Goal: Task Accomplishment & Management: Use online tool/utility

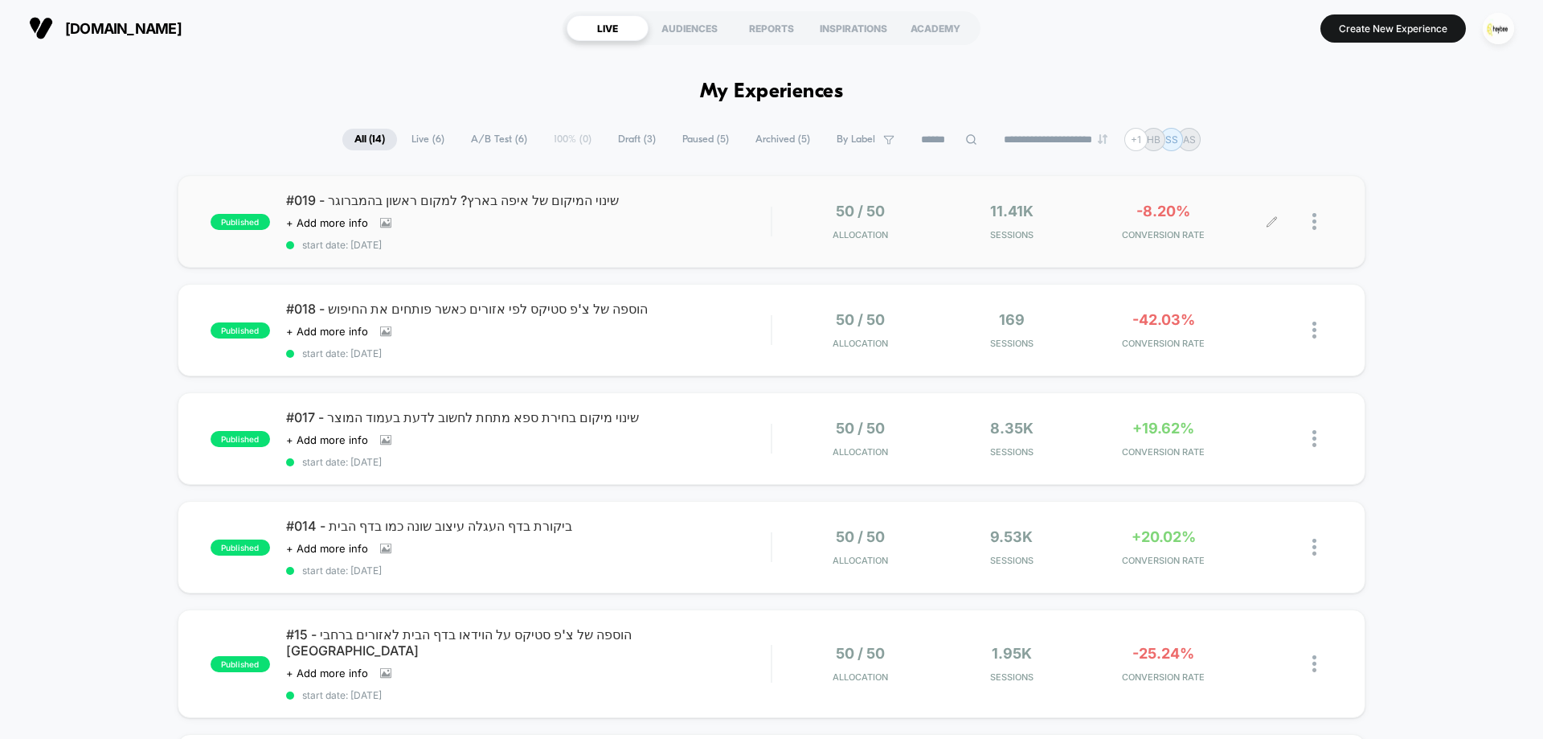
click at [776, 219] on div "50 / 50 Allocation 11.41k Sessions -8.20% CONVERSION RATE" at bounding box center [1052, 222] width 560 height 38
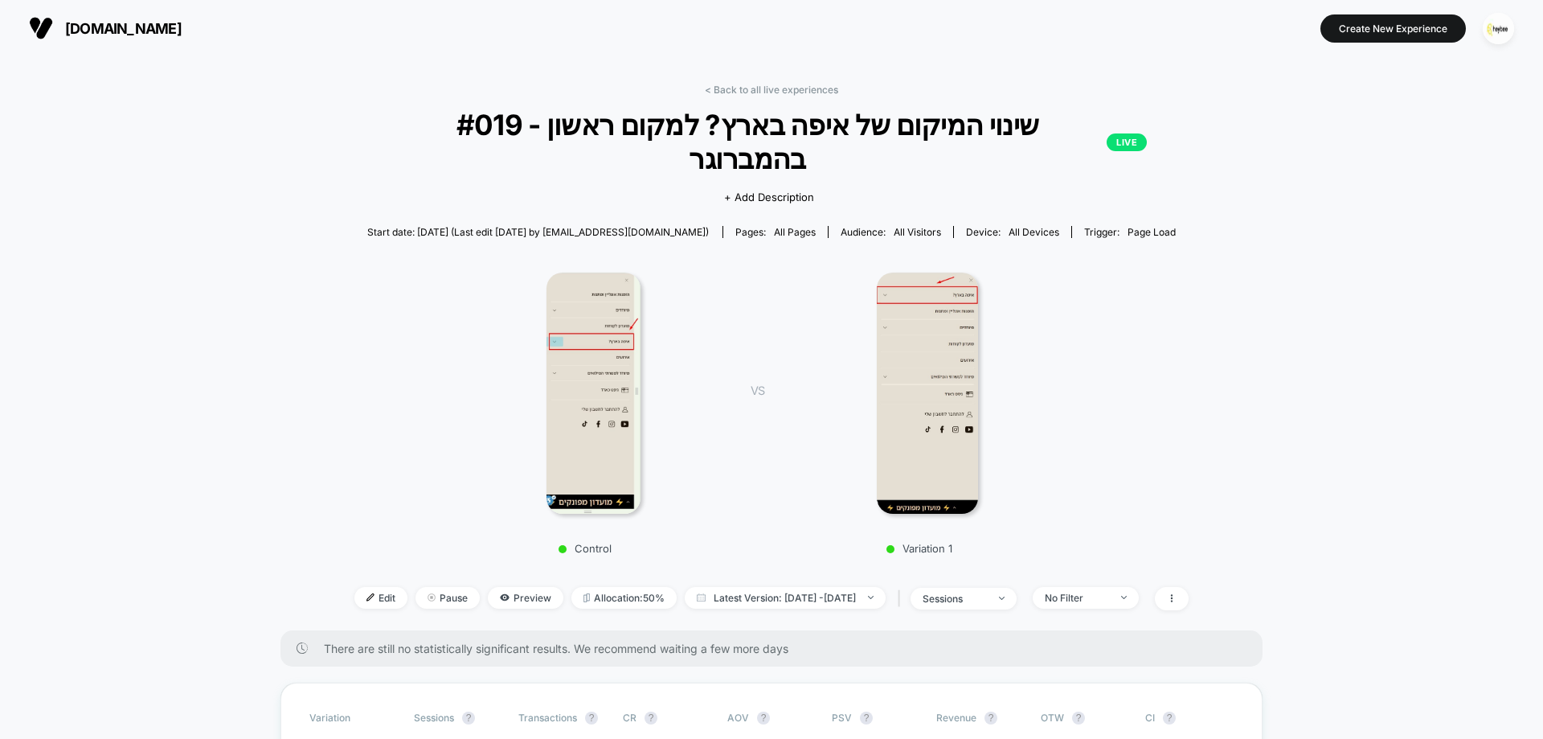
click at [776, 96] on div "< Back to all live experiences #019 - שינוי המיקום של איפה בארץ? למקום ראשון בה…" at bounding box center [771, 357] width 834 height 546
click at [735, 90] on link "< Back to all live experiences" at bounding box center [771, 90] width 133 height 12
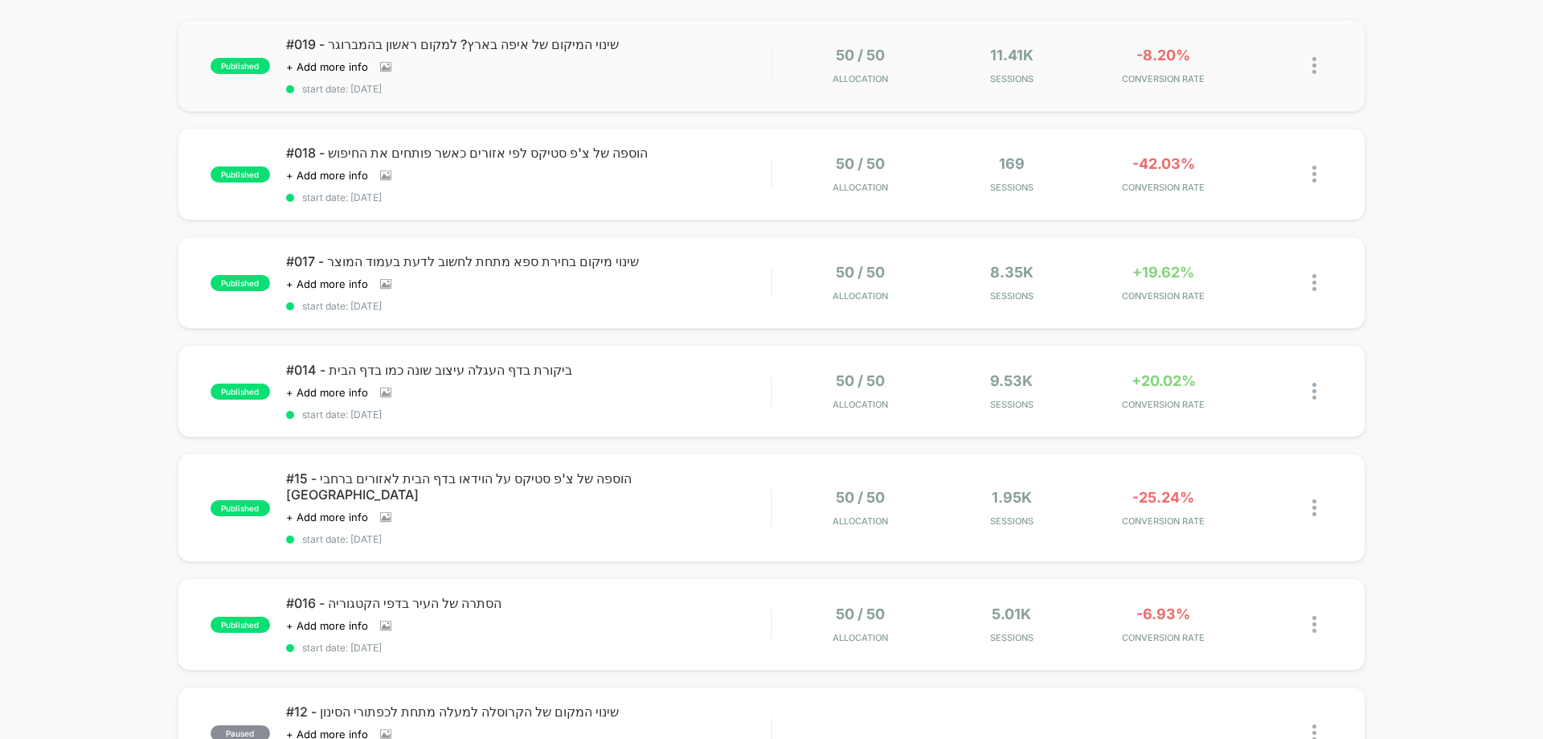
scroll to position [161, 0]
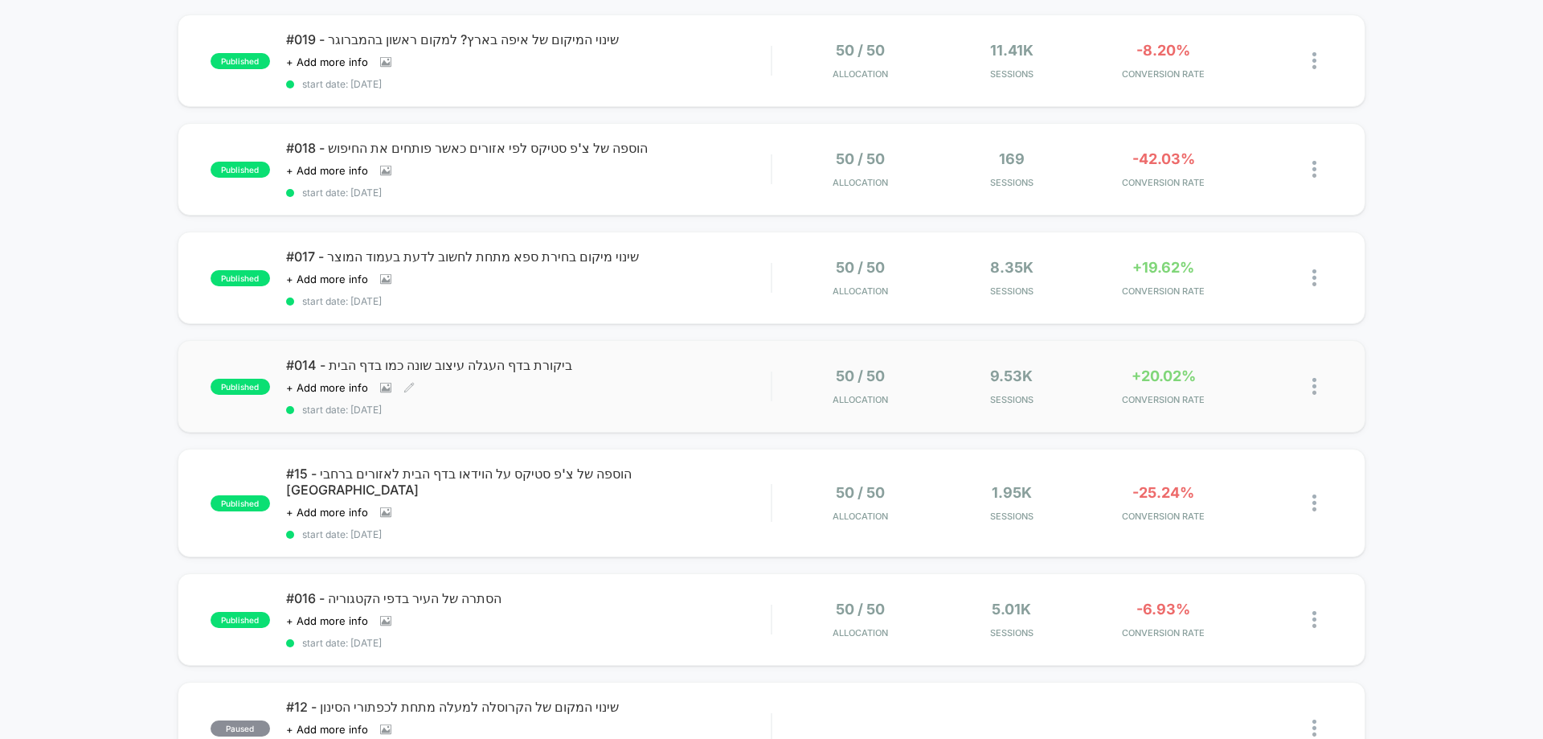
click at [650, 369] on span "#014 - ביקורת בדף העגלה עיצוב שונה כמו בדף הבית" at bounding box center [528, 365] width 485 height 16
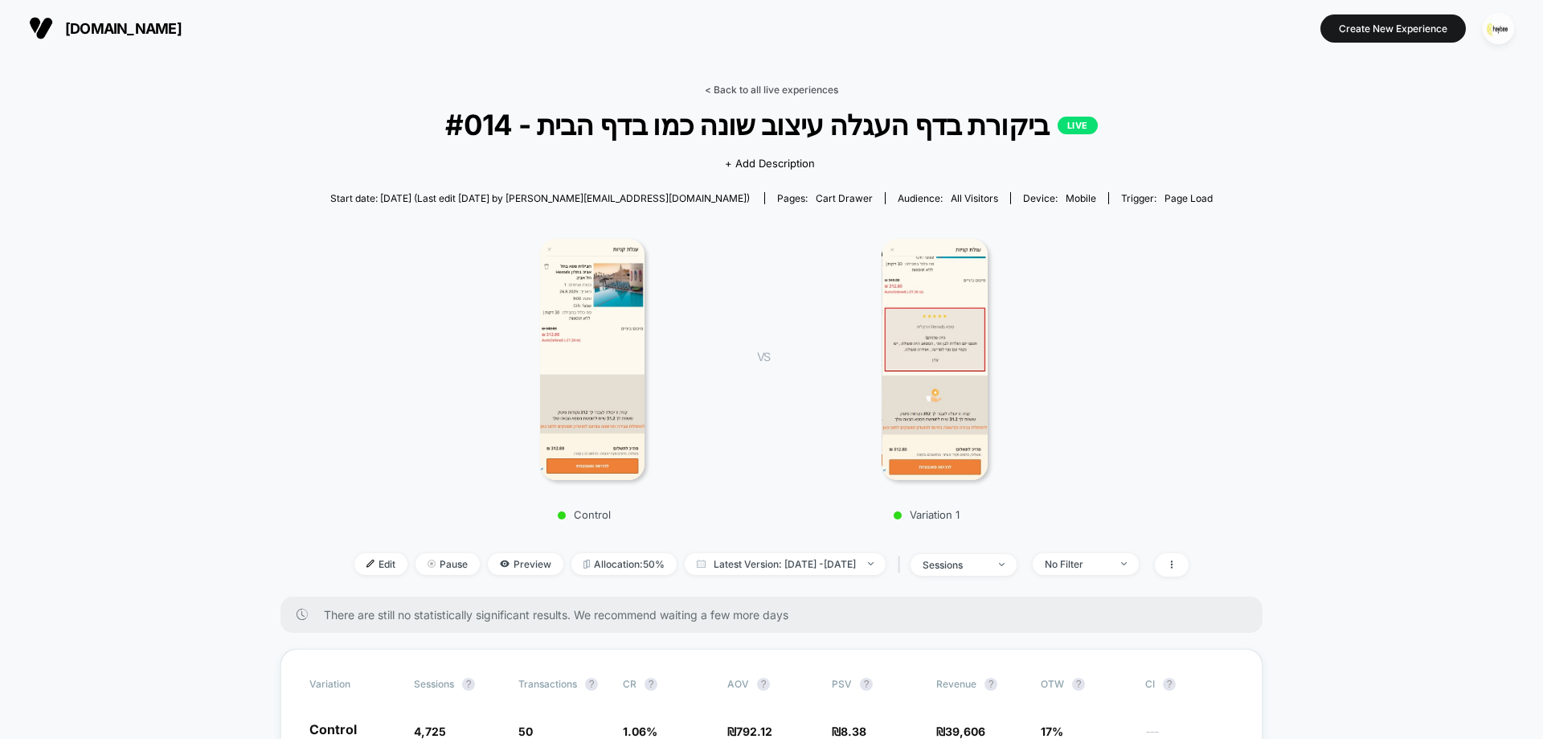
click at [771, 92] on link "< Back to all live experiences" at bounding box center [771, 90] width 133 height 12
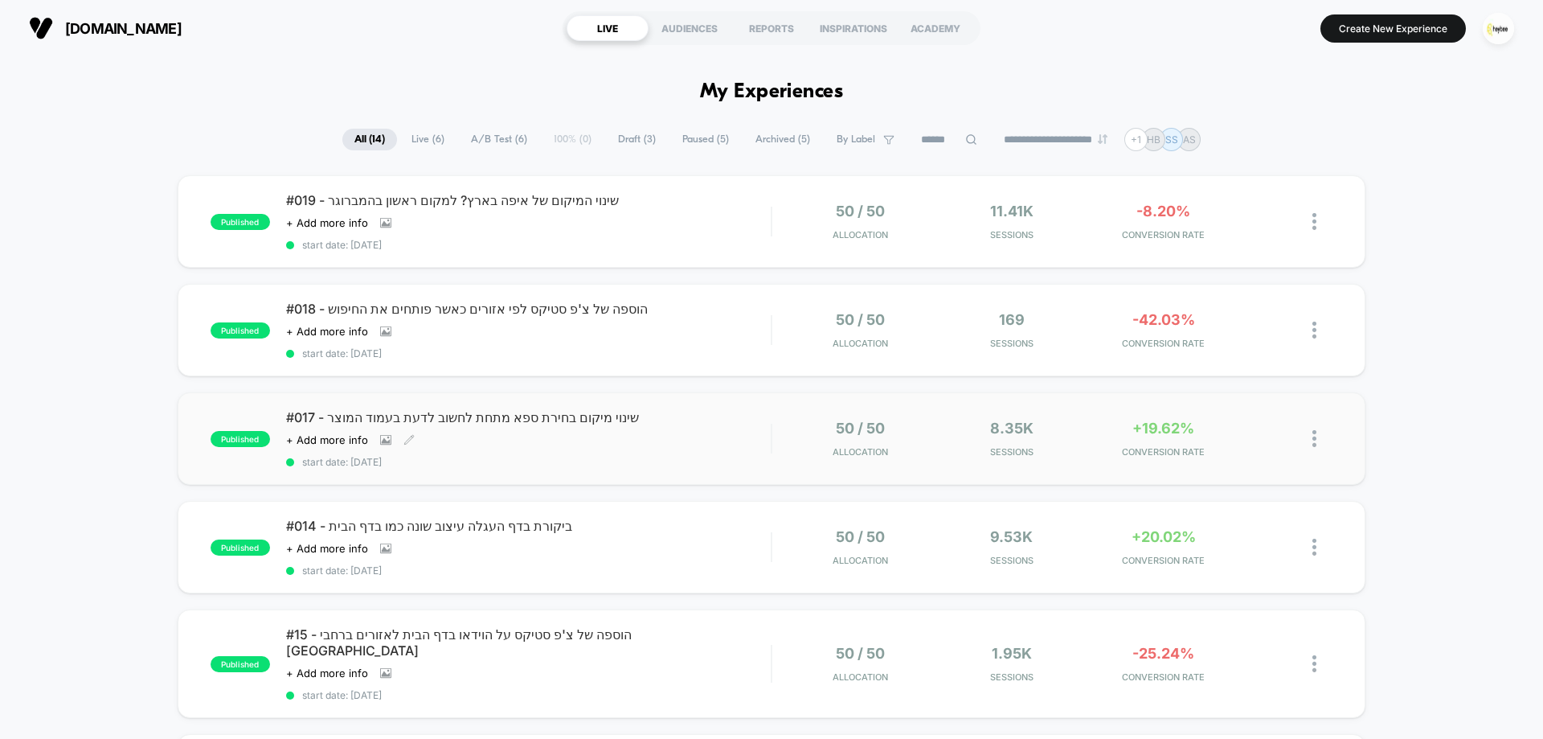
click at [643, 437] on div "#017 - שינוי מיקום בחירת ספא מתחת לחשוב לדעת בעמוד המוצר Click to view images C…" at bounding box center [528, 438] width 485 height 59
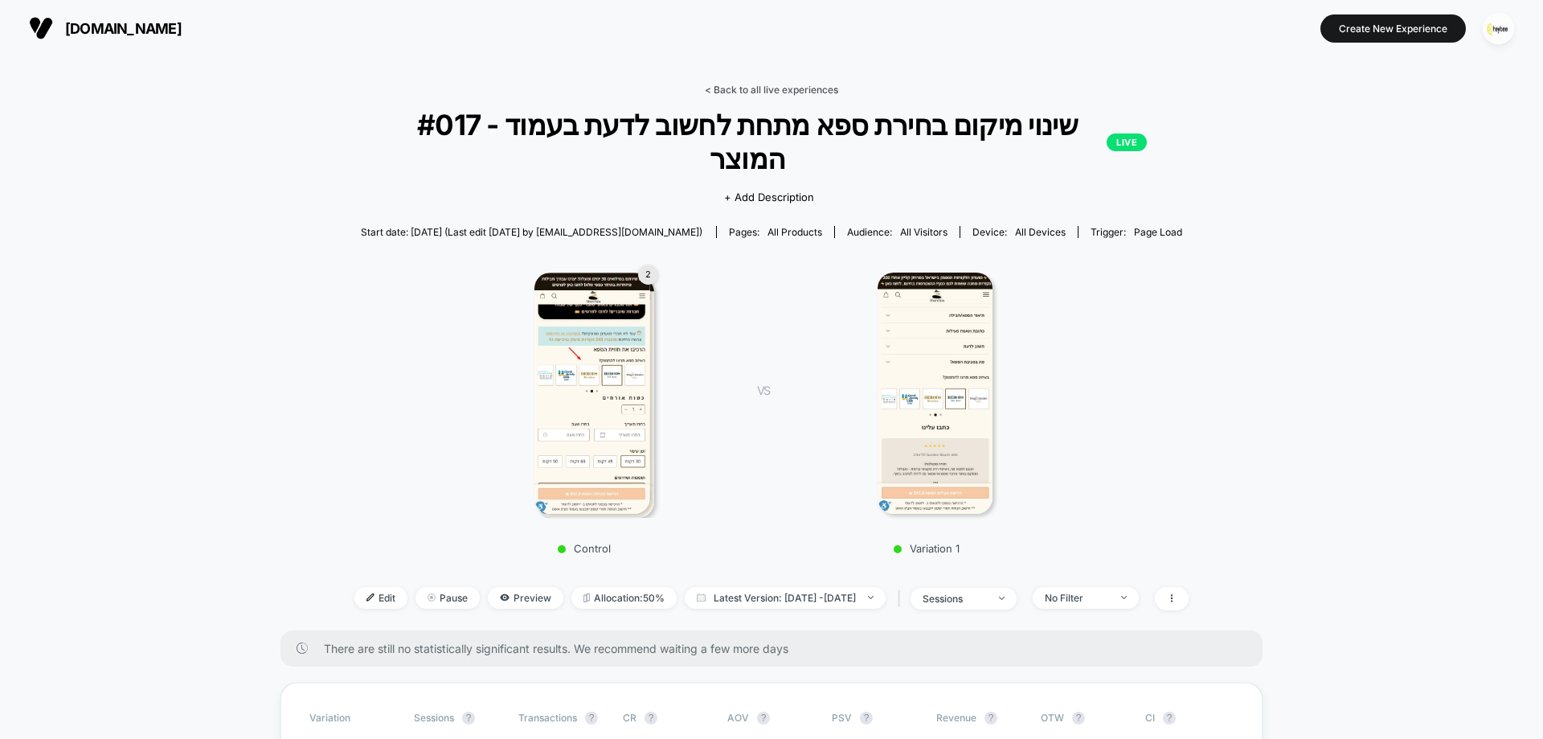
click at [776, 90] on link "< Back to all live experiences" at bounding box center [771, 90] width 133 height 12
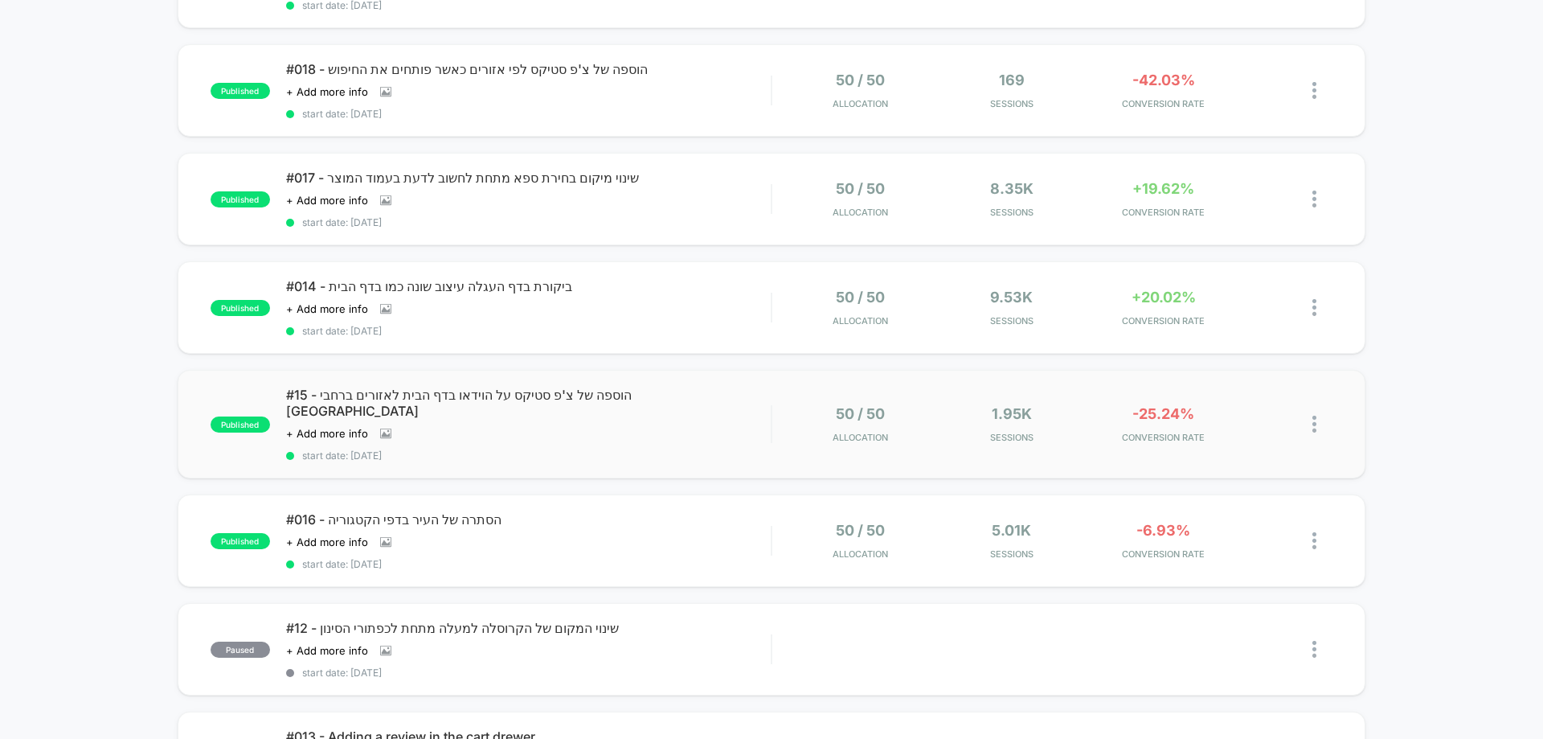
scroll to position [241, 0]
click at [666, 415] on div "#15 - הוספה של צ'פ סטיקס על הוידאו בדף הבית לאזורים ברחבי הארץ Click to view im…" at bounding box center [528, 422] width 485 height 75
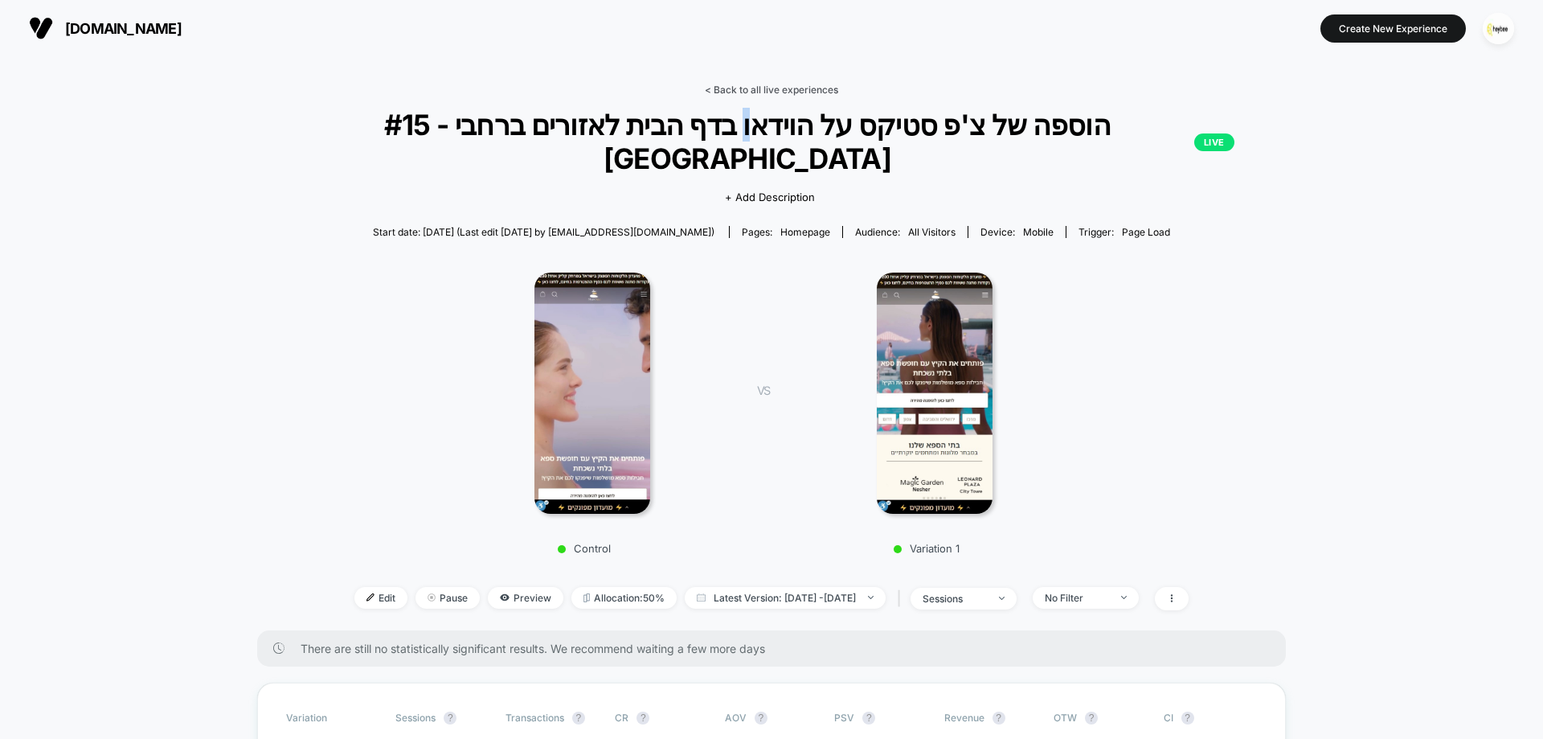
drag, startPoint x: 788, startPoint y: 112, endPoint x: 788, endPoint y: 93, distance: 18.5
click at [787, 107] on div "< Back to all live experiences #15 - הוספה של צ'פ סטיקס על הוידאו בדף הבית לאזו…" at bounding box center [771, 357] width 1029 height 546
click at [788, 85] on link "< Back to all live experiences" at bounding box center [771, 90] width 133 height 12
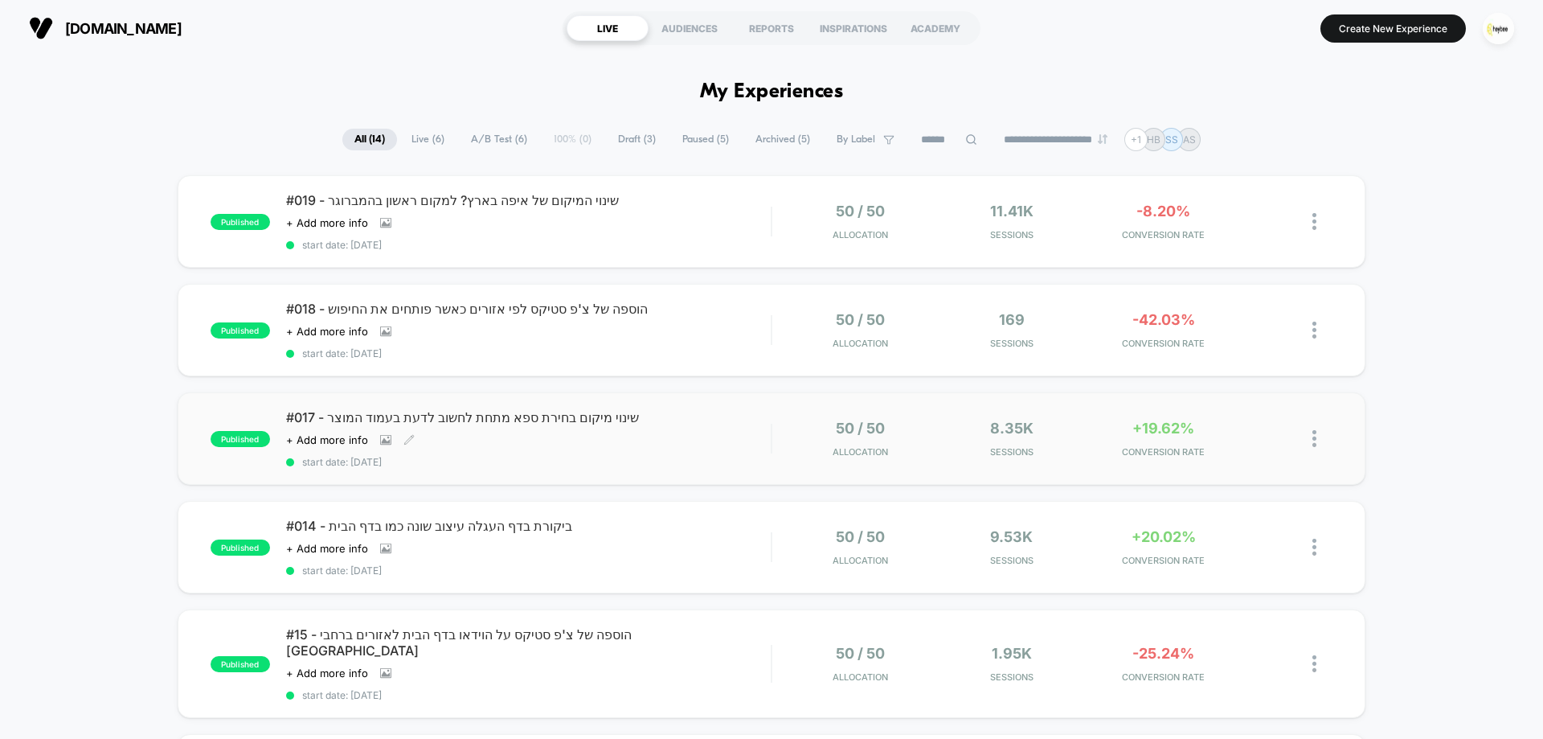
click at [686, 442] on div "#017 - שינוי מיקום בחירת ספא מתחת לחשוב לדעת בעמוד המוצר Click to view images C…" at bounding box center [528, 438] width 485 height 59
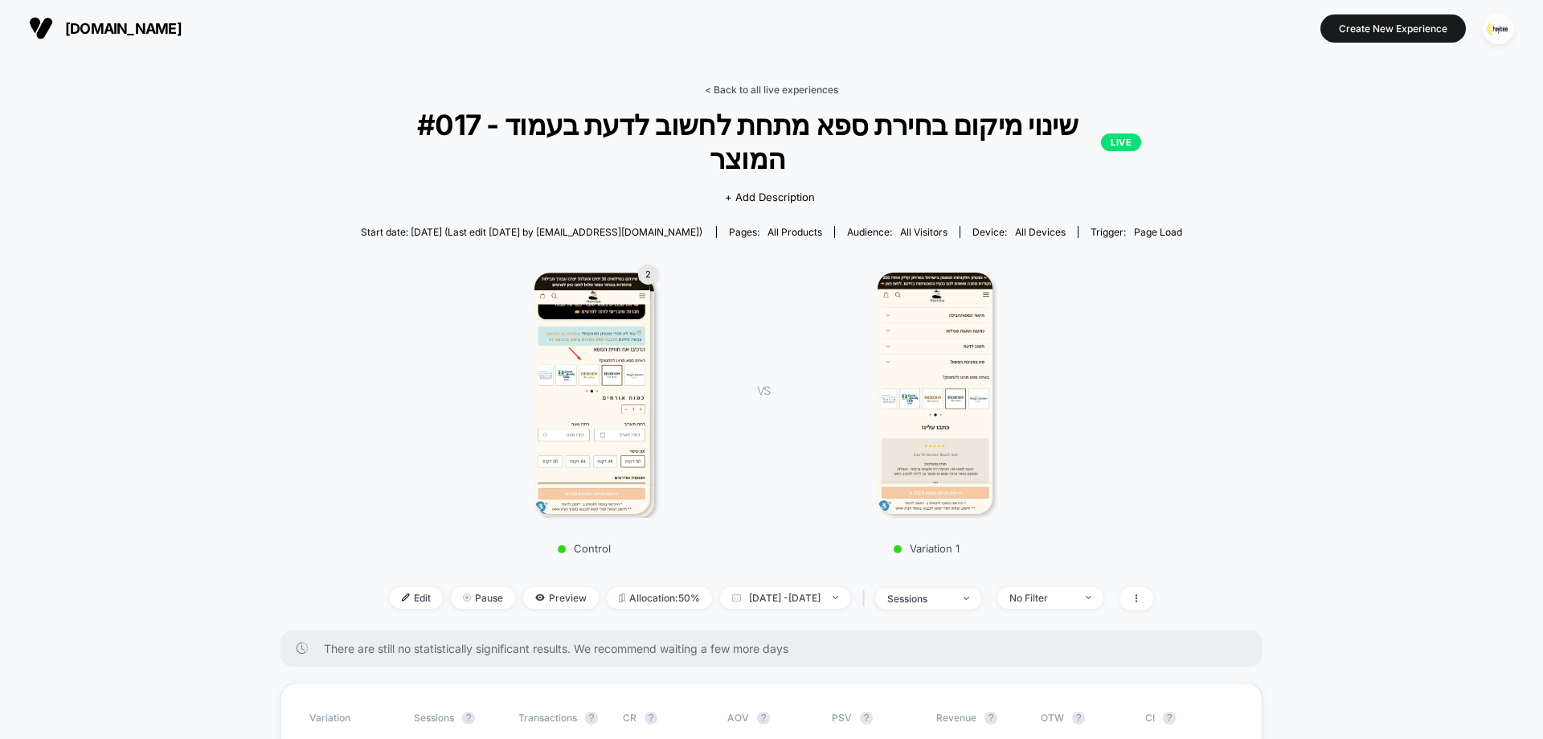
click at [800, 91] on link "< Back to all live experiences" at bounding box center [771, 90] width 133 height 12
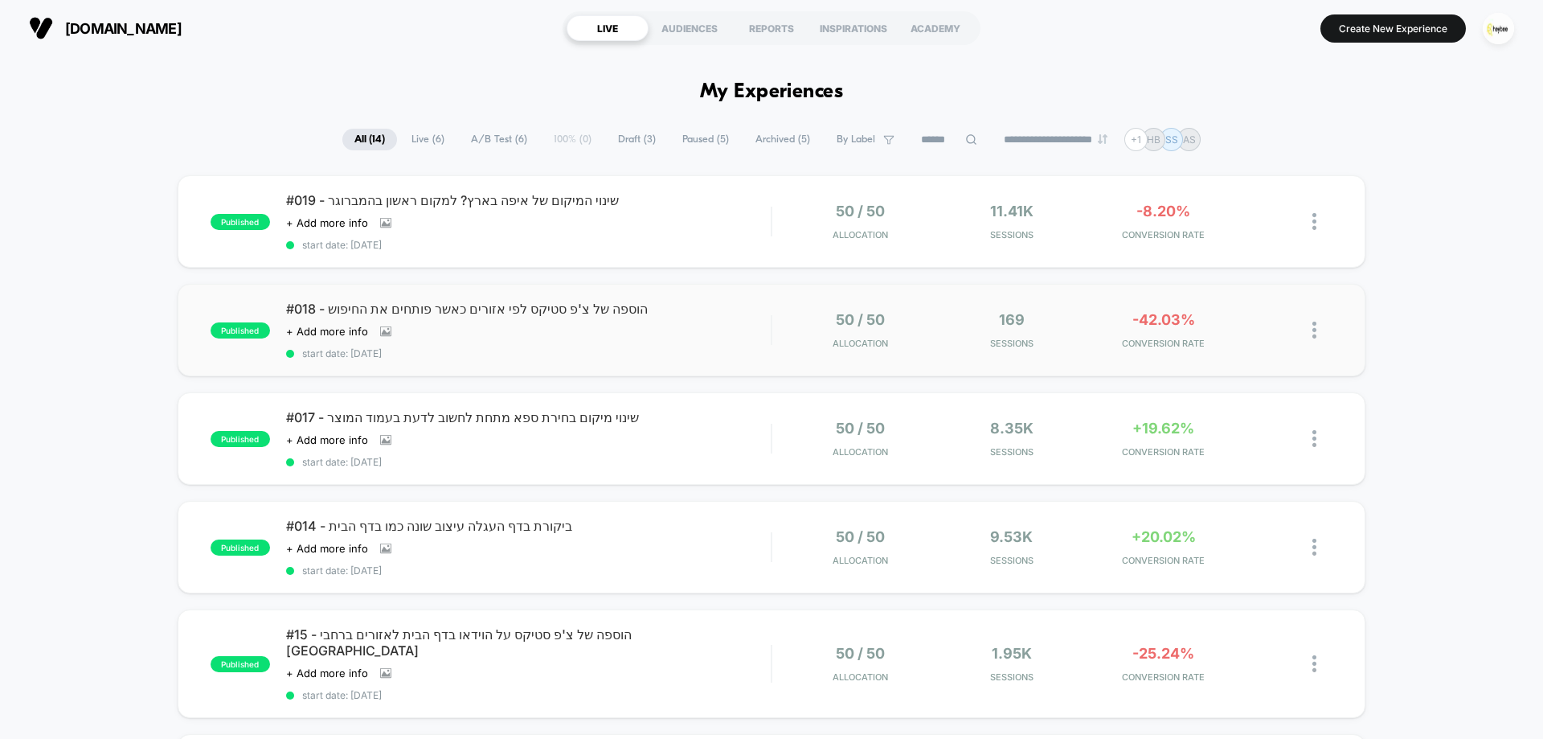
click at [636, 338] on div "#018 - הוספה של צ'פ סטיקס לפי אזורים כאשר פותחים את החיפוש Click to view images…" at bounding box center [528, 330] width 485 height 59
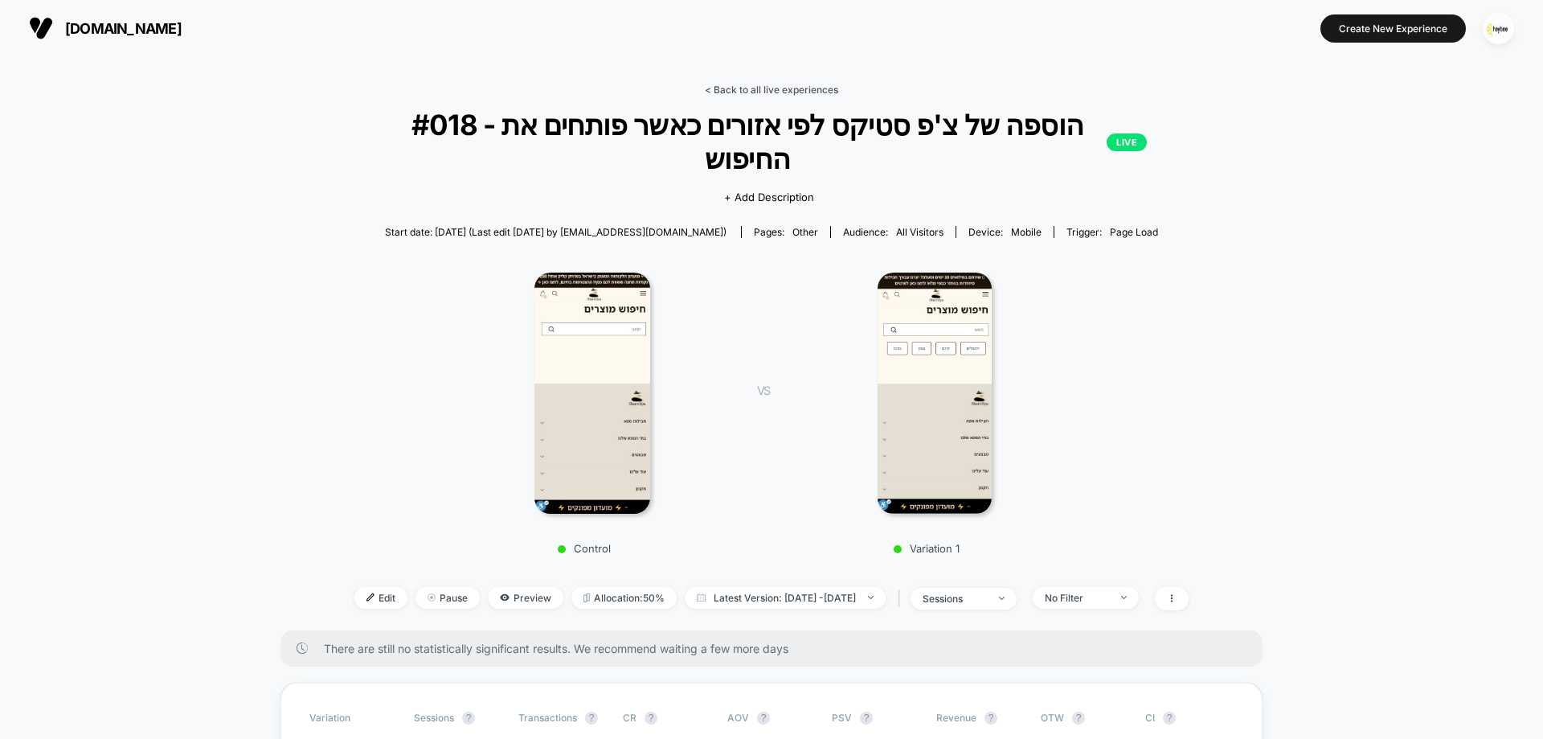
click at [767, 84] on link "< Back to all live experiences" at bounding box center [771, 90] width 133 height 12
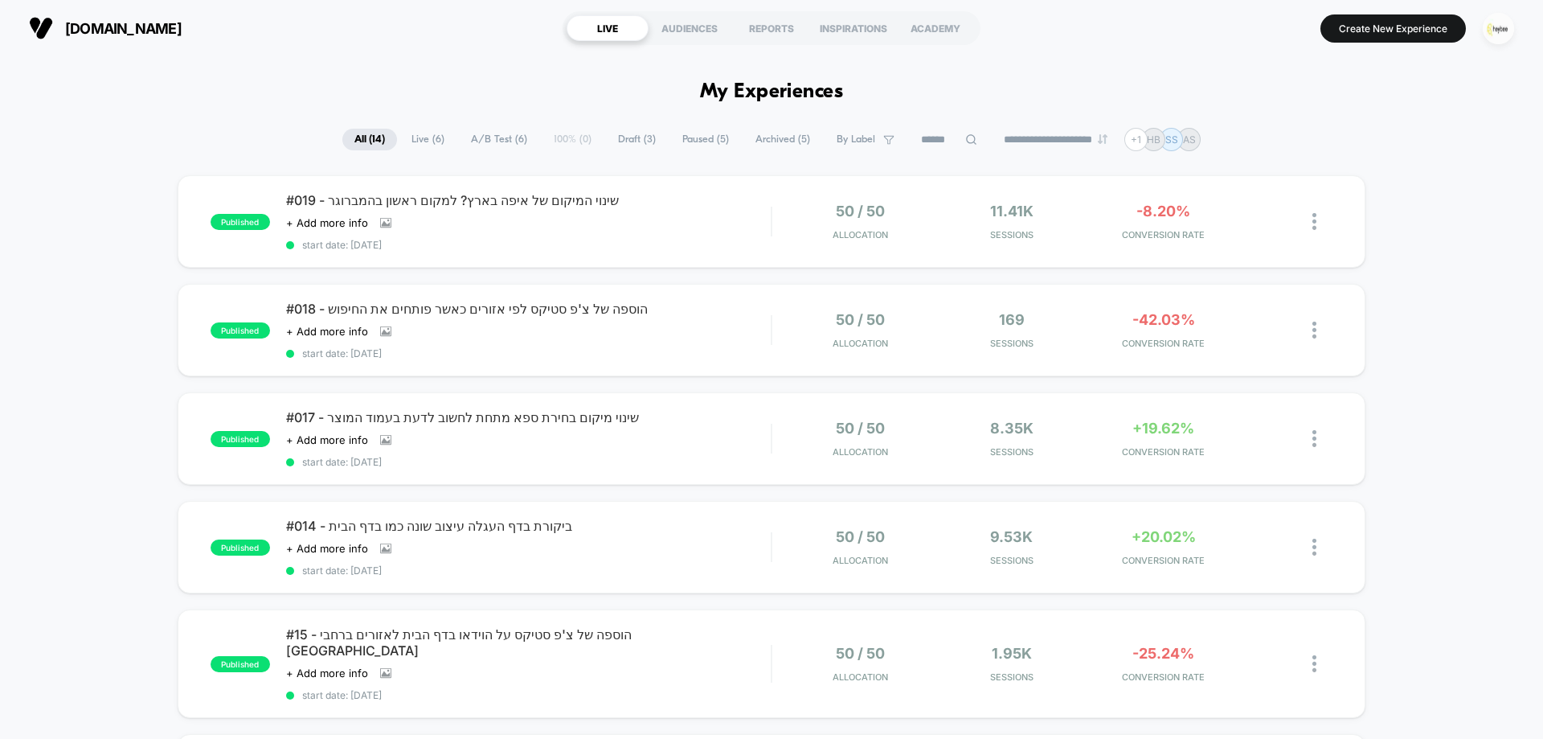
click at [1491, 24] on img "button" at bounding box center [1498, 28] width 31 height 31
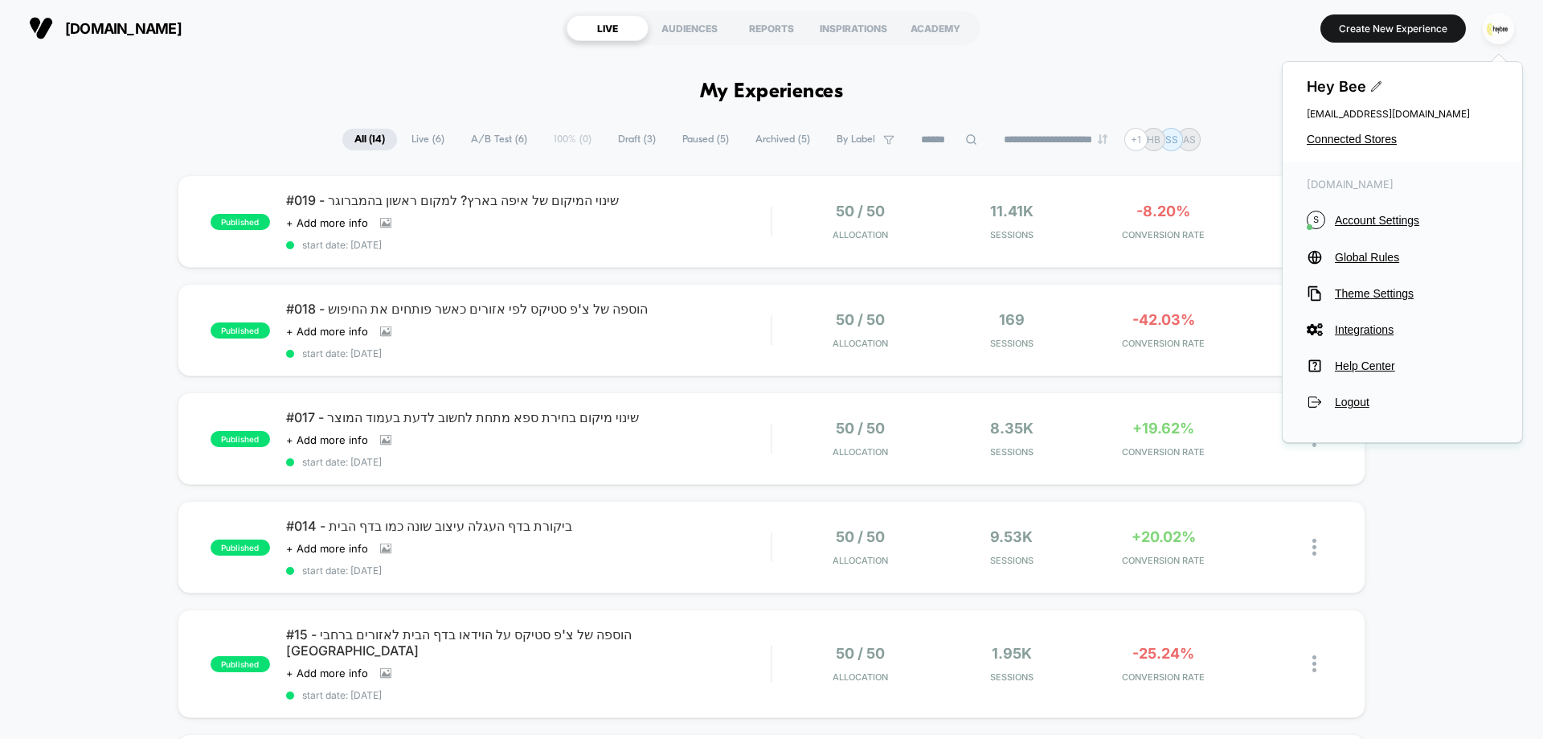
click at [1332, 132] on div "Hey Bee cro@ab-test.io Connected Stores" at bounding box center [1402, 112] width 239 height 100
click at [1328, 140] on span "Connected Stores" at bounding box center [1402, 139] width 191 height 13
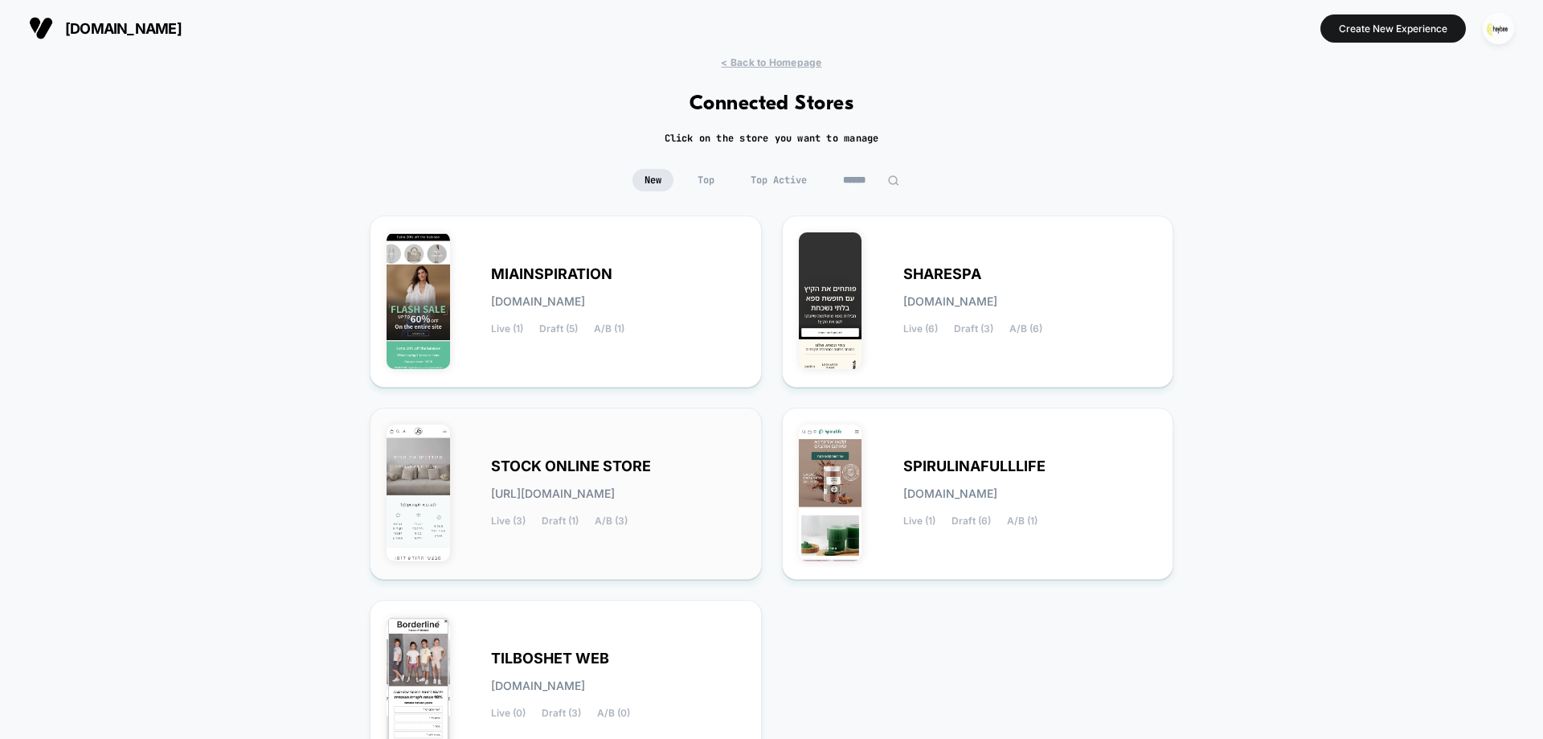
click at [579, 480] on div "STOCK ONLINE STORE stock-online_store.myshopify.com Live (3) Draft (1) A/B (3)" at bounding box center [618, 493] width 254 height 66
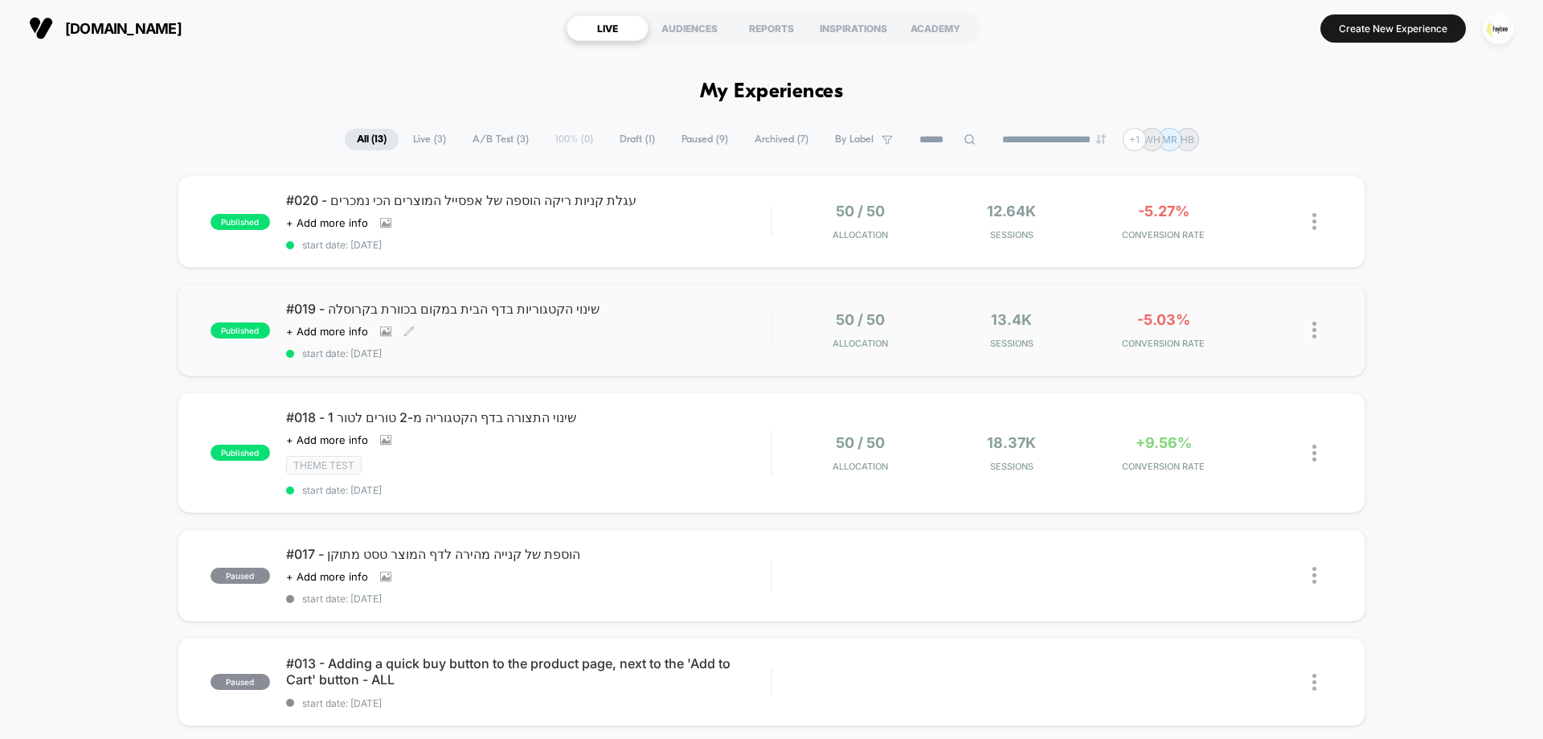
click at [613, 341] on div "#019 - שינוי הקטגוריות בדף הבית במקום בכוורת בקרוסלה Click to view images Click…" at bounding box center [528, 330] width 485 height 59
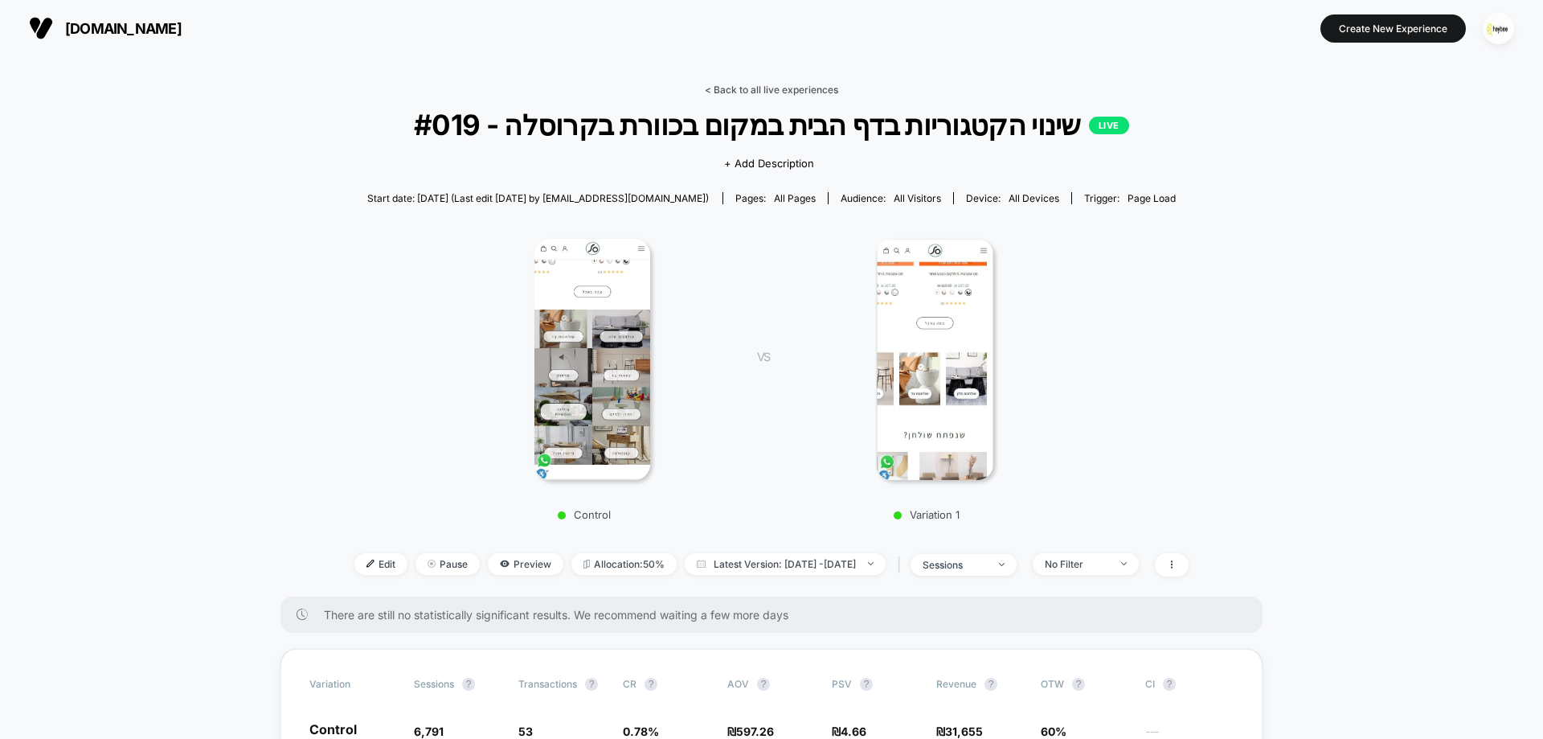
click at [791, 88] on link "< Back to all live experiences" at bounding box center [771, 90] width 133 height 12
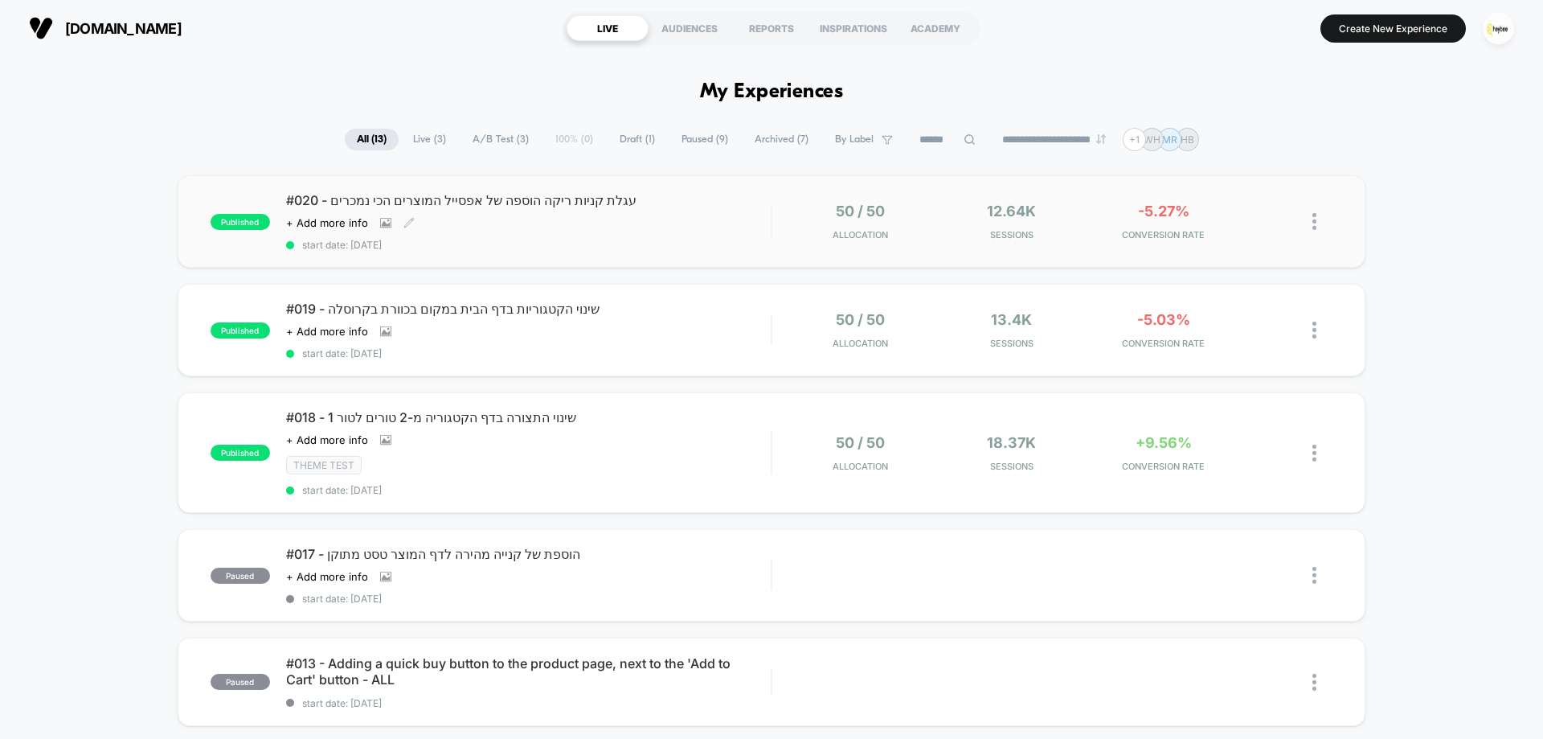
click at [681, 227] on div "#020 - עגלת קניות ריקה הוספה של אפסייל המוצרים הכי נמכרים Click to view images …" at bounding box center [528, 221] width 485 height 59
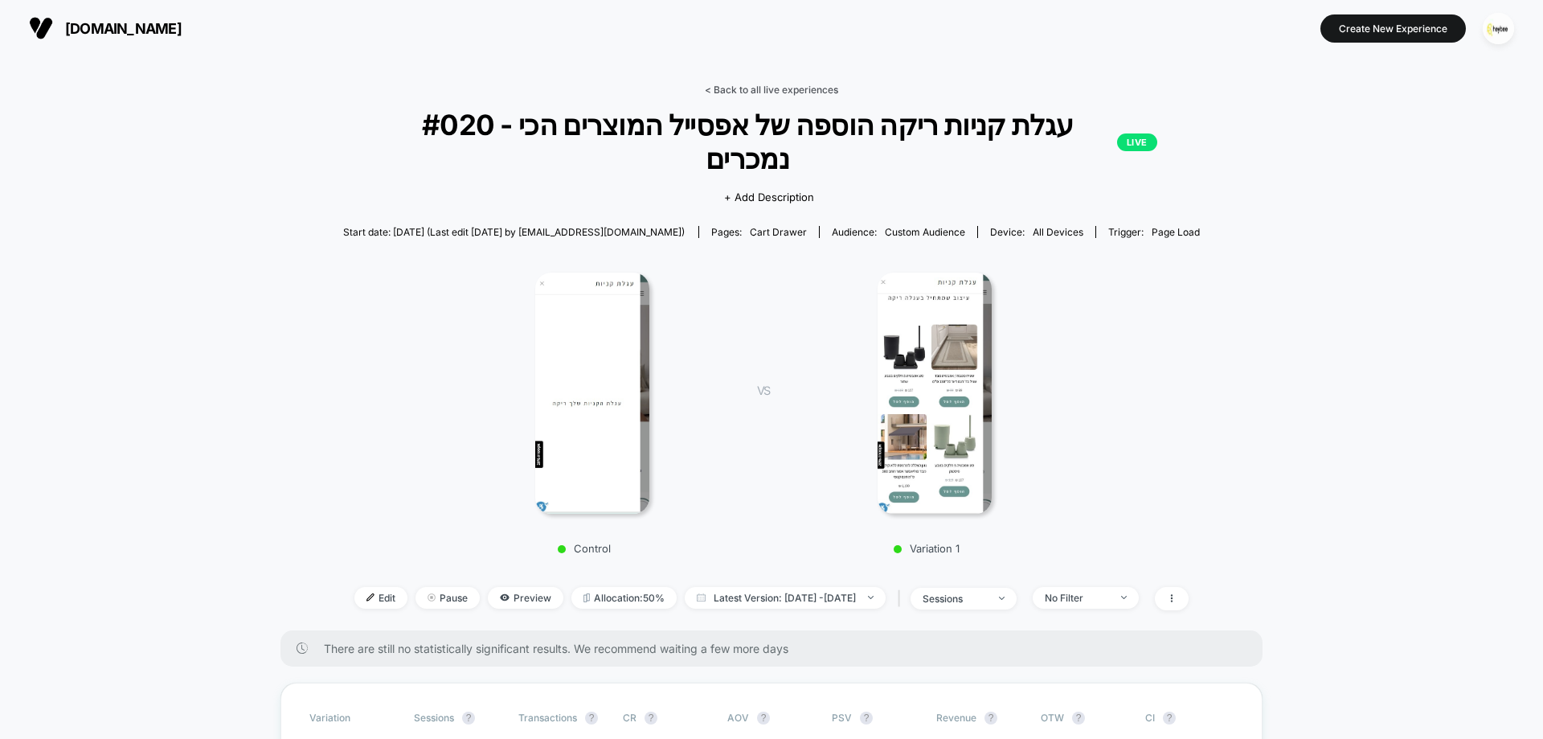
click at [808, 92] on link "< Back to all live experiences" at bounding box center [771, 90] width 133 height 12
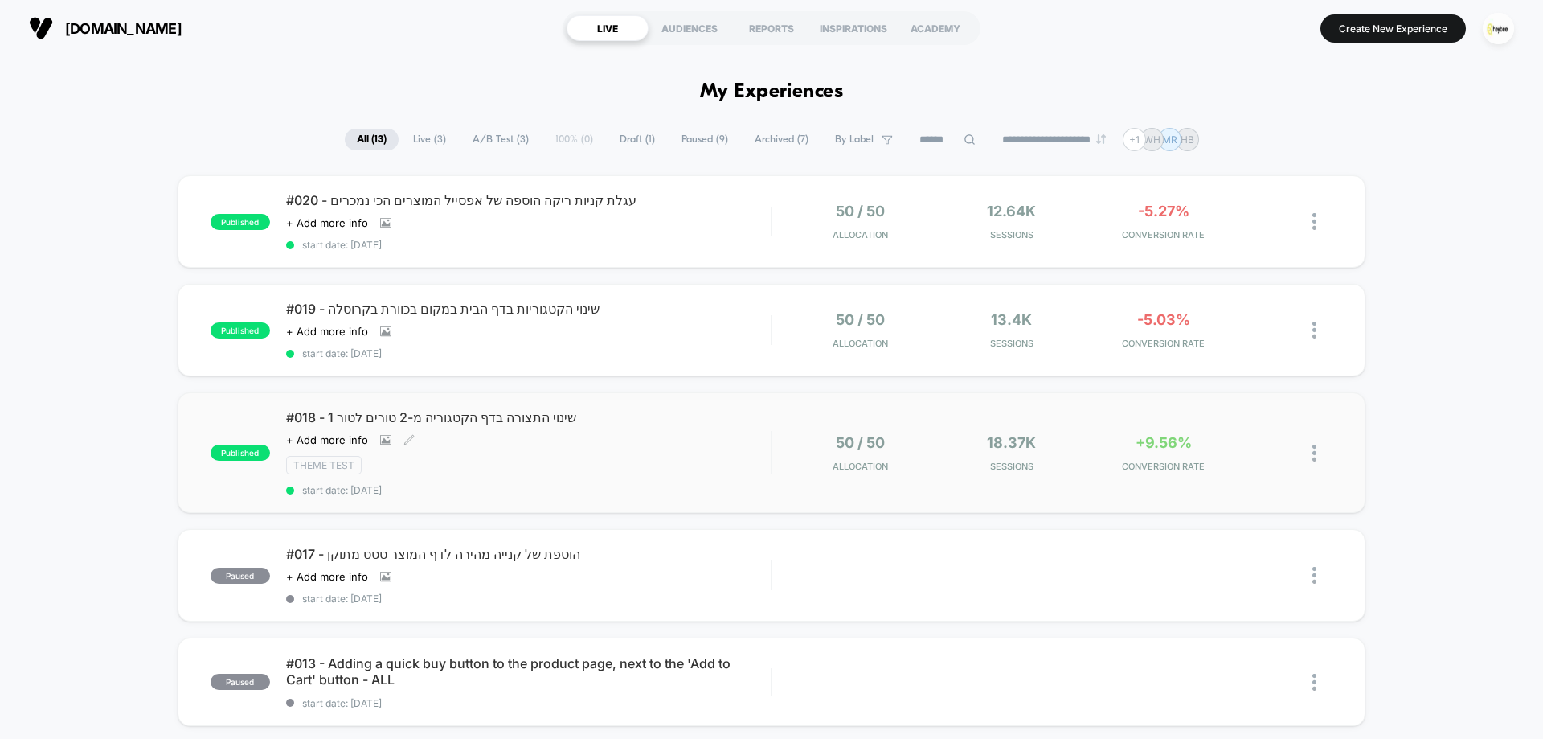
click at [716, 451] on div "#018 - שינוי התצורה בדף הקטגוריה מ-2 טורים לטור 1 Click to view images Click to…" at bounding box center [528, 452] width 485 height 87
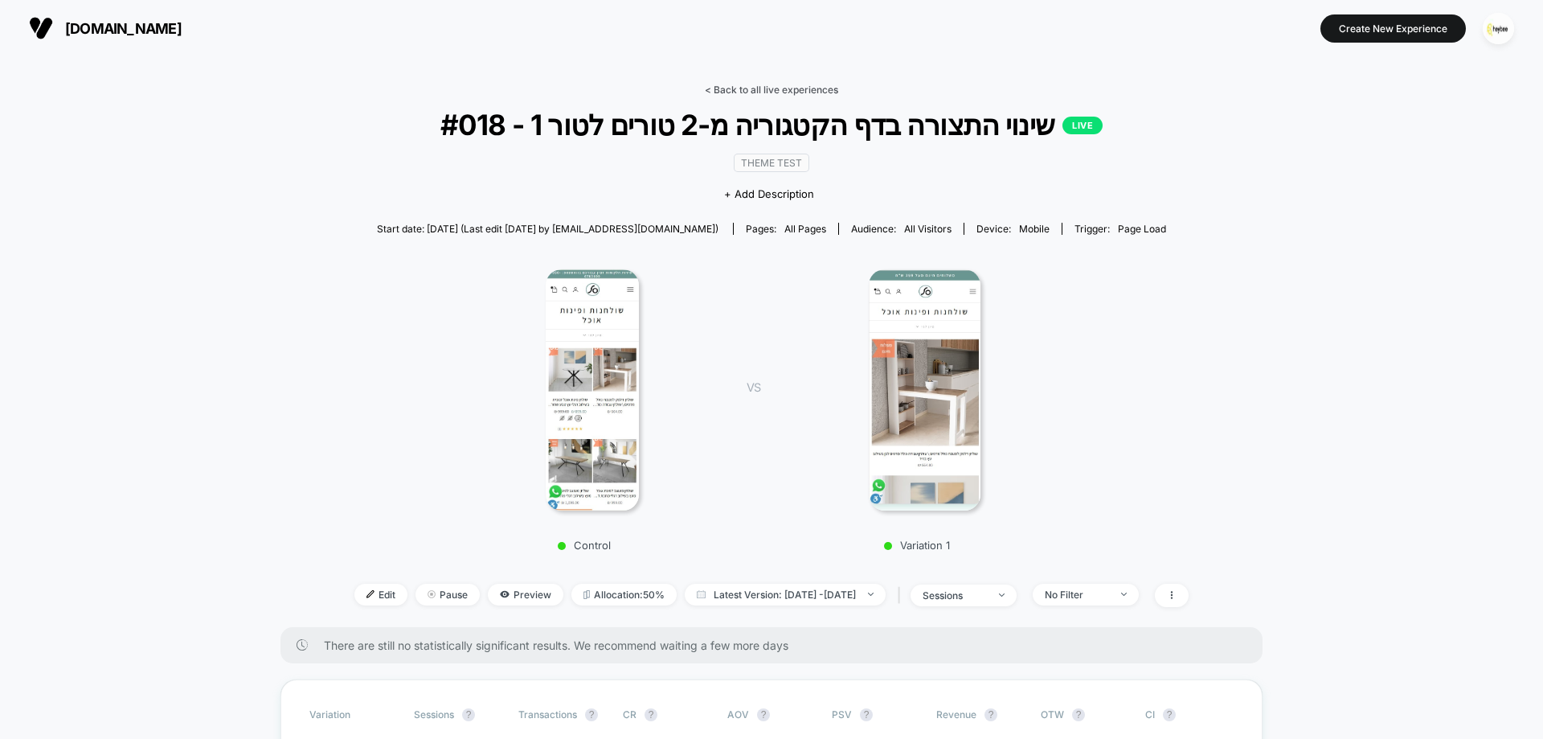
click at [778, 88] on link "< Back to all live experiences" at bounding box center [771, 90] width 133 height 12
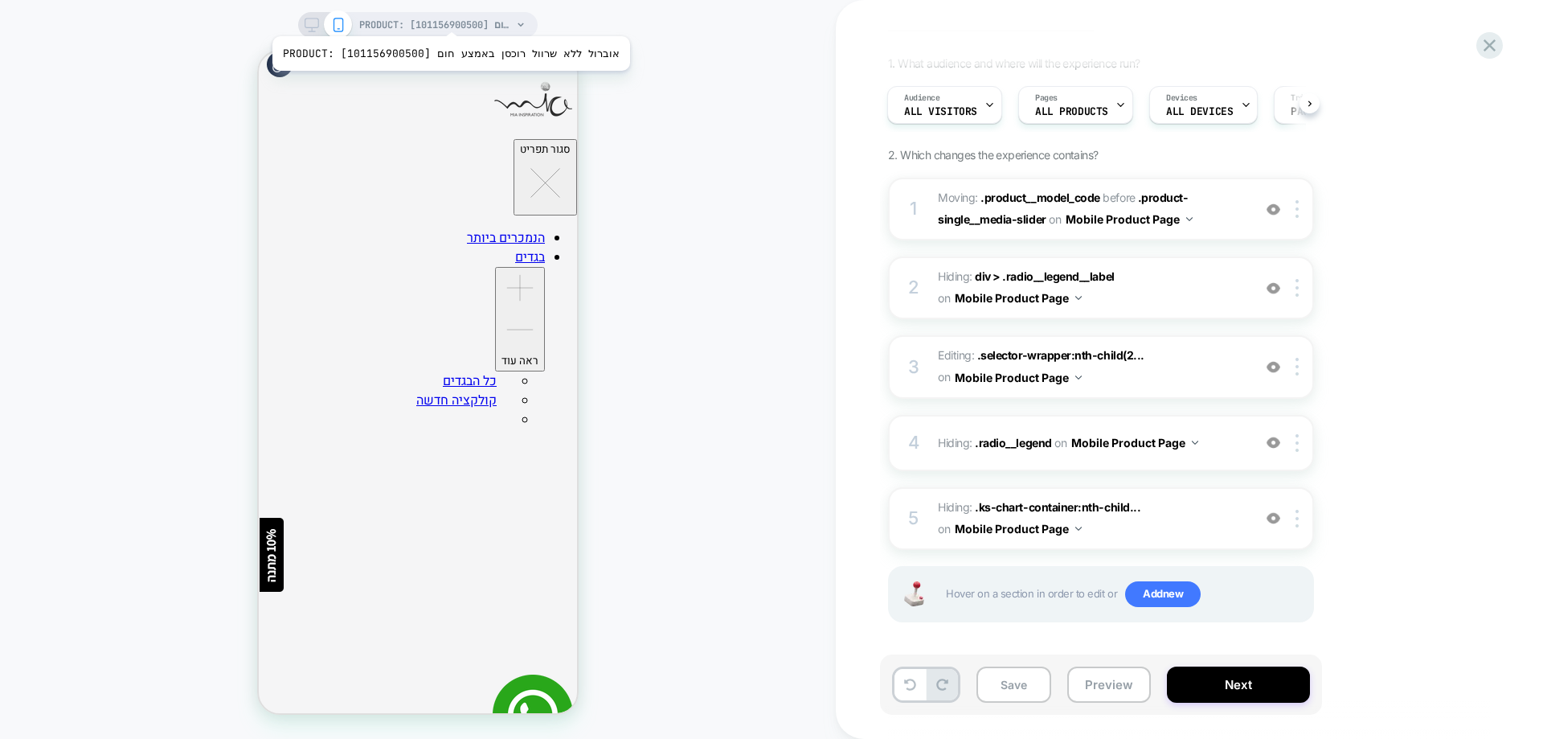
click at [432, 16] on span "PRODUCT: אוברול ללא שרוול רוכסן באמצע חום [101156900500]" at bounding box center [435, 25] width 153 height 26
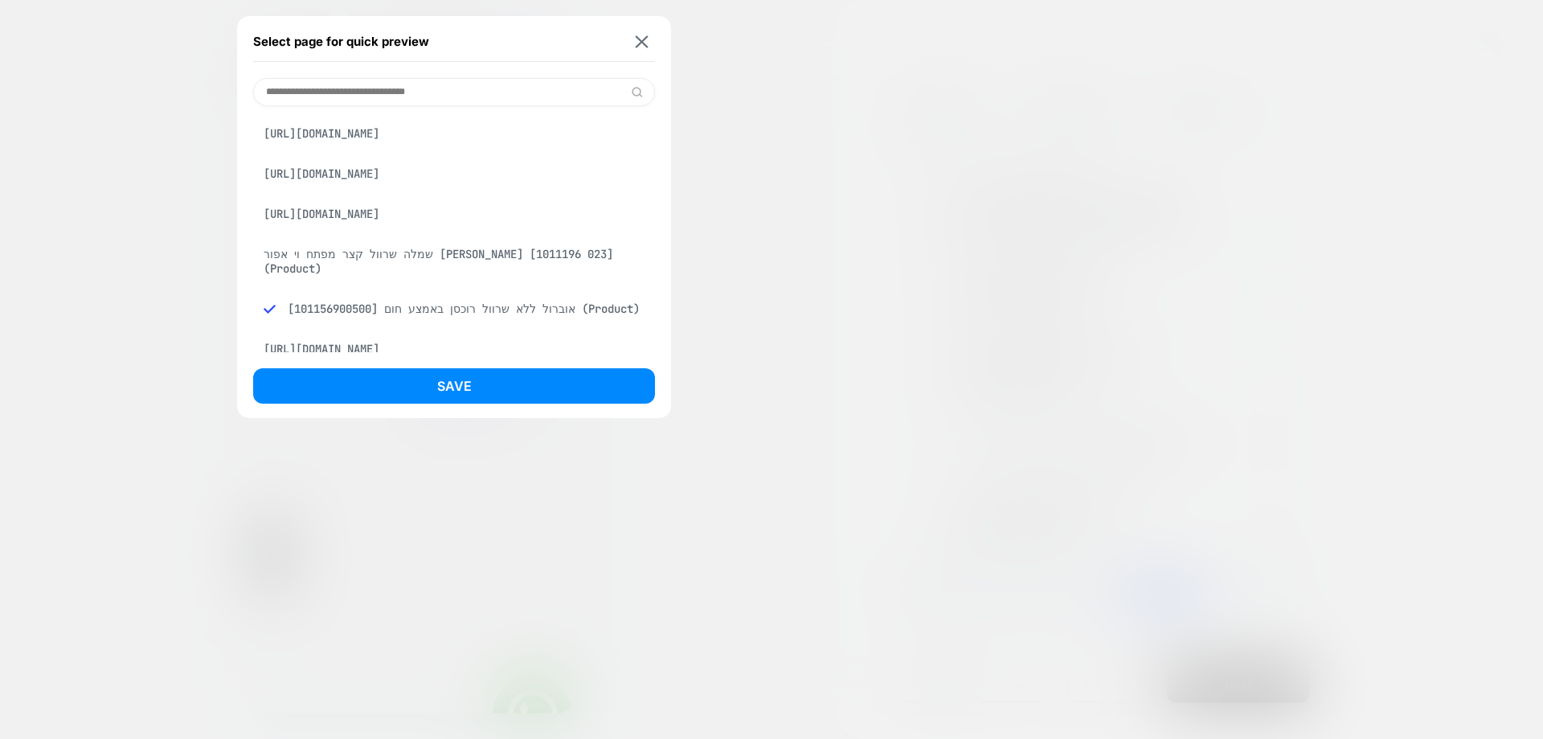
scroll to position [161, 0]
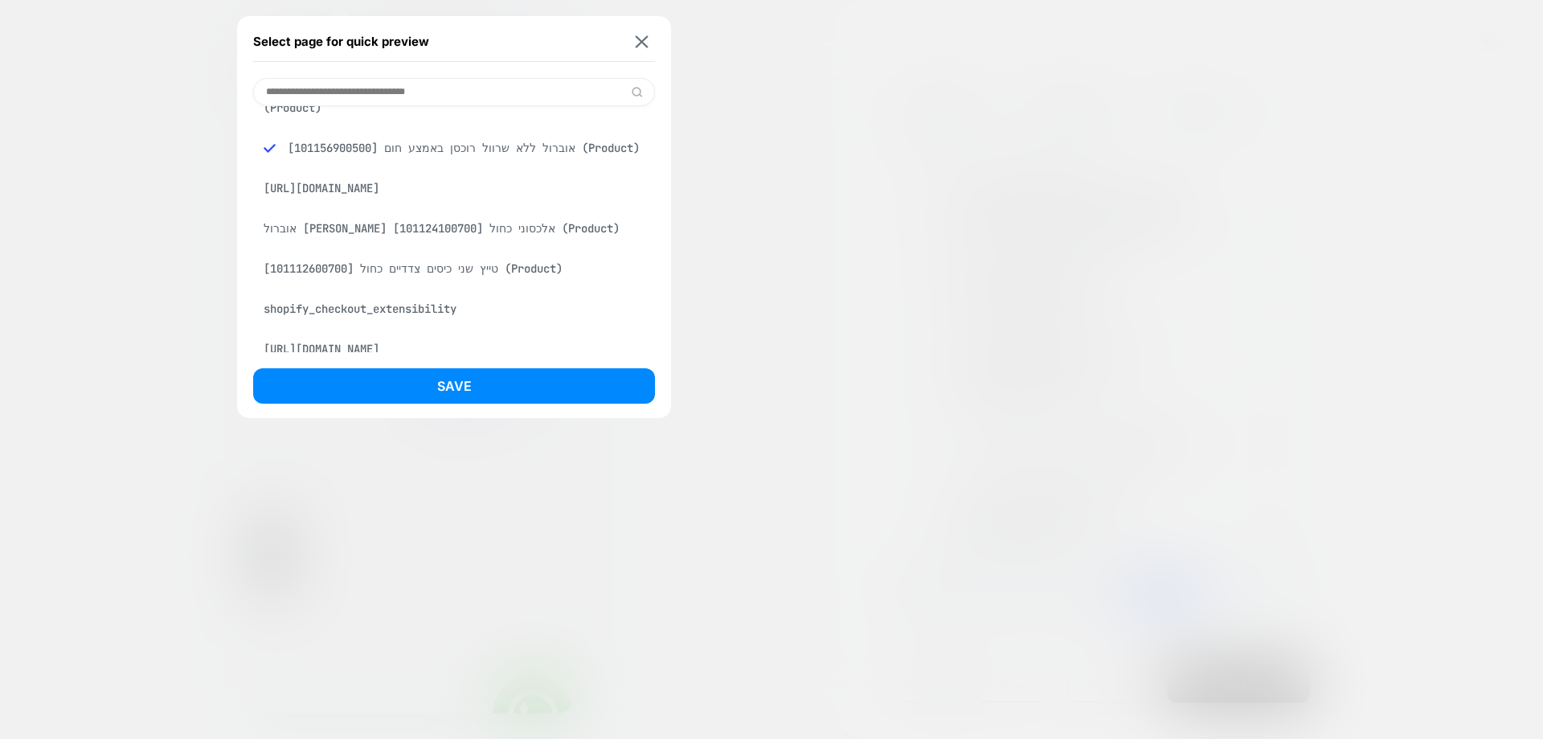
click at [352, 223] on div "אוברול ג'ינס אלכסוני כחול [101124100700] (Product)" at bounding box center [454, 228] width 402 height 31
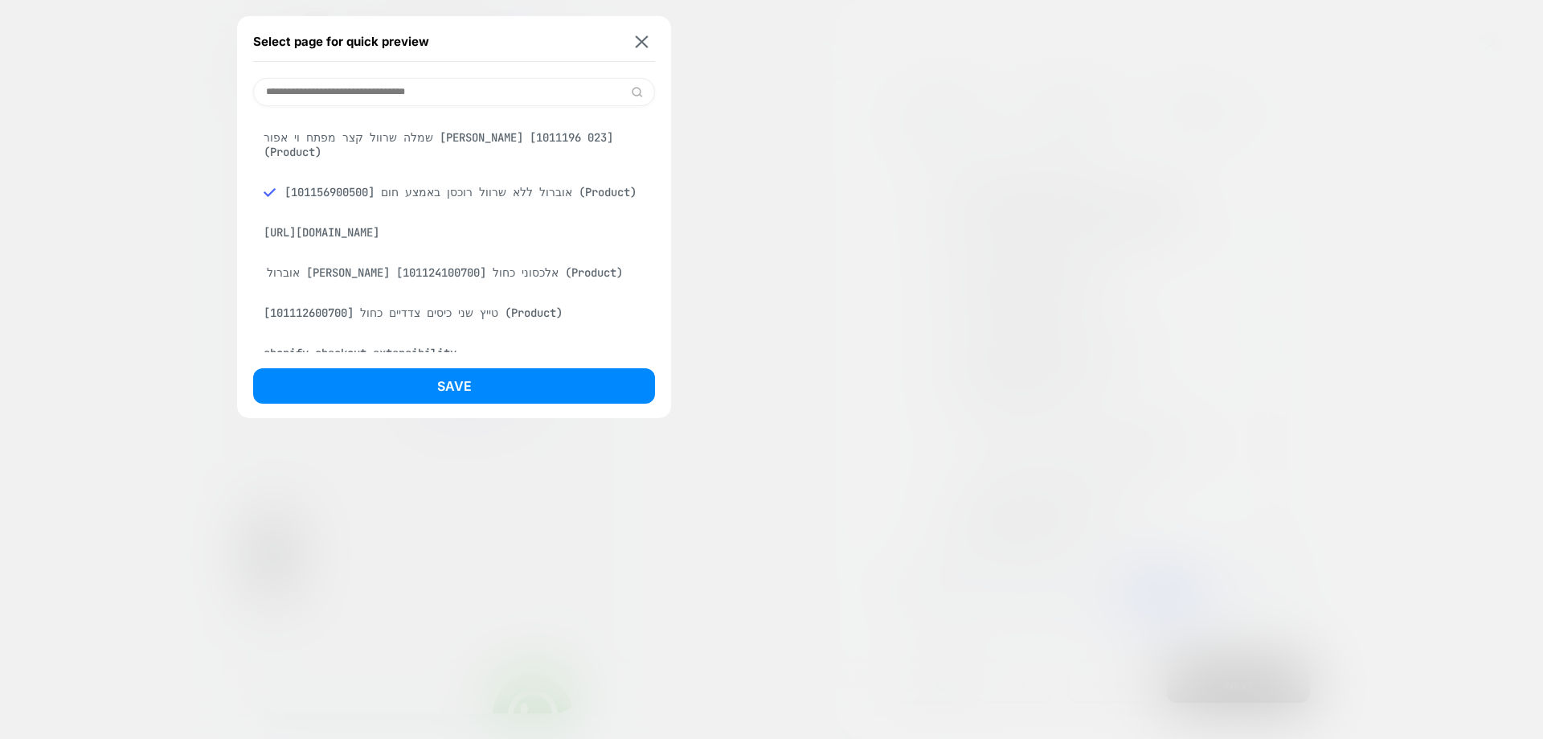
scroll to position [205, 0]
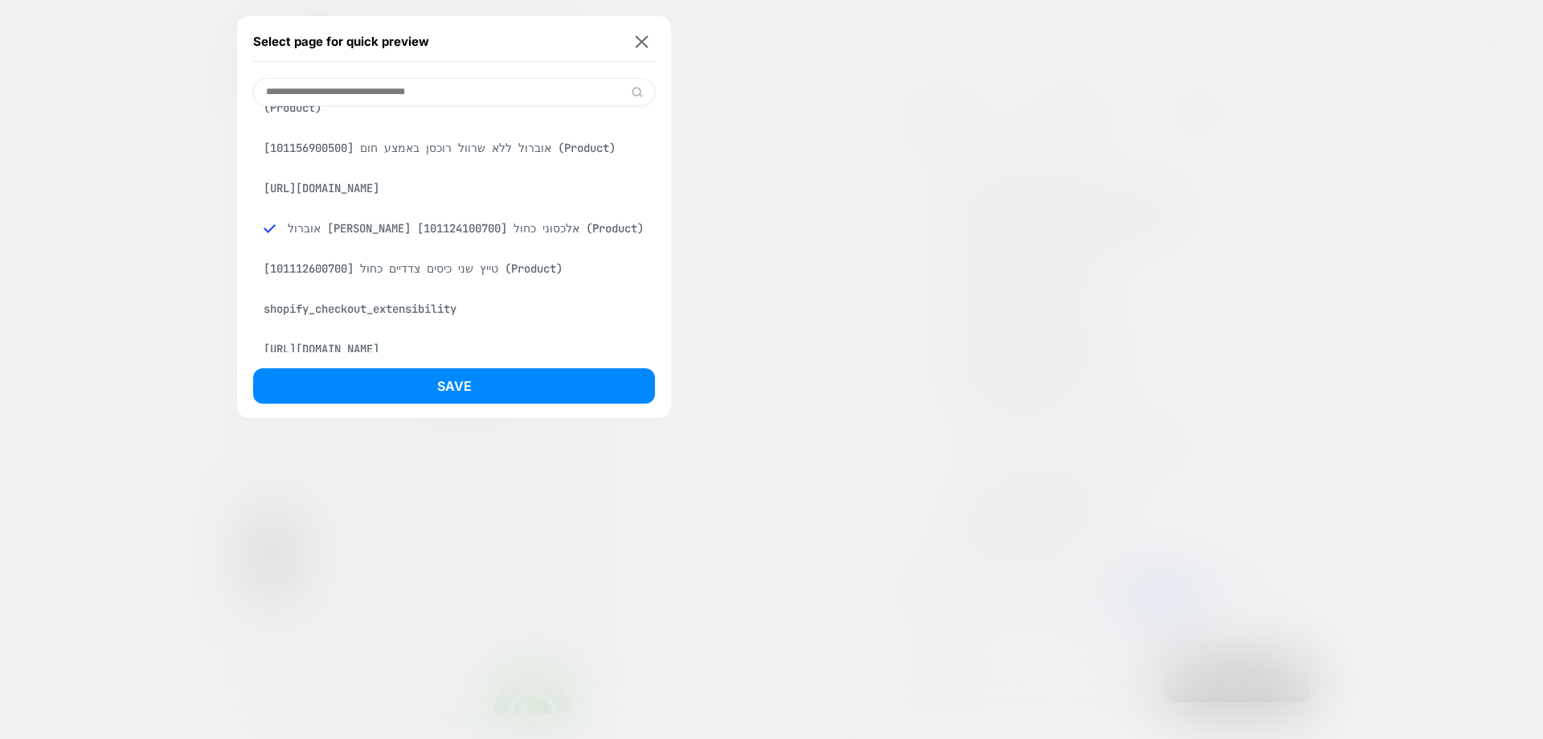
drag, startPoint x: 467, startPoint y: 383, endPoint x: 238, endPoint y: 366, distance: 229.7
click at [466, 383] on button "Save" at bounding box center [454, 385] width 402 height 35
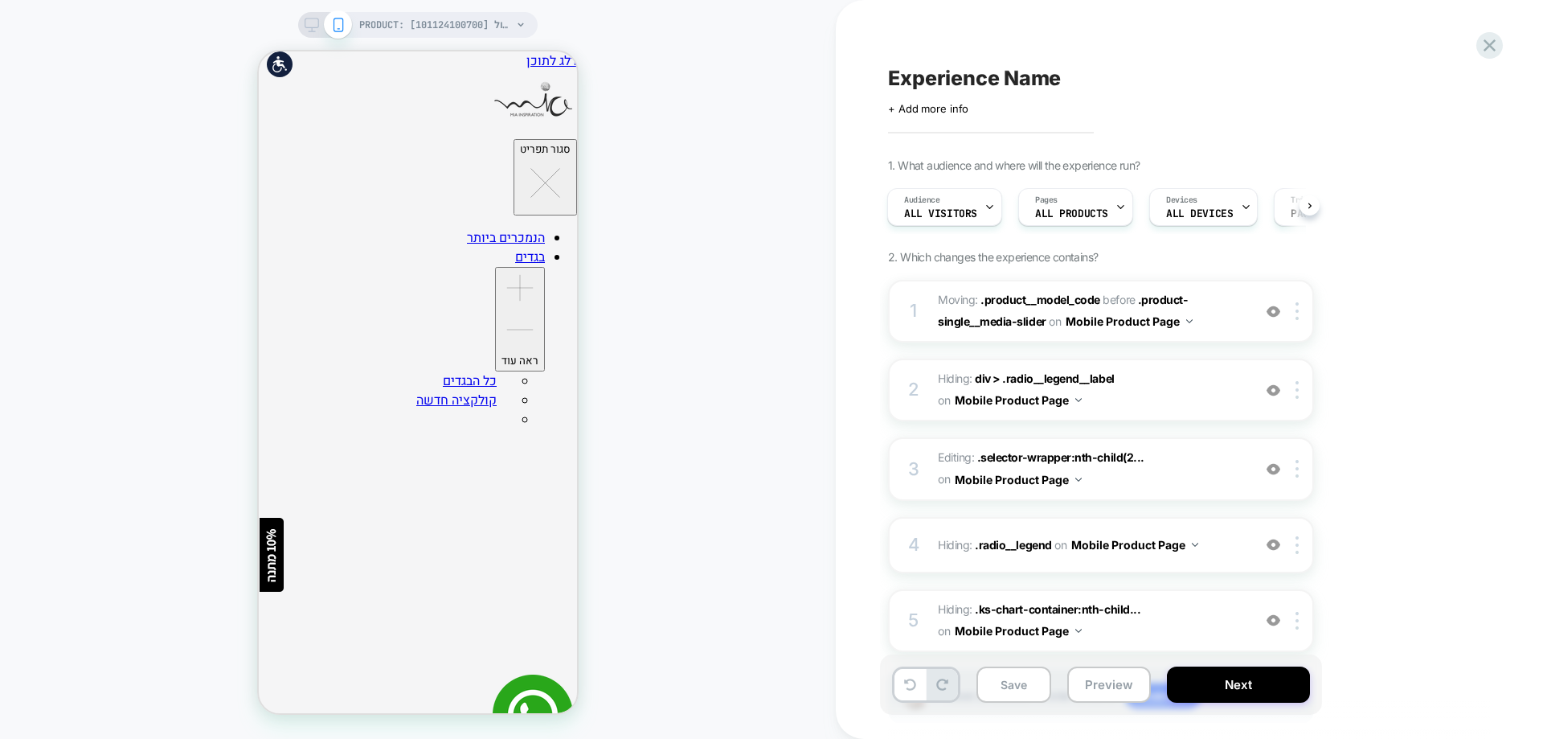
scroll to position [0, 2]
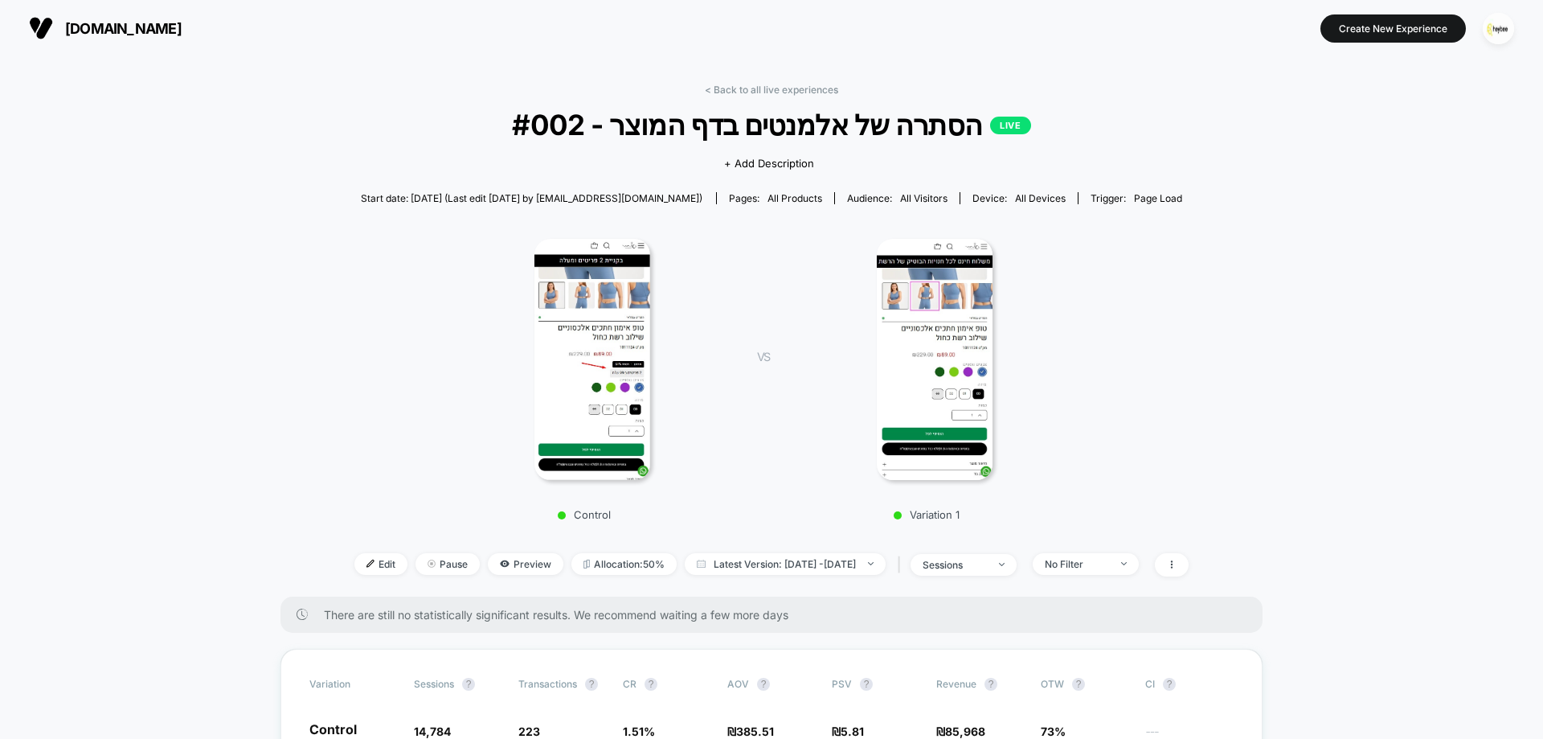
scroll to position [321, 0]
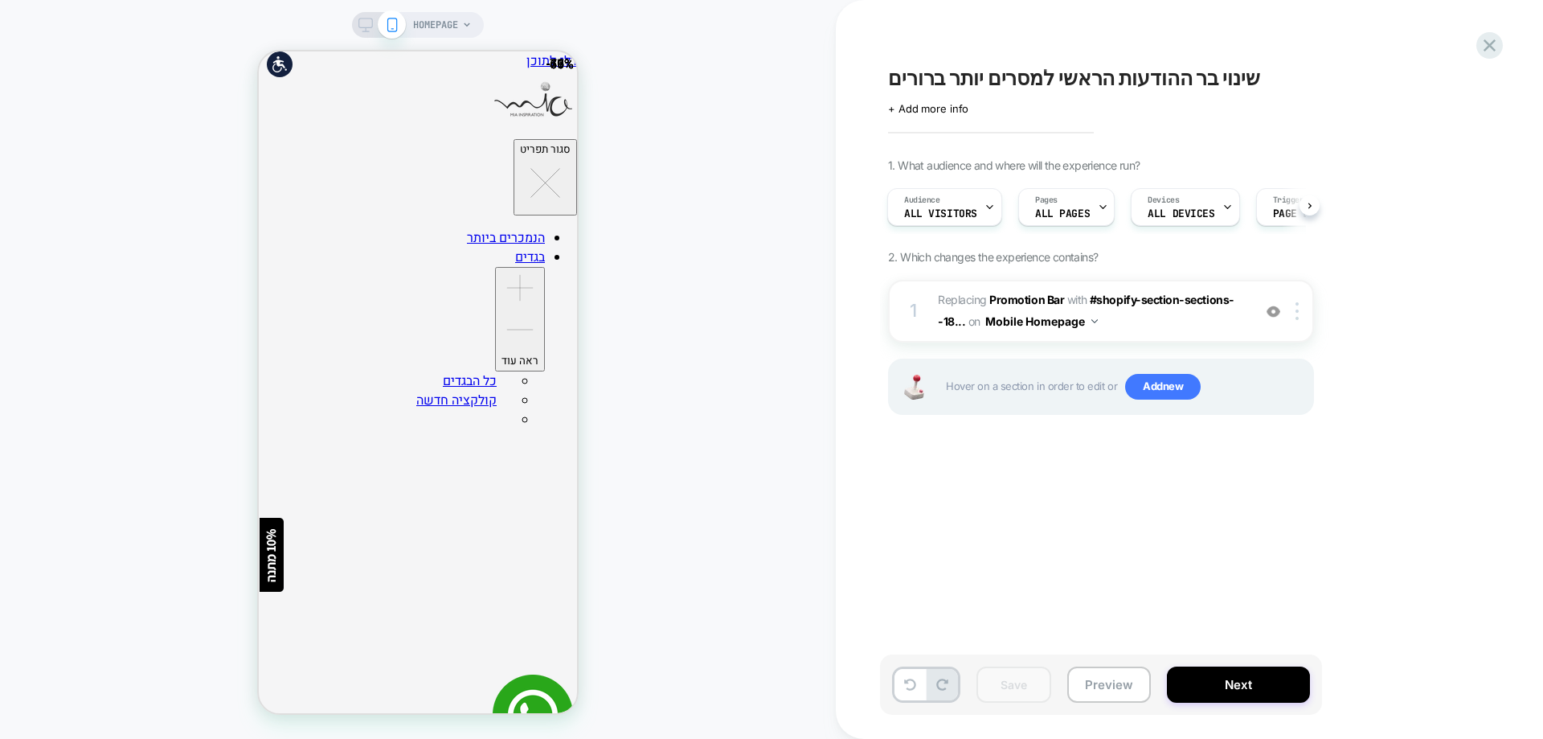
click at [731, 211] on div "HOMEPAGE" at bounding box center [418, 369] width 836 height 706
click at [923, 108] on span "+ Add more info" at bounding box center [928, 108] width 80 height 13
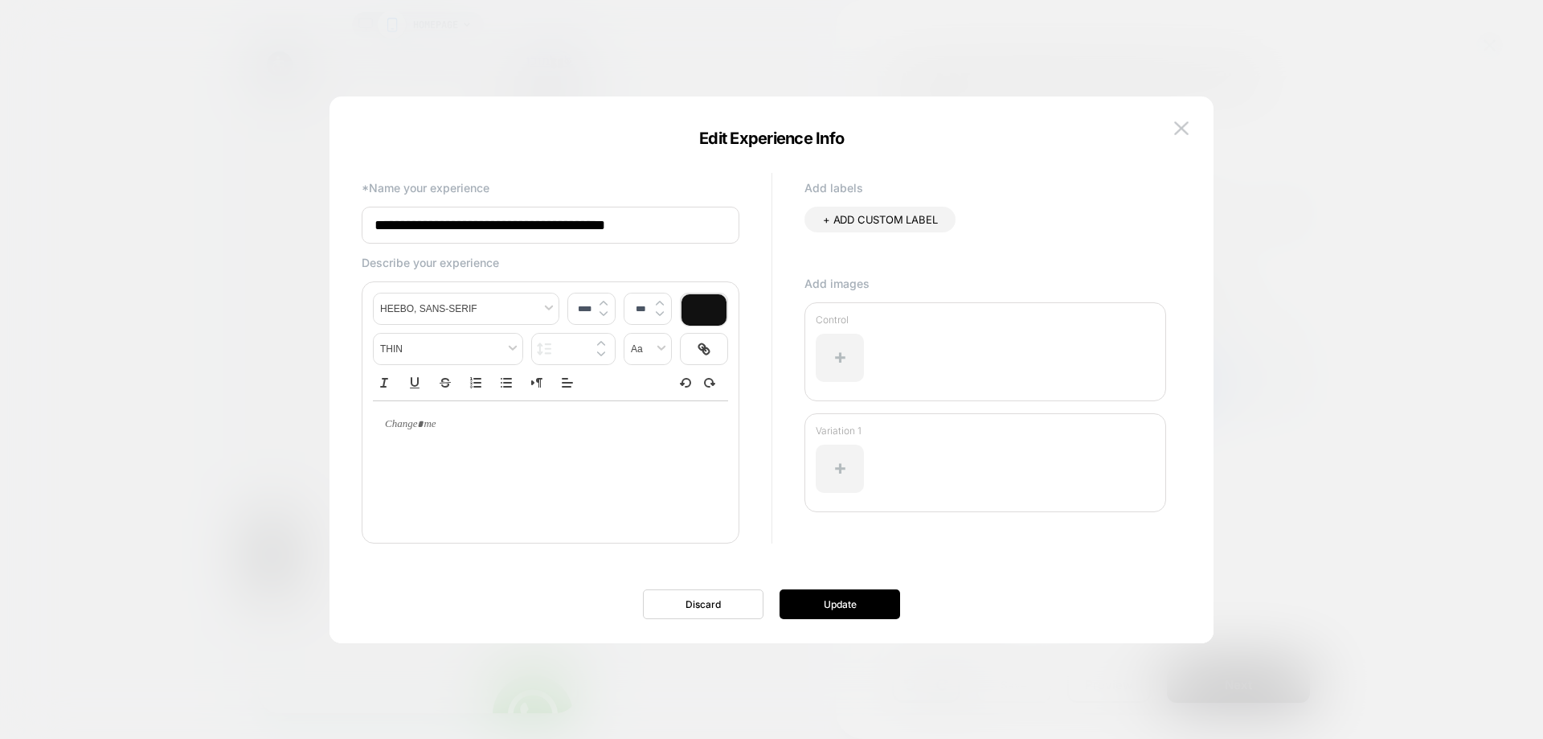
click at [625, 233] on input "**********" at bounding box center [551, 225] width 378 height 37
paste input "**********"
type input "**********"
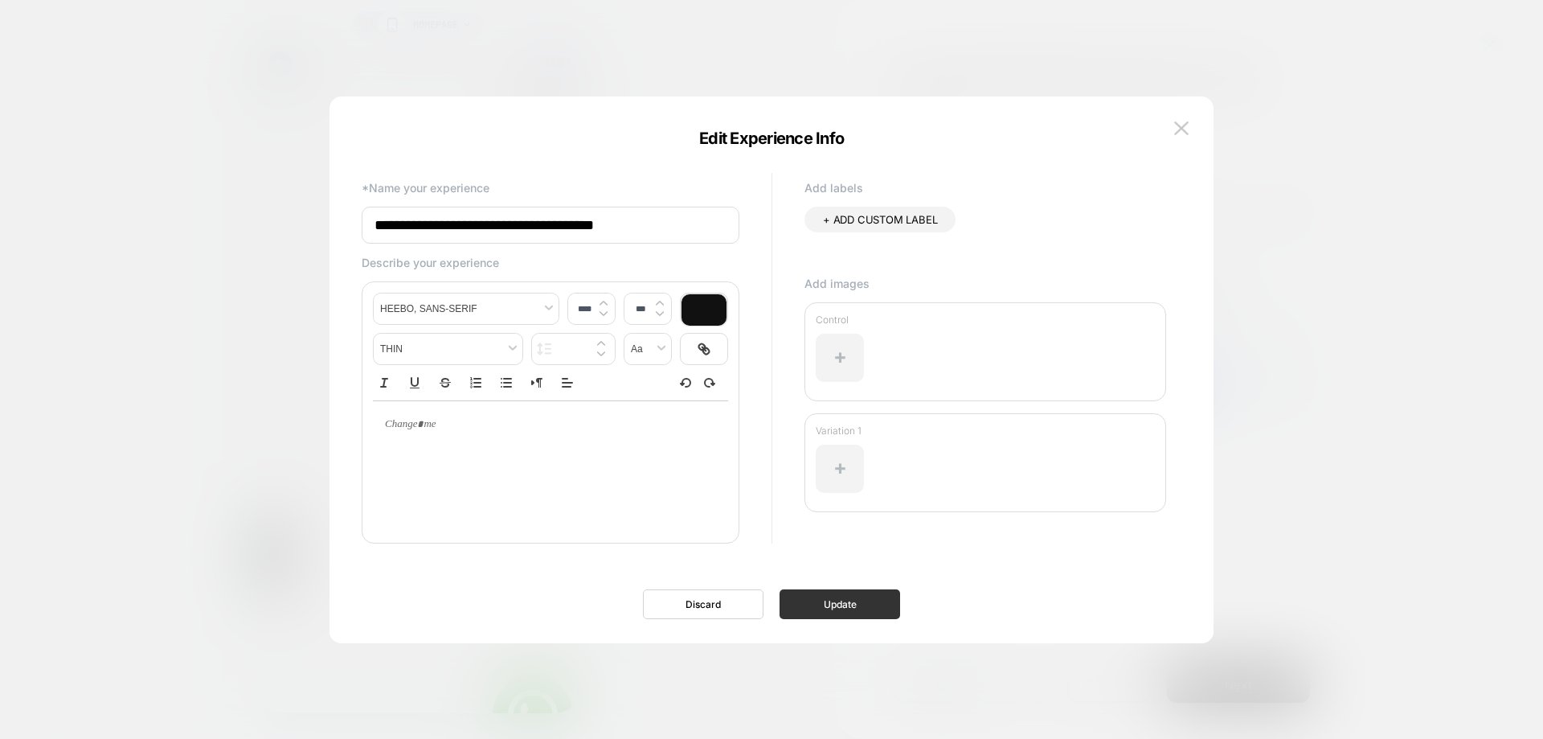
click at [837, 604] on button "Update" at bounding box center [840, 604] width 121 height 30
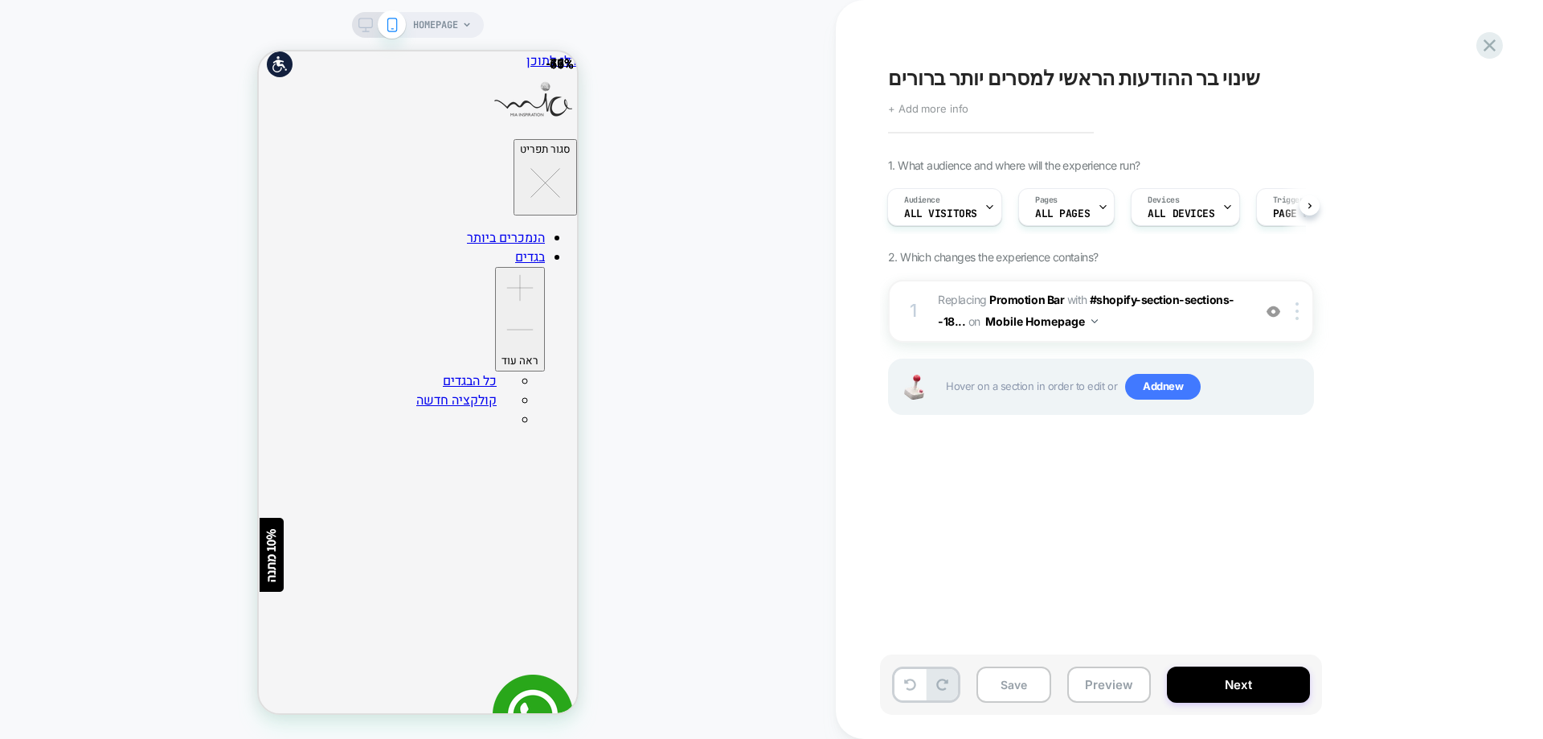
click at [957, 108] on span "+ Add more info" at bounding box center [928, 108] width 80 height 13
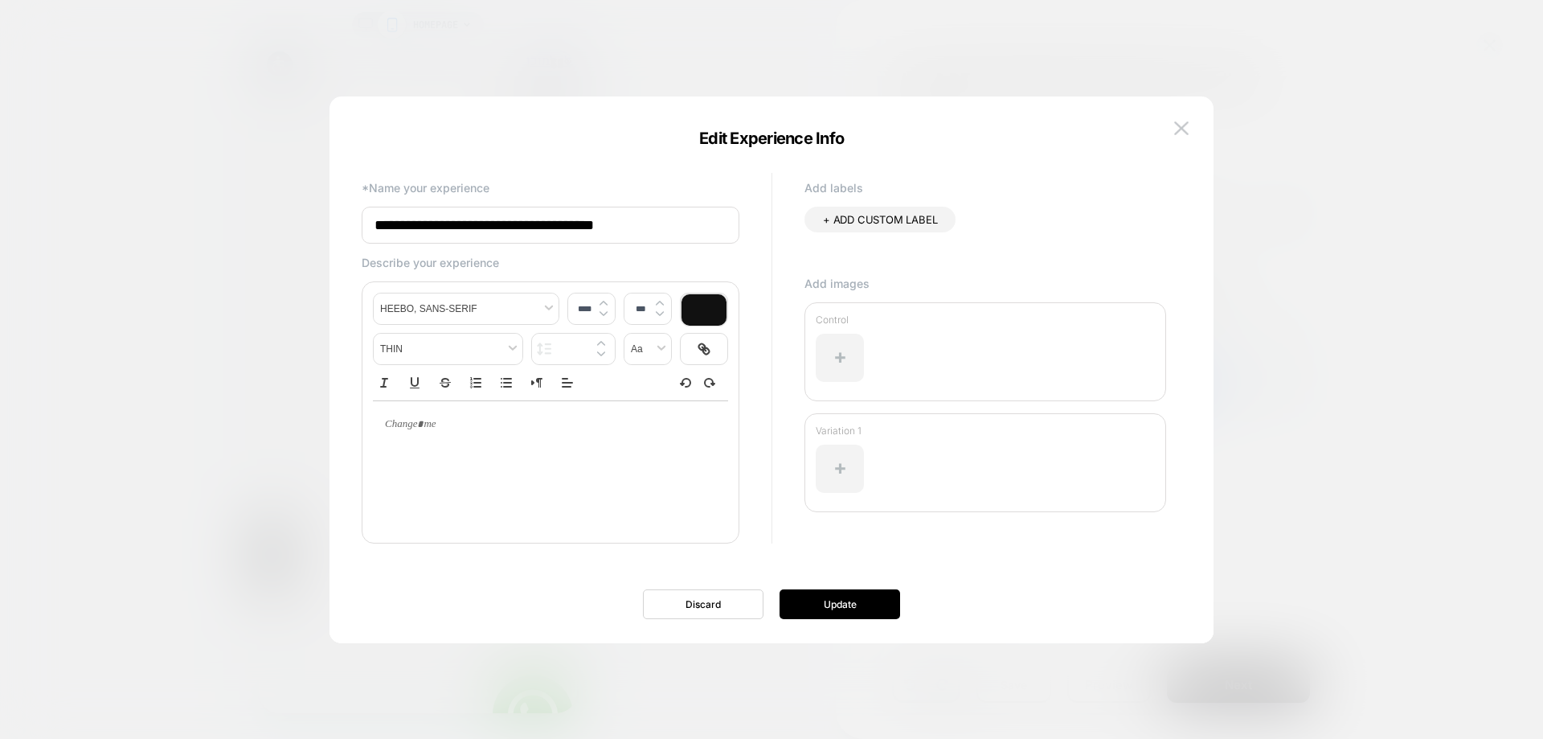
drag, startPoint x: 425, startPoint y: 228, endPoint x: 788, endPoint y: 232, distance: 363.3
click at [788, 232] on div "**********" at bounding box center [764, 368] width 820 height 399
paste input "**********"
click at [703, 226] on input "**********" at bounding box center [551, 226] width 378 height 38
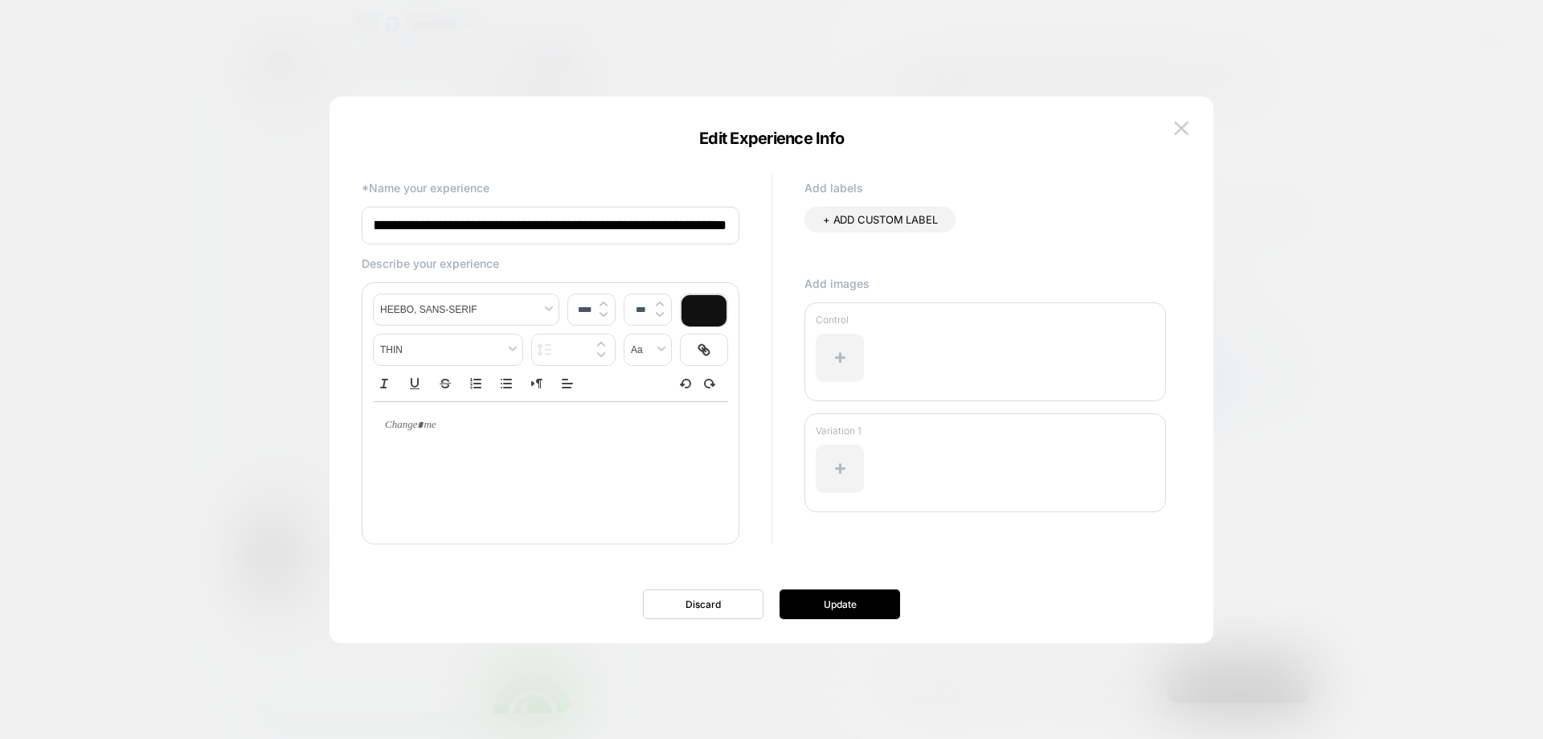
click at [702, 225] on input "**********" at bounding box center [551, 226] width 378 height 38
paste input "**********"
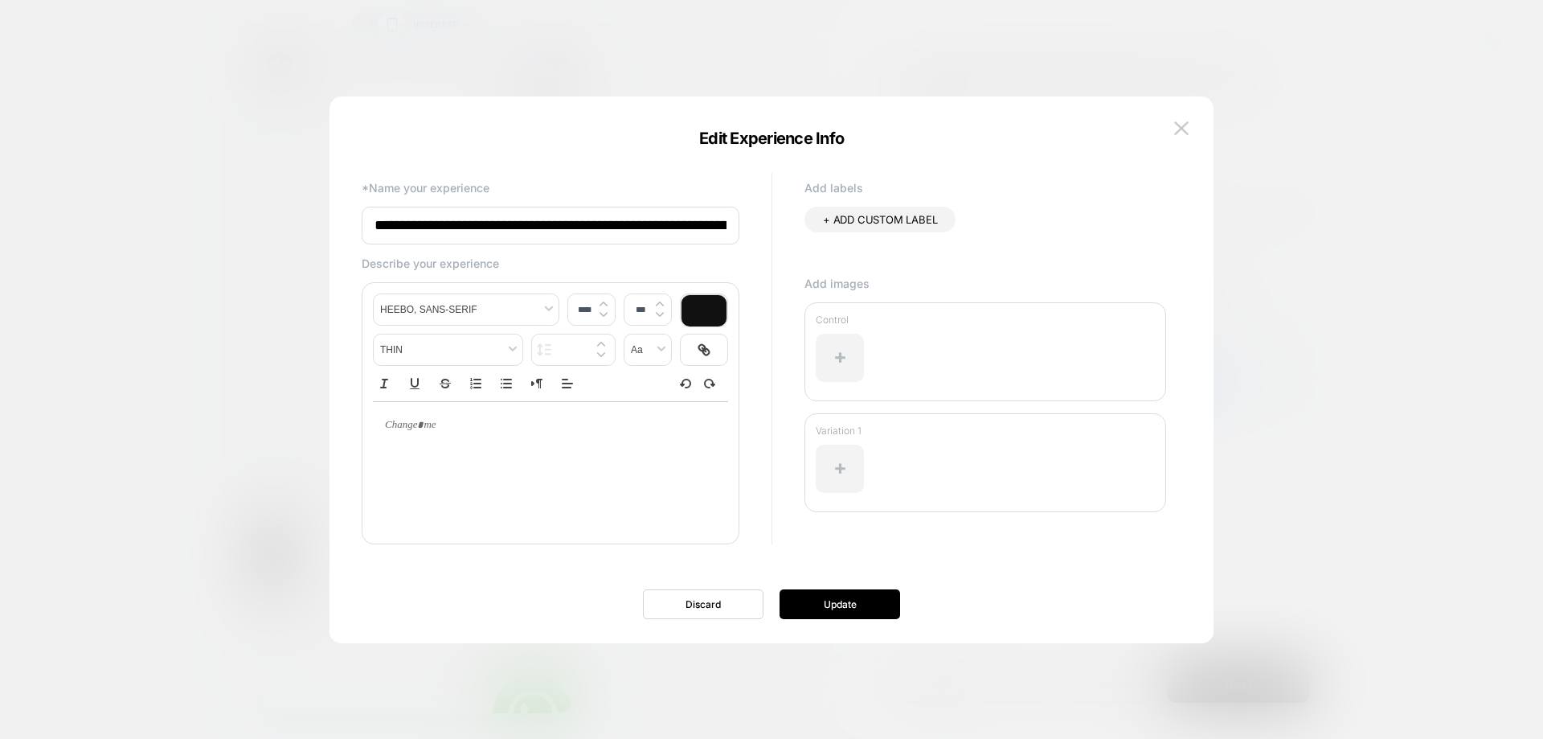
scroll to position [0, 152]
drag, startPoint x: 675, startPoint y: 225, endPoint x: 787, endPoint y: 235, distance: 112.1
click at [787, 235] on div "**********" at bounding box center [764, 368] width 820 height 399
type input "**********"
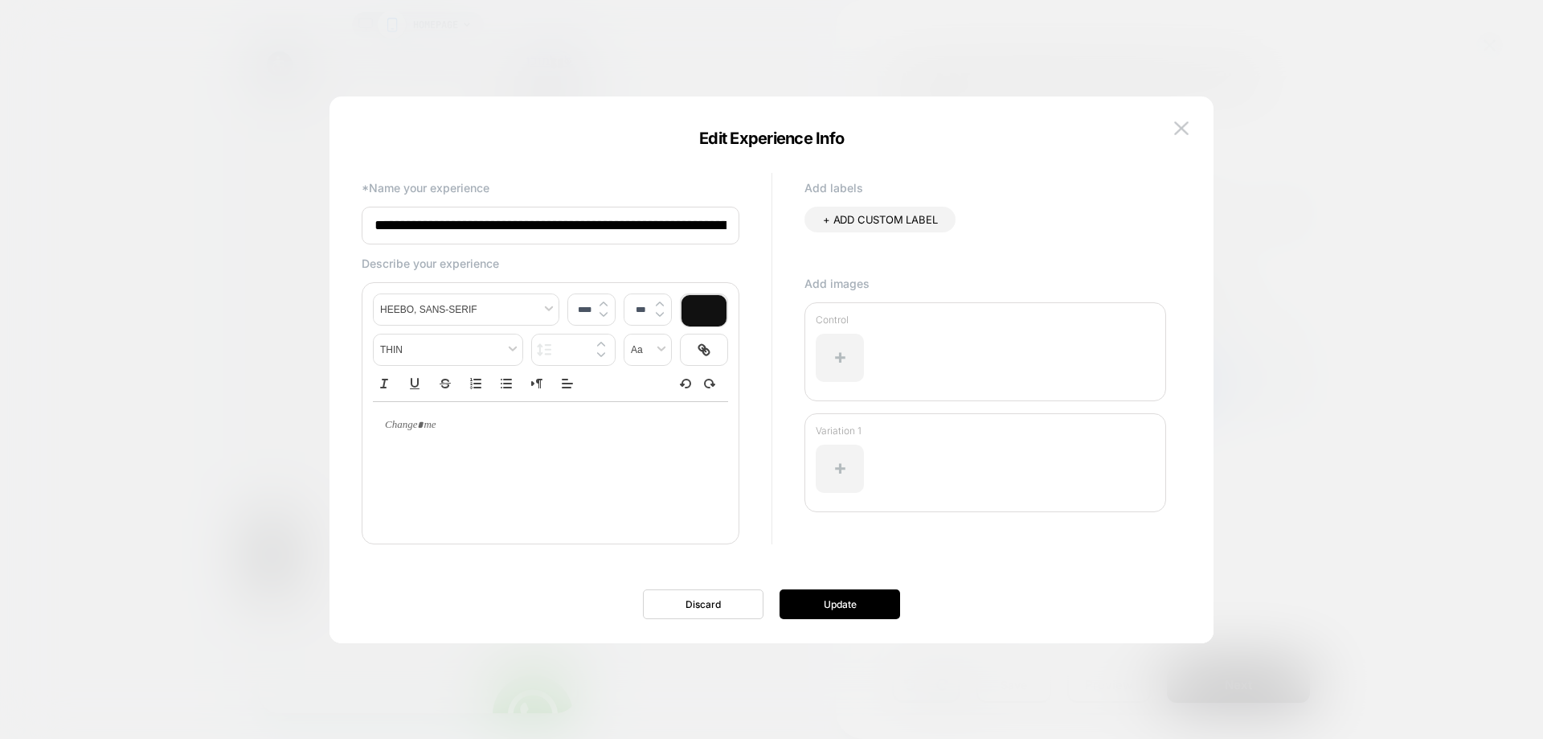
click at [636, 476] on div at bounding box center [550, 465] width 355 height 129
type input "****"
click at [441, 425] on p at bounding box center [544, 425] width 311 height 14
click at [459, 437] on div at bounding box center [550, 425] width 355 height 47
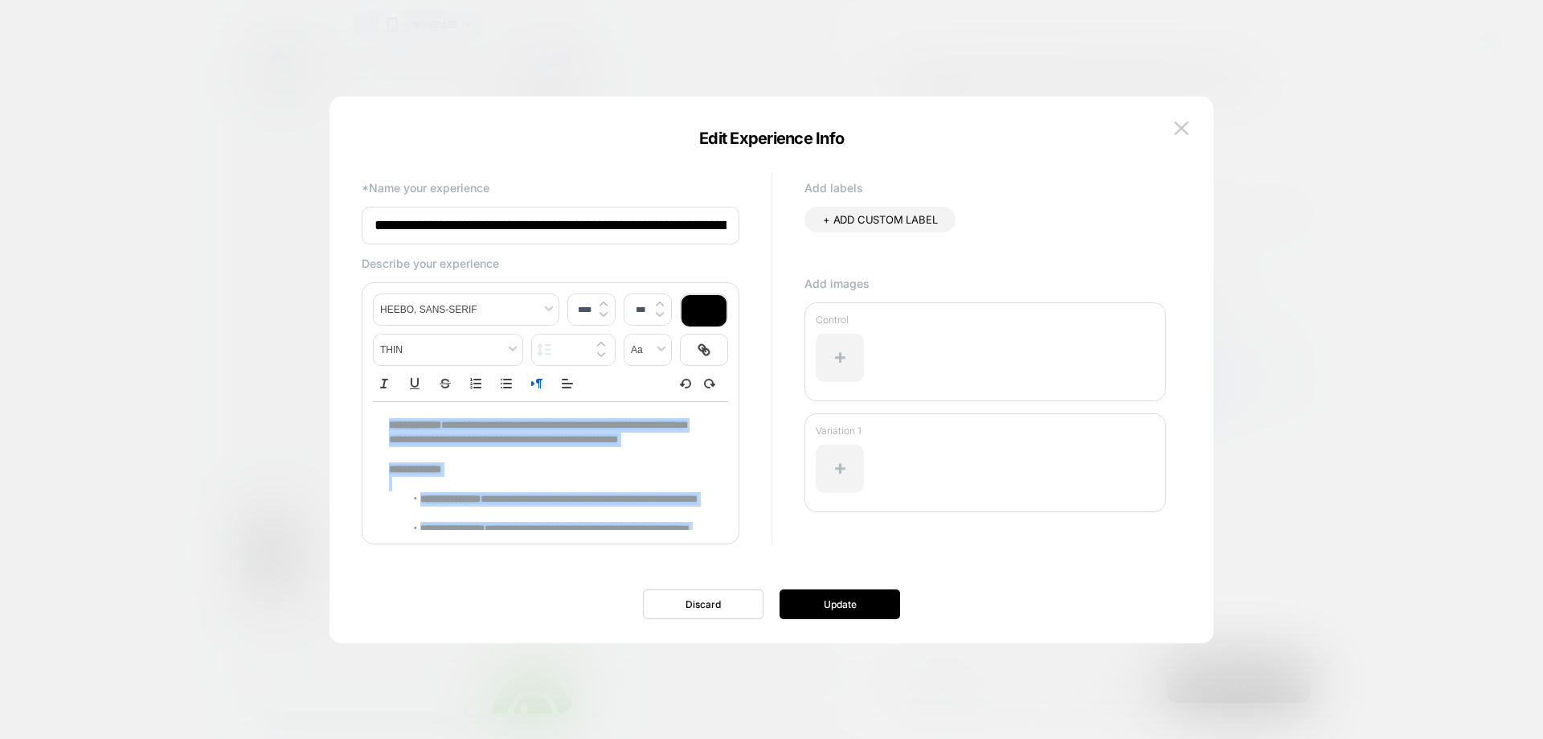
click at [534, 383] on icon "Right to Left" at bounding box center [537, 383] width 14 height 14
click at [575, 447] on p "**********" at bounding box center [544, 439] width 311 height 44
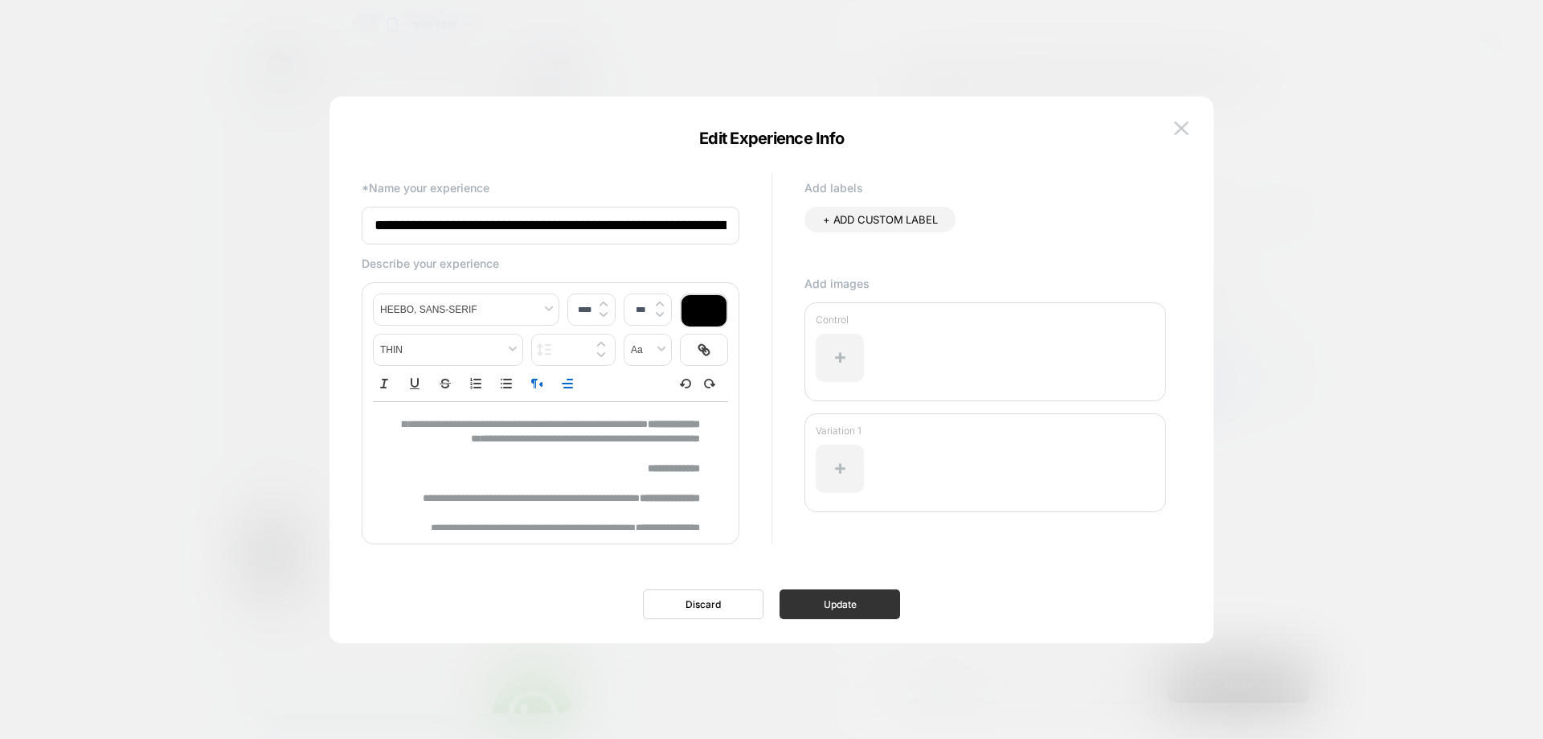
click at [829, 601] on button "Update" at bounding box center [840, 604] width 121 height 30
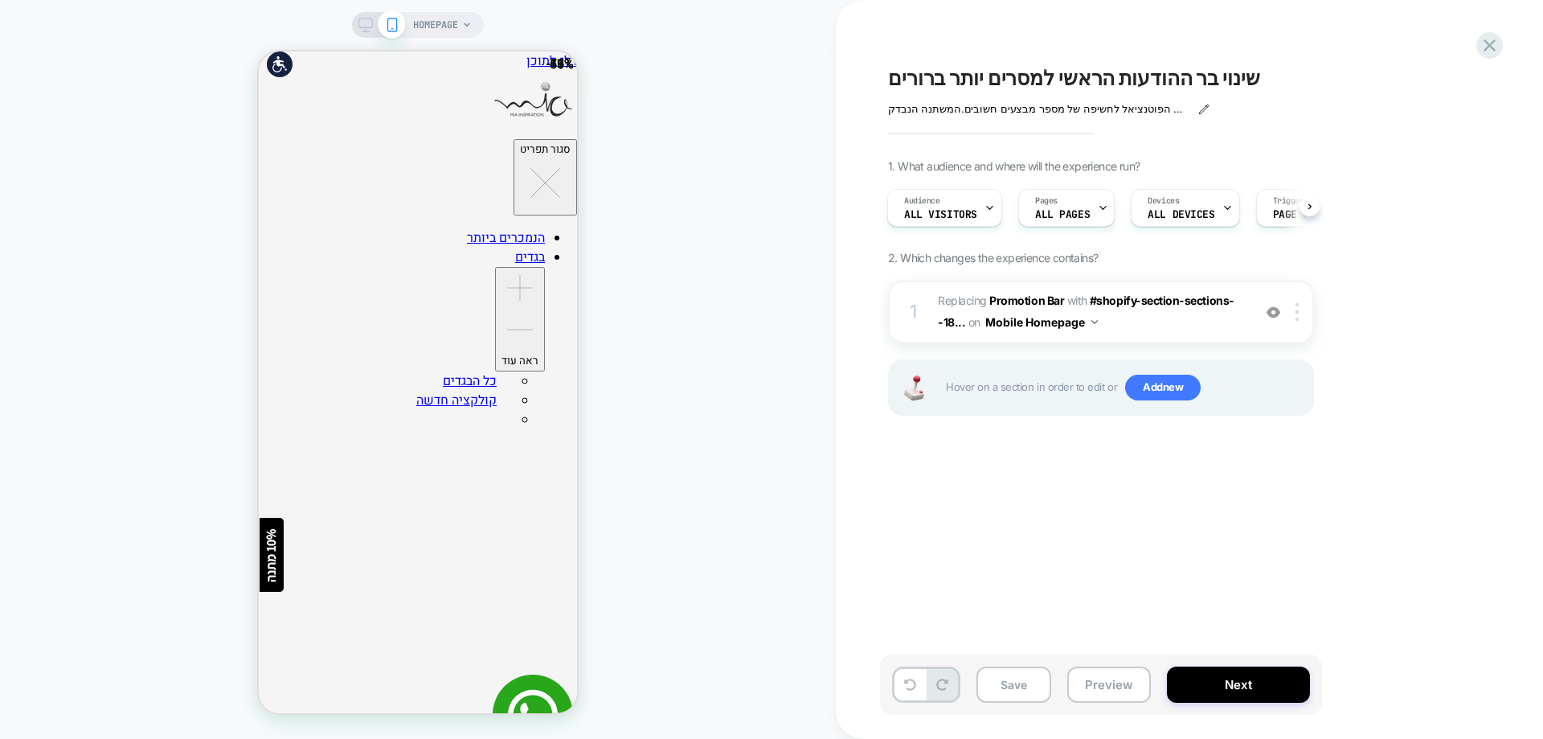
drag, startPoint x: 1192, startPoint y: 105, endPoint x: 1202, endPoint y: 108, distance: 10.7
click at [1192, 105] on div "הבעיה המזוהה: הטקסט הנוכחי נחתך באמצע, מה שפוגע בבהירות ההודעה ובחוויית המשתמש,…" at bounding box center [1048, 109] width 321 height 14
click at [1205, 108] on icon at bounding box center [1203, 109] width 11 height 11
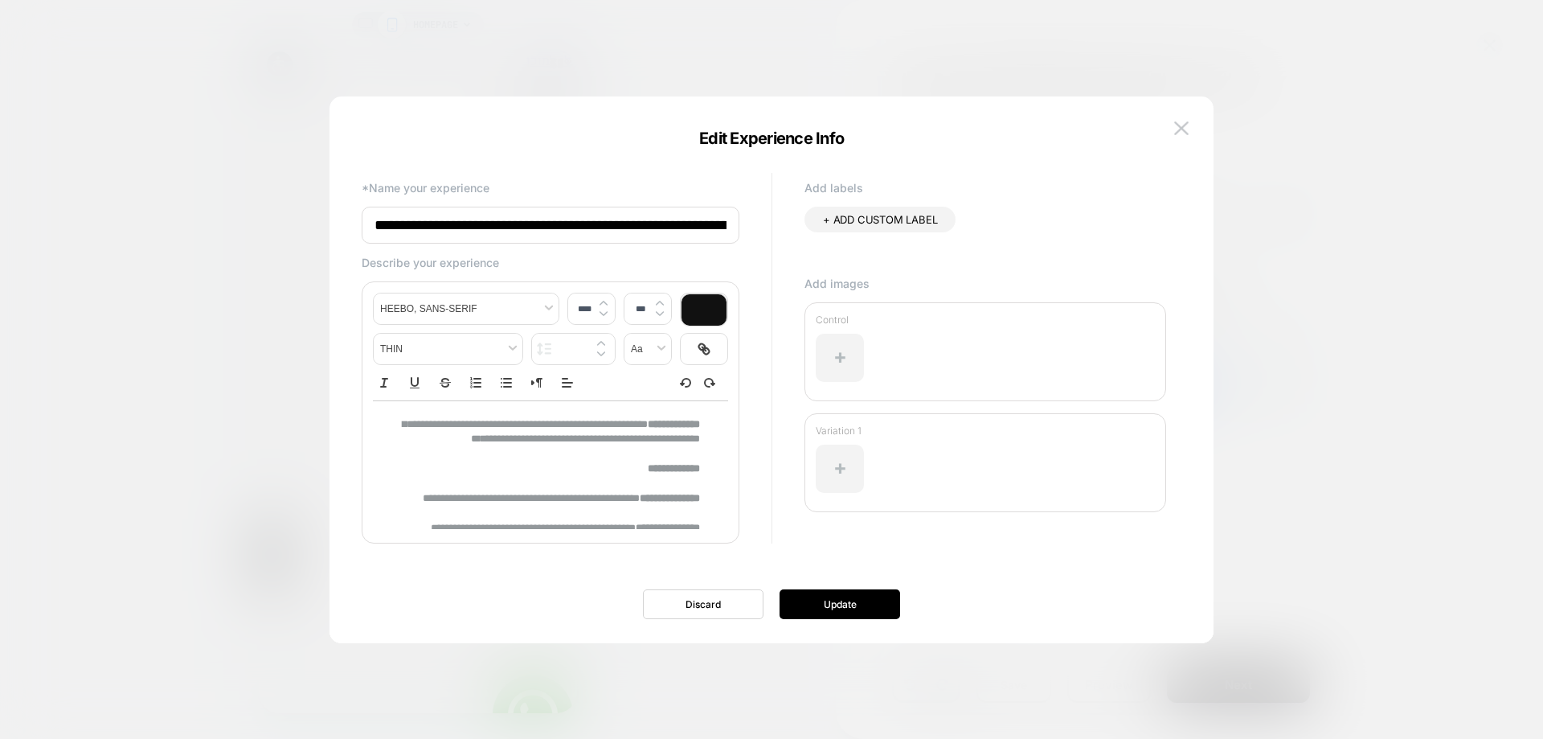
scroll to position [0, 101]
type input "****"
click at [701, 426] on div "**********" at bounding box center [550, 559] width 355 height 314
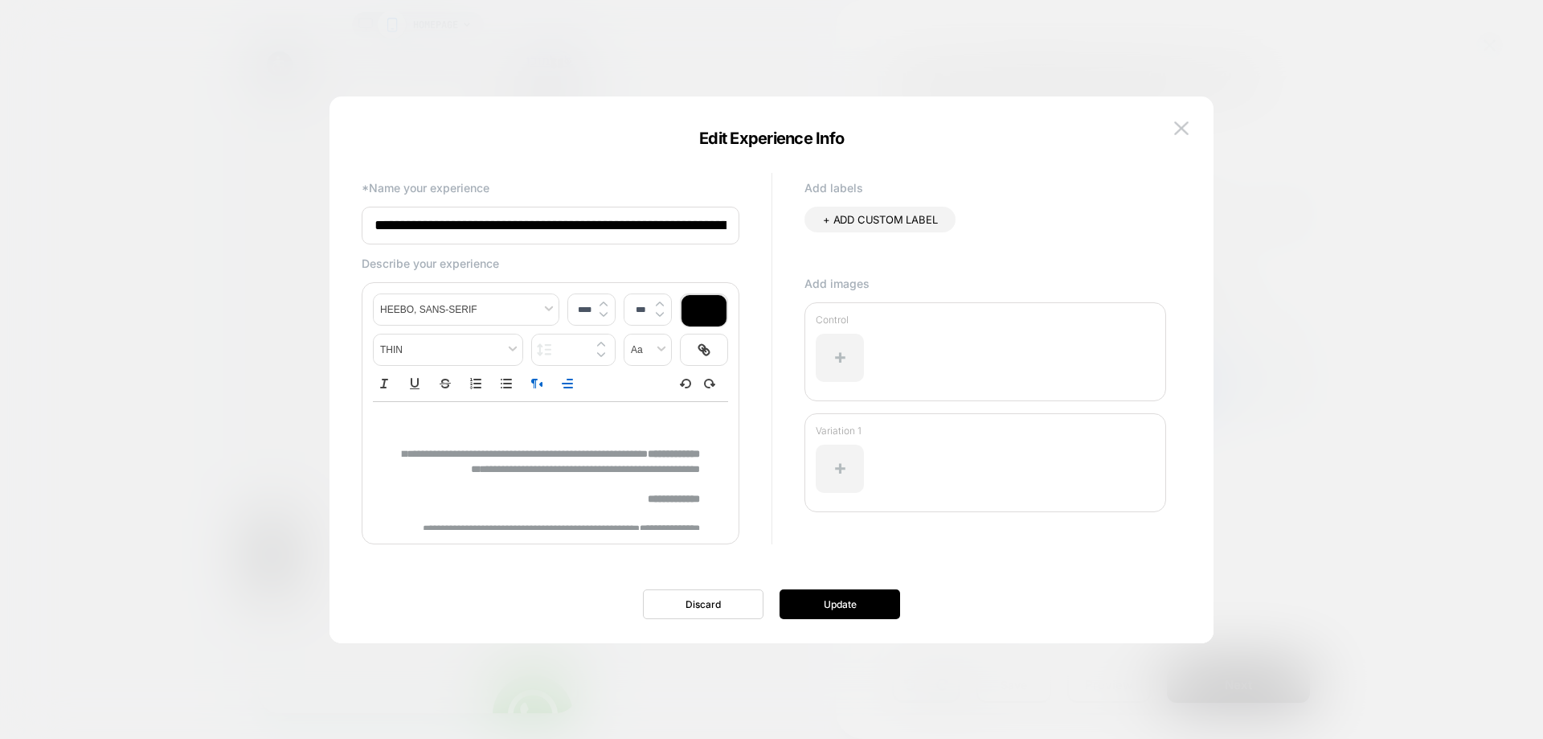
paste div
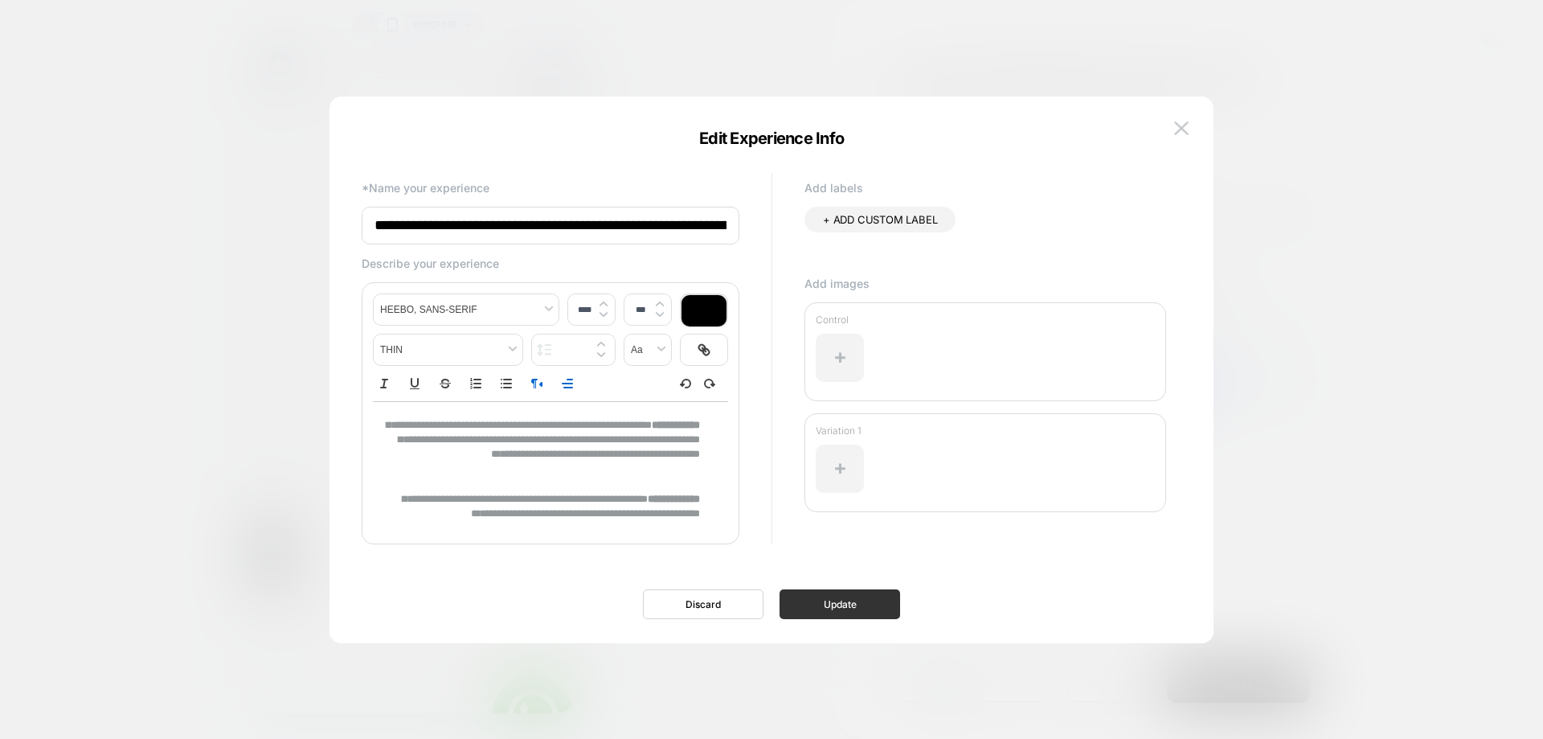
click at [823, 602] on button "Update" at bounding box center [840, 604] width 121 height 30
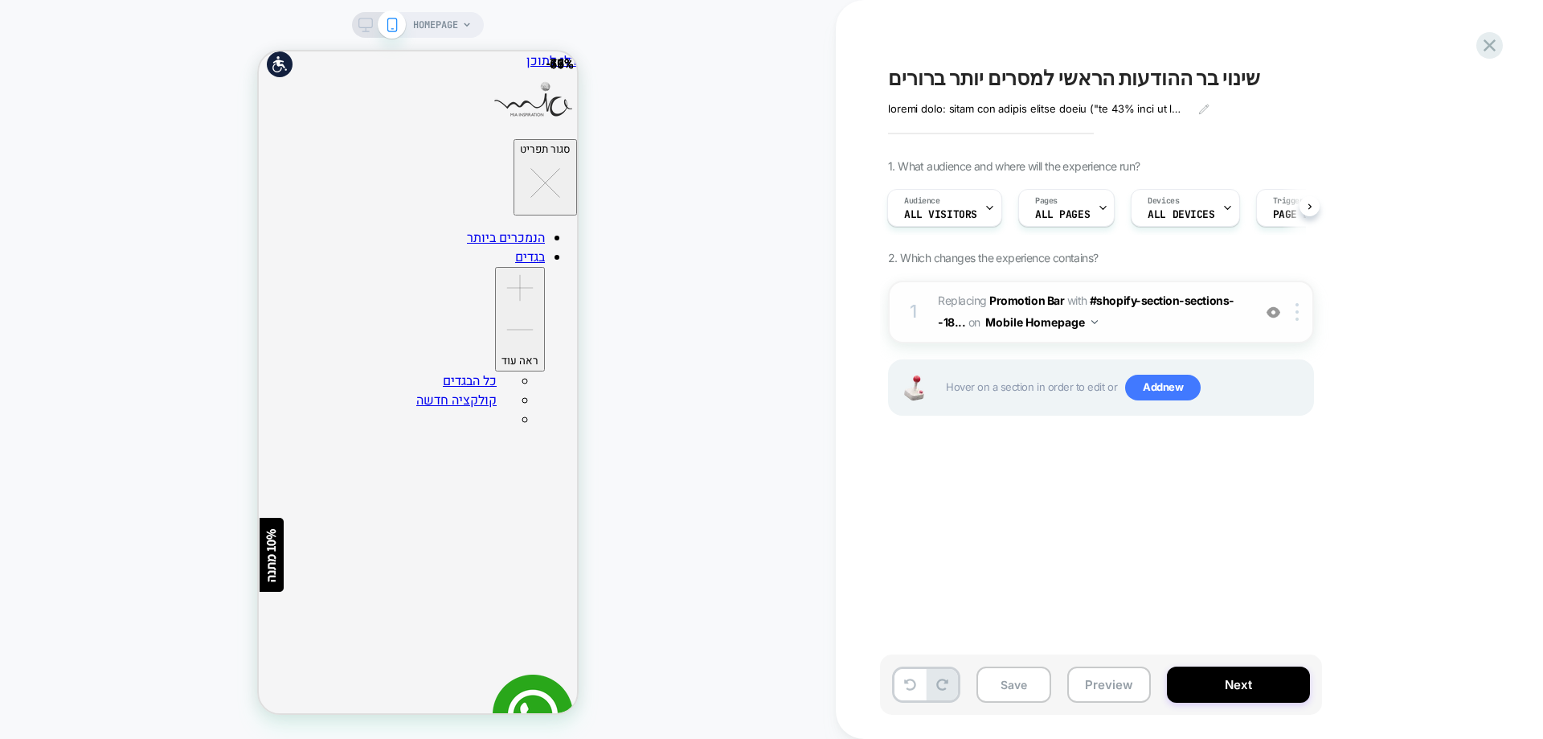
drag, startPoint x: 1275, startPoint y: 311, endPoint x: 1070, endPoint y: 296, distance: 205.5
click at [1275, 311] on img at bounding box center [1274, 312] width 14 height 14
click at [1042, 297] on b "Promotion Bar" at bounding box center [1026, 300] width 75 height 14
click at [1033, 297] on b "Promotion Bar" at bounding box center [1026, 300] width 75 height 14
click at [1033, 300] on b "Promotion Bar" at bounding box center [1026, 300] width 75 height 14
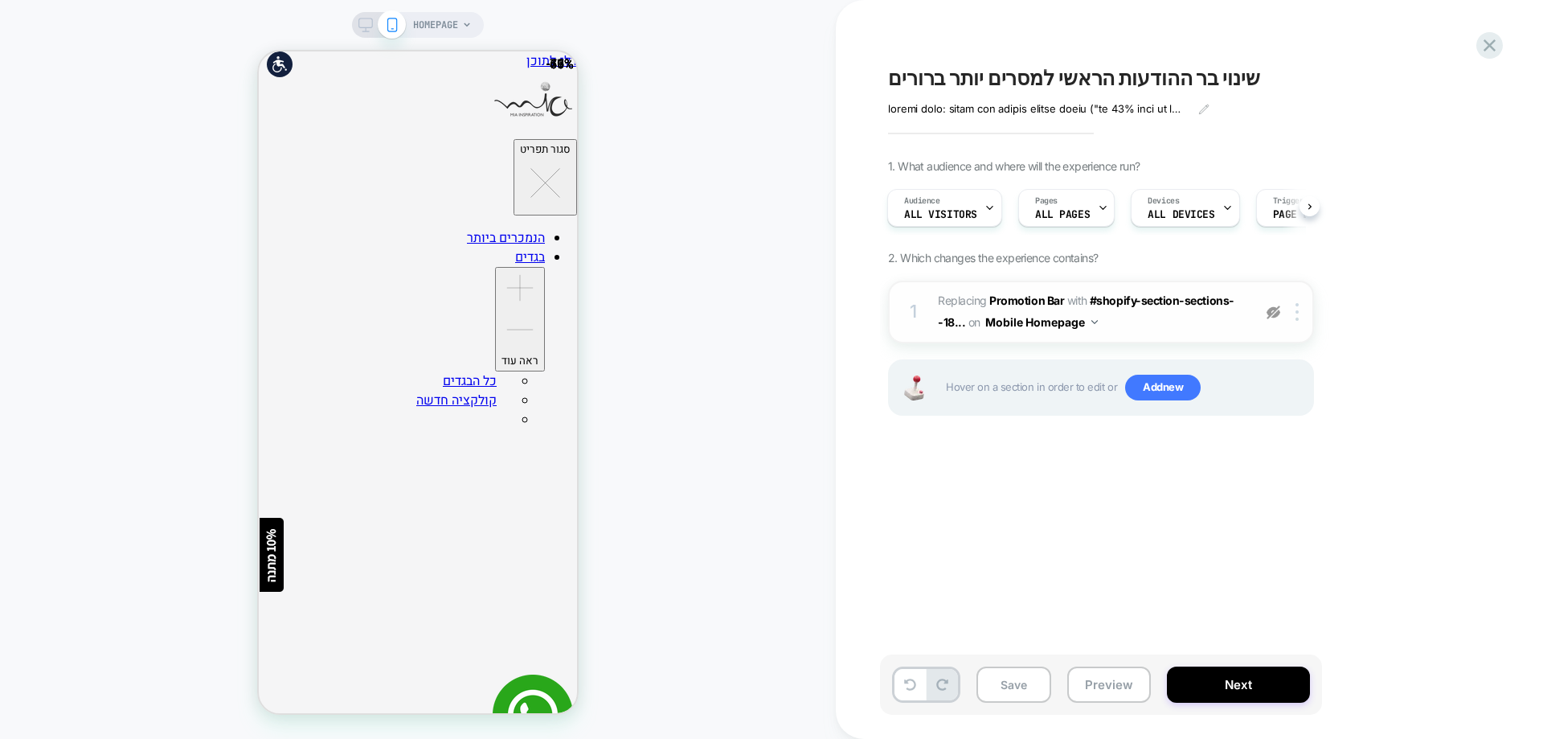
click at [1275, 309] on img at bounding box center [1274, 312] width 14 height 14
click at [1047, 301] on b "Promotion Bar" at bounding box center [1026, 300] width 75 height 14
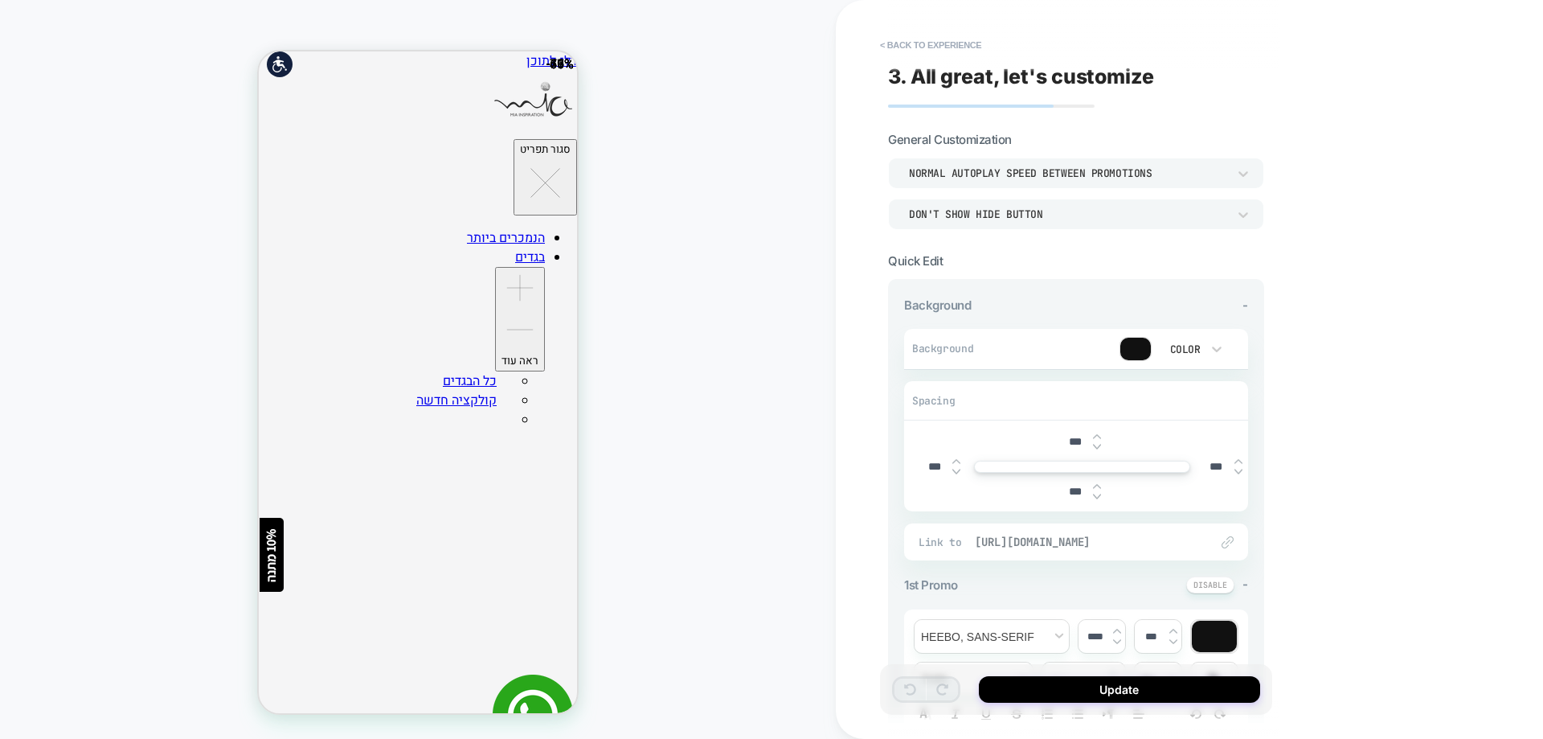
click at [1164, 546] on span "https://www.miainspiration.co.il/collections/summer-sale1" at bounding box center [1084, 541] width 219 height 14
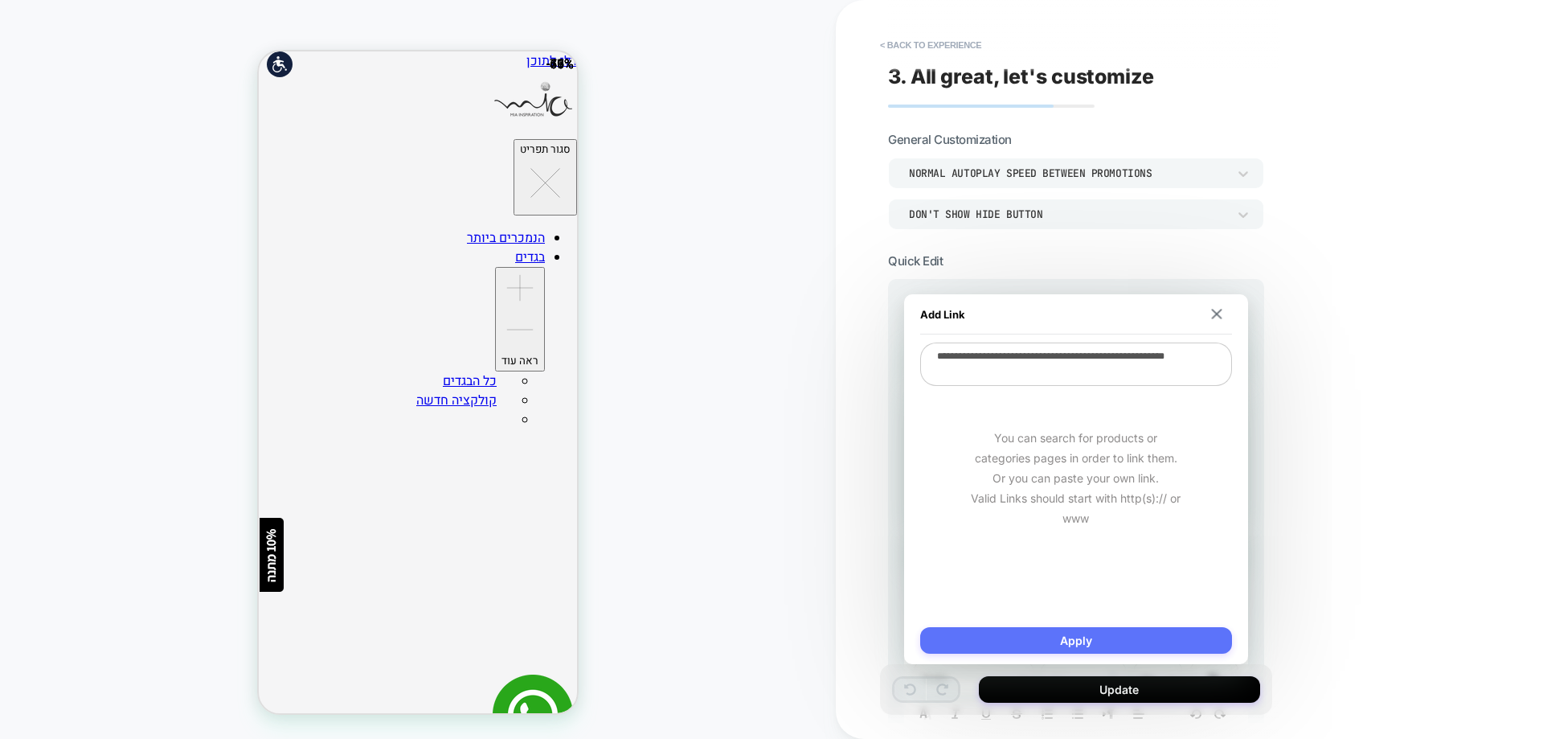
click at [1113, 641] on button "Apply" at bounding box center [1076, 640] width 312 height 27
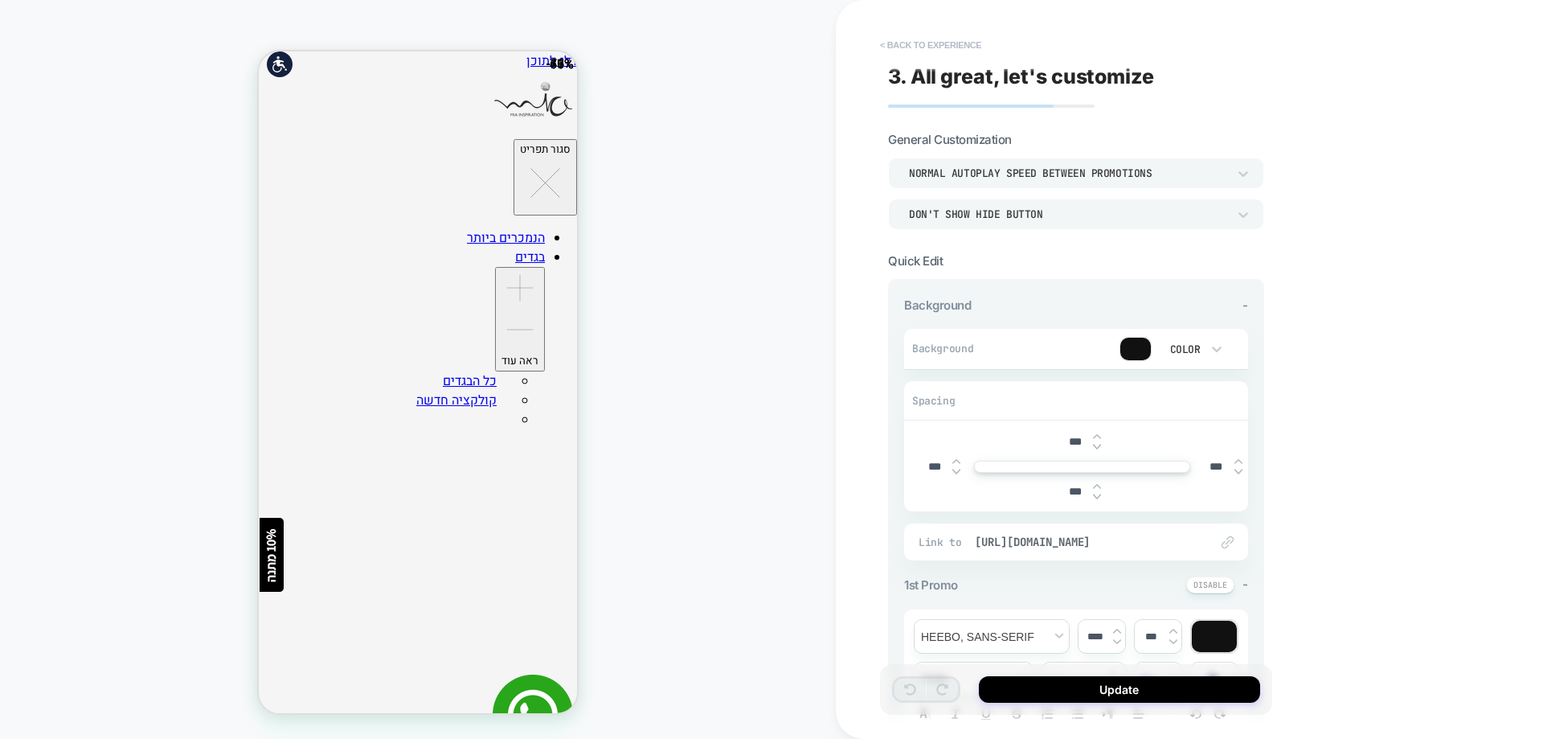
click at [927, 49] on button "< Back to experience" at bounding box center [930, 45] width 117 height 26
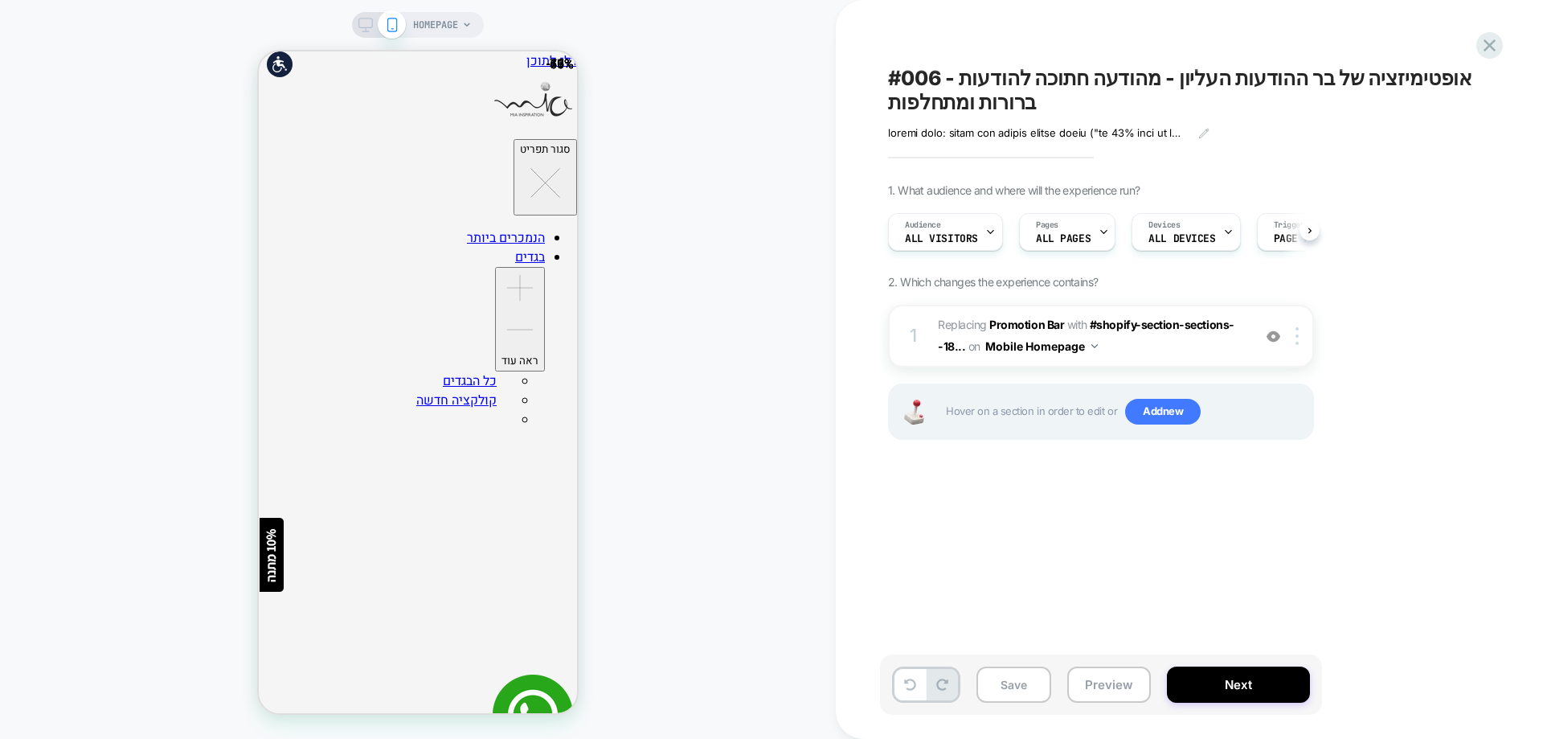
scroll to position [0, 1]
click at [1205, 134] on icon at bounding box center [1203, 133] width 11 height 11
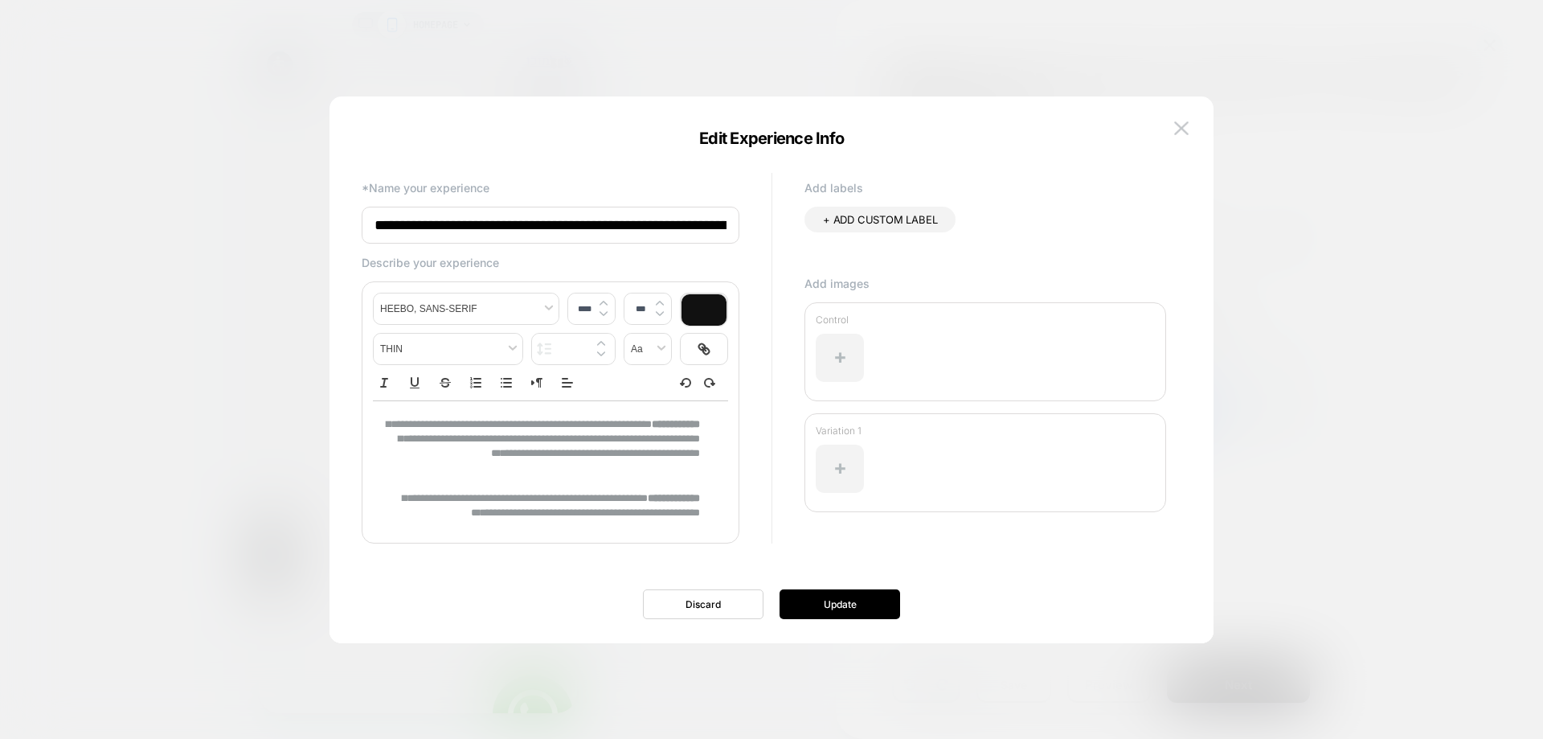
drag, startPoint x: 689, startPoint y: 415, endPoint x: 689, endPoint y: 430, distance: 14.5
click at [689, 417] on div "**********" at bounding box center [550, 595] width 355 height 388
type input "****"
click at [689, 430] on strong "**********" at bounding box center [676, 425] width 48 height 10
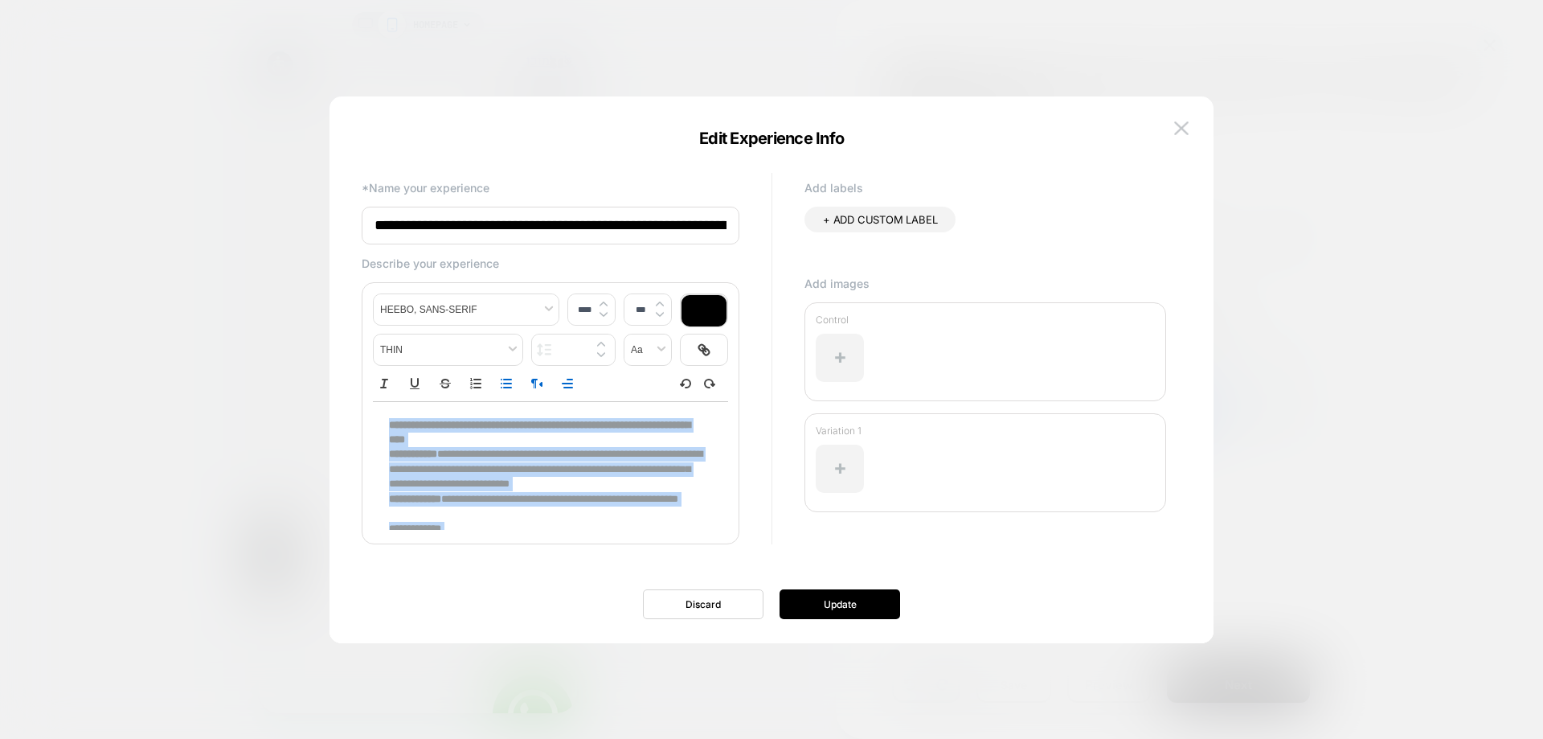
scroll to position [0, 0]
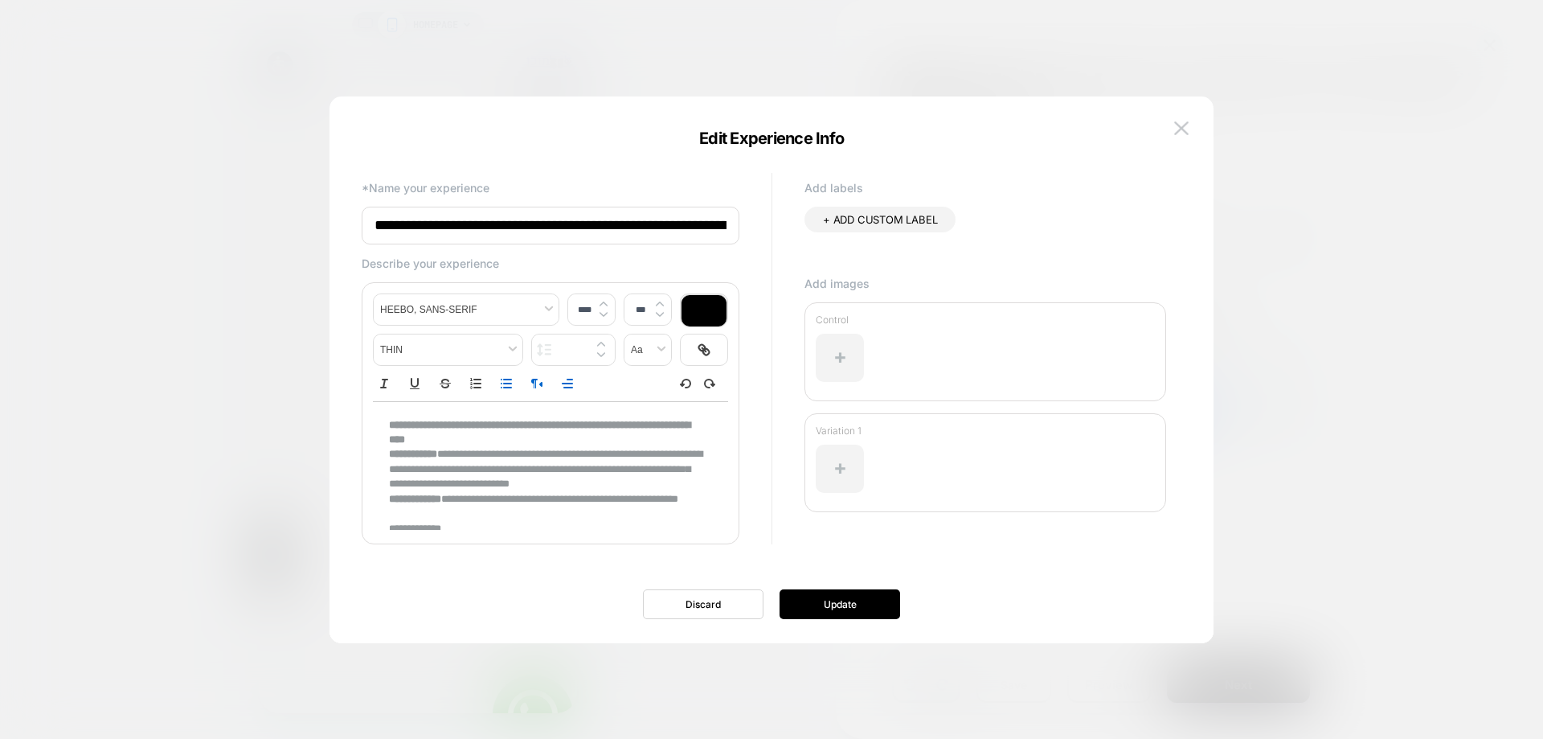
click at [655, 427] on strong "**********" at bounding box center [539, 432] width 301 height 25
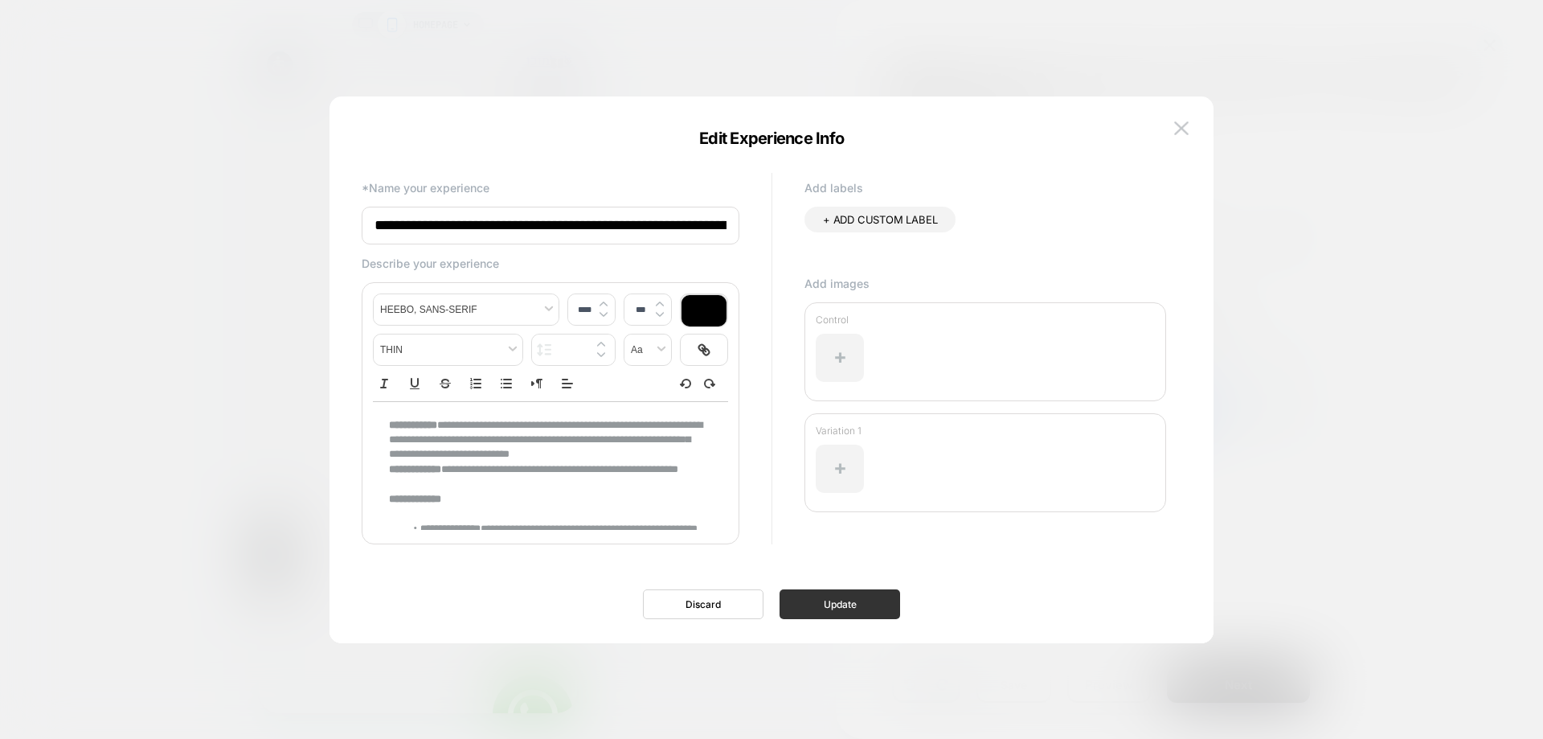
click at [818, 600] on button "Update" at bounding box center [840, 604] width 121 height 30
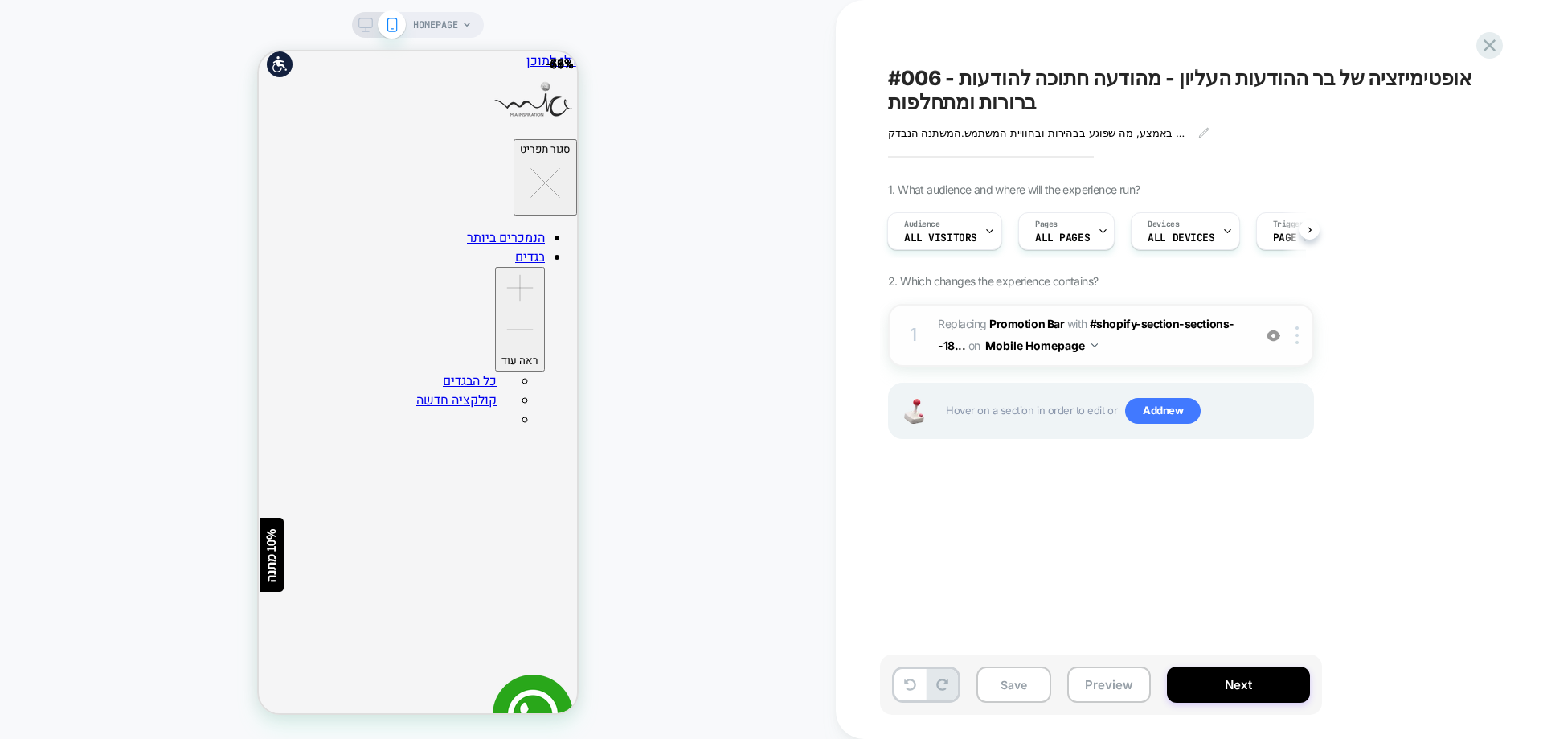
click at [1275, 338] on img at bounding box center [1274, 336] width 14 height 14
click at [138, 190] on div "HOMEPAGE" at bounding box center [418, 369] width 836 height 706
drag, startPoint x: 1278, startPoint y: 335, endPoint x: 774, endPoint y: 328, distance: 503.9
click at [1278, 335] on img at bounding box center [1274, 336] width 14 height 14
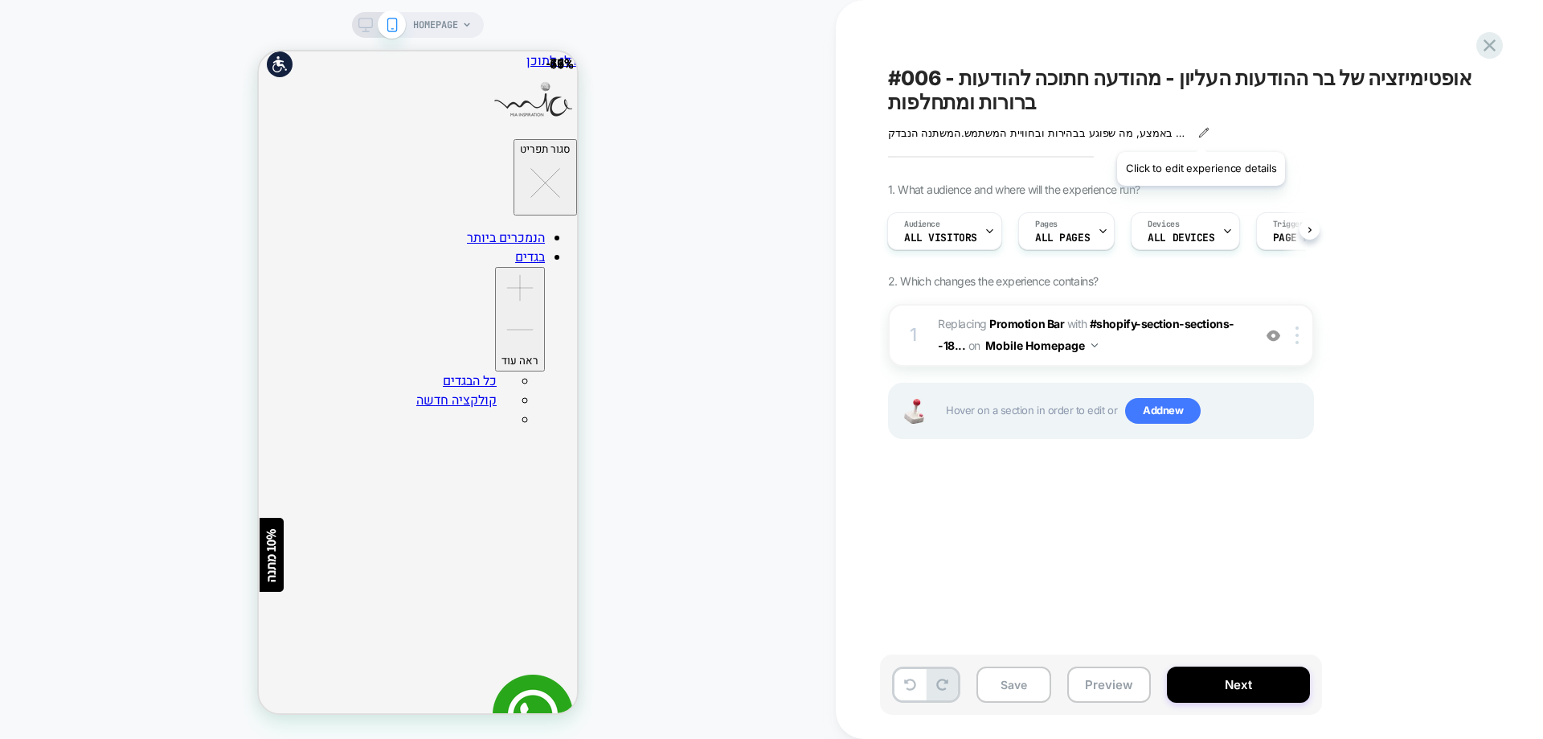
click at [1201, 132] on icon at bounding box center [1203, 132] width 11 height 11
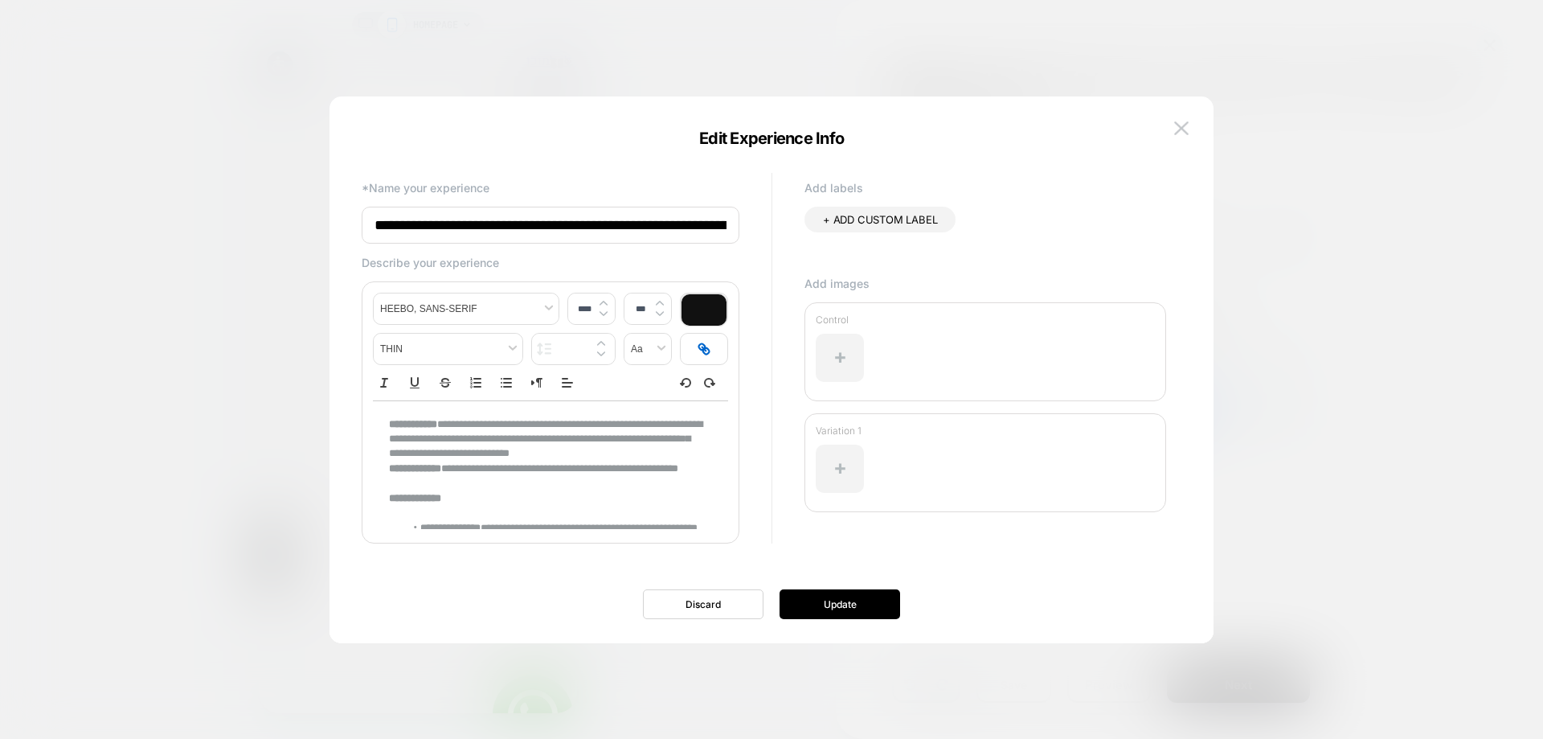
scroll to position [0, 101]
click at [842, 342] on div at bounding box center [840, 358] width 48 height 48
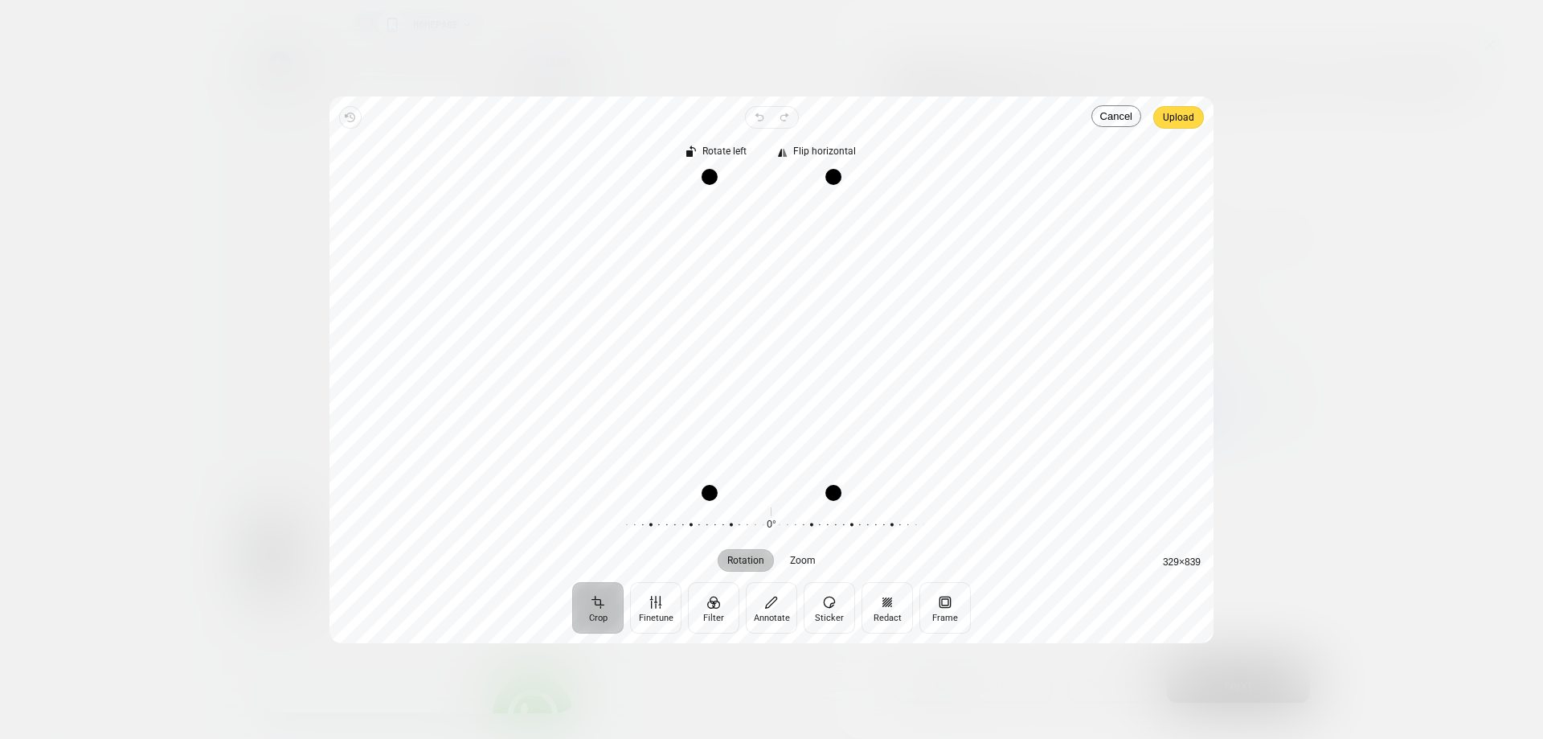
click at [1181, 113] on span "Upload" at bounding box center [1178, 117] width 31 height 19
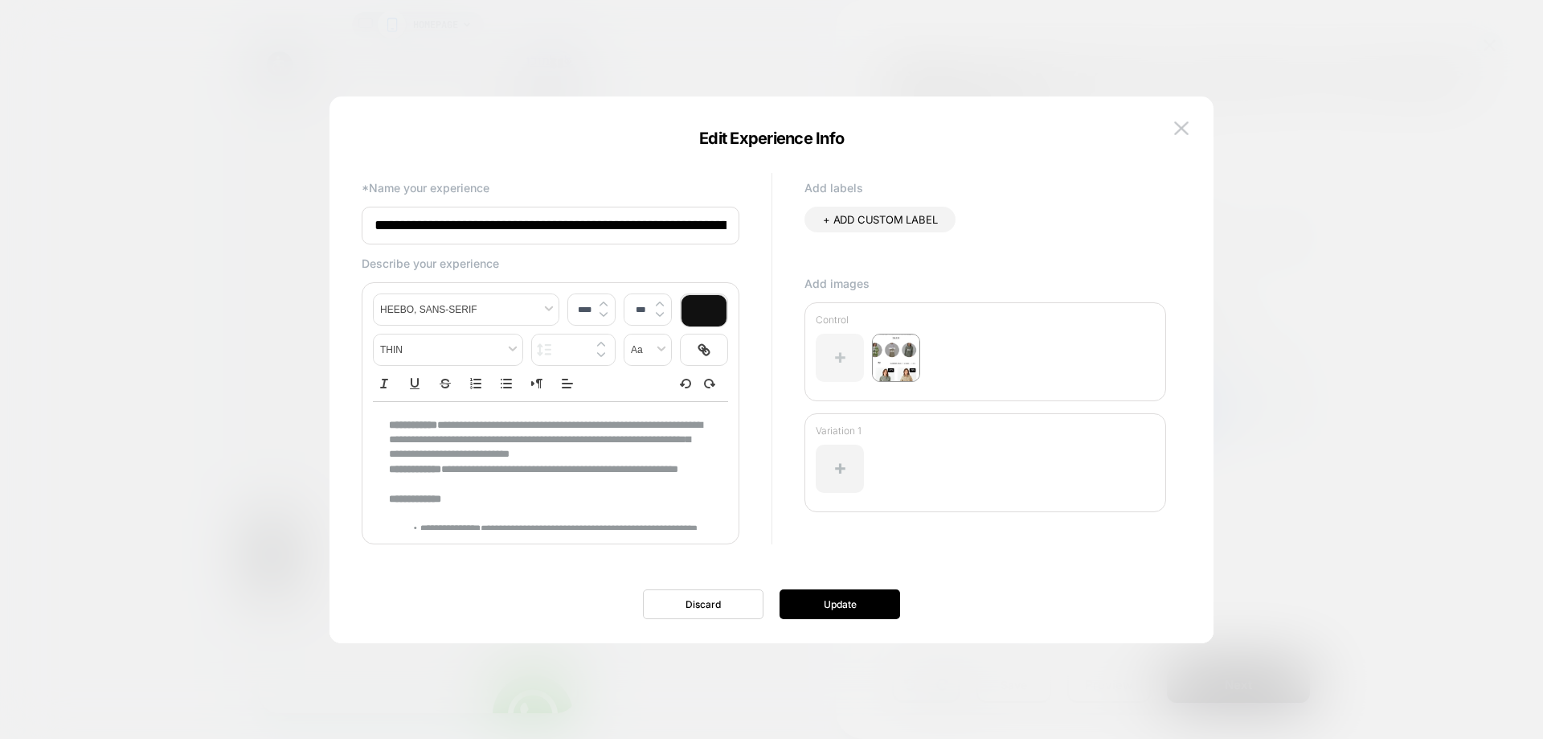
click at [853, 363] on div at bounding box center [840, 358] width 48 height 48
click at [885, 354] on img at bounding box center [896, 358] width 48 height 48
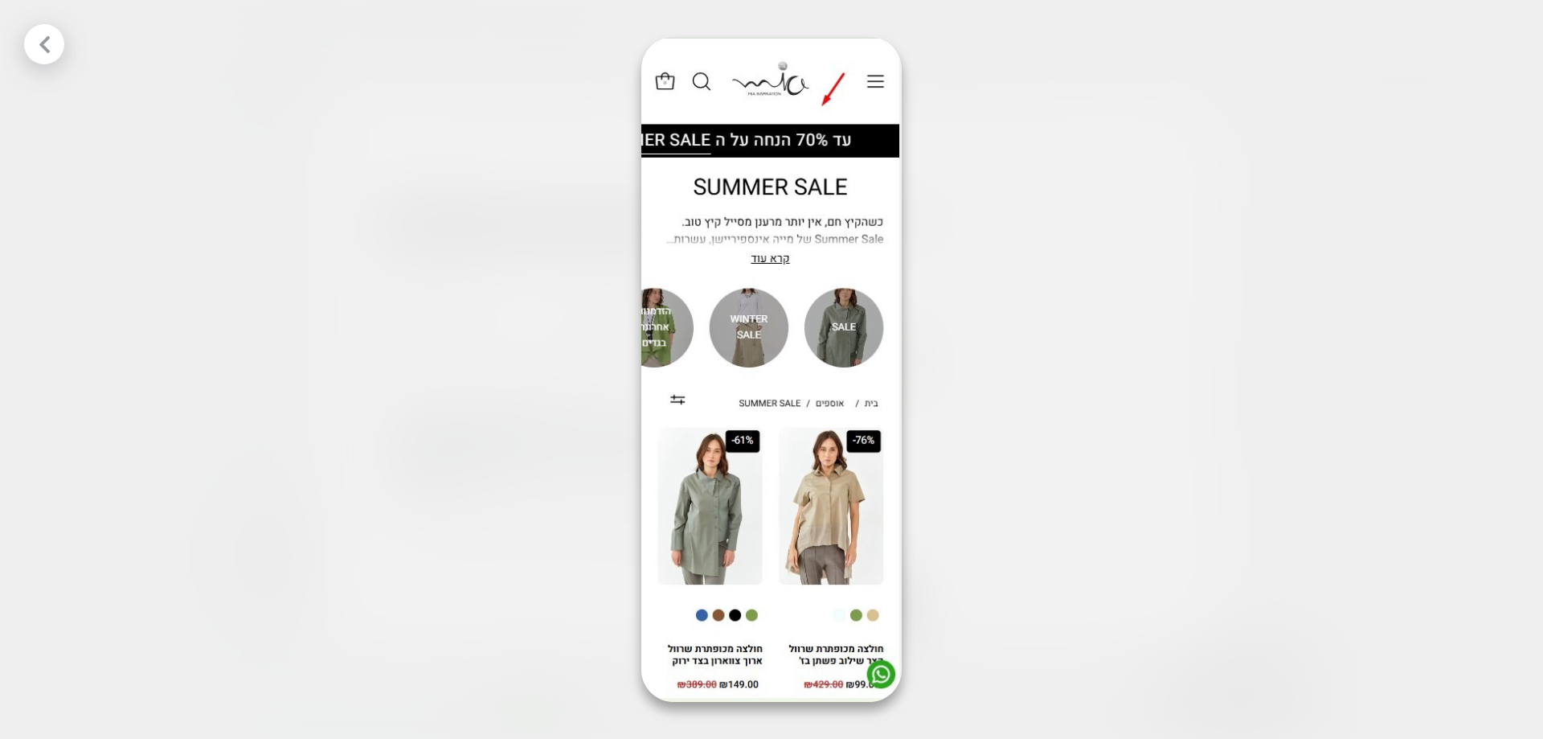
click at [35, 43] on icon at bounding box center [45, 45] width 20 height 20
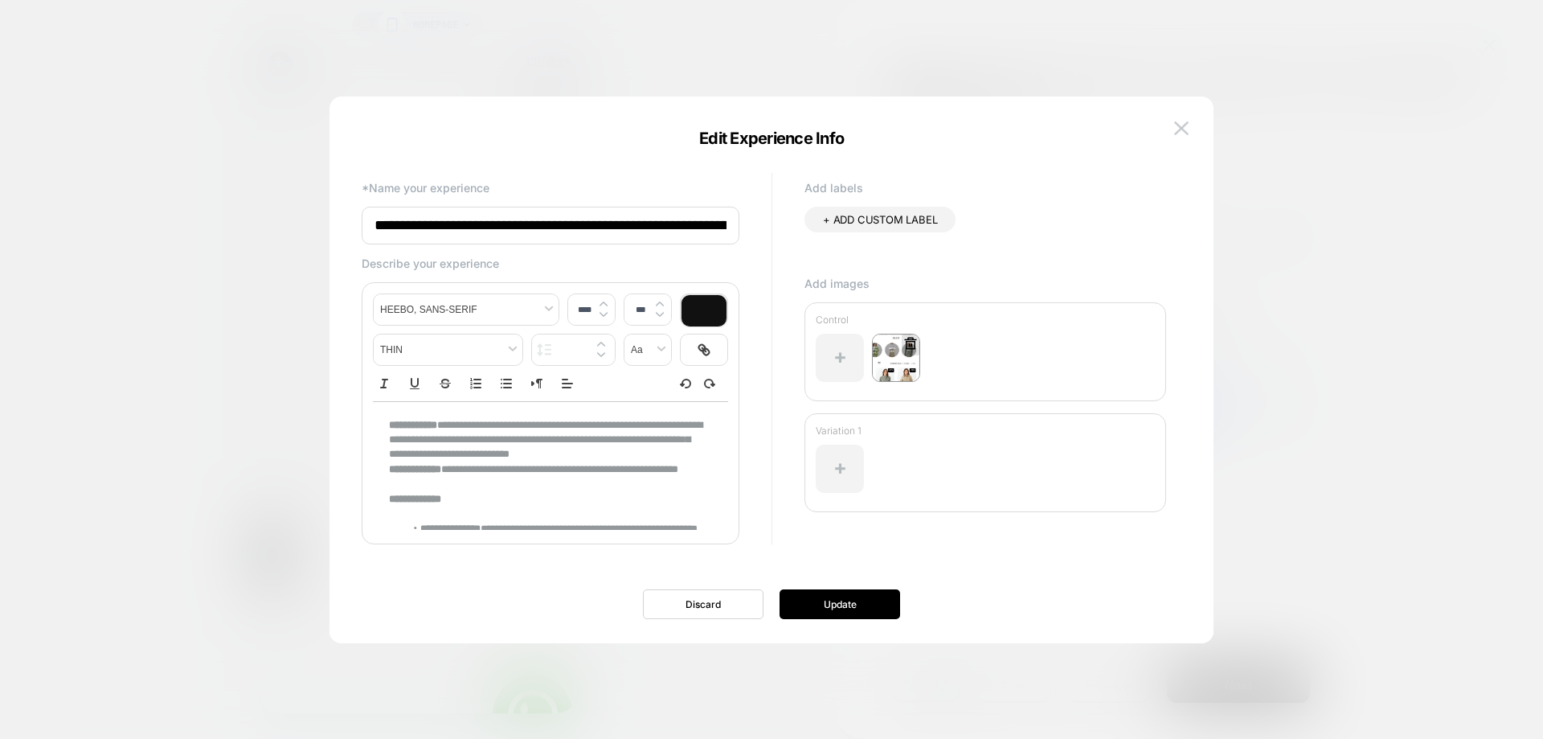
click at [908, 343] on icon at bounding box center [910, 343] width 14 height 14
click at [882, 438] on button "Discard" at bounding box center [867, 436] width 80 height 25
click at [911, 342] on icon at bounding box center [911, 343] width 12 height 12
click at [947, 436] on button "Yes" at bounding box center [955, 436] width 80 height 25
click at [845, 360] on div at bounding box center [840, 358] width 48 height 48
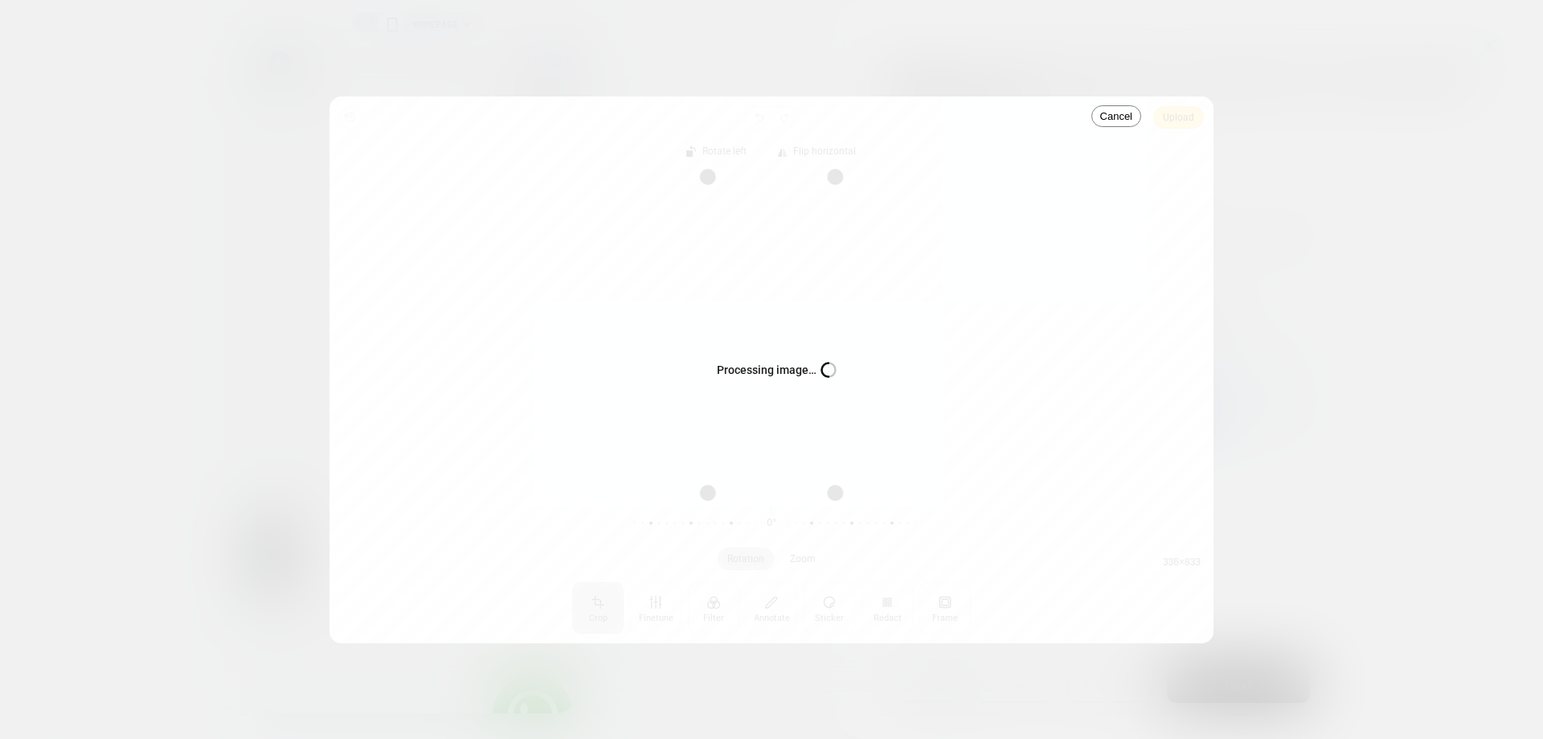
click at [1173, 116] on div "Processing image… Busy" at bounding box center [771, 369] width 884 height 546
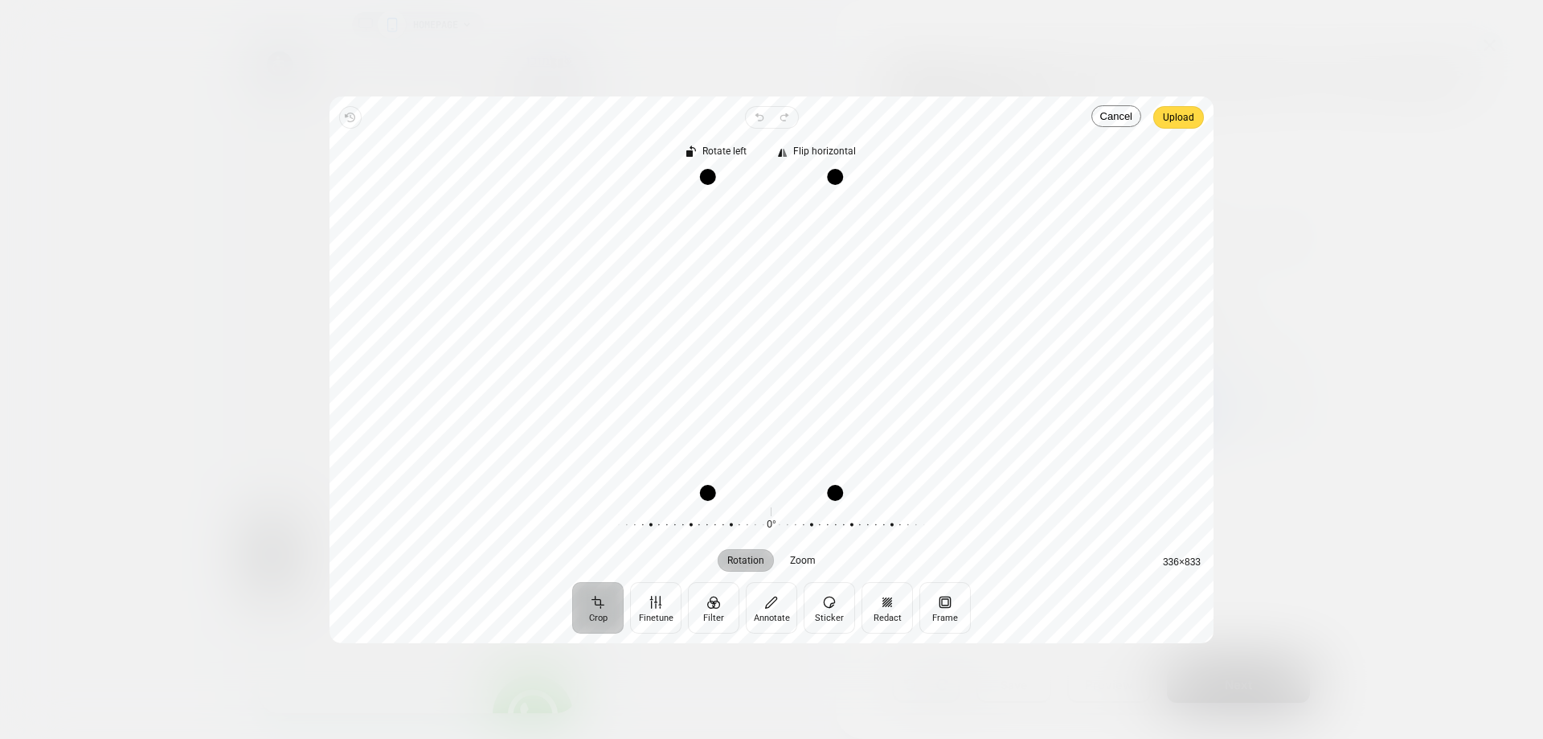
click at [1189, 120] on span "Upload" at bounding box center [1178, 117] width 31 height 19
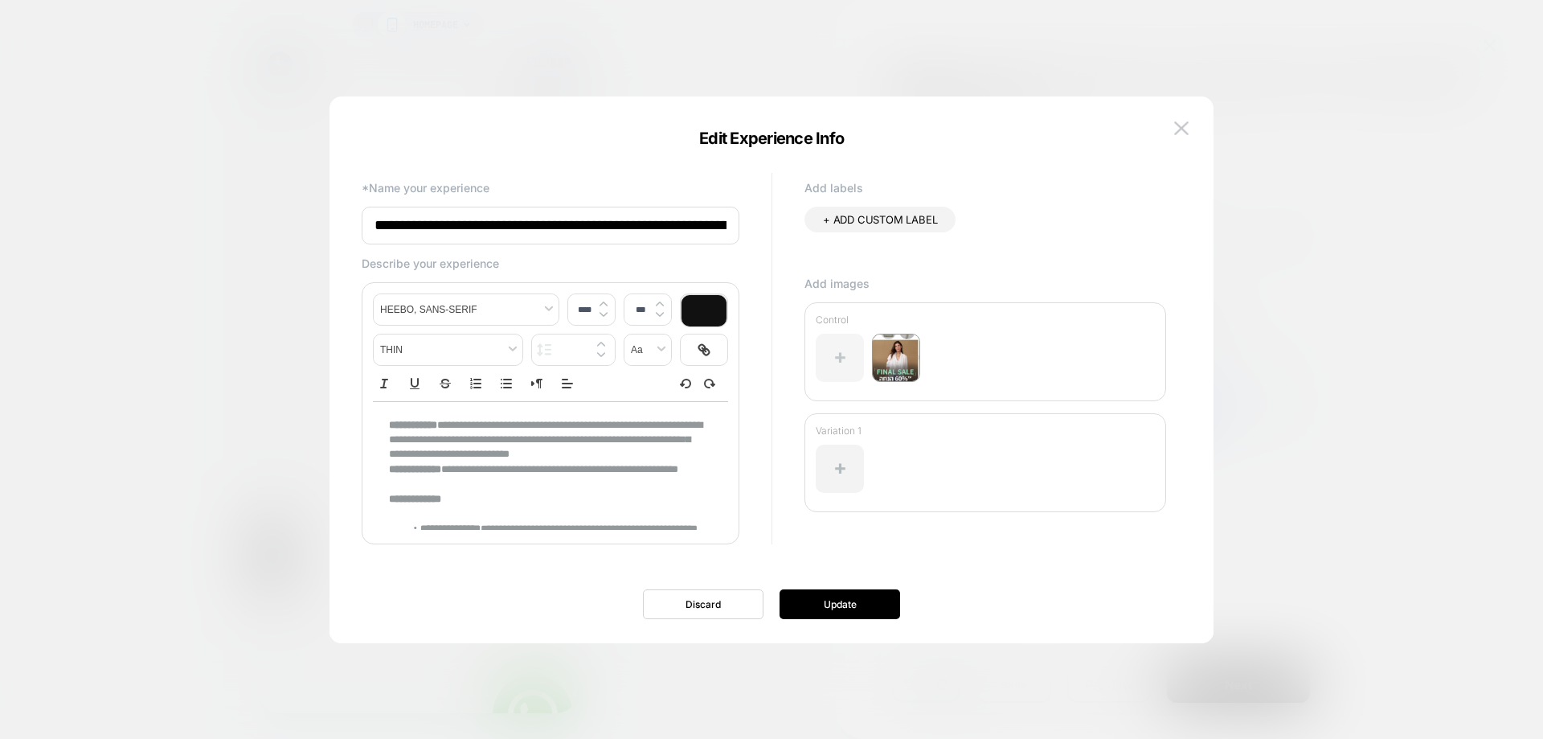
click at [828, 368] on div at bounding box center [840, 358] width 48 height 48
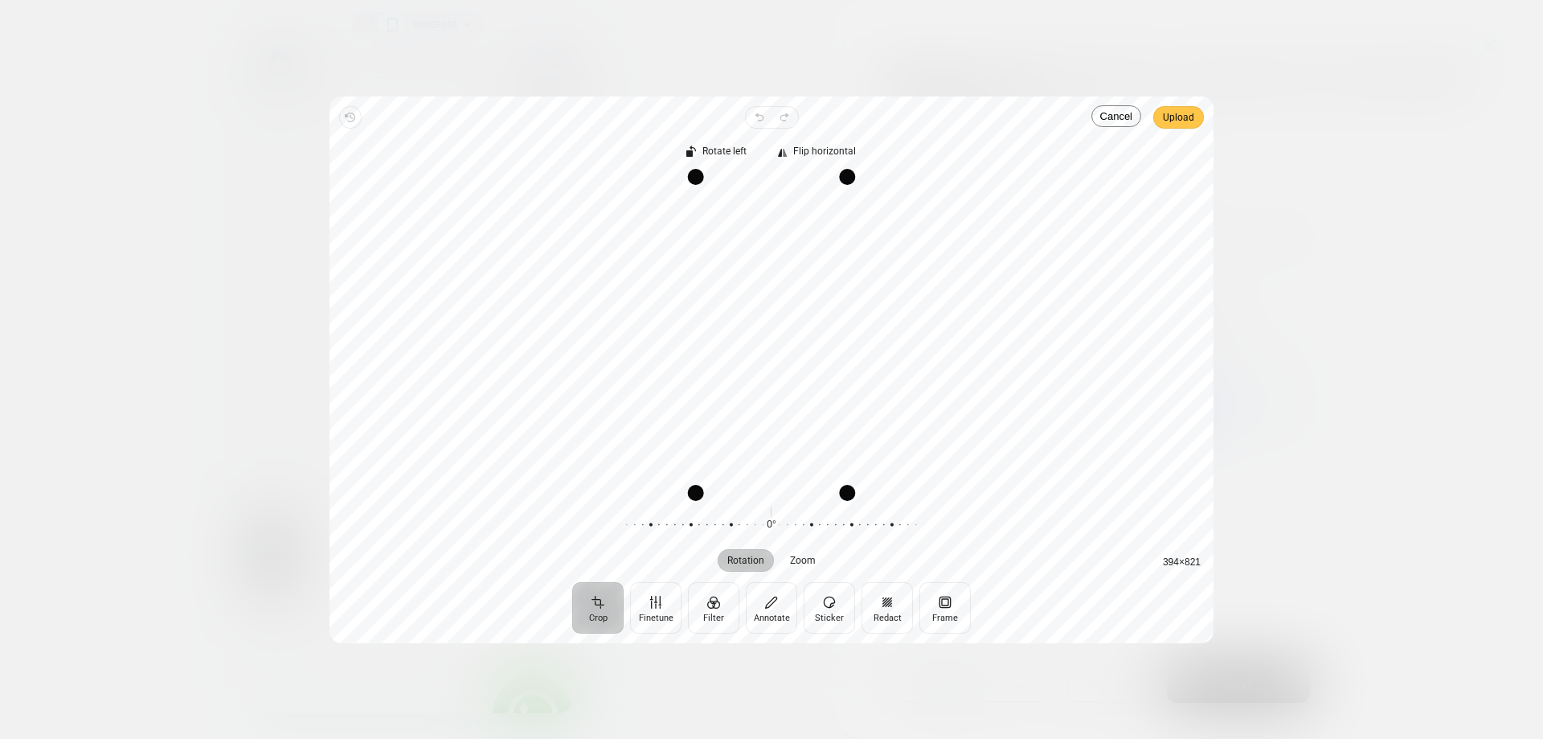
click at [1180, 118] on span "Upload" at bounding box center [1178, 117] width 31 height 19
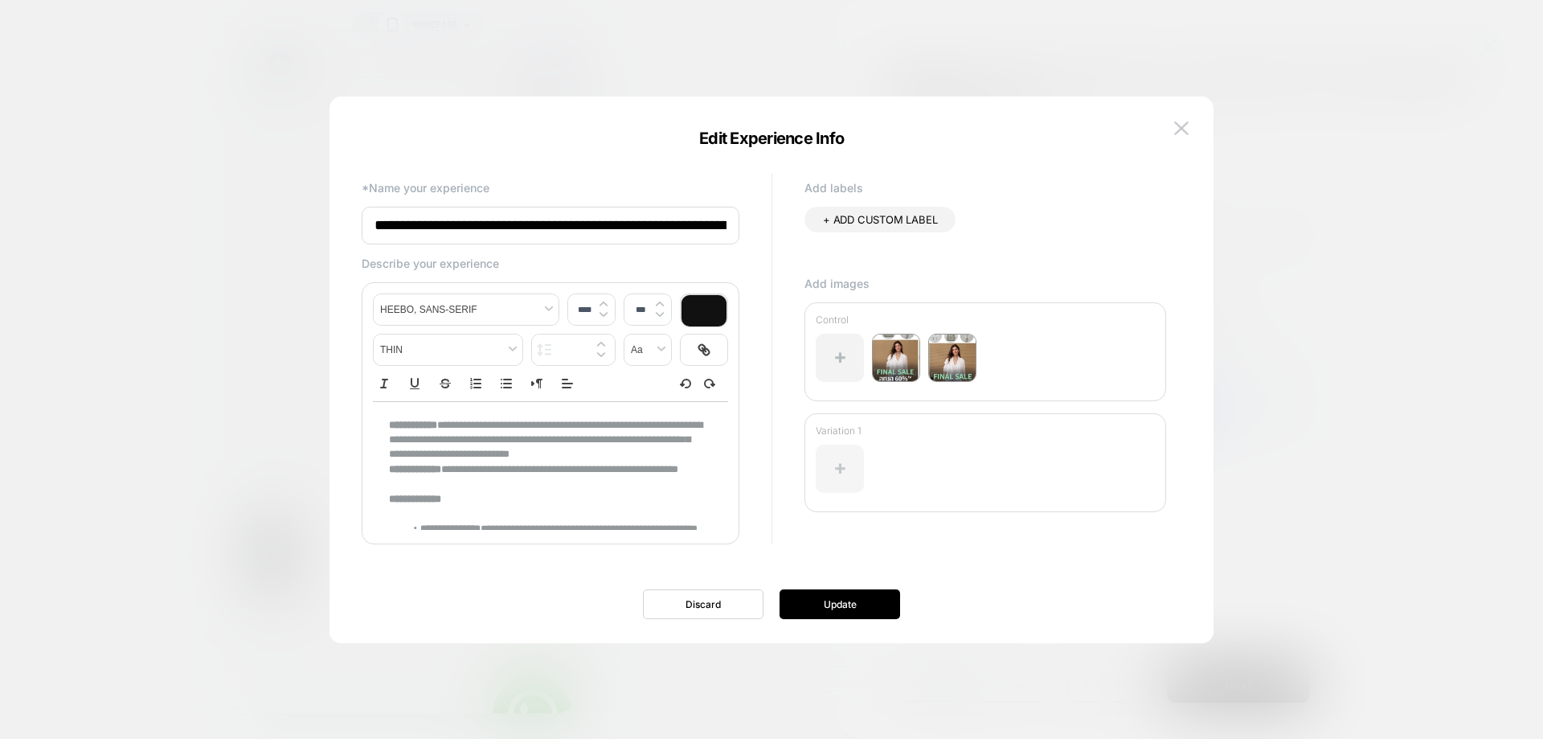
click at [826, 454] on div at bounding box center [840, 468] width 48 height 48
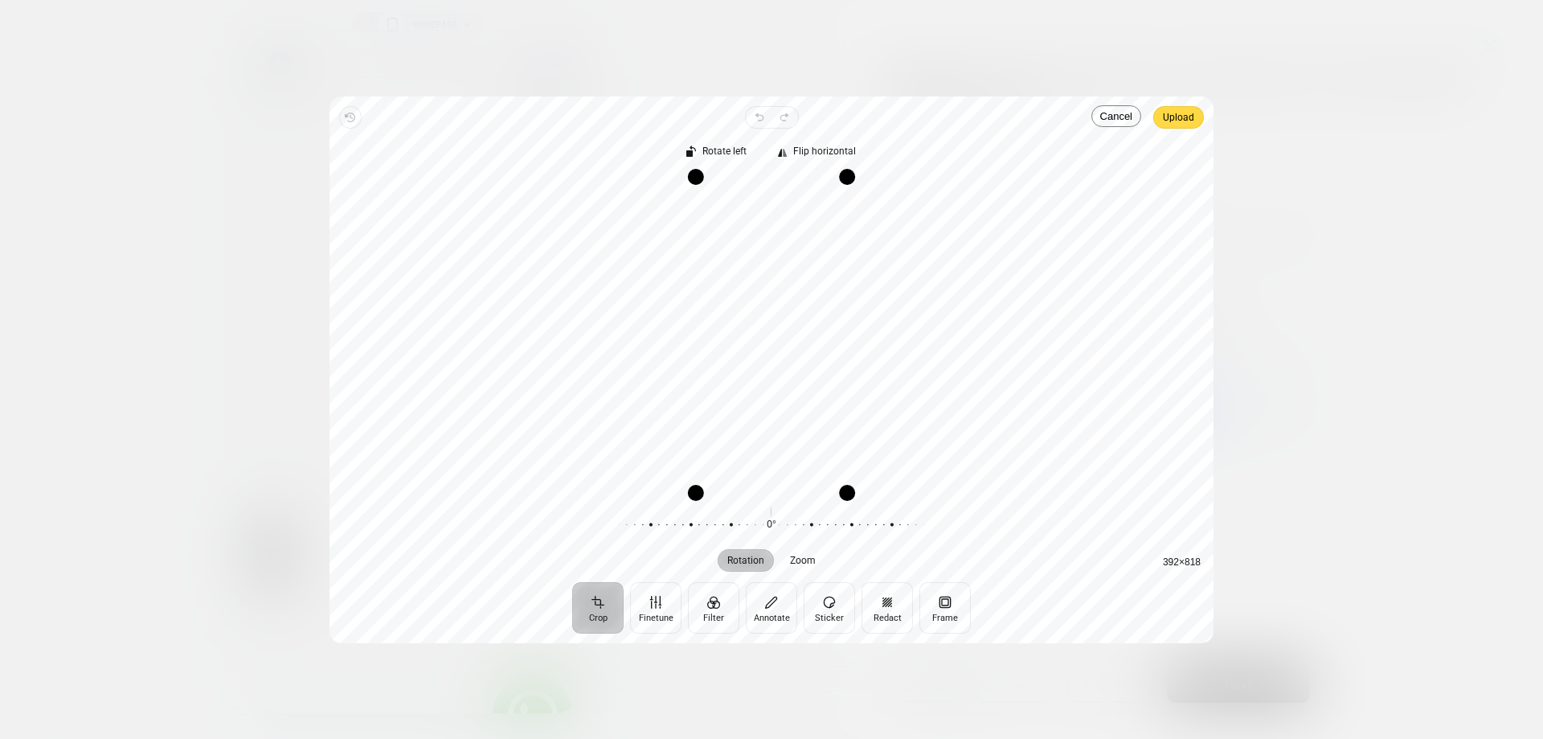
click at [1186, 121] on span "Upload" at bounding box center [1178, 117] width 31 height 19
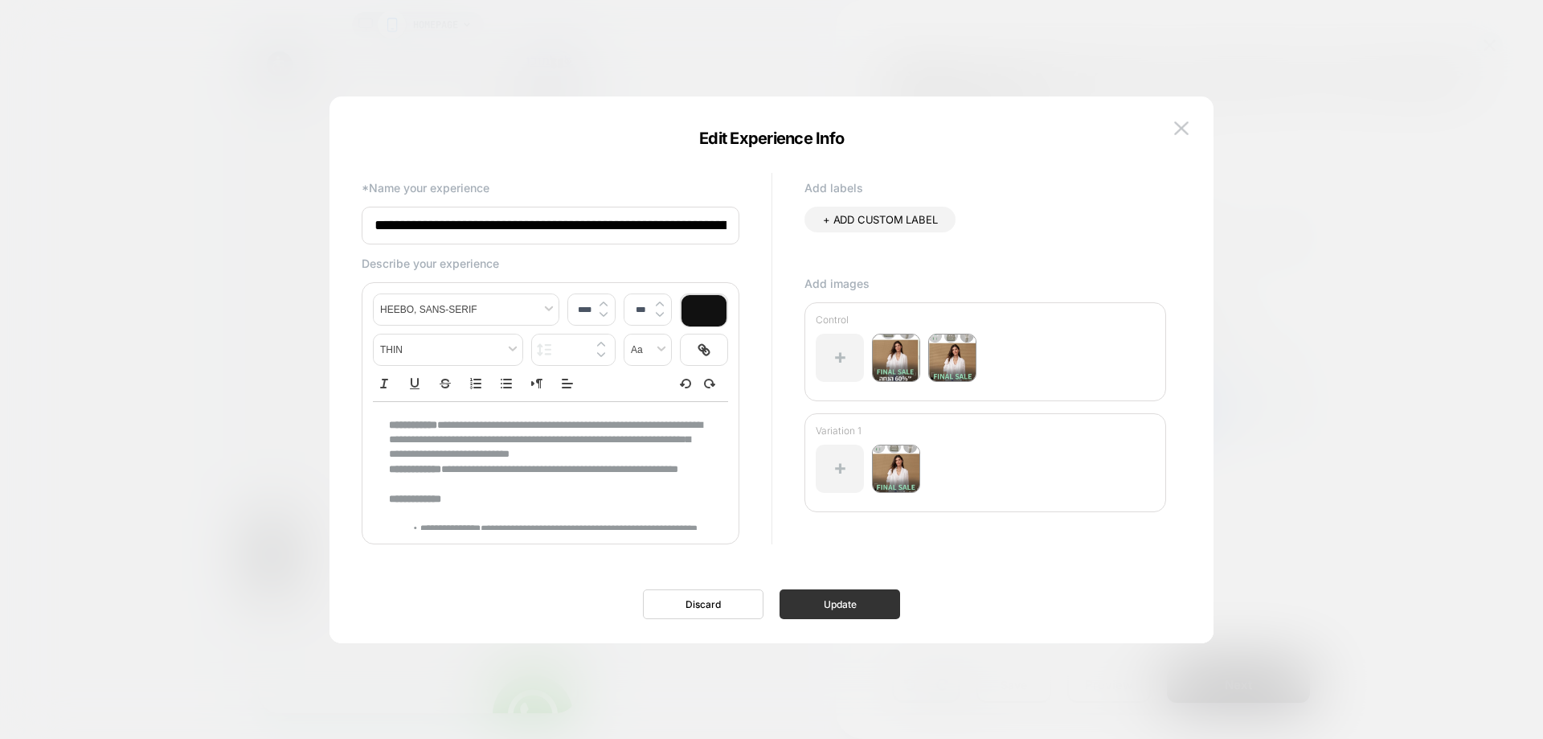
click at [826, 606] on button "Update" at bounding box center [840, 604] width 121 height 30
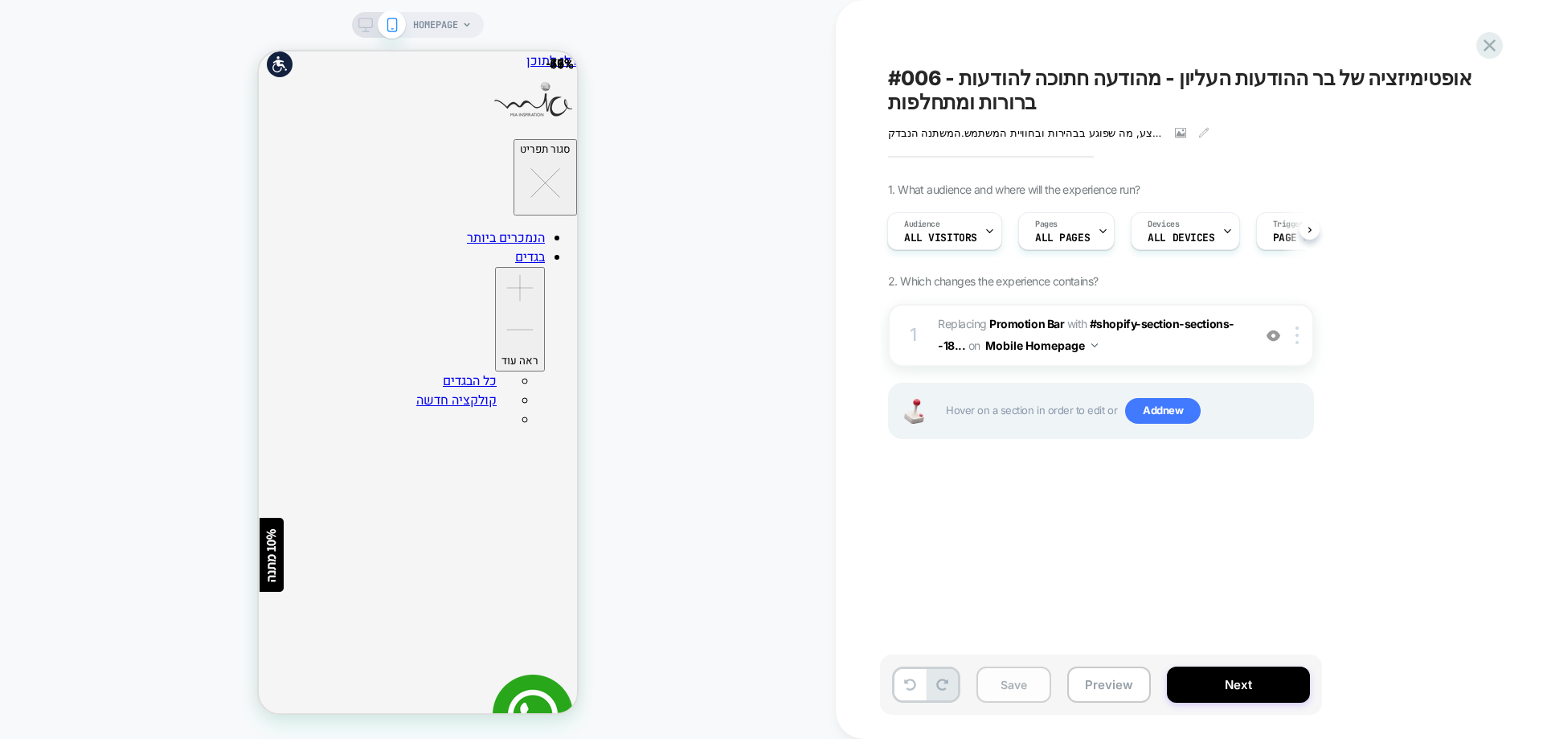
click at [1017, 682] on button "Save" at bounding box center [1013, 684] width 75 height 36
click at [1492, 40] on icon at bounding box center [1490, 46] width 22 height 22
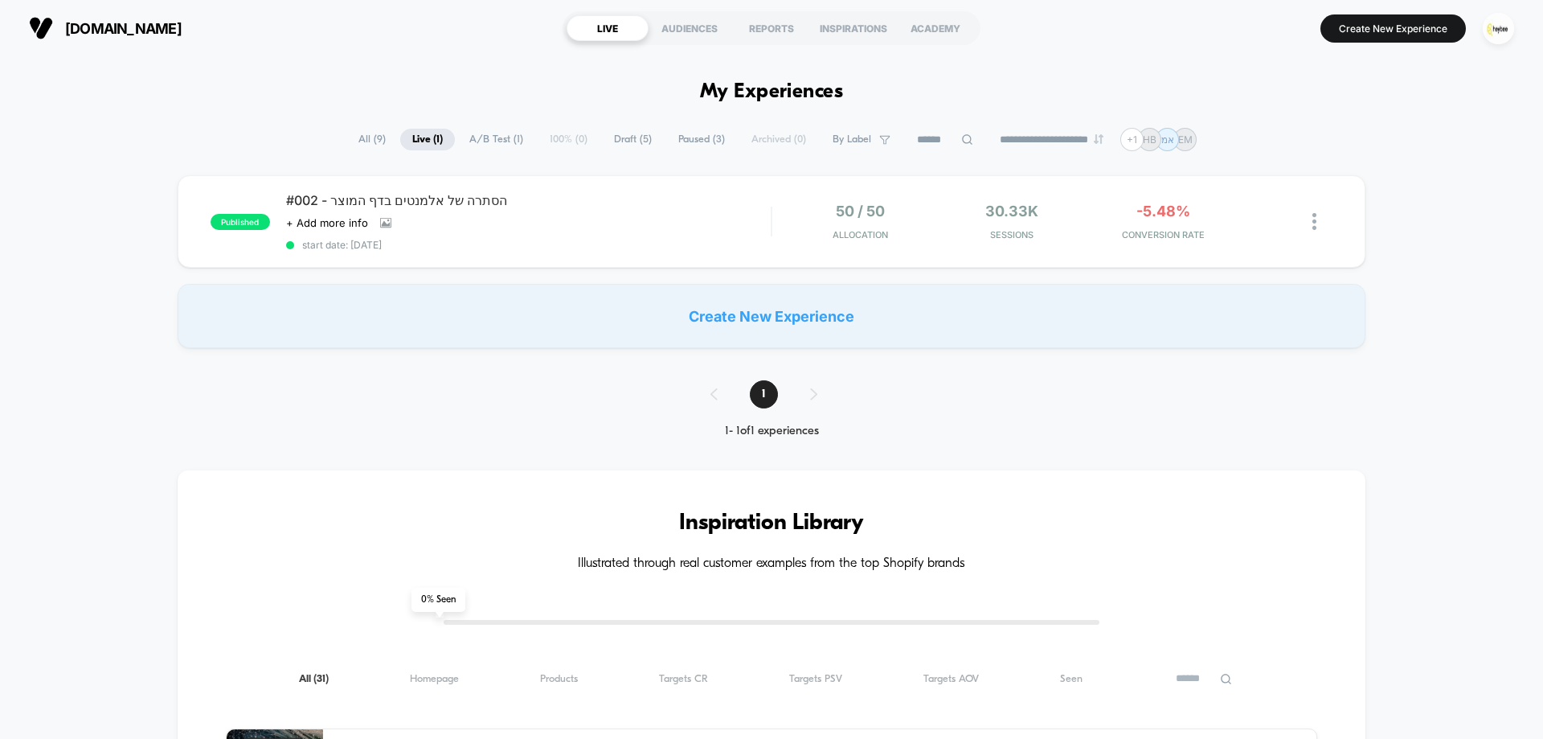
click at [625, 147] on span "Draft ( 5 )" at bounding box center [633, 140] width 62 height 22
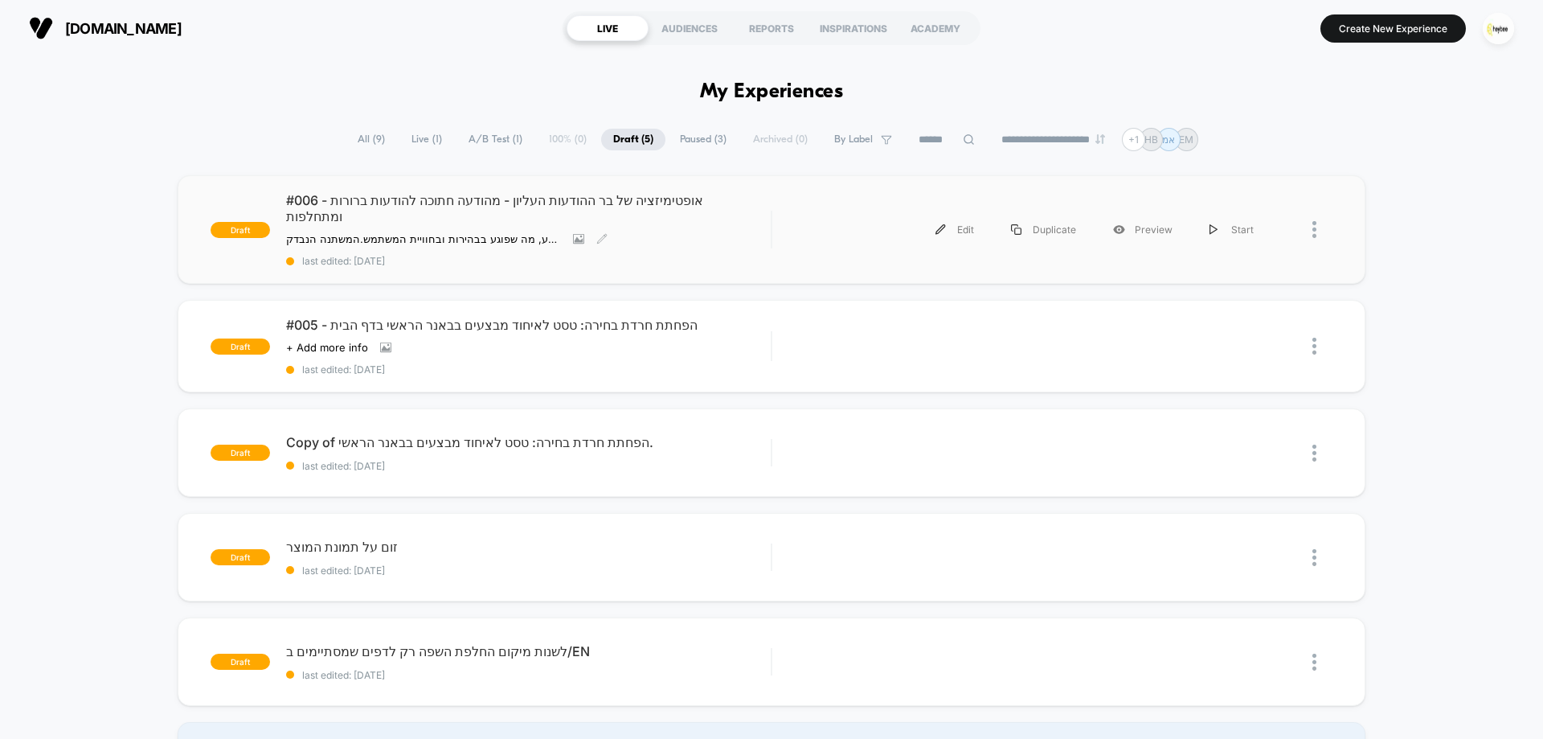
click at [427, 206] on span "#006 - אופטימיזציה של בר ההודעות העליון - מהודעה חתוכה להודעות ברורות ומתחלפות" at bounding box center [528, 208] width 485 height 32
click at [578, 236] on icon at bounding box center [579, 239] width 9 height 6
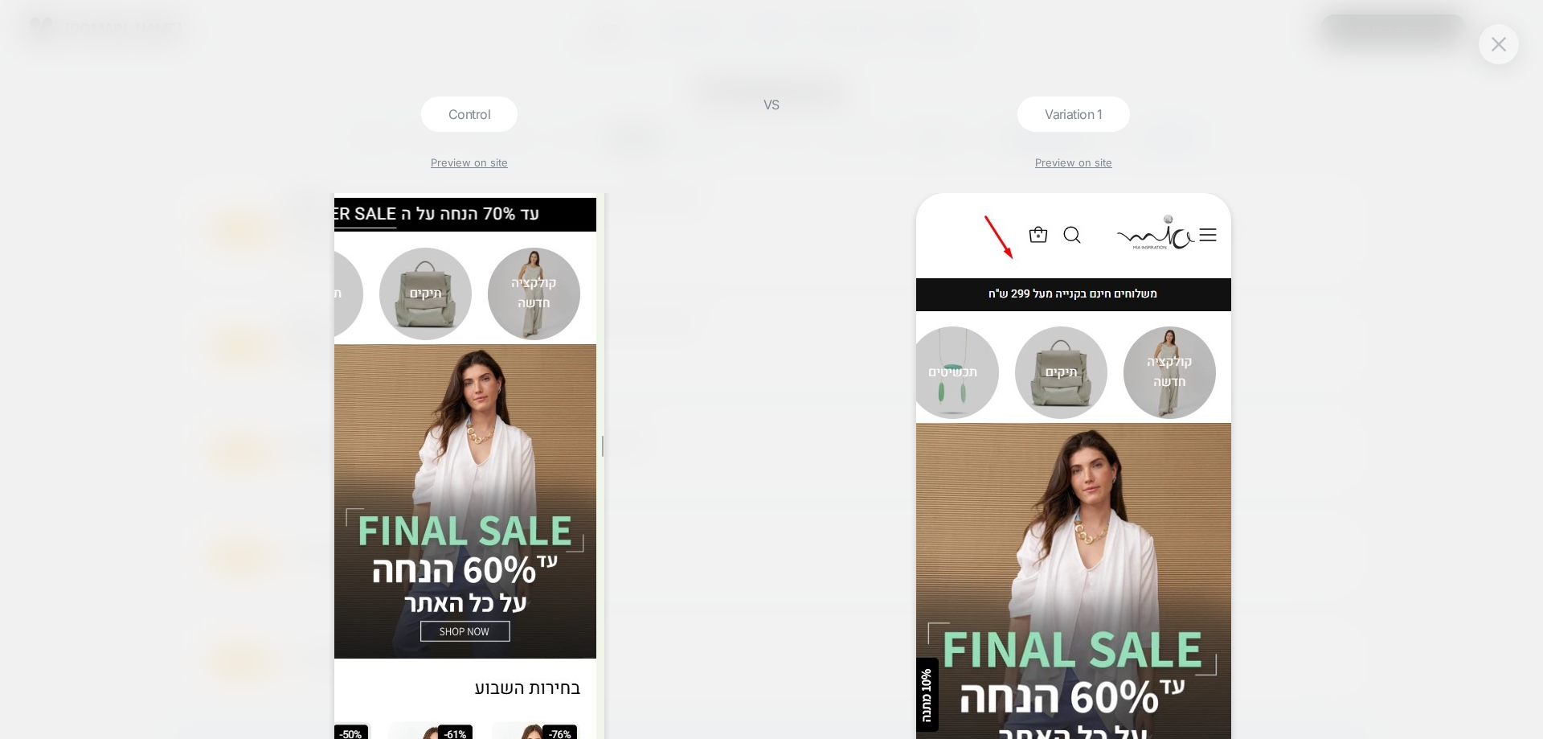
scroll to position [80, 0]
drag, startPoint x: 1497, startPoint y: 44, endPoint x: 1356, endPoint y: 144, distance: 173.0
click at [1496, 45] on img at bounding box center [1499, 44] width 14 height 14
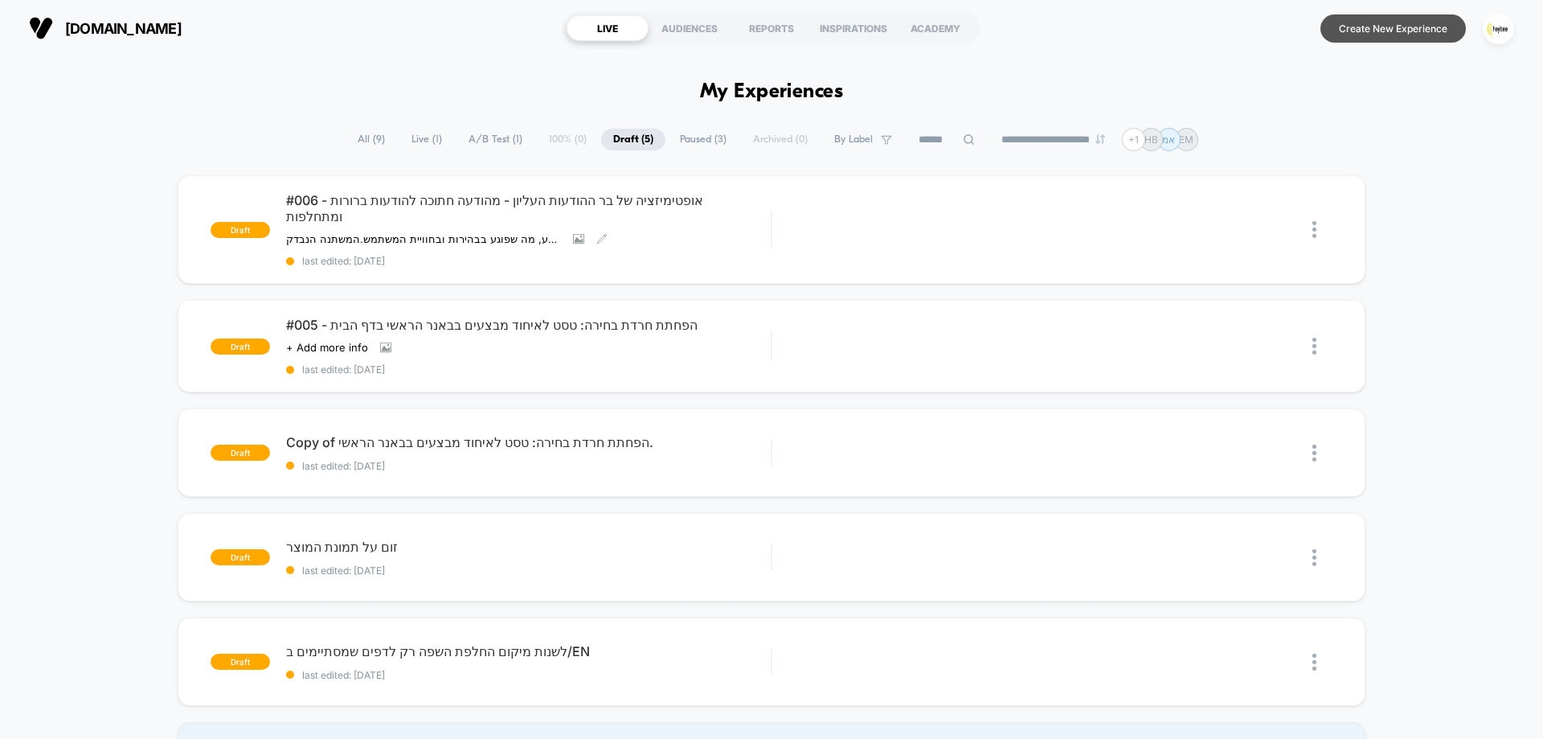
click at [1390, 27] on button "Create New Experience" at bounding box center [1392, 28] width 145 height 28
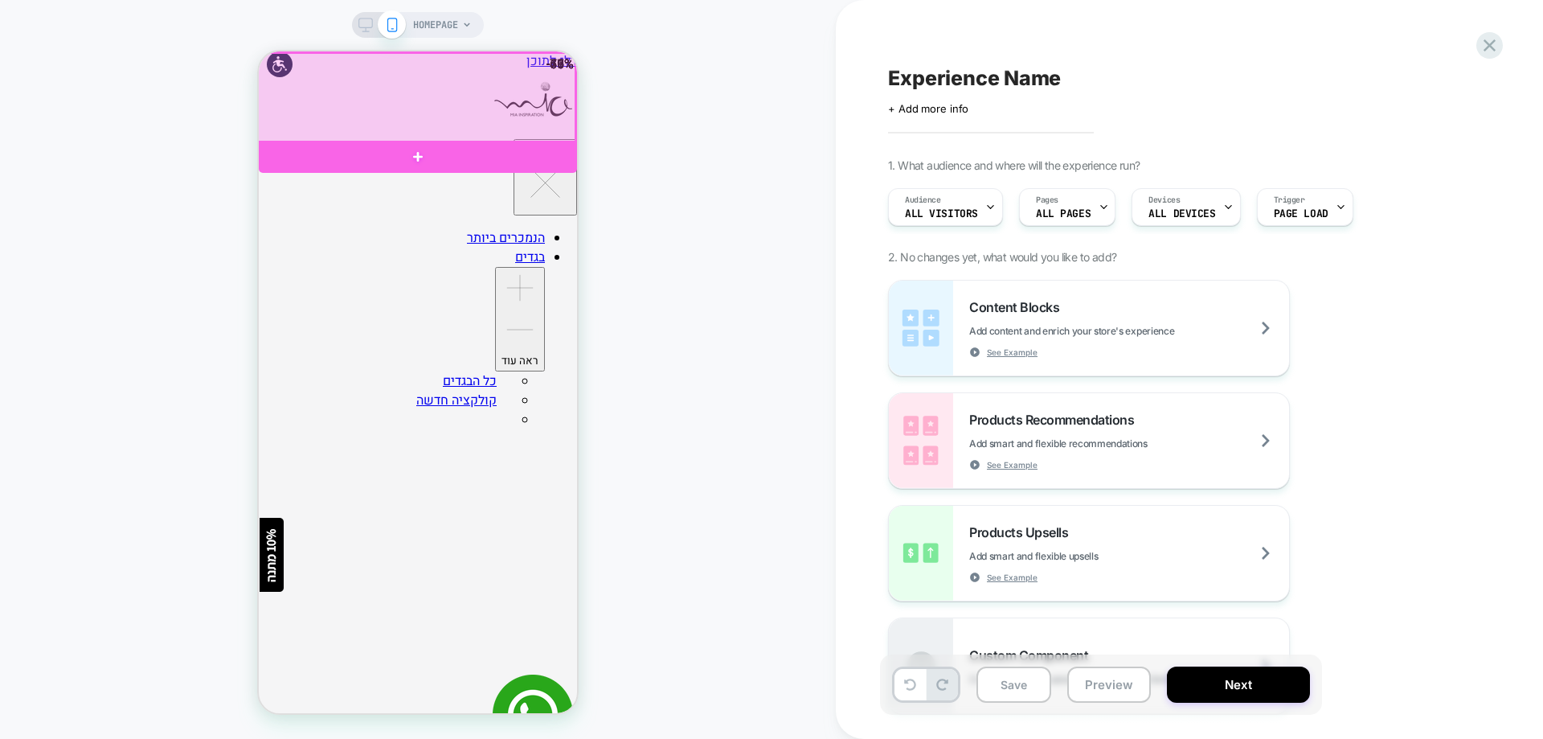
click at [531, 72] on div at bounding box center [416, 98] width 318 height 90
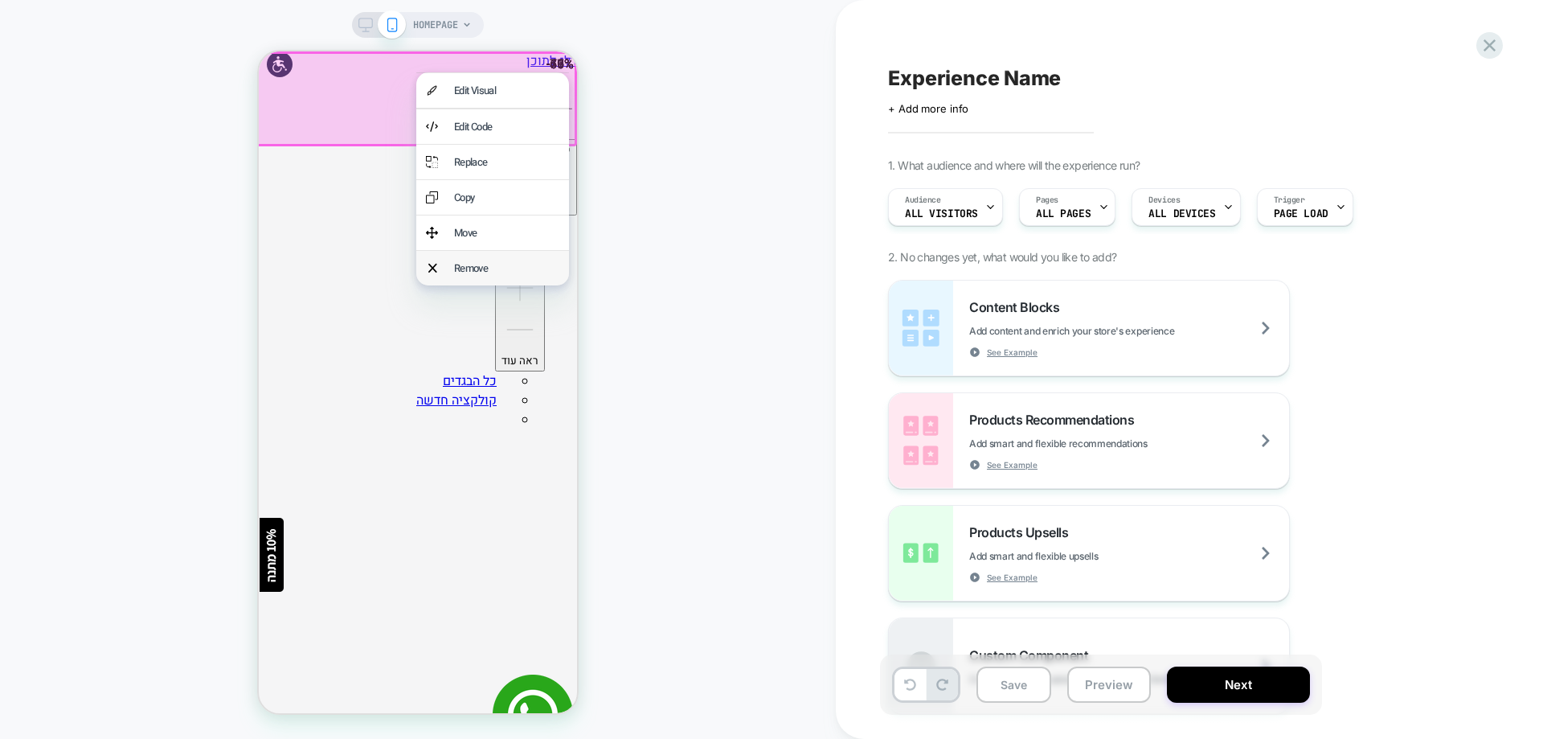
drag, startPoint x: 486, startPoint y: 271, endPoint x: 886, endPoint y: 336, distance: 405.5
click at [486, 271] on div "Remove" at bounding box center [506, 267] width 105 height 15
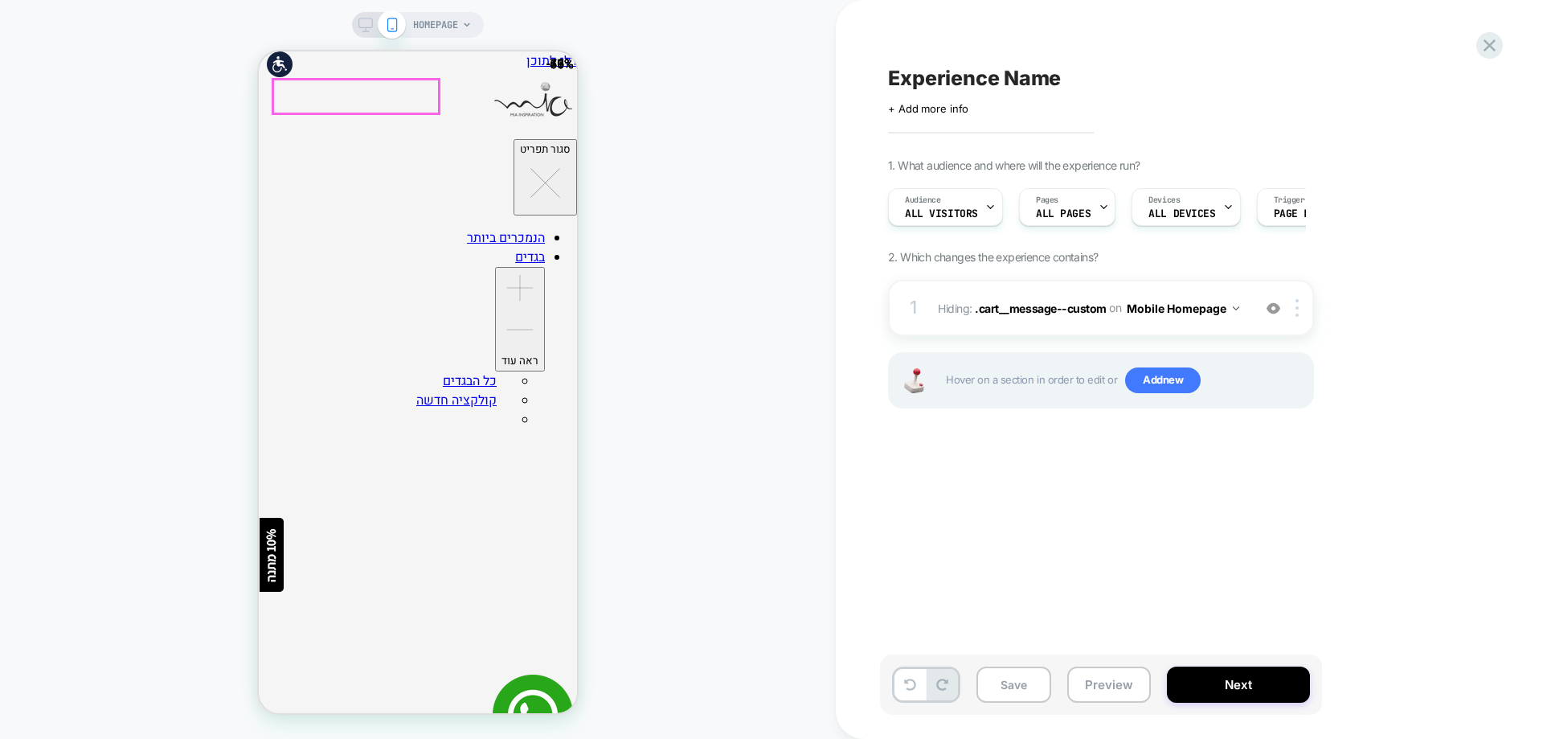
click at [955, 110] on span "+ Add more info" at bounding box center [928, 108] width 80 height 13
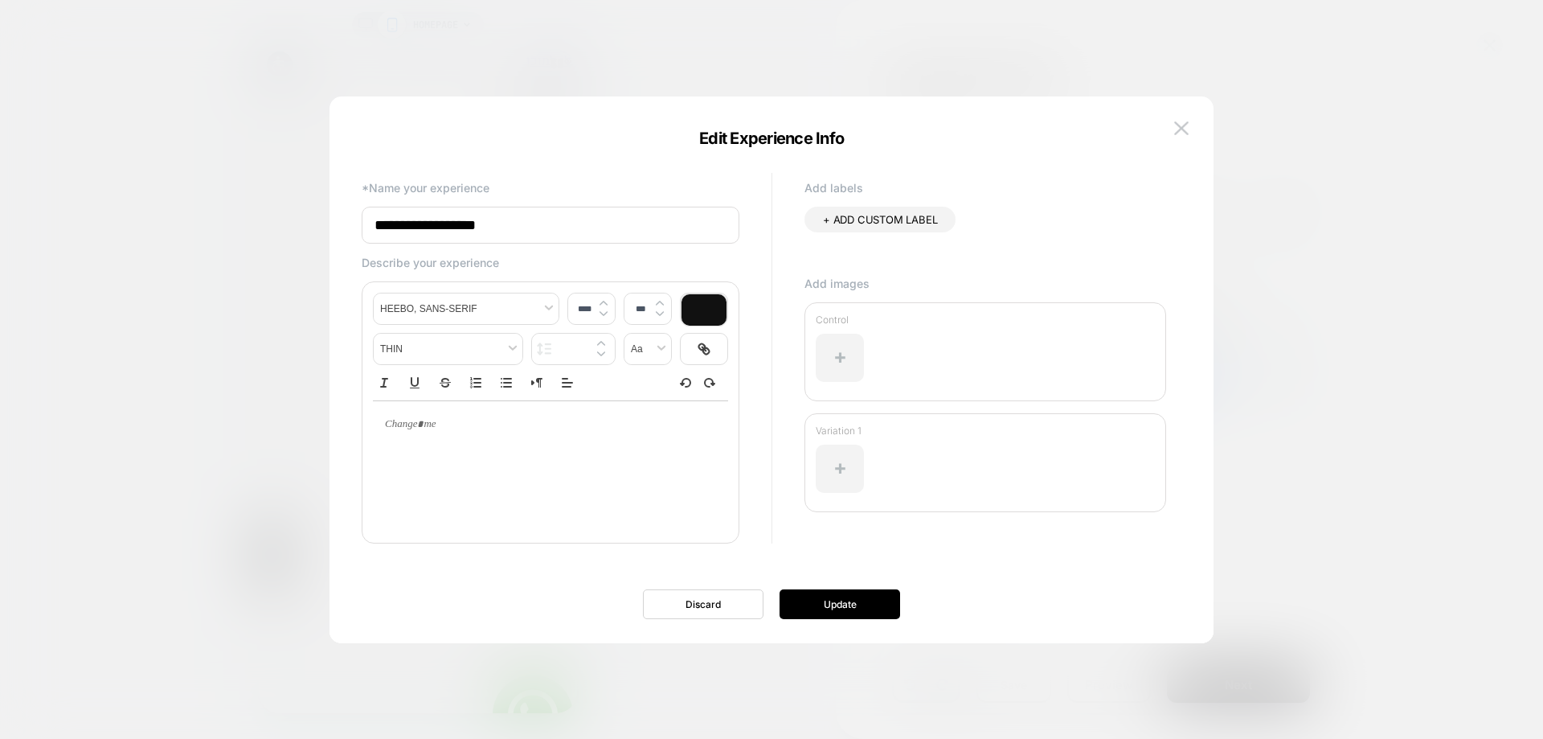
click at [585, 221] on input "**********" at bounding box center [551, 225] width 378 height 37
paste input "**********"
type input "**********"
type input "****"
click at [639, 421] on p at bounding box center [544, 424] width 311 height 14
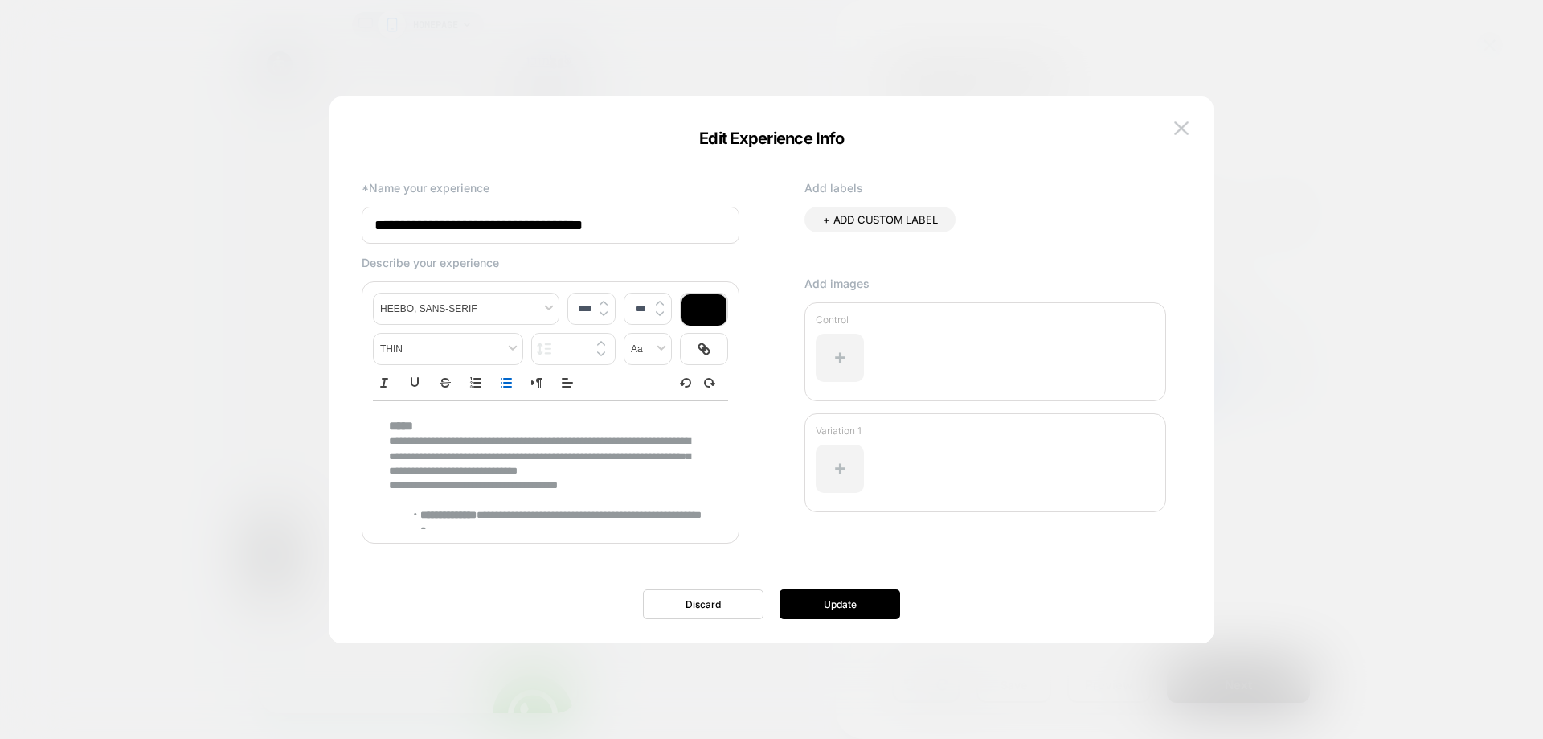
click at [707, 521] on div "**********" at bounding box center [550, 500] width 355 height 198
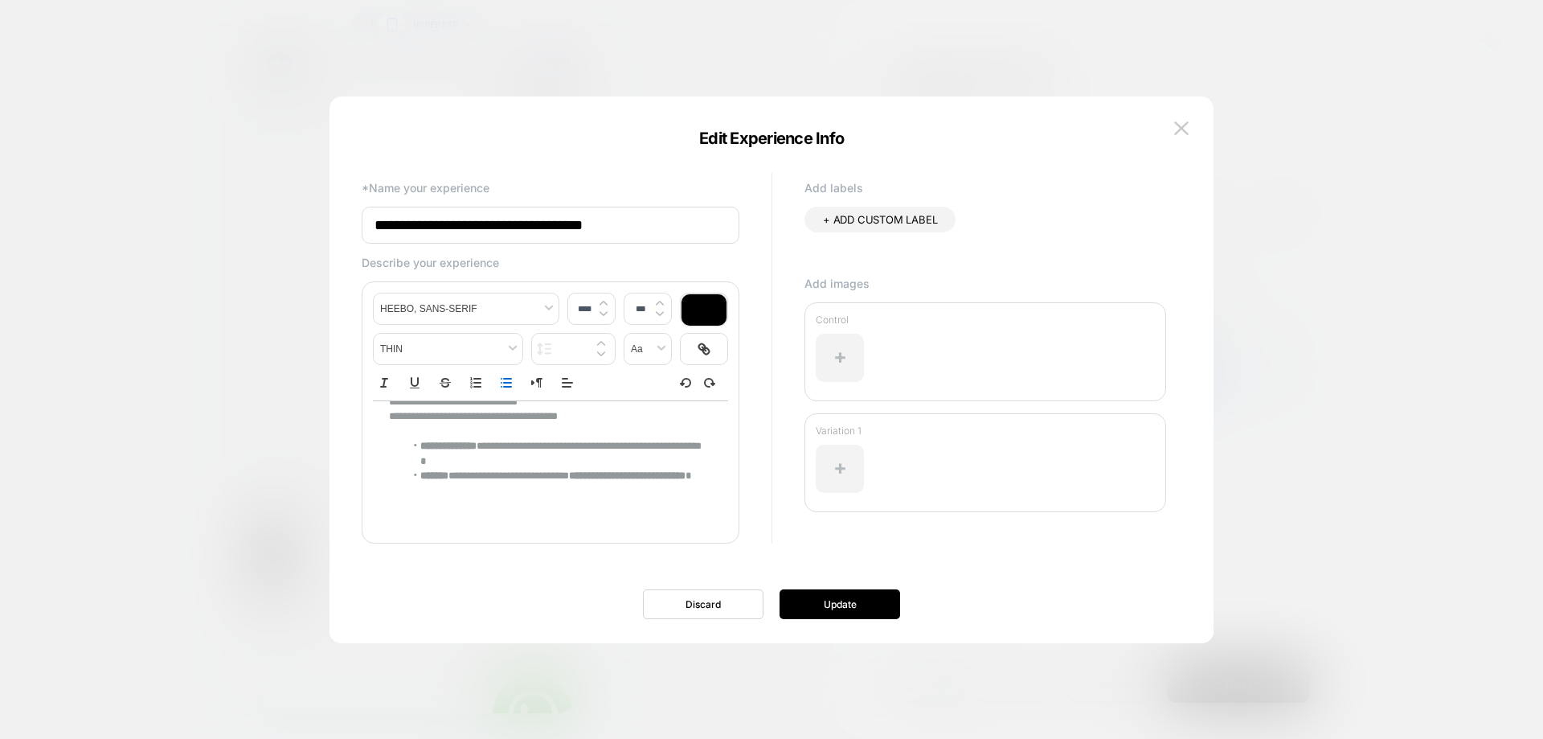
scroll to position [70, 0]
click at [558, 505] on p at bounding box center [544, 504] width 311 height 14
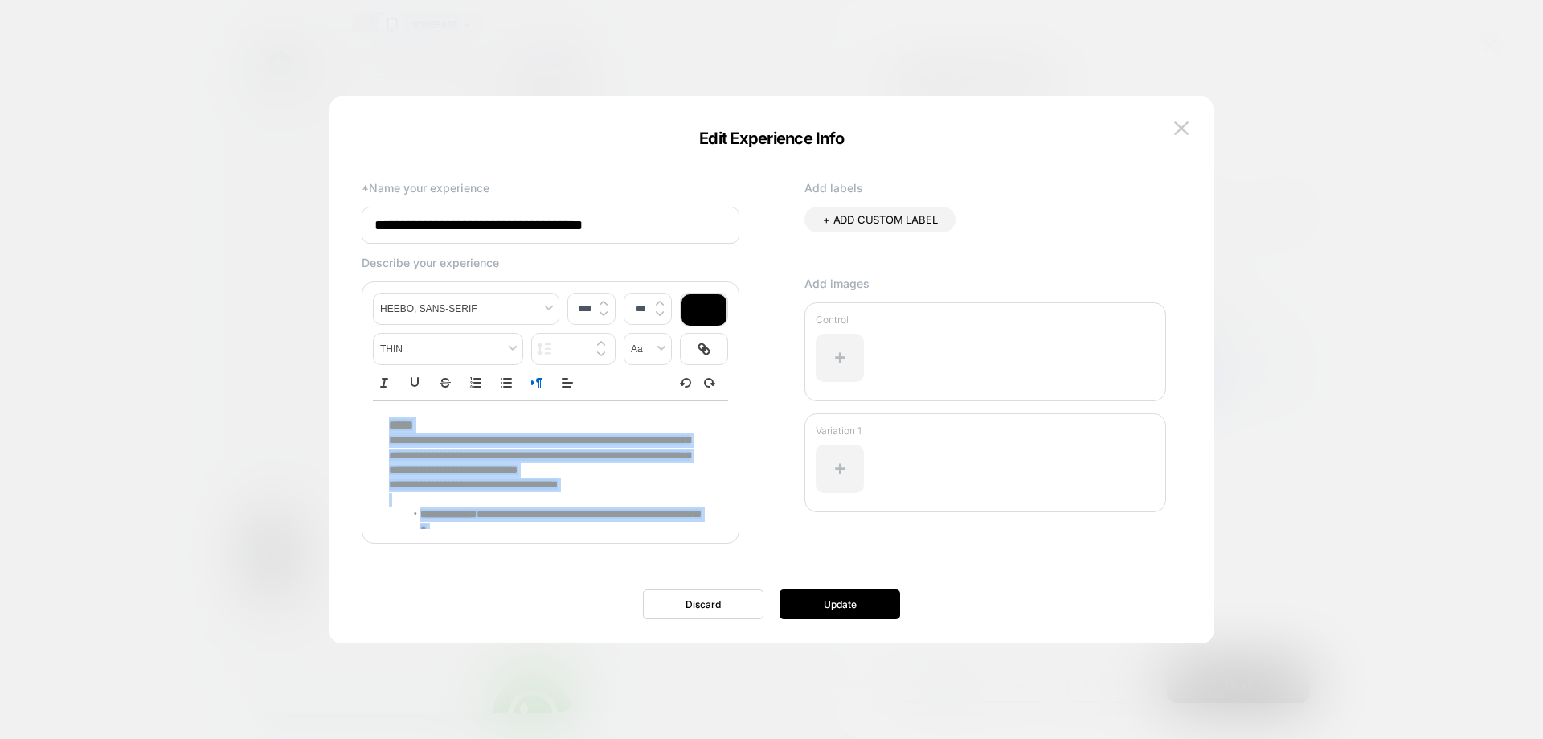
click at [534, 383] on polygon "Right to Left" at bounding box center [533, 382] width 2 height 3
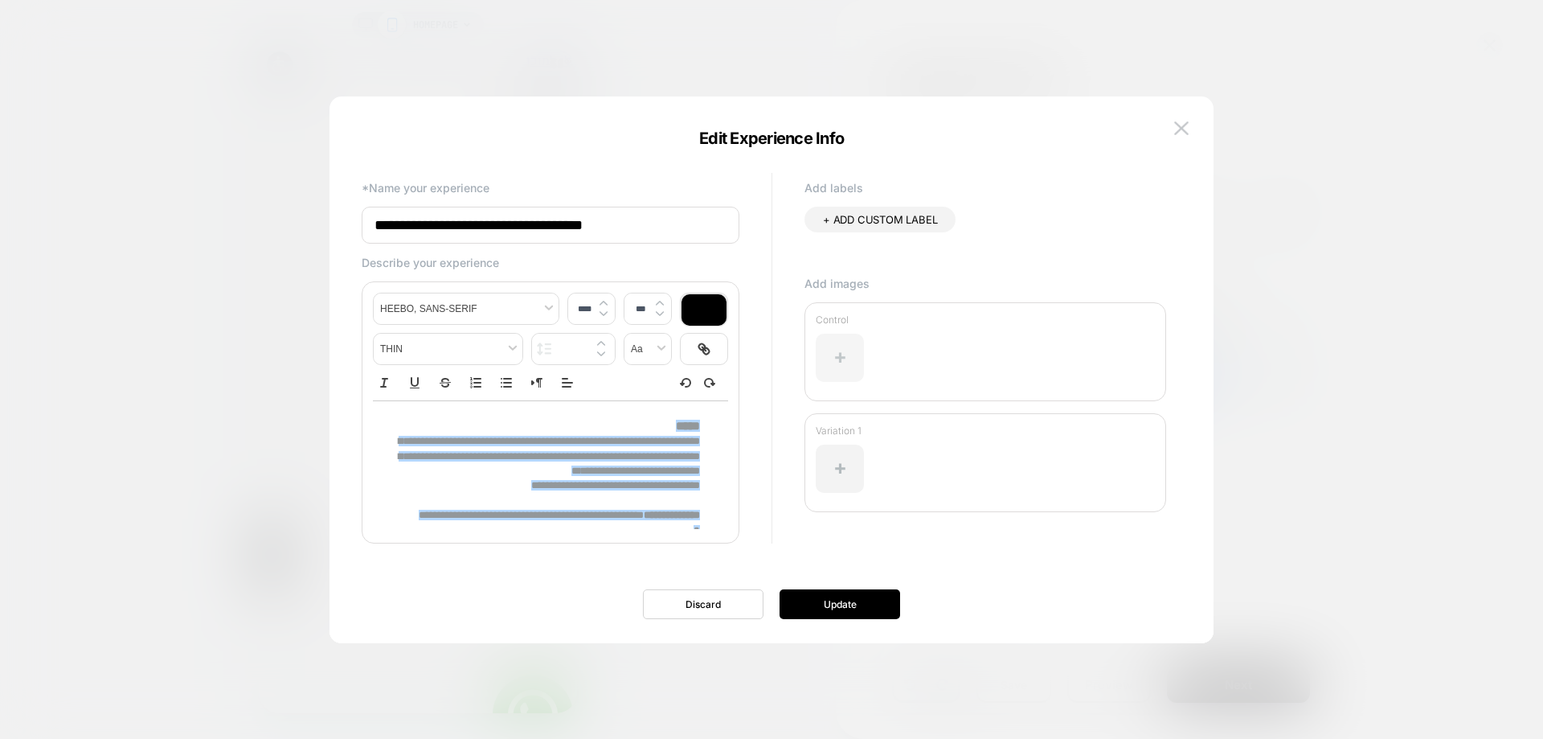
click at [844, 358] on div at bounding box center [840, 358] width 48 height 48
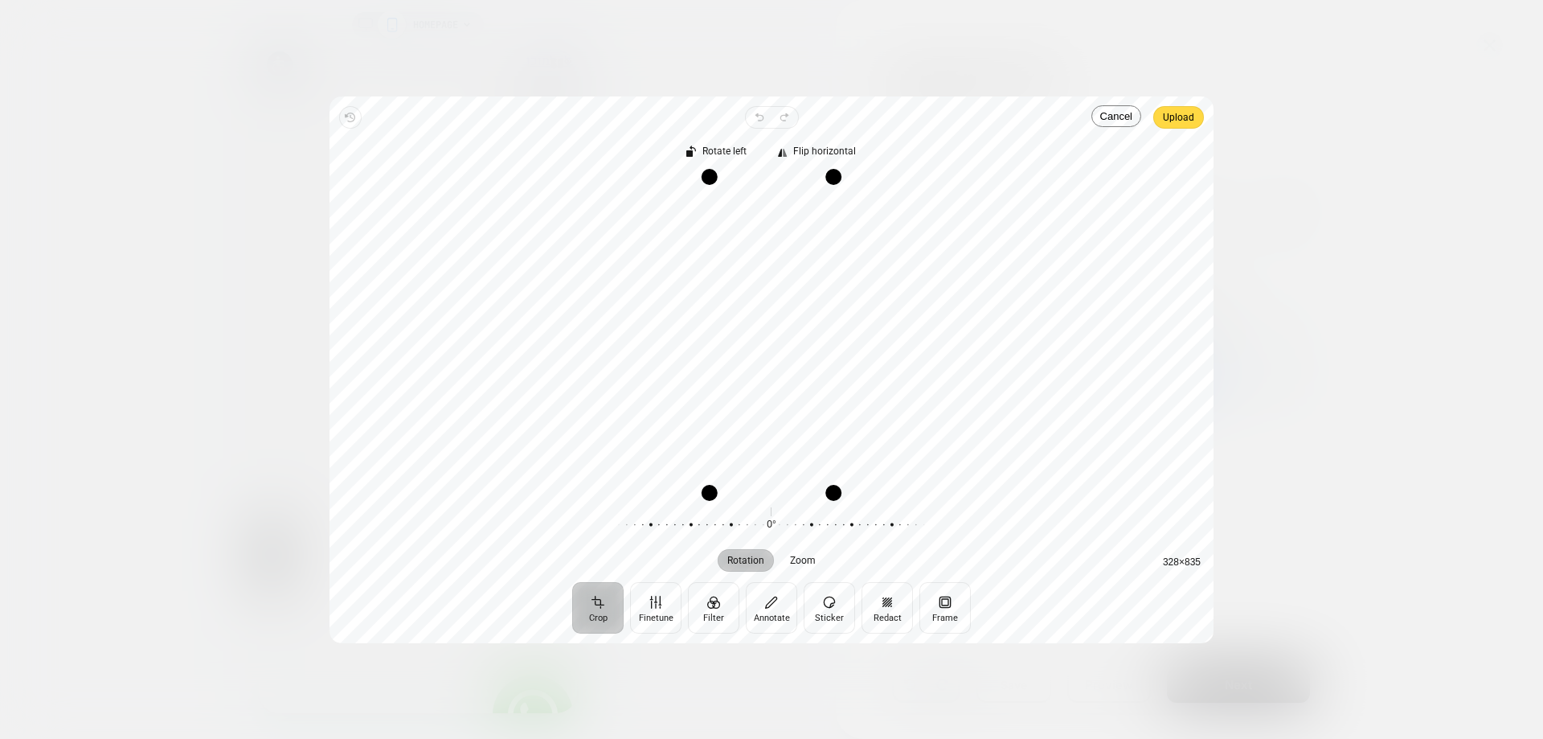
click at [1180, 117] on span "Upload" at bounding box center [1178, 117] width 31 height 19
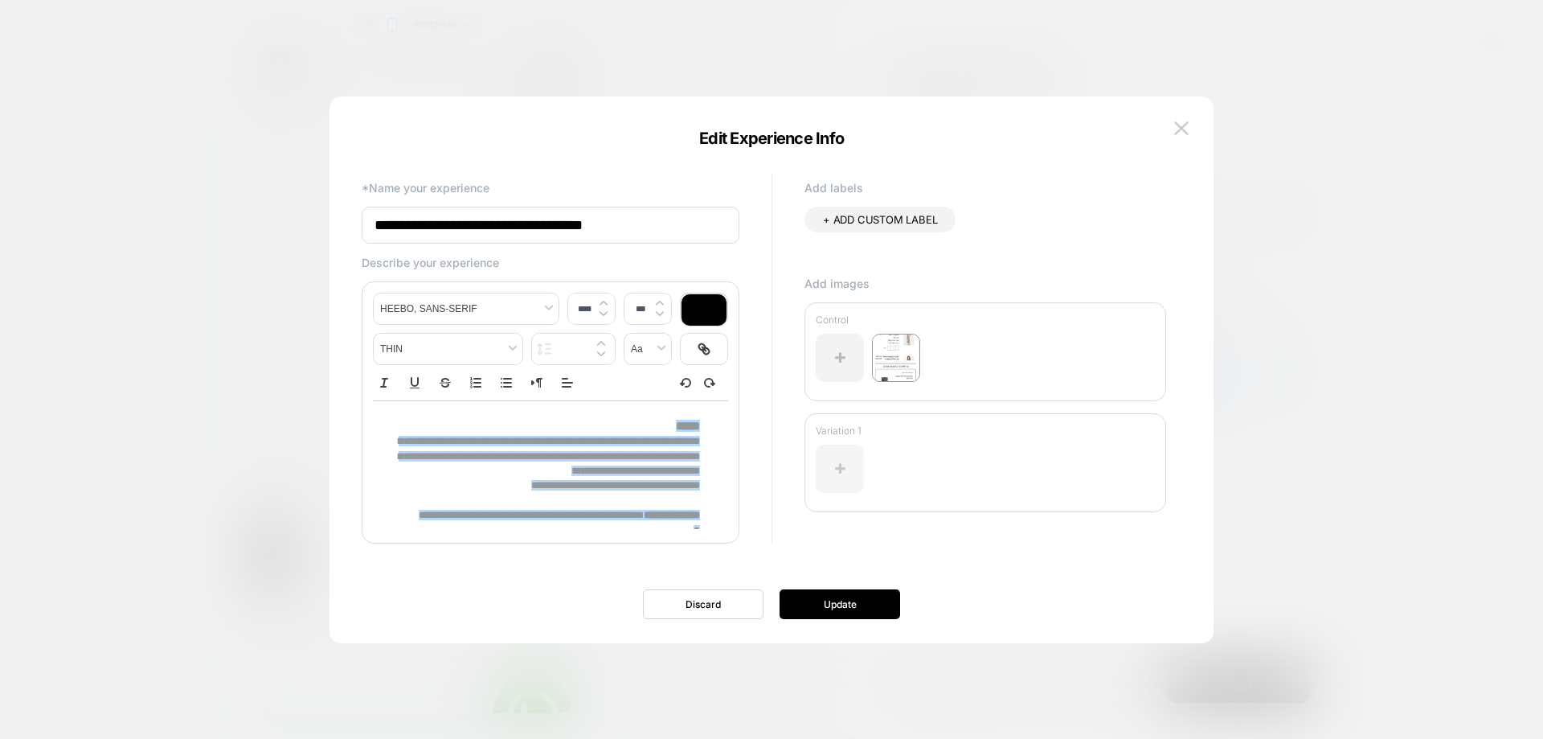
click at [847, 469] on div at bounding box center [840, 468] width 48 height 48
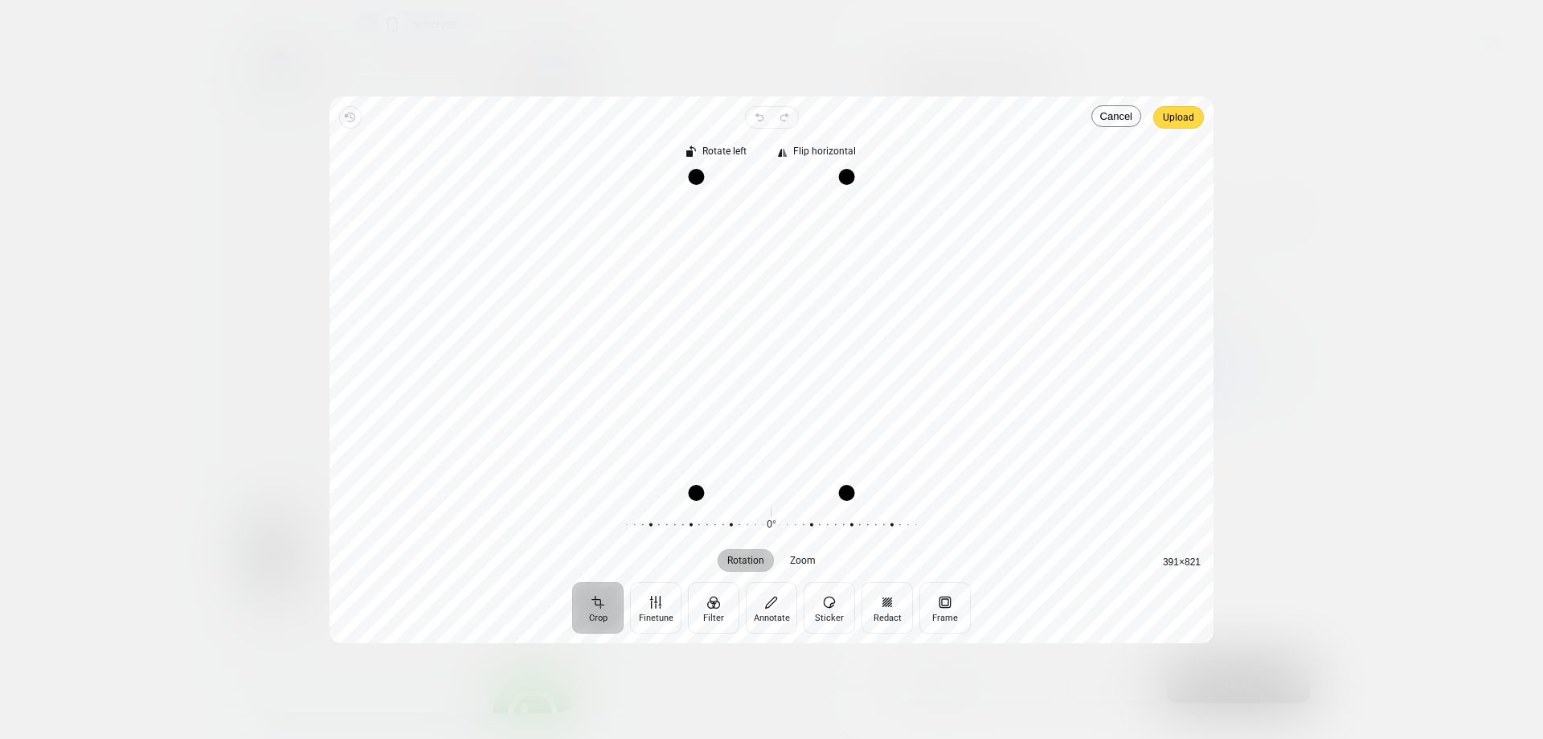
click at [1185, 122] on span "Upload" at bounding box center [1178, 117] width 31 height 19
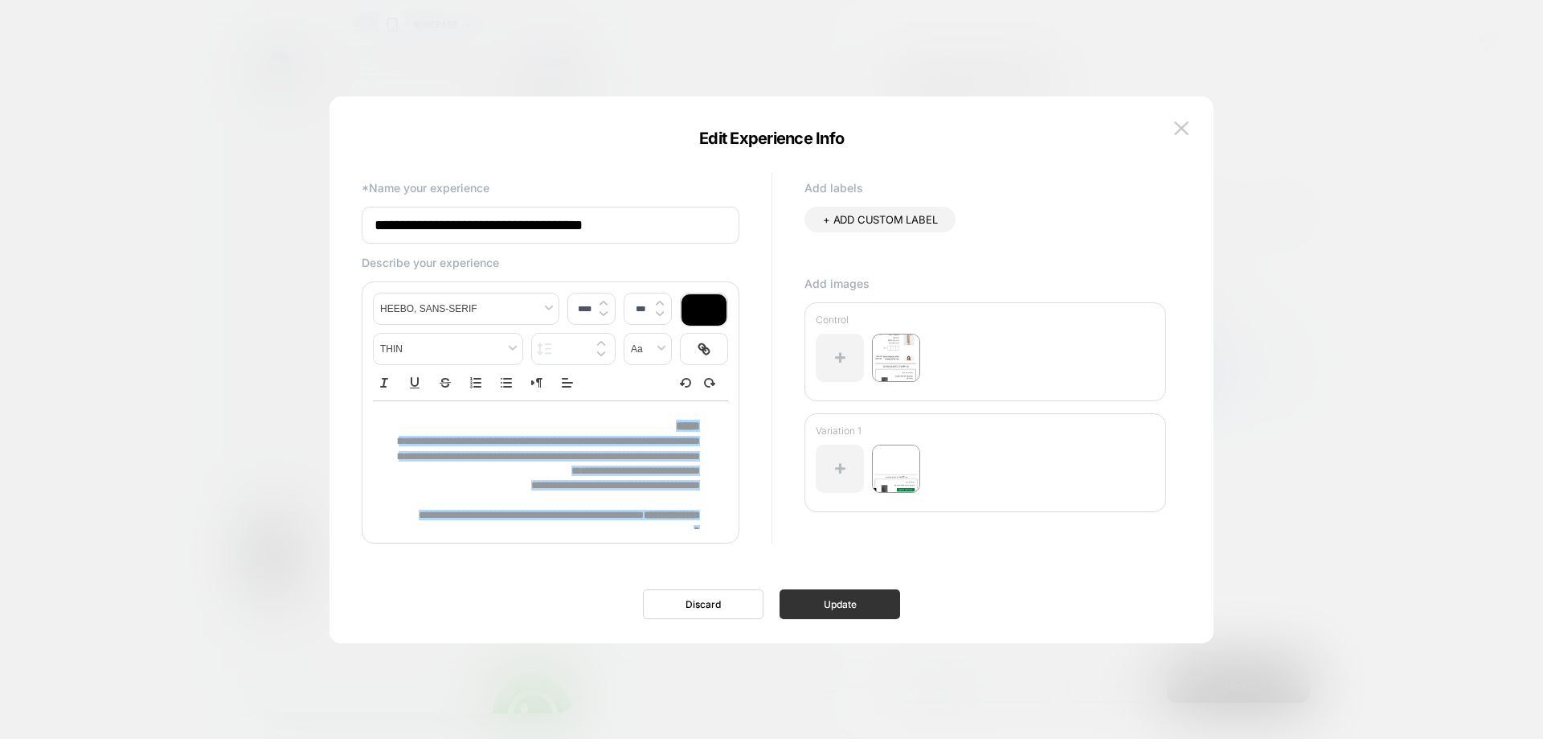
click at [870, 595] on button "Update" at bounding box center [840, 604] width 121 height 30
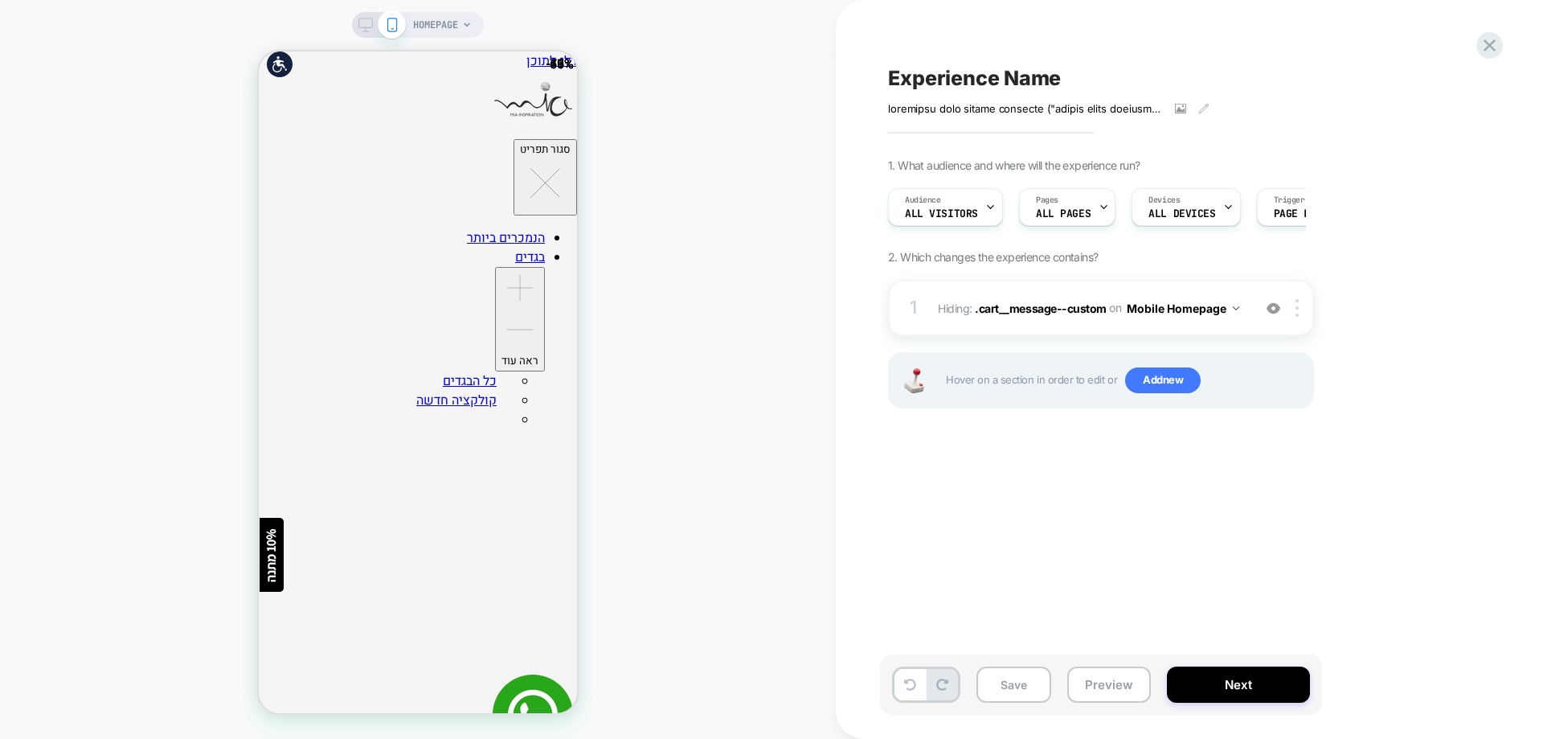
click at [1011, 665] on div "Save Preview Next" at bounding box center [1101, 684] width 442 height 60
click at [1017, 686] on button "Save" at bounding box center [1013, 684] width 75 height 36
click at [1484, 46] on icon at bounding box center [1490, 46] width 22 height 22
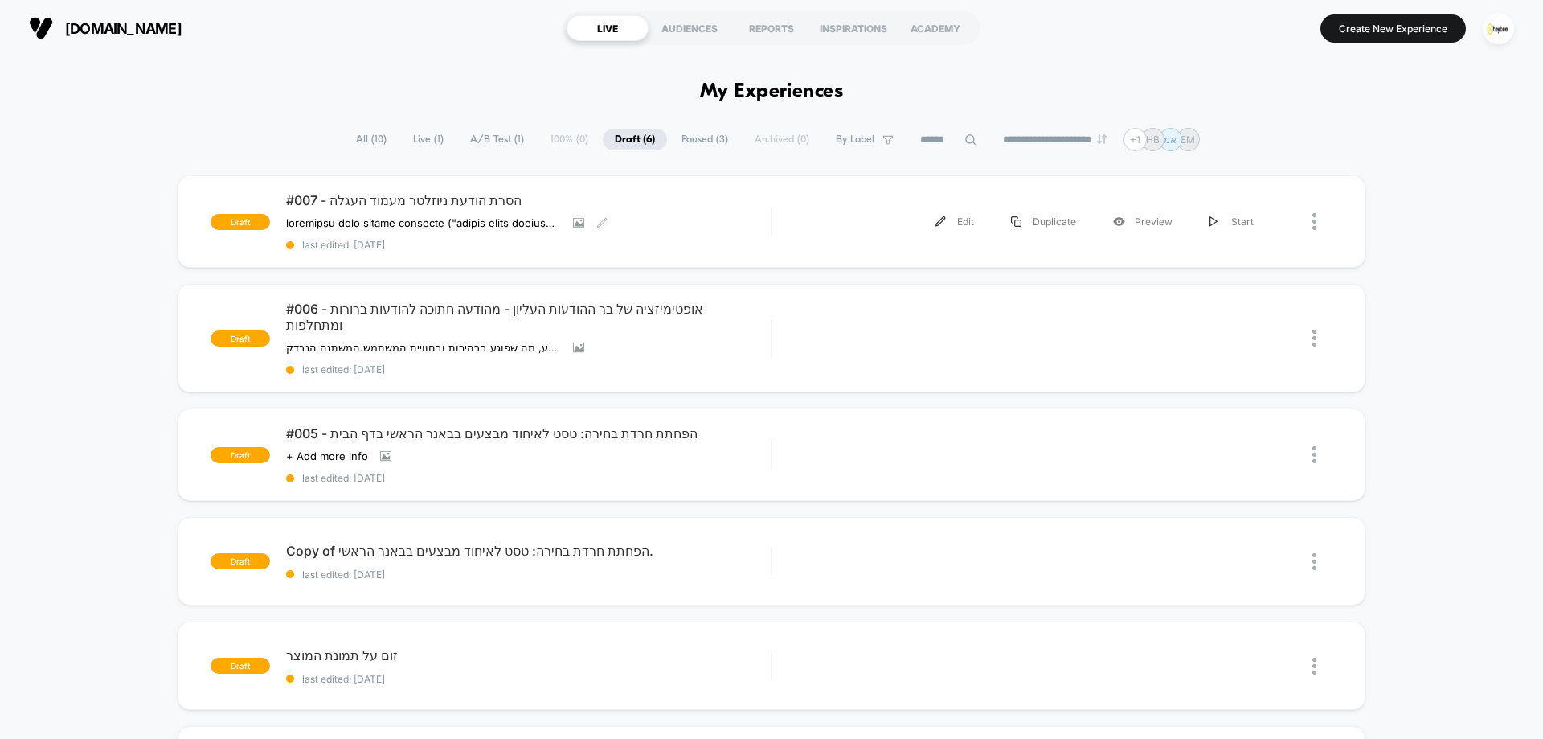
click at [714, 238] on div "#007 - הסרת הודעת ניוזלטר מעמוד העגלה השערה הסרת הצעת ההרשמה לניוזלטר ("הירשמי …" at bounding box center [528, 221] width 485 height 59
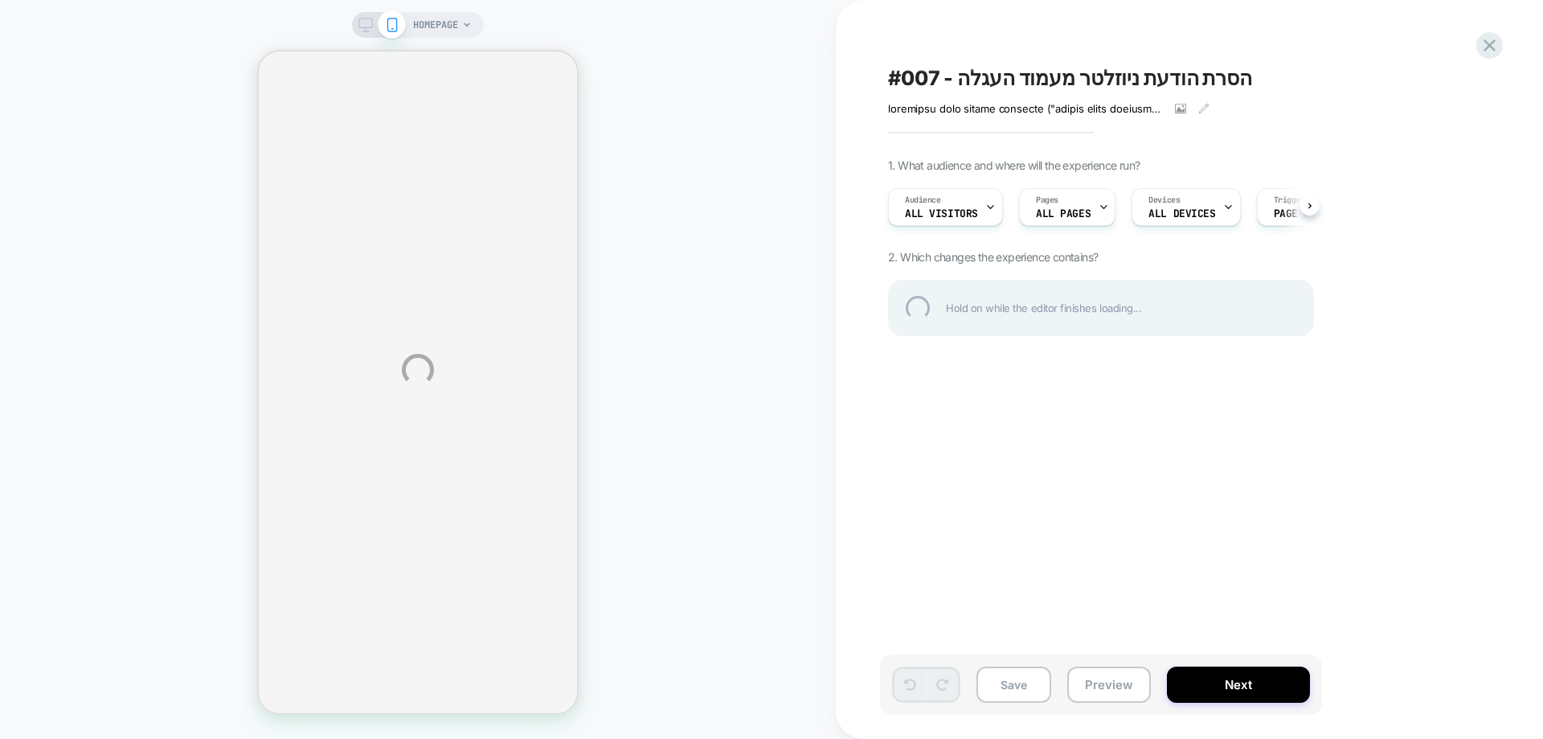
click at [1180, 108] on div "HOMEPAGE #007 - הסרת הודעת ניוזלטר מעמוד העגלה השערה הסרת הצעת ההרשמה לניוזלטר …" at bounding box center [771, 369] width 1543 height 739
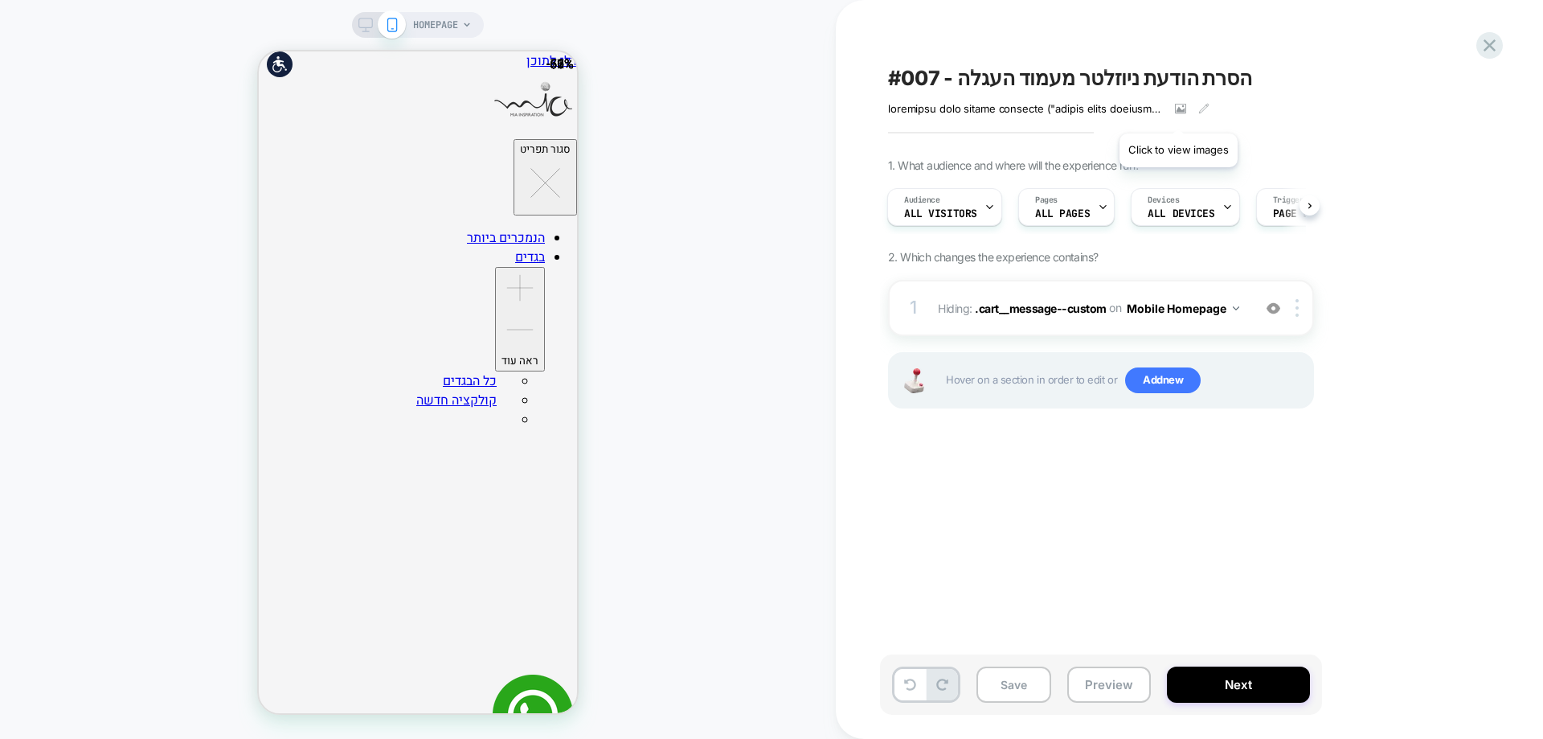
click at [1178, 113] on icon at bounding box center [1180, 109] width 11 height 10
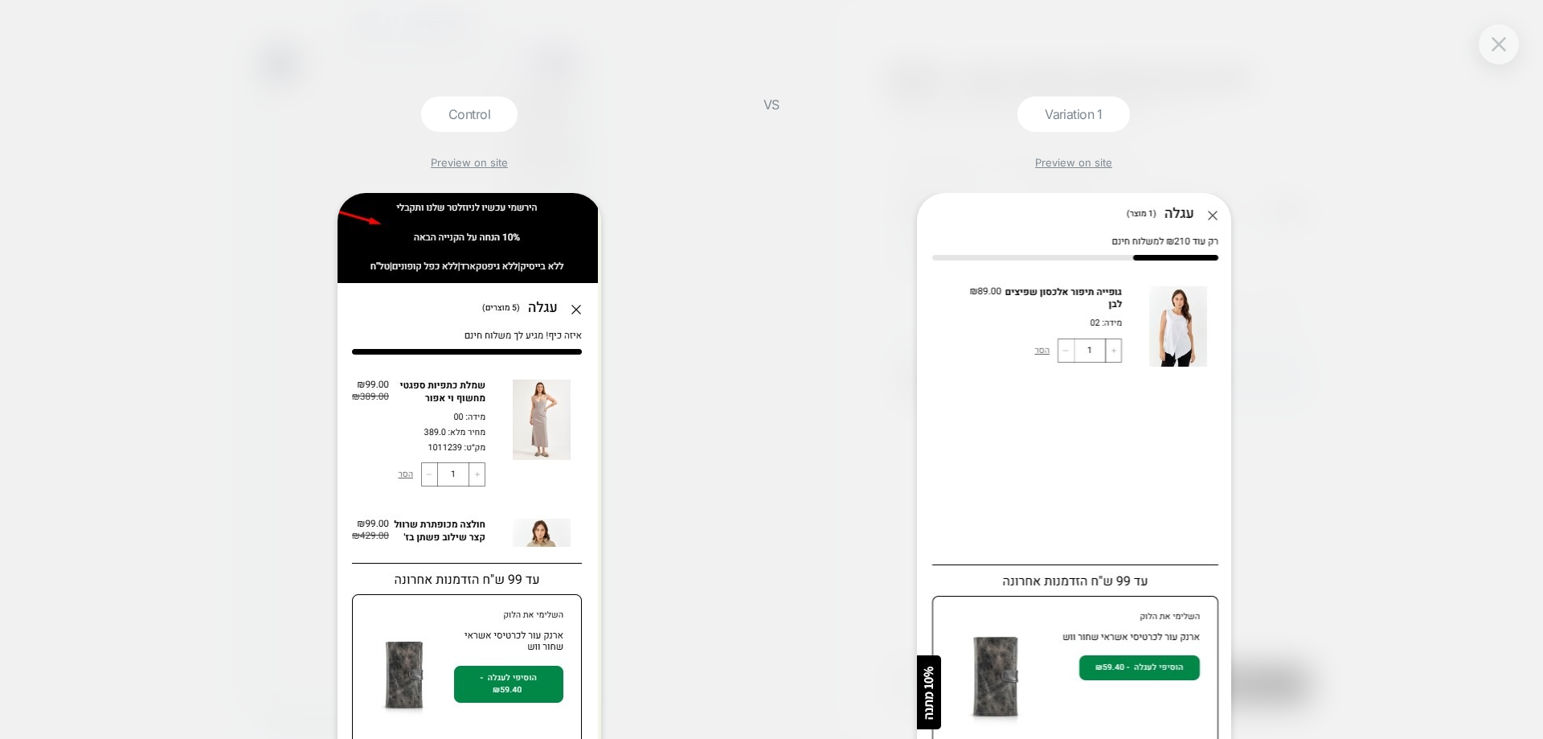
click at [1525, 44] on div "Control Preview on site VS Variation 1 Preview on site" at bounding box center [771, 369] width 1543 height 739
click at [1507, 42] on button at bounding box center [1499, 44] width 24 height 24
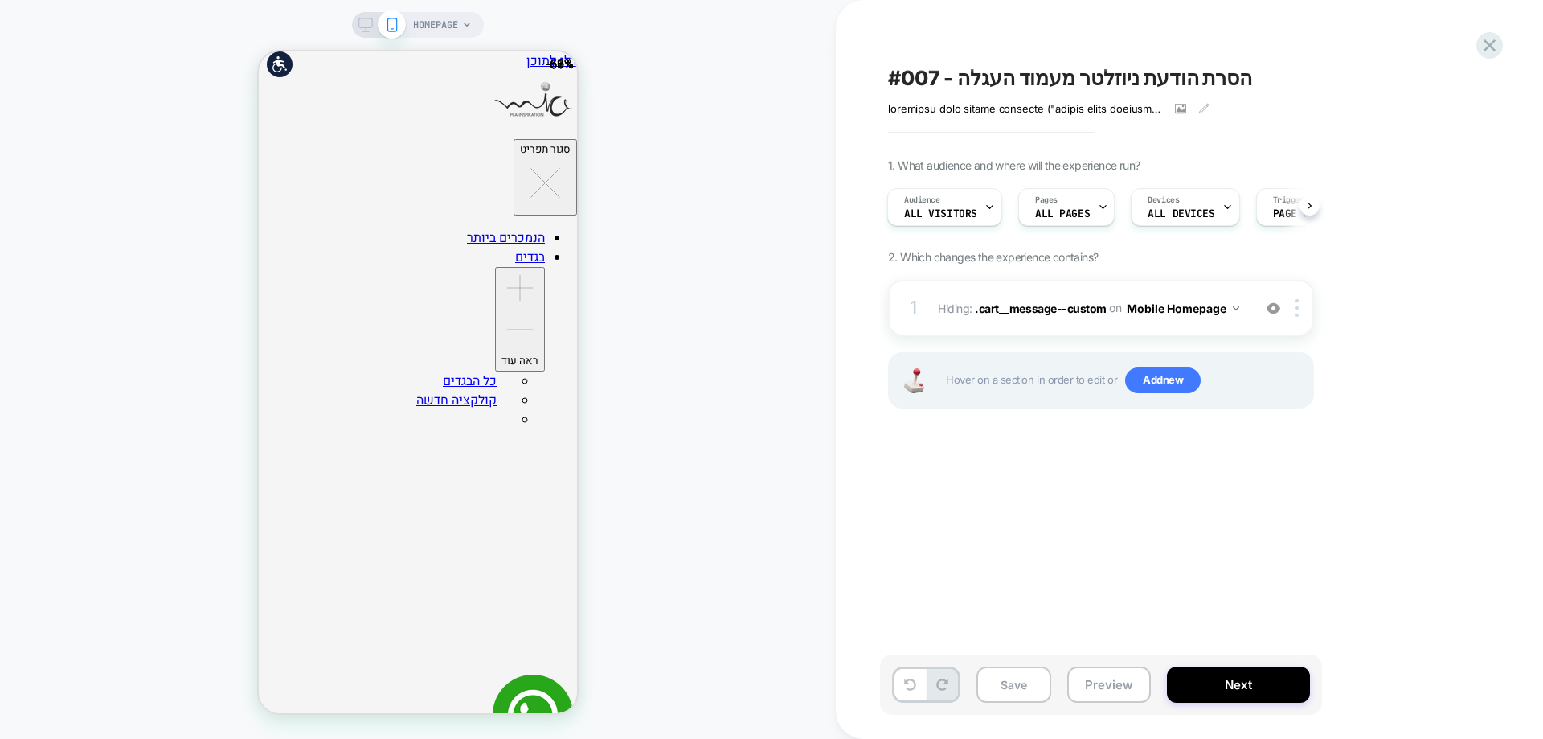
click at [1517, 39] on div "#007 - הסרת הודעת ניוזלטר מעמוד העגלה השערה הסרת הצעת ההרשמה לניוזלטר ("הירשמי …" at bounding box center [1189, 369] width 707 height 739
click at [1492, 43] on icon at bounding box center [1490, 45] width 12 height 12
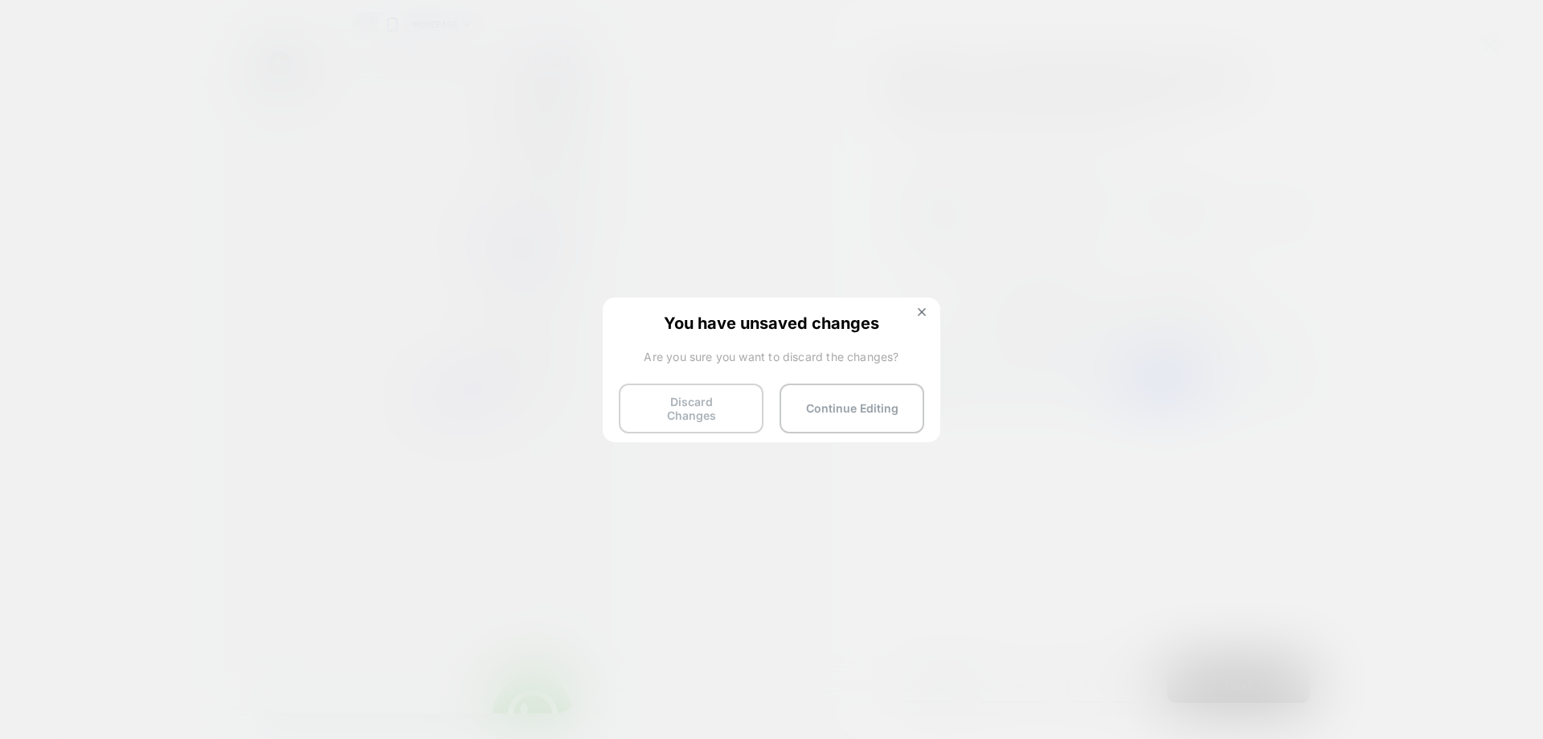
click at [720, 402] on button "Discard Changes" at bounding box center [691, 408] width 145 height 50
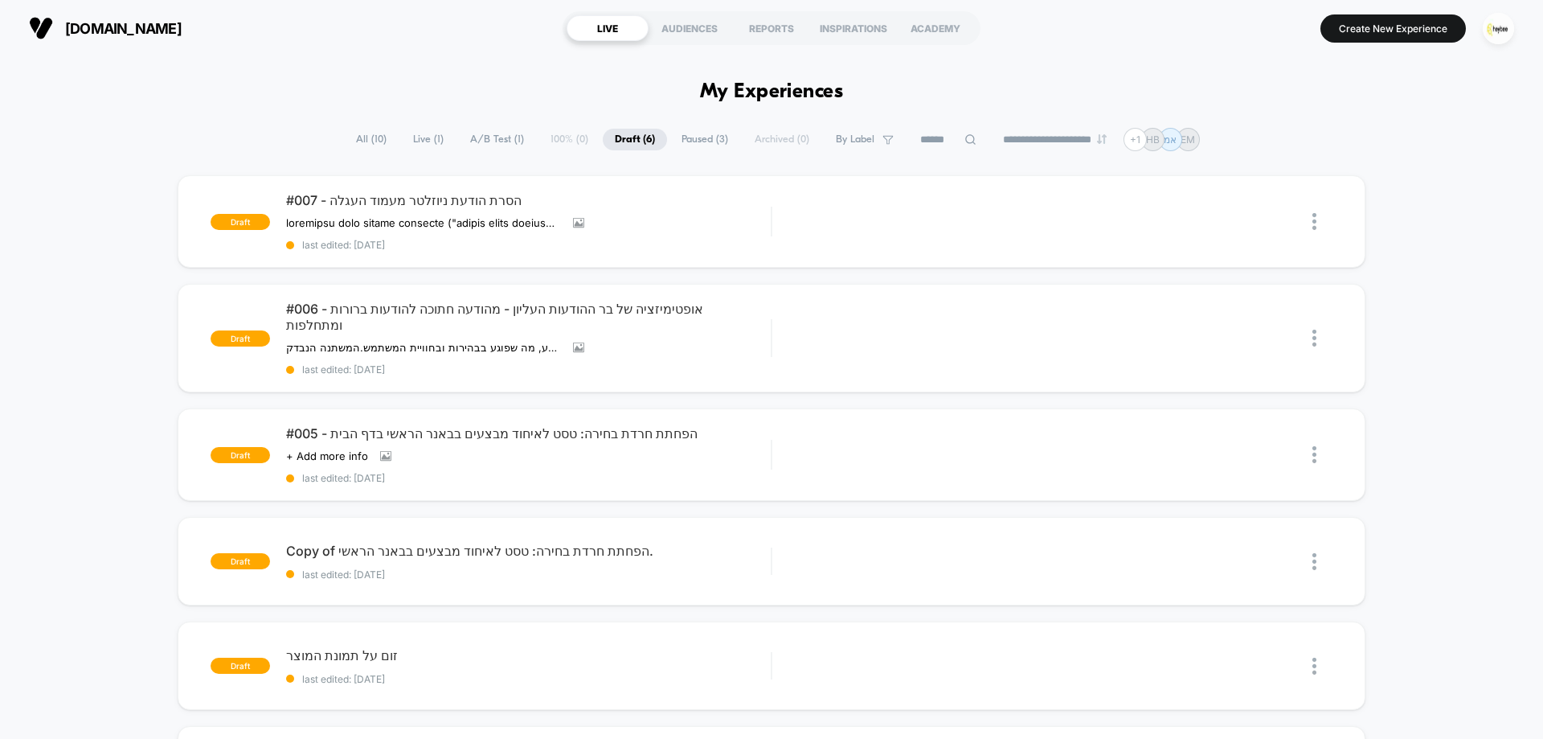
click at [417, 140] on span "Live ( 1 )" at bounding box center [428, 140] width 55 height 22
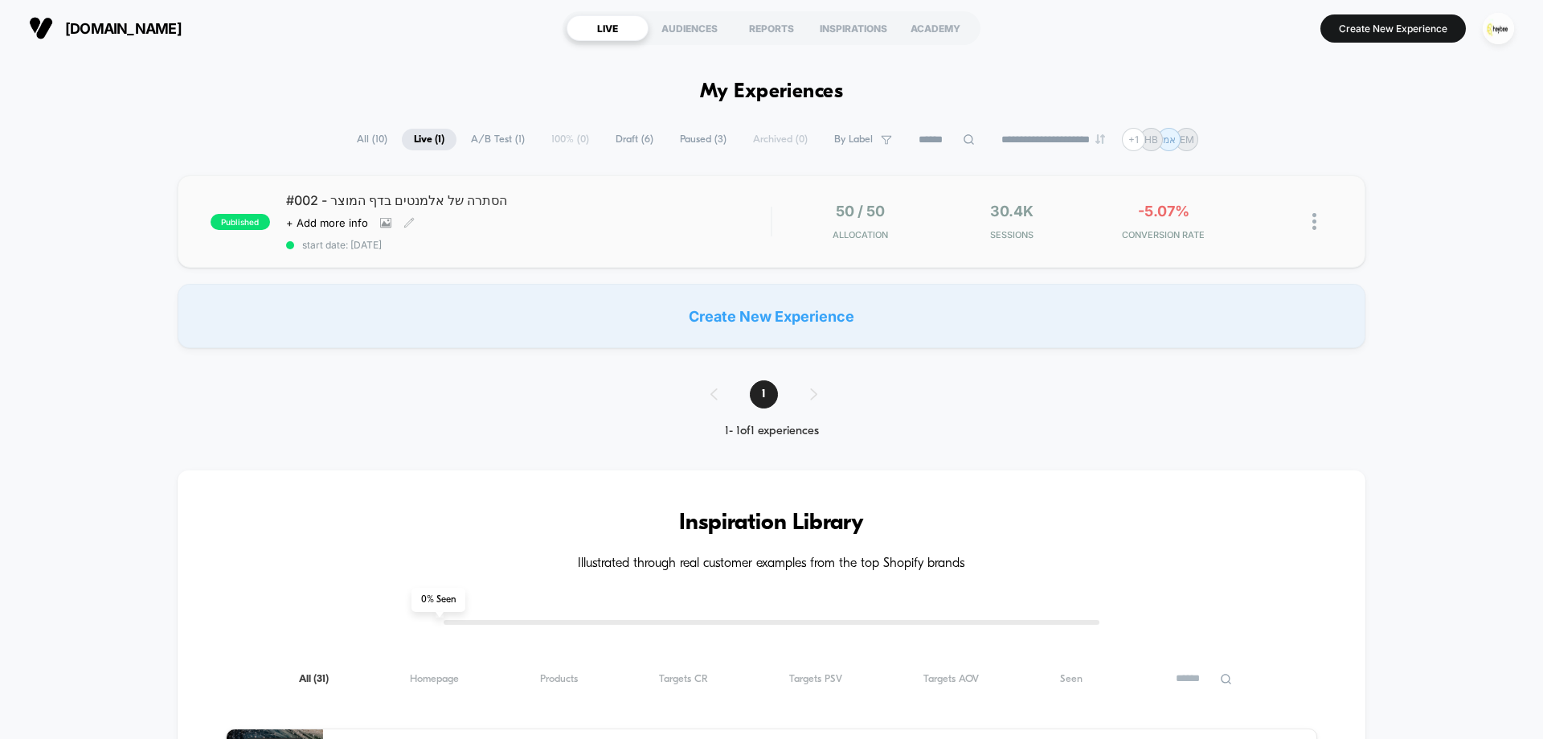
click at [659, 222] on div "#002 - הסתרה של אלמנטים בדף המוצר Click to view images Click to edit experience…" at bounding box center [528, 221] width 485 height 59
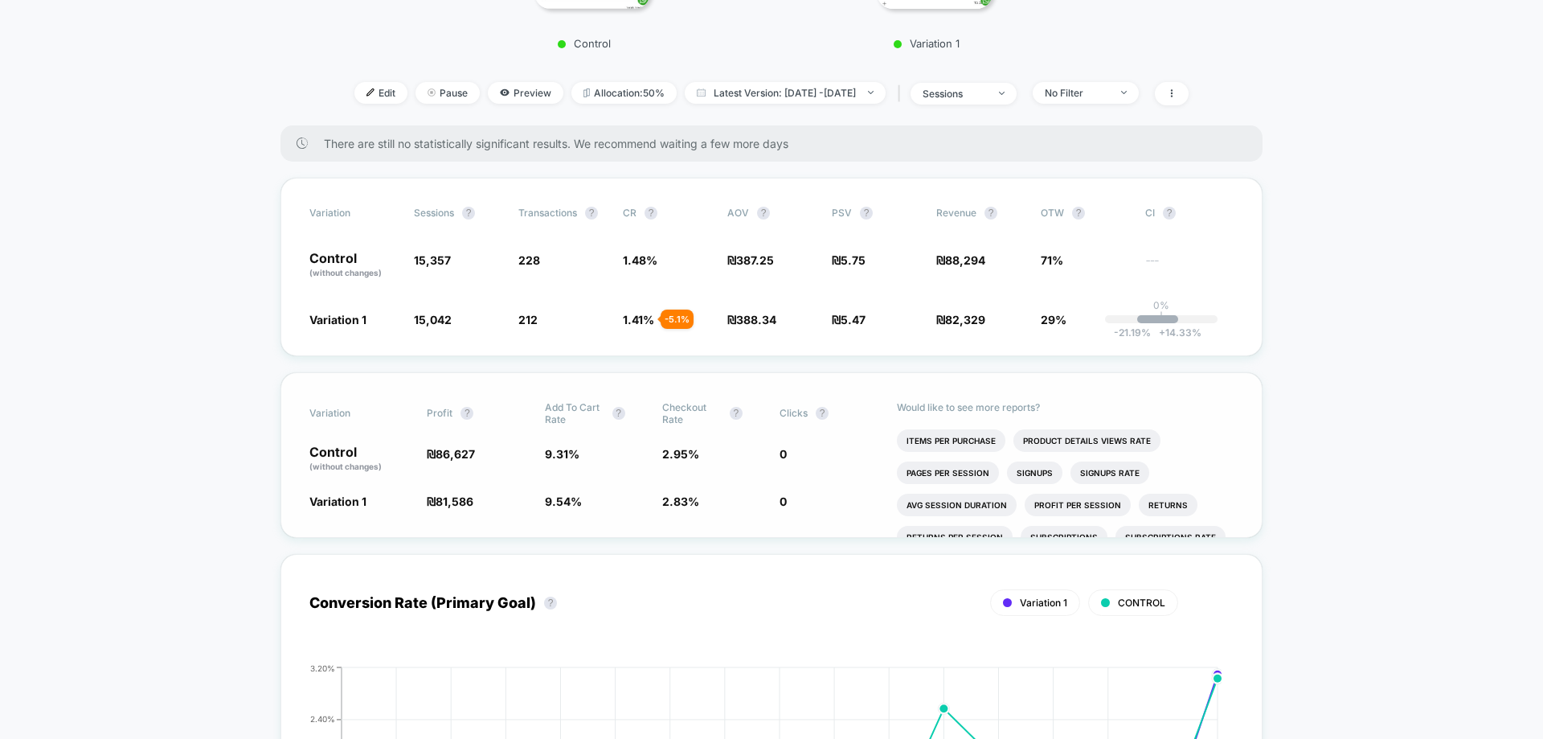
scroll to position [402, 0]
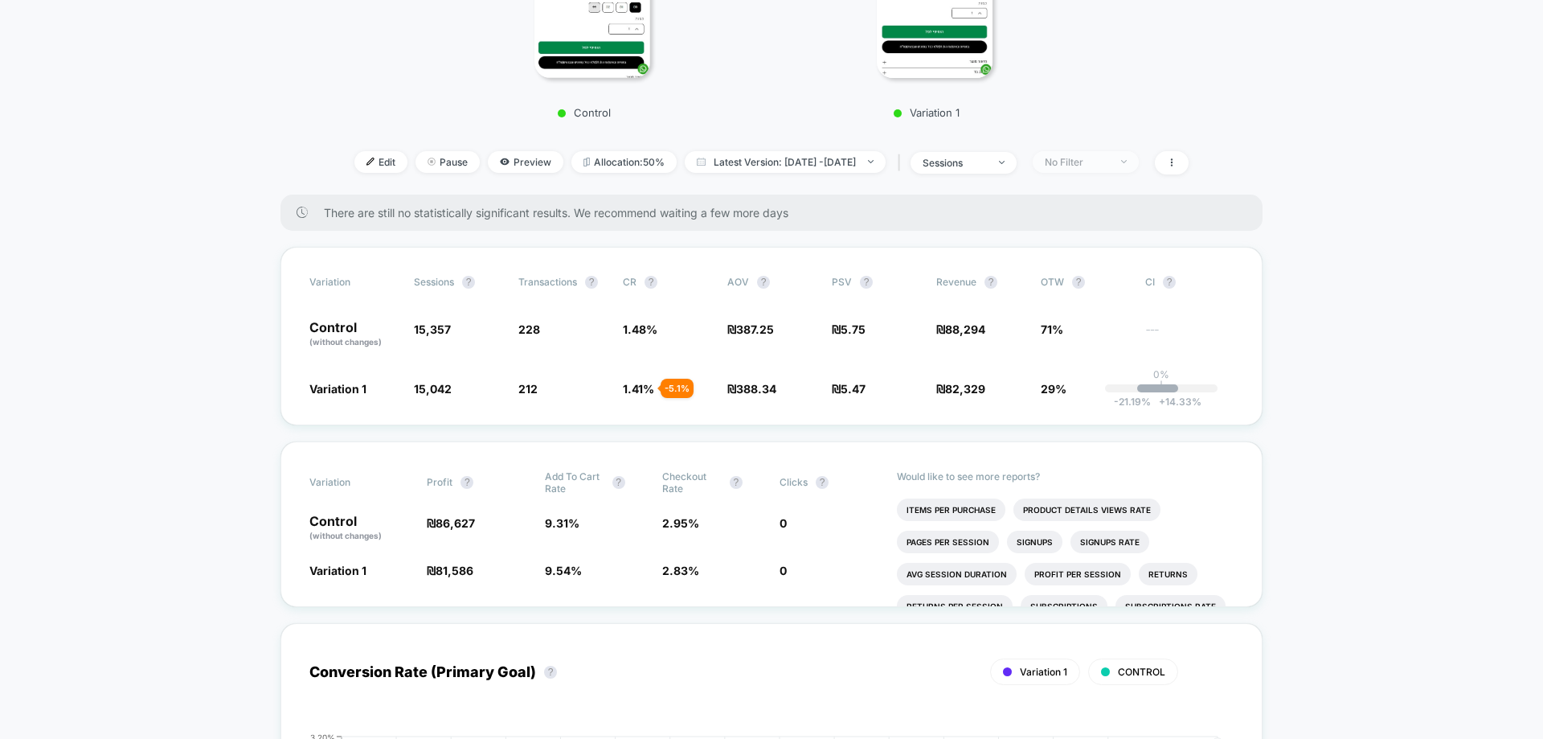
click at [1112, 168] on span "No Filter" at bounding box center [1086, 162] width 106 height 22
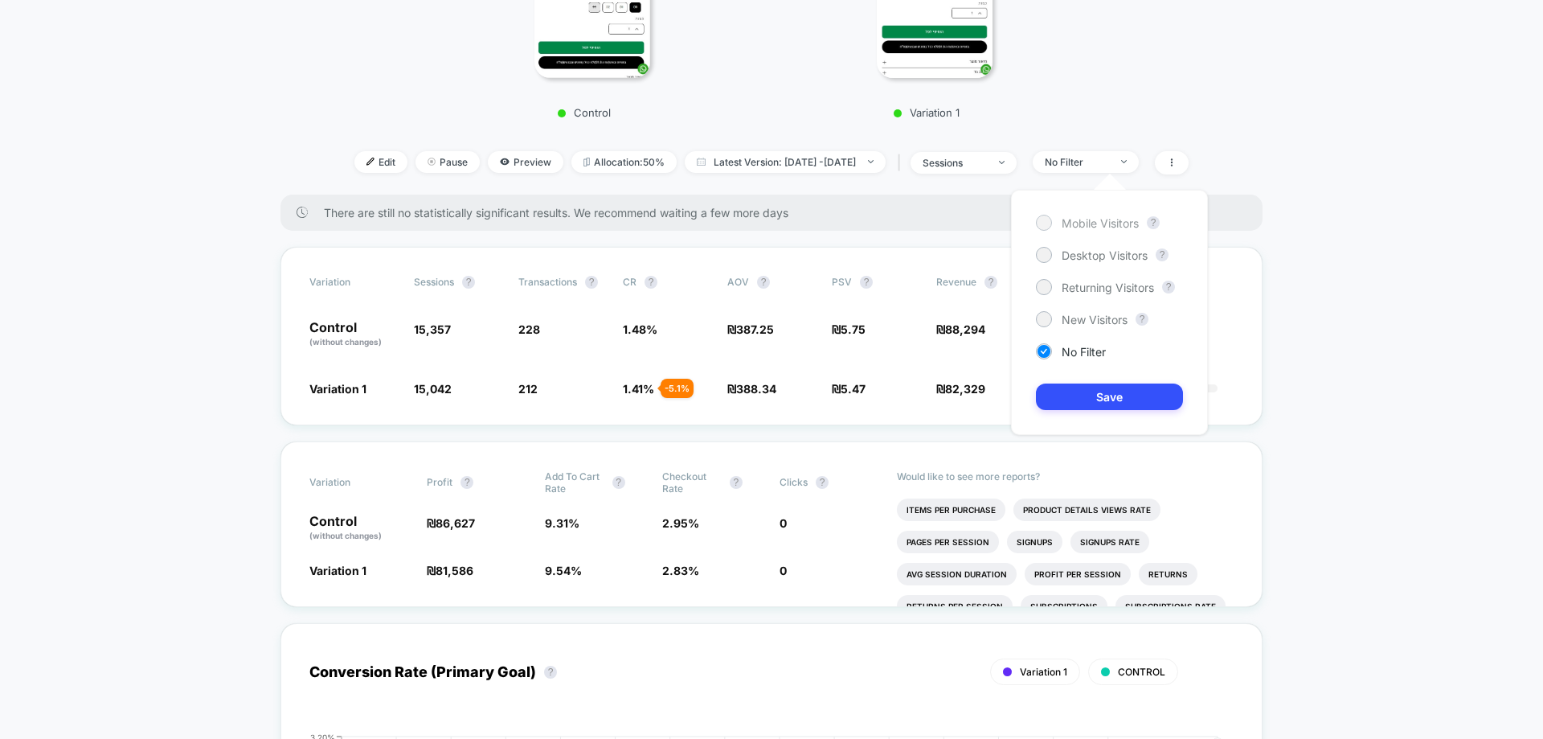
click at [1101, 226] on span "Mobile Visitors" at bounding box center [1100, 223] width 77 height 14
click at [1132, 391] on button "Save" at bounding box center [1109, 396] width 147 height 27
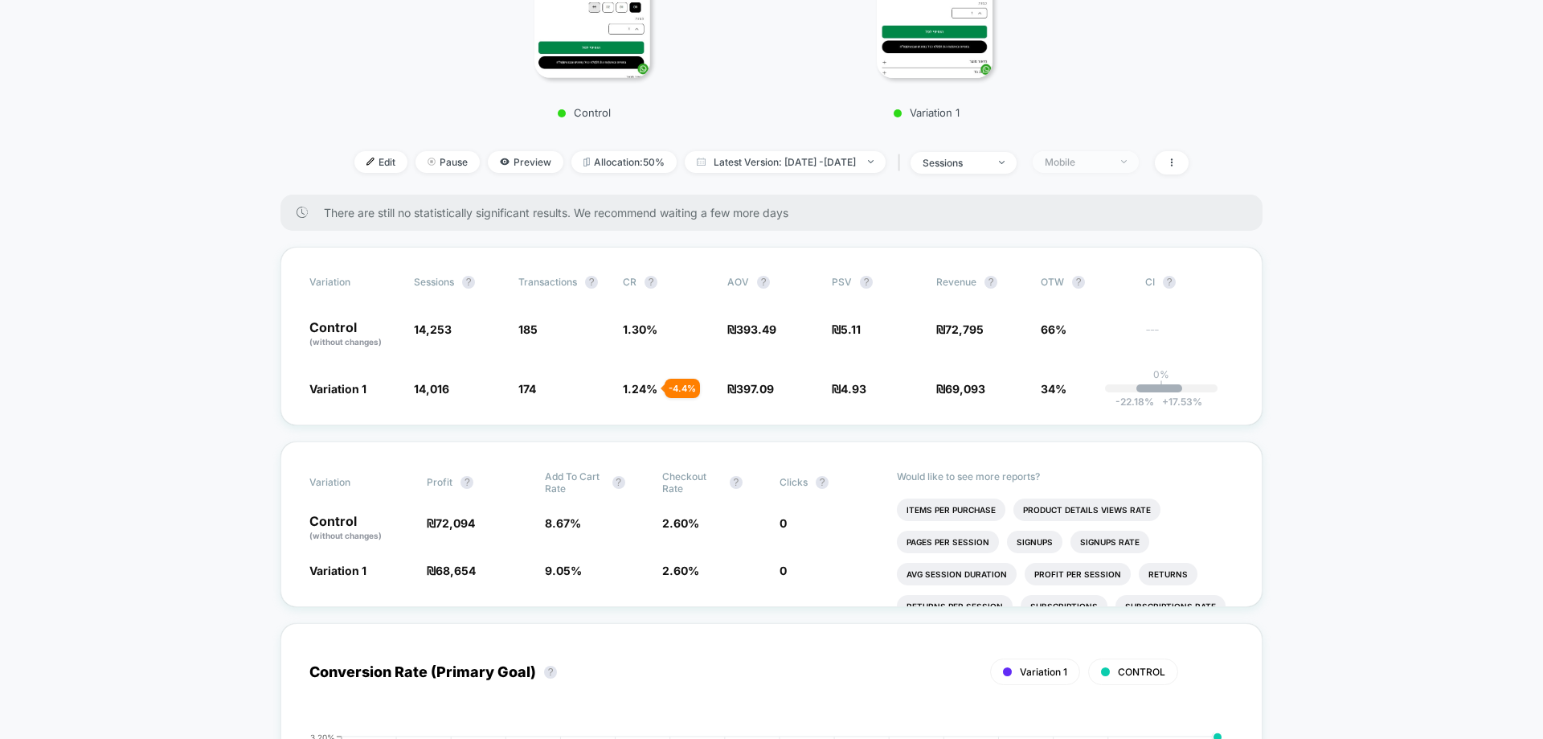
click at [1102, 163] on div "Mobile" at bounding box center [1077, 162] width 64 height 12
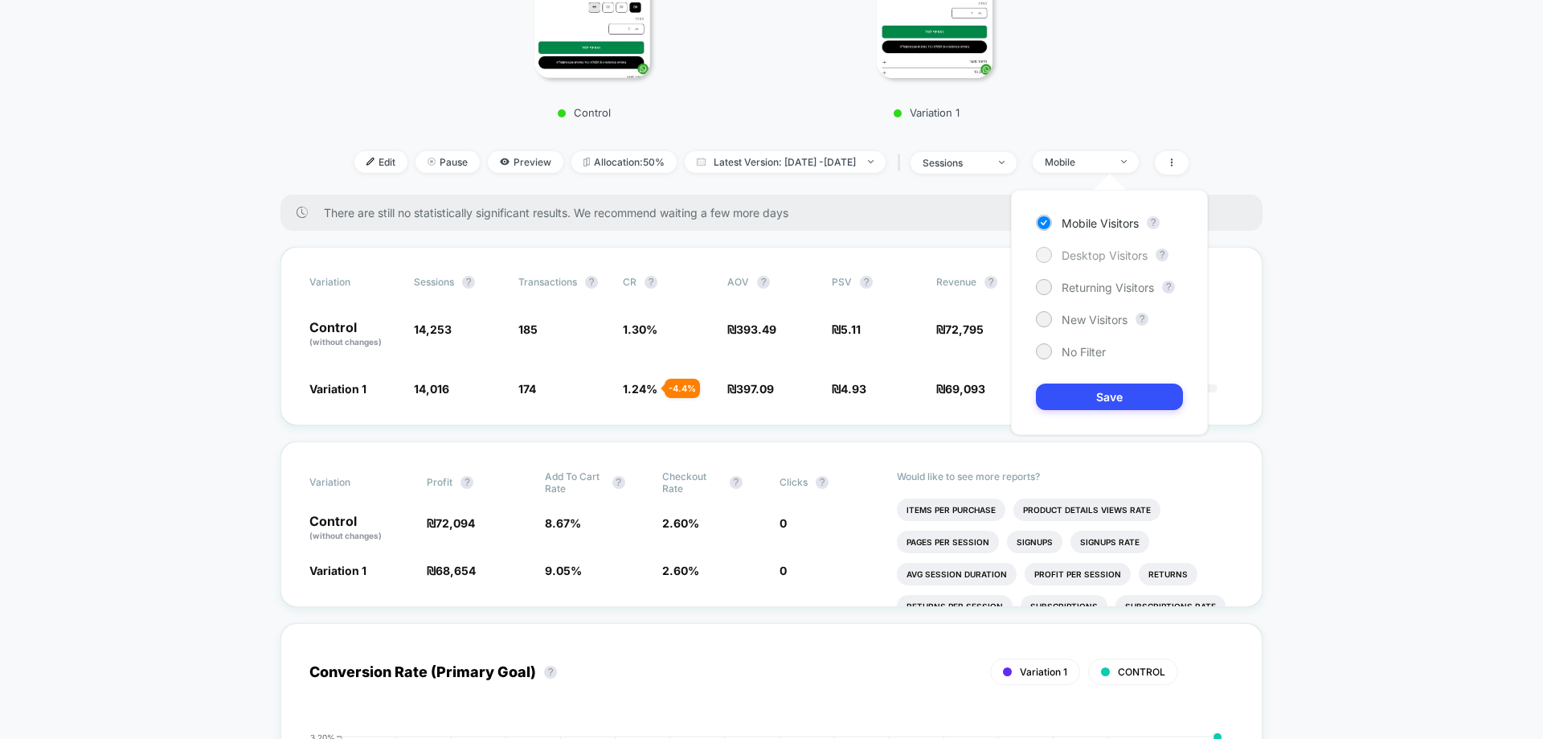
click at [1098, 259] on span "Desktop Visitors" at bounding box center [1105, 255] width 86 height 14
click at [1090, 397] on button "Save" at bounding box center [1109, 396] width 147 height 27
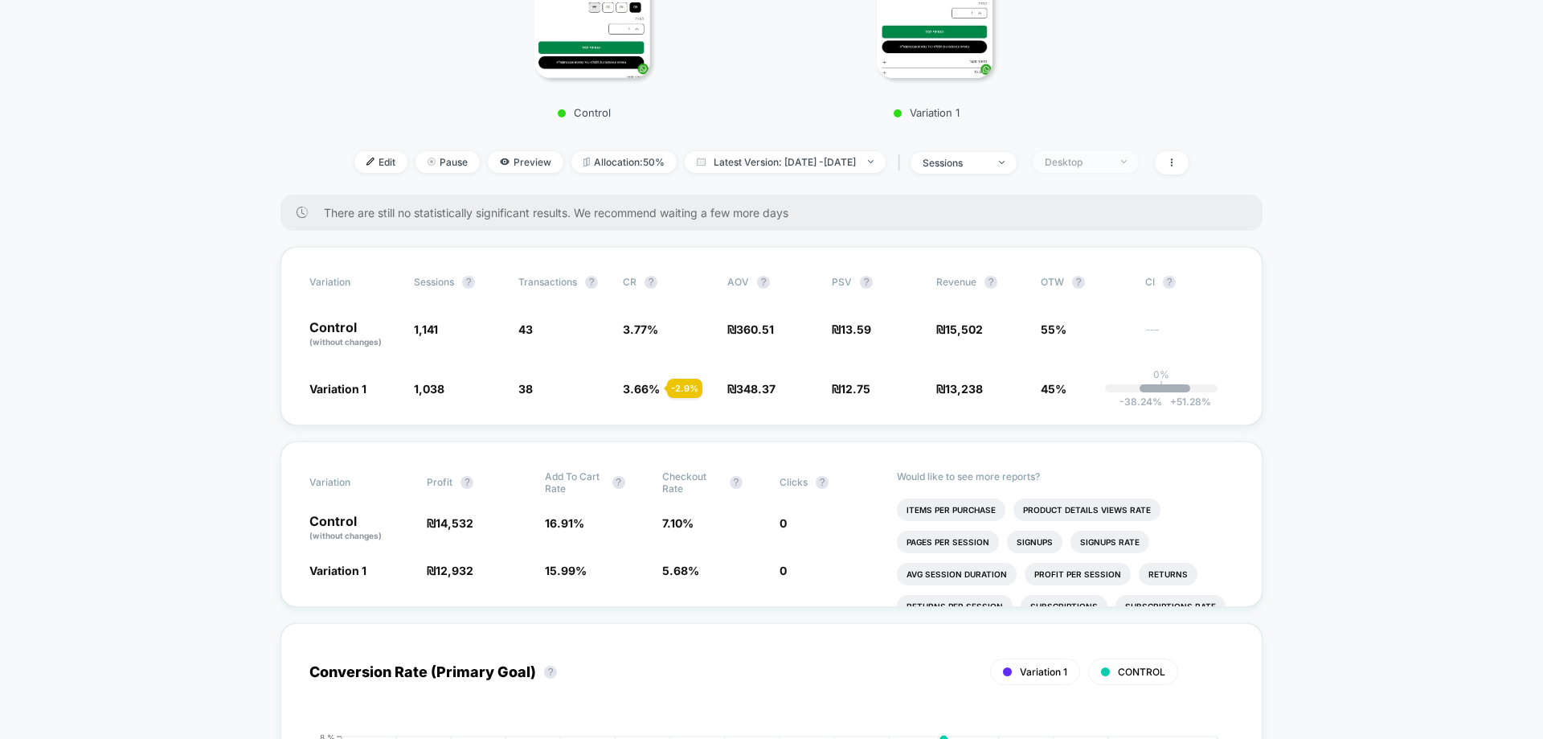
click at [1106, 151] on span "Desktop" at bounding box center [1086, 162] width 106 height 22
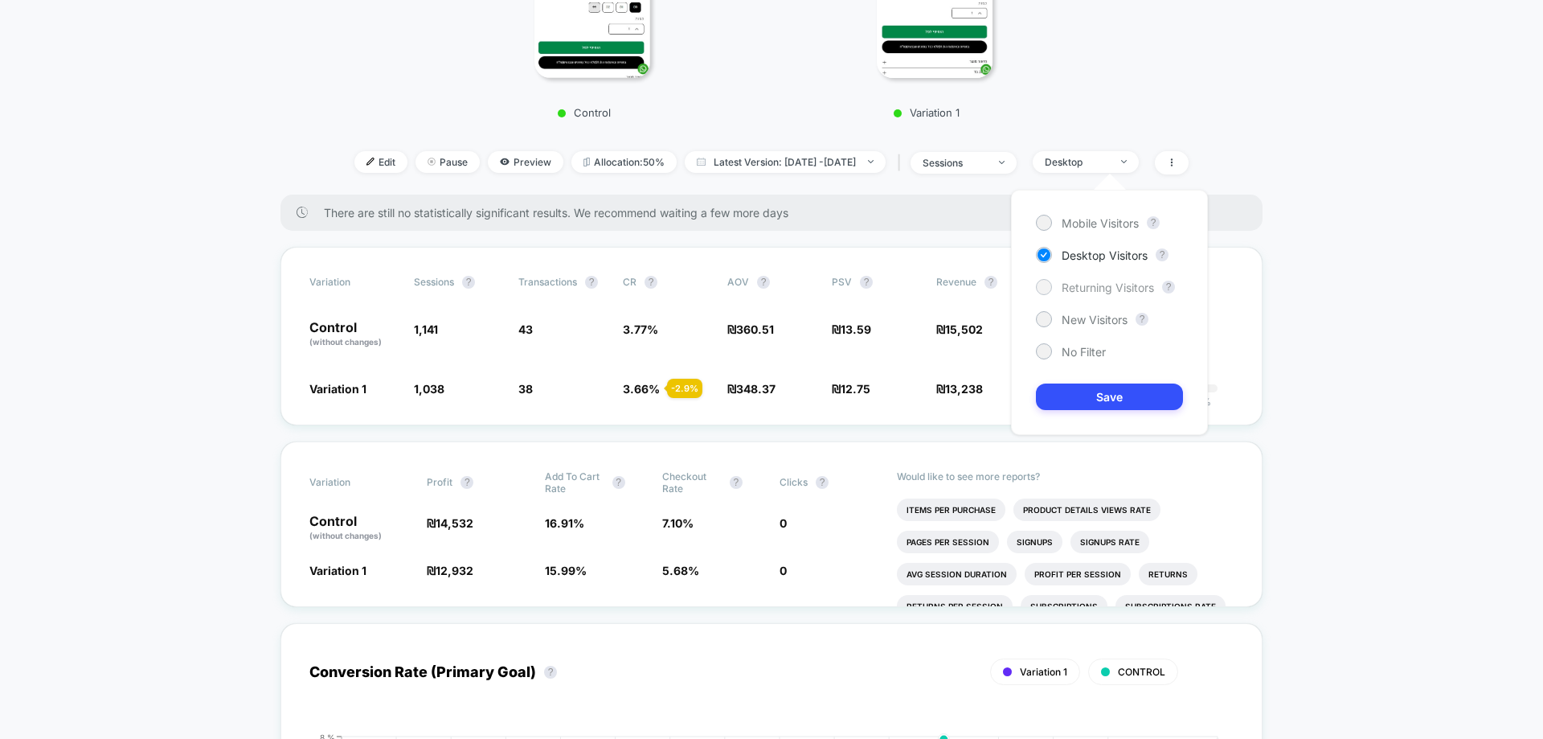
click at [1099, 292] on span "Returning Visitors" at bounding box center [1108, 287] width 92 height 14
click at [1087, 394] on button "Save" at bounding box center [1109, 396] width 147 height 27
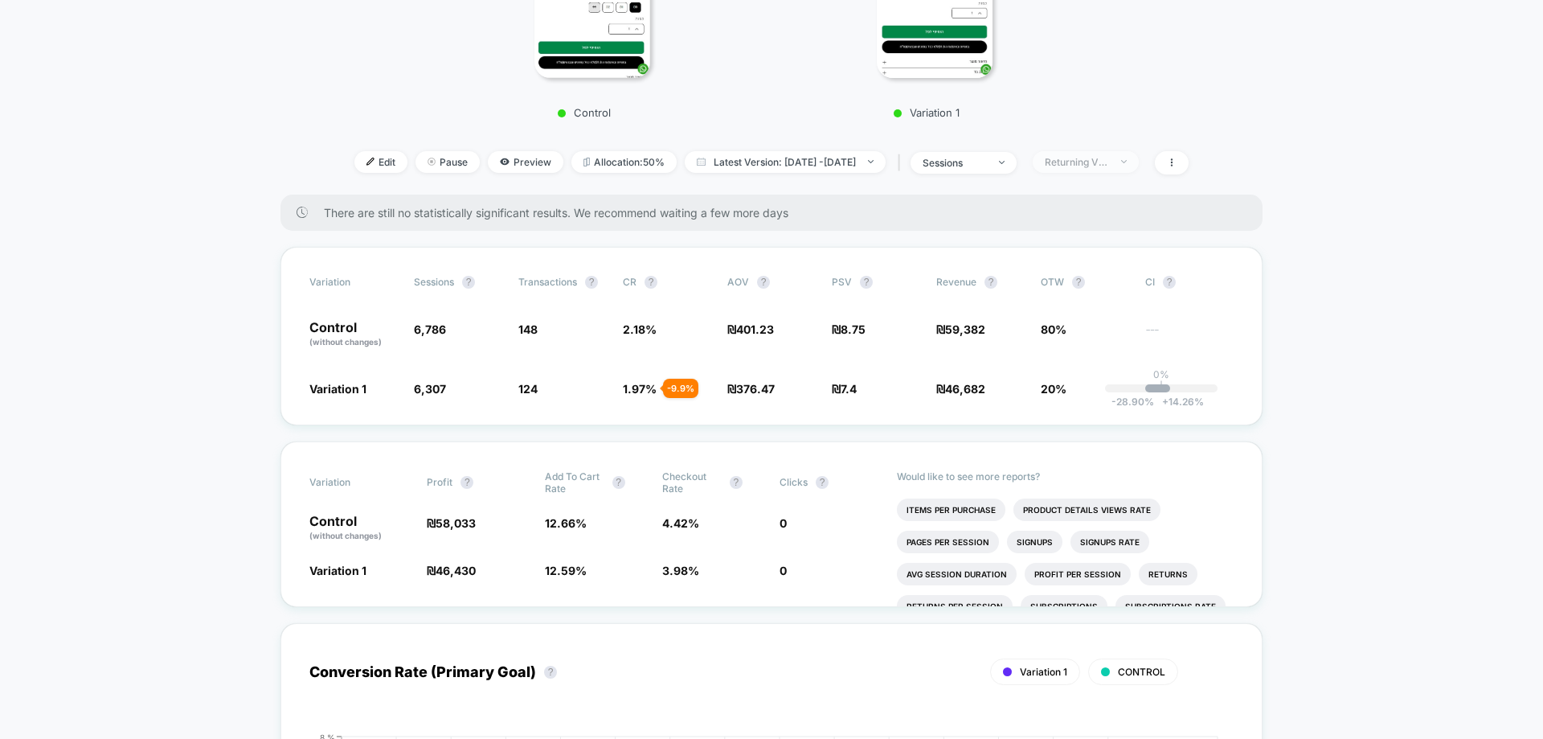
click at [1109, 168] on div "Returning Visitors" at bounding box center [1077, 162] width 64 height 12
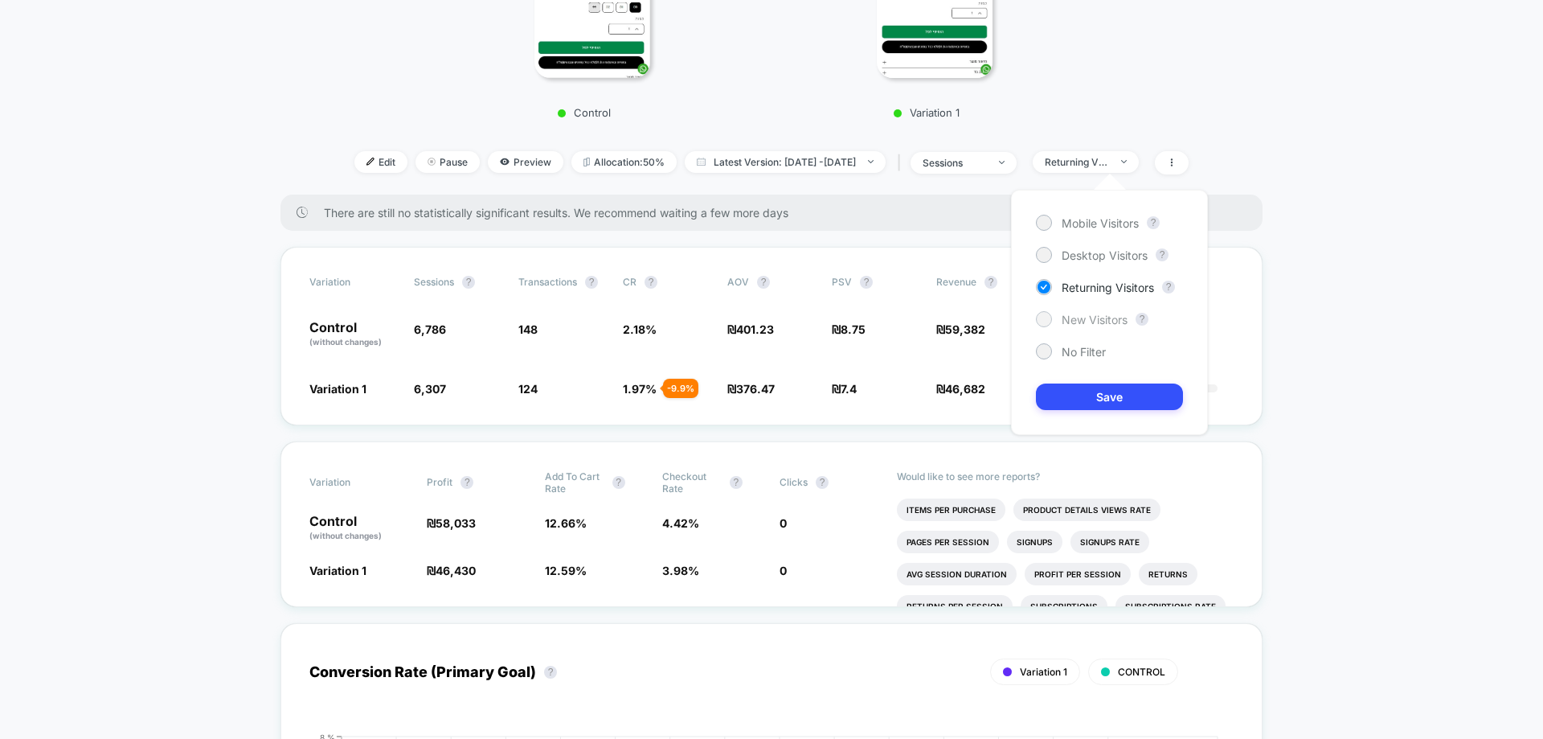
click at [1079, 319] on span "New Visitors" at bounding box center [1095, 320] width 66 height 14
click at [1088, 389] on button "Save" at bounding box center [1109, 396] width 147 height 27
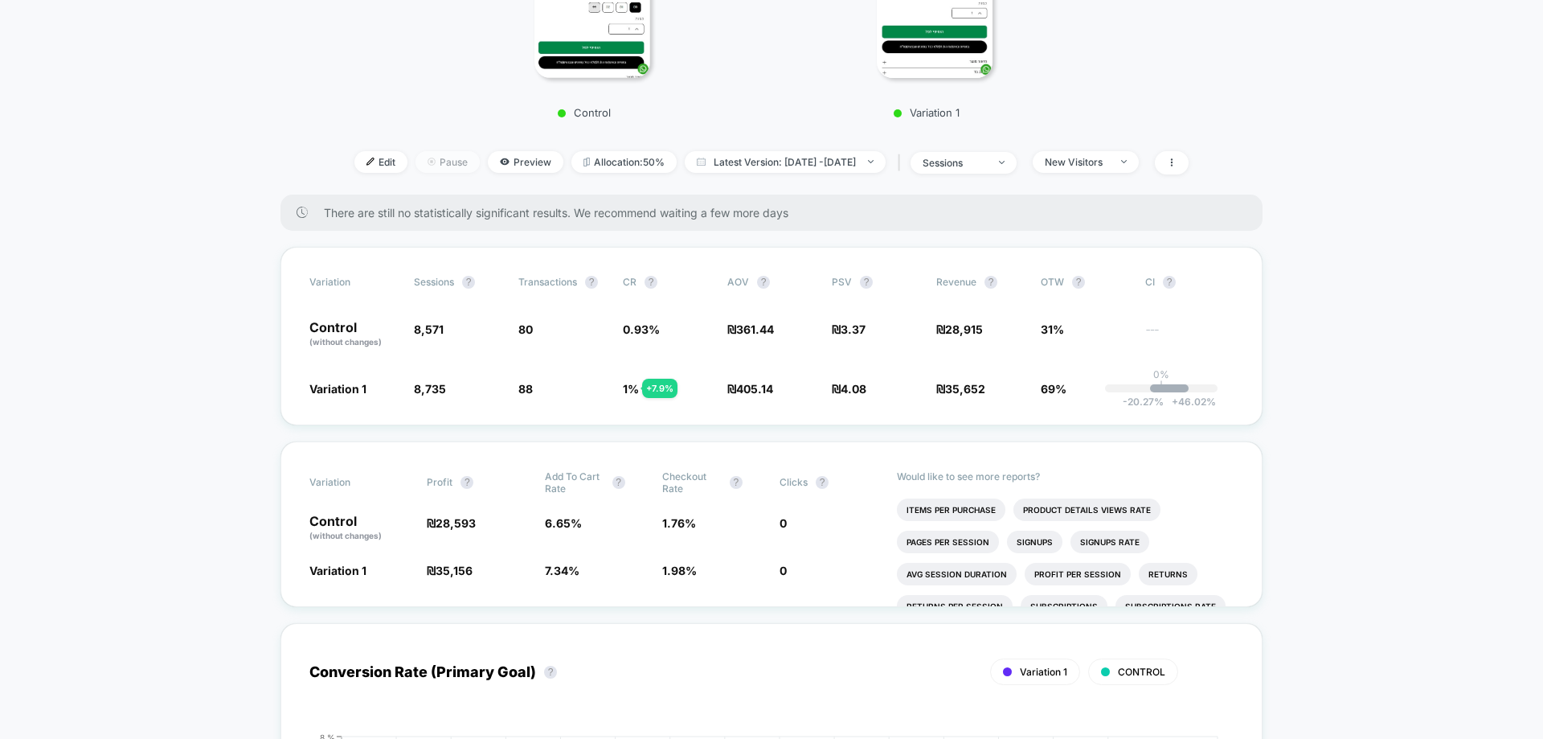
click at [429, 169] on span "Pause" at bounding box center [447, 162] width 64 height 22
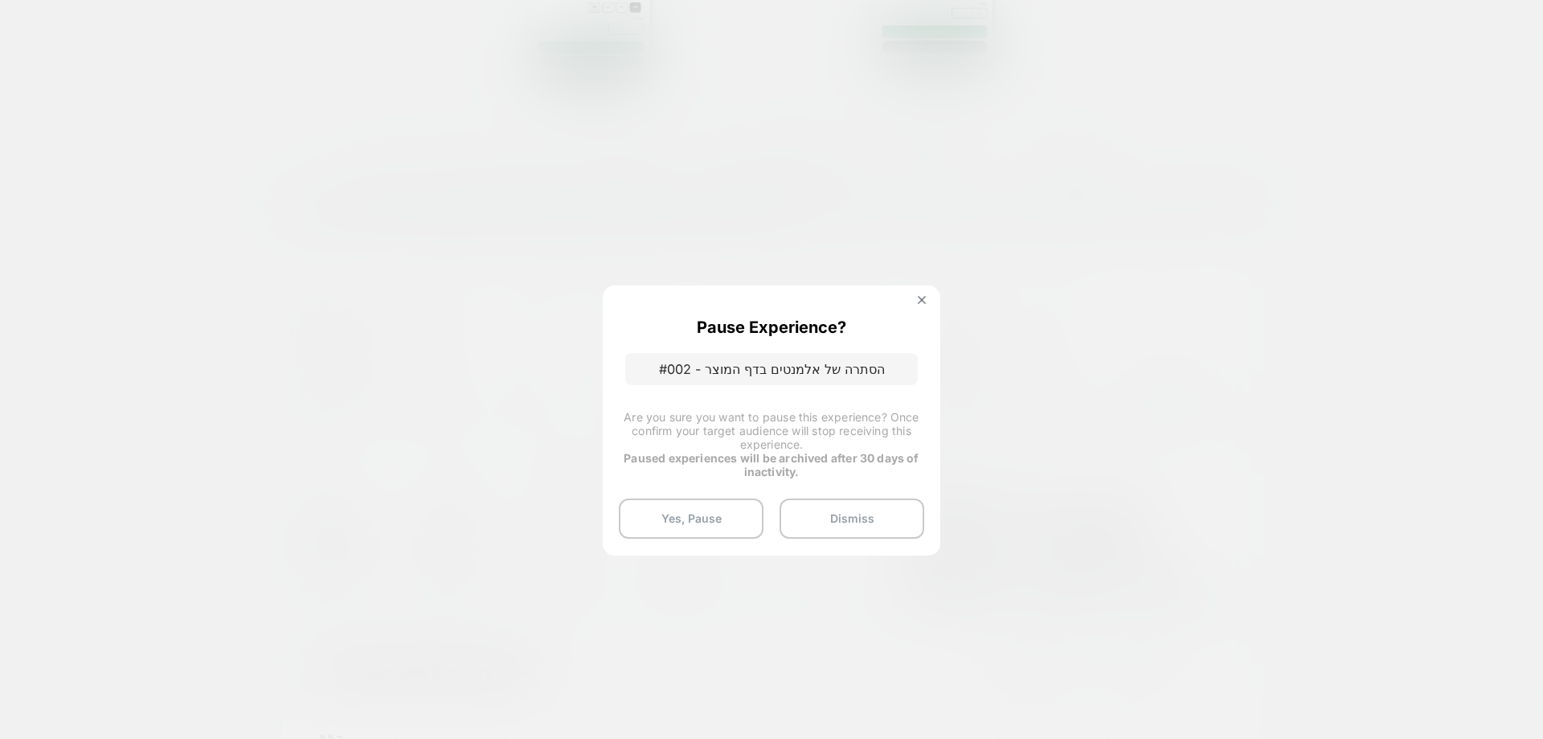
drag, startPoint x: 722, startPoint y: 508, endPoint x: 598, endPoint y: 469, distance: 129.6
click at [720, 508] on button "Yes, Pause" at bounding box center [691, 518] width 145 height 40
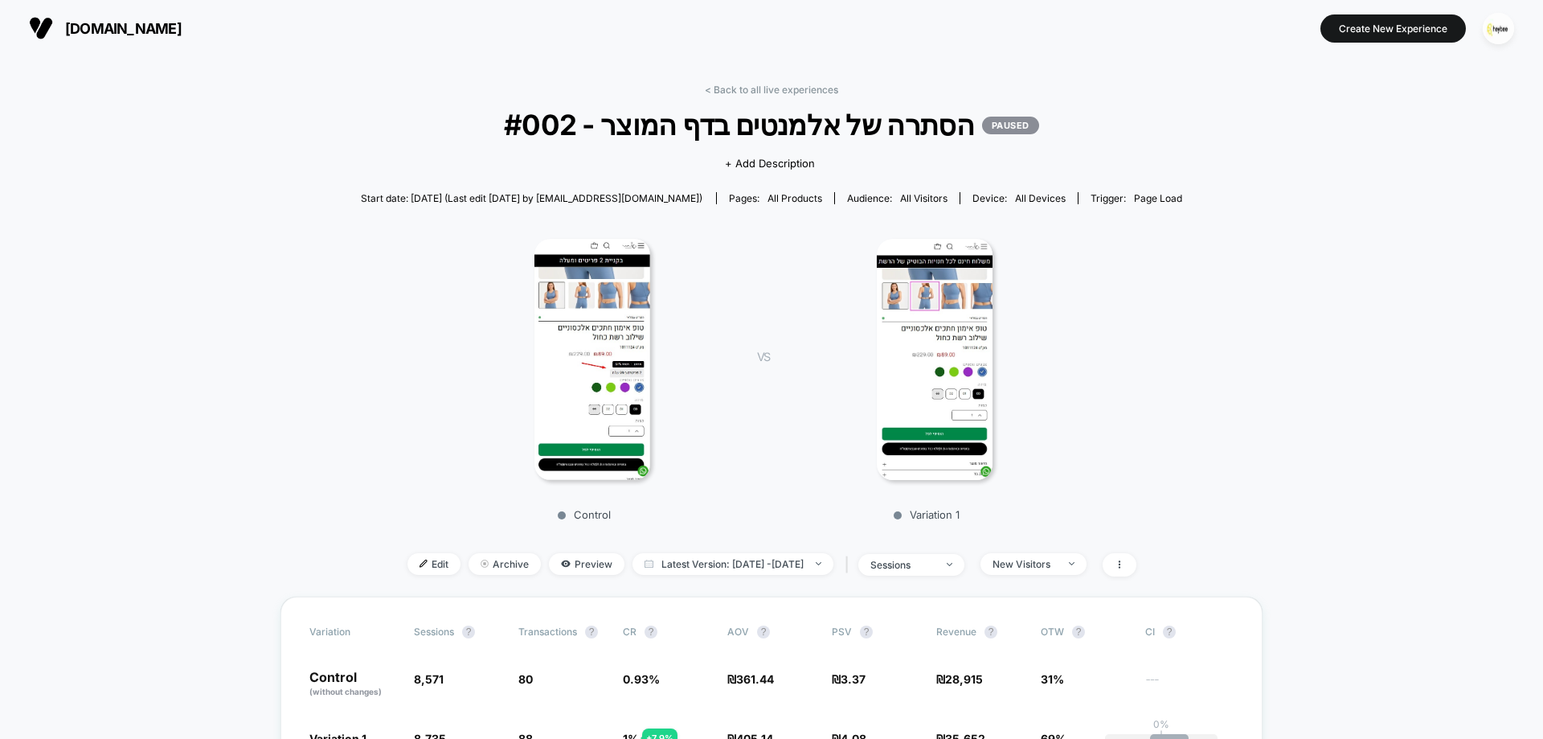
click at [922, 356] on img at bounding box center [935, 359] width 116 height 241
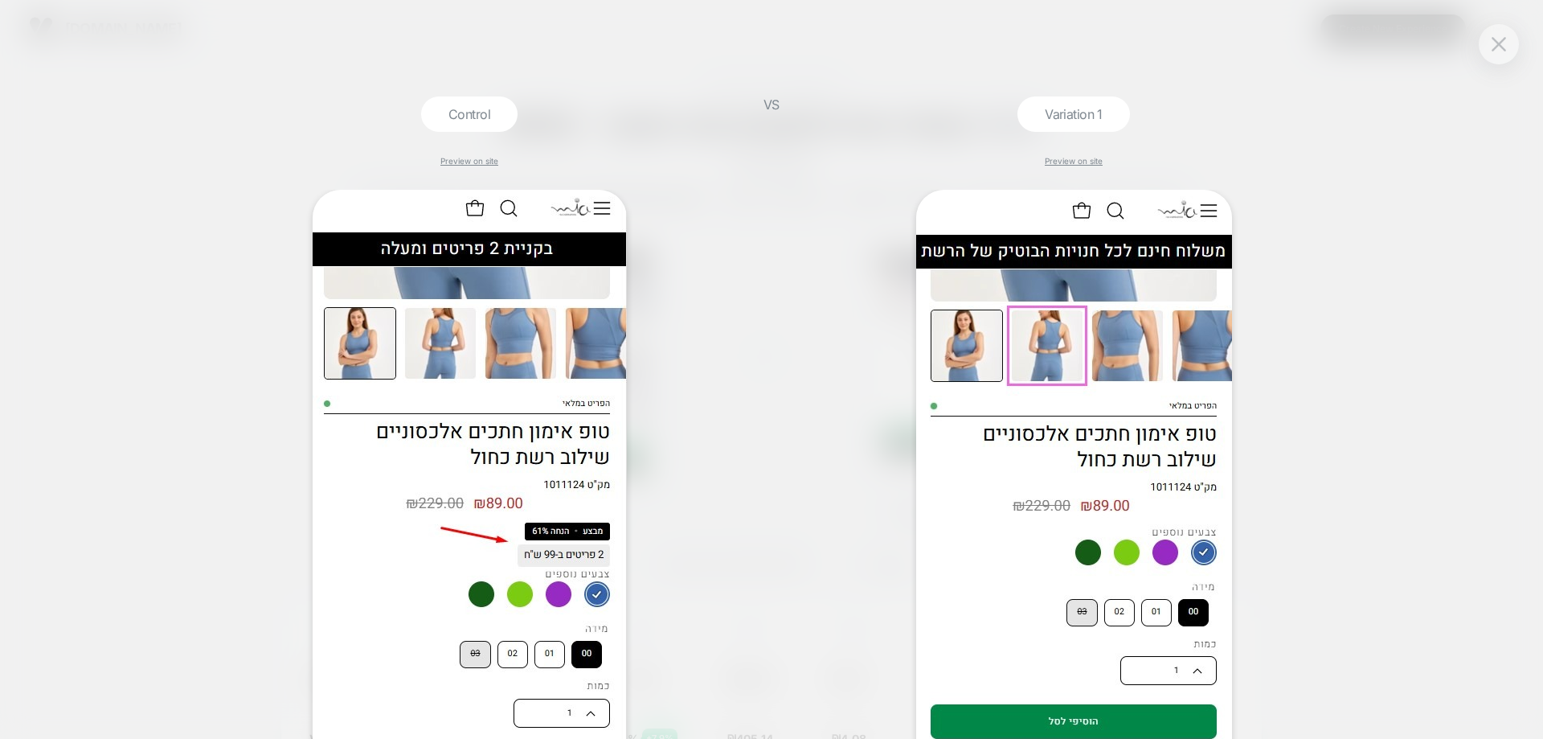
click at [828, 77] on div "Control Preview on site VS Variation 1 Preview on site" at bounding box center [771, 369] width 1543 height 739
click at [1497, 45] on img at bounding box center [1499, 44] width 14 height 14
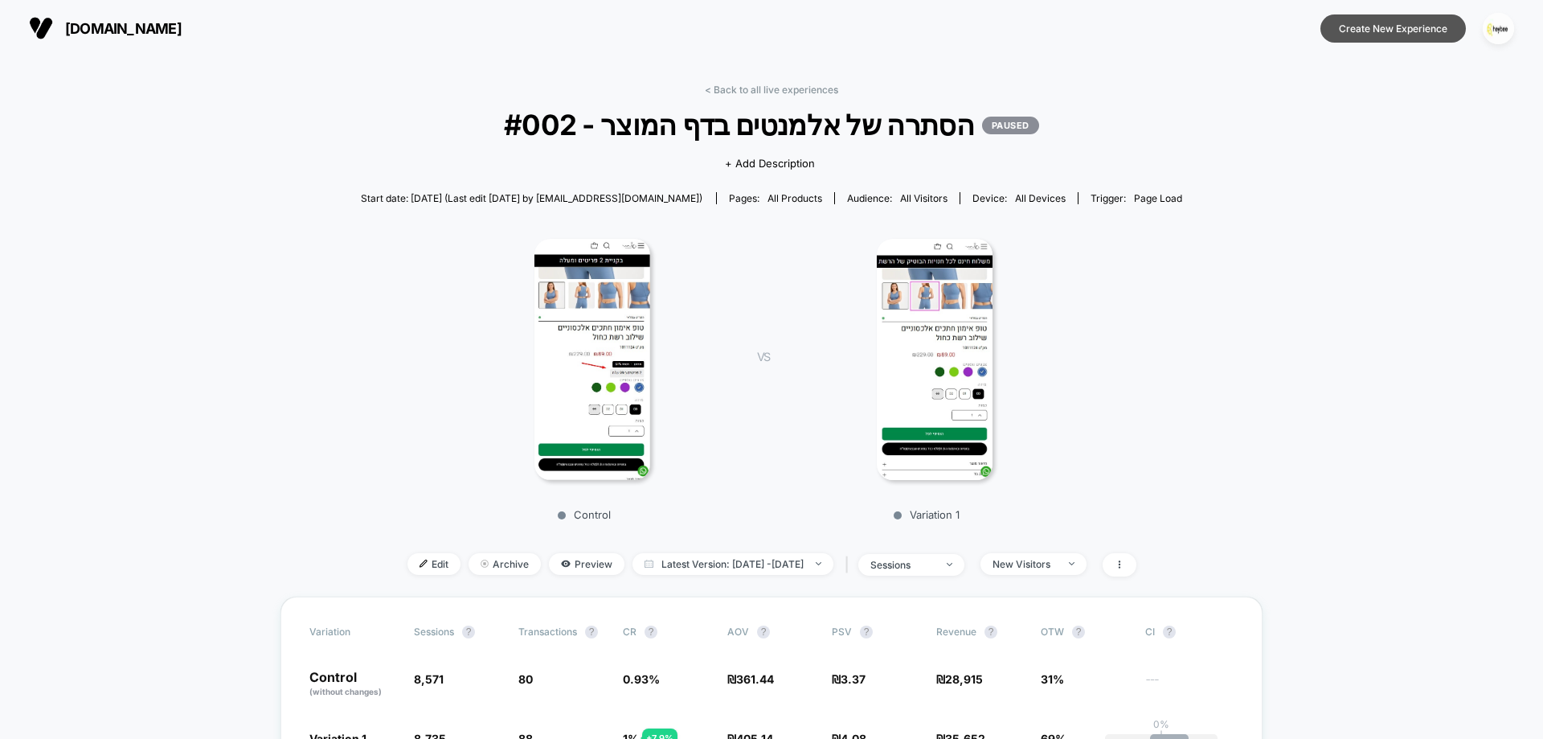
click at [1418, 27] on button "Create New Experience" at bounding box center [1392, 28] width 145 height 28
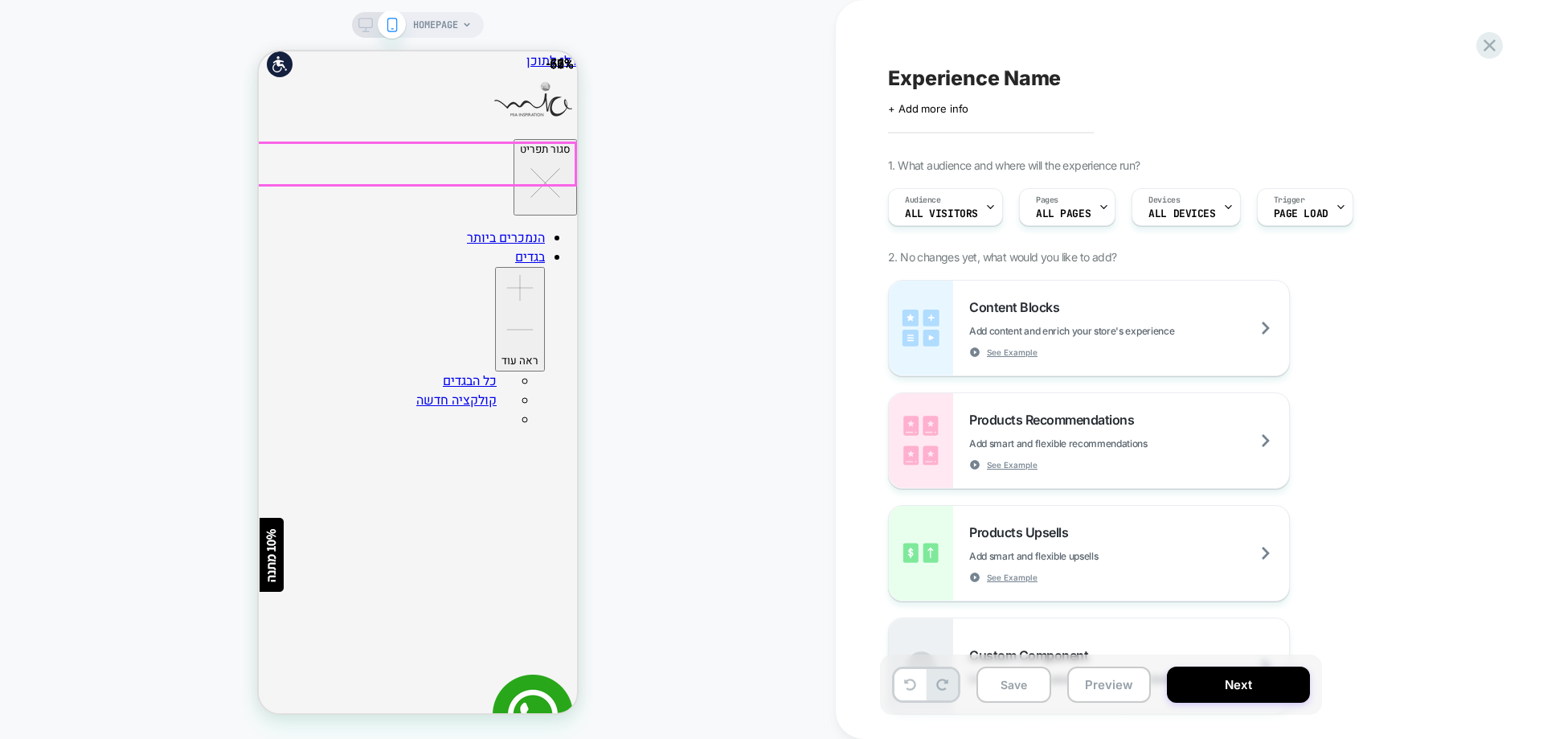
click at [1070, 211] on span "ALL PAGES" at bounding box center [1063, 213] width 55 height 11
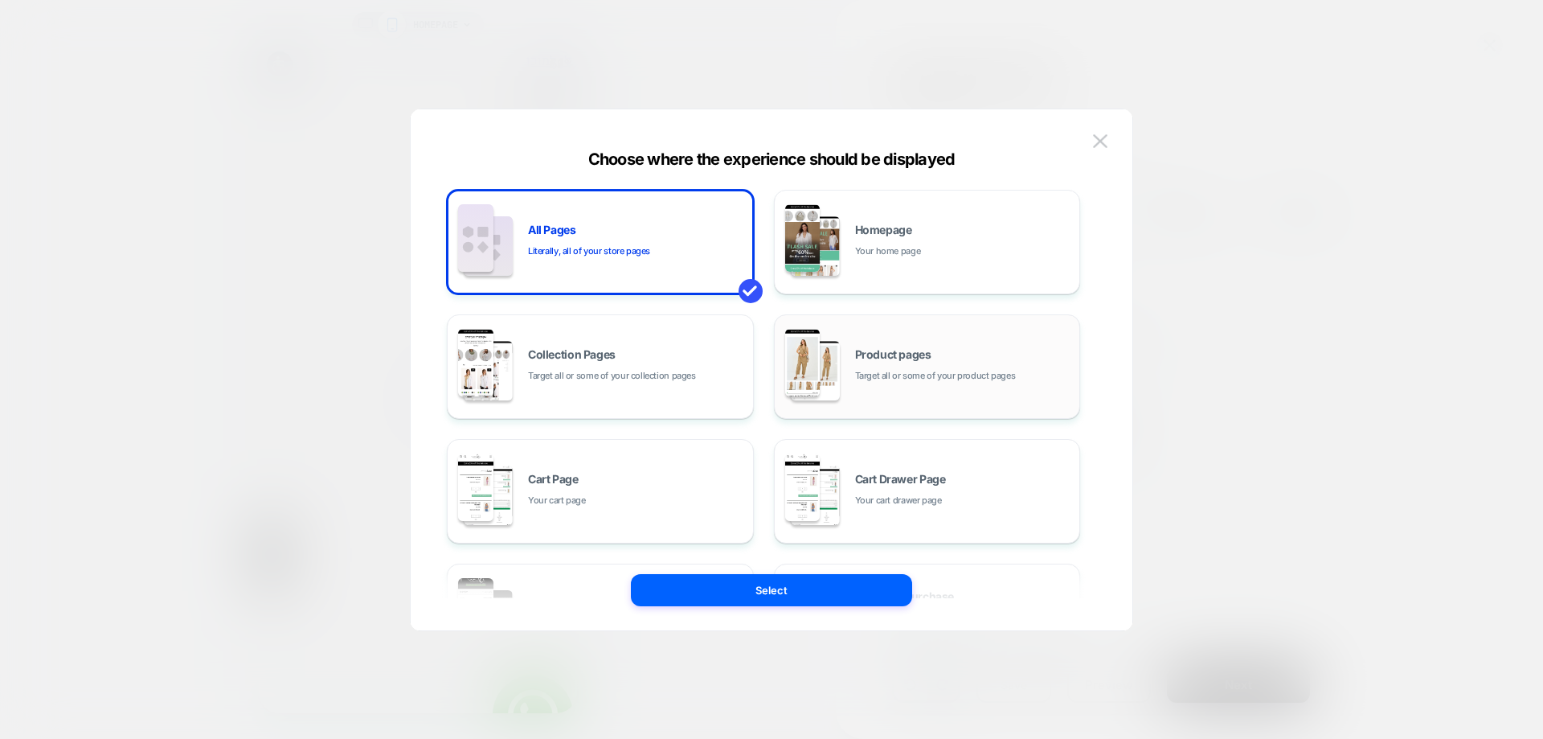
click at [959, 369] on span "Target all or some of your product pages" at bounding box center [935, 375] width 161 height 15
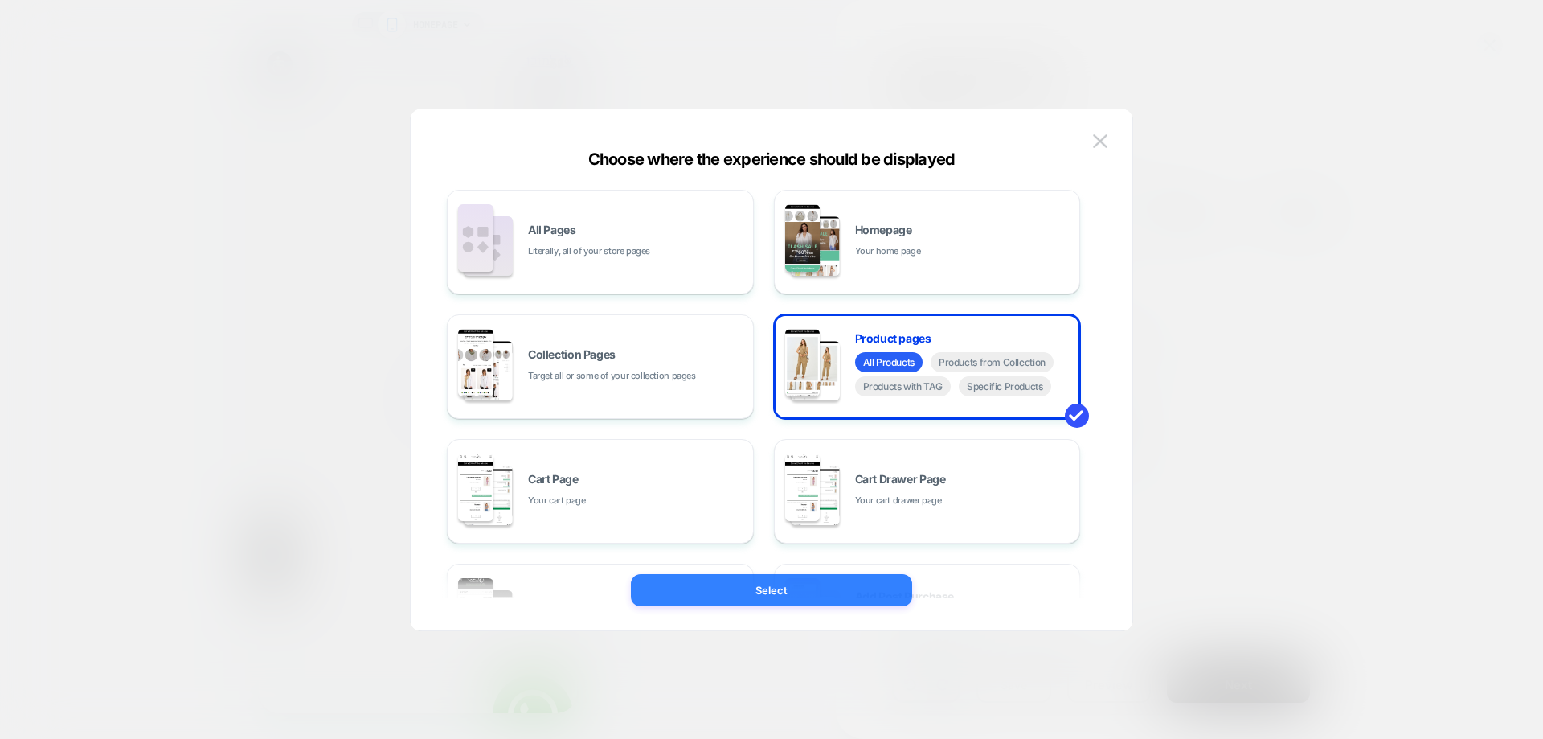
click at [847, 581] on button "Select" at bounding box center [771, 590] width 281 height 32
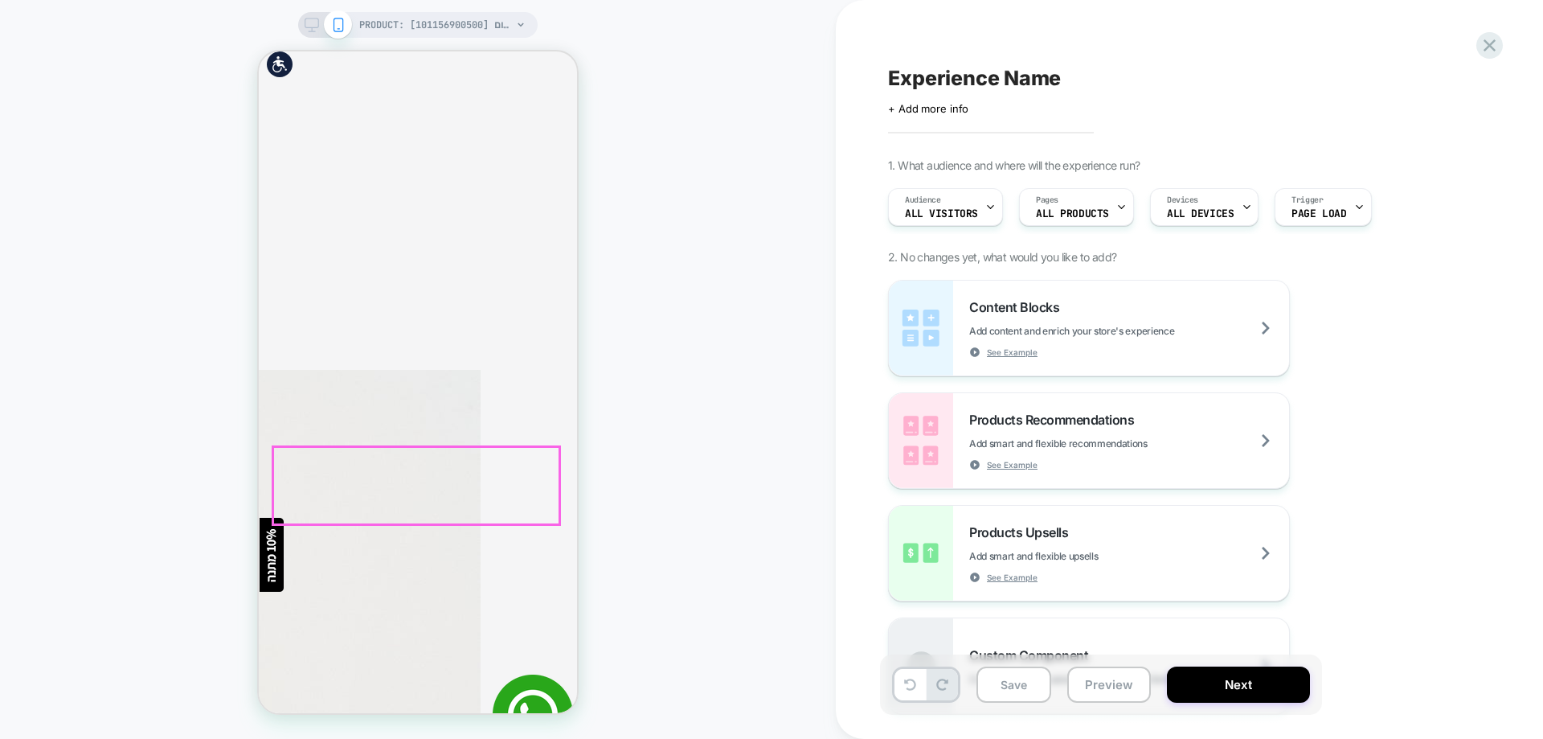
scroll to position [563, 0]
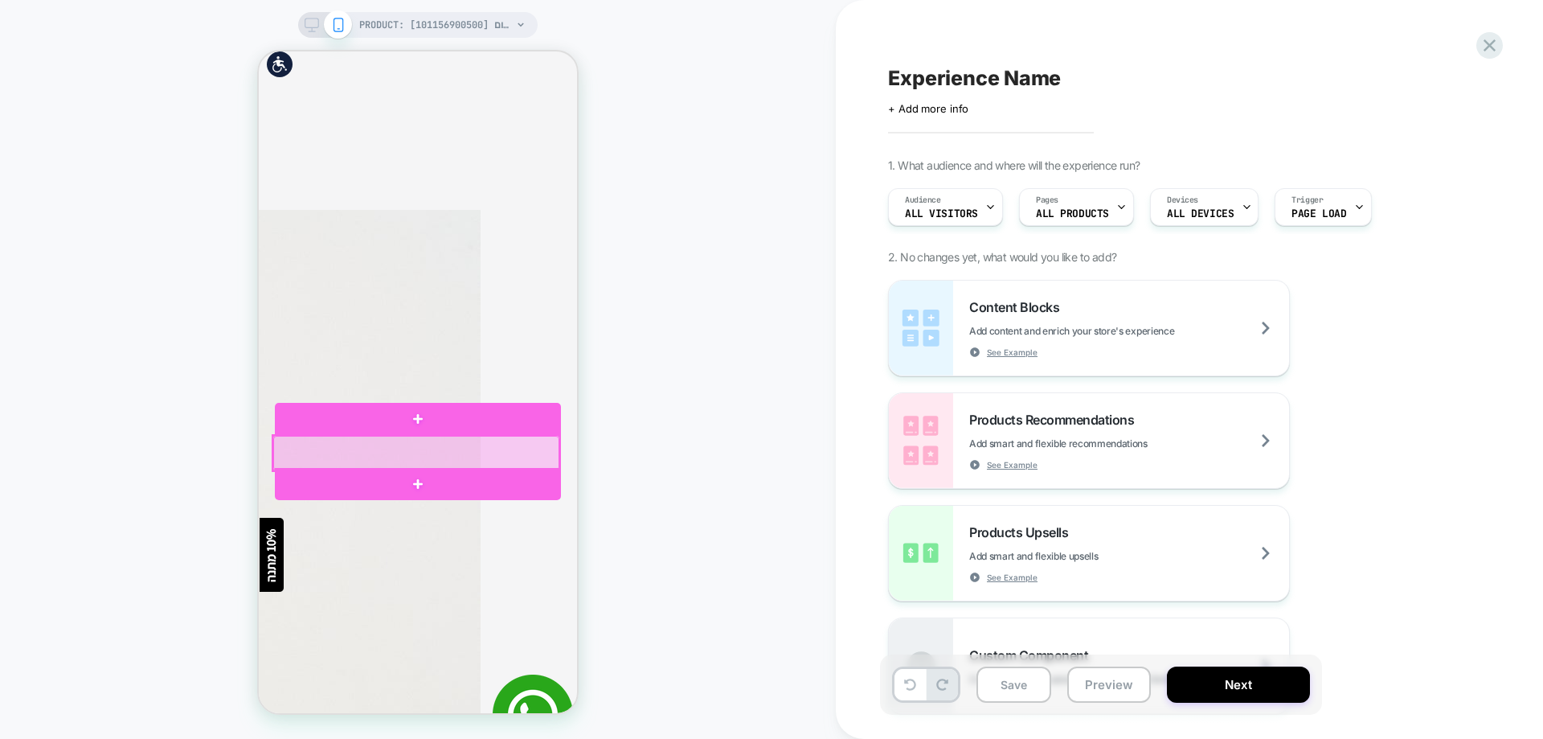
click at [506, 439] on div at bounding box center [416, 453] width 286 height 35
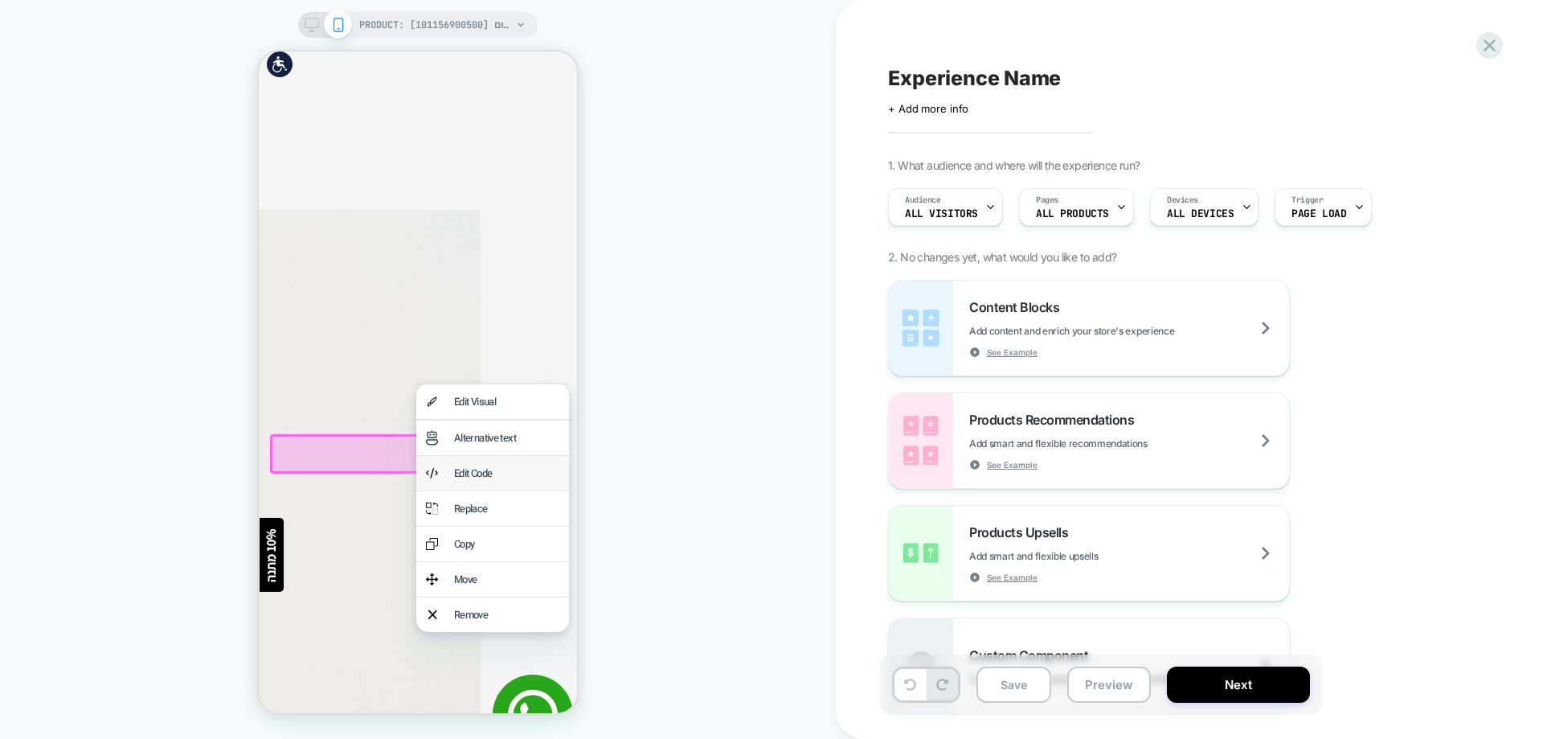
click at [485, 480] on div "Edit Code" at bounding box center [506, 472] width 105 height 15
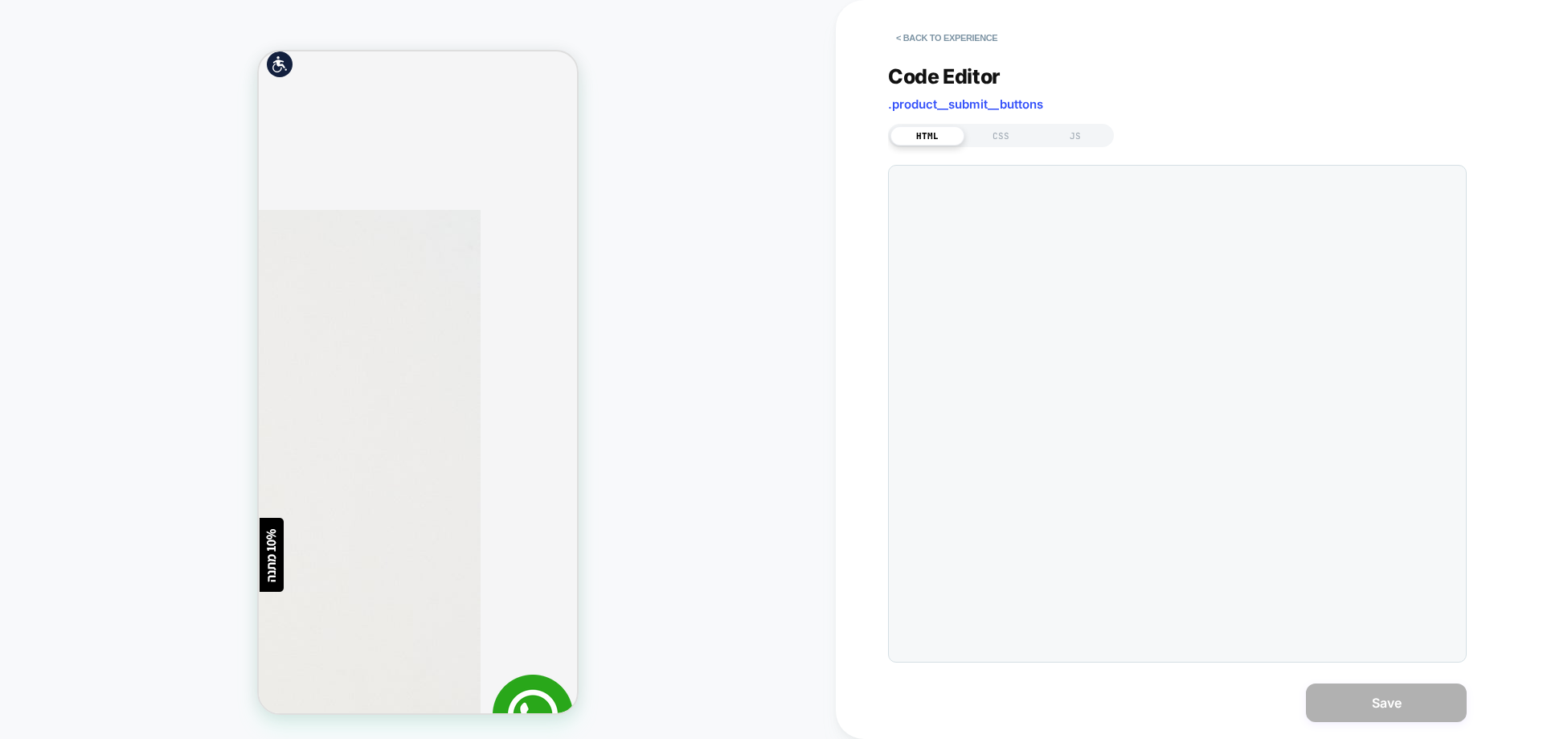
scroll to position [632, 0]
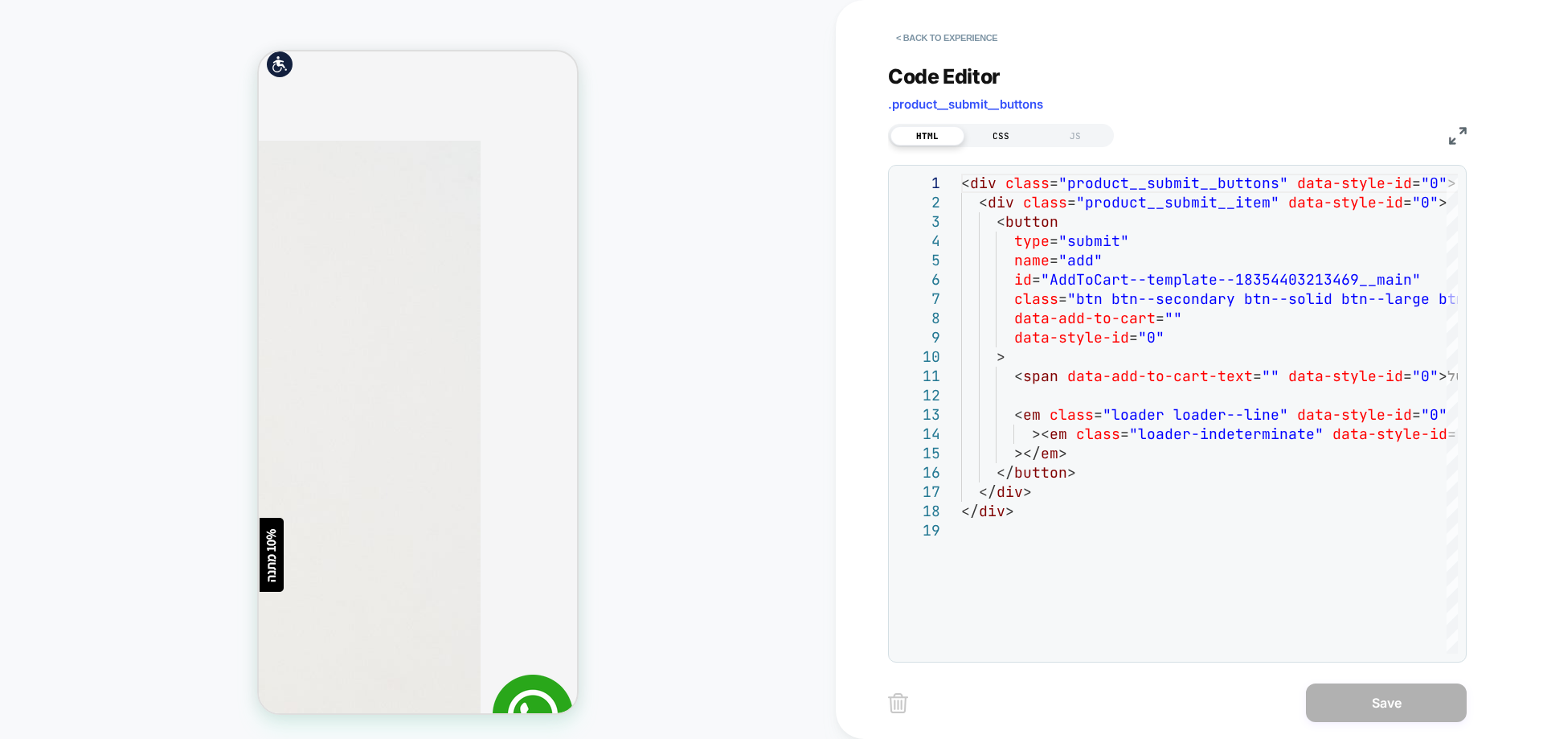
click at [1005, 136] on div "CSS" at bounding box center [1001, 135] width 74 height 19
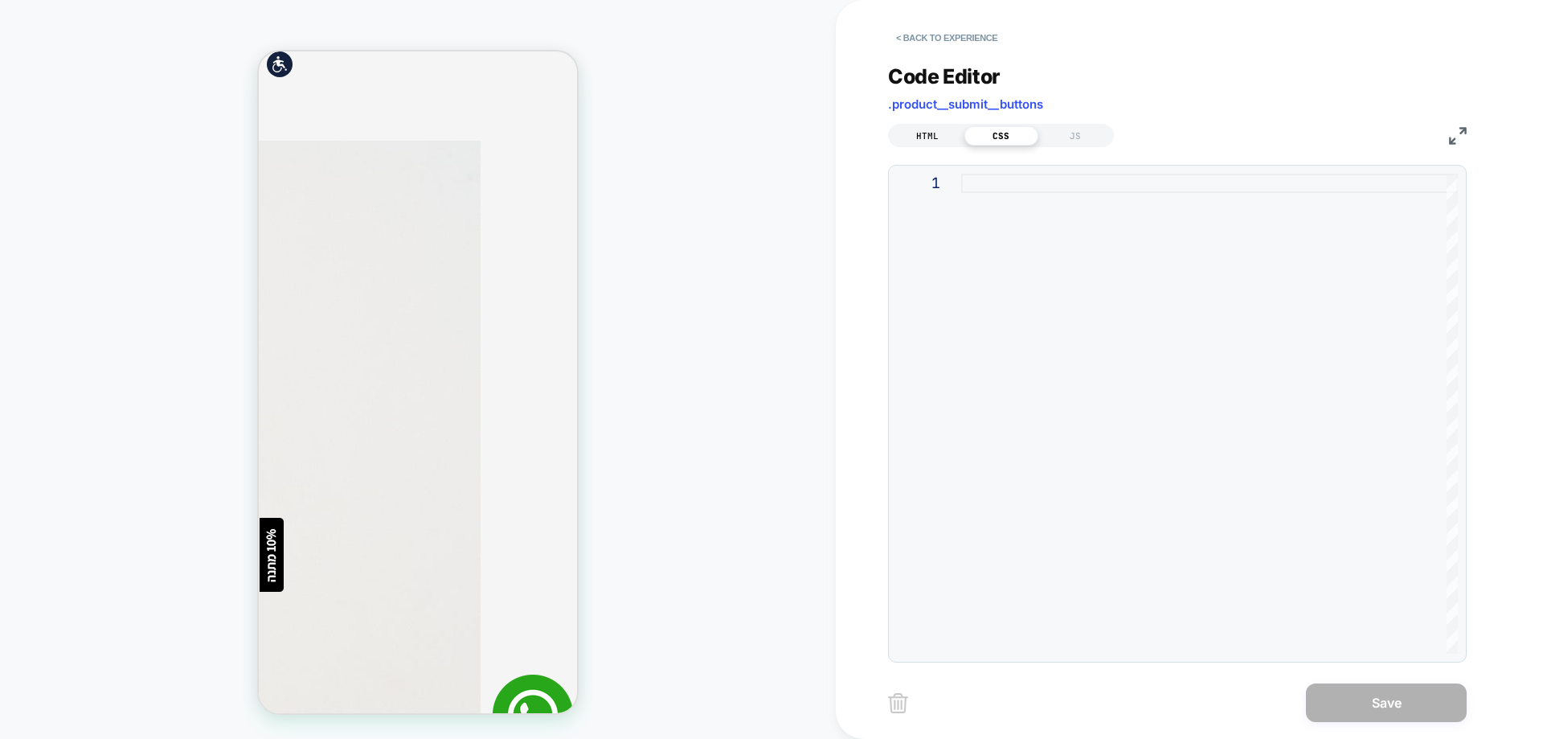
click at [962, 133] on div "HTML" at bounding box center [927, 135] width 74 height 19
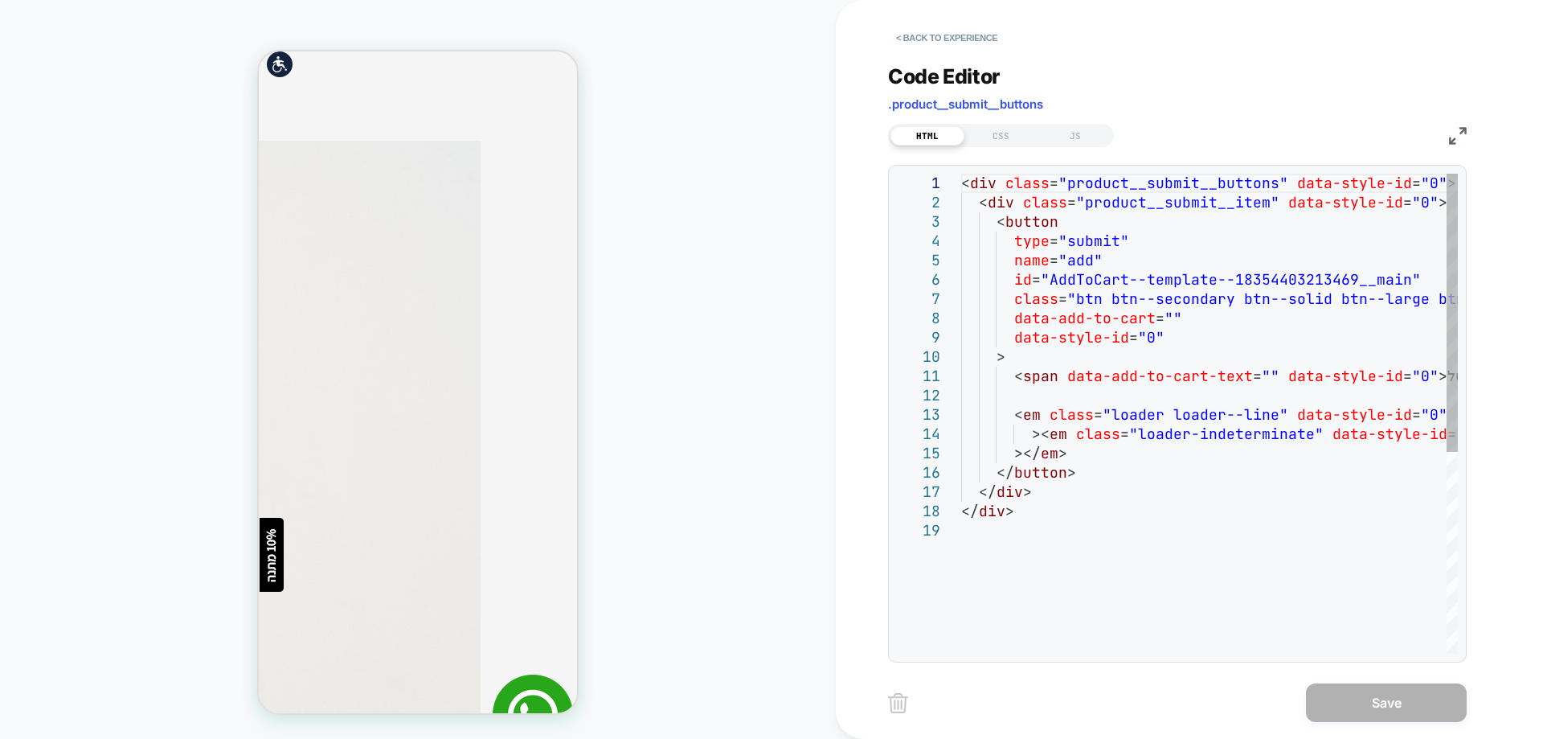
click at [933, 132] on div "HTML" at bounding box center [927, 135] width 74 height 19
click at [767, 339] on div "PRODUCT: אוברול ללא שרוול רוכסן באמצע חום [101156900500] PRODUCT: אוברול ללא שר…" at bounding box center [418, 369] width 836 height 706
click at [980, 31] on button "< Back to experience" at bounding box center [946, 38] width 117 height 26
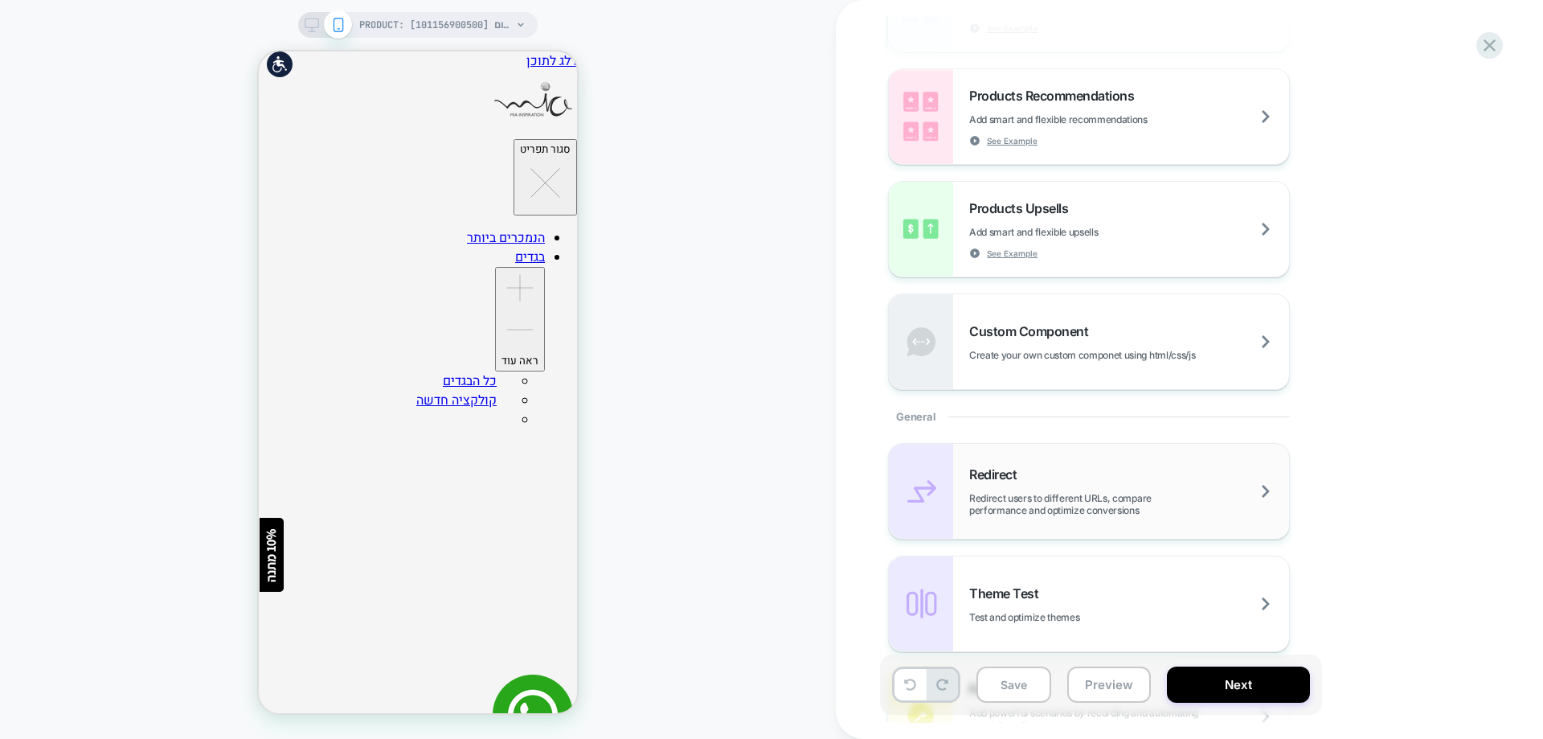
scroll to position [563, 0]
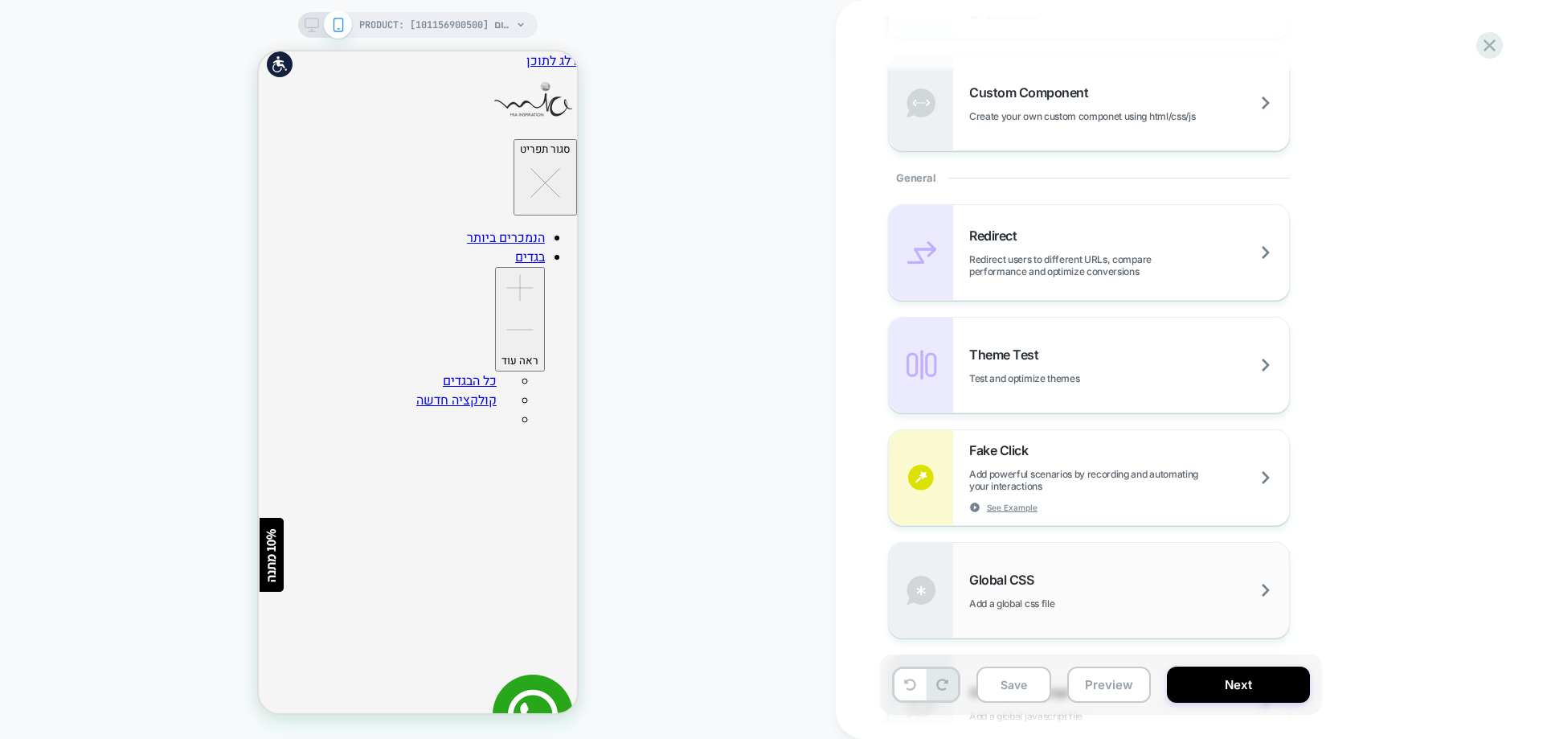
click at [1036, 573] on span "Global CSS" at bounding box center [1005, 579] width 72 height 16
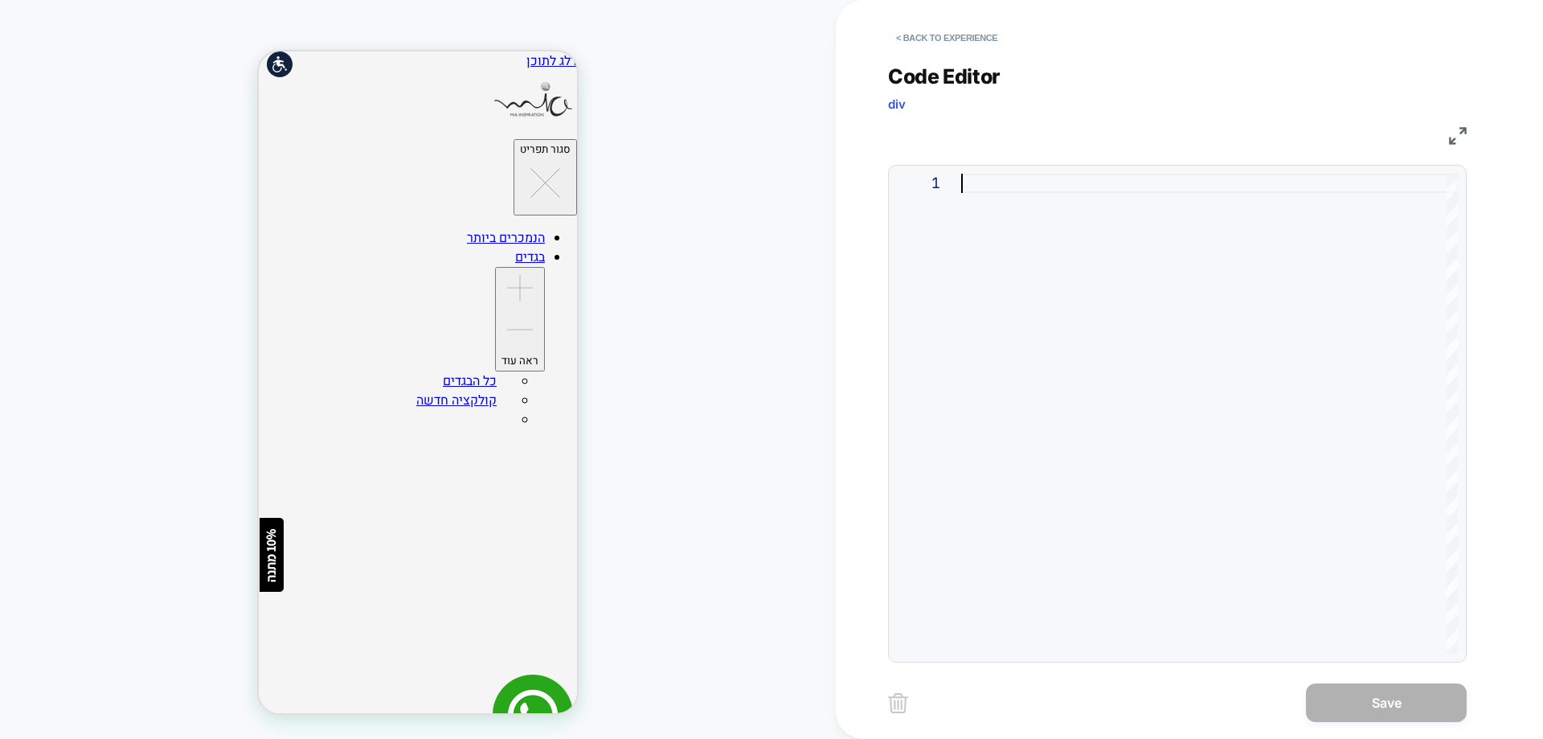
click at [1001, 187] on div at bounding box center [1209, 414] width 497 height 480
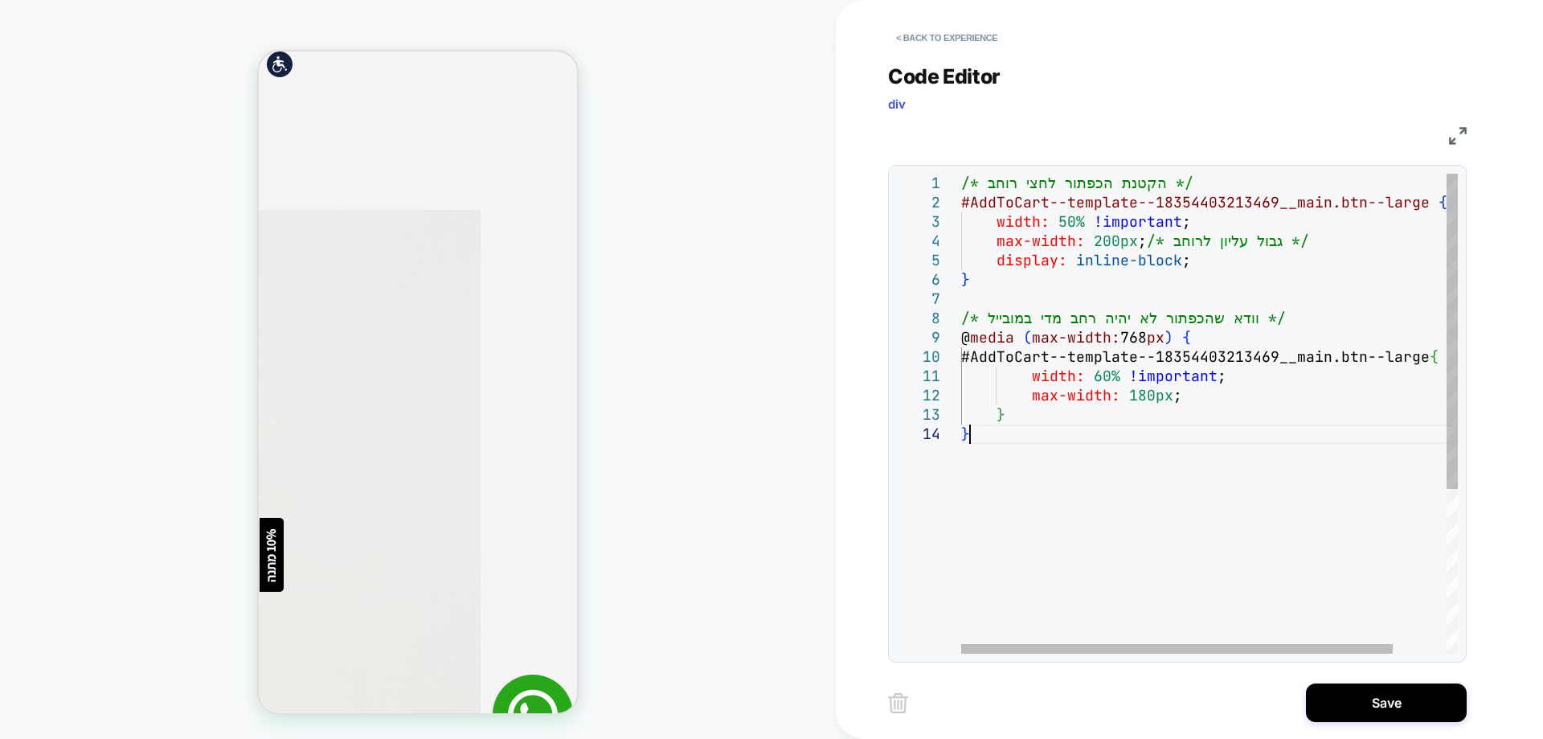
click at [1017, 439] on div "/* הקטנת הכפתור לחצי רוחב */ #AddToCart--template--18354403213469__main.btn--la…" at bounding box center [1240, 539] width 558 height 731
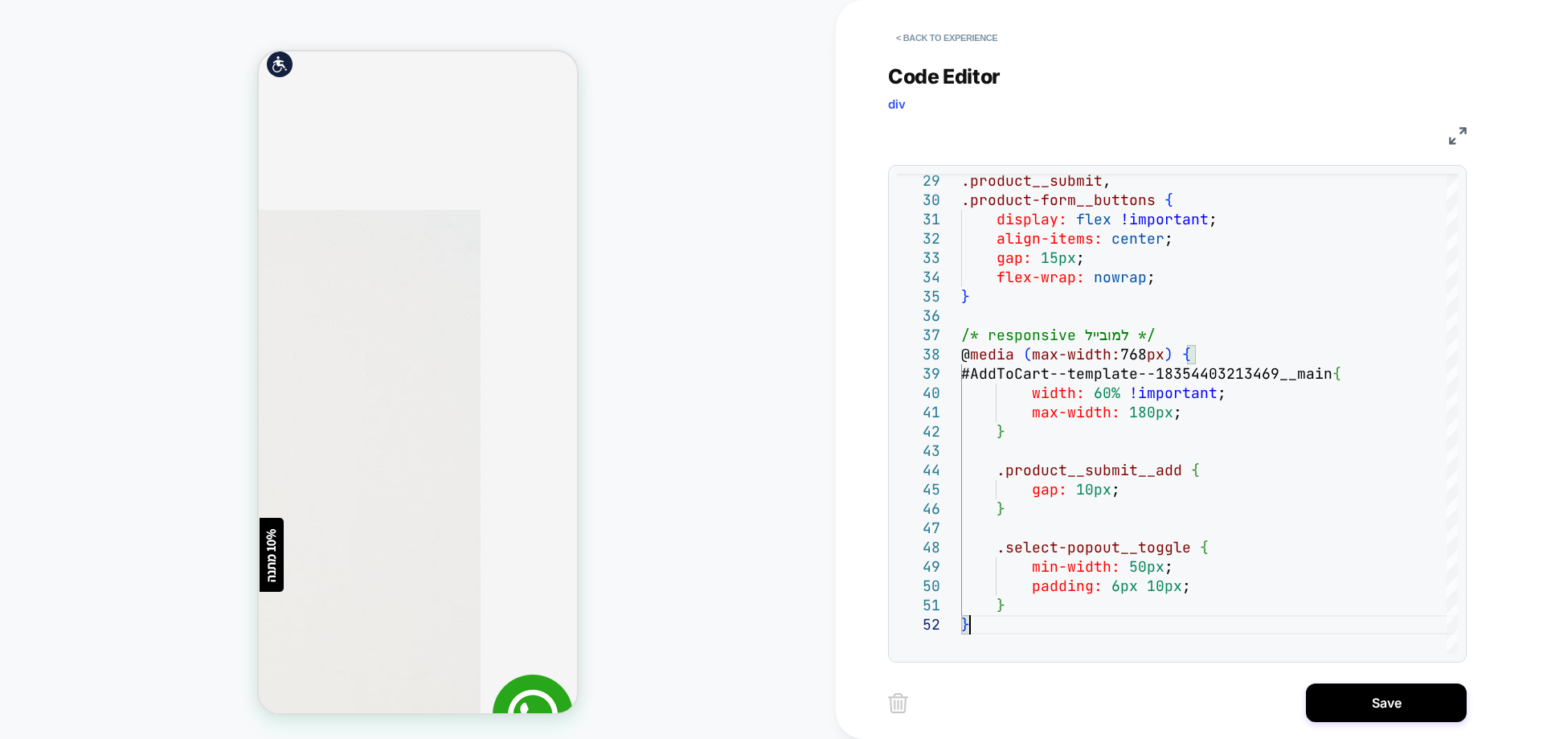
type textarea "**********"
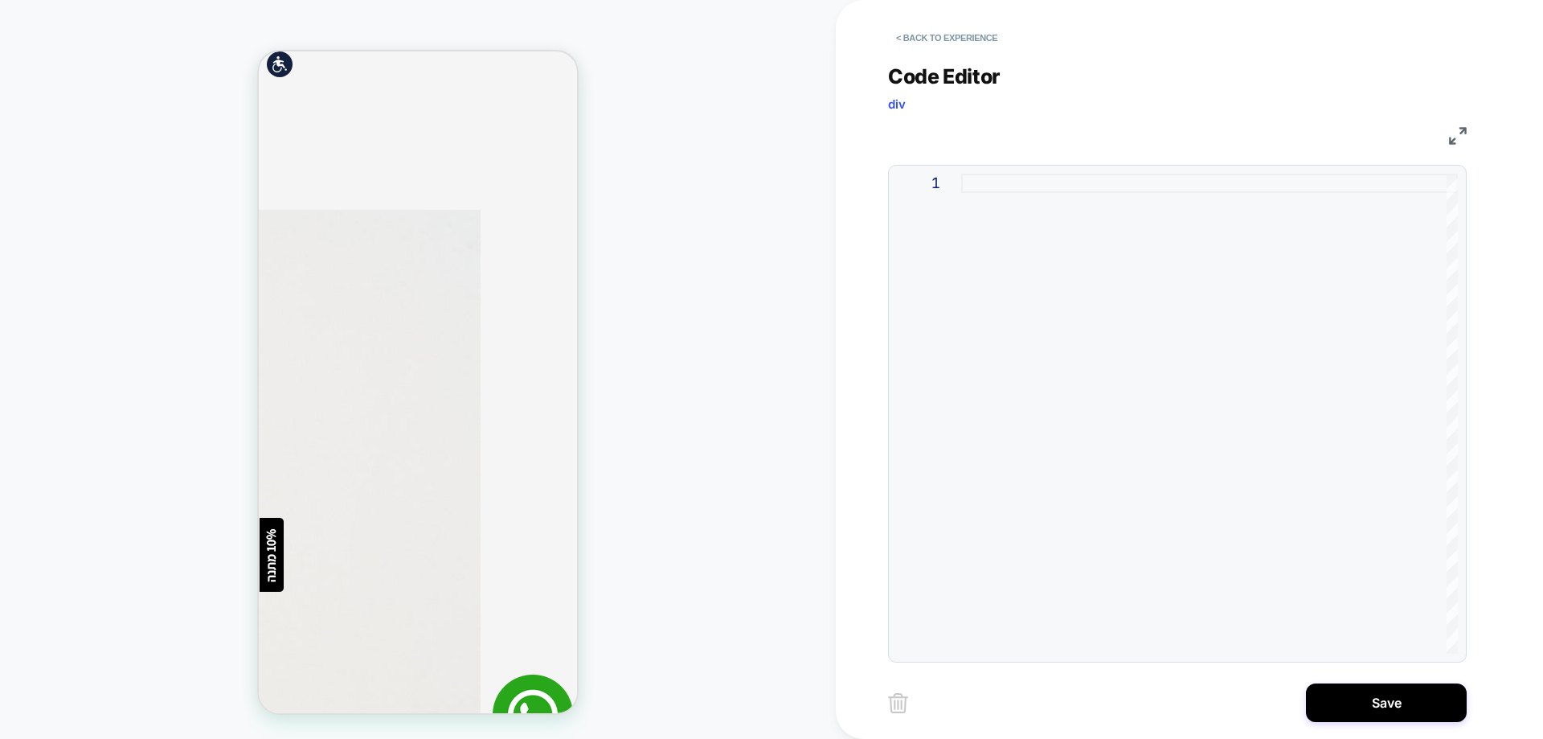
click at [1003, 188] on div at bounding box center [1209, 414] width 497 height 480
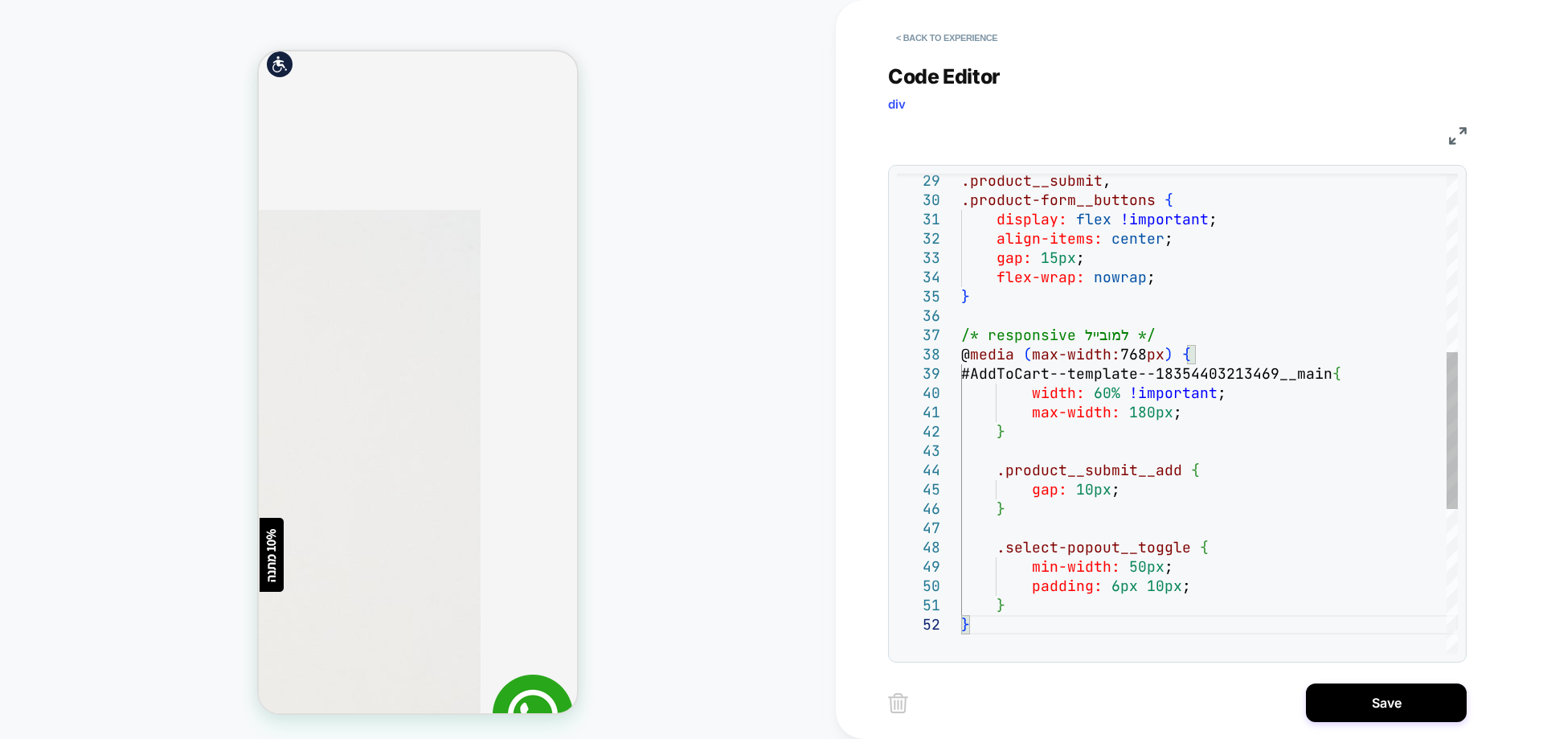
type textarea "**********"
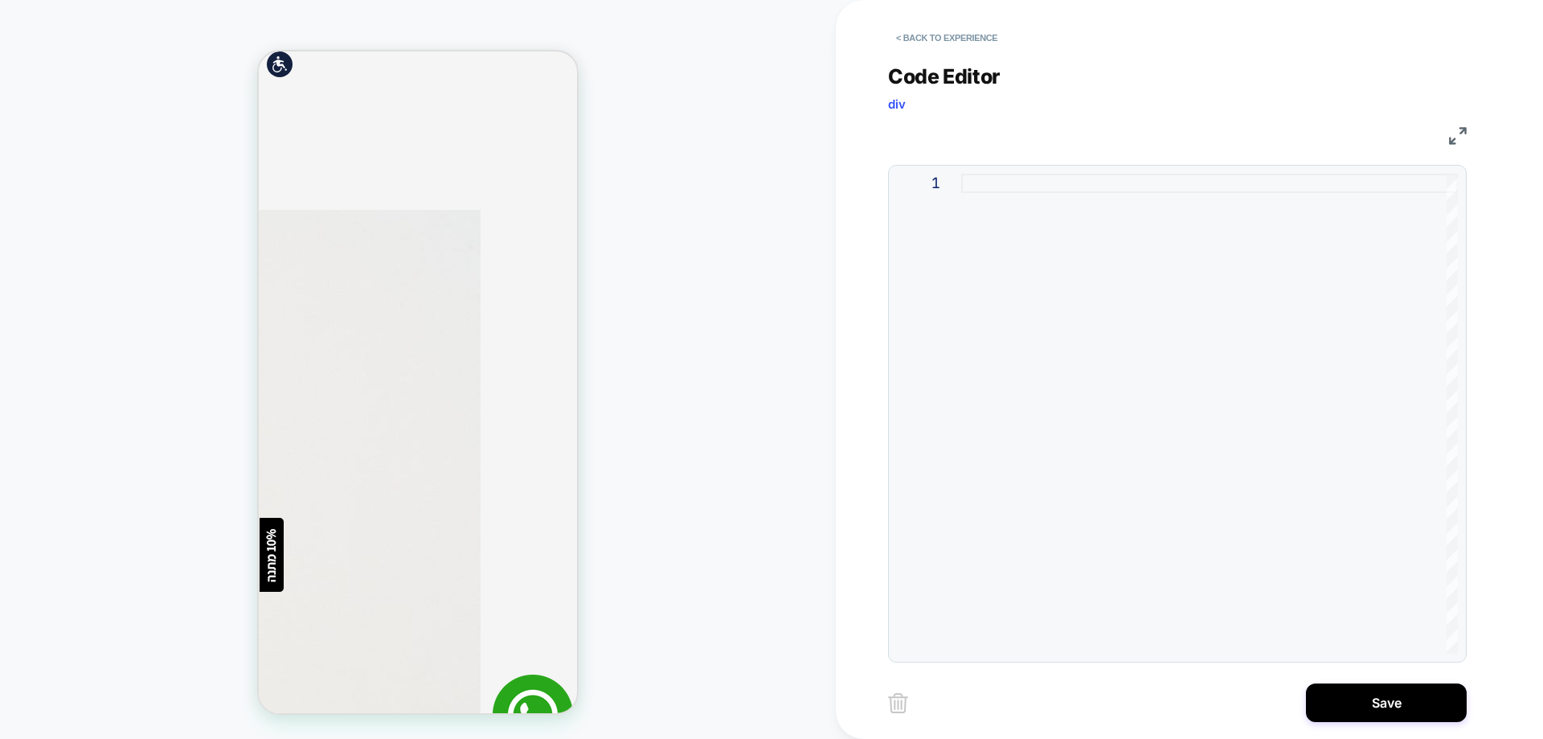
click at [993, 184] on div at bounding box center [1209, 414] width 497 height 480
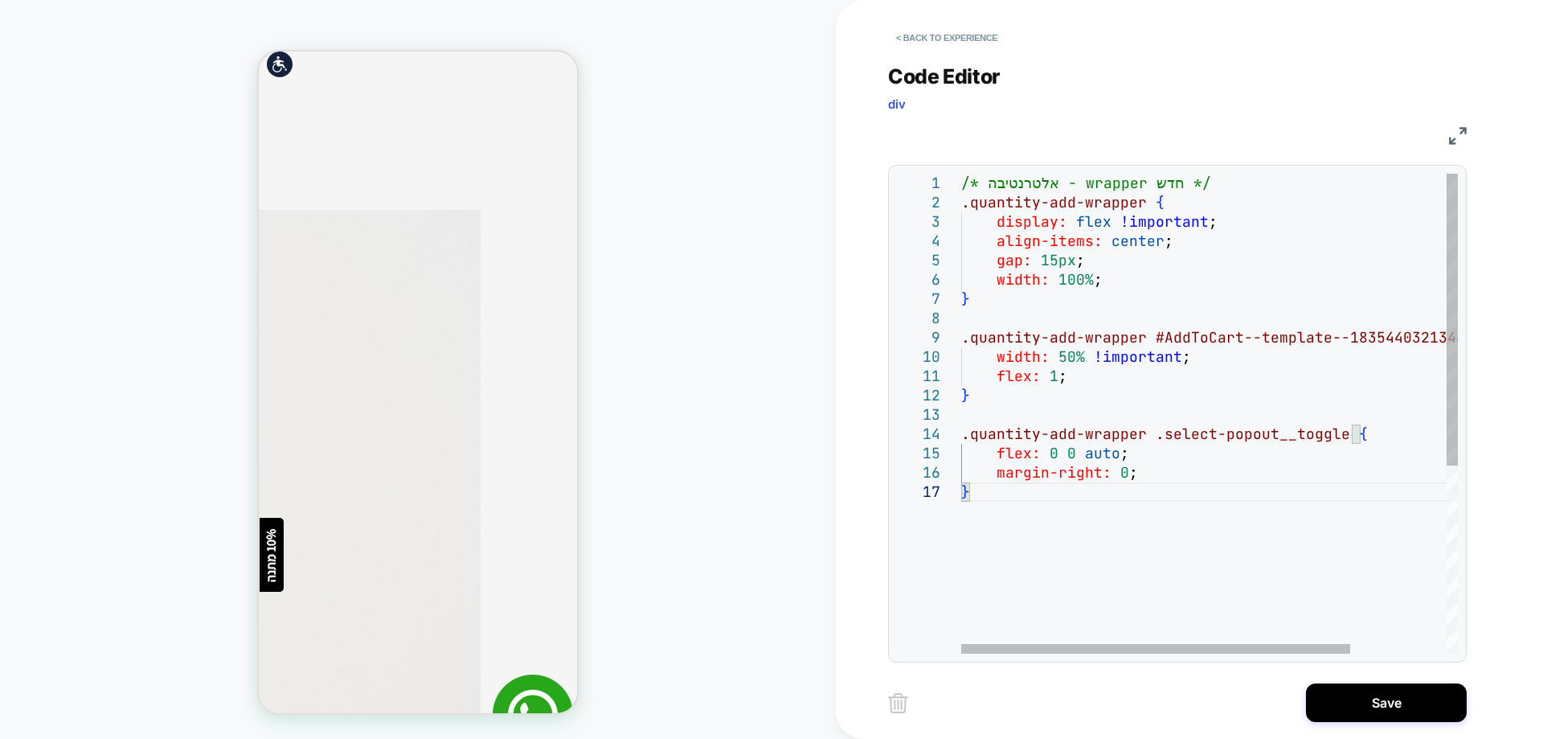
type textarea "**********"
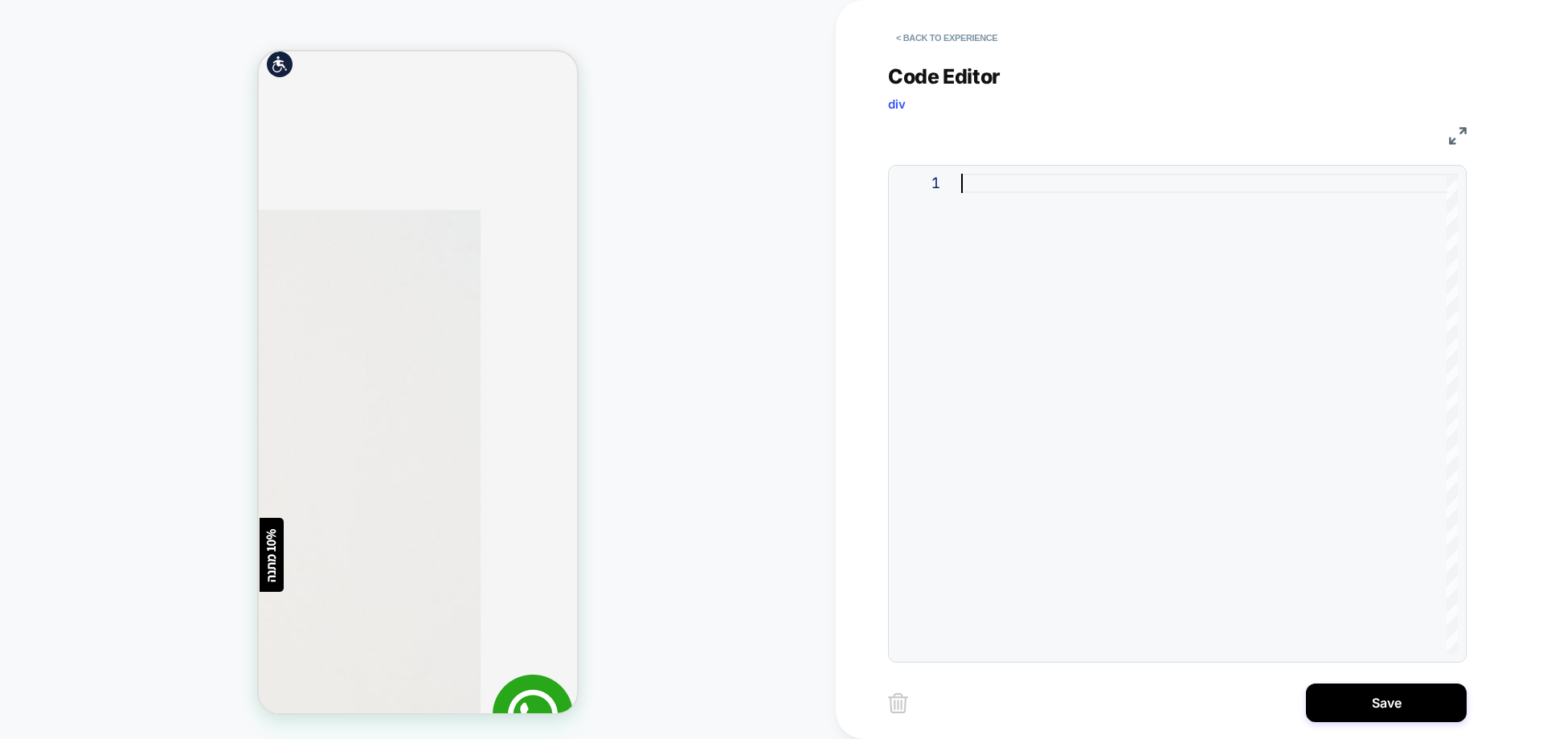
click at [1017, 187] on div at bounding box center [1209, 414] width 497 height 480
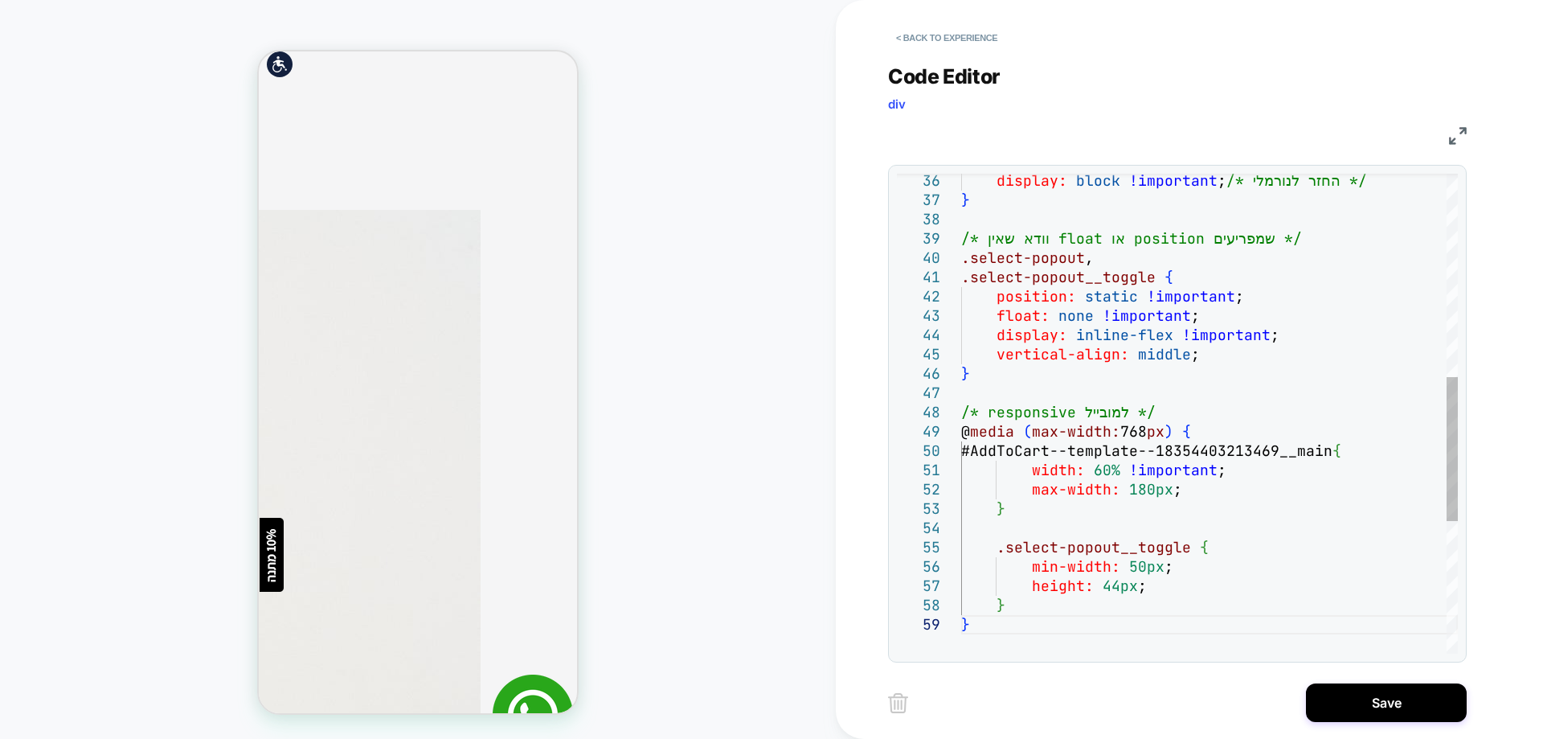
click at [996, 629] on div "display: block !important ; /* החזר לנורמלי */ } /* וודא שאין float או position…" at bounding box center [1209, 295] width 497 height 1598
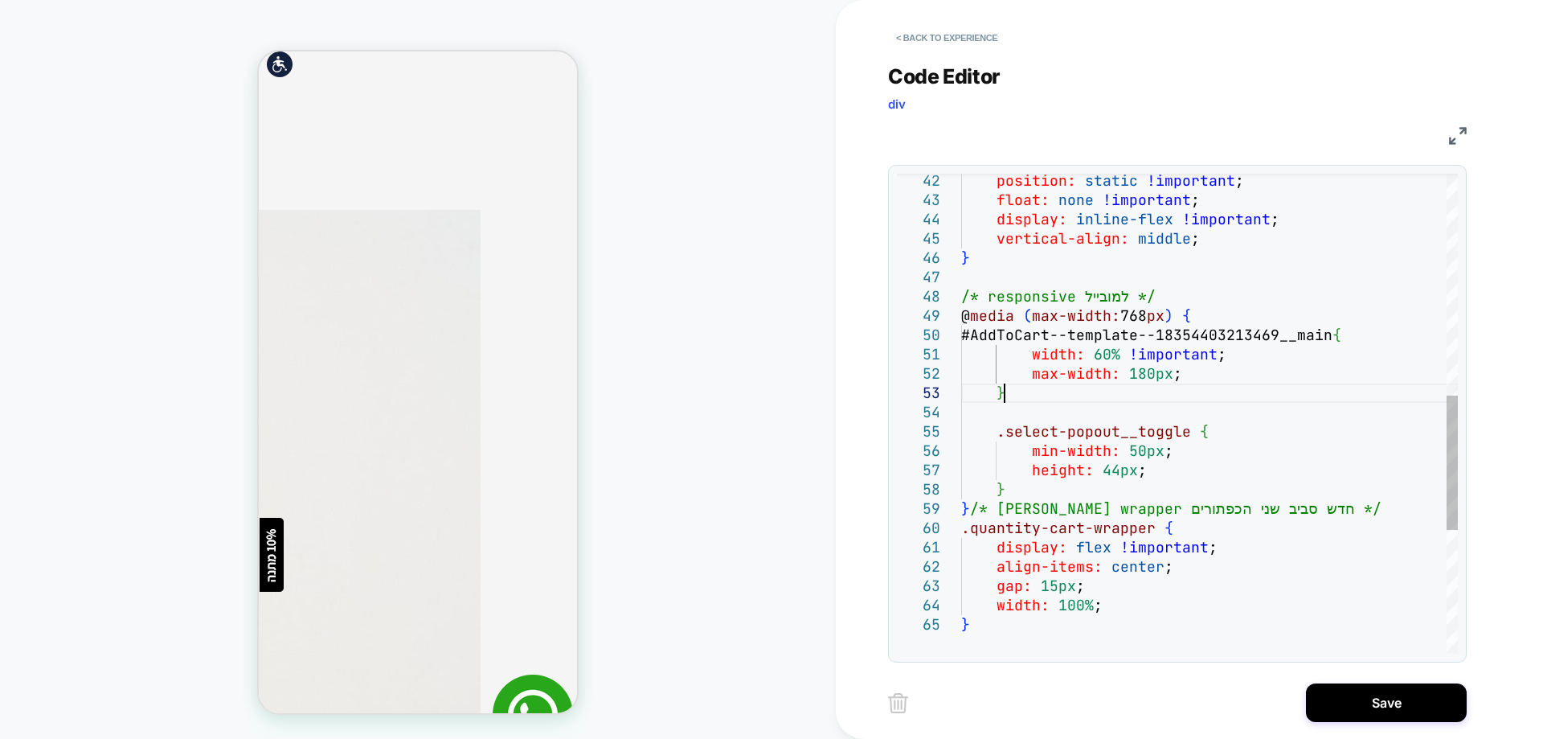
click at [1191, 390] on div "position: static !important ; float: none !important ; display: inline-flex !im…" at bounding box center [1209, 237] width 497 height 1714
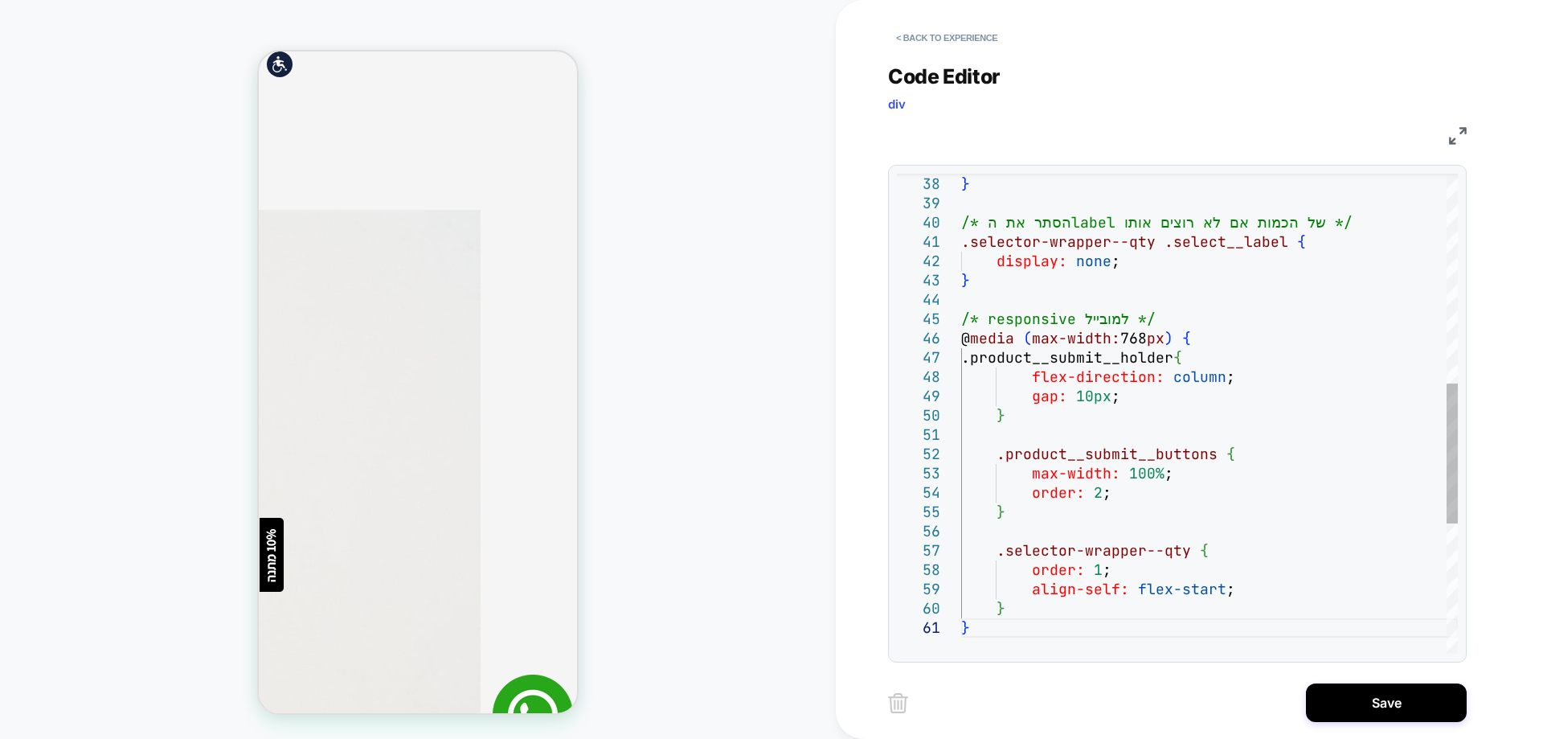
click at [1063, 473] on div "display: none ; } /* responsive למובייל */ @ media ( max-width: 768 px ) { .pro…" at bounding box center [1209, 279] width 497 height 1637
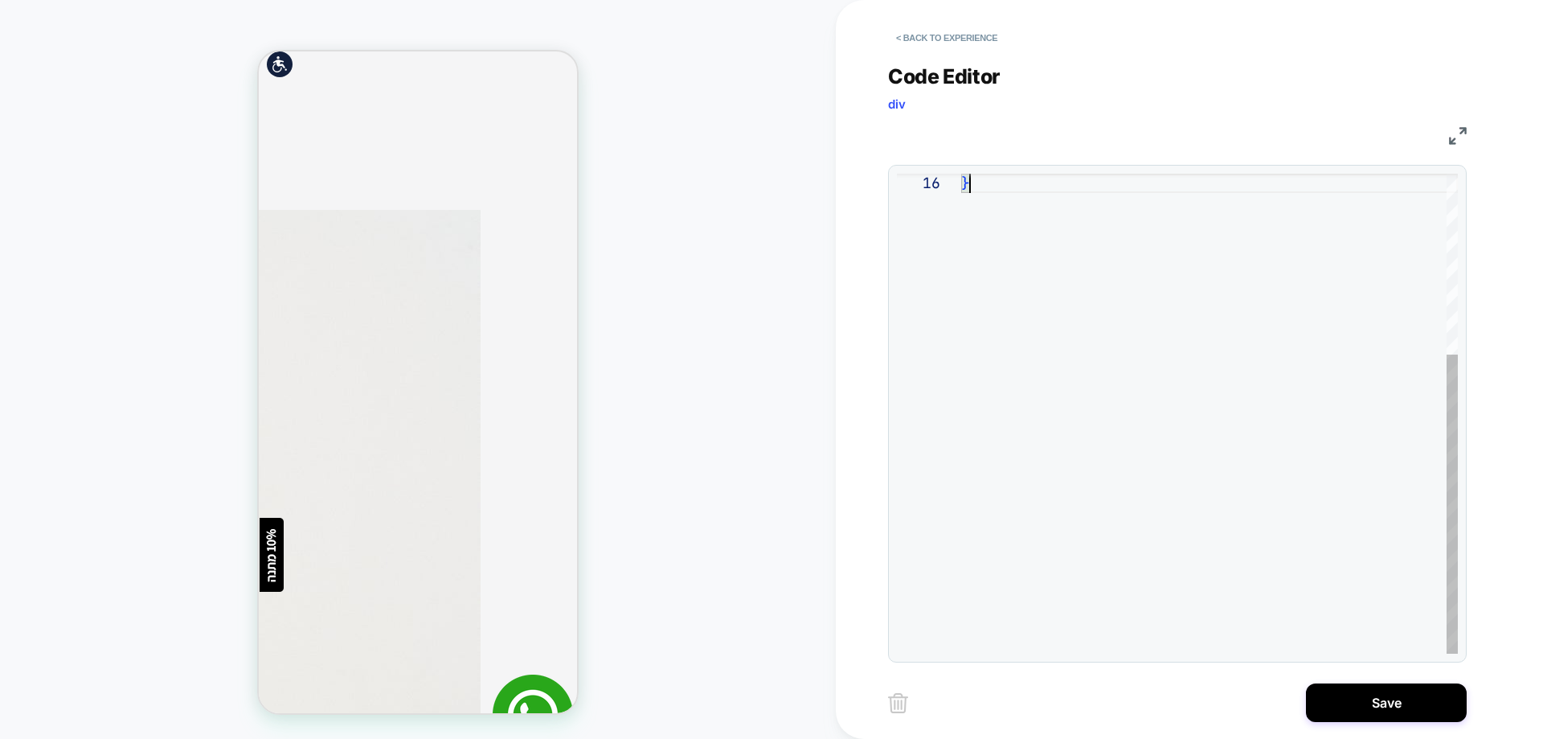
click at [978, 206] on div "}" at bounding box center [1209, 268] width 497 height 769
click at [978, 190] on div "}" at bounding box center [1209, 268] width 497 height 769
click at [1009, 174] on div at bounding box center [1177, 176] width 561 height 5
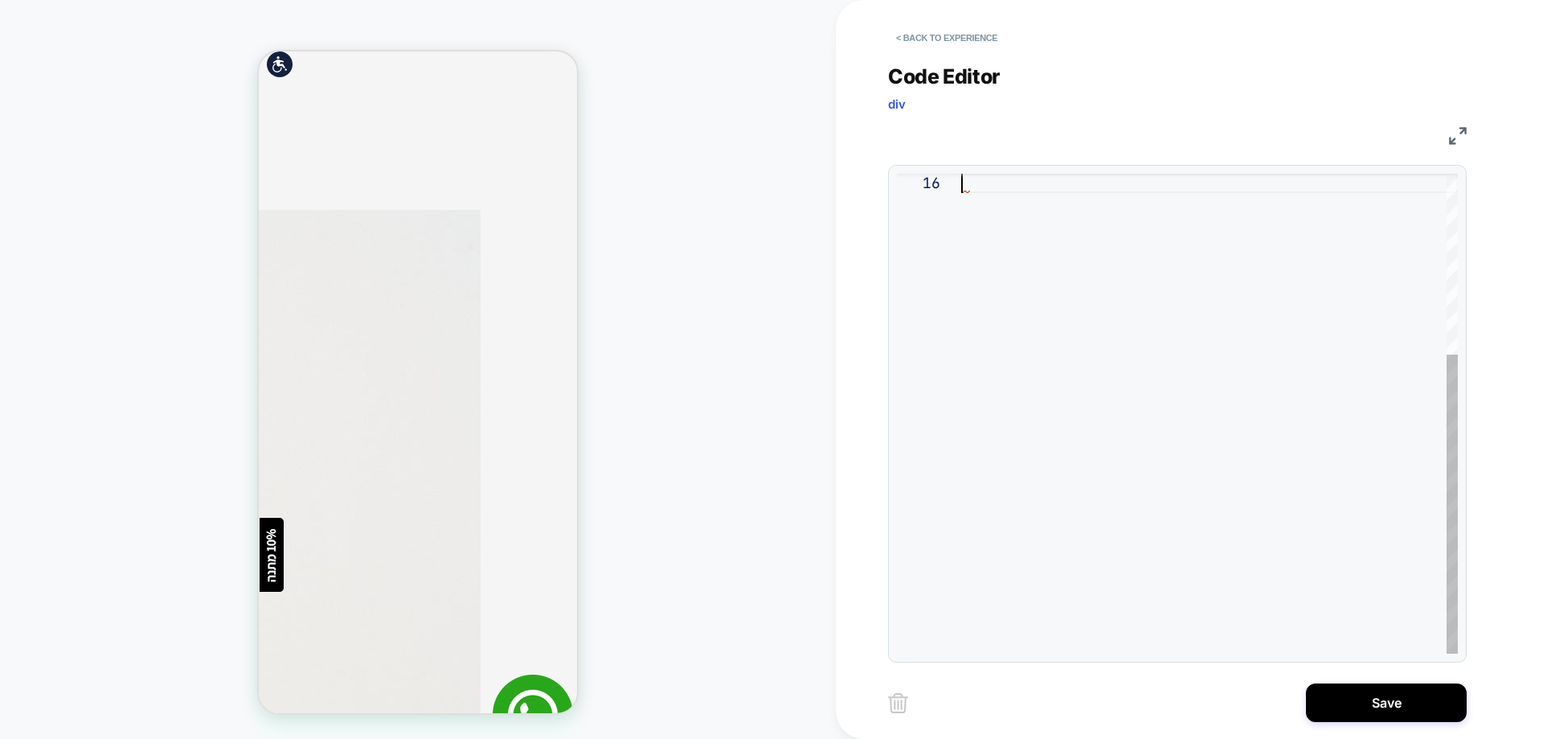
click at [967, 182] on div at bounding box center [1209, 268] width 497 height 769
drag, startPoint x: 956, startPoint y: 189, endPoint x: 884, endPoint y: 197, distance: 72.8
click at [961, 197] on div at bounding box center [1209, 268] width 497 height 769
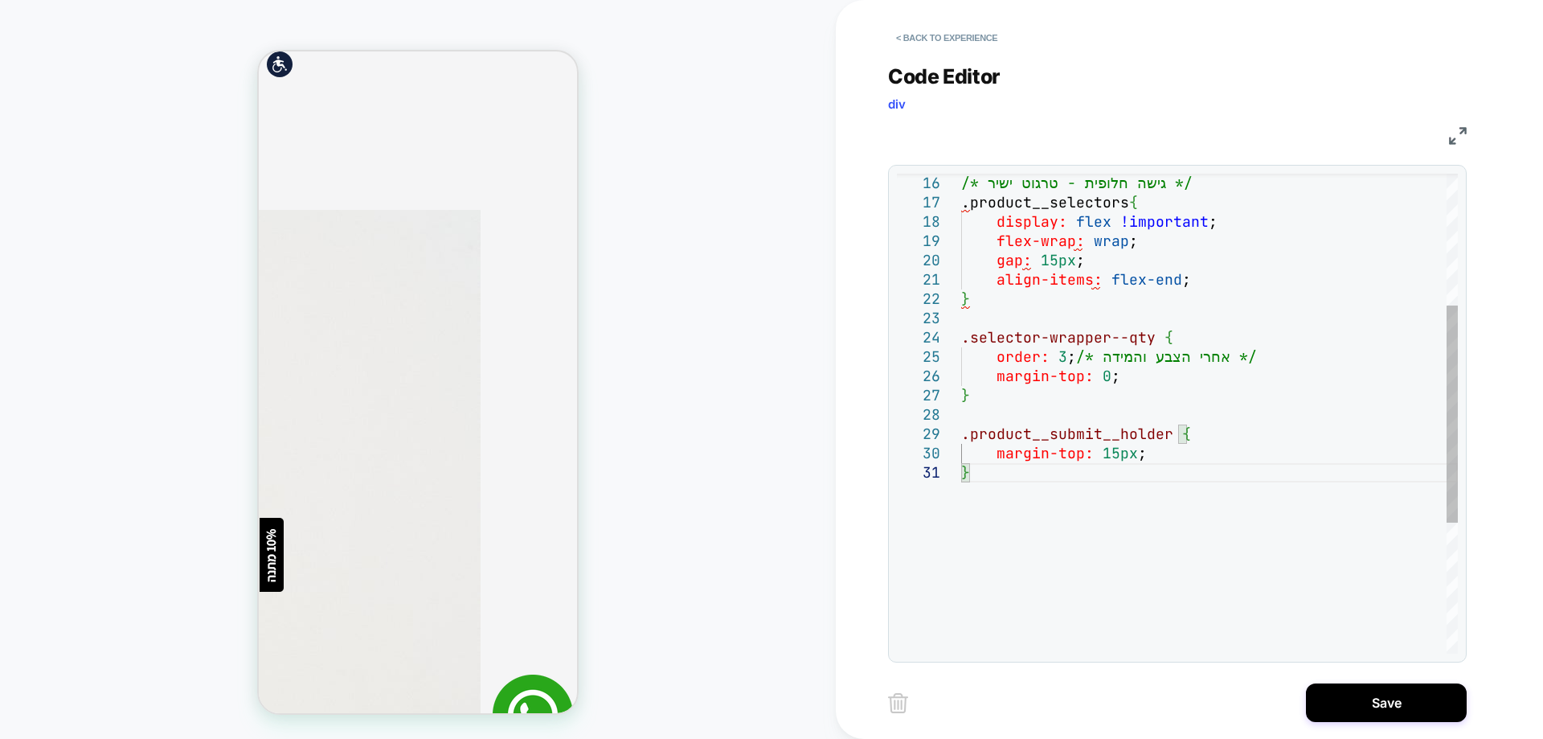
click at [1166, 181] on div "/* גישה חלופית - טרגוט ישיר */ .product__selectors { display: flex !important ;…" at bounding box center [1209, 413] width 497 height 1058
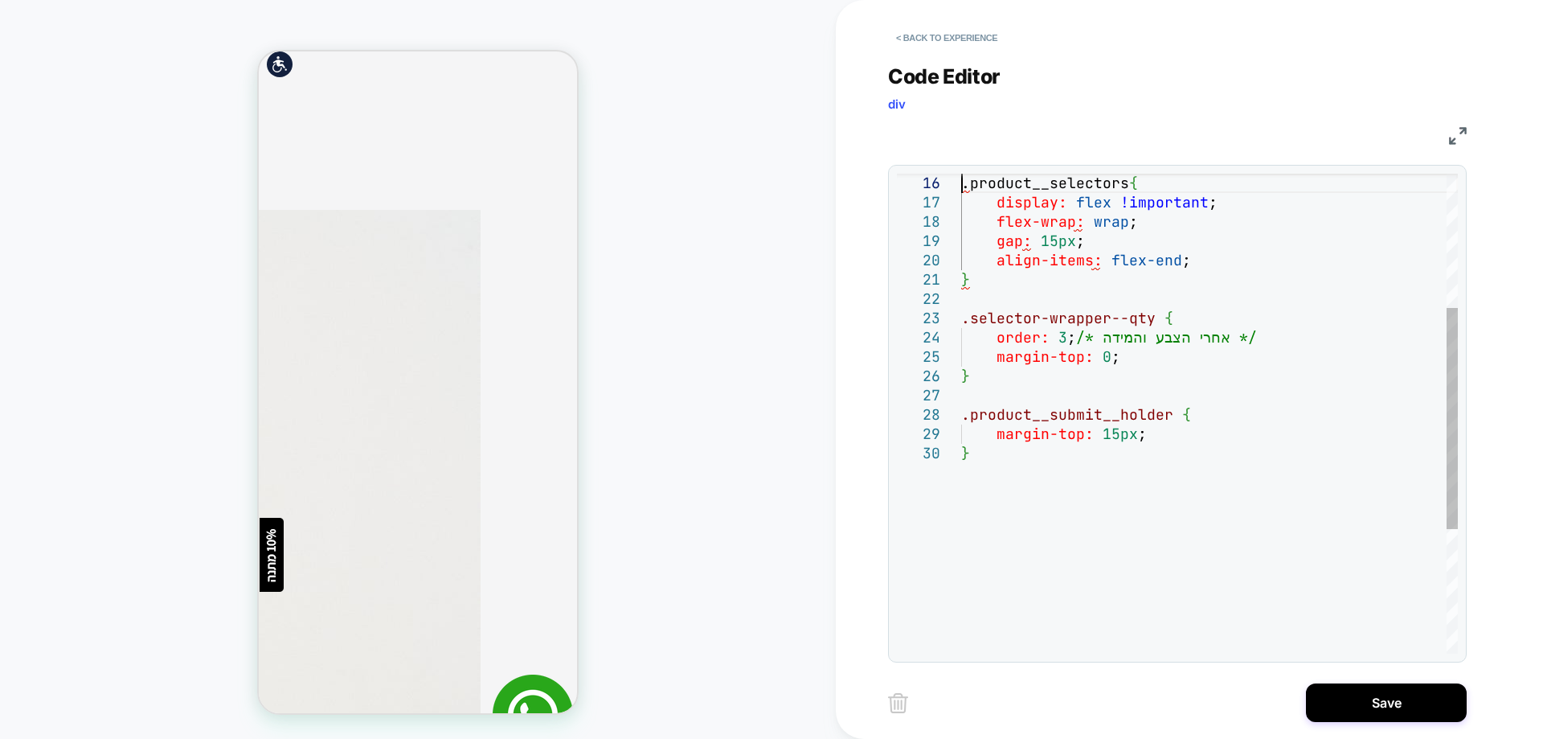
type textarea "**********"
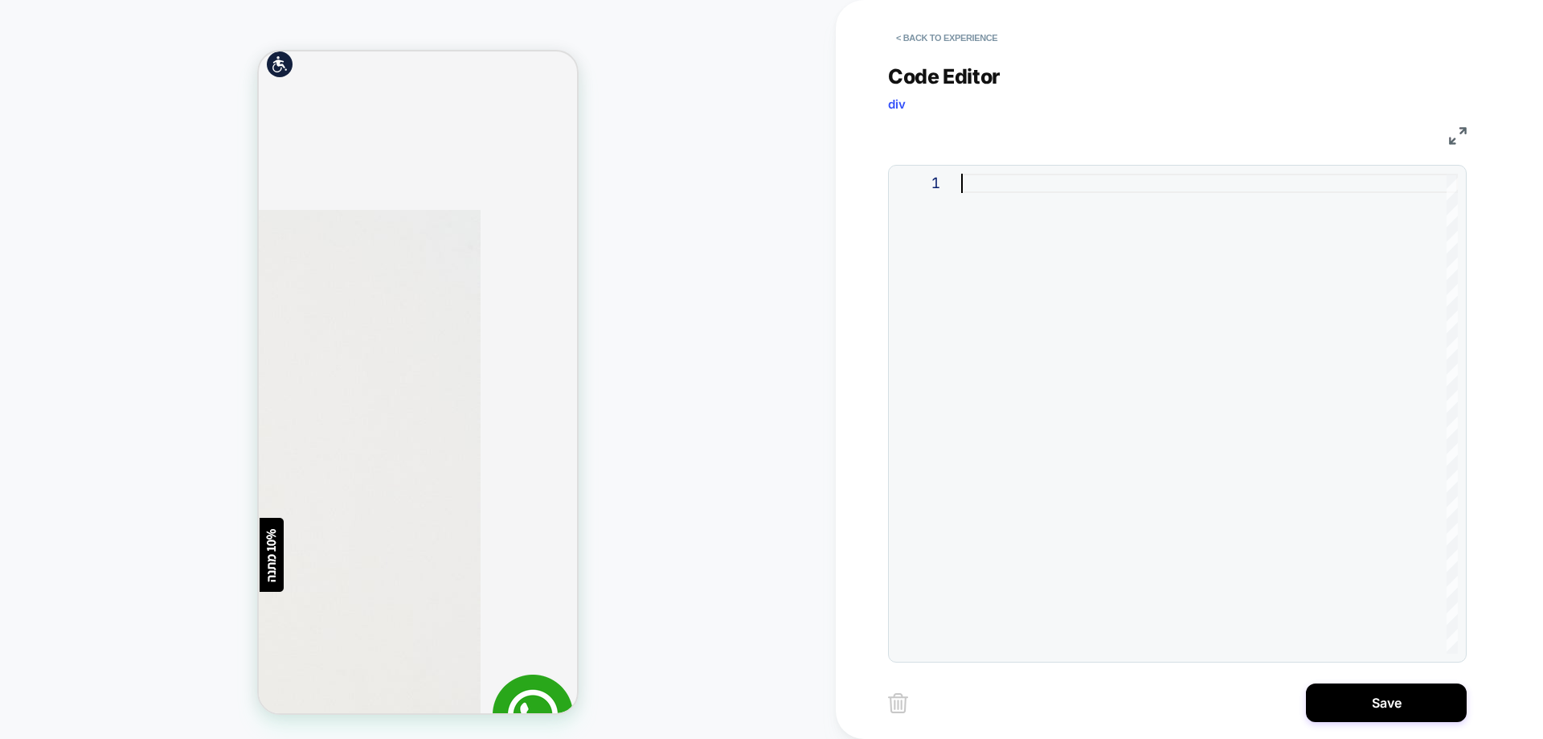
click at [980, 185] on div at bounding box center [1209, 414] width 497 height 480
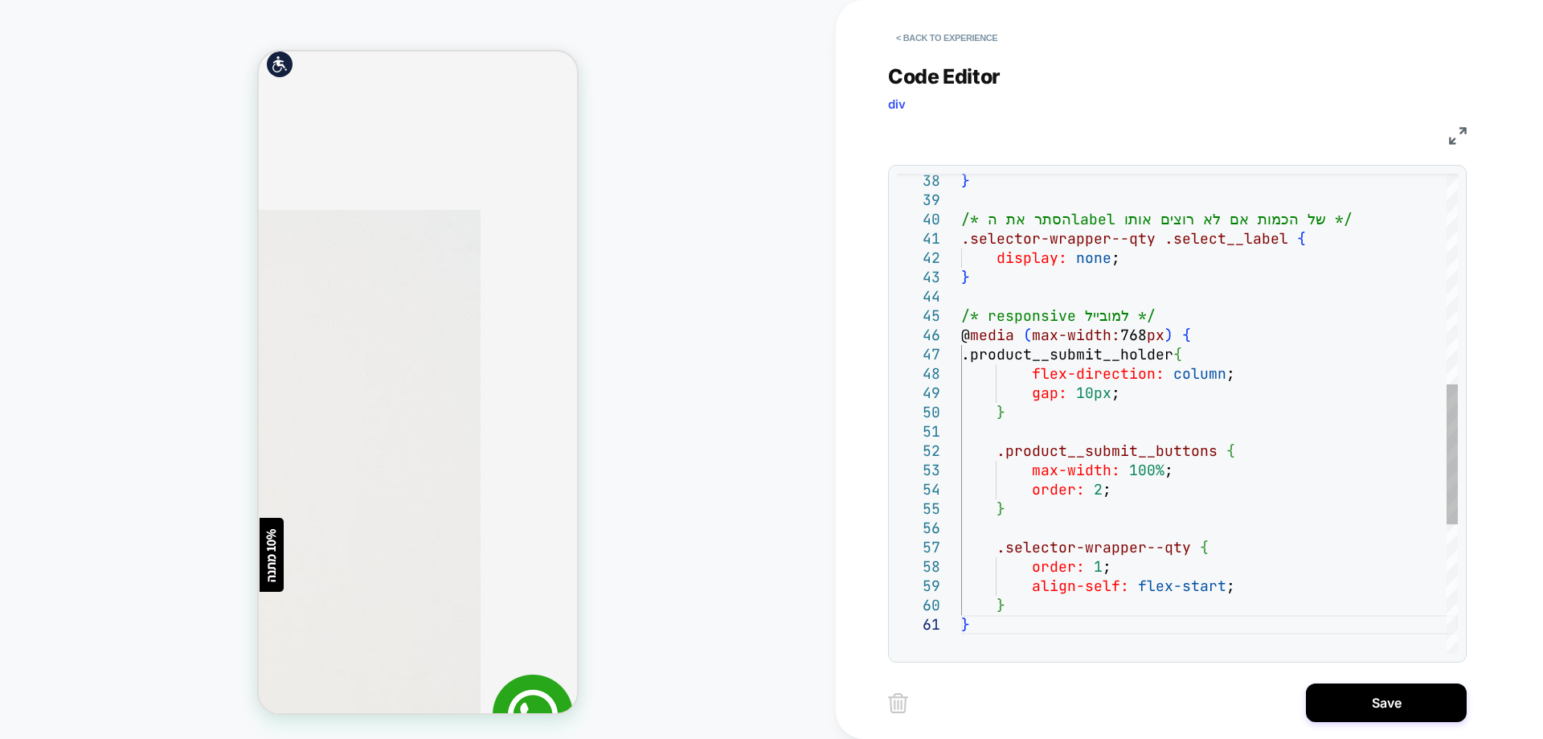
click at [1181, 385] on div "} /* הסתר את הlabel של הכמות אם לא רוצים אותו */ .selector-wrapper--qty .select…" at bounding box center [1209, 276] width 497 height 1637
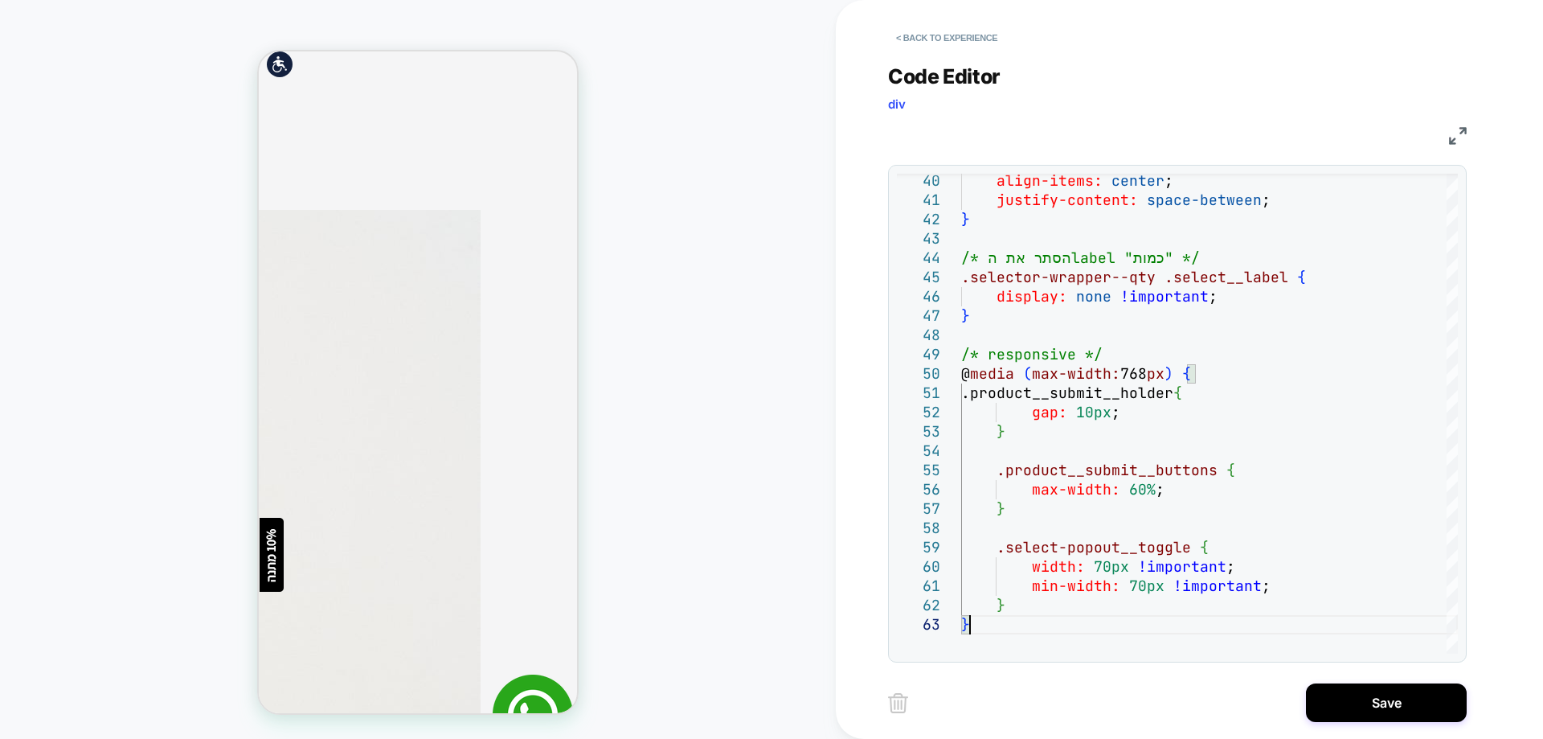
click at [903, 697] on img at bounding box center [898, 703] width 20 height 20
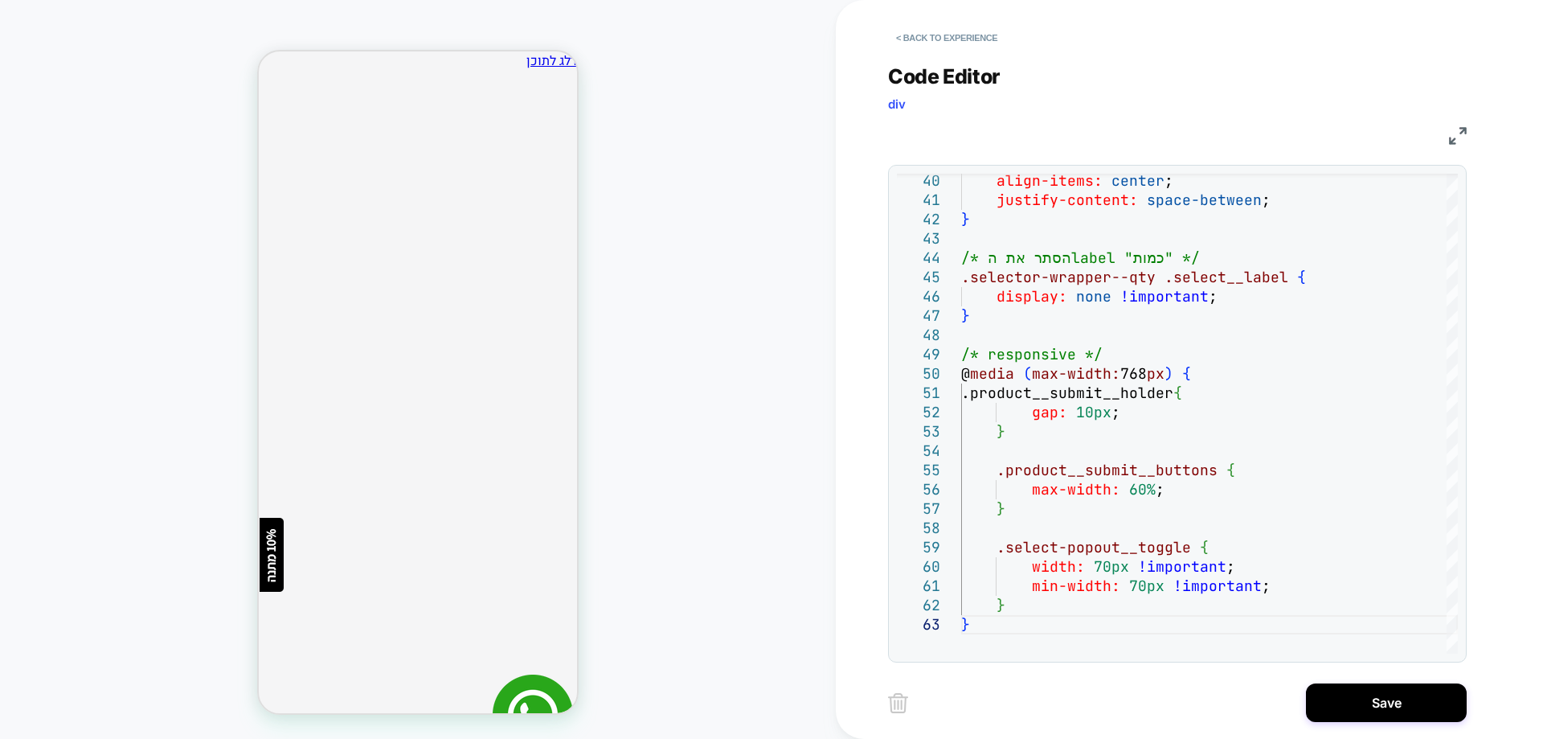
click at [902, 710] on img at bounding box center [898, 703] width 20 height 20
click at [1071, 417] on div "align-items: center ; justify-content: space-between ; } /* הסתר את הlabel "כמו…" at bounding box center [1209, 257] width 497 height 1676
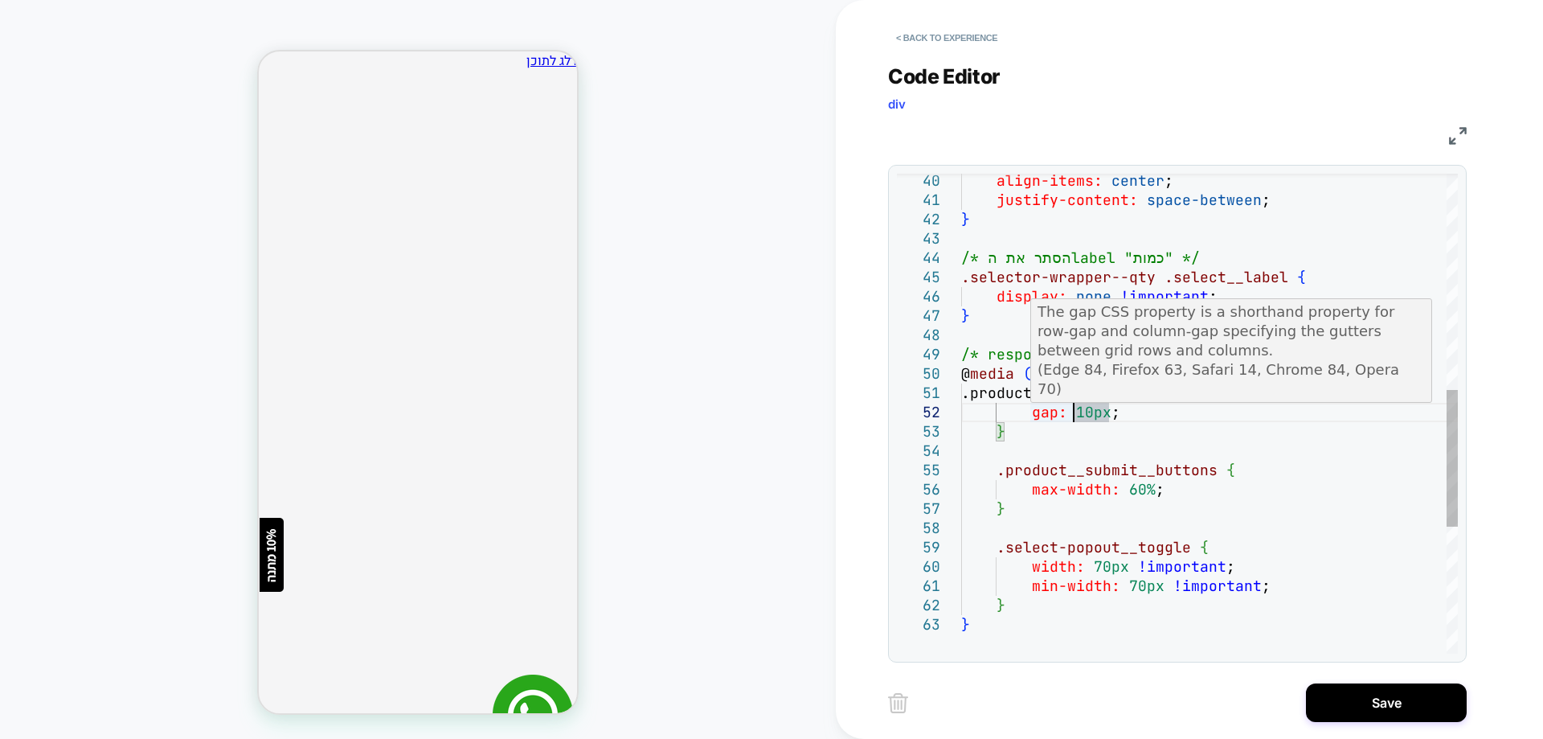
type textarea "**********"
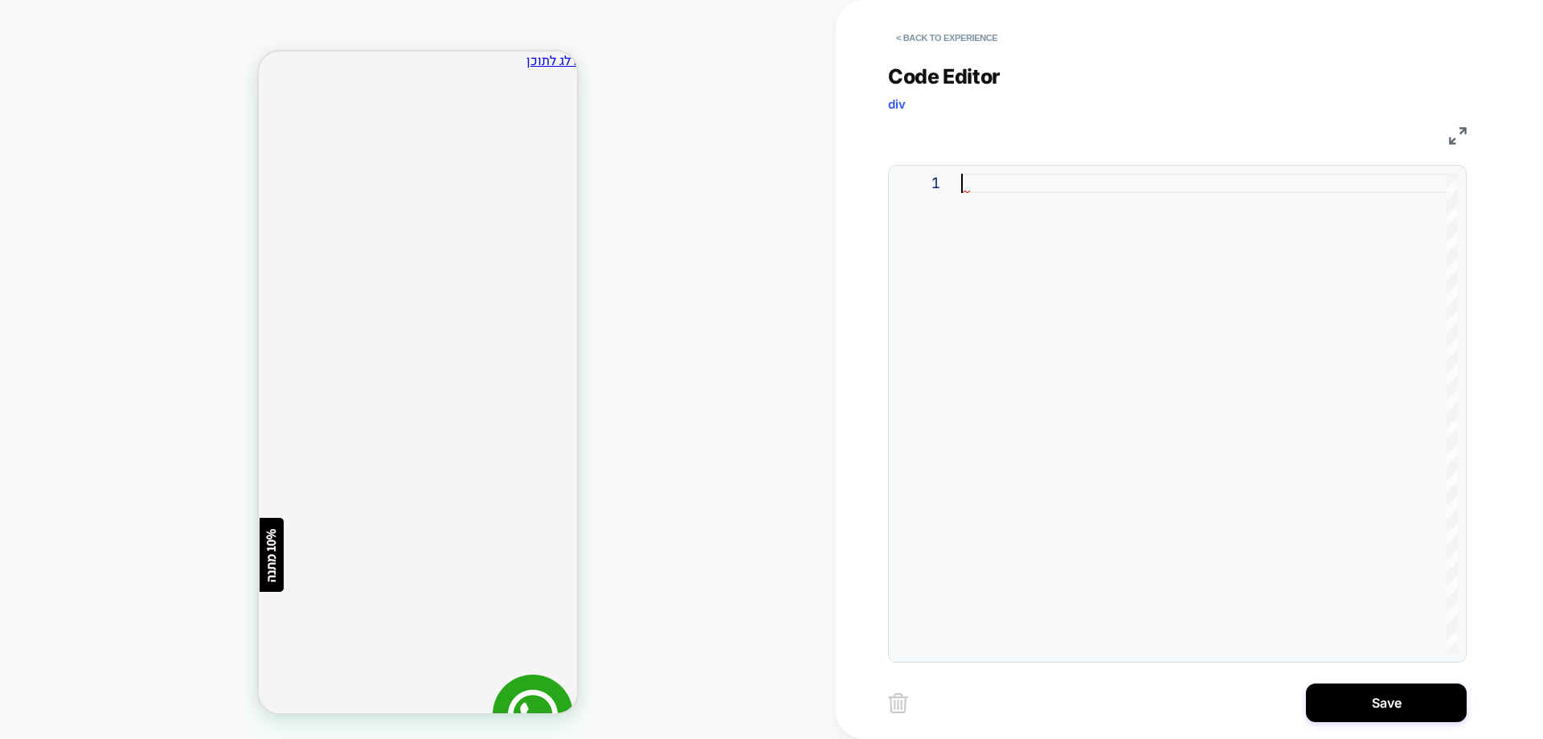
scroll to position [0, 0]
click at [960, 39] on button "< Back to experience" at bounding box center [946, 38] width 117 height 26
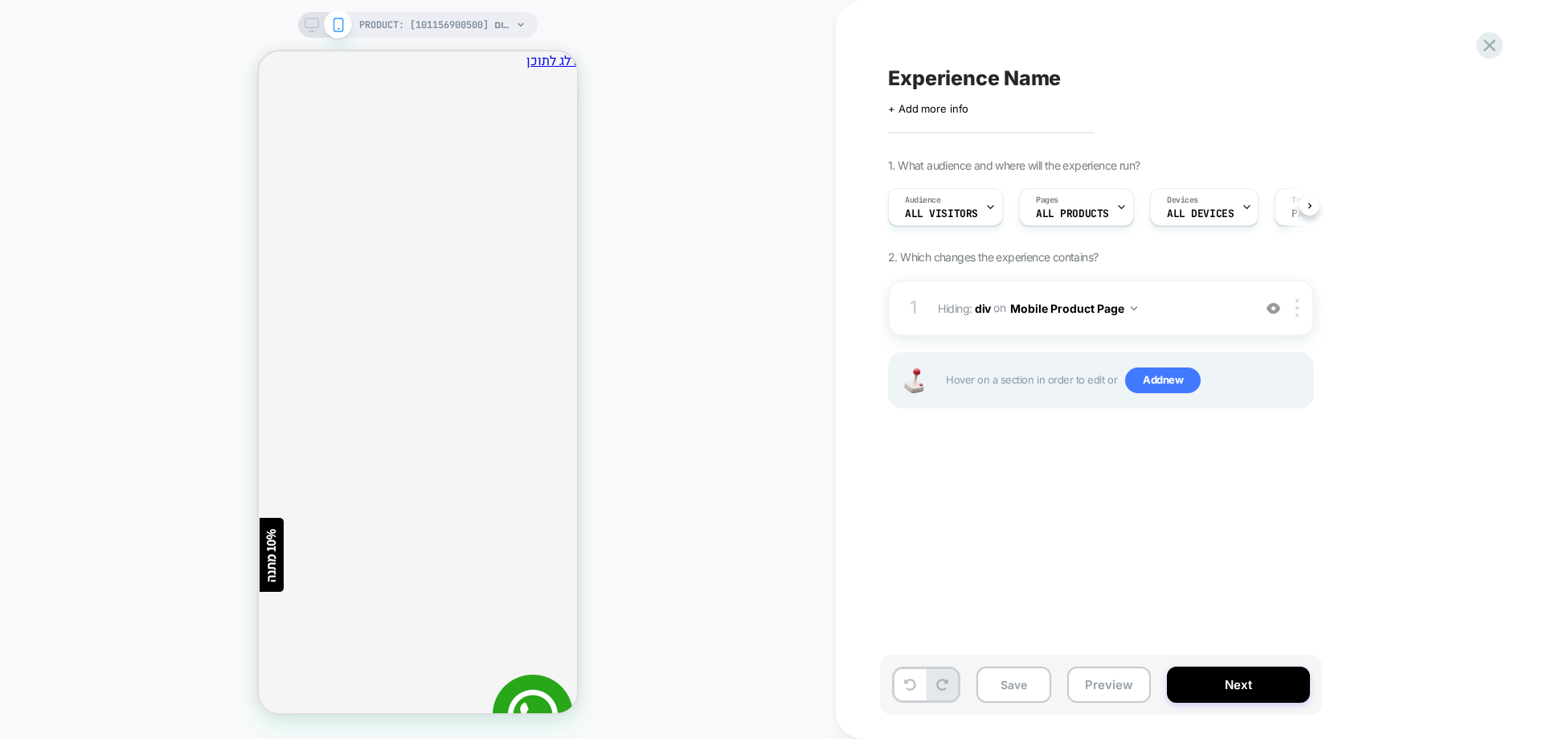
scroll to position [0, 1]
click at [1297, 307] on img at bounding box center [1296, 308] width 3 height 18
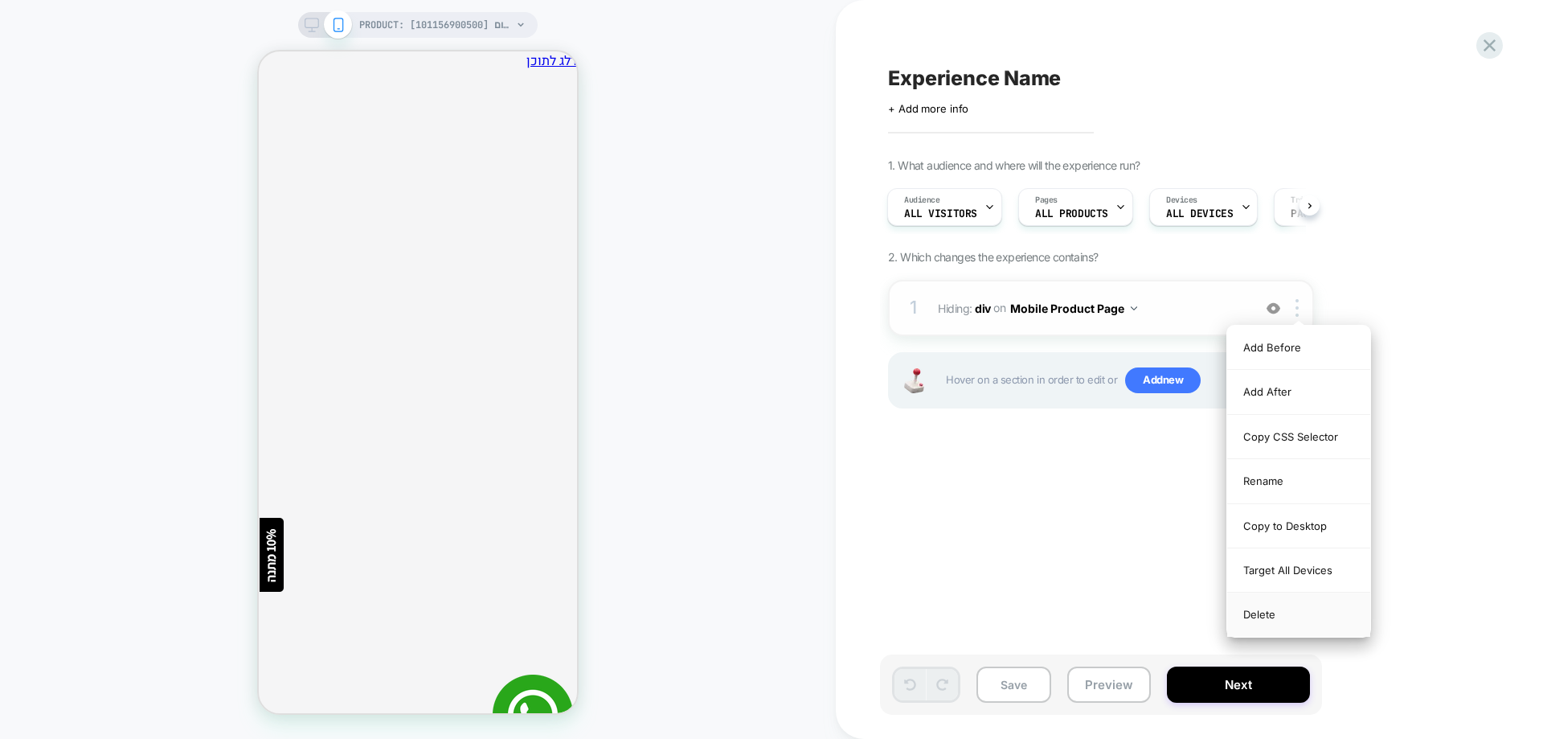
click at [1296, 618] on div "Delete" at bounding box center [1298, 613] width 143 height 43
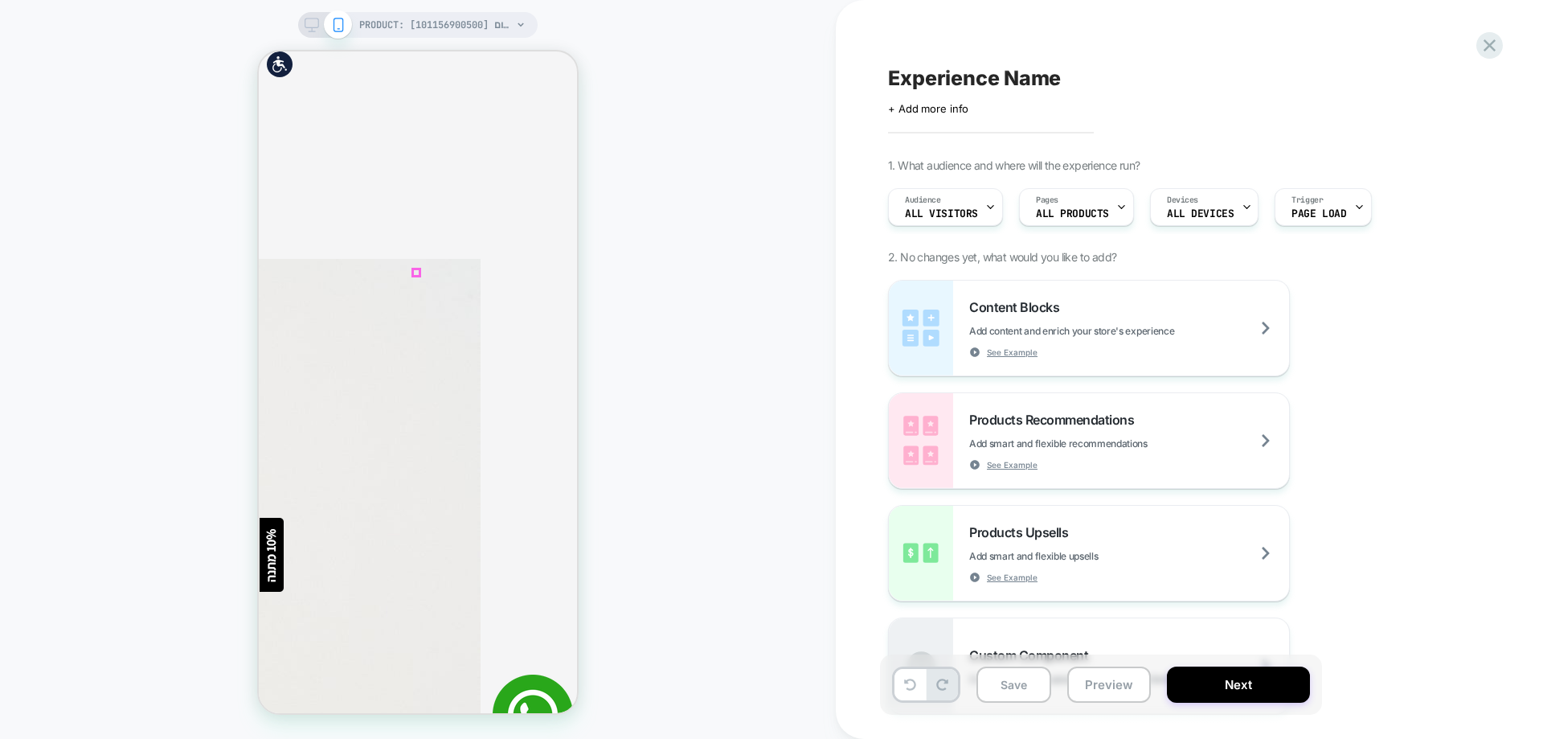
scroll to position [643, 0]
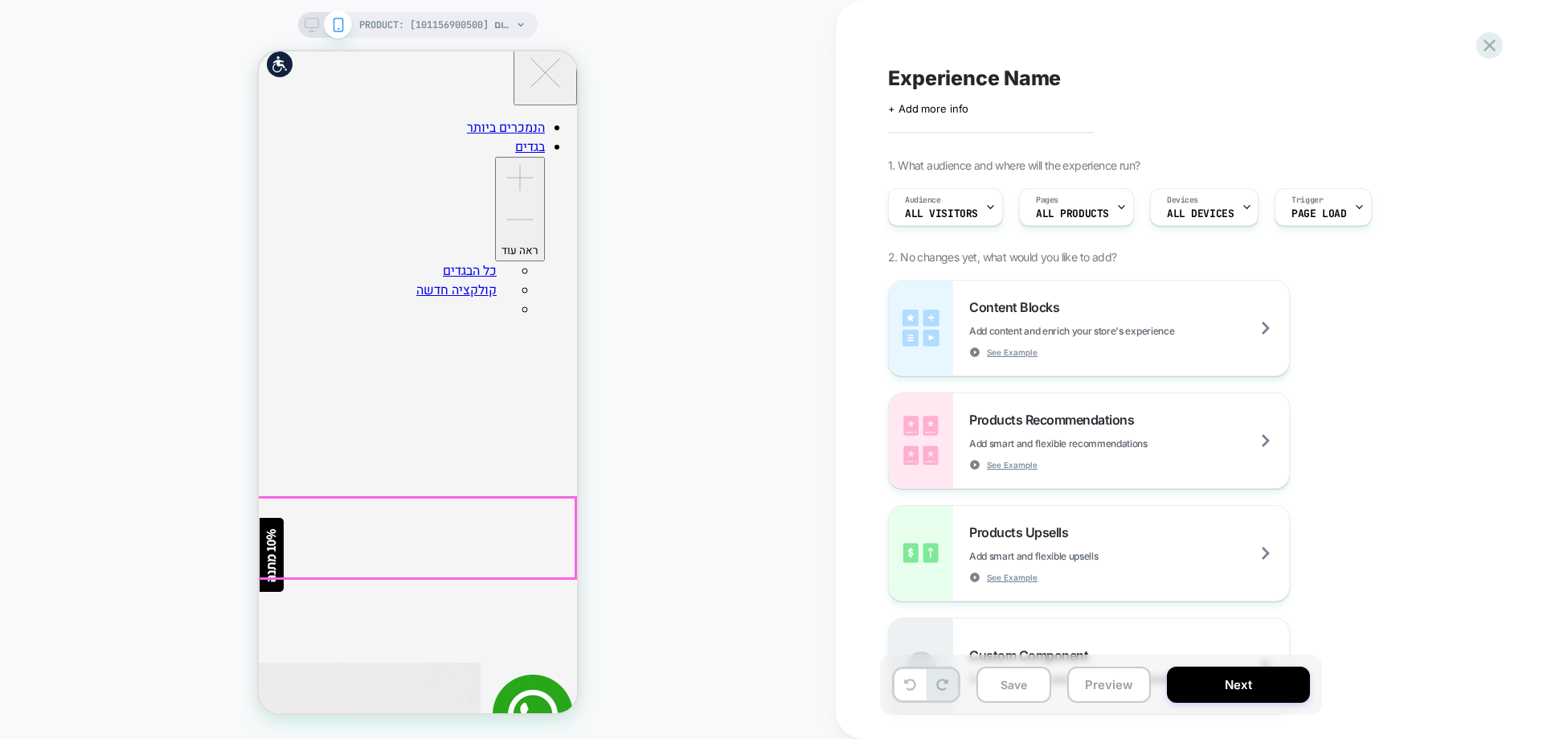
scroll to position [563, 0]
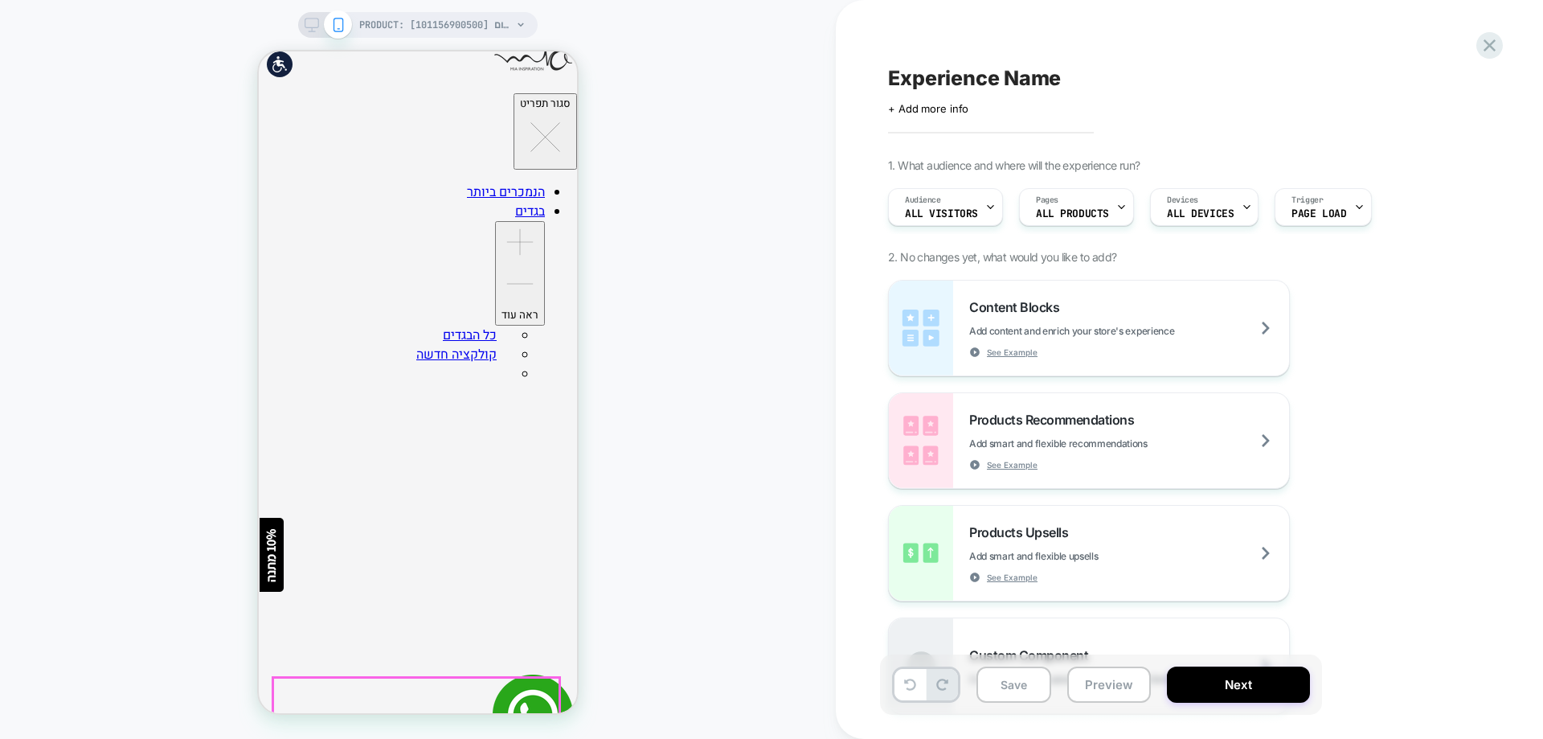
scroll to position [161, 0]
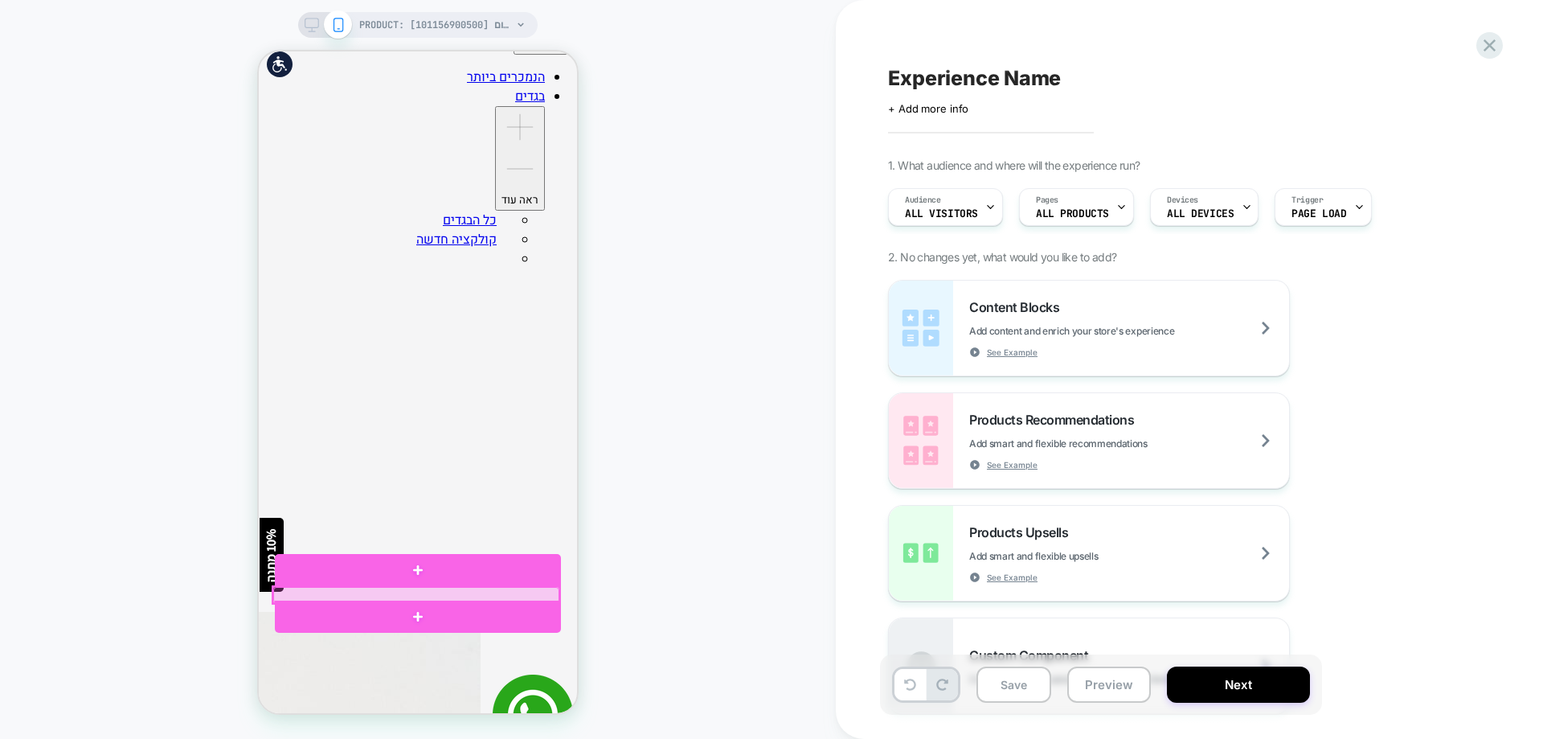
click at [440, 592] on div at bounding box center [416, 595] width 286 height 16
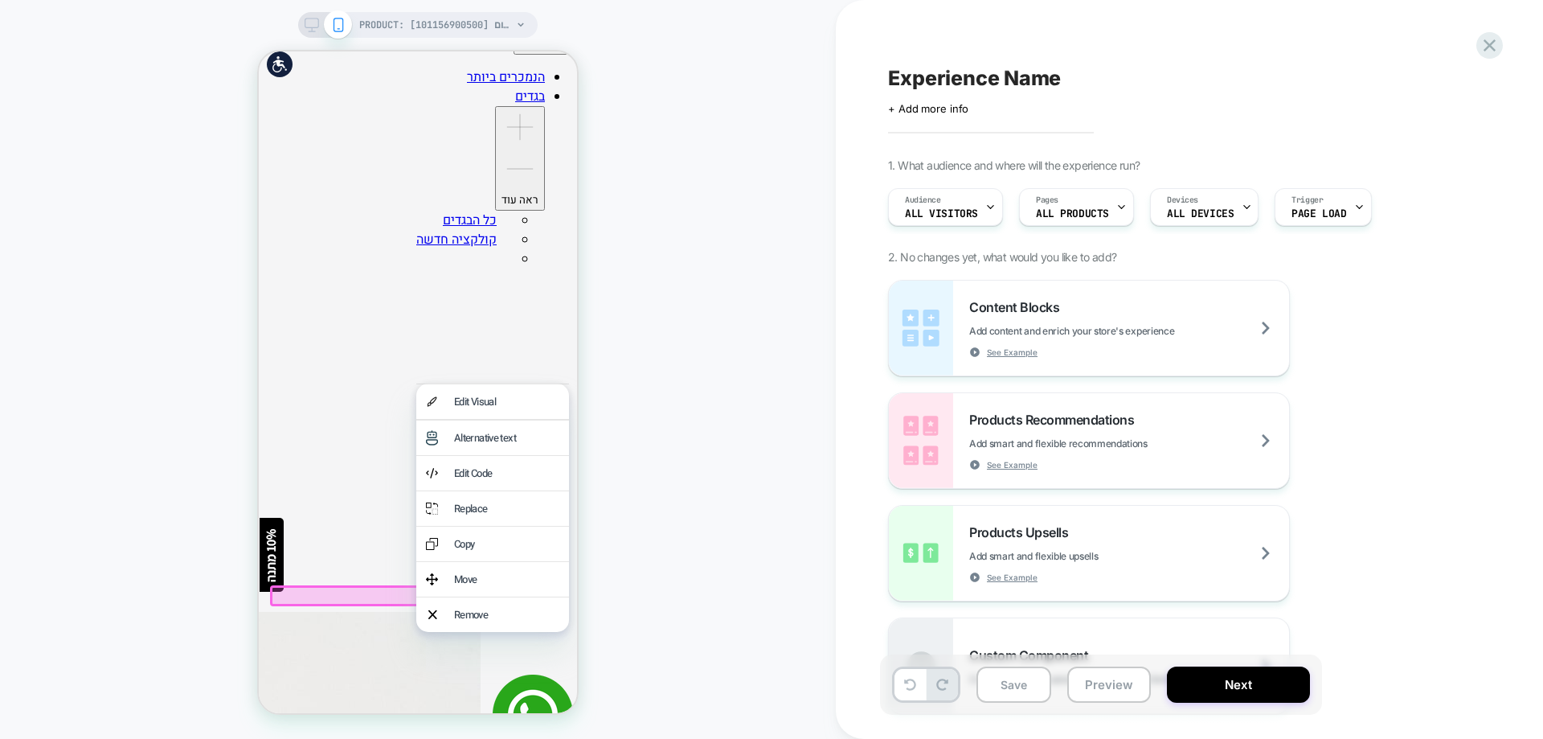
drag, startPoint x: 448, startPoint y: 583, endPoint x: 455, endPoint y: 546, distance: 38.3
click at [446, 586] on div "Move" at bounding box center [492, 579] width 153 height 35
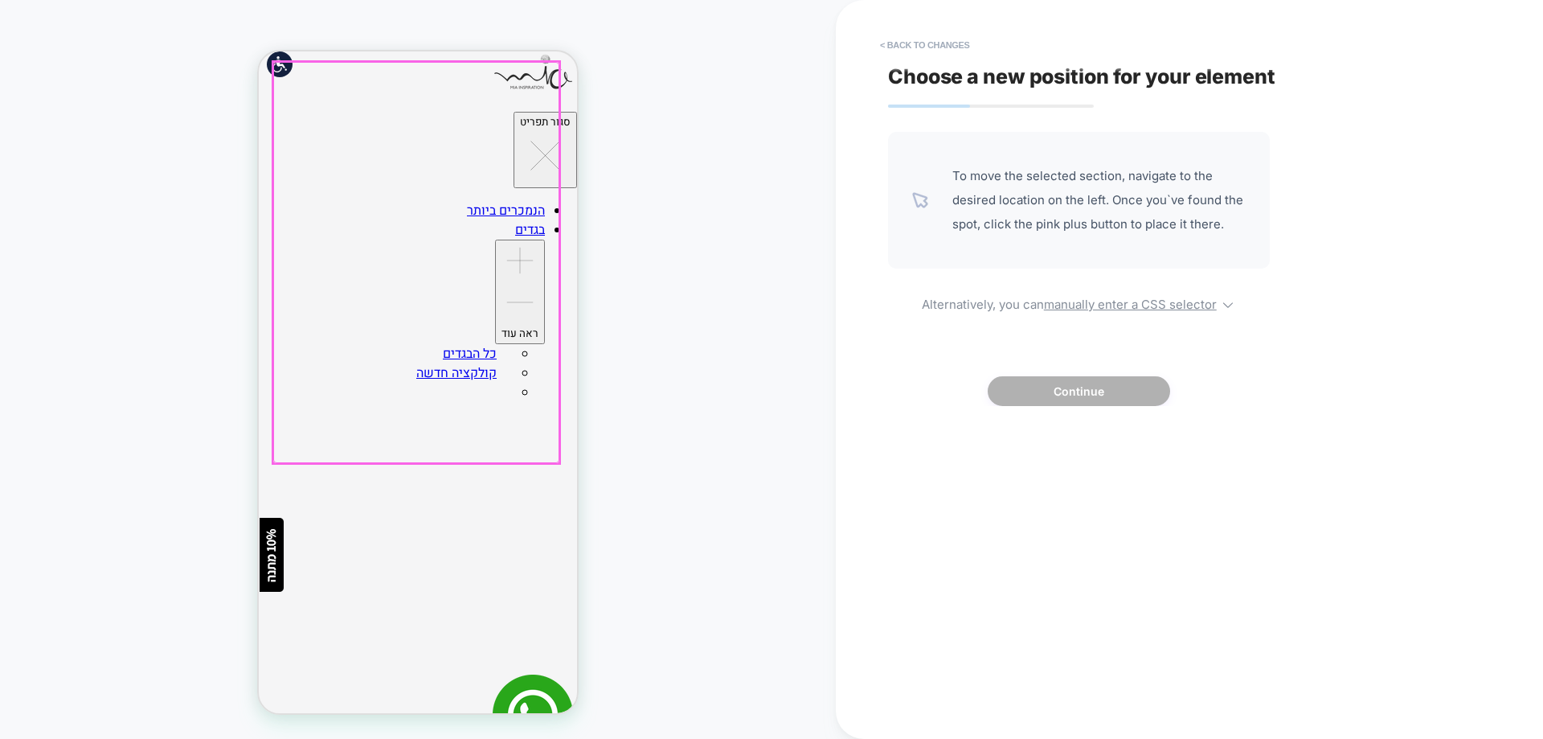
scroll to position [0, 0]
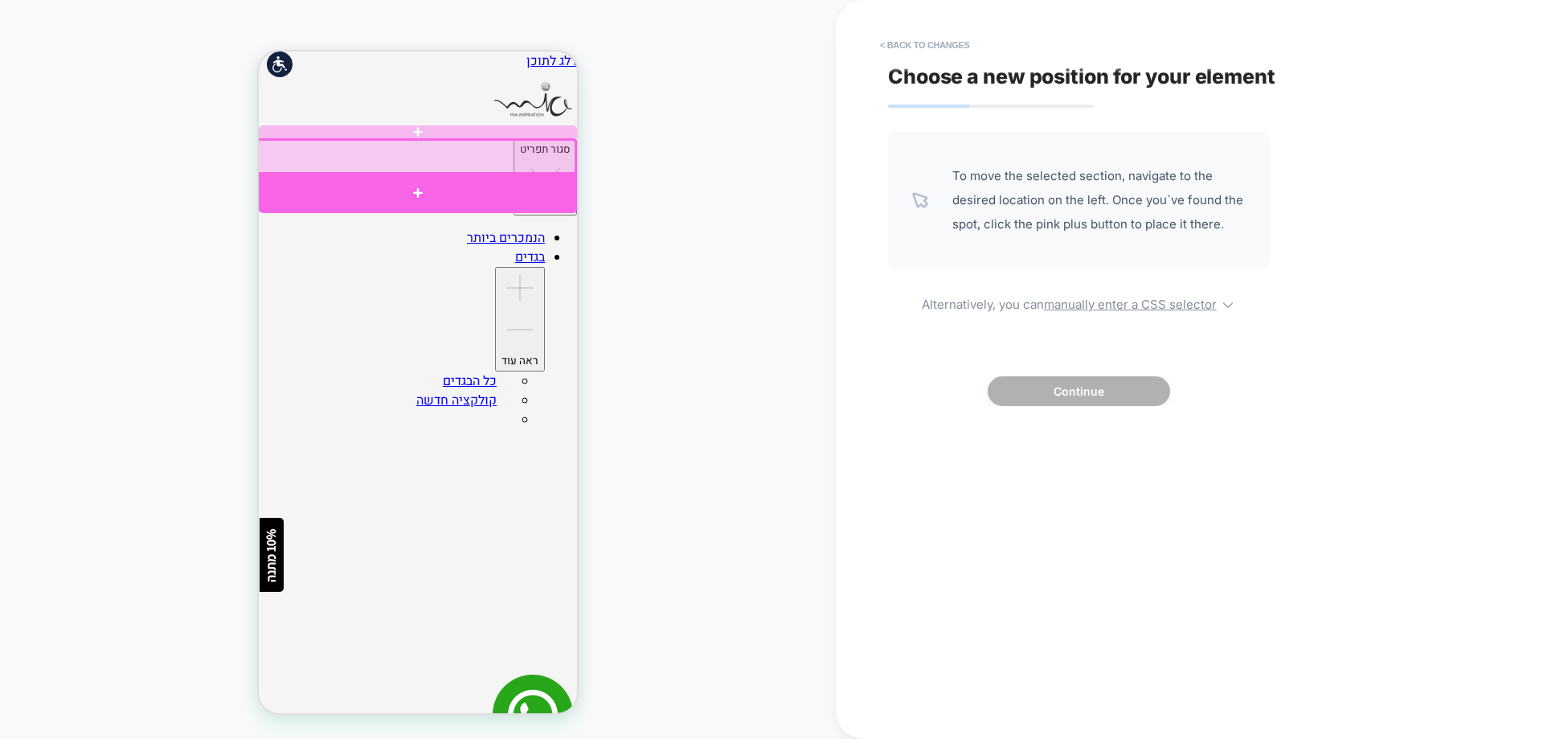
click at [512, 189] on div at bounding box center [418, 192] width 318 height 41
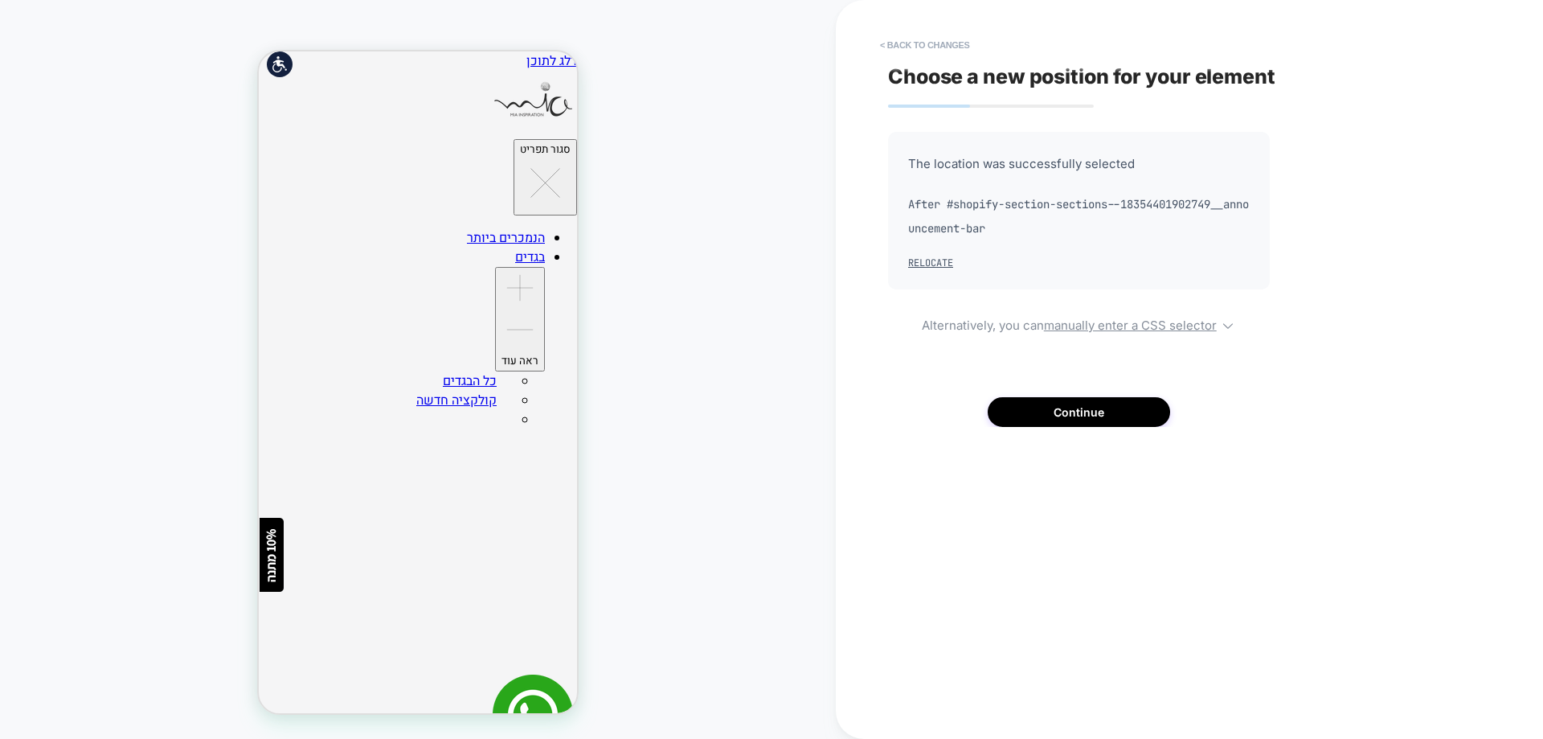
drag, startPoint x: 949, startPoint y: 43, endPoint x: 778, endPoint y: 175, distance: 216.0
click at [949, 44] on button "< Back to changes" at bounding box center [925, 45] width 106 height 26
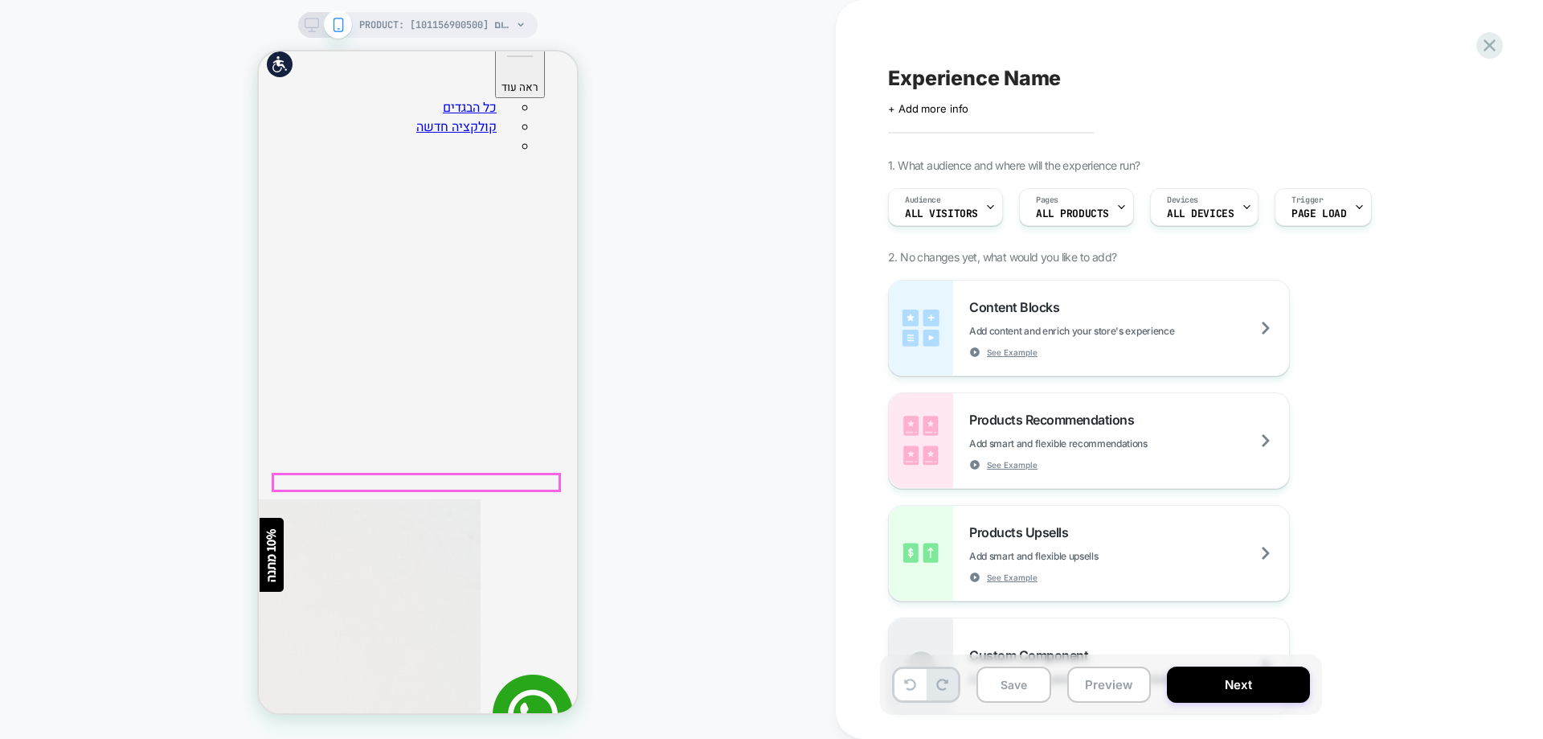
scroll to position [321, 0]
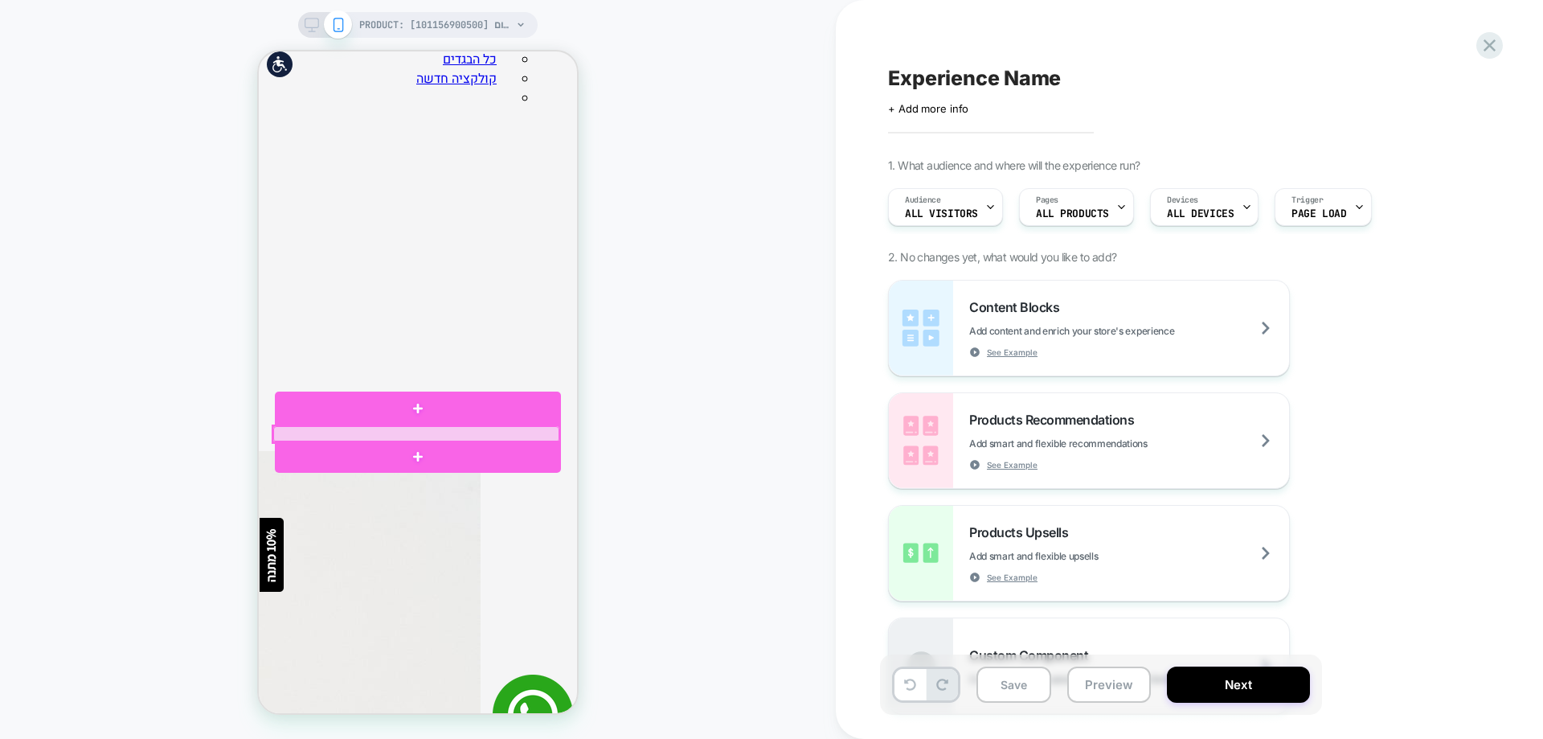
click at [485, 428] on div at bounding box center [416, 434] width 286 height 16
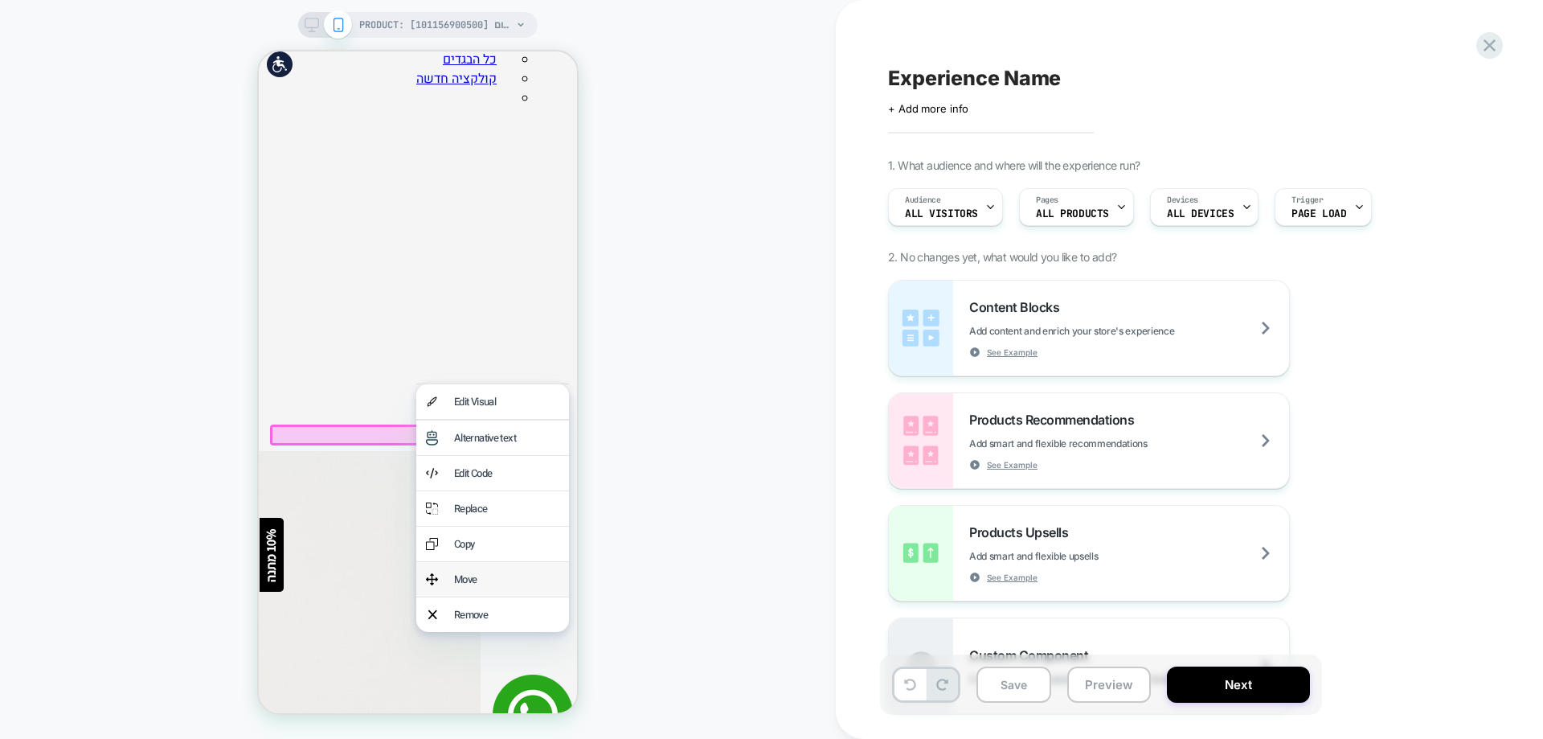
click at [475, 593] on div "Move" at bounding box center [492, 579] width 153 height 35
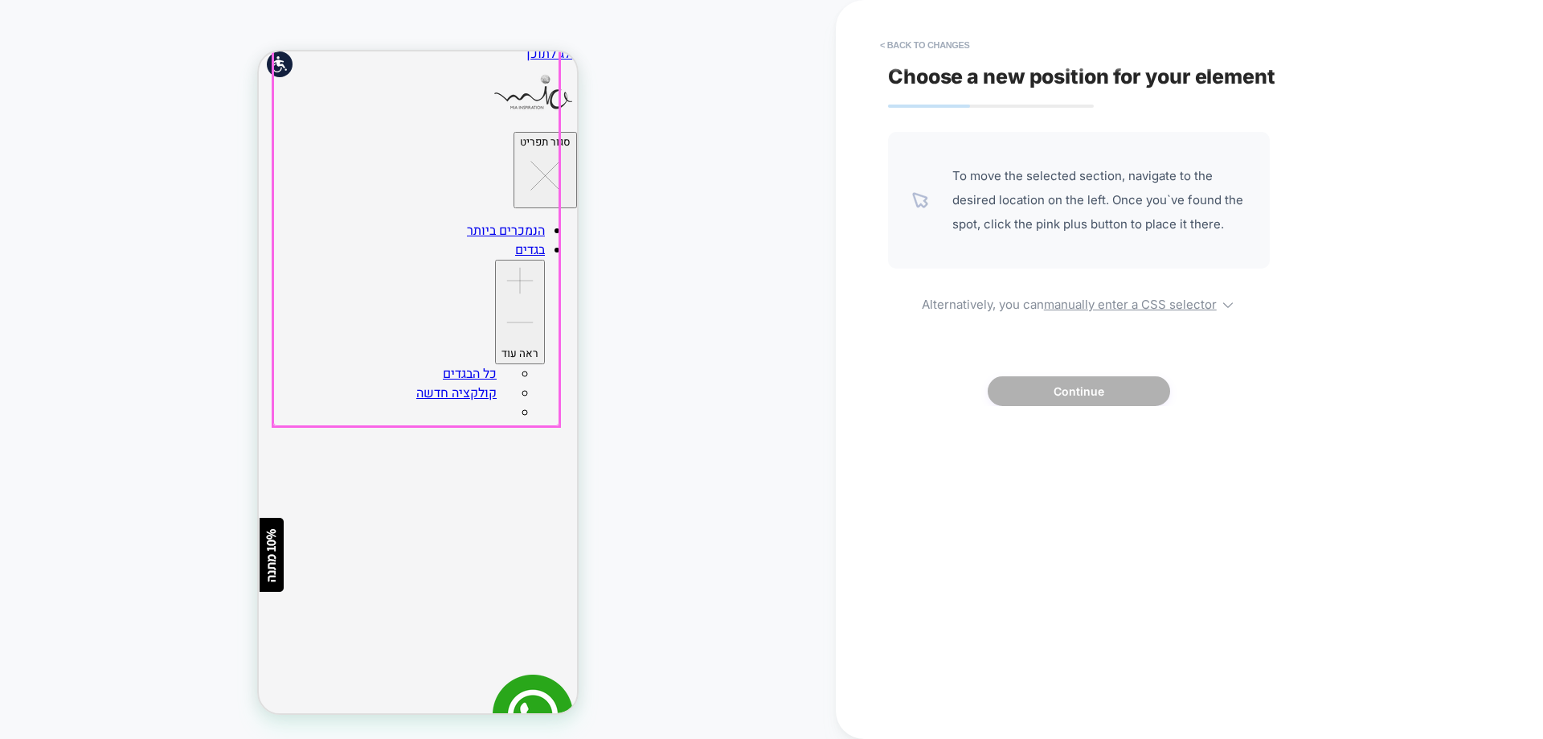
scroll to position [0, 0]
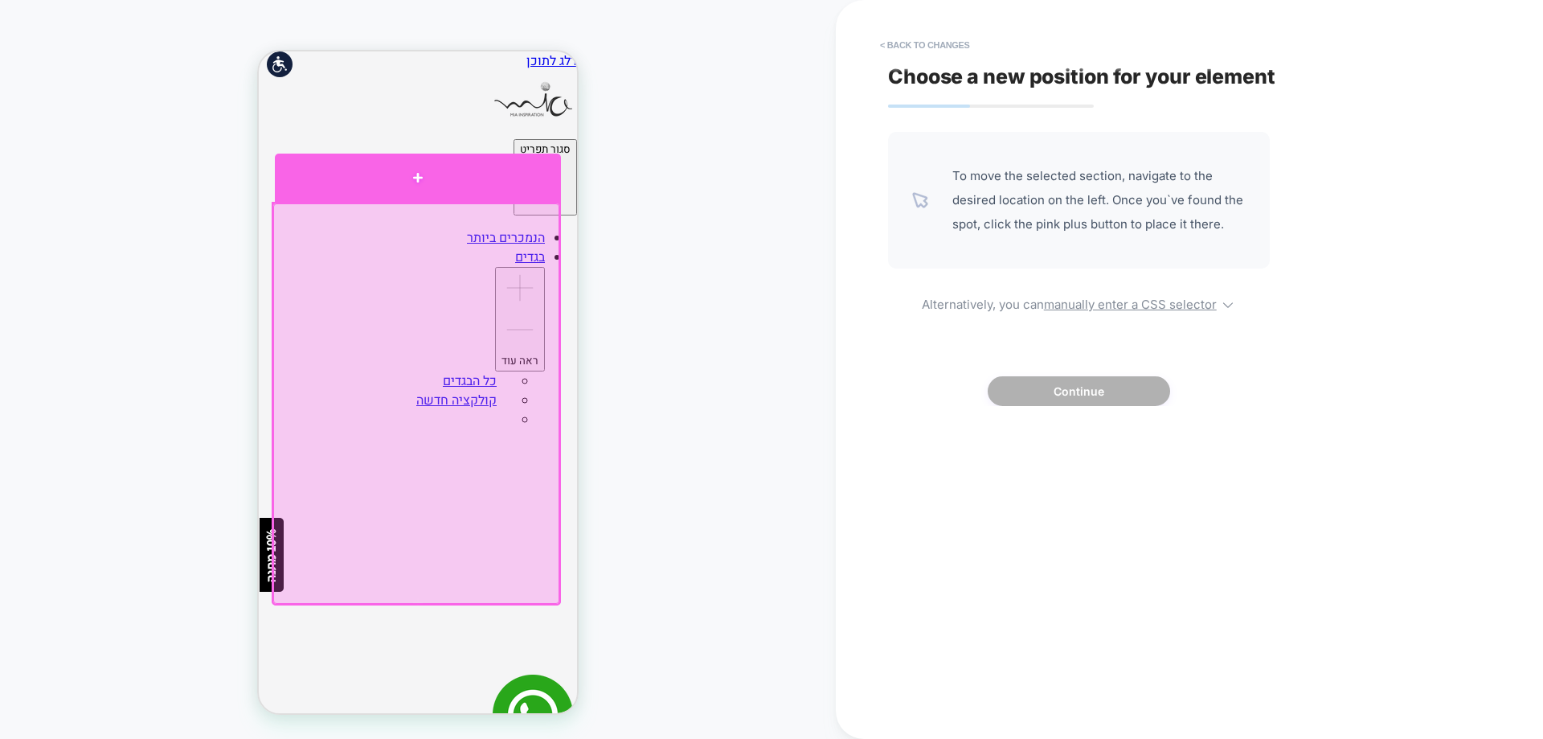
click at [478, 179] on div at bounding box center [418, 177] width 286 height 48
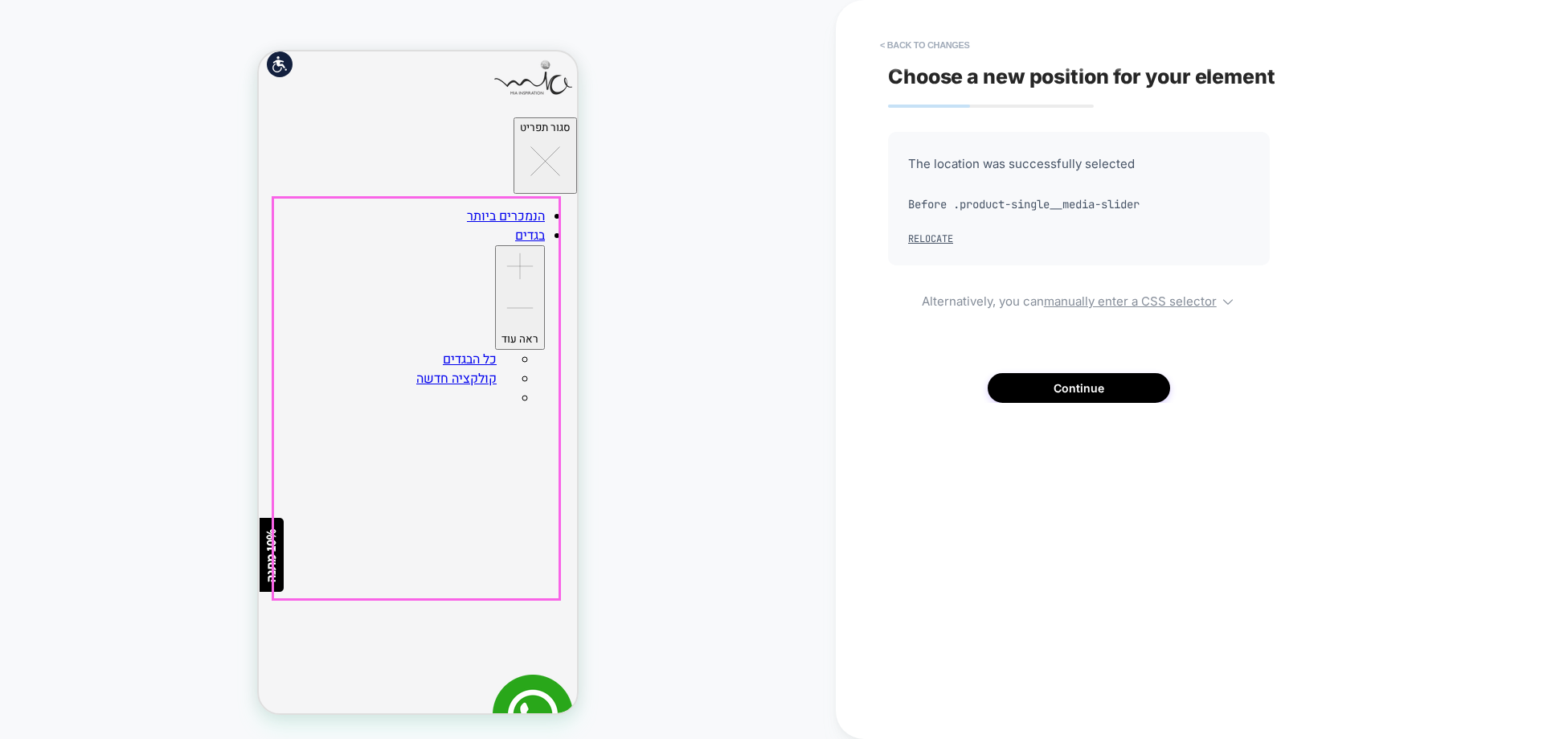
scroll to position [80, 0]
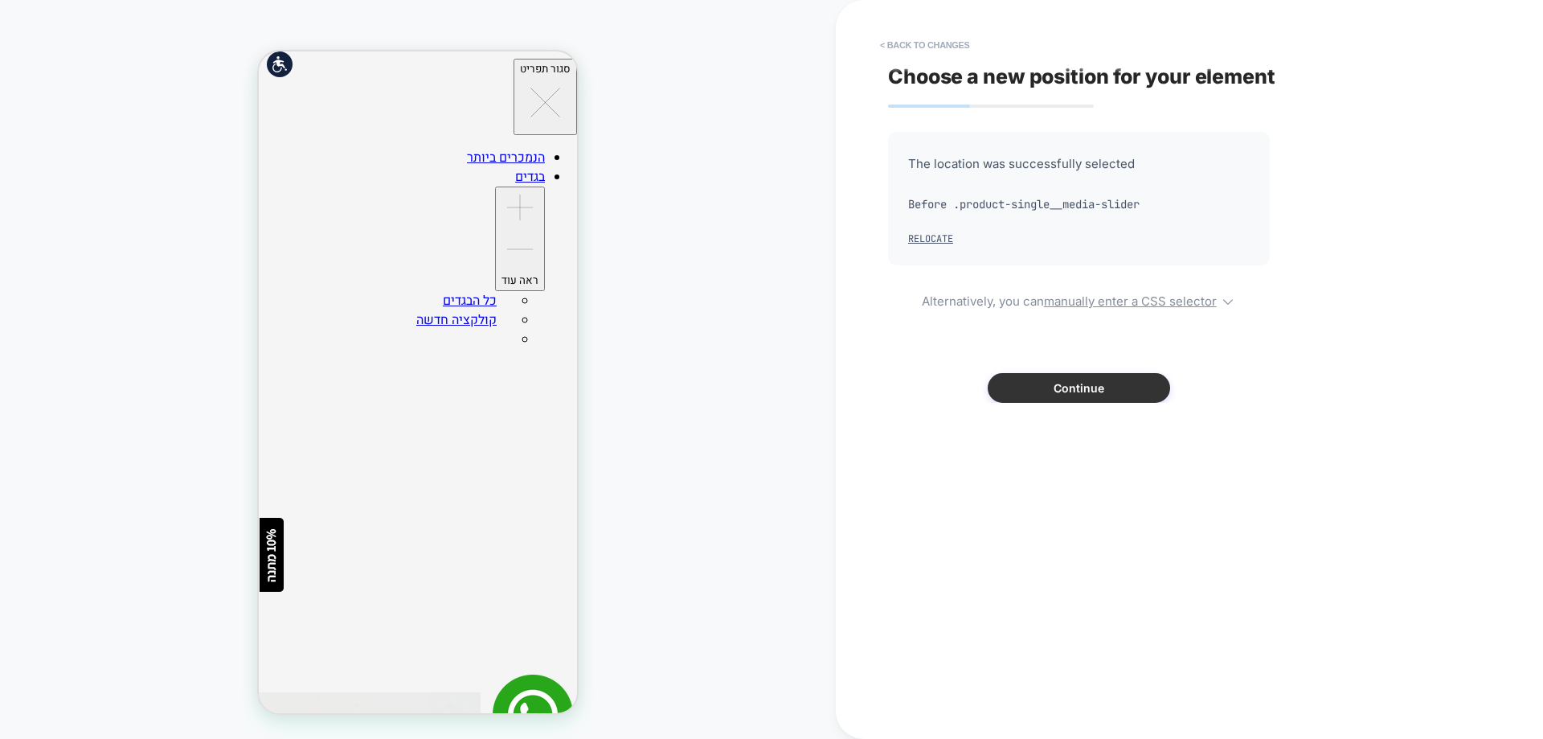
click at [1044, 388] on button "Continue" at bounding box center [1079, 388] width 182 height 30
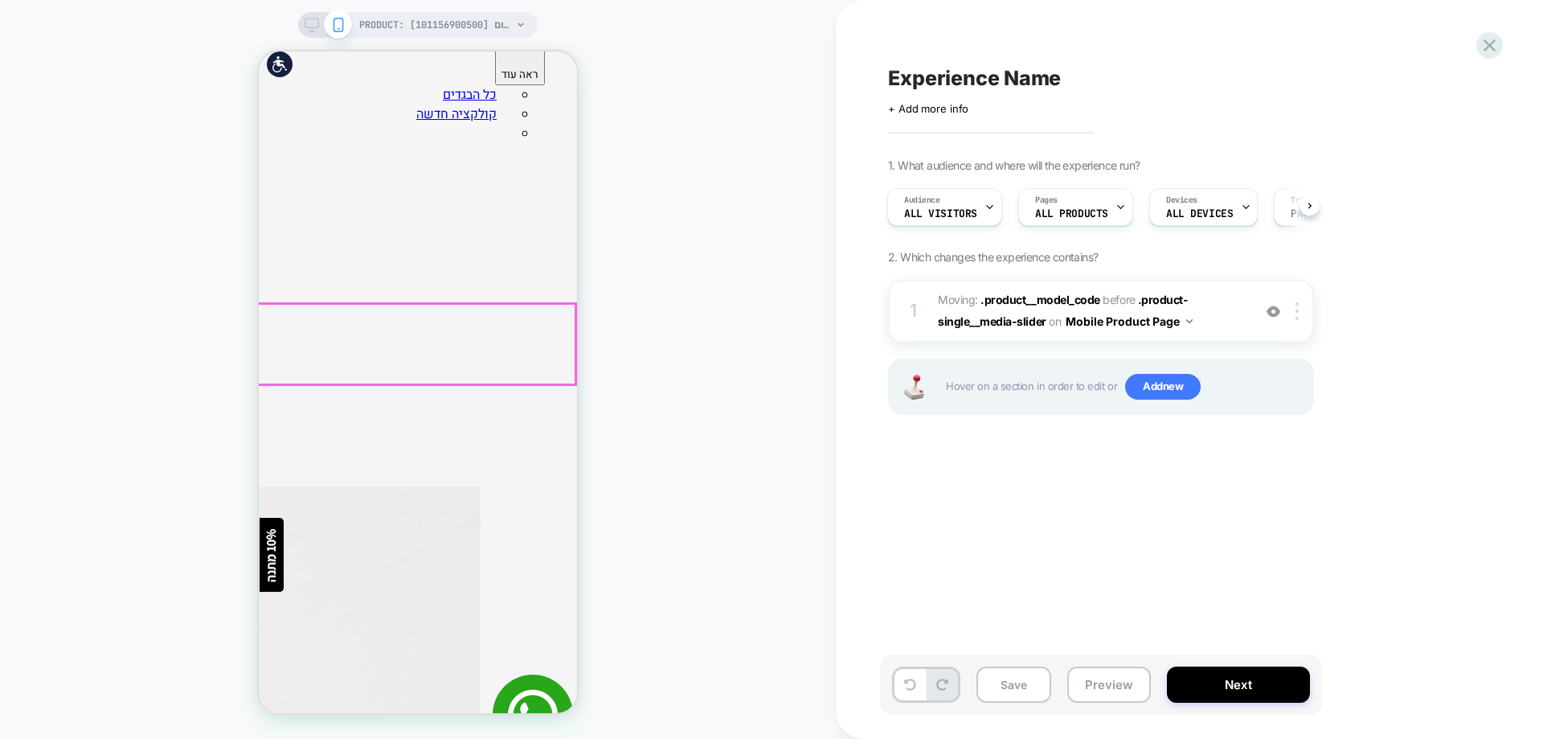
scroll to position [321, 0]
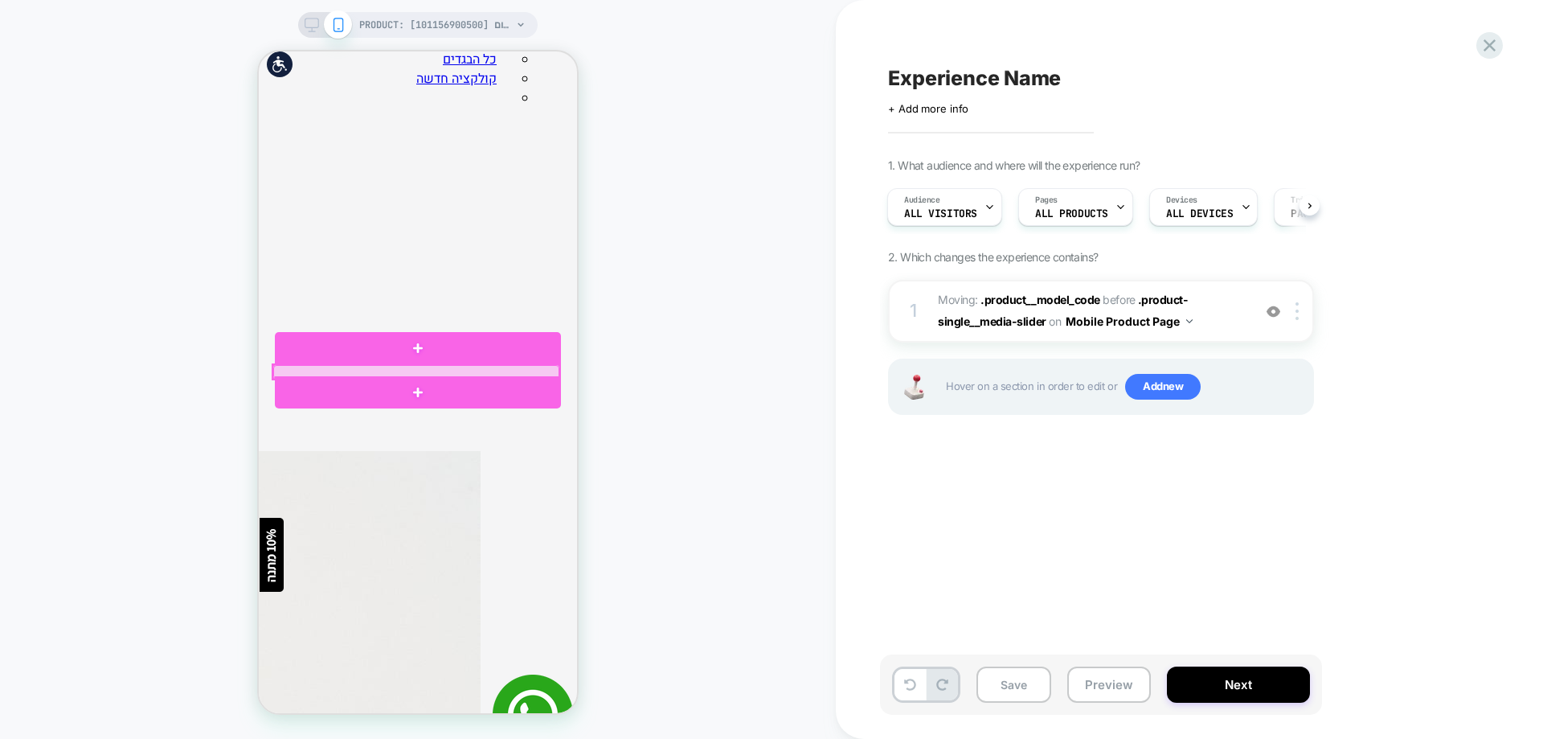
click at [428, 368] on div at bounding box center [416, 372] width 286 height 14
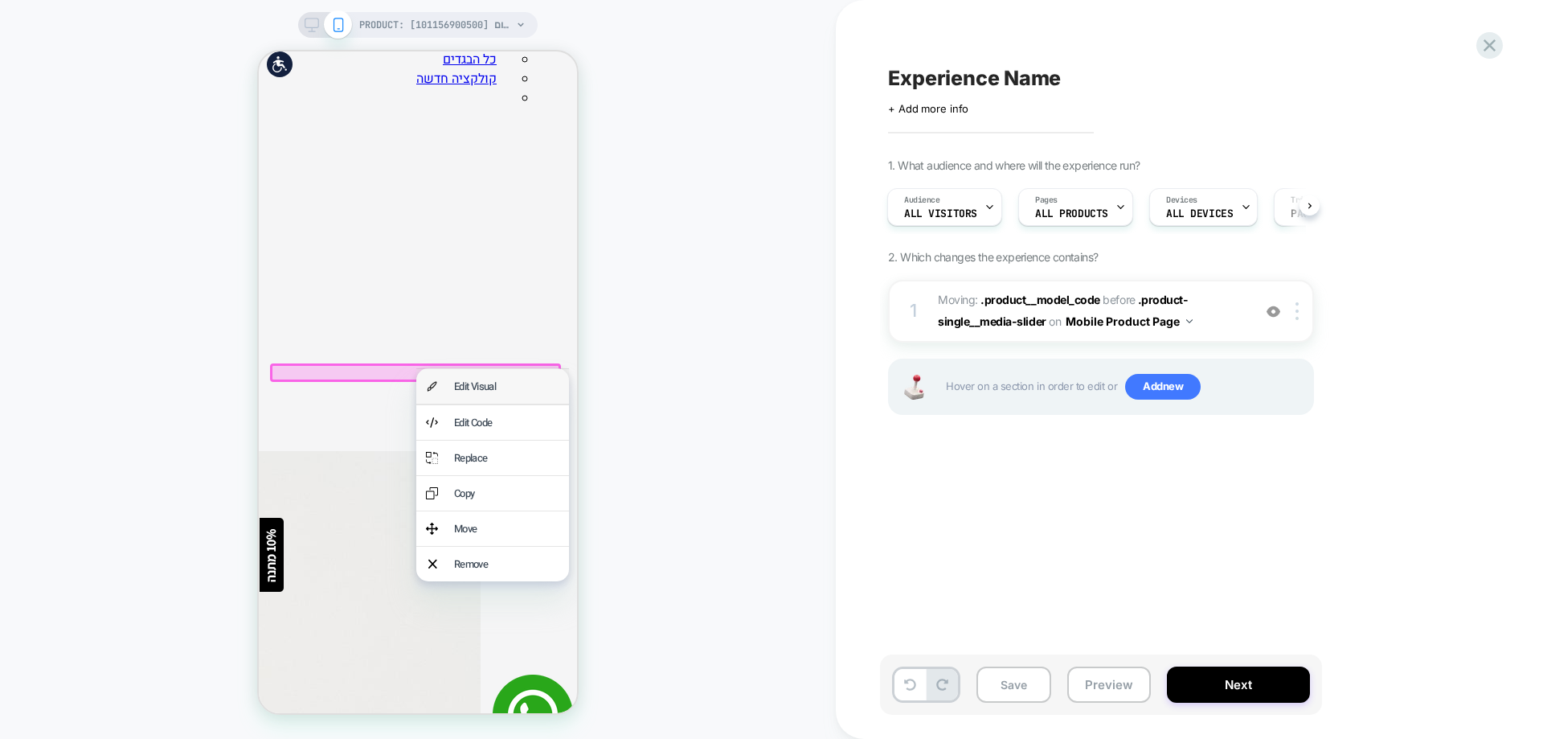
click at [465, 391] on div "Edit Visual" at bounding box center [506, 386] width 105 height 15
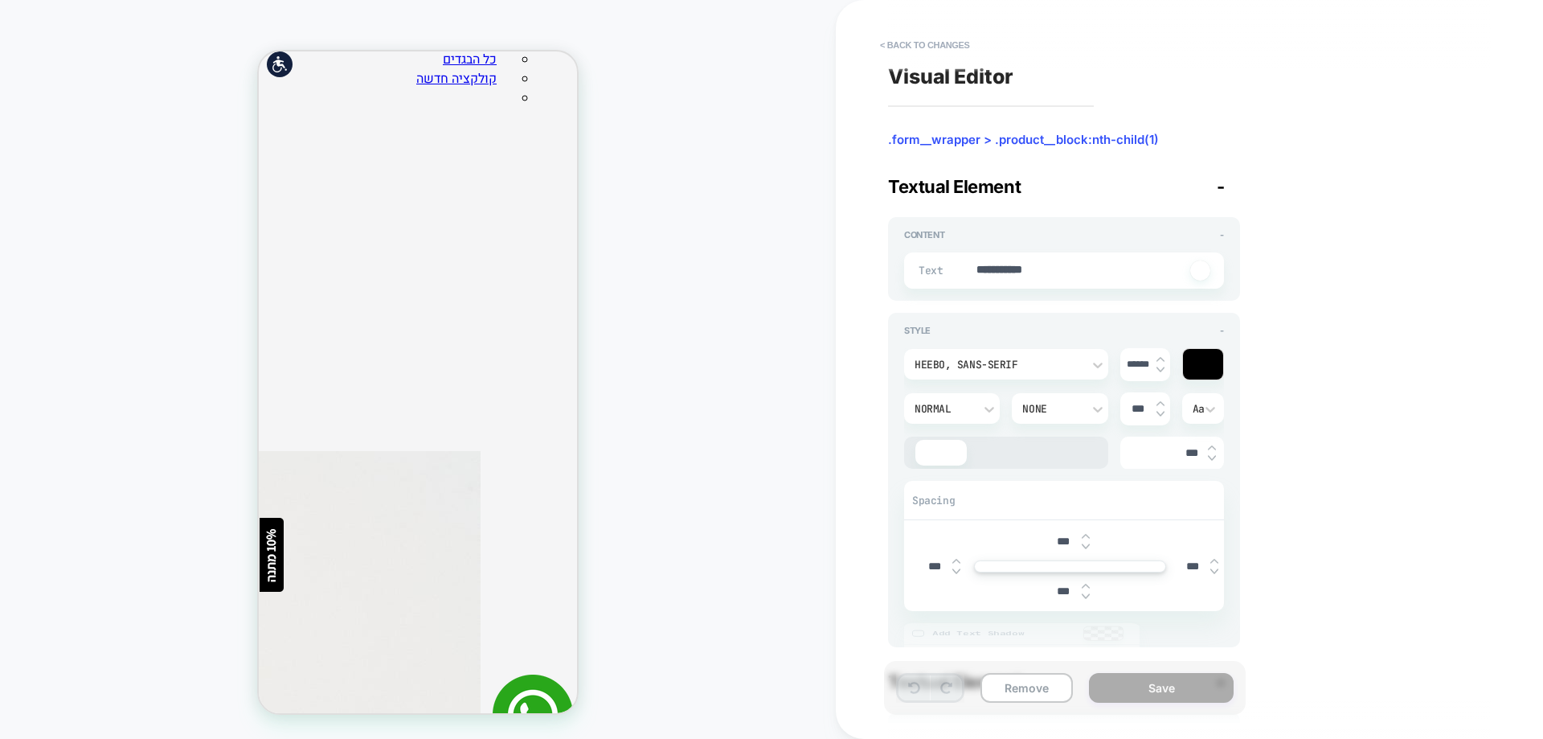
scroll to position [309, 0]
type textarea "*"
click at [1042, 268] on textarea "**********" at bounding box center [1080, 271] width 211 height 18
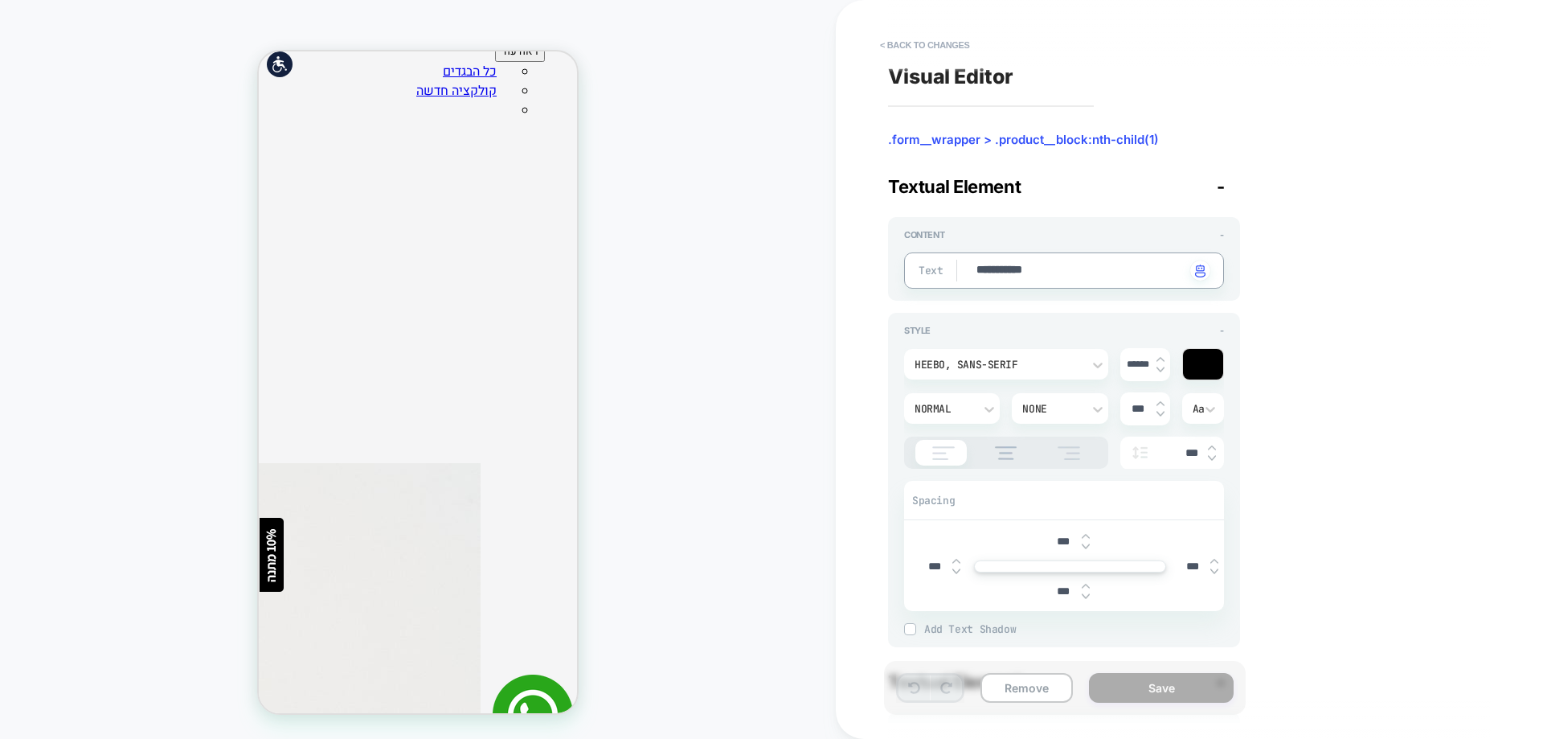
type textarea "*"
type textarea "**"
click at [1002, 270] on textarea "**" at bounding box center [1080, 271] width 211 height 18
click at [1001, 272] on textarea "**" at bounding box center [1080, 271] width 211 height 18
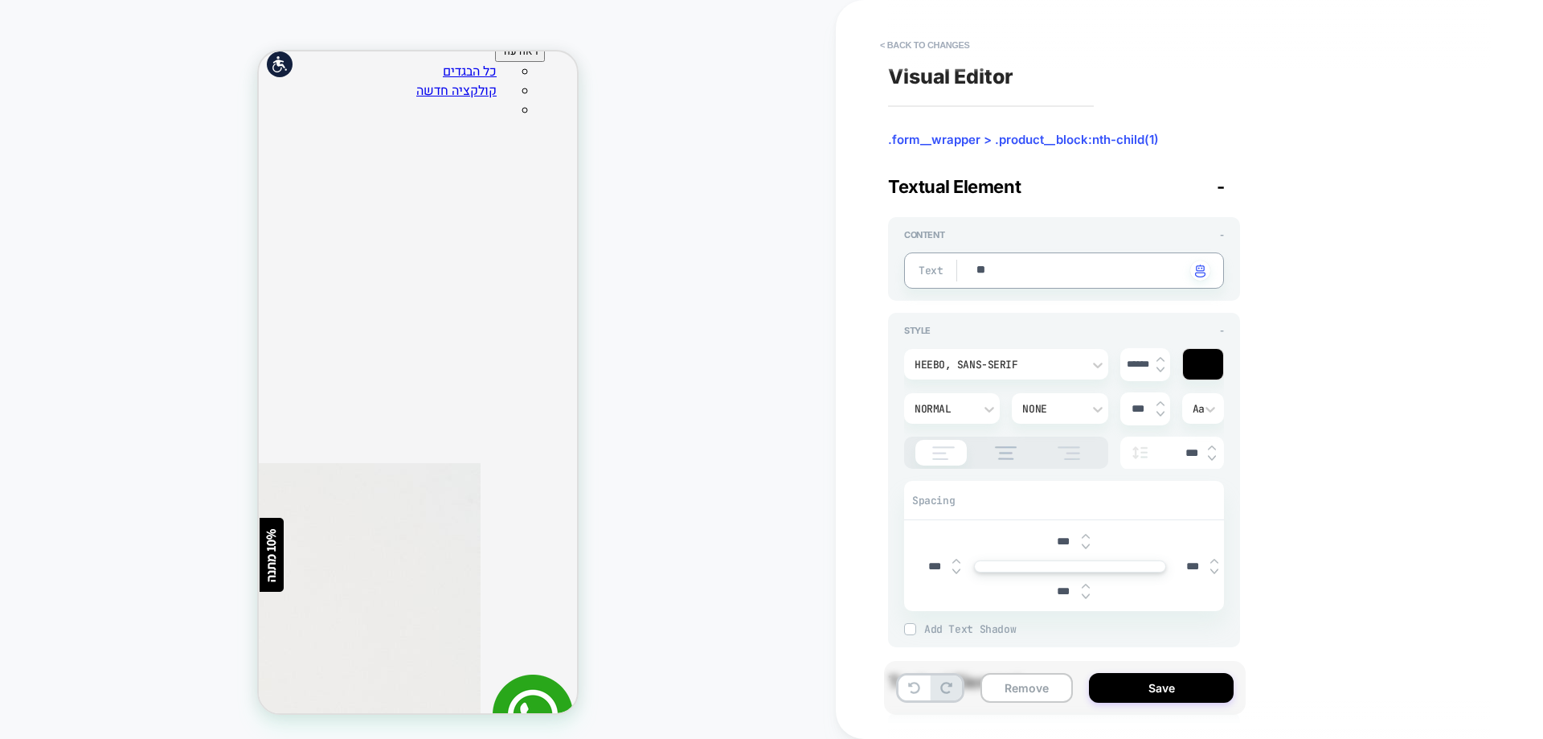
type textarea "*"
type textarea "**********"
click at [1128, 502] on div "Spacing" at bounding box center [1064, 500] width 320 height 39
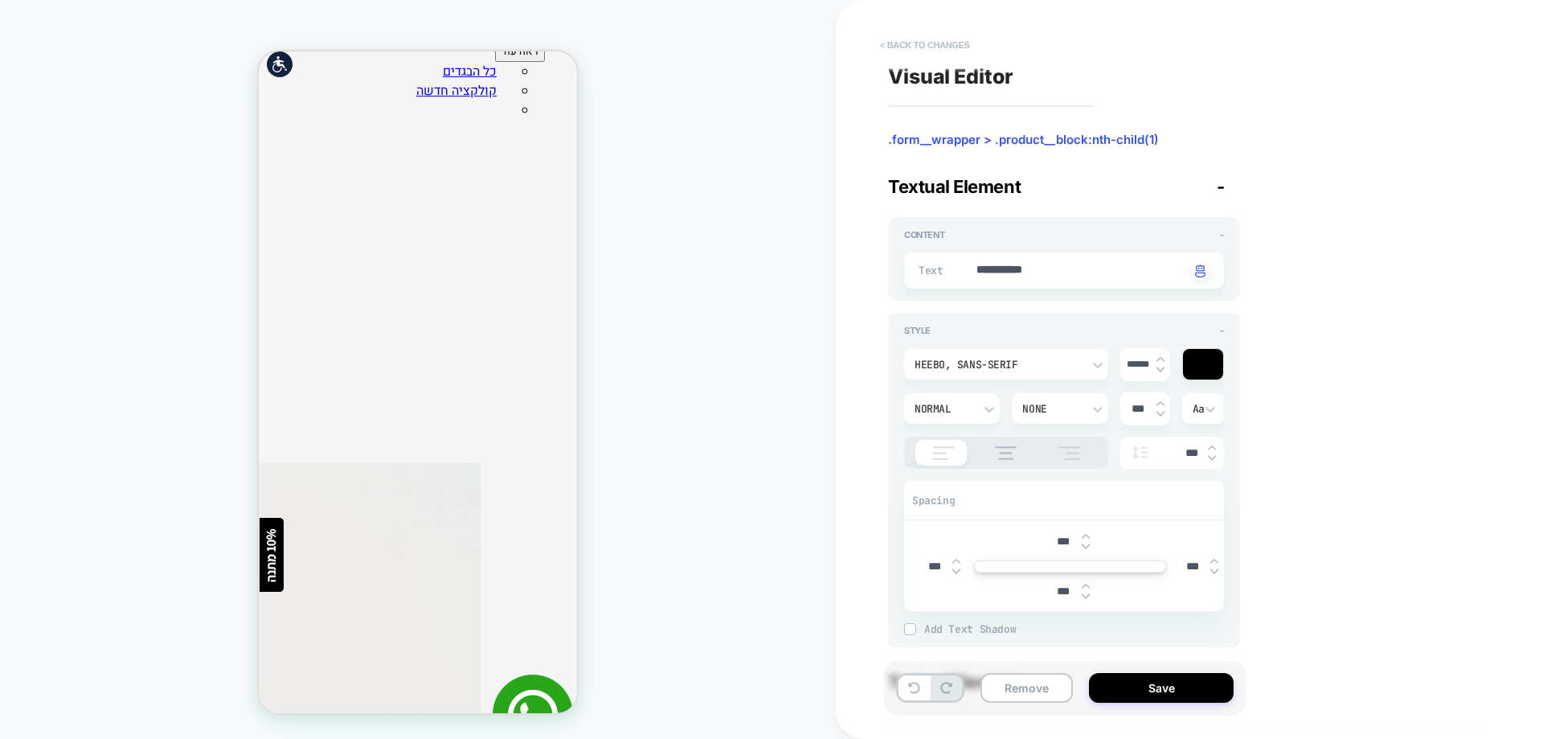
click at [939, 48] on button "< Back to changes" at bounding box center [925, 45] width 106 height 26
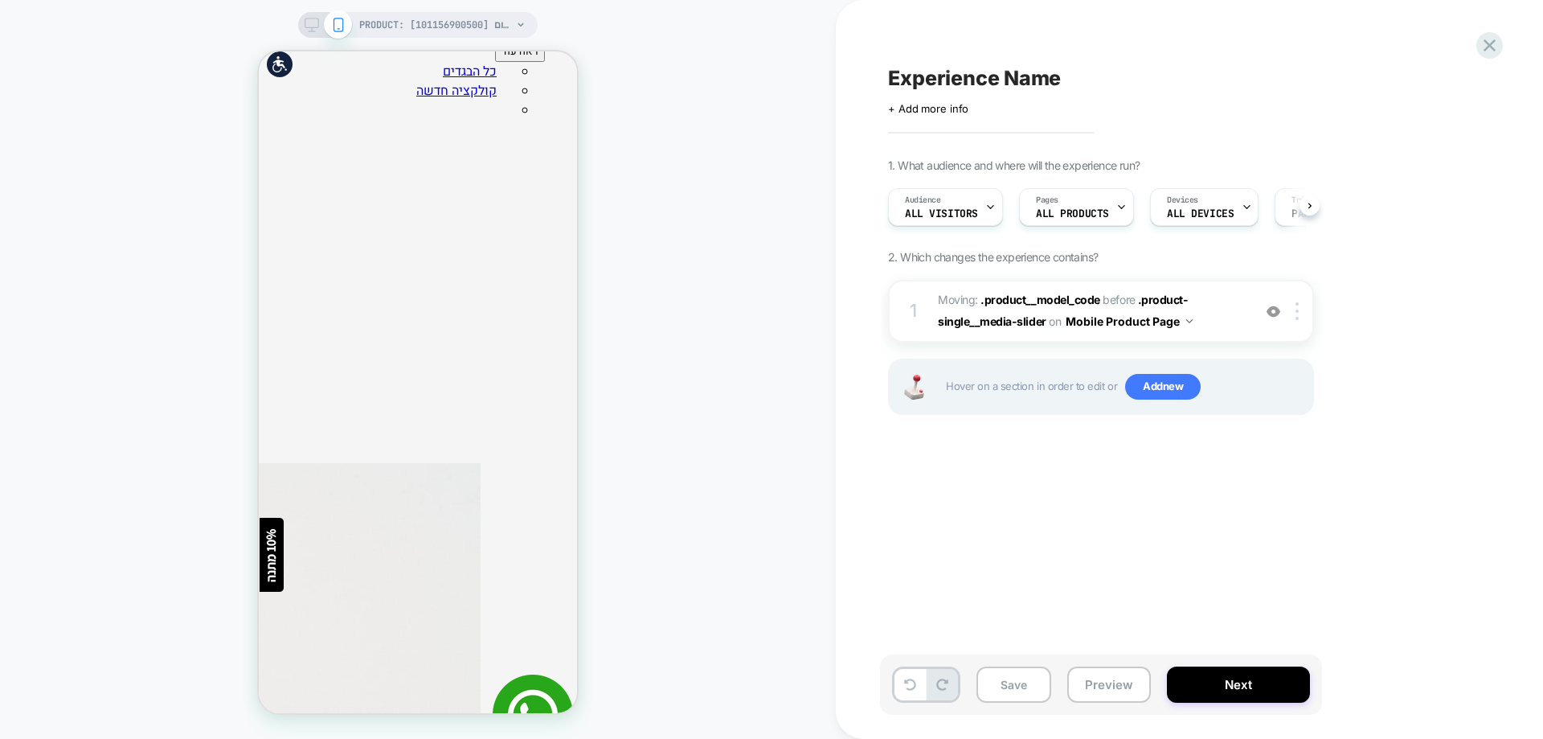
scroll to position [0, 1]
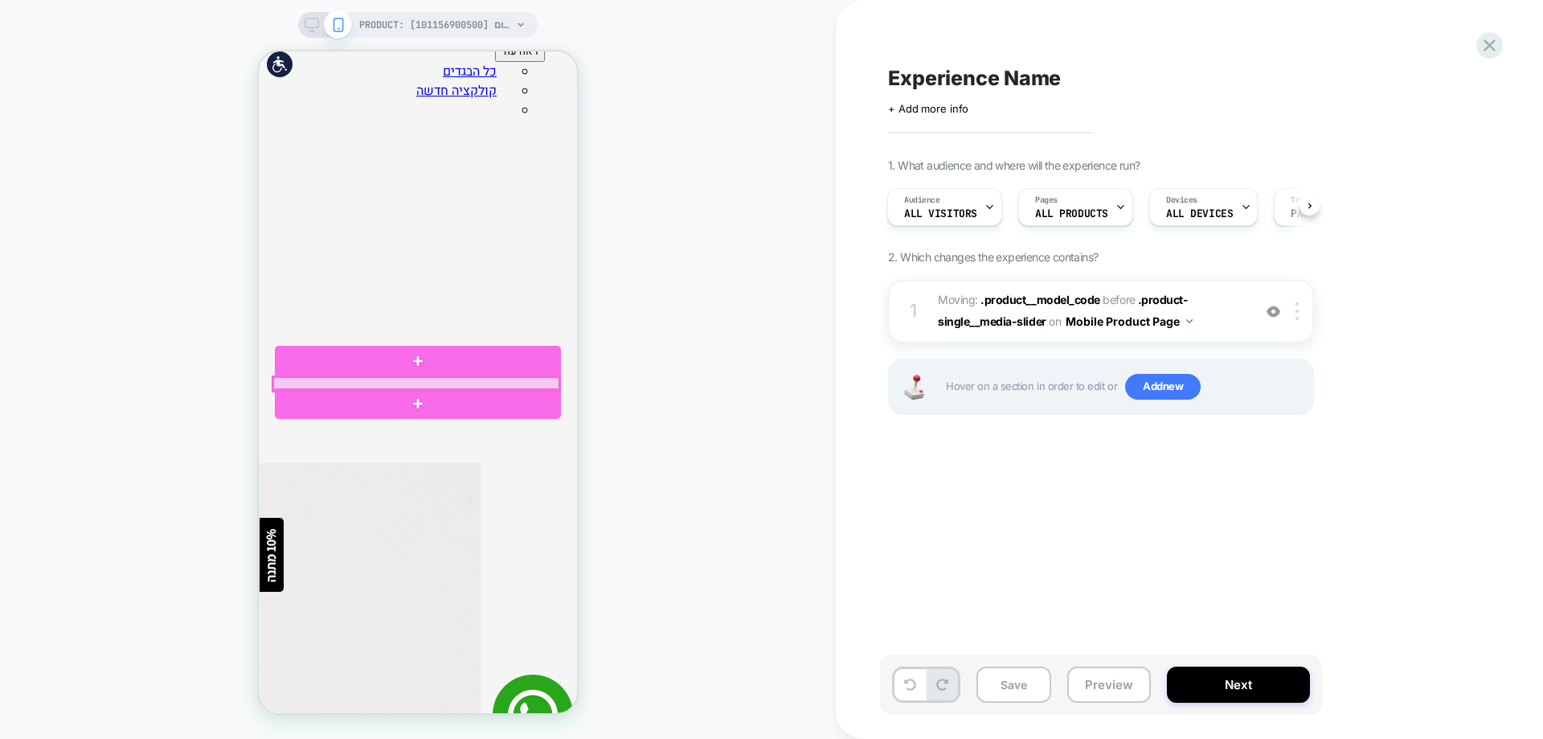
click at [481, 380] on div at bounding box center [416, 384] width 286 height 14
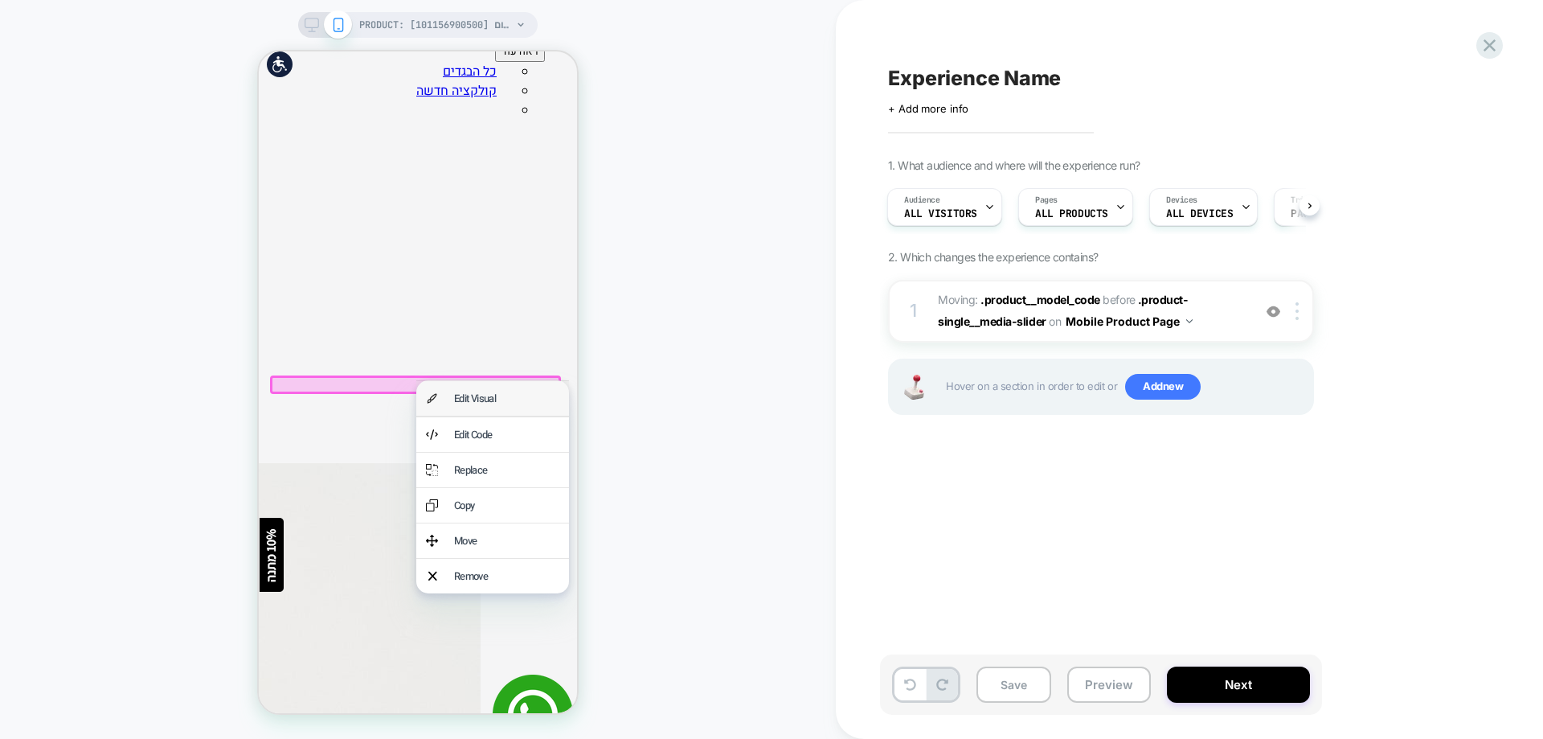
click at [499, 395] on div "Edit Visual" at bounding box center [506, 398] width 105 height 15
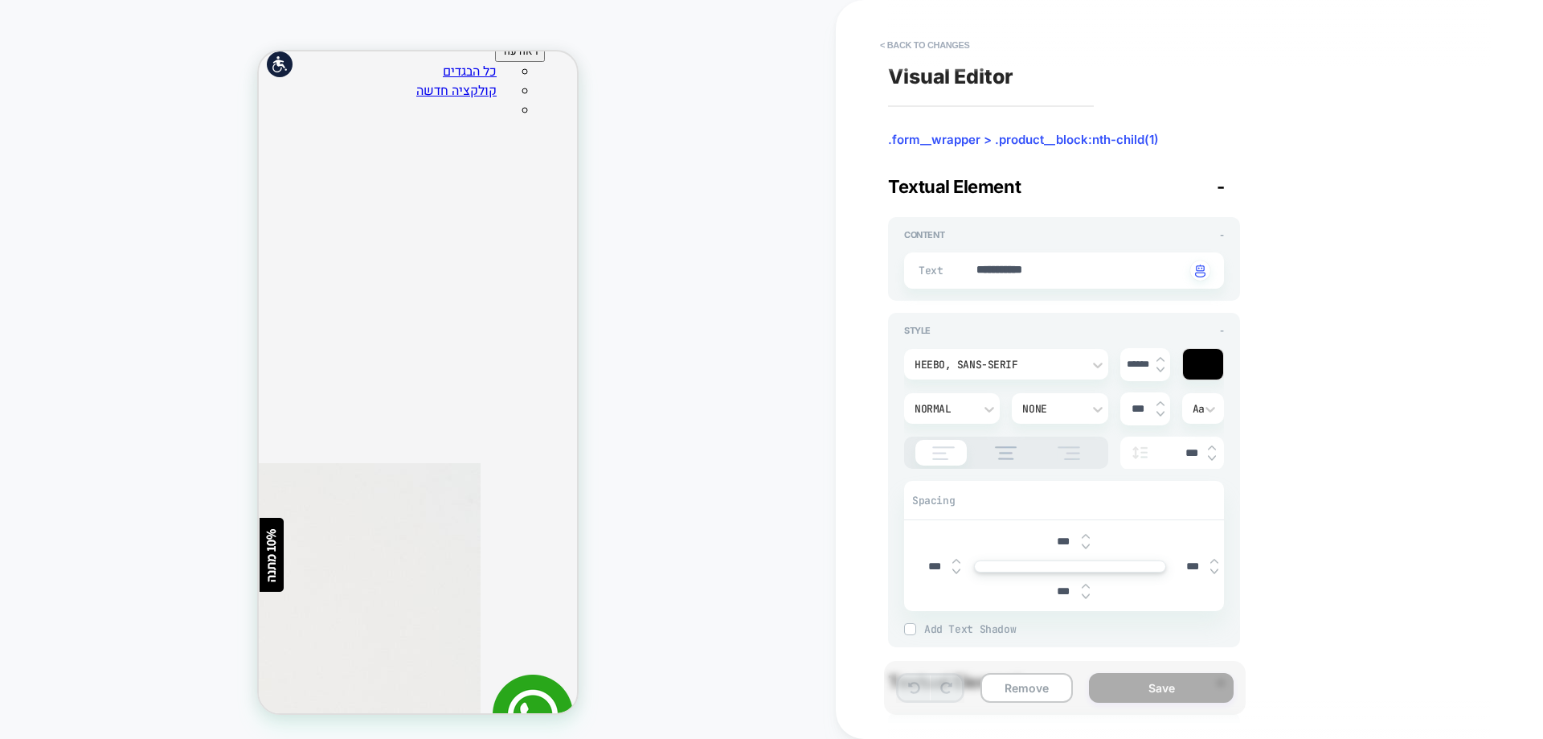
click at [1145, 365] on input "******" at bounding box center [1138, 364] width 36 height 12
click at [1147, 364] on input "******" at bounding box center [1138, 364] width 36 height 12
type textarea "*"
type input "****"
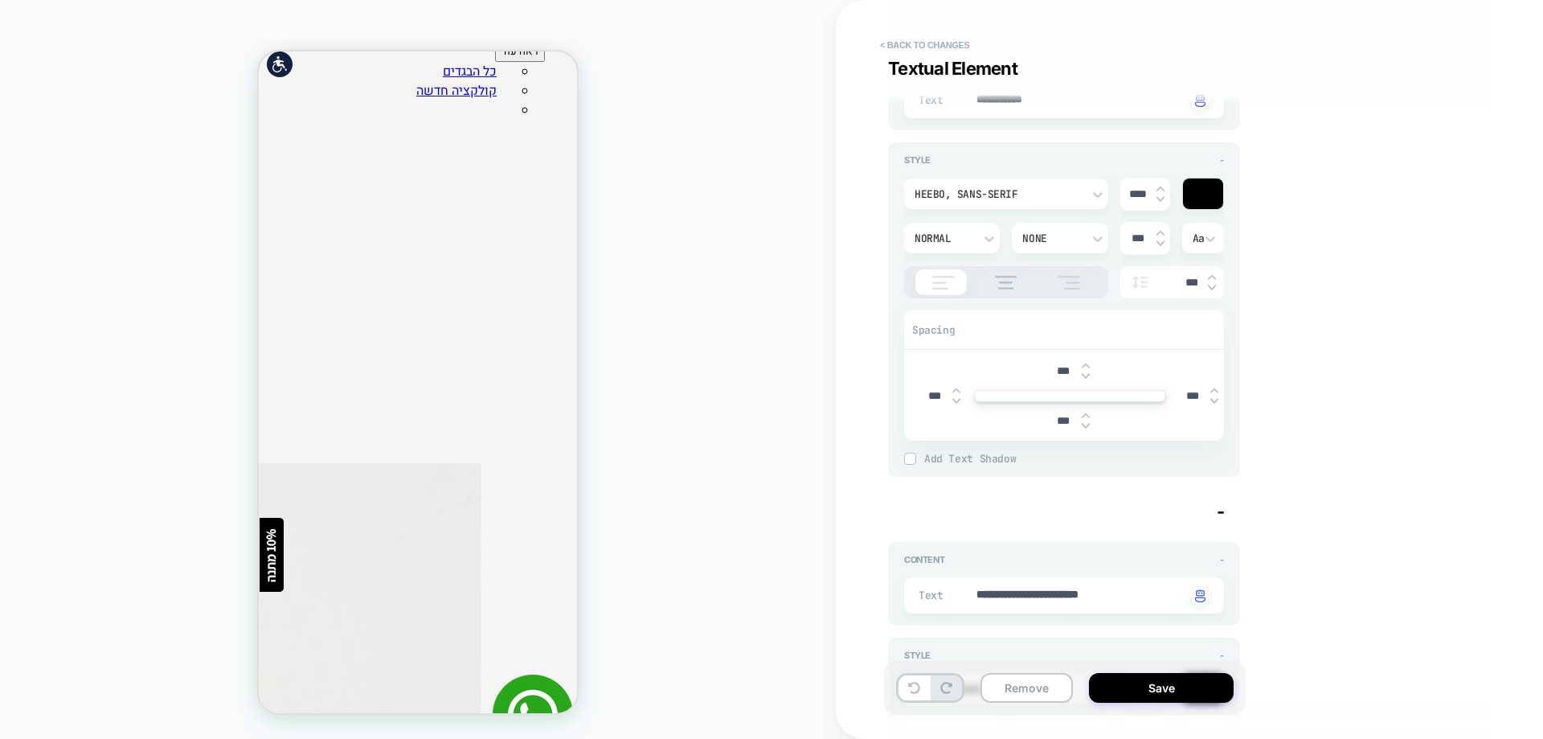
scroll to position [1, 0]
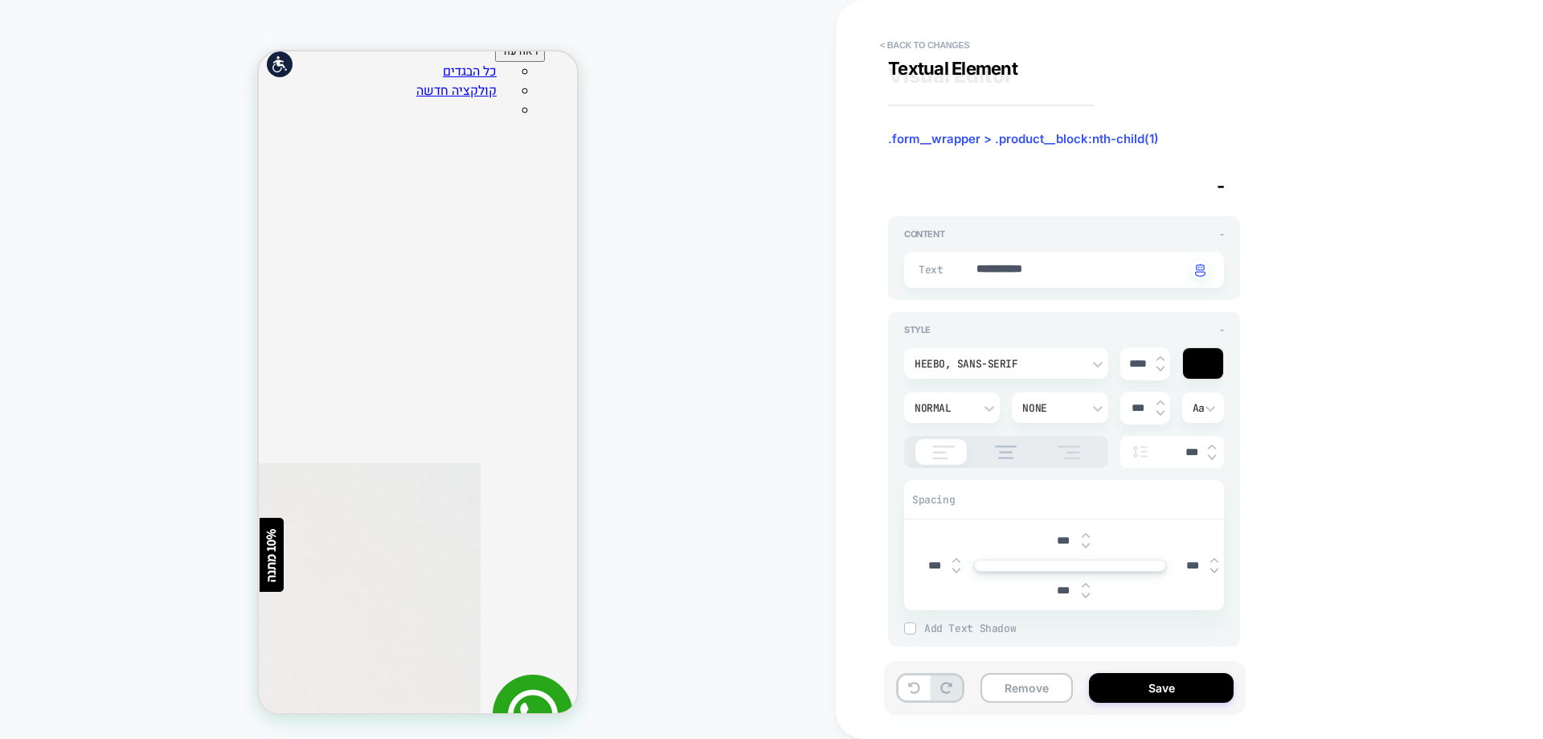
type textarea "*"
type input "****"
click at [1159, 677] on button "Save" at bounding box center [1161, 688] width 145 height 30
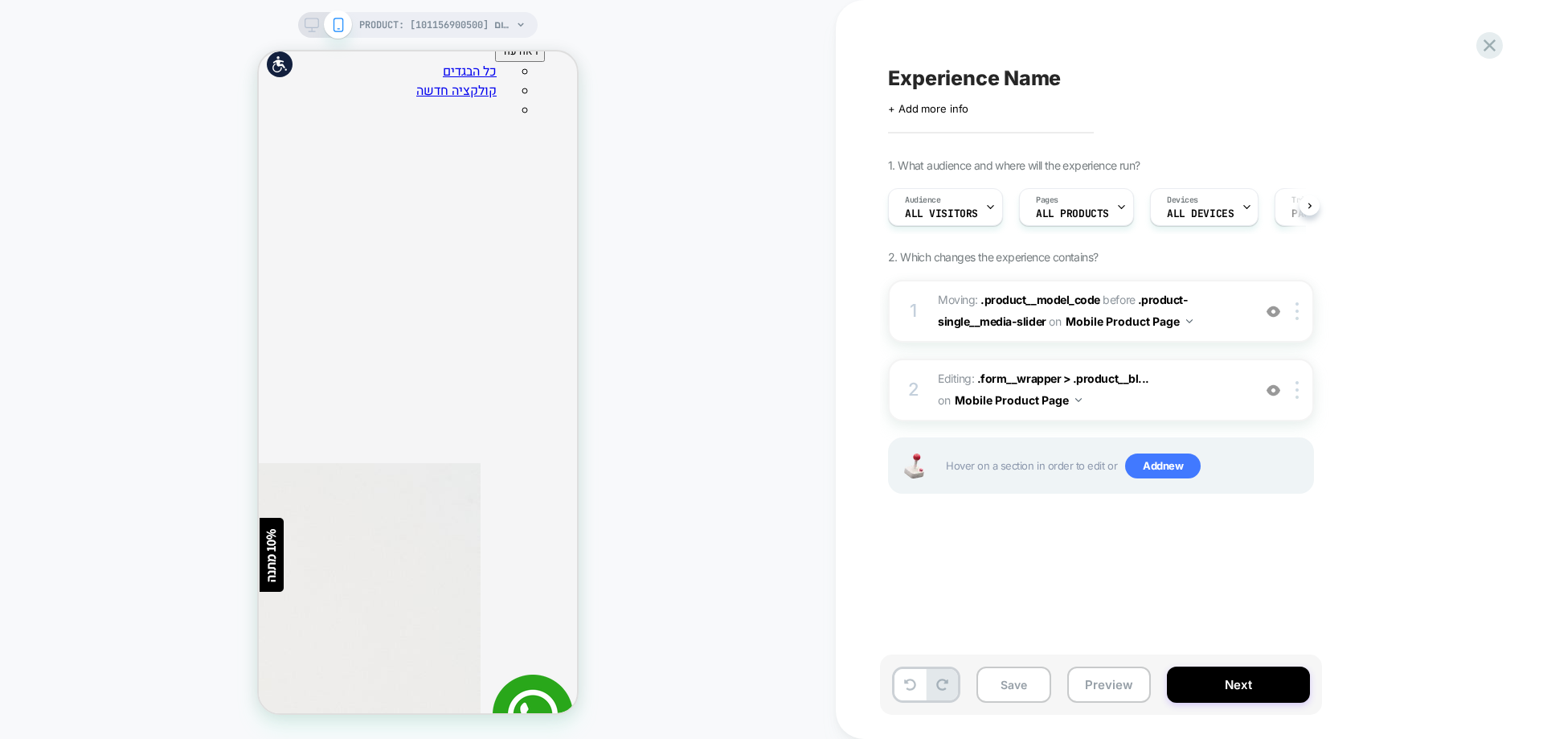
scroll to position [0, 1]
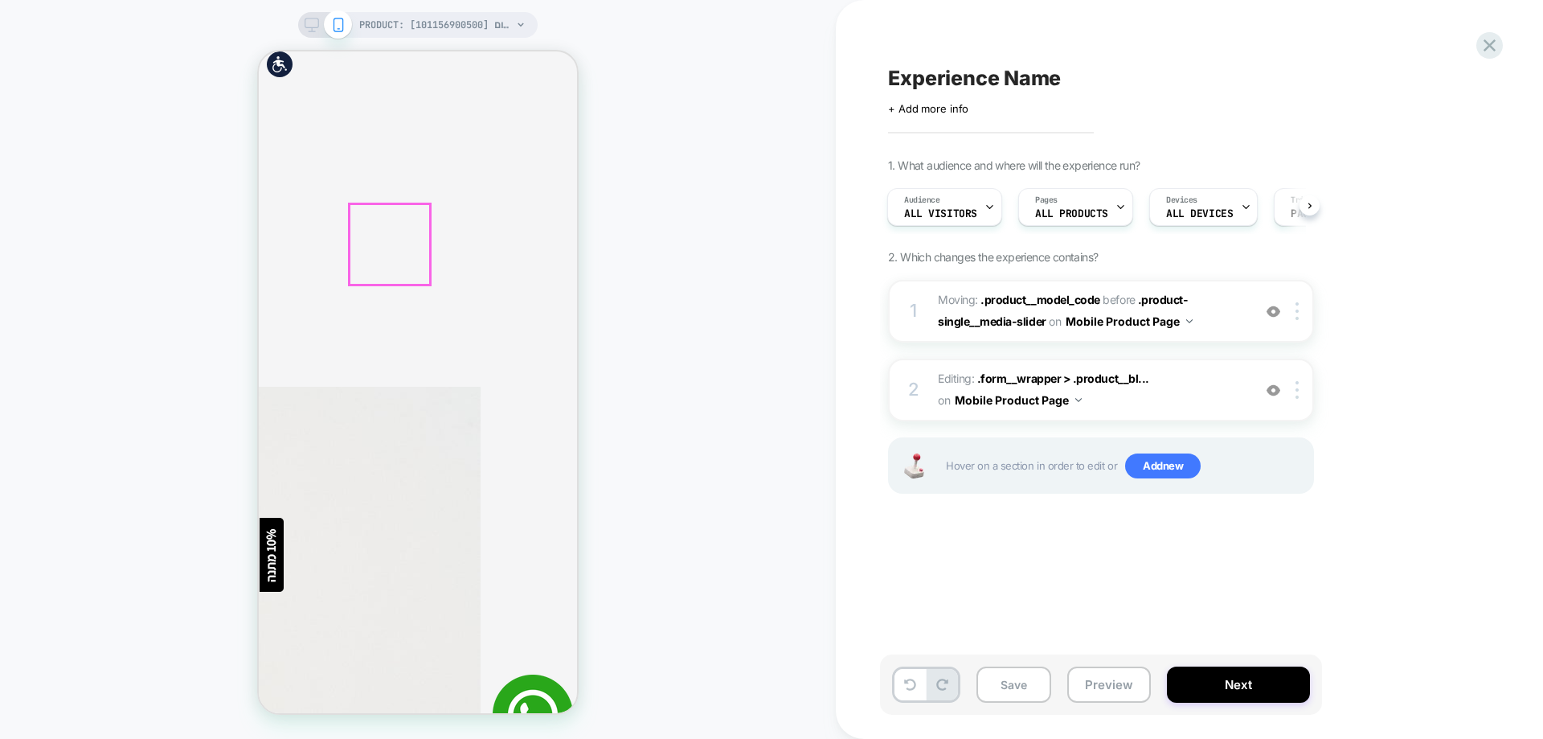
scroll to position [402, 0]
drag, startPoint x: 539, startPoint y: 476, endPoint x: 910, endPoint y: 542, distance: 376.4
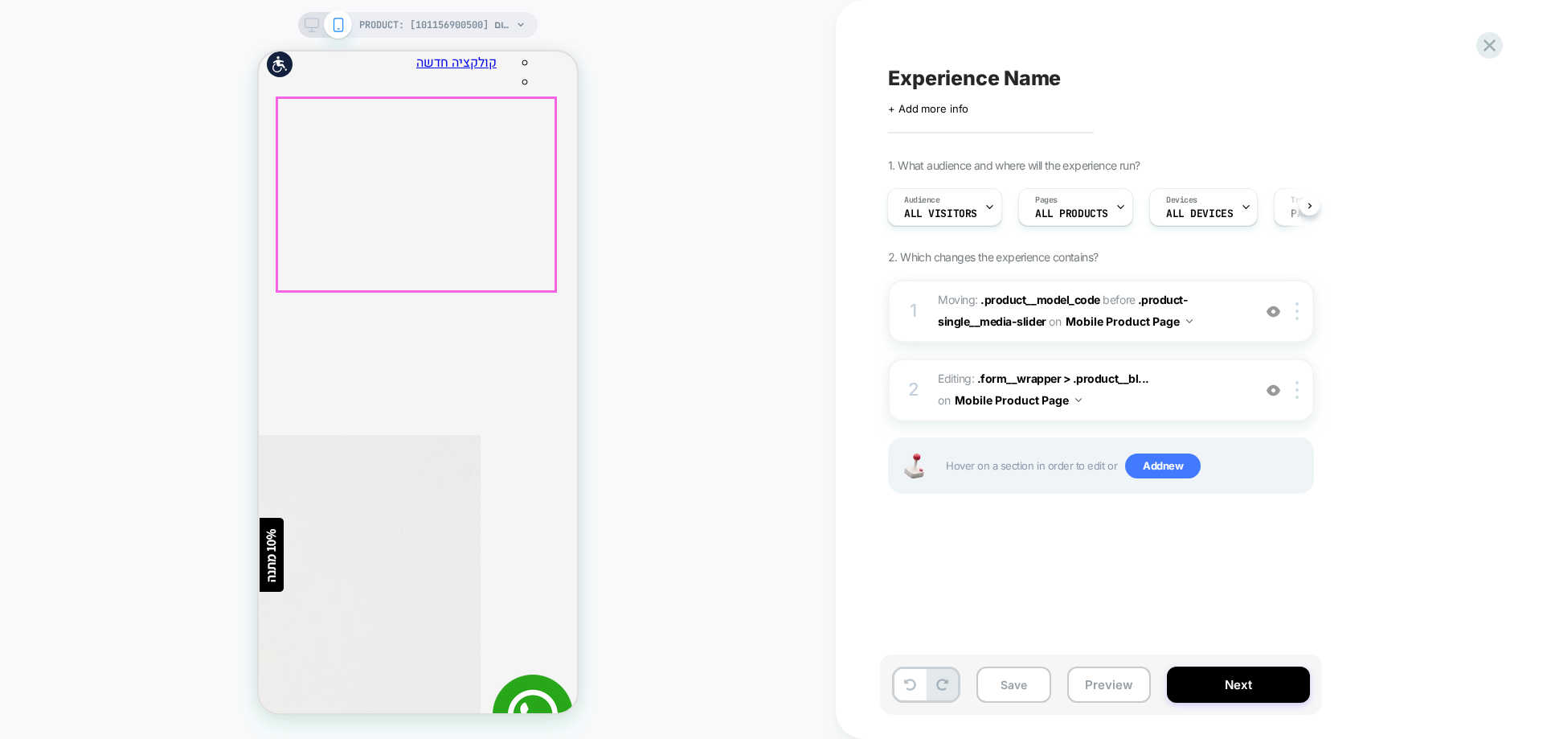
scroll to position [402, 0]
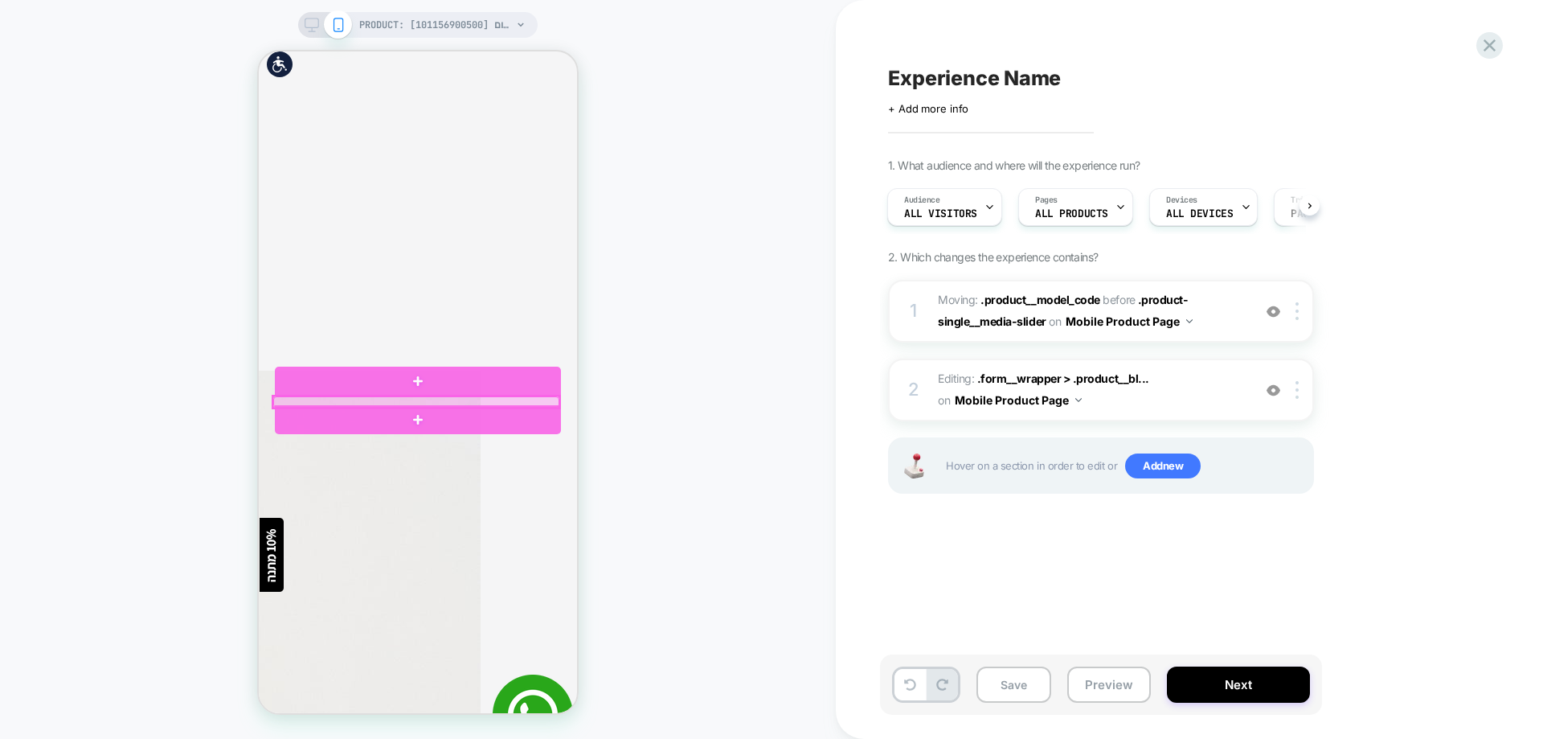
click at [537, 398] on div at bounding box center [416, 401] width 286 height 11
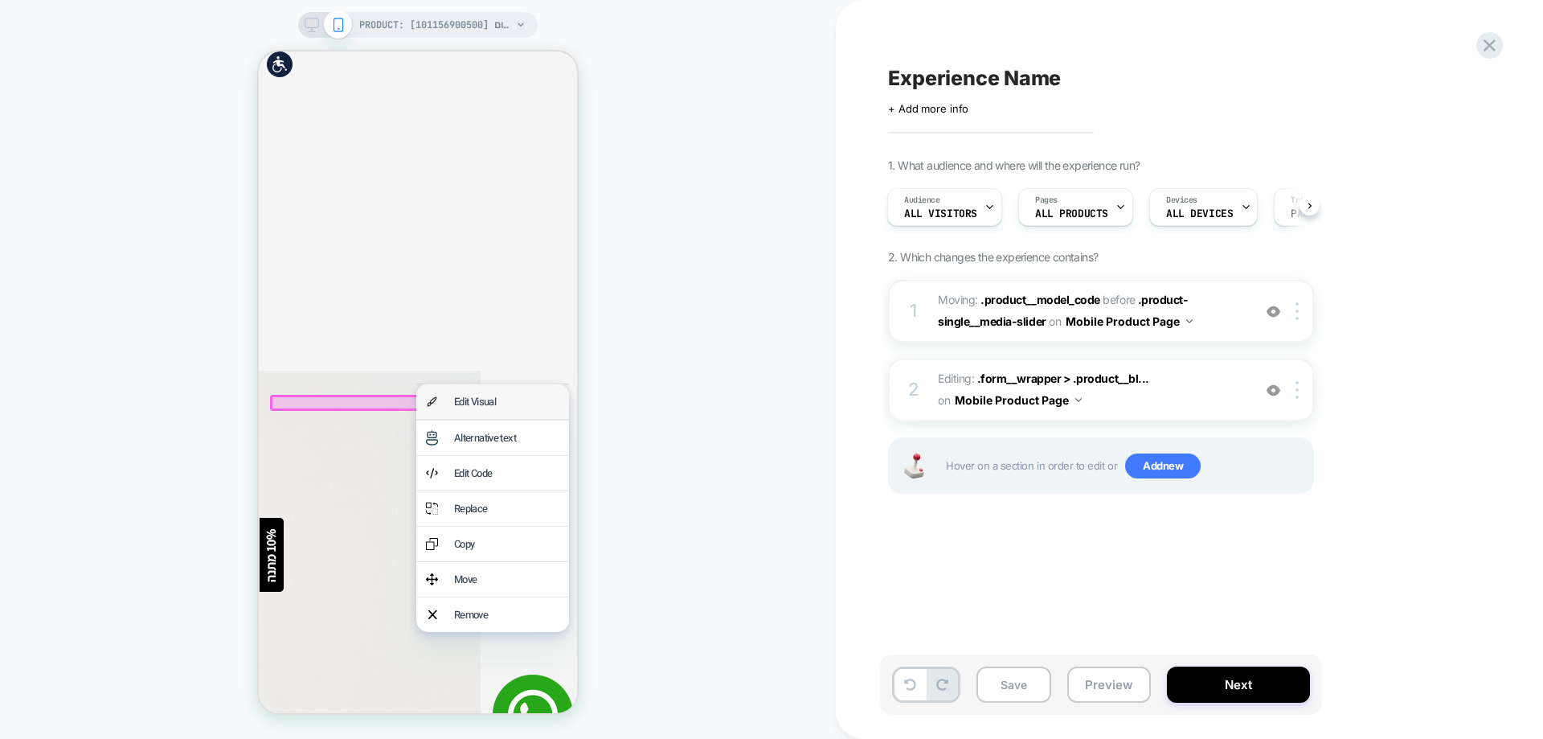
click at [528, 403] on div "Edit Visual" at bounding box center [506, 401] width 105 height 15
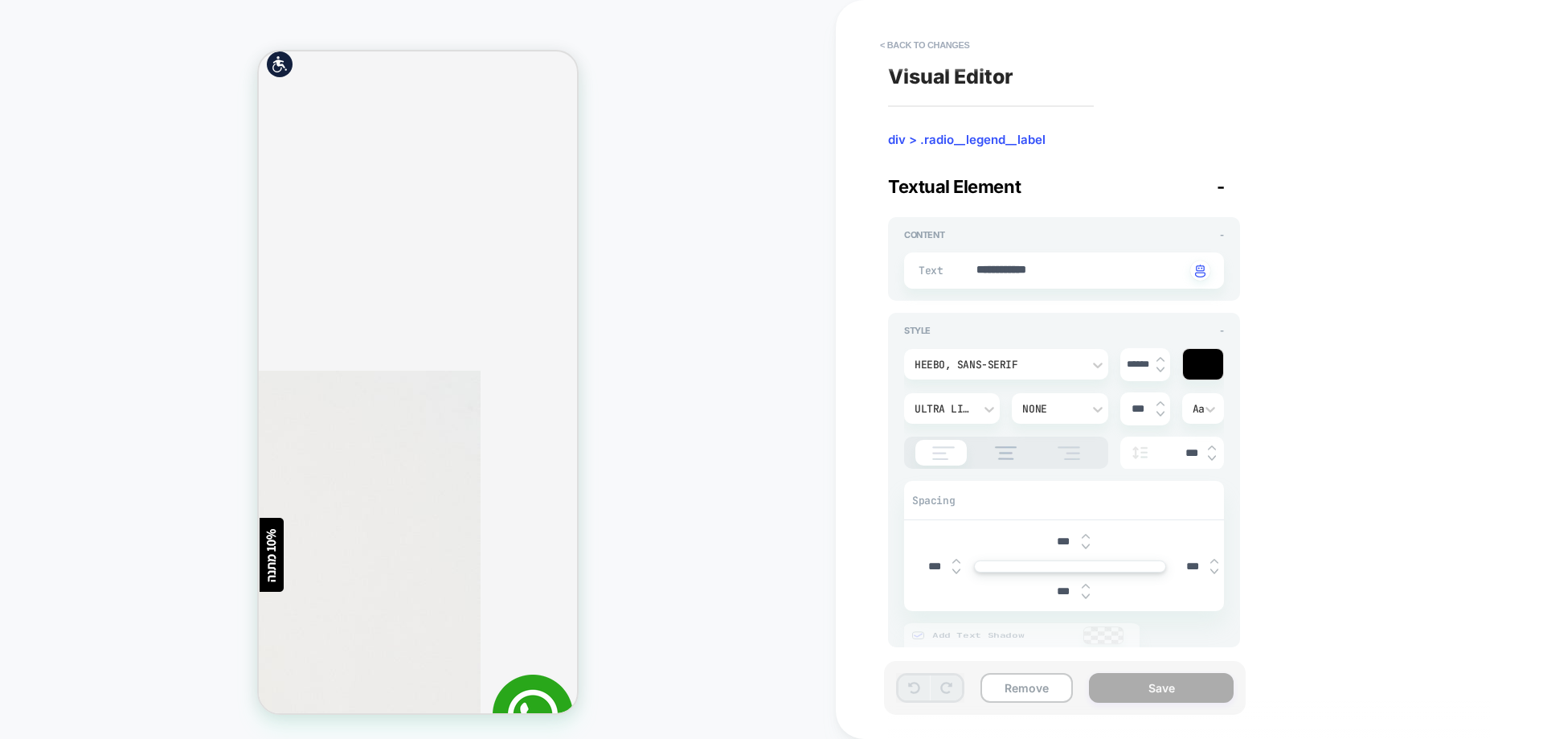
scroll to position [420, 0]
click at [960, 409] on div "Ultra Light" at bounding box center [944, 409] width 59 height 14
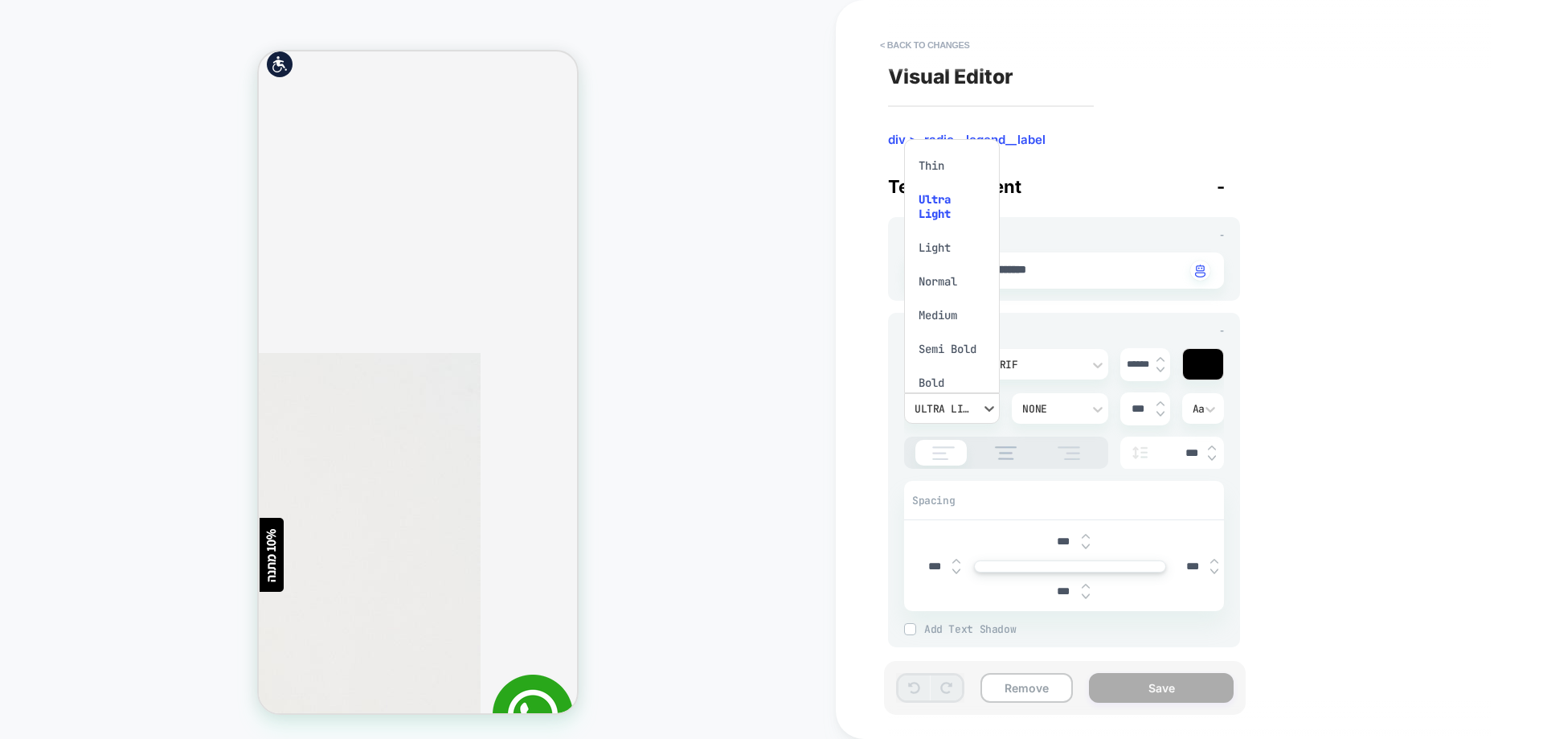
scroll to position [24, 0]
click at [951, 360] on div "Bold" at bounding box center [952, 359] width 83 height 34
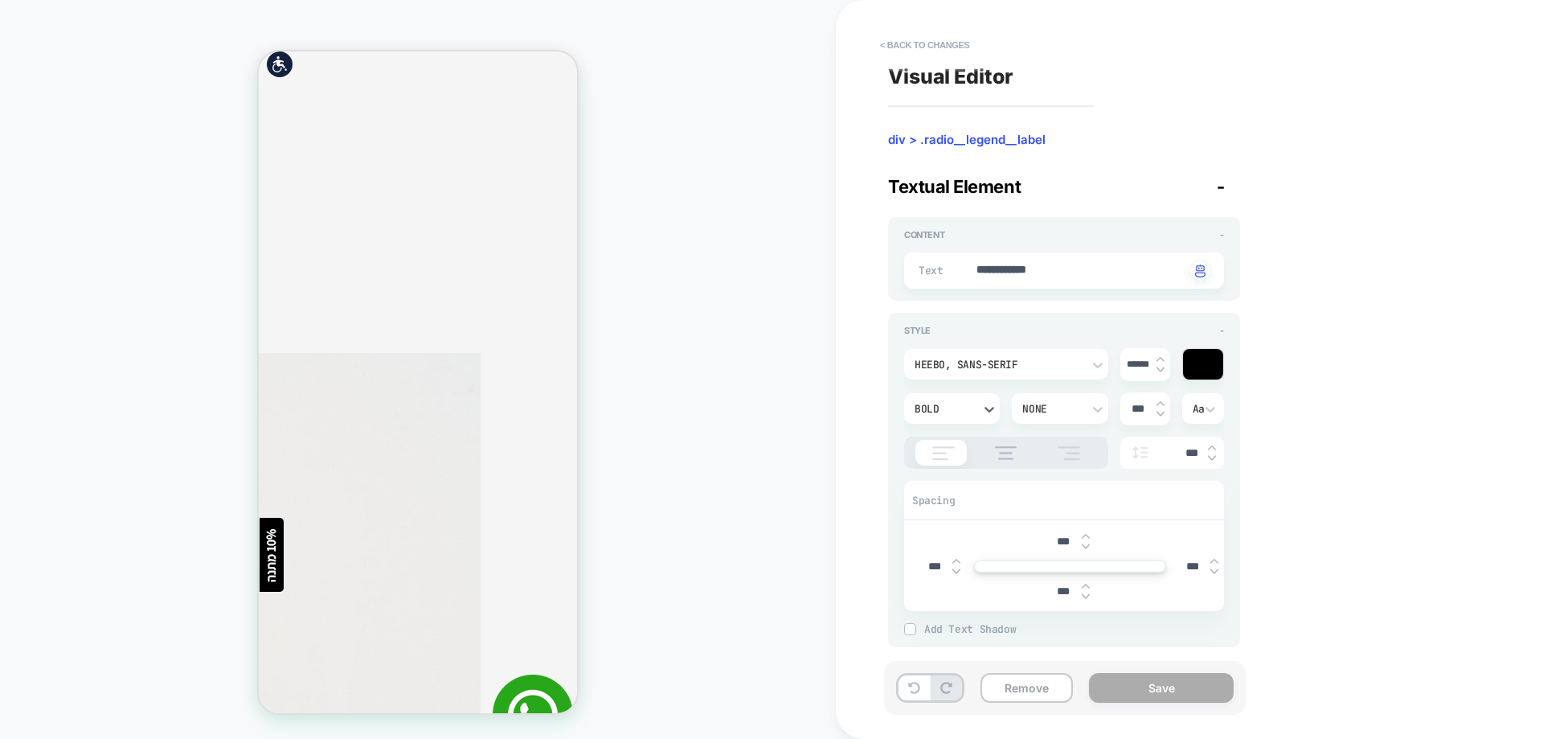
type textarea "*"
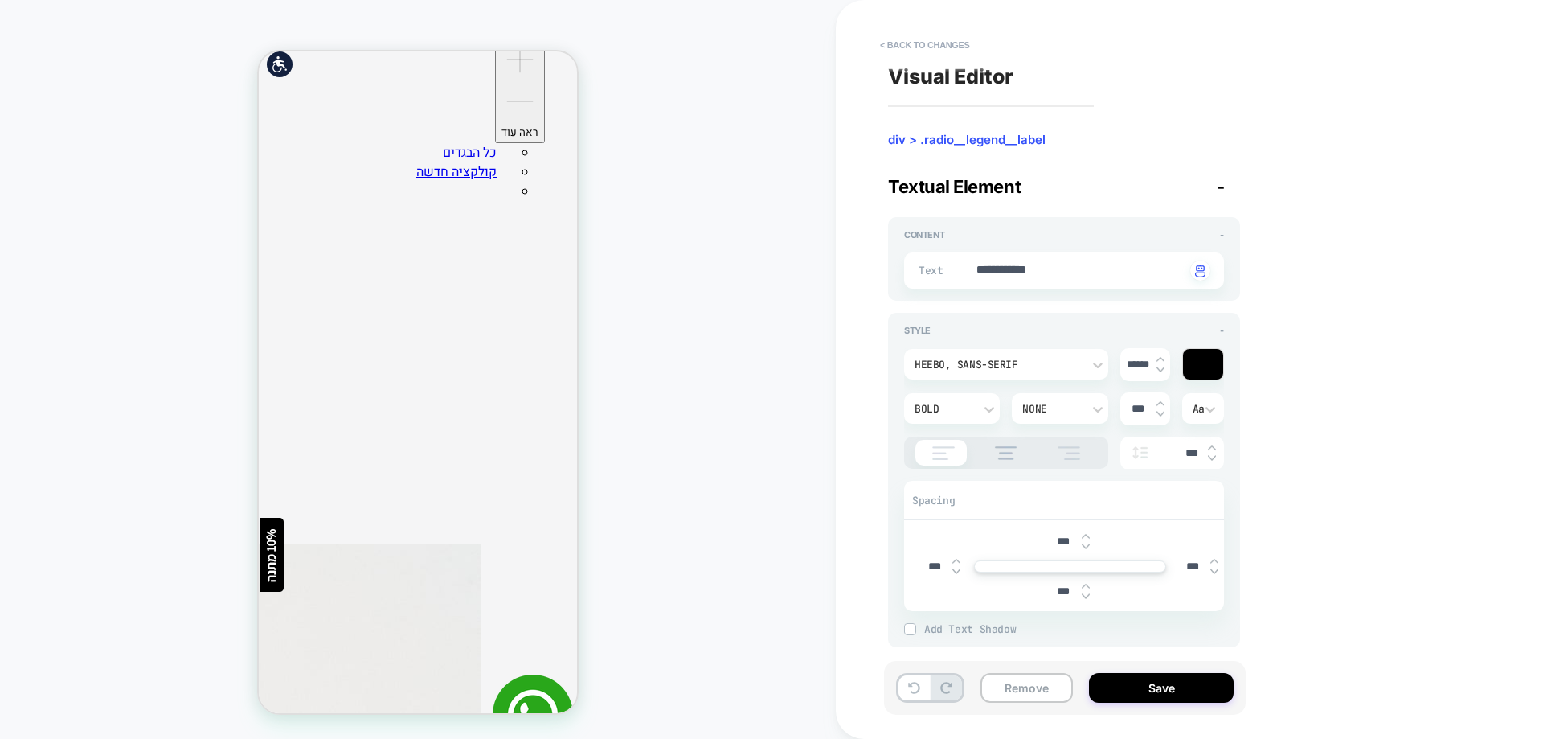
scroll to position [402, 0]
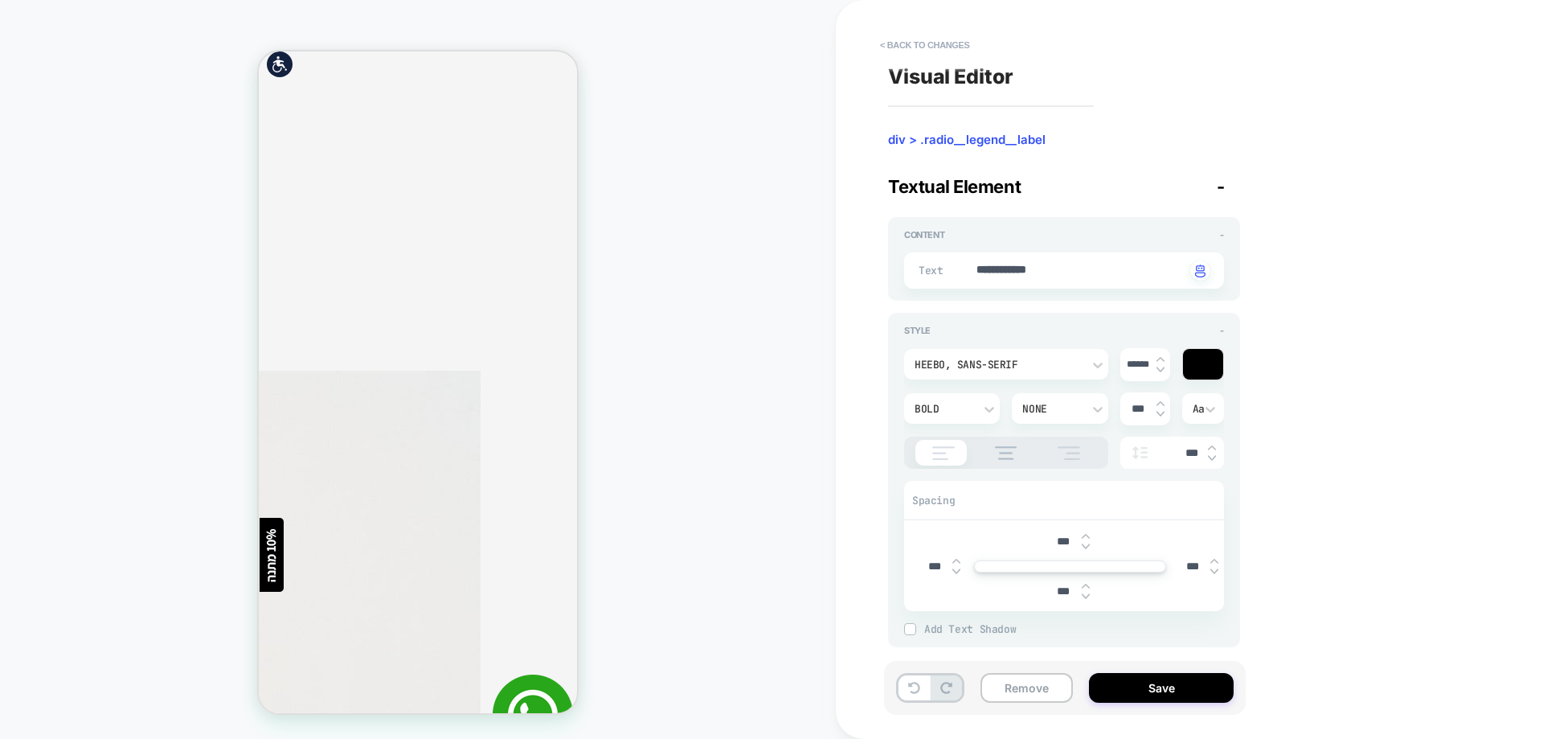
drag, startPoint x: 493, startPoint y: 285, endPoint x: 560, endPoint y: 287, distance: 67.5
drag, startPoint x: 492, startPoint y: 288, endPoint x: 556, endPoint y: 287, distance: 64.3
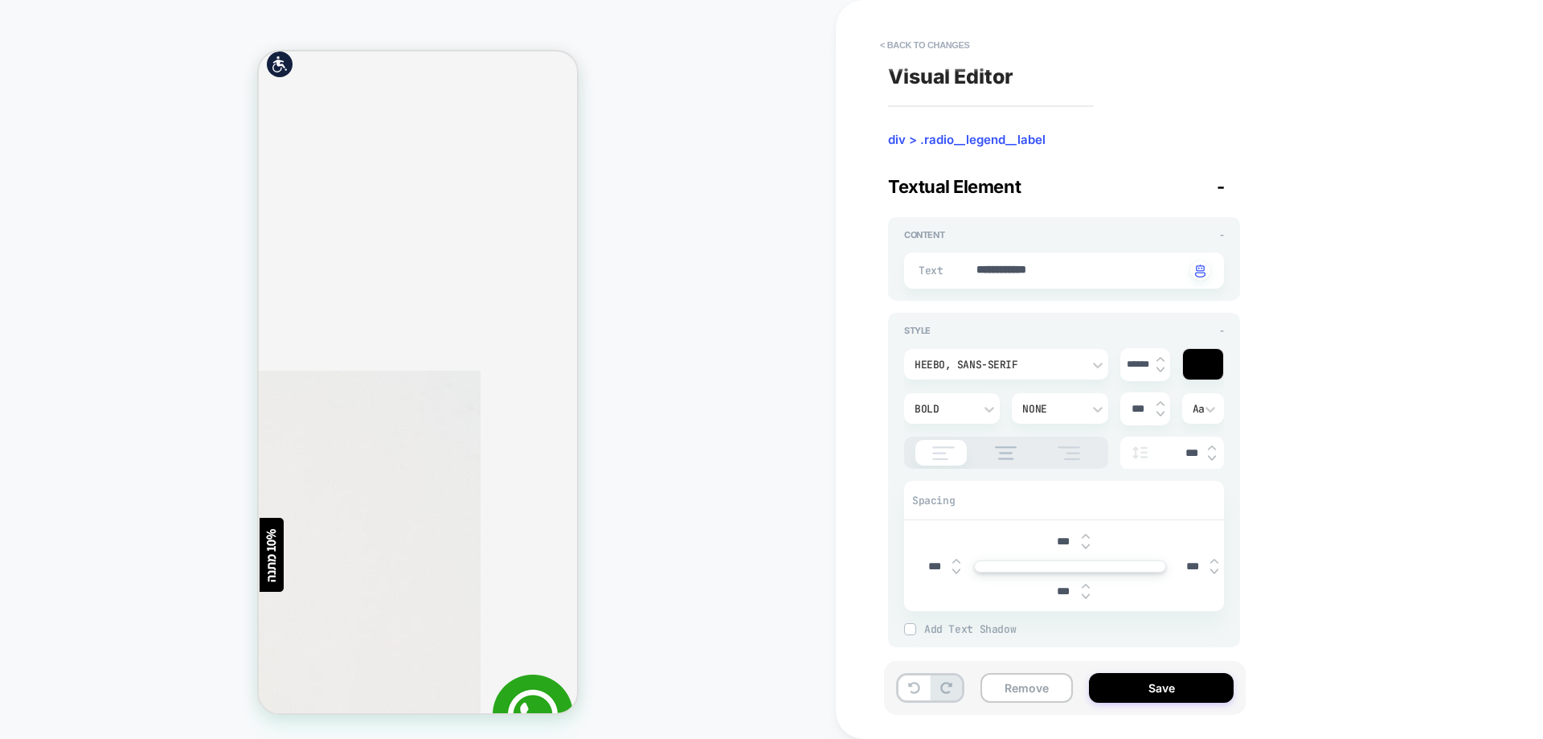
drag, startPoint x: 493, startPoint y: 289, endPoint x: 559, endPoint y: 293, distance: 66.8
drag, startPoint x: 480, startPoint y: 288, endPoint x: 560, endPoint y: 290, distance: 80.4
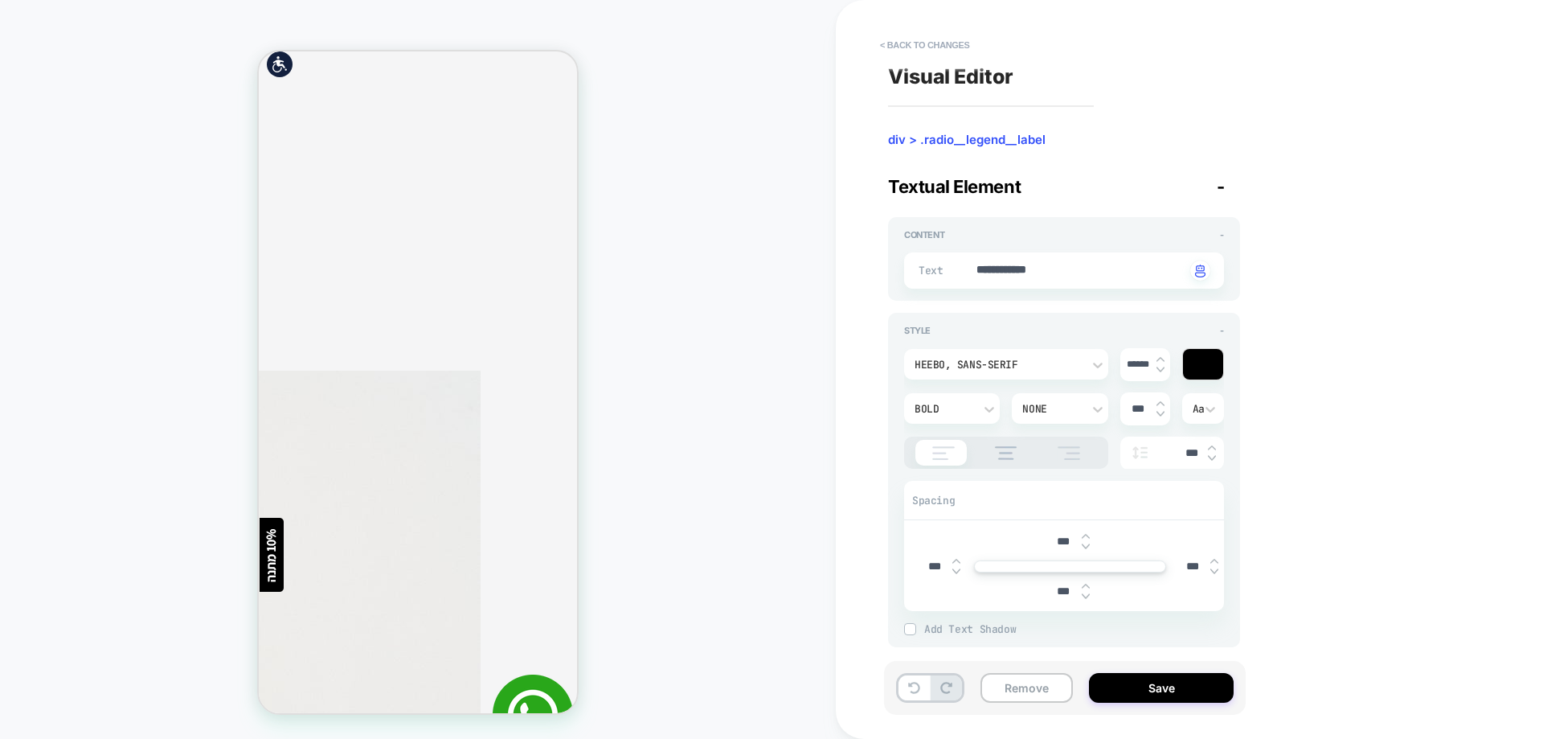
drag, startPoint x: 550, startPoint y: 317, endPoint x: 306, endPoint y: 342, distance: 244.8
drag, startPoint x: 494, startPoint y: 368, endPoint x: 330, endPoint y: 383, distance: 164.6
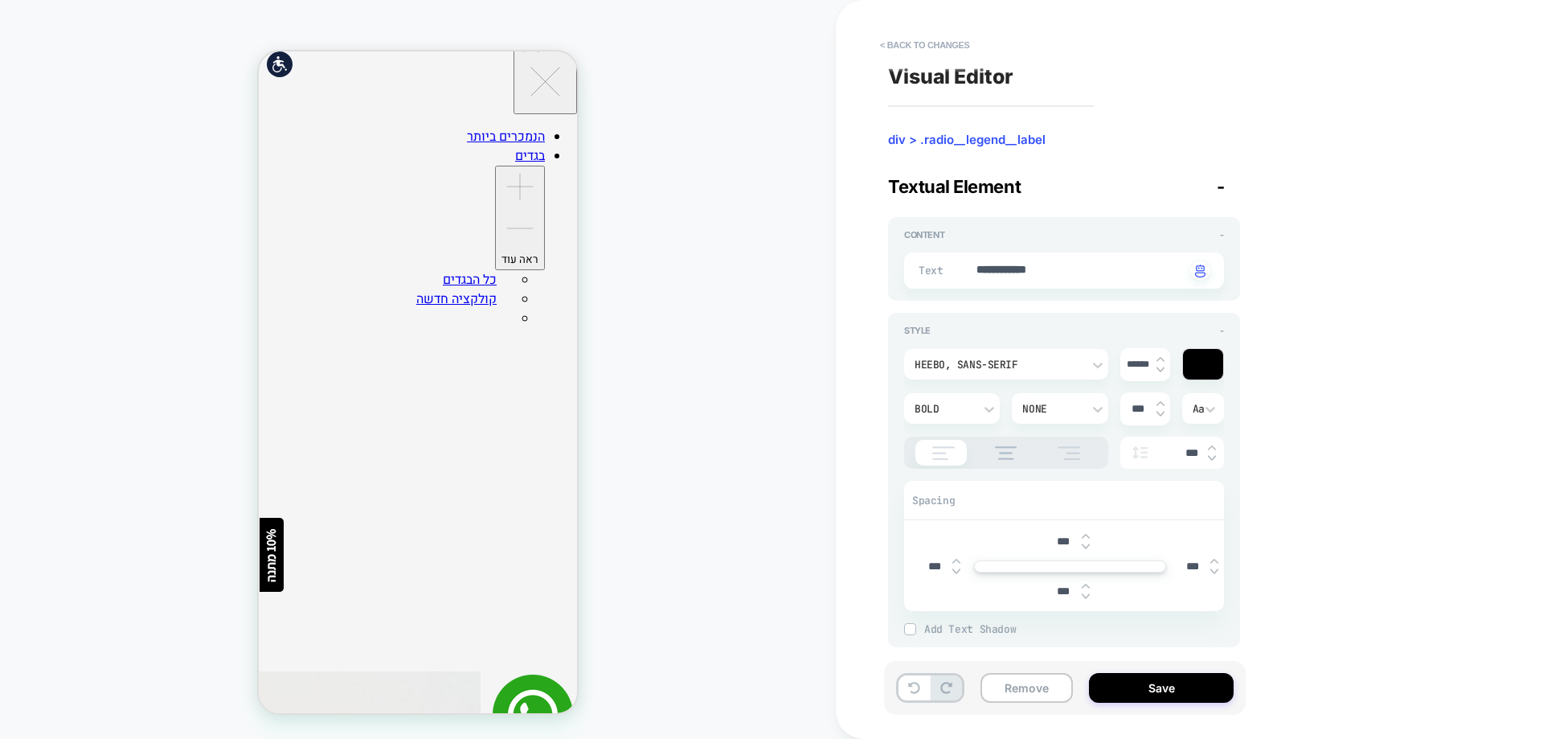
scroll to position [0, 0]
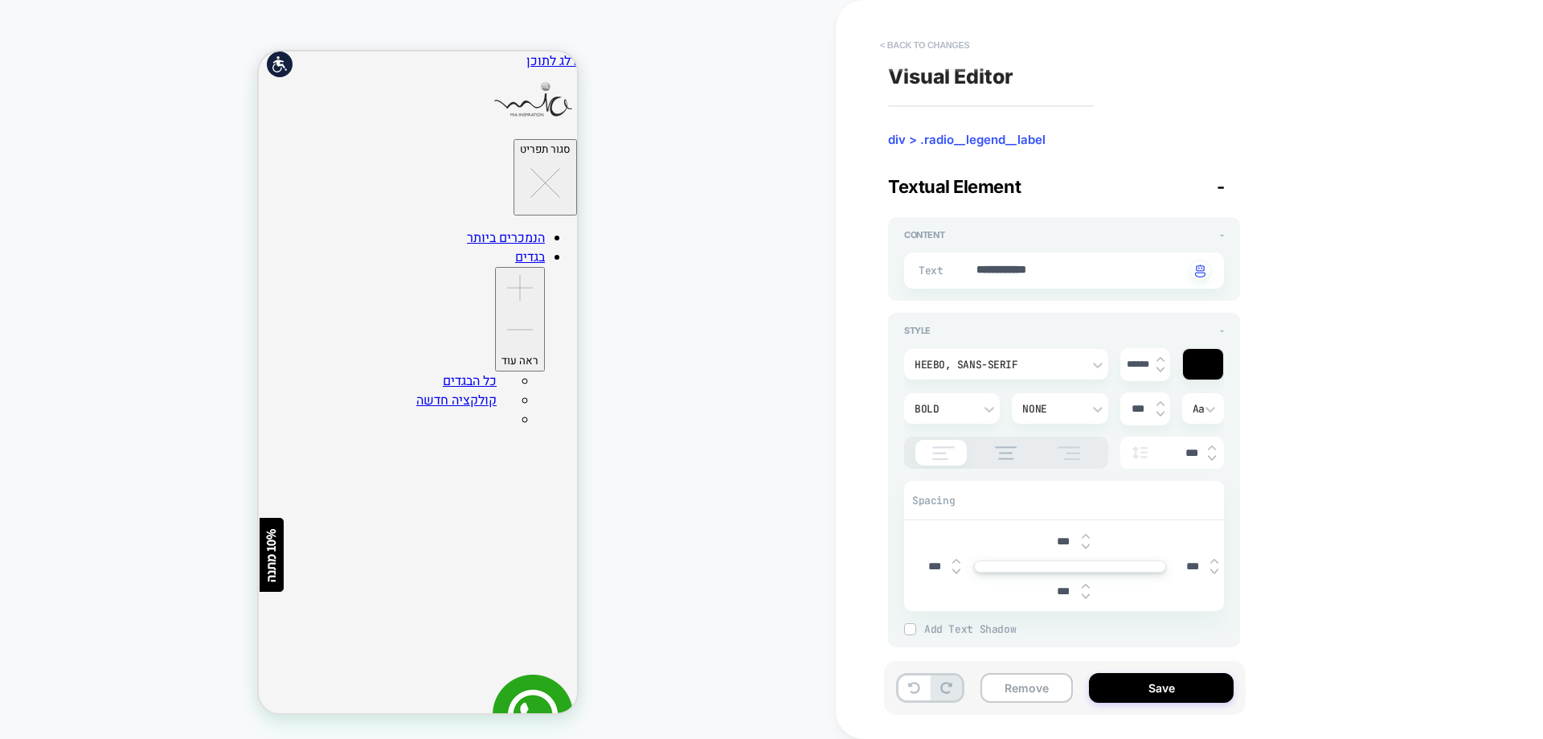
click at [916, 49] on button "< Back to changes" at bounding box center [925, 45] width 106 height 26
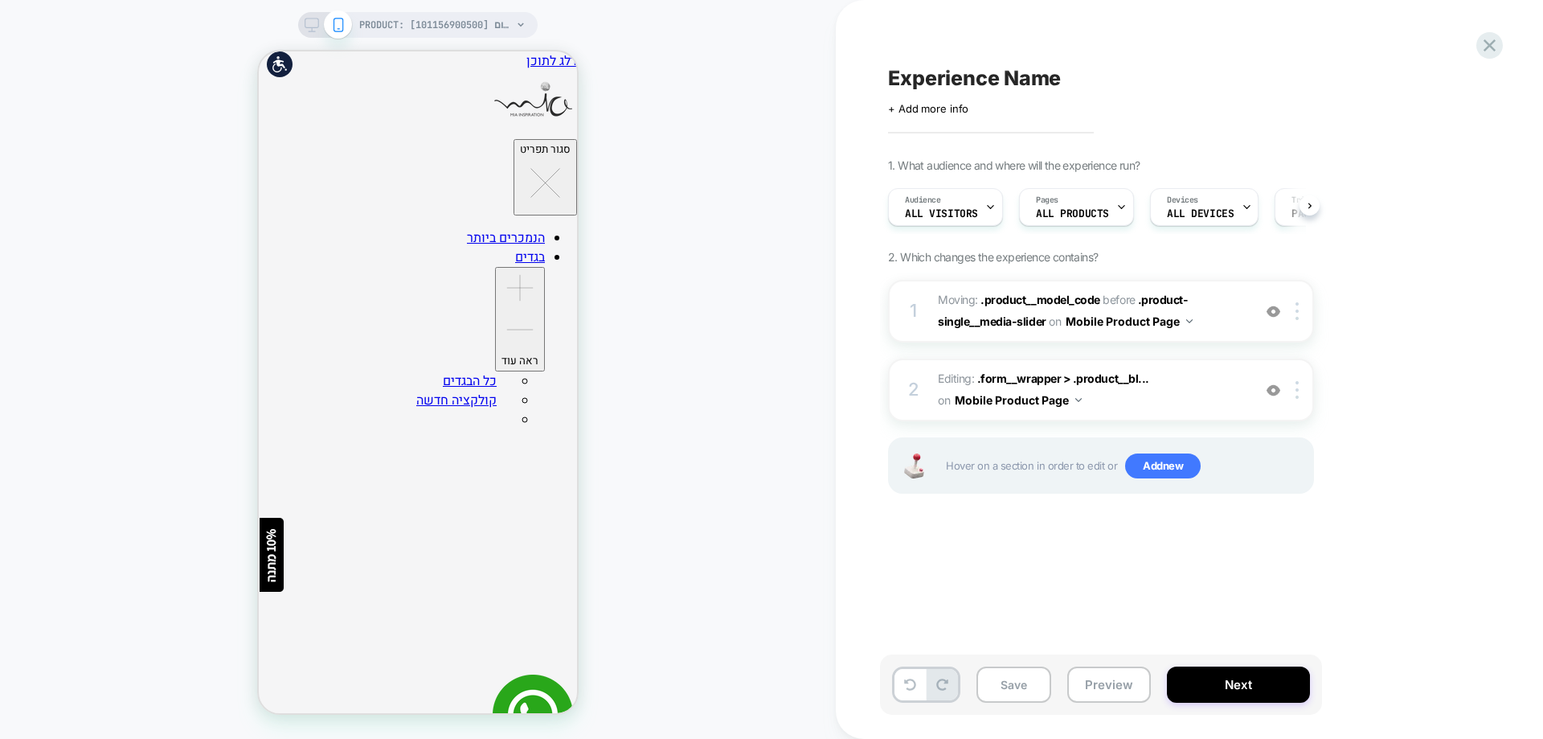
scroll to position [0, 1]
click at [1300, 390] on div at bounding box center [1300, 390] width 27 height 18
click at [1298, 513] on div "Delete" at bounding box center [1298, 518] width 143 height 43
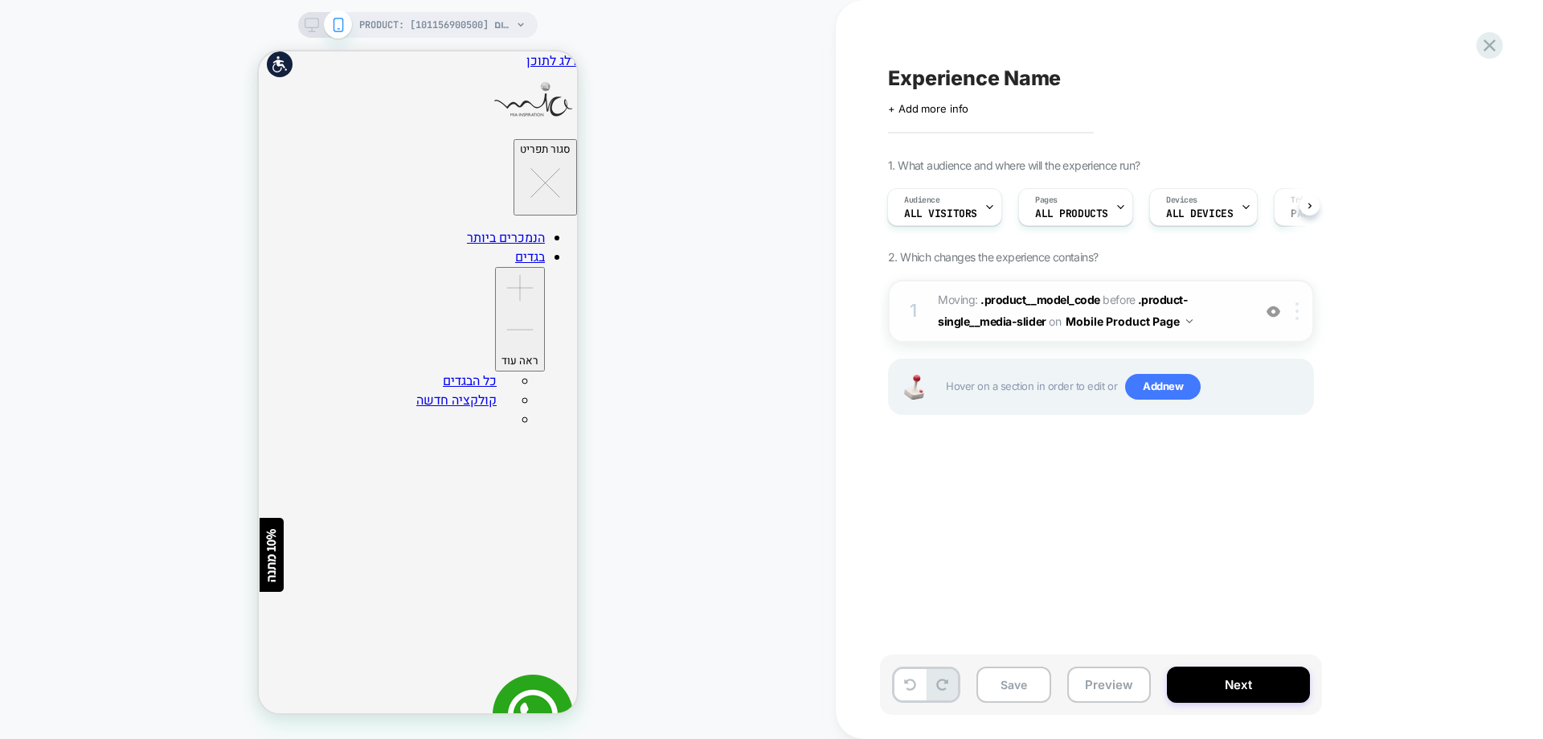
click at [1296, 312] on img at bounding box center [1296, 311] width 3 height 18
click at [1244, 440] on div "Delete" at bounding box center [1298, 439] width 143 height 43
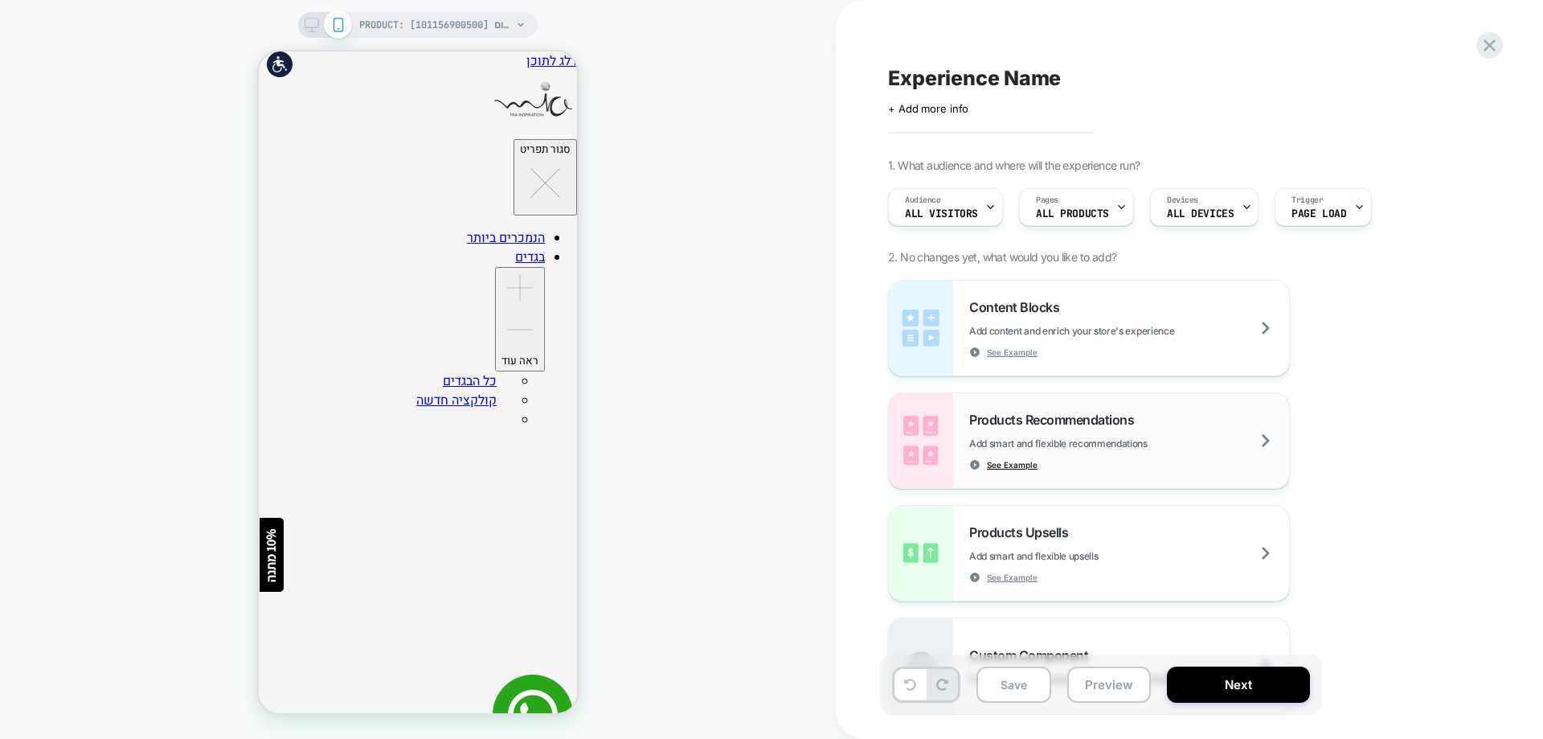
scroll to position [0, 0]
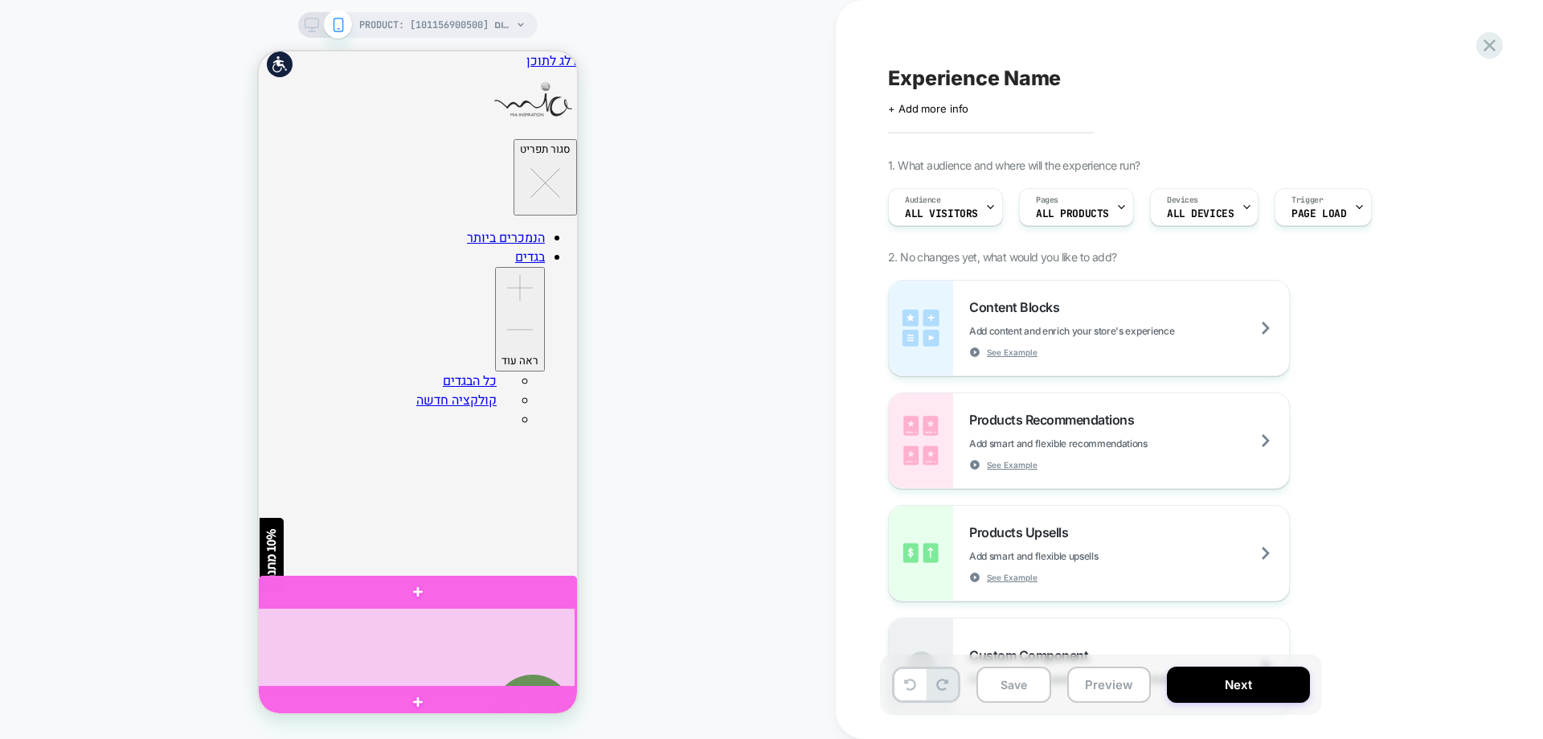
click at [480, 648] on div at bounding box center [416, 648] width 318 height 80
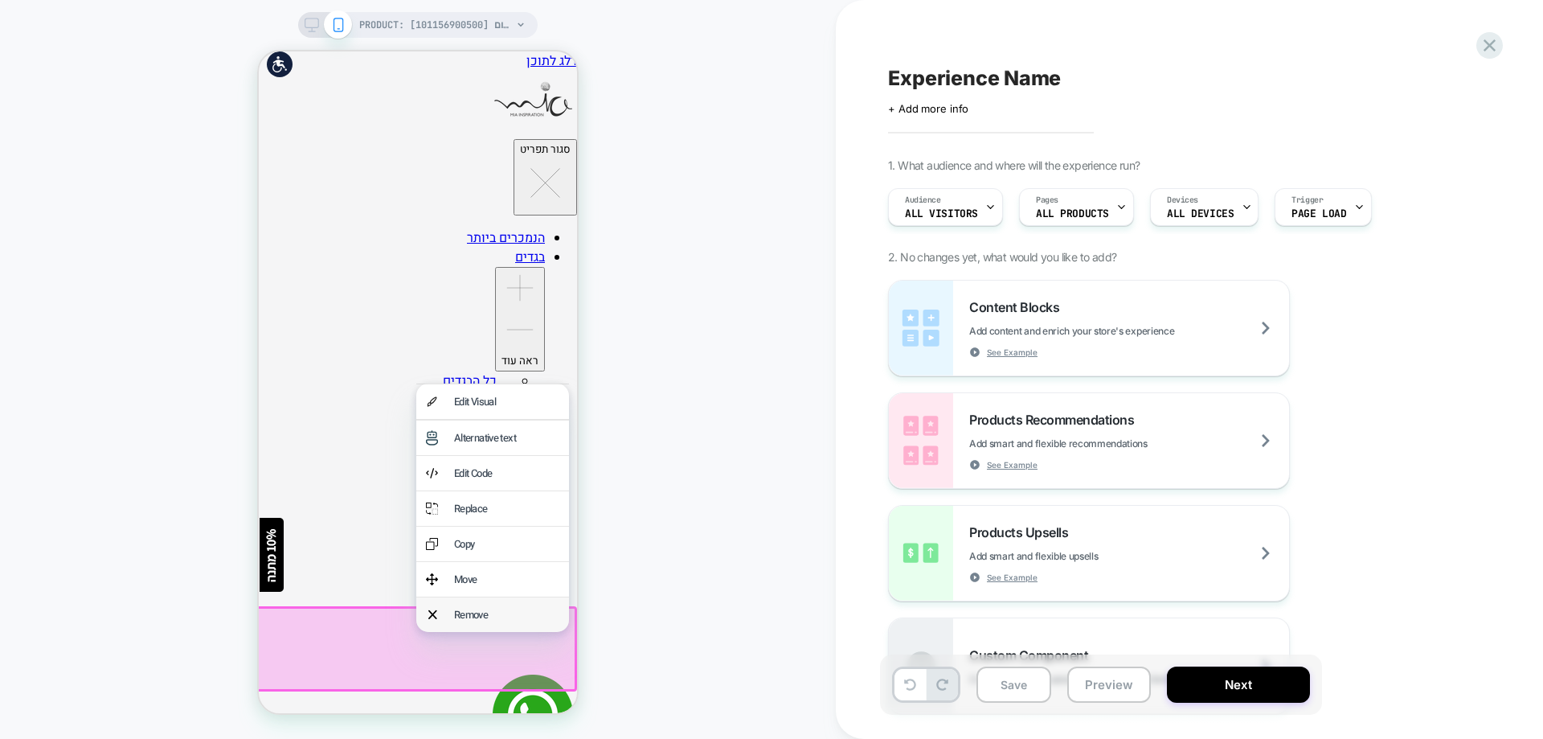
click at [481, 622] on div "Remove" at bounding box center [506, 614] width 105 height 15
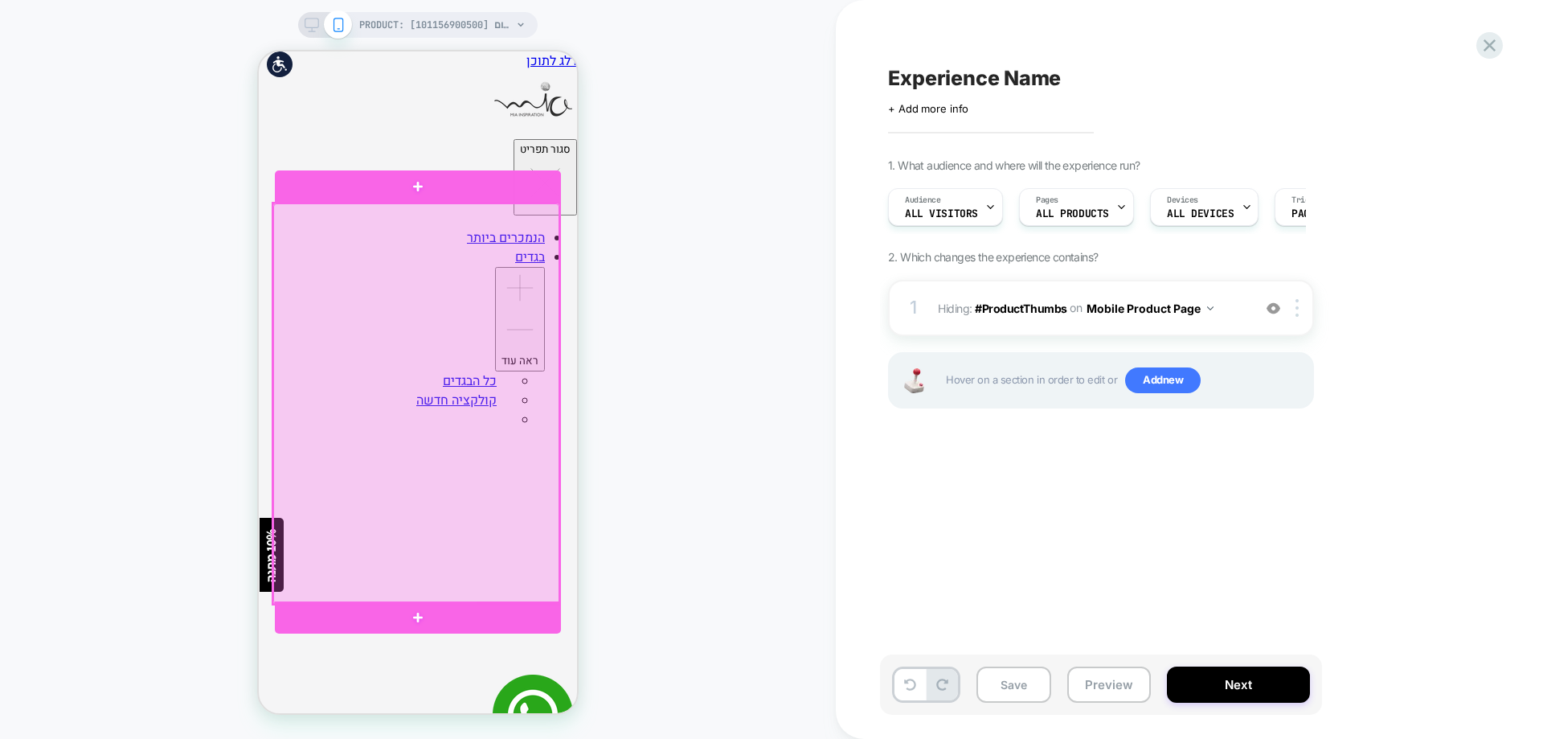
click at [478, 344] on div at bounding box center [416, 403] width 286 height 401
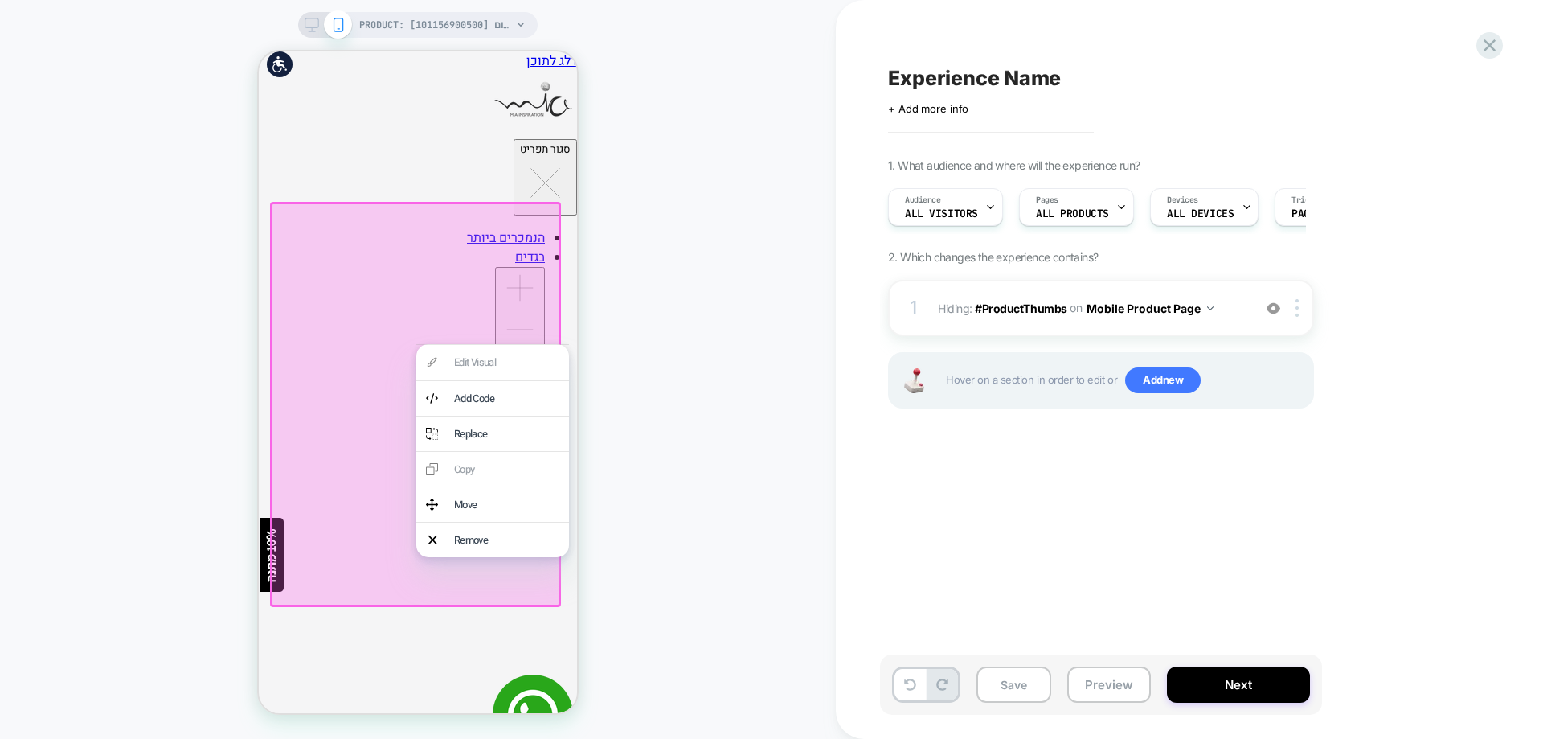
click at [628, 329] on div "PRODUCT: אוברול ללא שרוול רוכסן באמצע חום [101156900500] PRODUCT: אוברול ללא שר…" at bounding box center [418, 369] width 836 height 706
click at [675, 624] on div "PRODUCT: אוברול ללא שרוול רוכסן באמצע חום [101156900500] PRODUCT: אוברול ללא שר…" at bounding box center [418, 369] width 836 height 706
click at [691, 548] on div "PRODUCT: אוברול ללא שרוול רוכסן באמצע חום [101156900500] PRODUCT: אוברול ללא שר…" at bounding box center [418, 369] width 836 height 706
click at [1127, 497] on div "Experience Name Click to edit experience details + Add more info 1. What audien…" at bounding box center [1181, 369] width 603 height 706
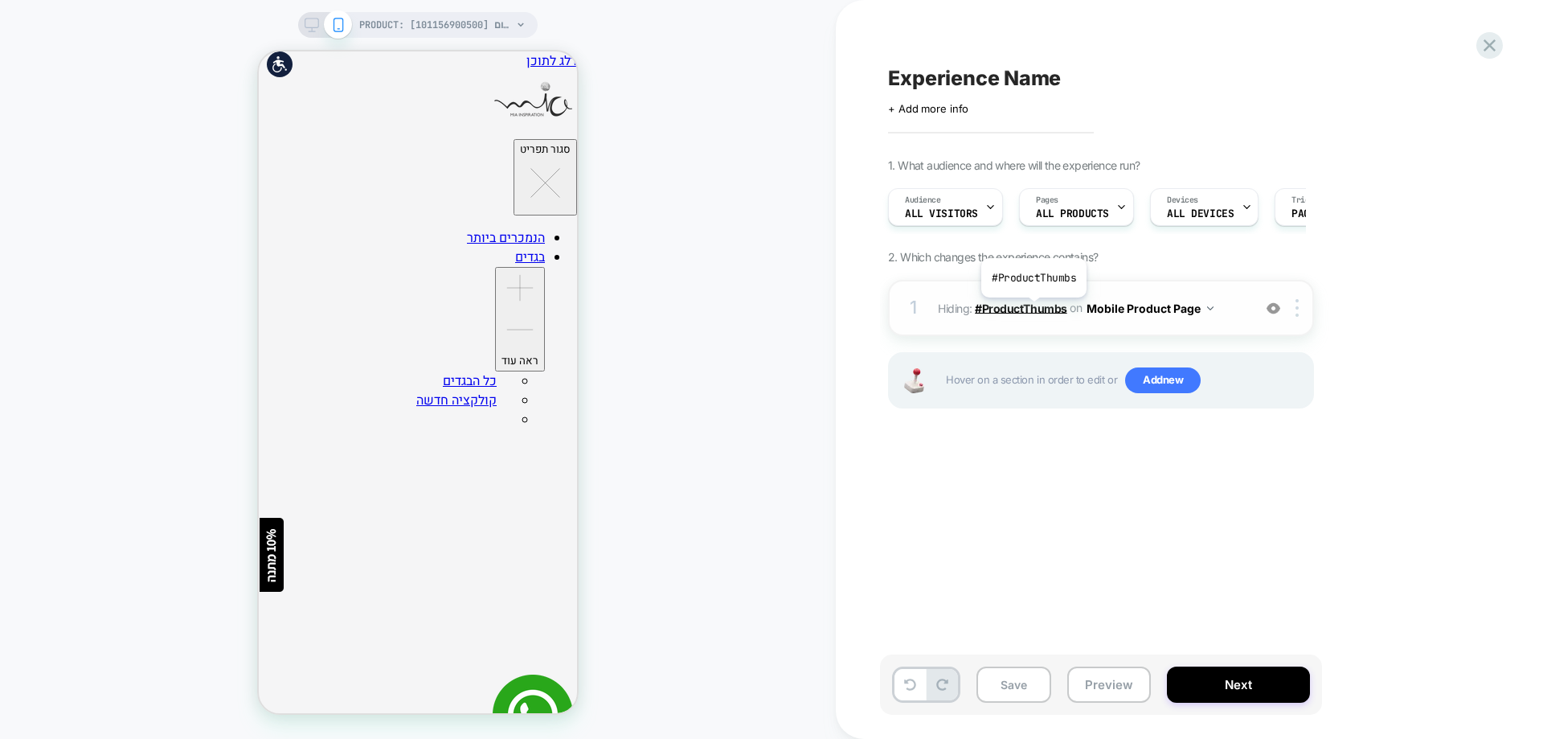
click at [1033, 309] on span "#ProductThumbs" at bounding box center [1021, 308] width 92 height 14
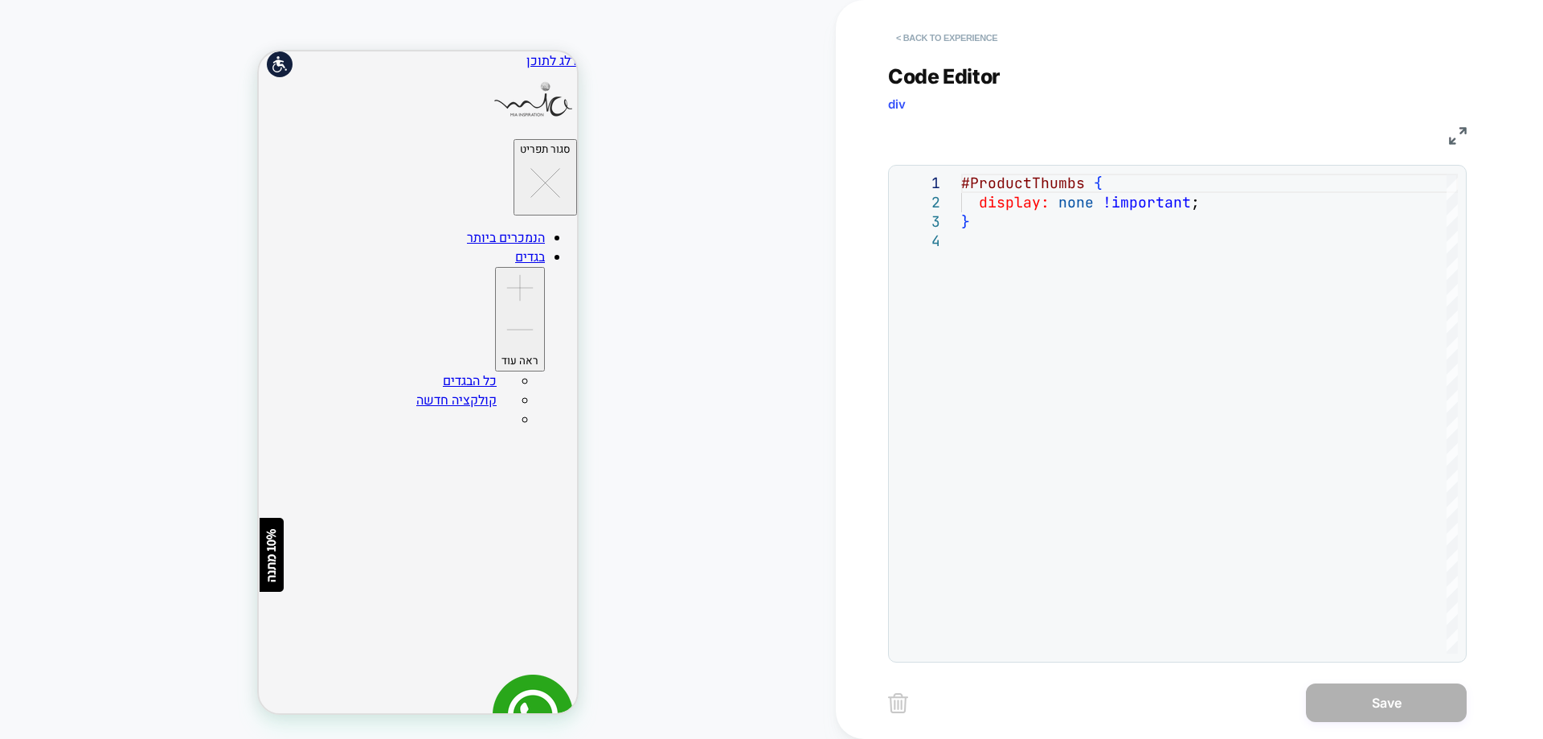
click at [973, 39] on button "< Back to experience" at bounding box center [946, 38] width 117 height 26
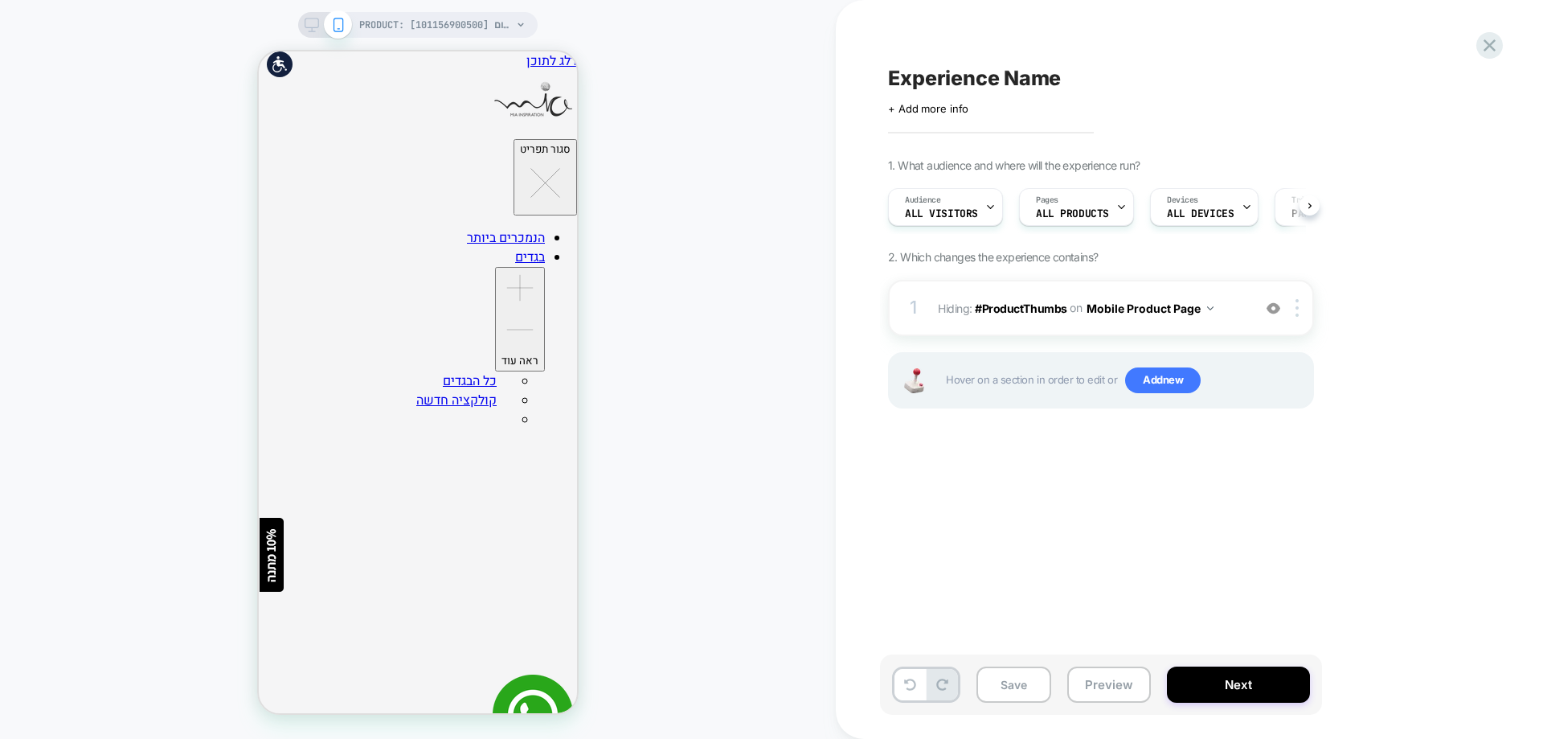
scroll to position [0, 1]
click at [1078, 216] on span "ALL PRODUCTS" at bounding box center [1071, 213] width 73 height 11
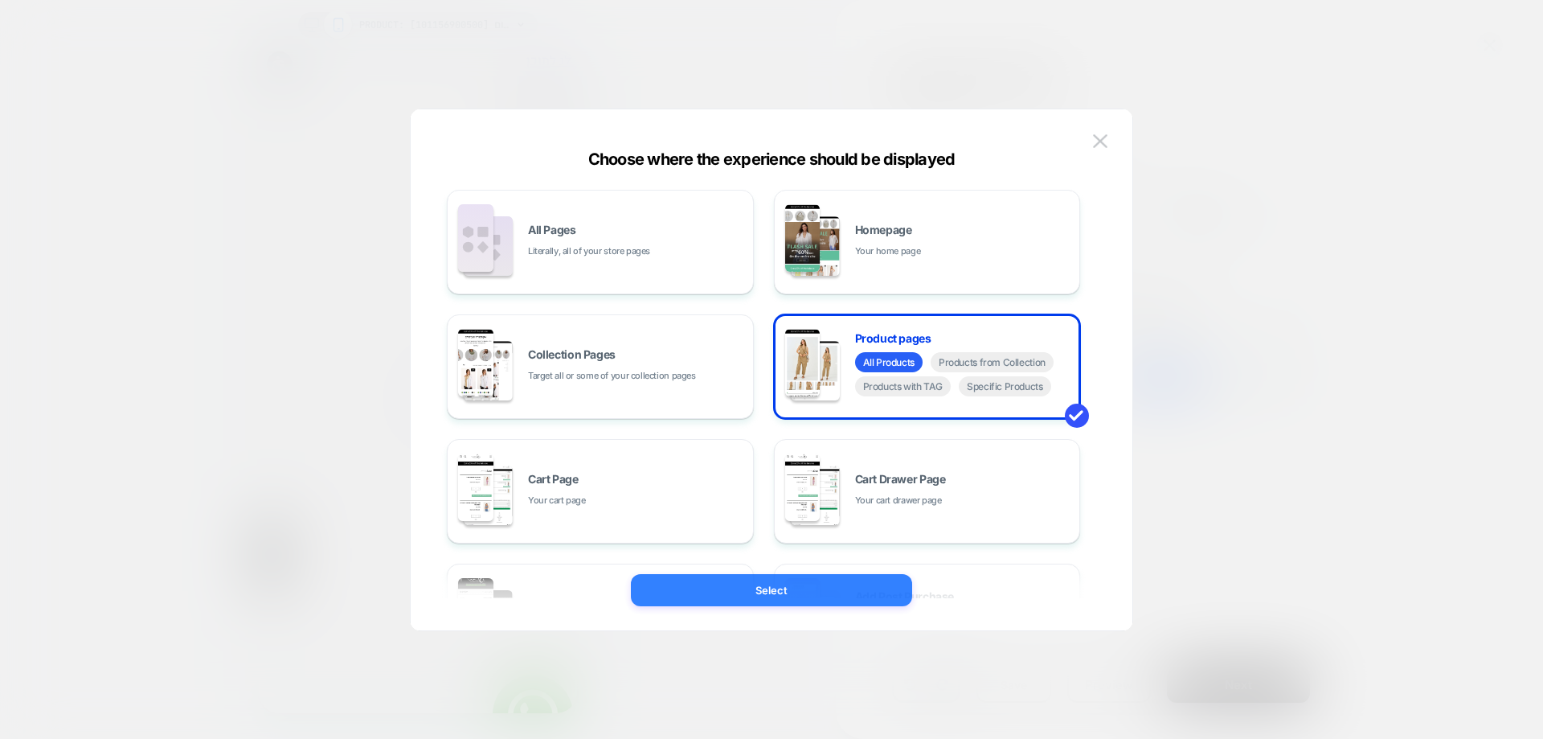
click at [810, 578] on button "Select" at bounding box center [771, 590] width 281 height 32
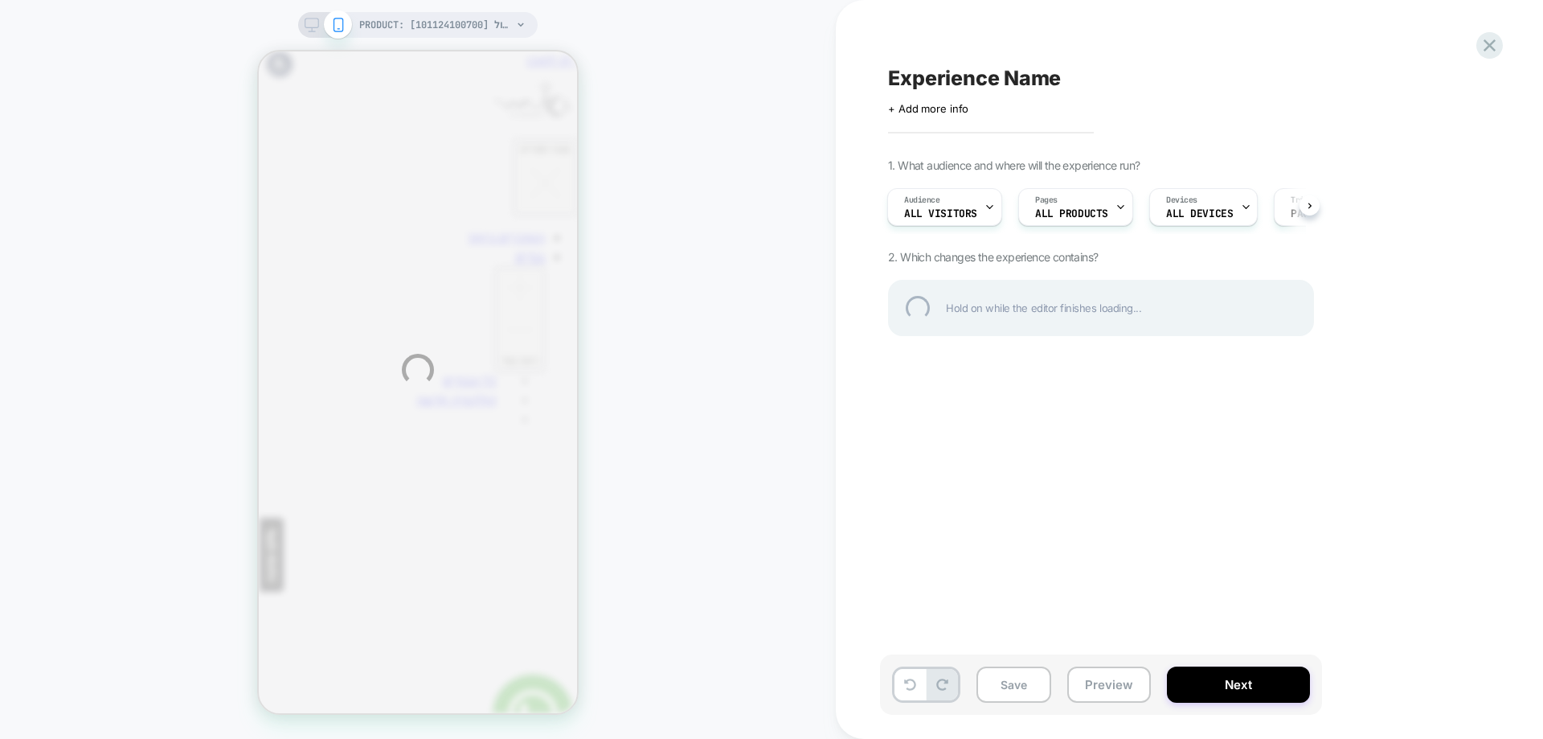
click at [1202, 209] on div "PRODUCT: אוברול ג'ינס אלכסוני כחול [101124100700] PRODUCT: אוברול ג'ינס אלכסוני…" at bounding box center [771, 369] width 1543 height 739
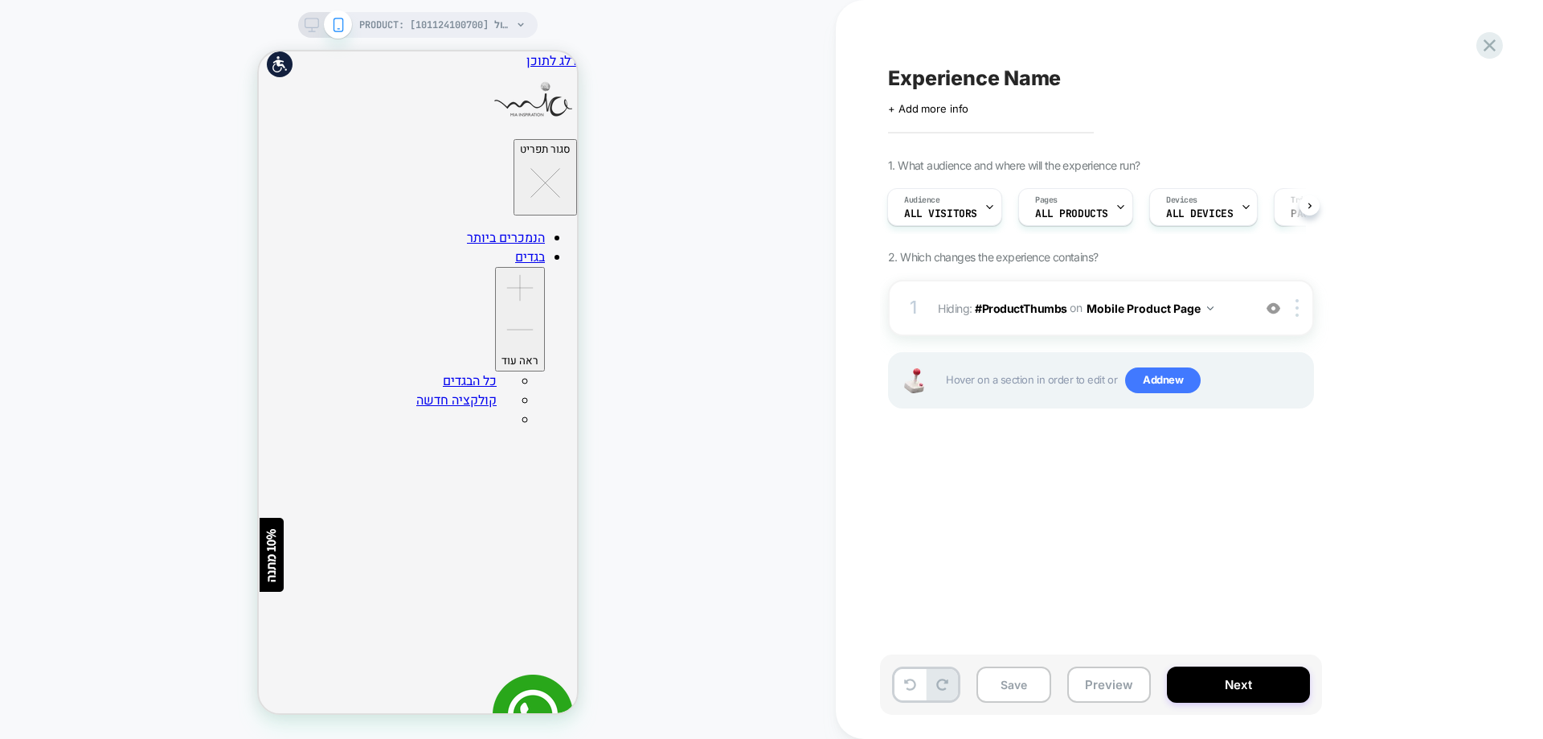
scroll to position [0, 2]
click at [1188, 219] on div "Devices ALL DEVICES" at bounding box center [1198, 207] width 99 height 36
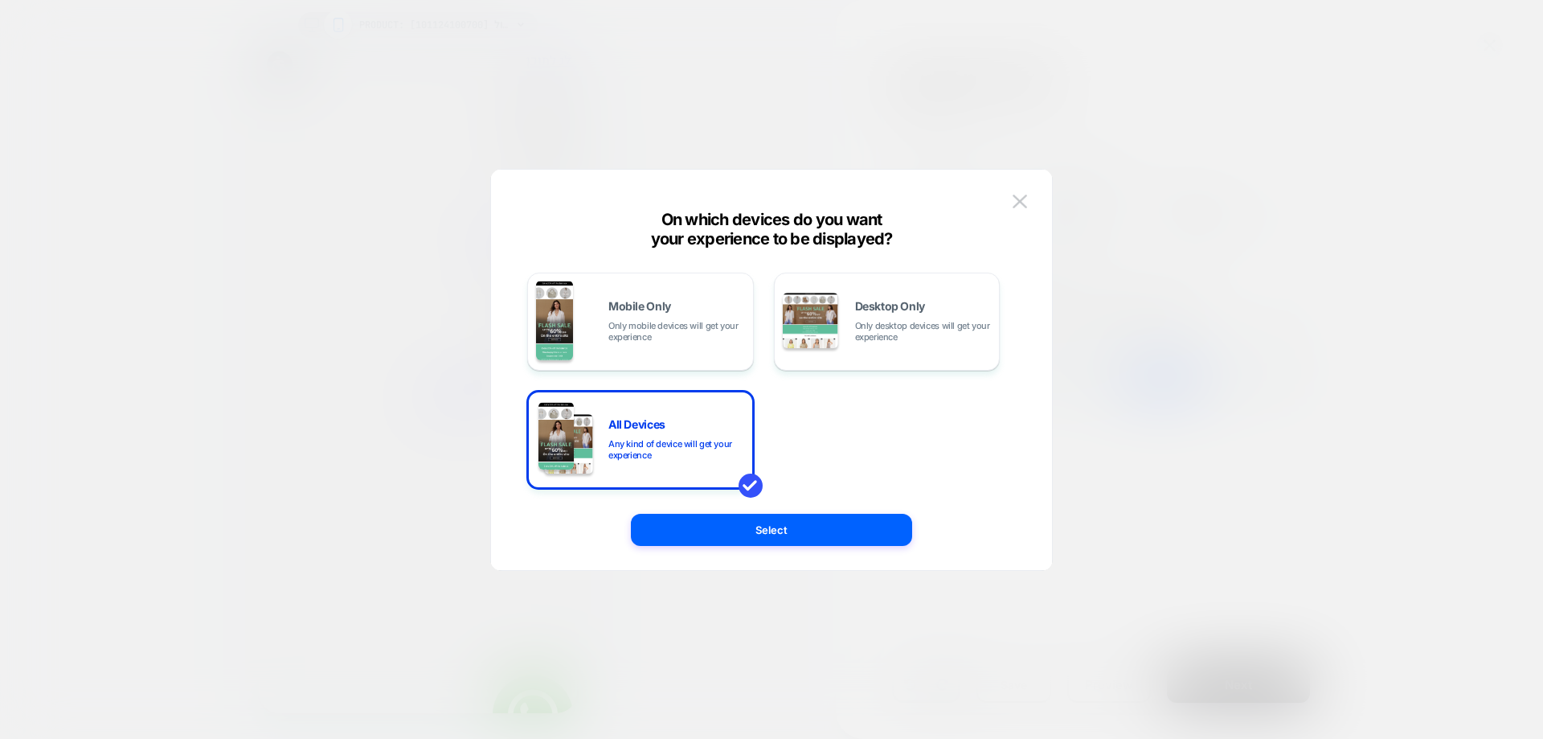
scroll to position [0, 0]
click at [652, 336] on span "Only mobile devices will get your experience" at bounding box center [676, 331] width 137 height 23
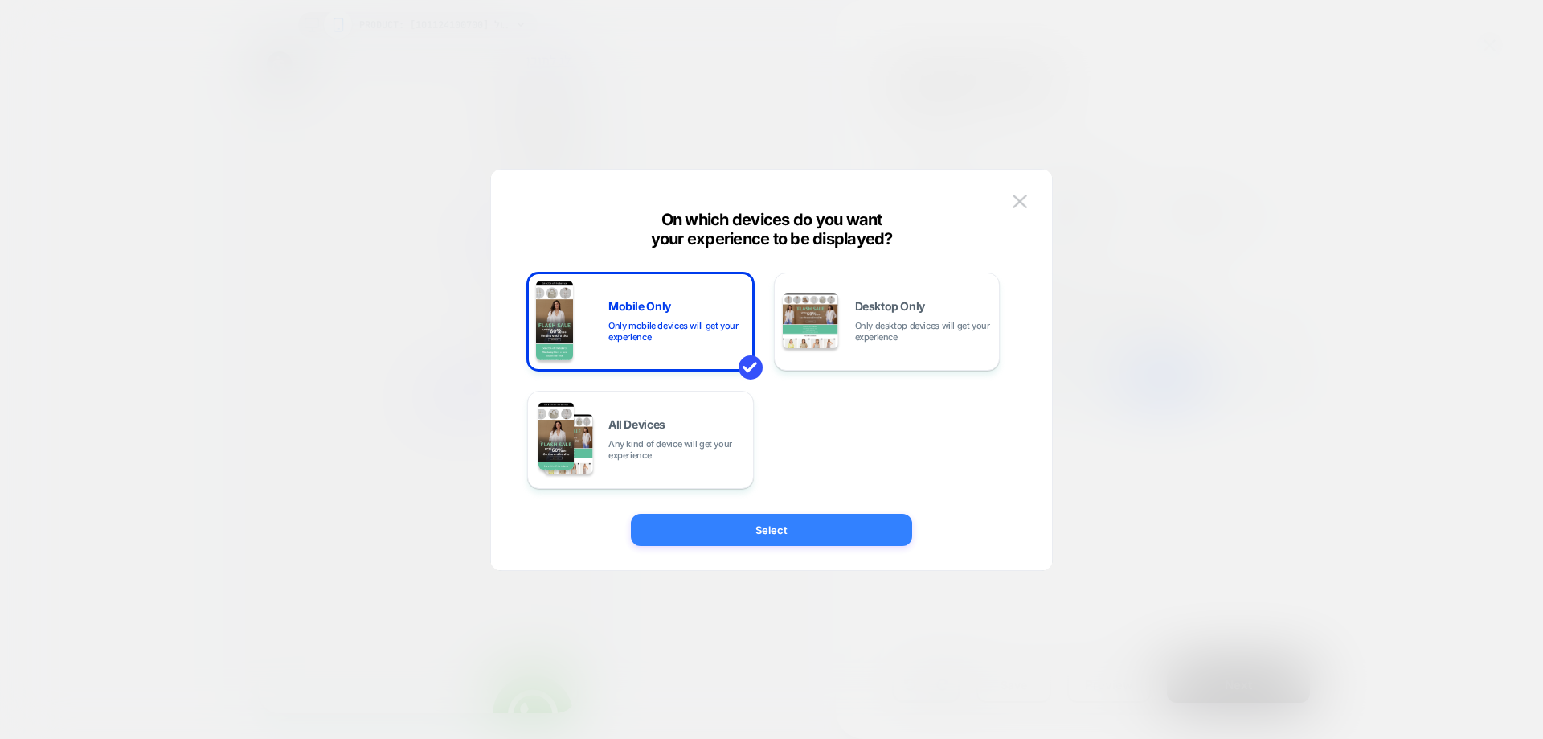
click at [705, 514] on button "Select" at bounding box center [771, 530] width 281 height 32
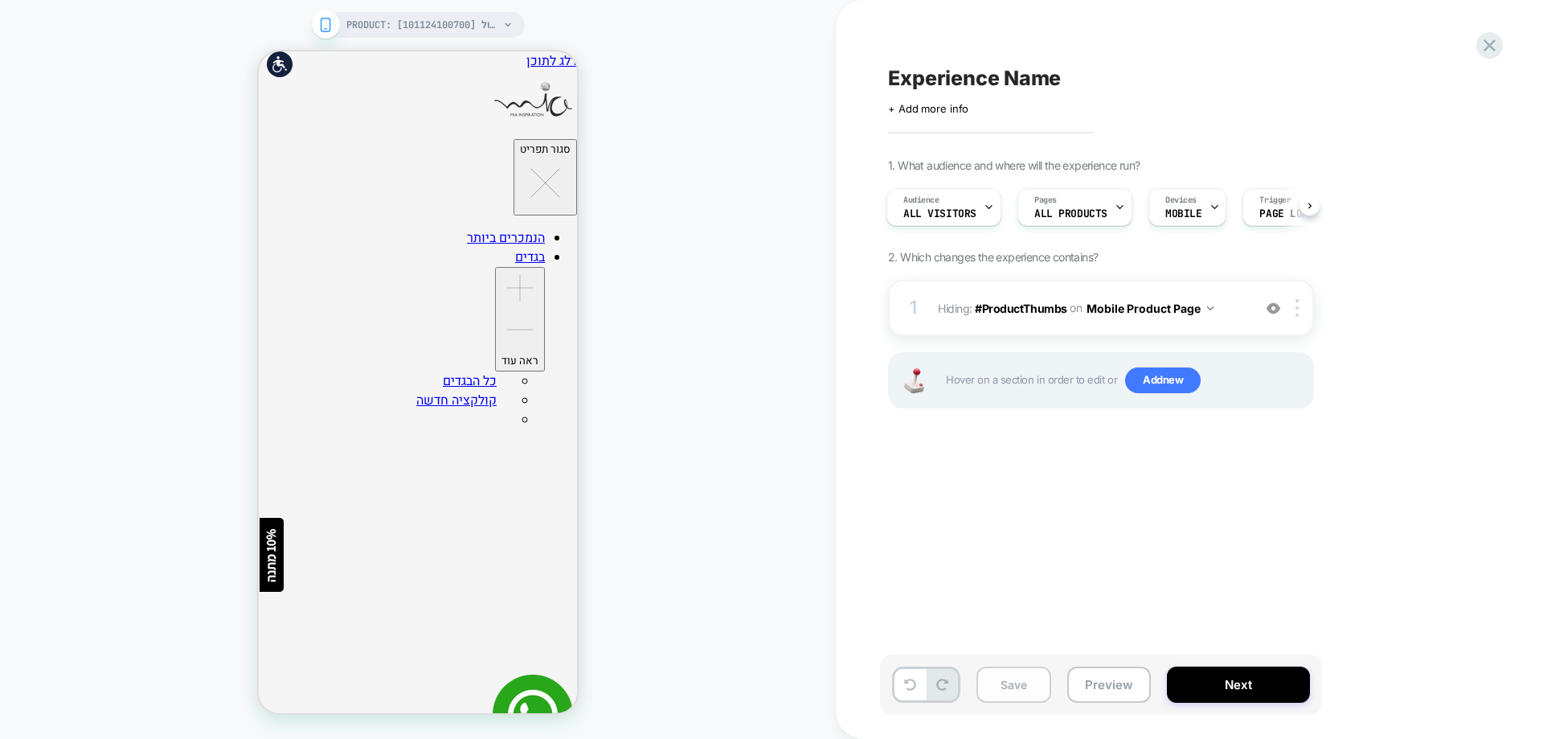
click at [1019, 678] on button "Save" at bounding box center [1013, 684] width 75 height 36
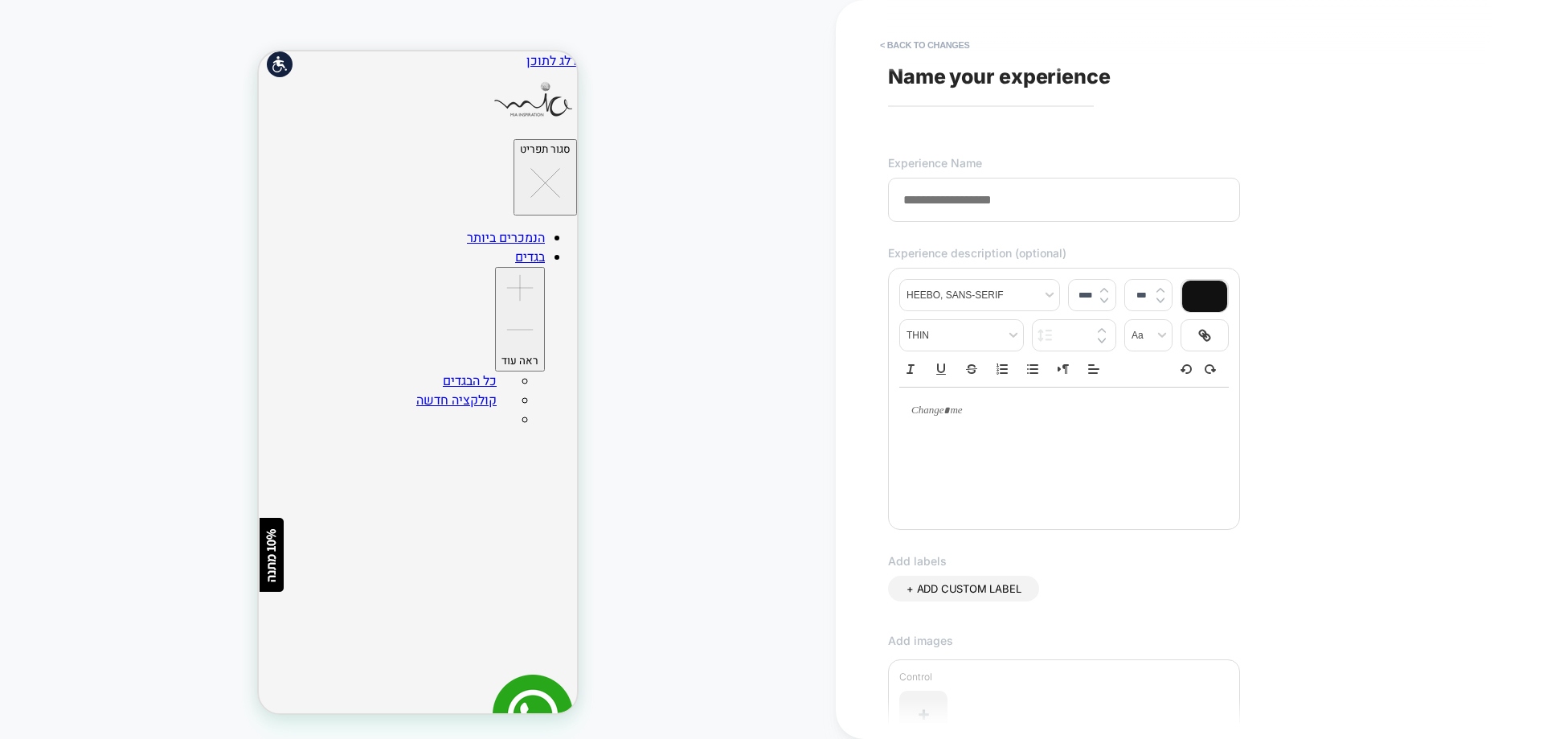
click at [1049, 204] on input at bounding box center [1064, 200] width 352 height 44
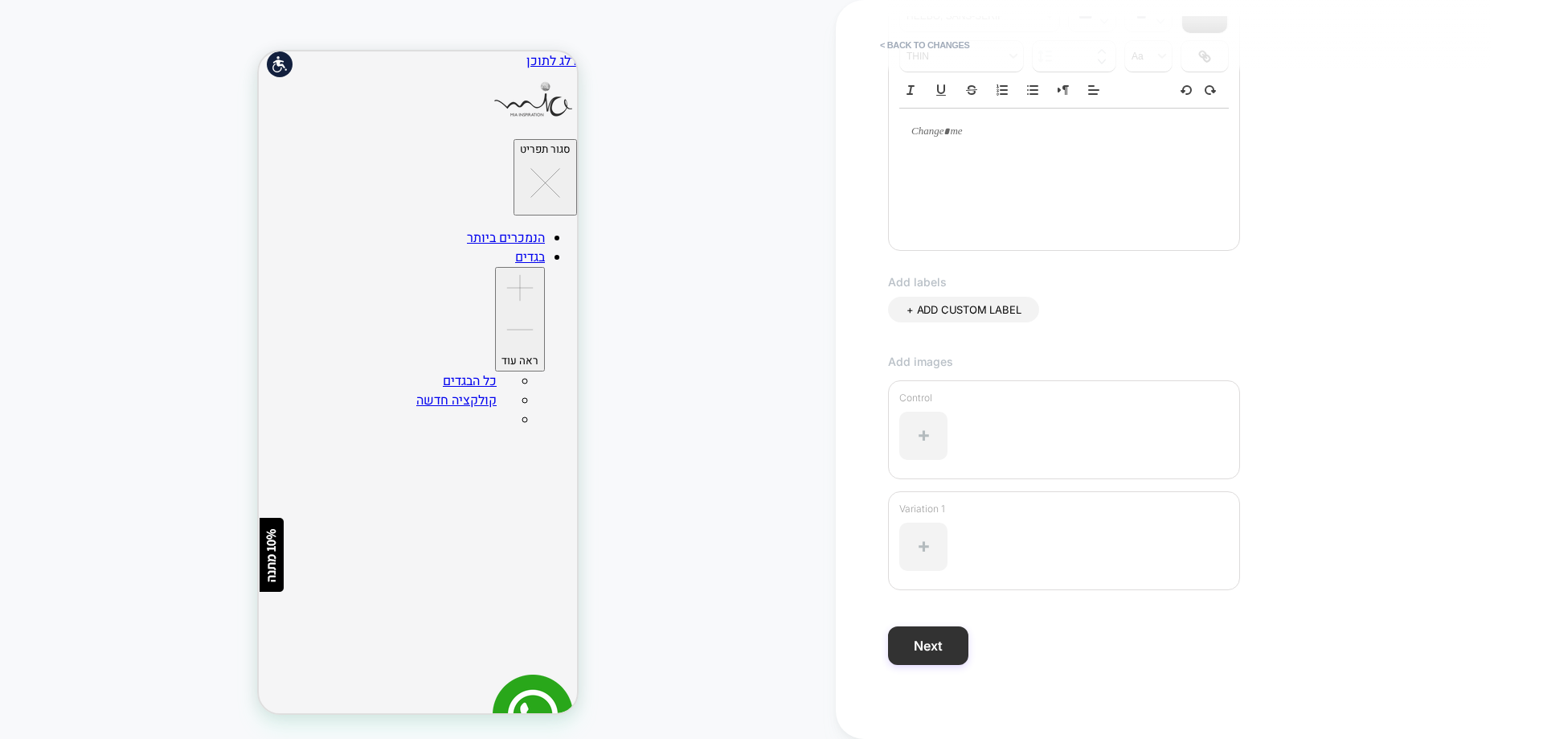
scroll to position [288, 0]
type input "**********"
click at [944, 639] on button "Next" at bounding box center [928, 639] width 80 height 39
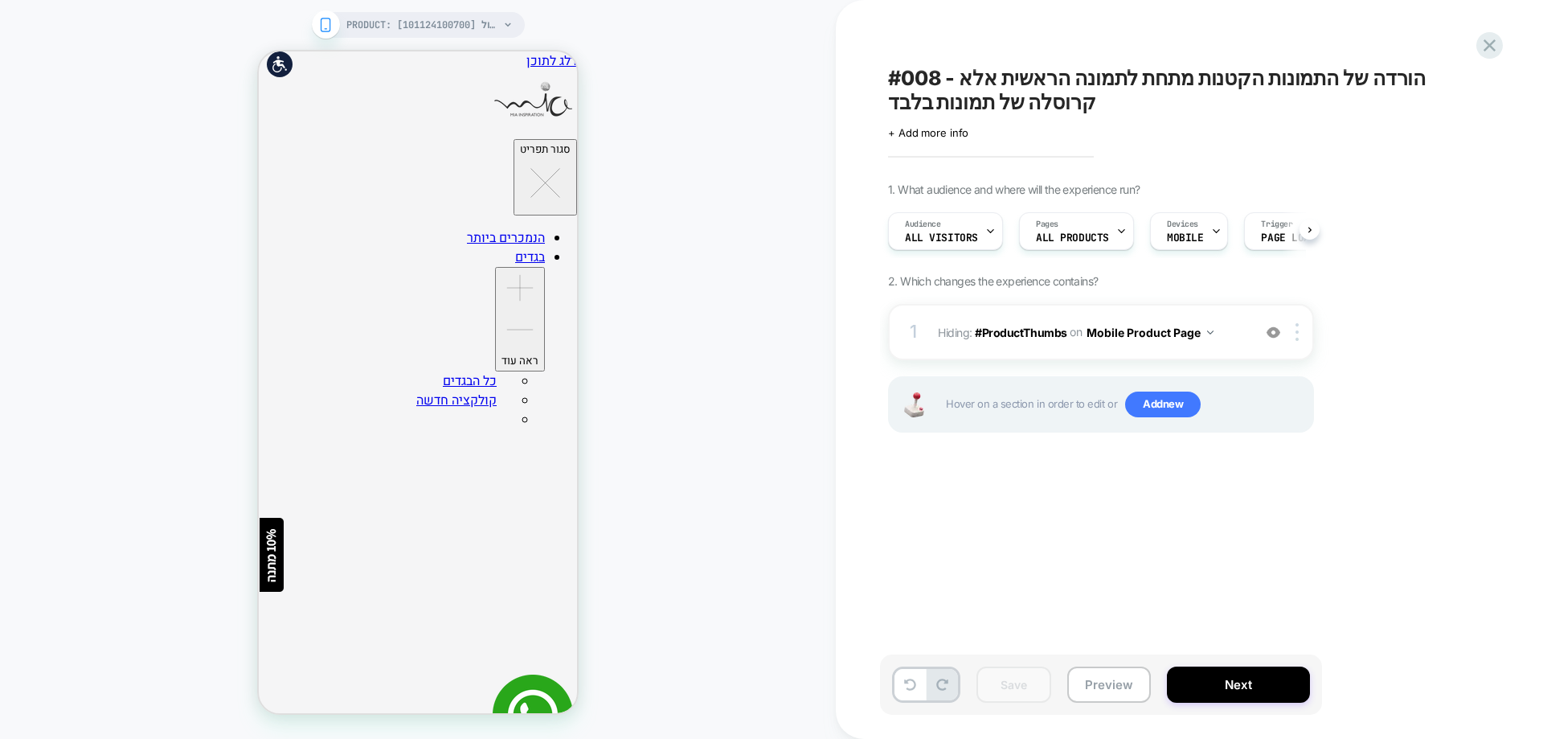
scroll to position [0, 1]
click at [943, 132] on span "+ Add more info" at bounding box center [928, 132] width 80 height 13
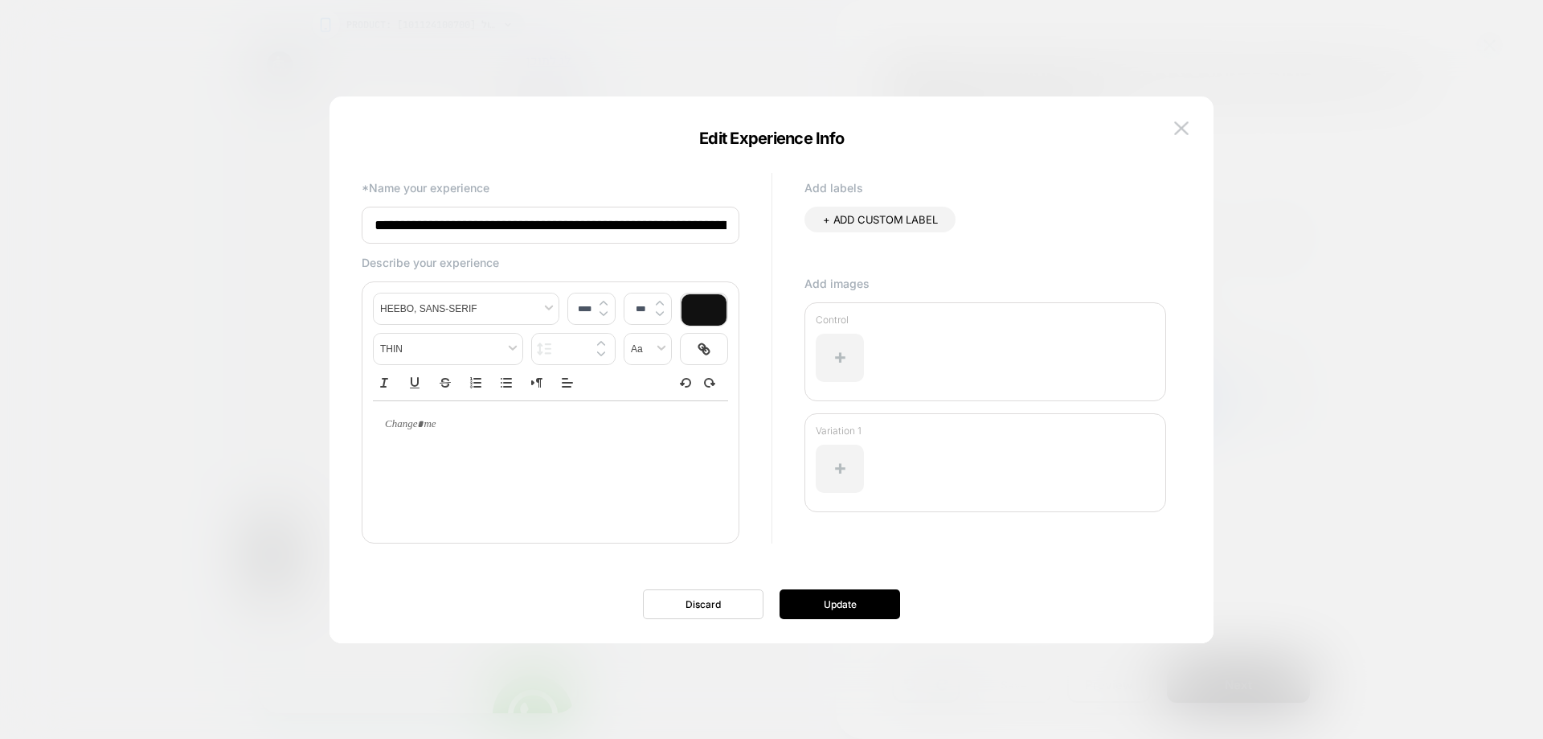
type input "****"
click at [649, 444] on div at bounding box center [550, 424] width 355 height 47
paste input "**********"
type input "**********"
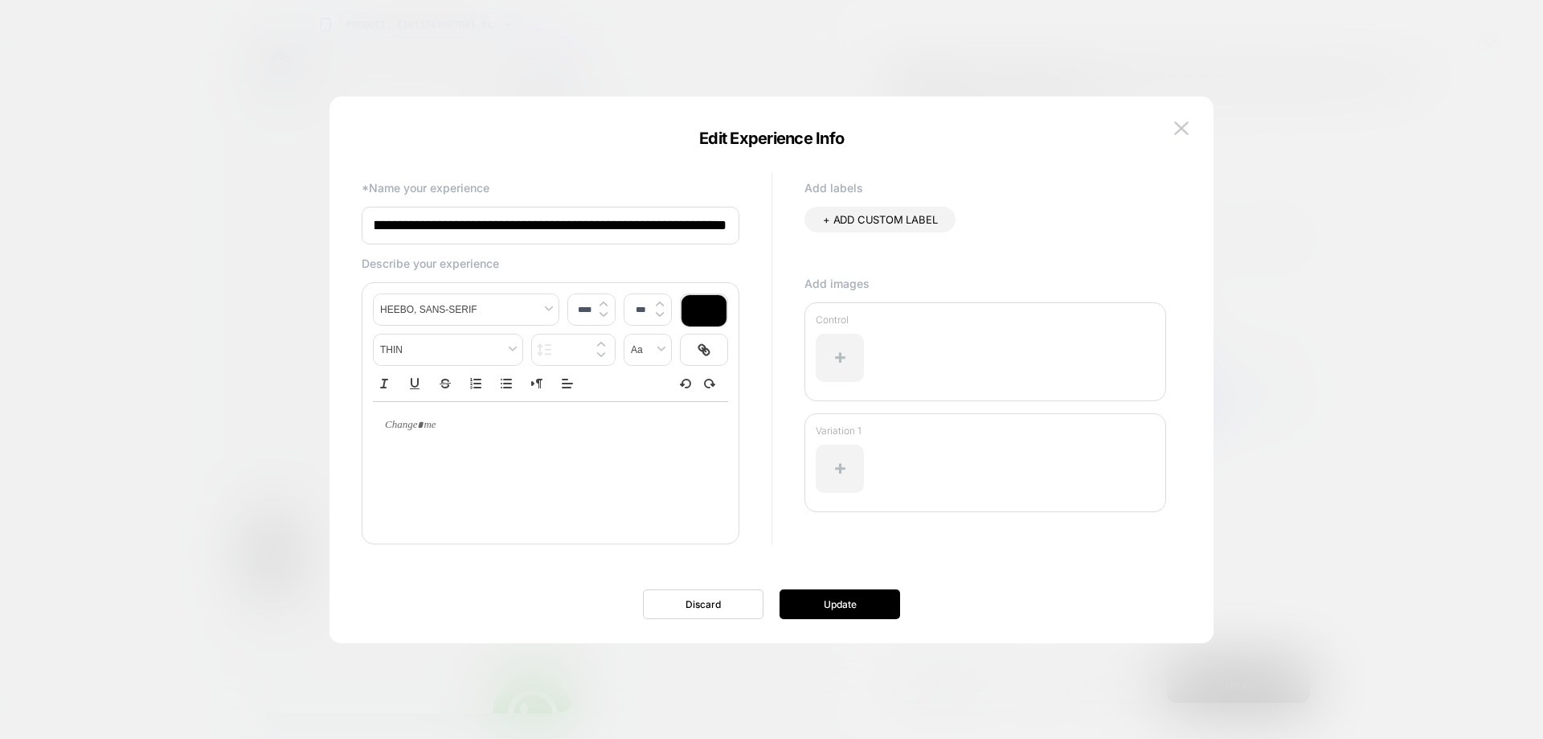
click at [535, 435] on div at bounding box center [550, 425] width 355 height 47
click at [437, 424] on p at bounding box center [544, 425] width 311 height 14
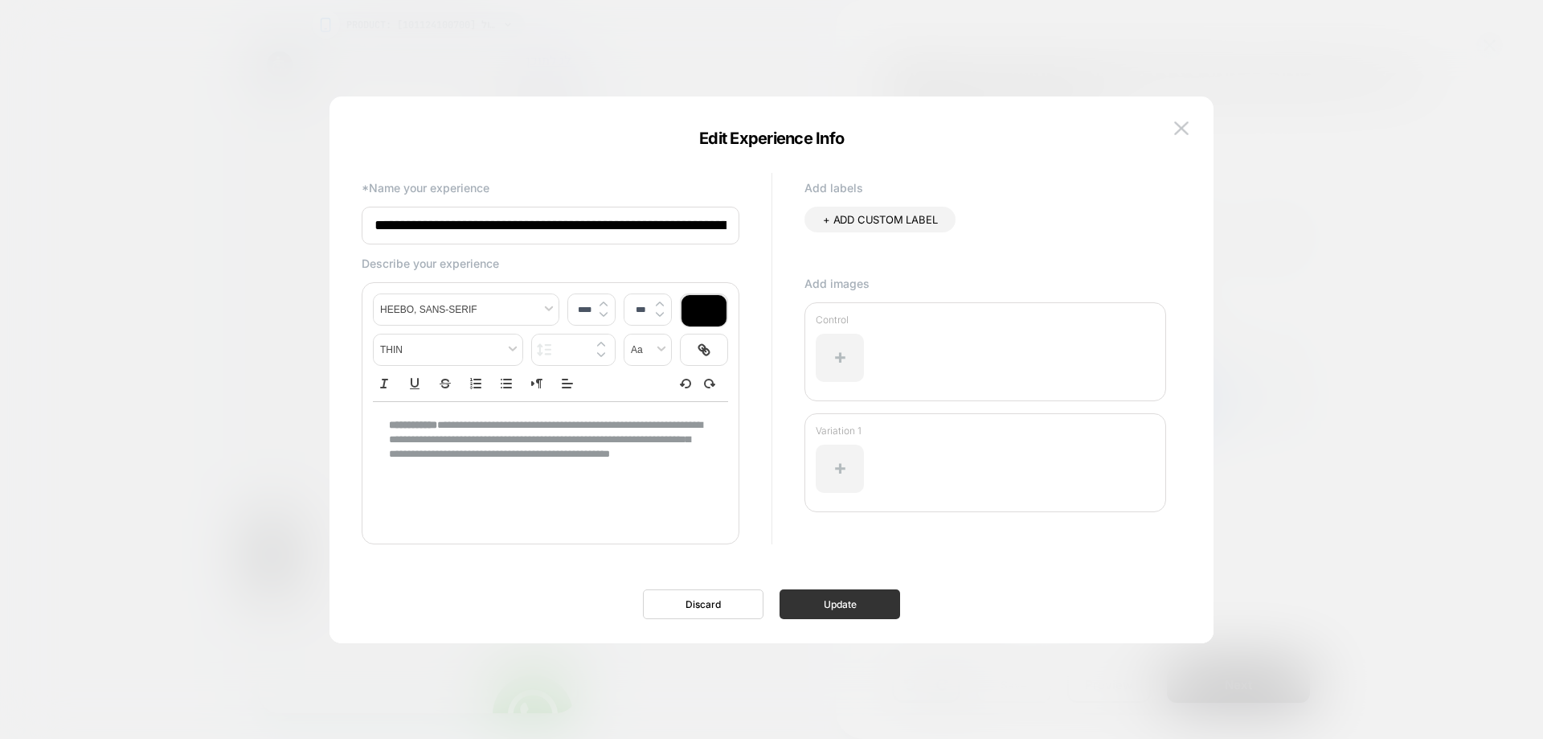
click at [845, 597] on button "Update" at bounding box center [840, 604] width 121 height 30
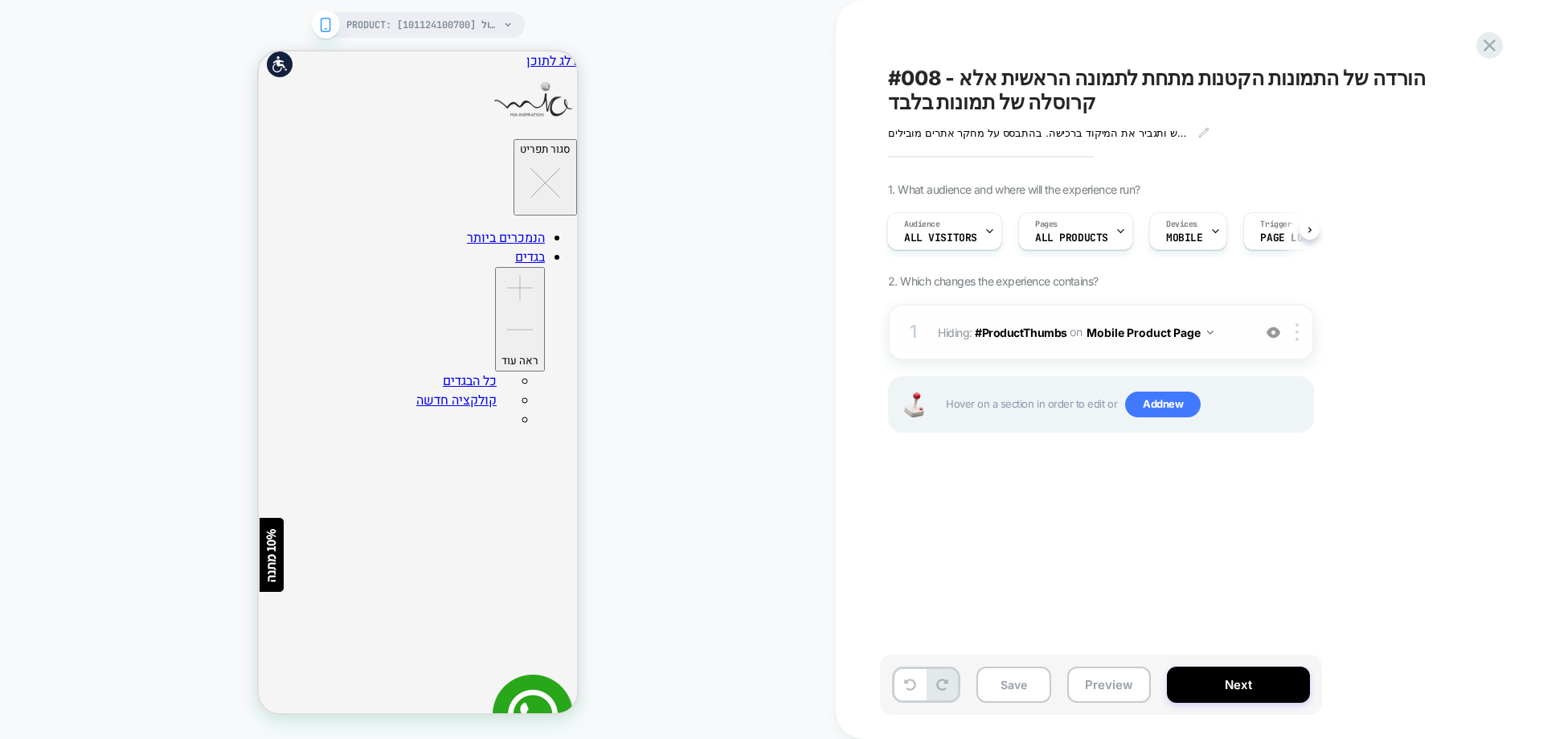
click at [1280, 328] on div at bounding box center [1273, 332] width 27 height 18
click at [1267, 338] on img at bounding box center [1274, 332] width 14 height 14
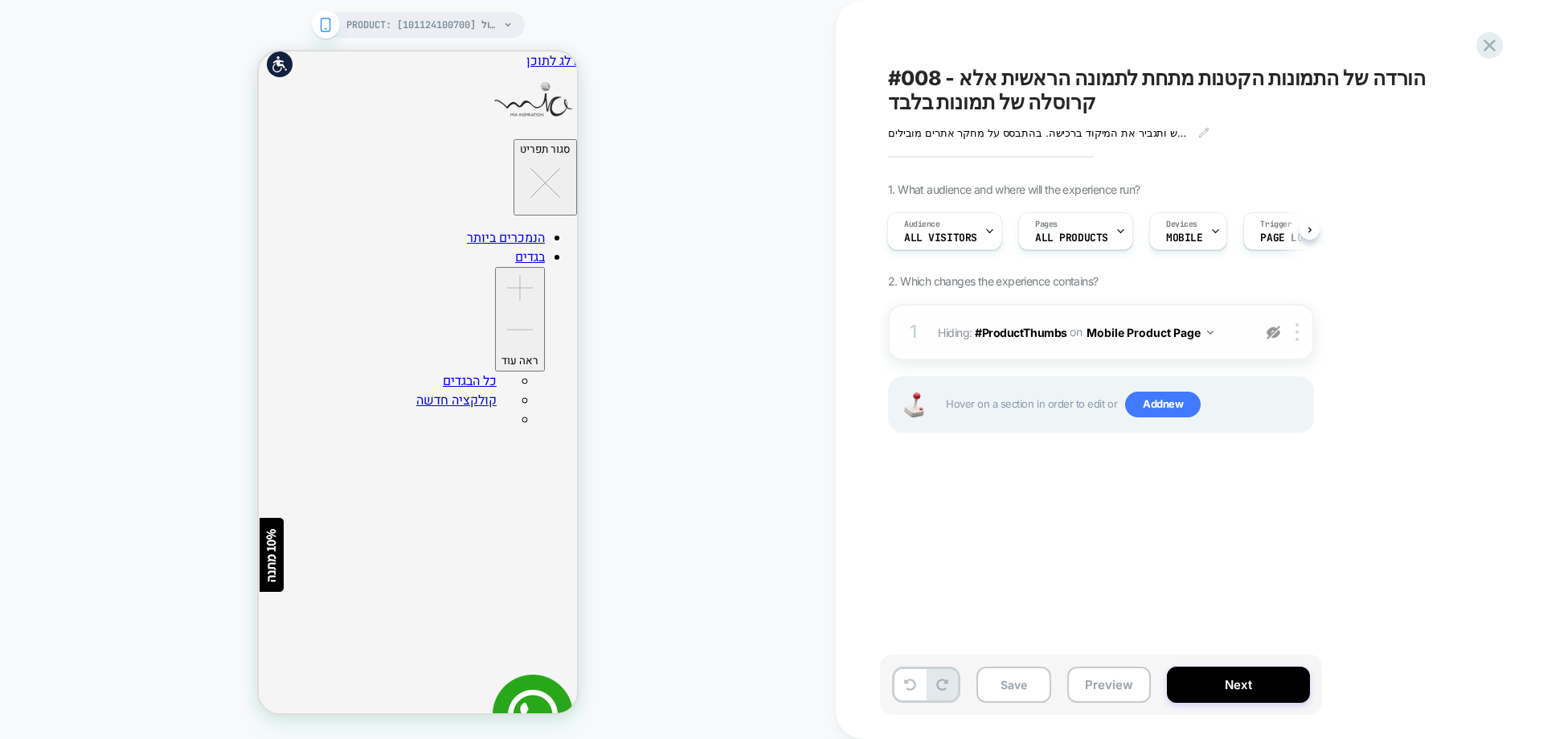
click at [1270, 331] on img at bounding box center [1274, 332] width 14 height 14
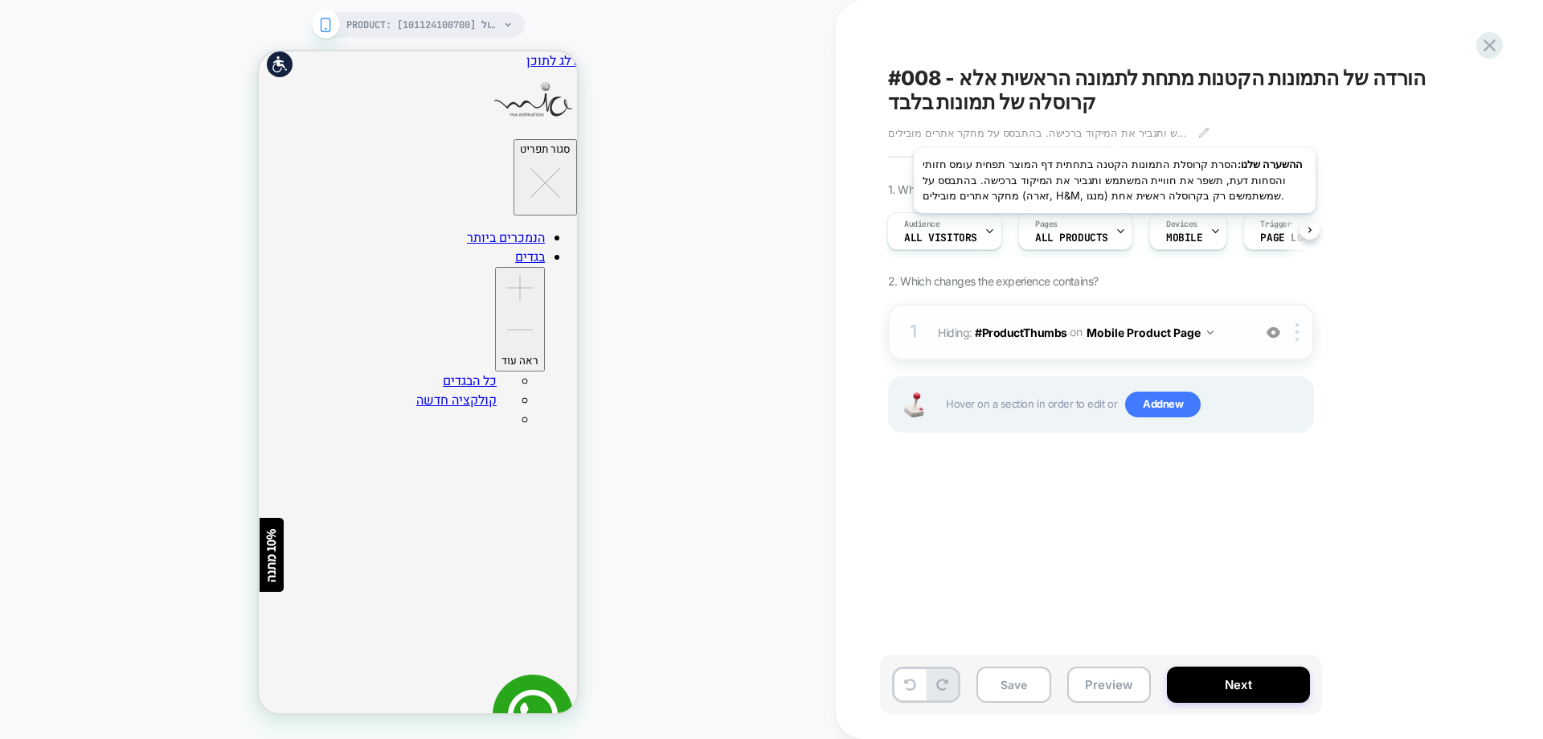
click at [1115, 128] on span "ההשערה שלנו: הסרת קרוסלת התמונות הקטנה בתחתית דף המוצר תפחית עומס חזותי והסחות …" at bounding box center [1037, 132] width 298 height 13
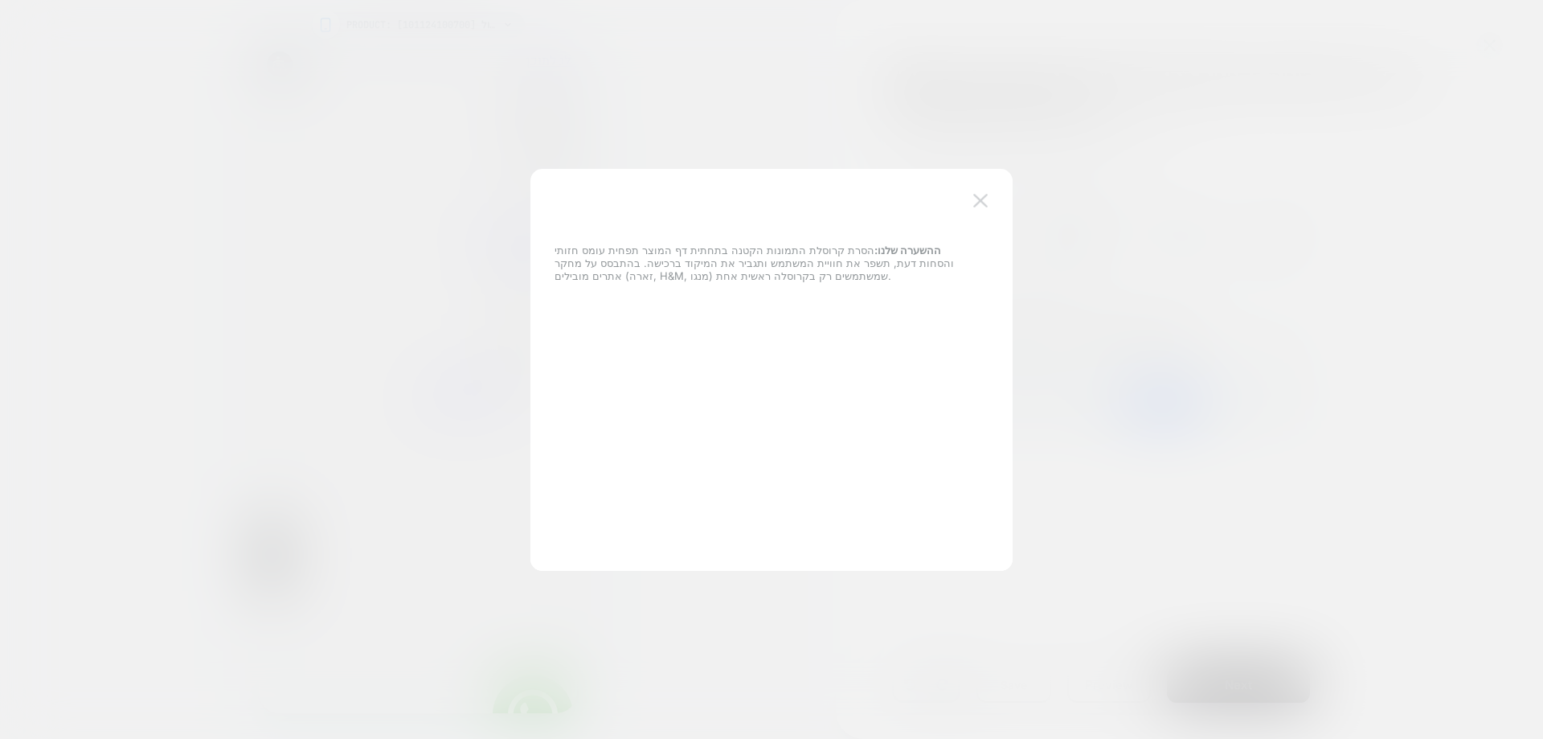
click at [983, 190] on button at bounding box center [980, 201] width 24 height 24
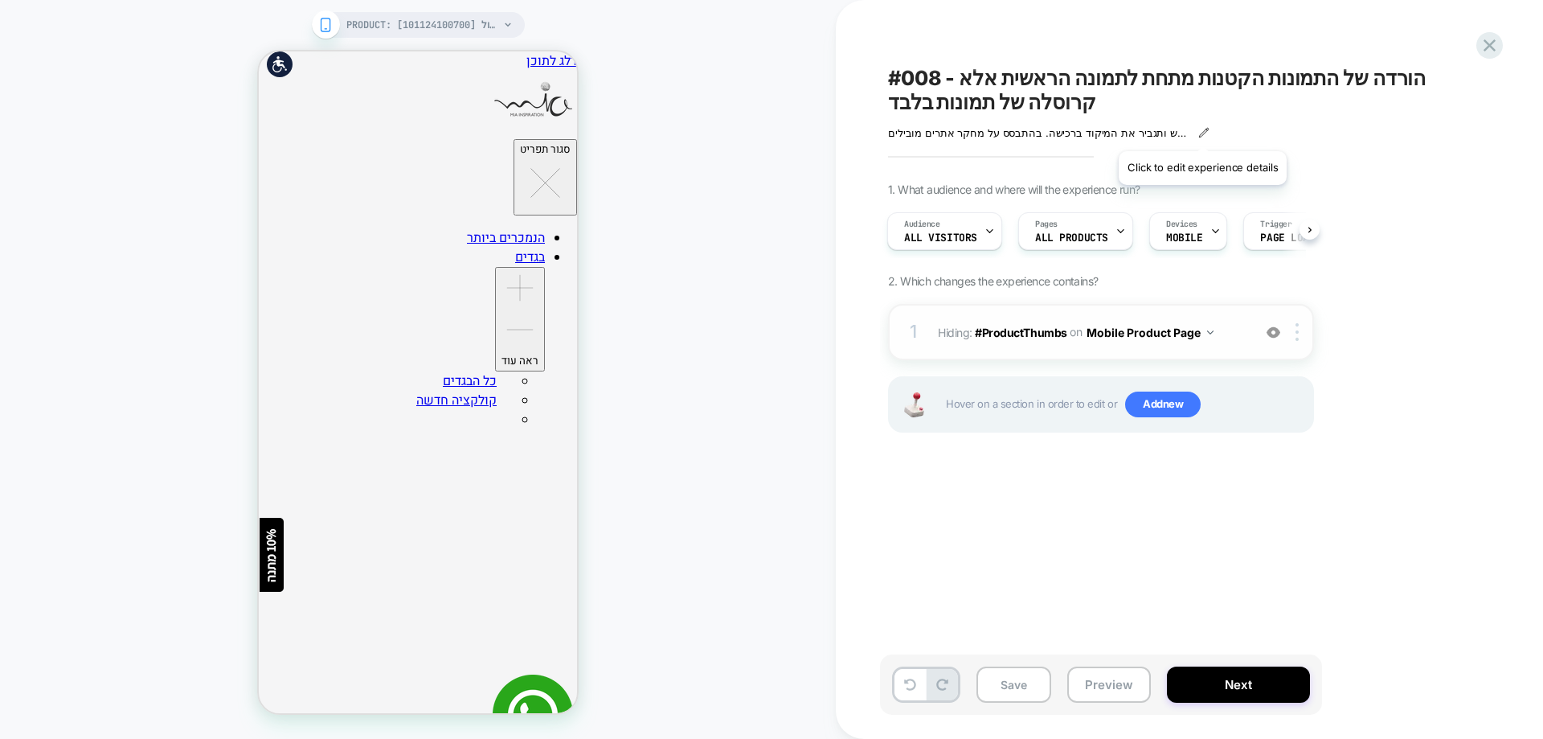
click at [1200, 131] on icon at bounding box center [1203, 132] width 11 height 11
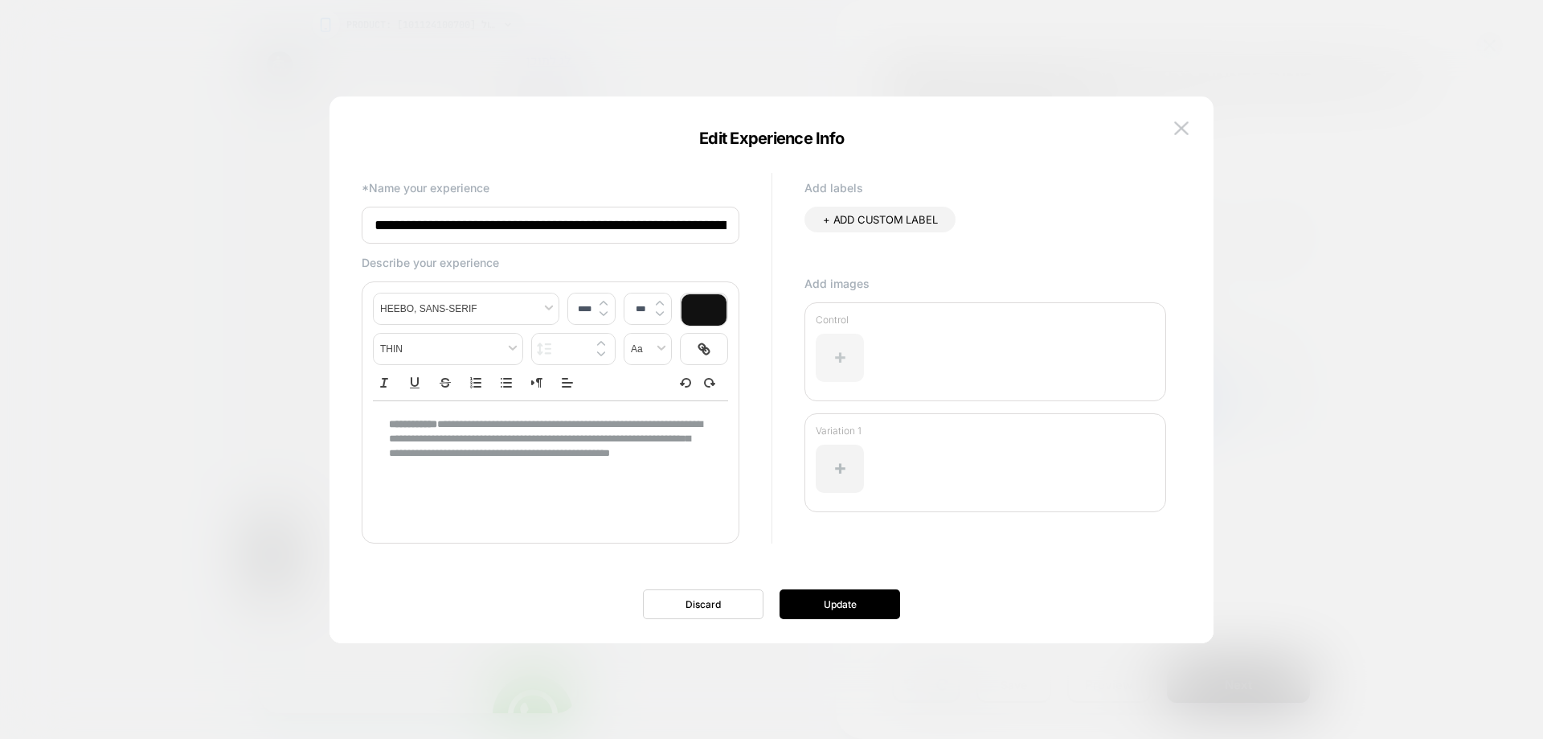
click at [849, 349] on div at bounding box center [840, 358] width 48 height 48
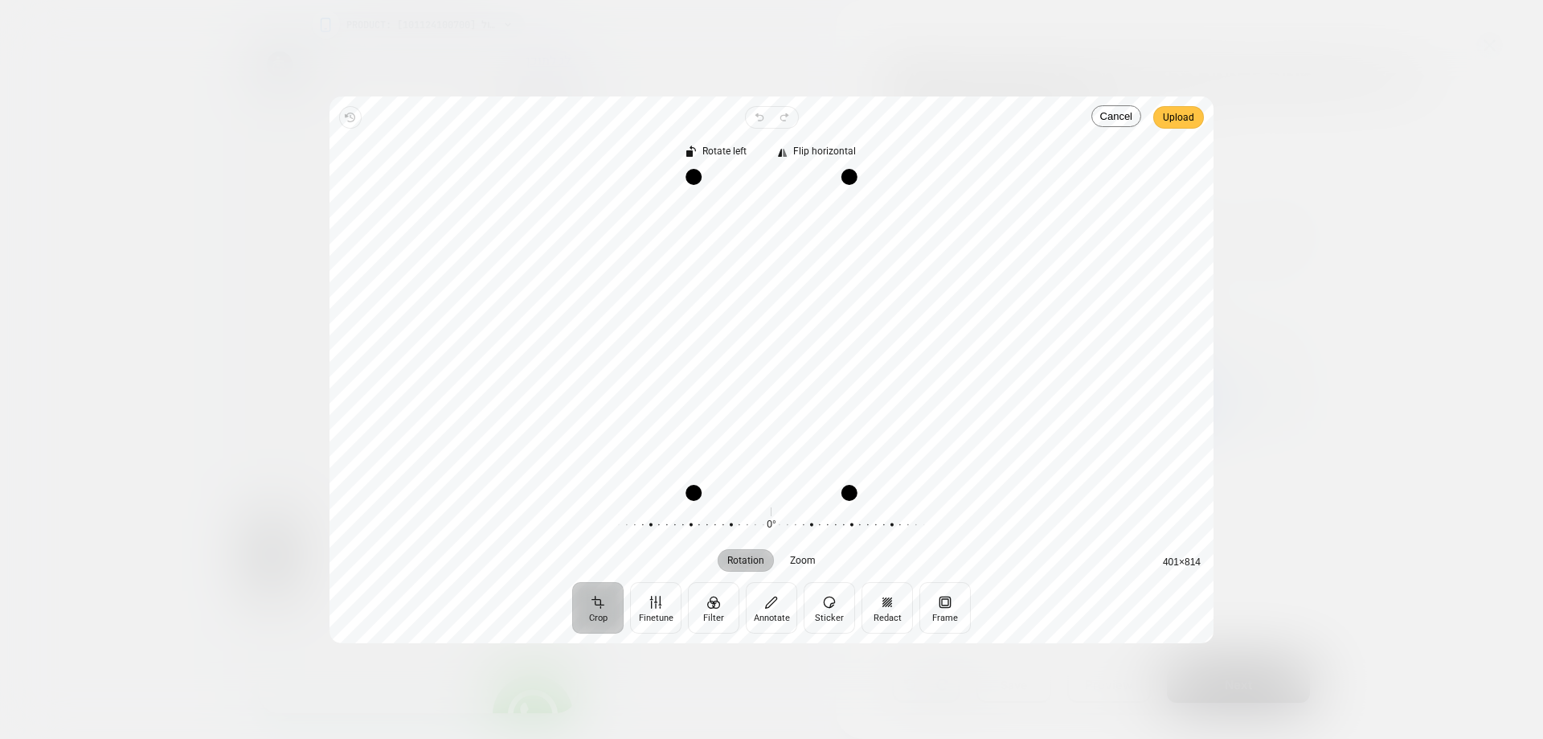
click at [1183, 115] on span "Upload" at bounding box center [1178, 117] width 31 height 19
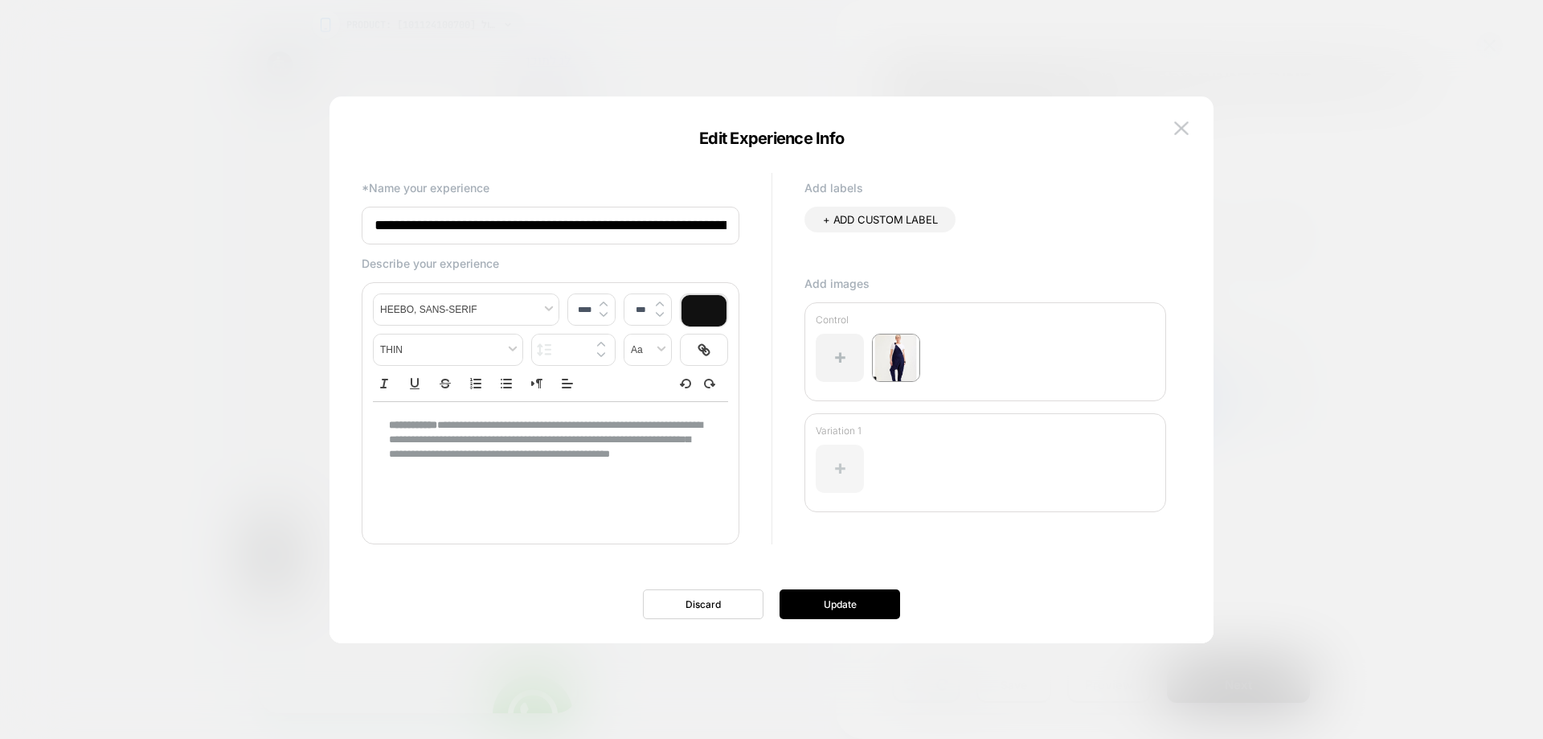
click at [859, 473] on div at bounding box center [840, 468] width 48 height 48
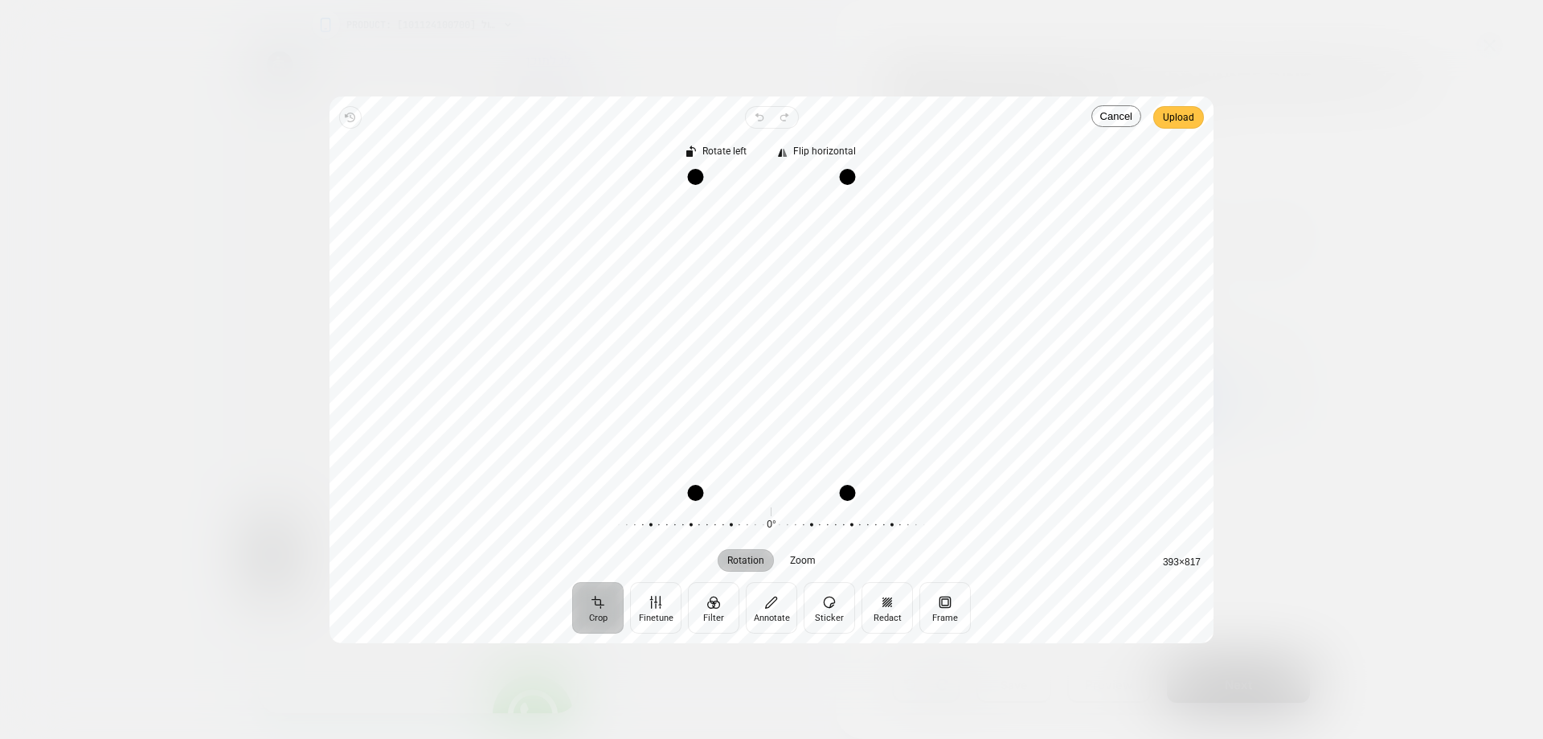
click at [1185, 118] on span "Upload" at bounding box center [1178, 117] width 31 height 19
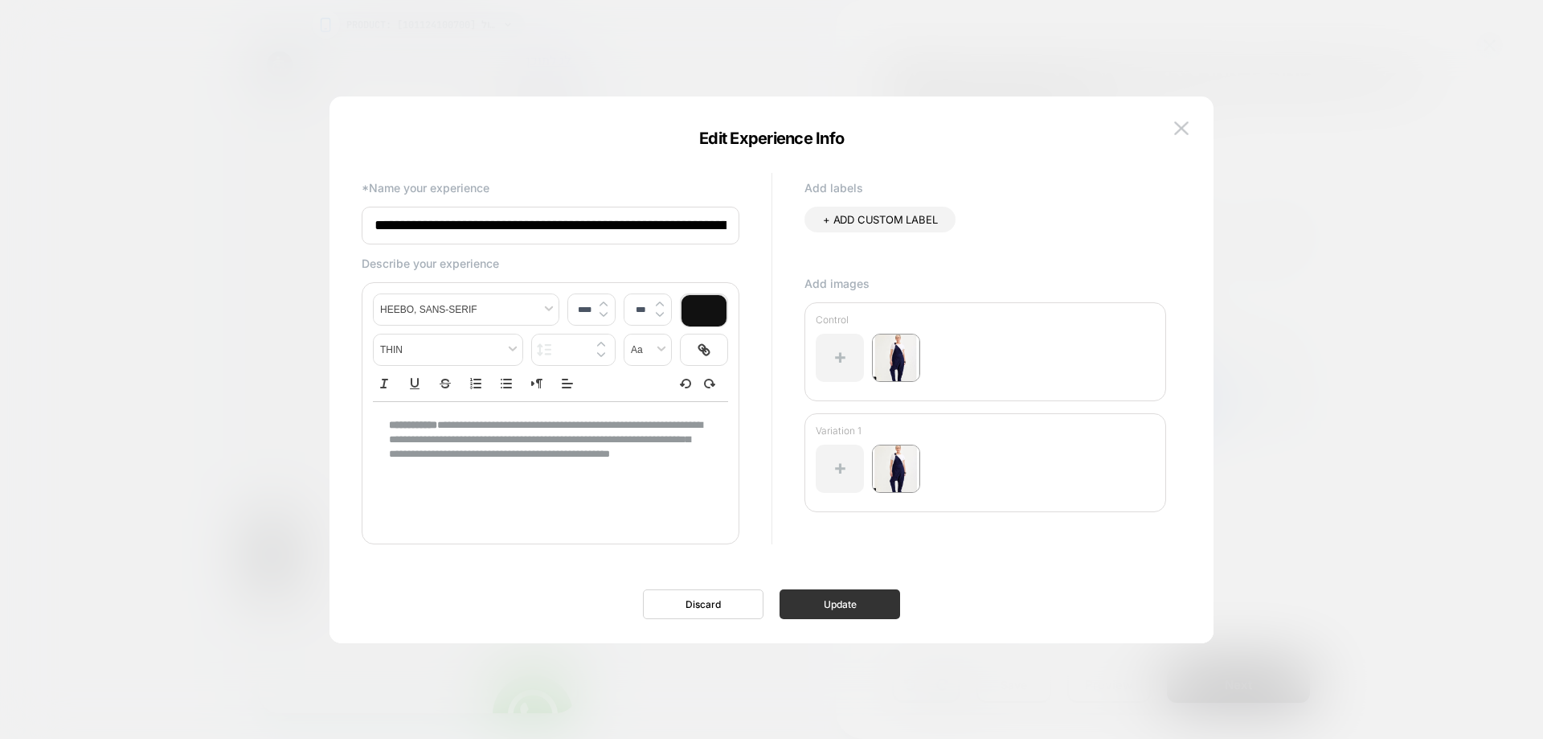
click at [838, 610] on button "Update" at bounding box center [840, 604] width 121 height 30
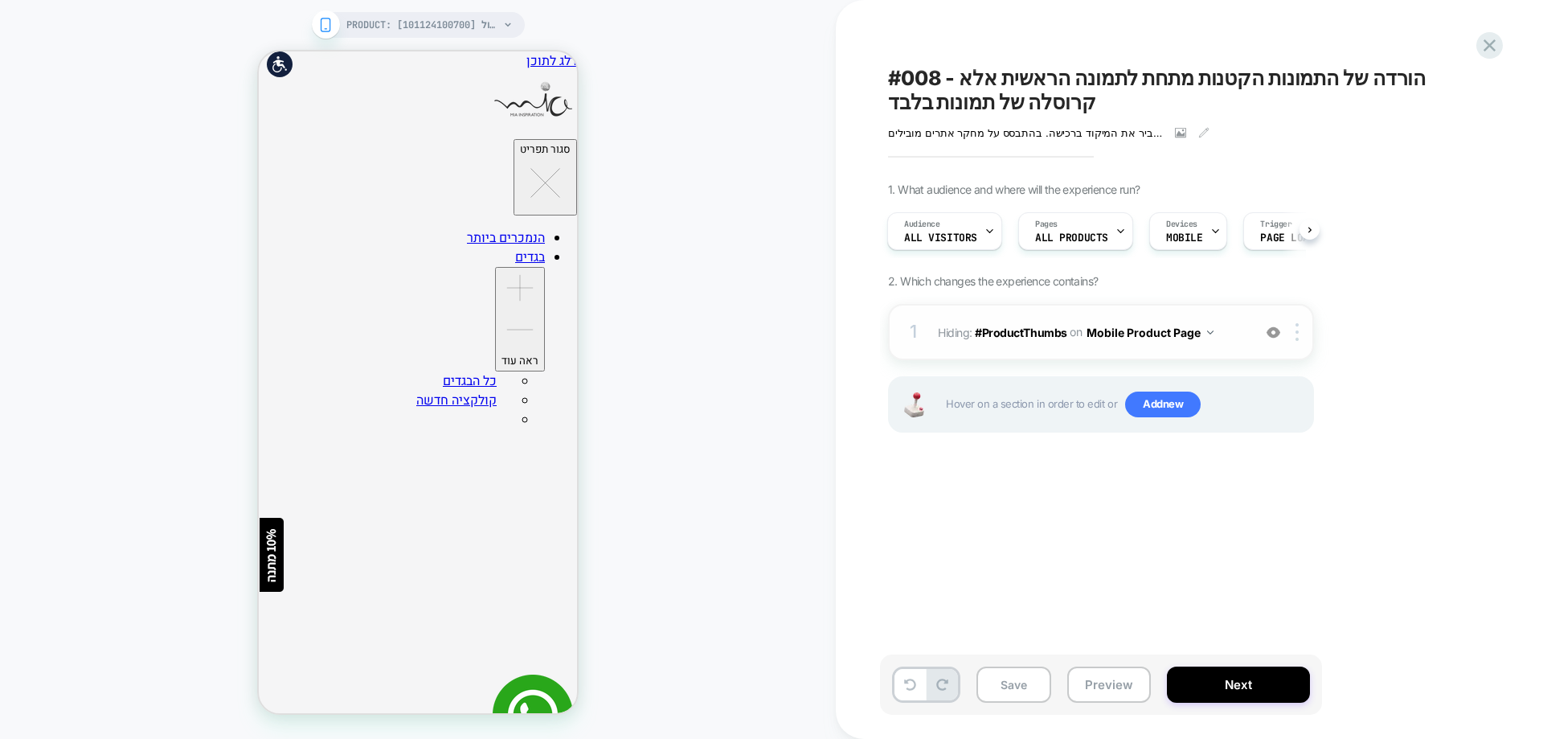
scroll to position [0, 7]
click at [772, 186] on div "PRODUCT: אוברול ג'ינס אלכסוני כחול [101124100700] PRODUCT: אוברול ג'ינס אלכסוני…" at bounding box center [418, 369] width 836 height 706
click at [1013, 680] on button "Save" at bounding box center [1013, 684] width 75 height 36
click at [1176, 132] on icon at bounding box center [1180, 132] width 11 height 11
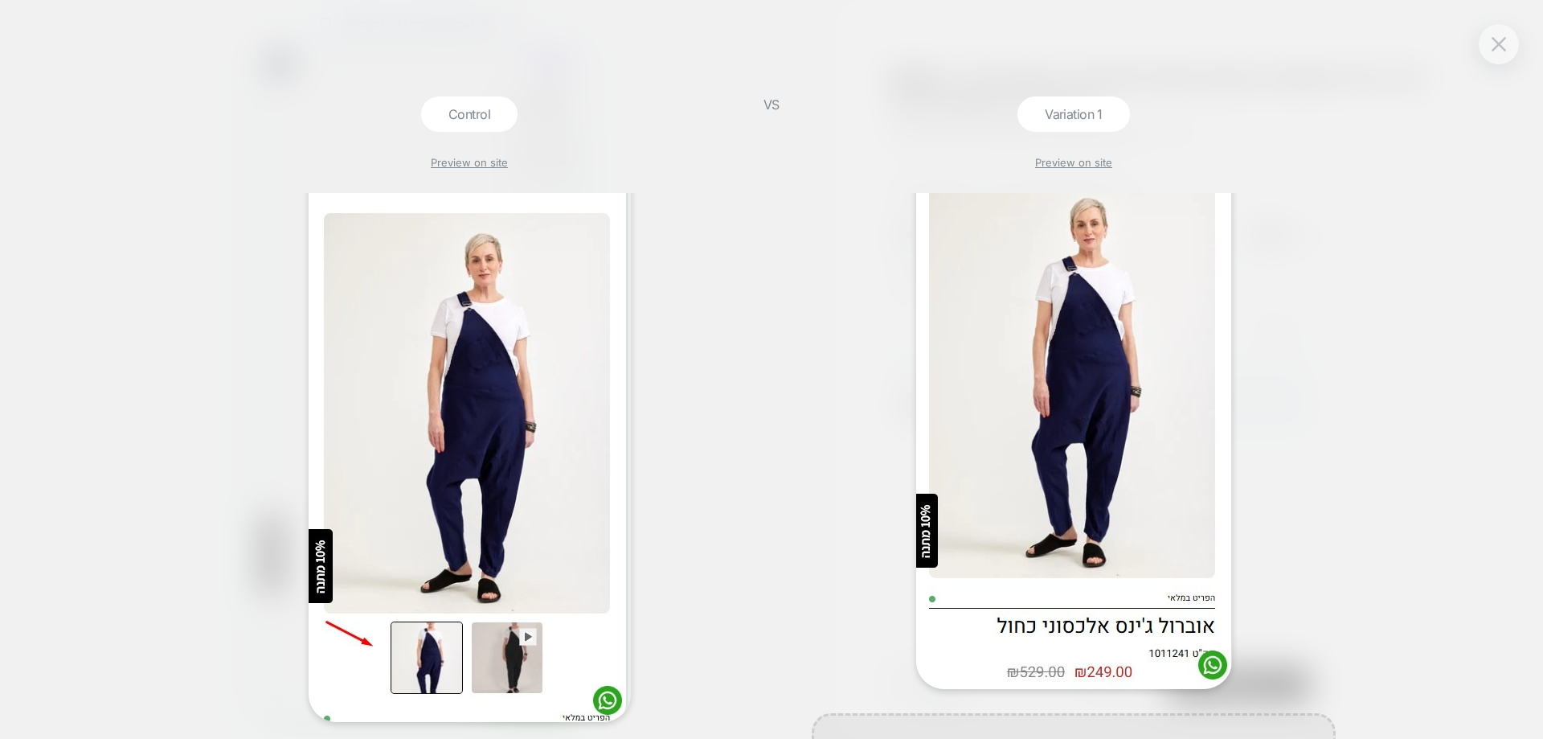
scroll to position [161, 0]
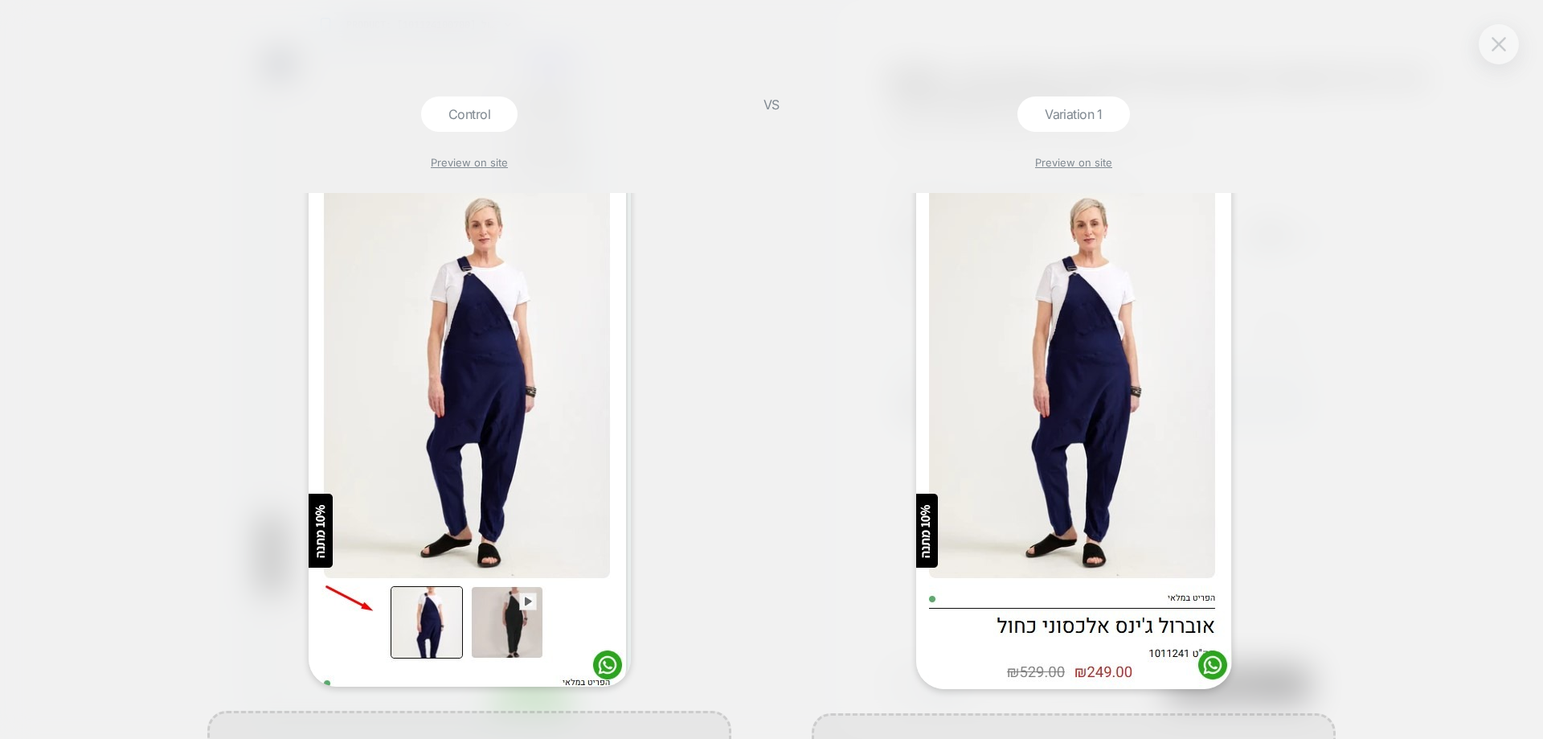
click at [1490, 33] on button at bounding box center [1499, 44] width 24 height 24
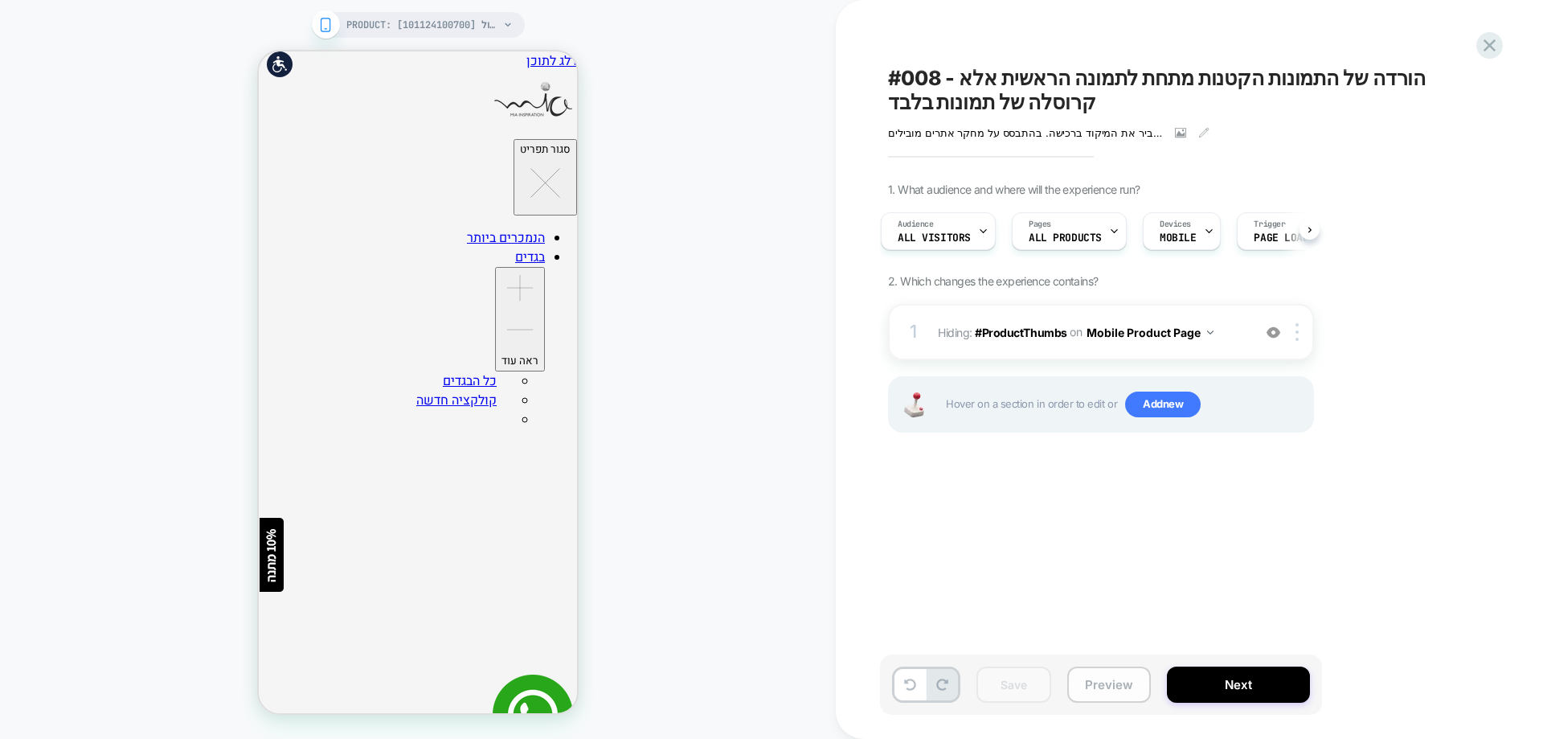
click at [1108, 679] on button "Preview" at bounding box center [1109, 684] width 84 height 36
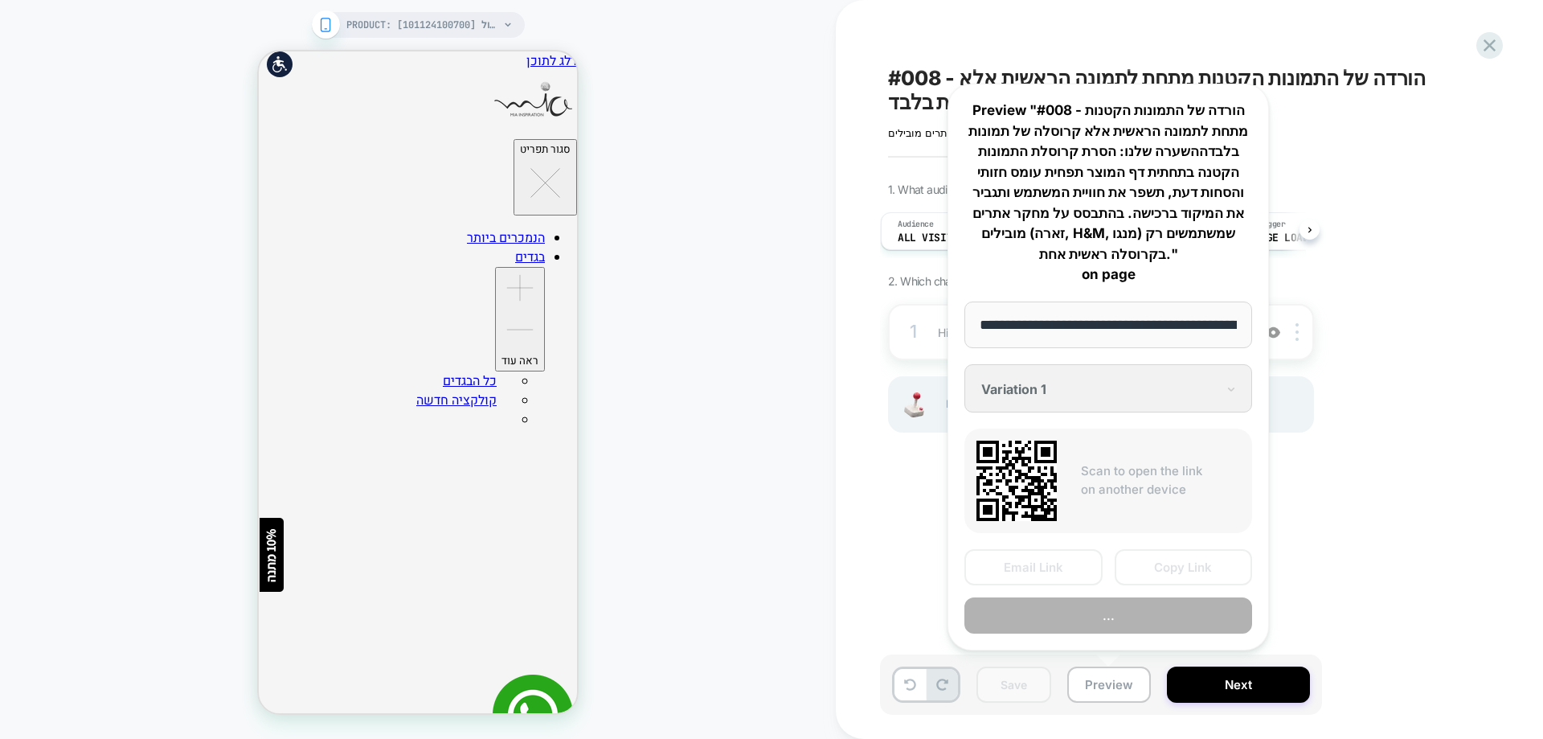
scroll to position [0, 233]
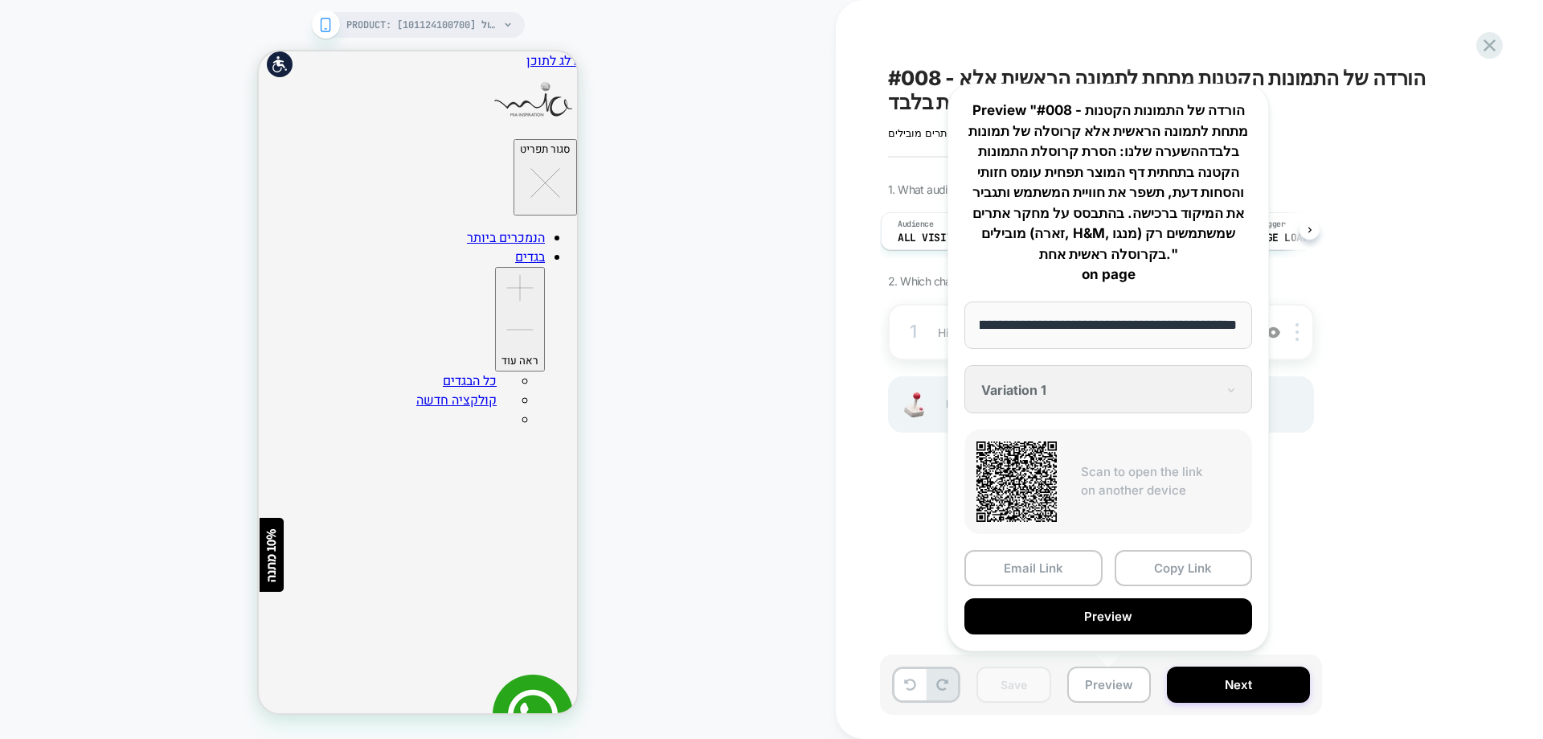
click at [1368, 244] on div "1. What audience and where will the experience run? Audience All Visitors Pages…" at bounding box center [1181, 327] width 587 height 290
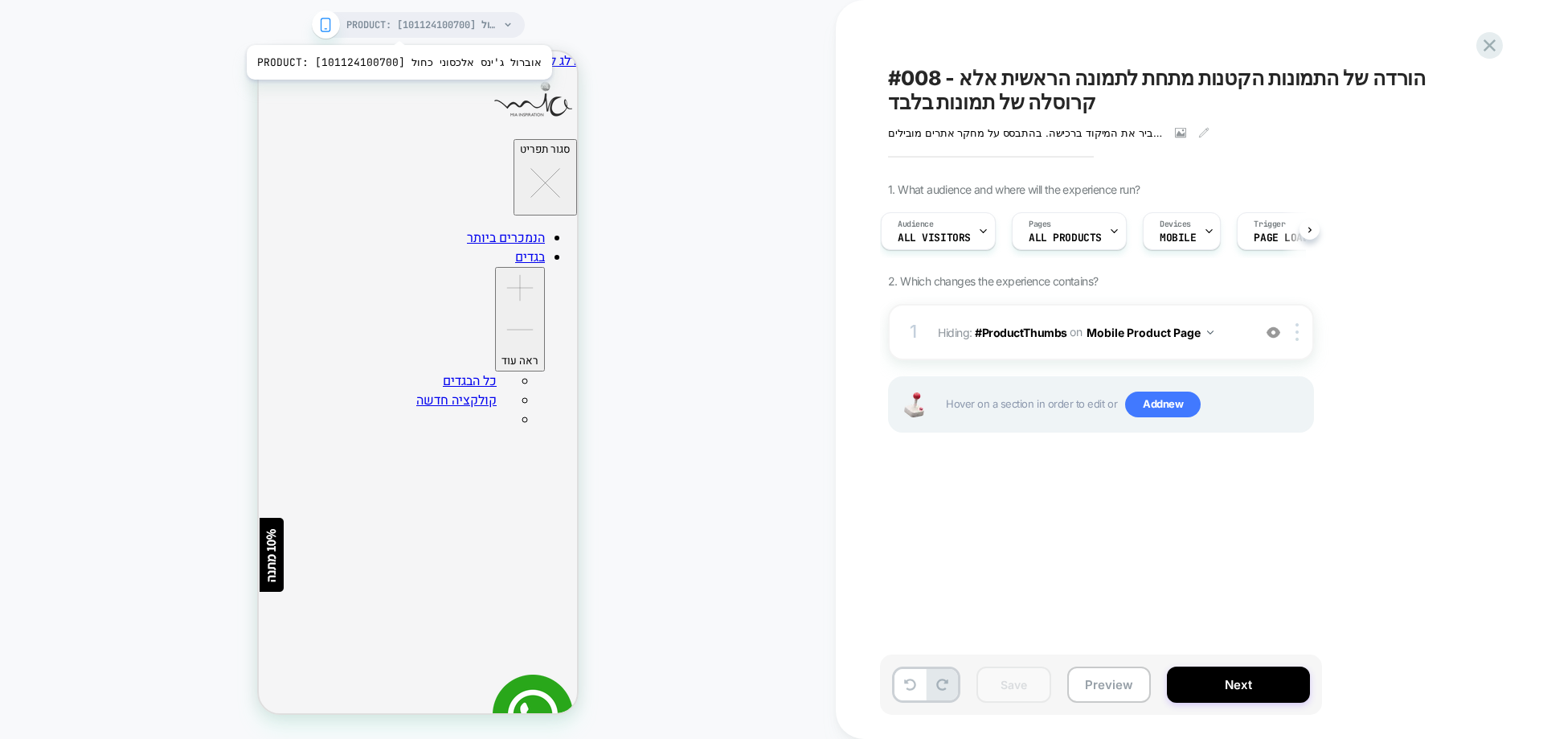
click at [387, 25] on span "PRODUCT: אוברול ג'ינס אלכסוני כחול [101124100700]" at bounding box center [422, 25] width 153 height 26
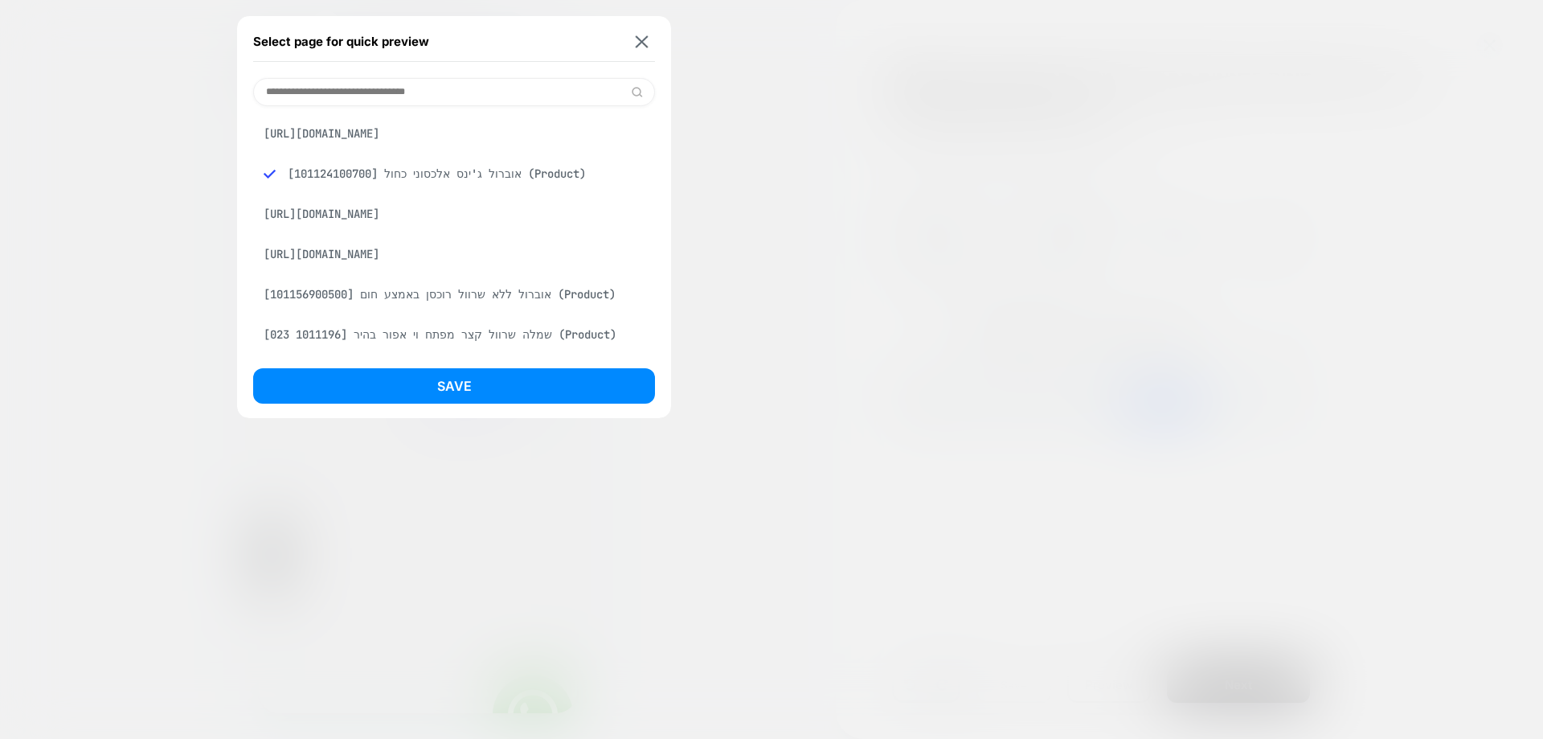
click at [453, 309] on div "אוברול ללא שרוול רוכסן באמצע חום [101156900500] (Product)" at bounding box center [454, 294] width 402 height 31
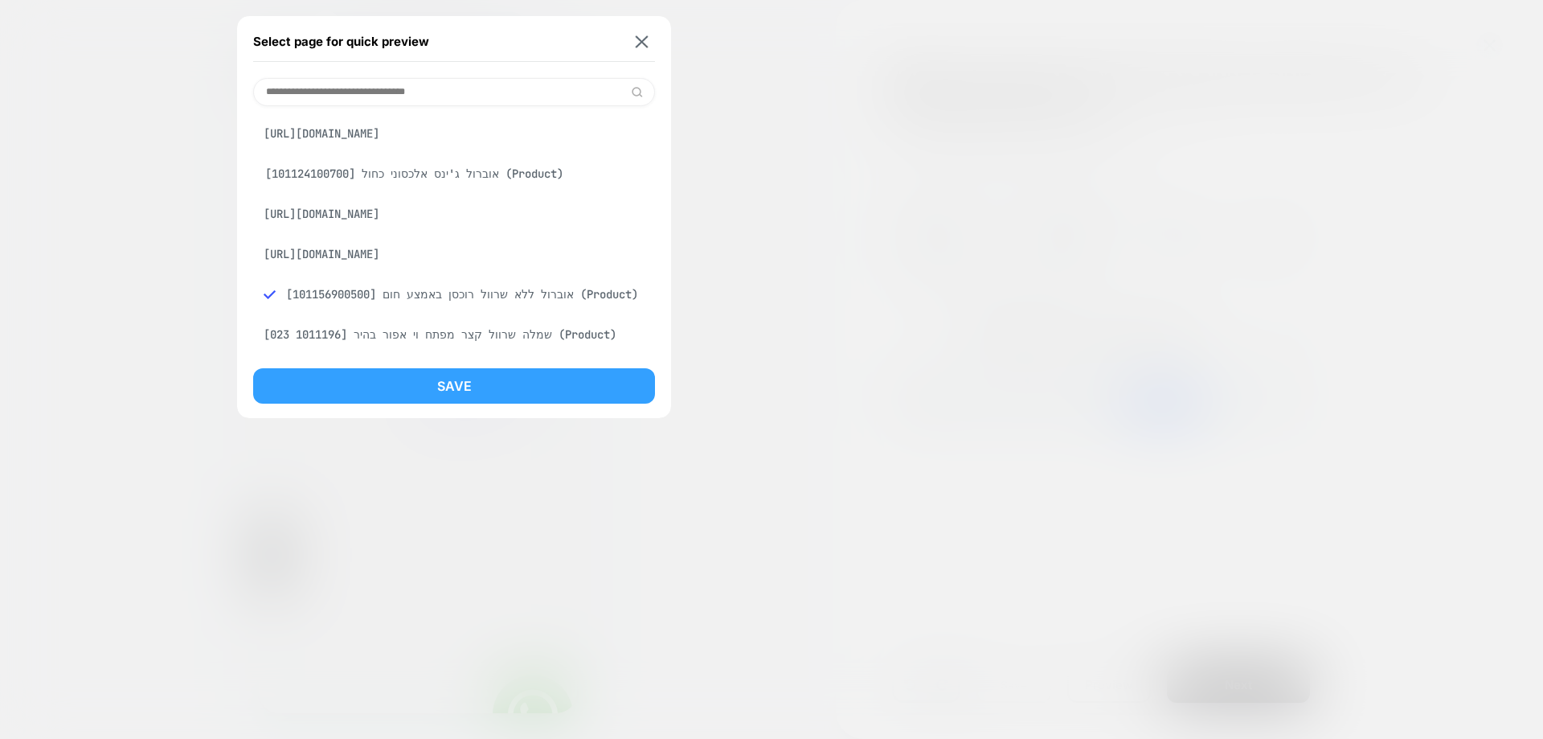
click at [466, 391] on button "Save" at bounding box center [454, 385] width 402 height 35
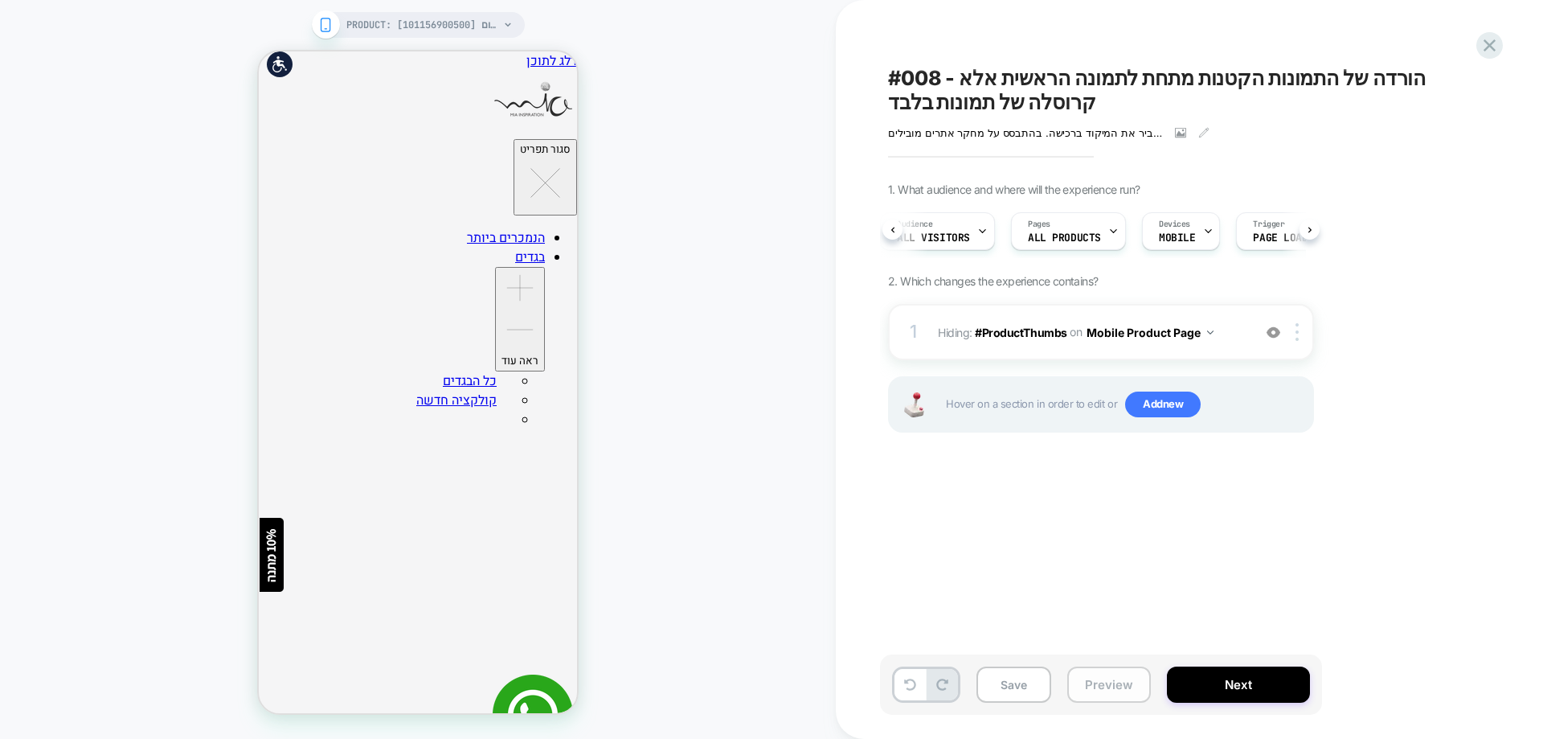
click at [1119, 687] on button "Preview" at bounding box center [1109, 684] width 84 height 36
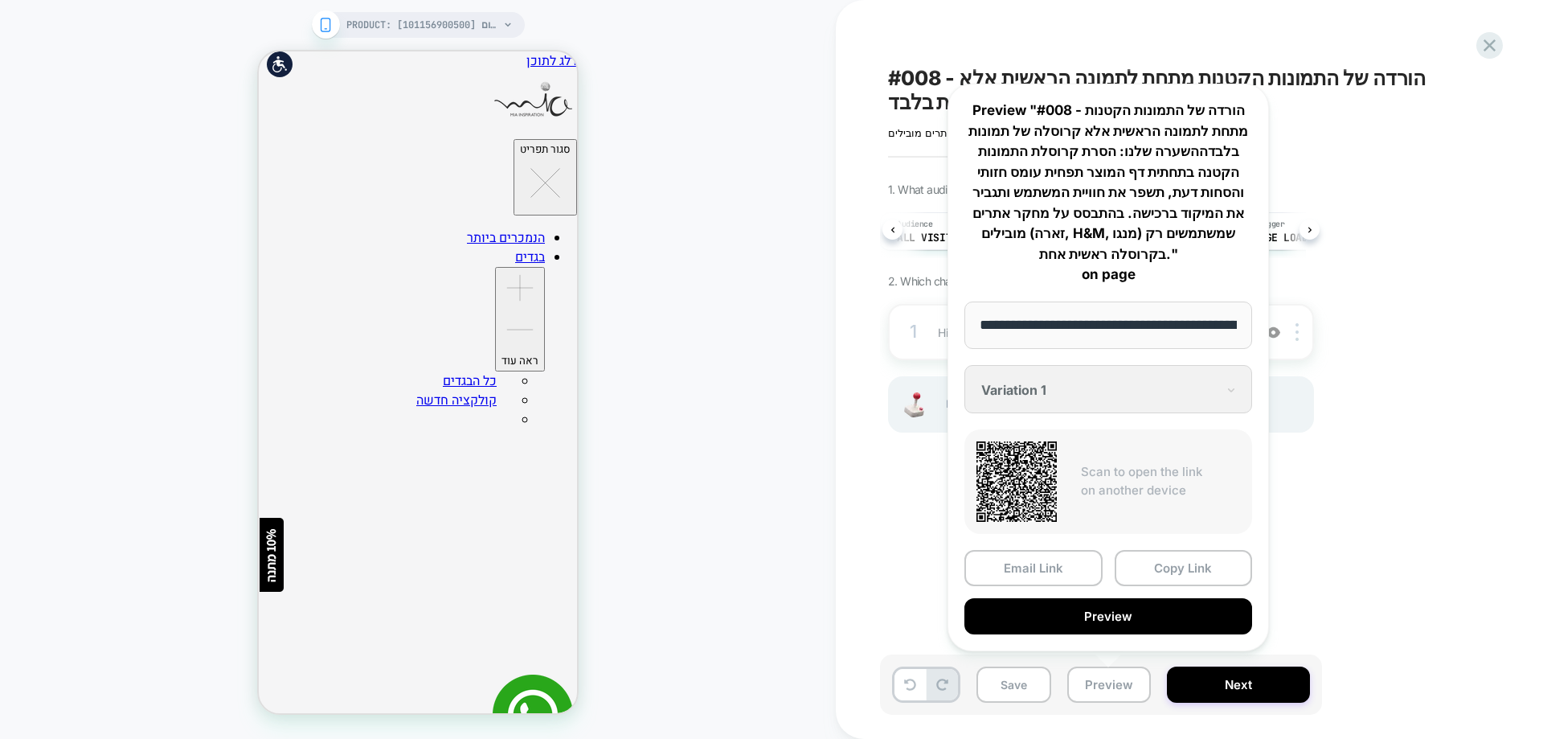
click at [1423, 288] on div "1. What audience and where will the experience run? Audience All Visitors Pages…" at bounding box center [1181, 327] width 587 height 290
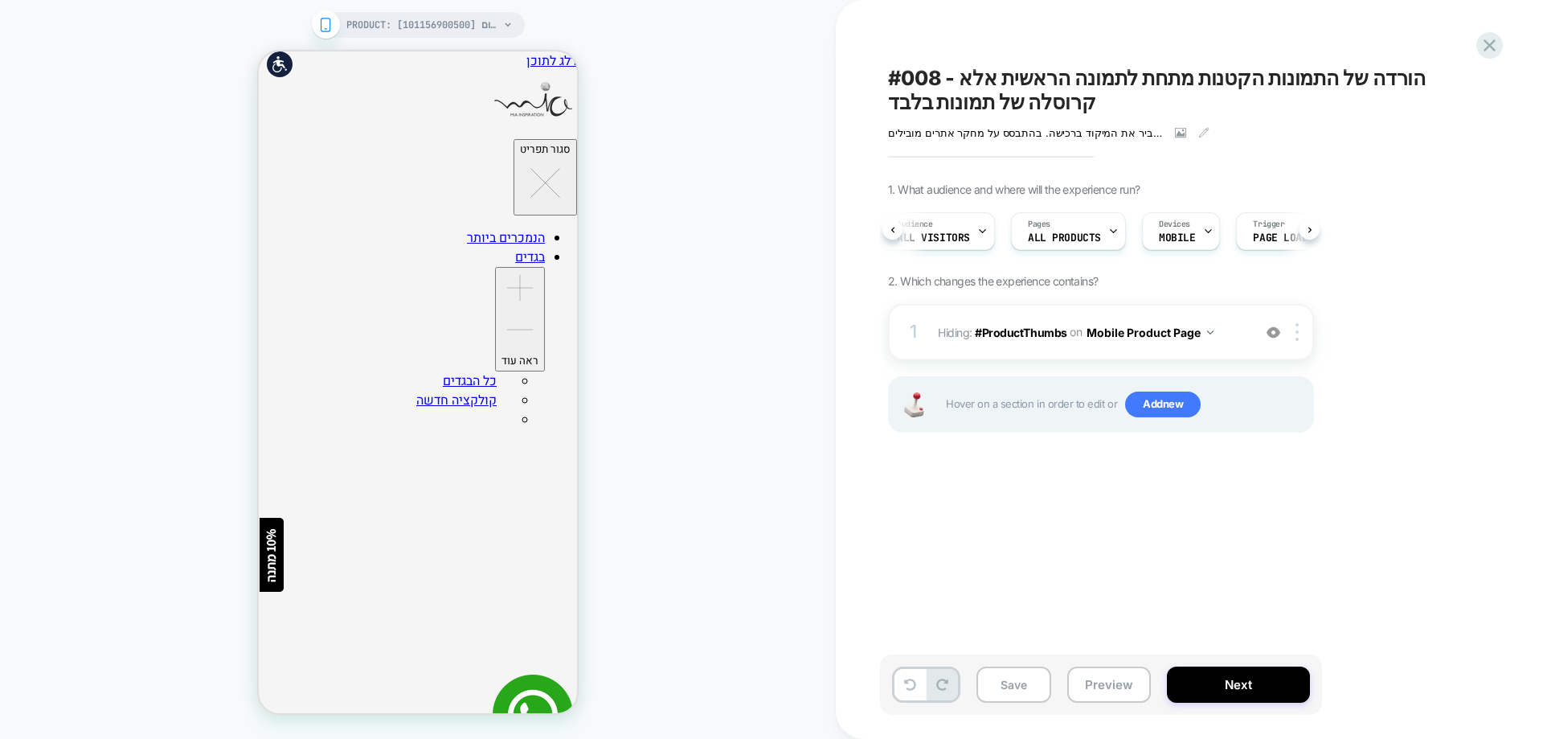
click at [729, 449] on div "PRODUCT: אוברול ללא שרוול רוכסן באמצע חום [101156900500] PRODUCT: אוברול ללא שר…" at bounding box center [418, 369] width 836 height 706
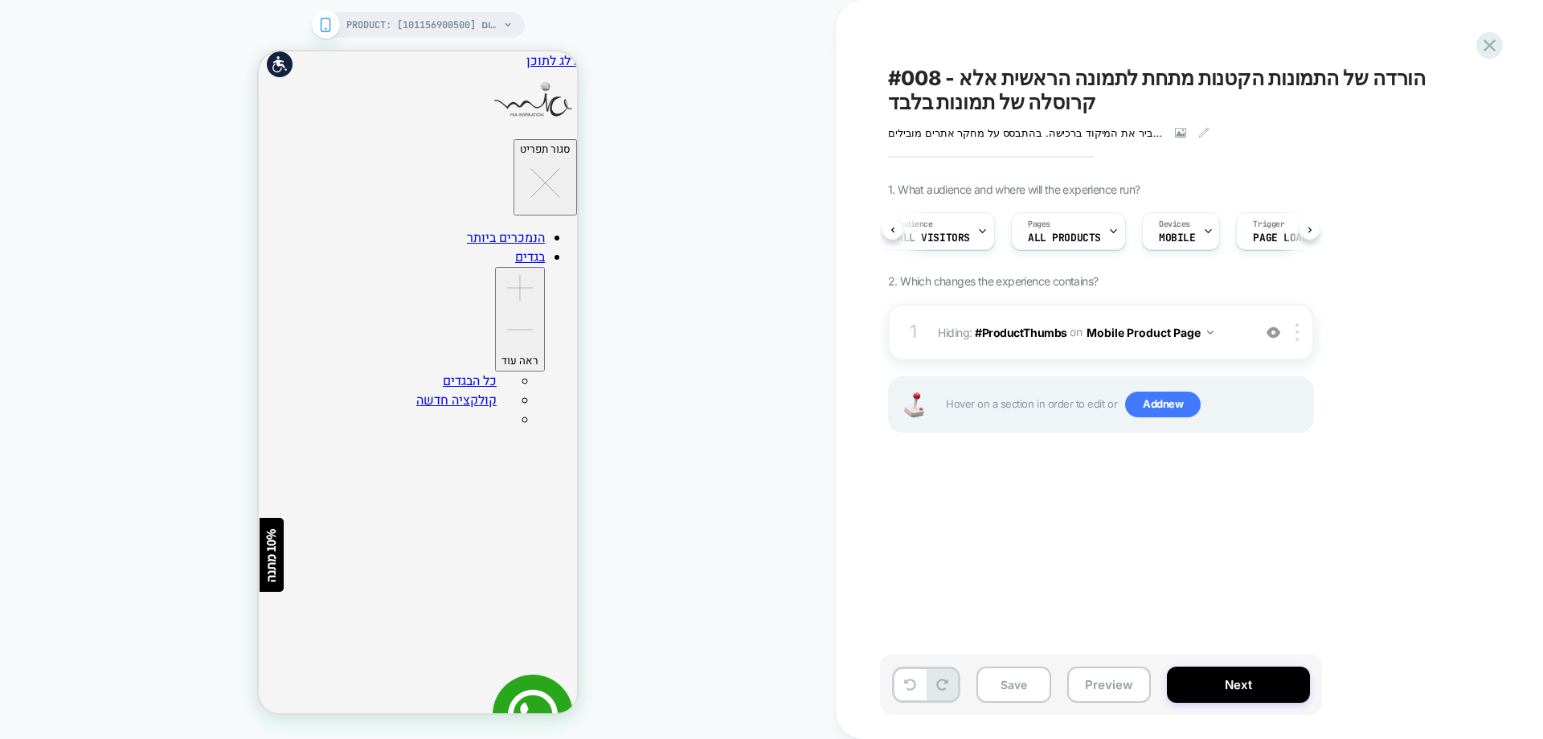
click at [707, 436] on div "PRODUCT: אוברול ללא שרוול רוכסן באמצע חום [101156900500] PRODUCT: אוברול ללא שר…" at bounding box center [418, 369] width 836 height 706
click at [1089, 690] on button "Preview" at bounding box center [1109, 684] width 84 height 36
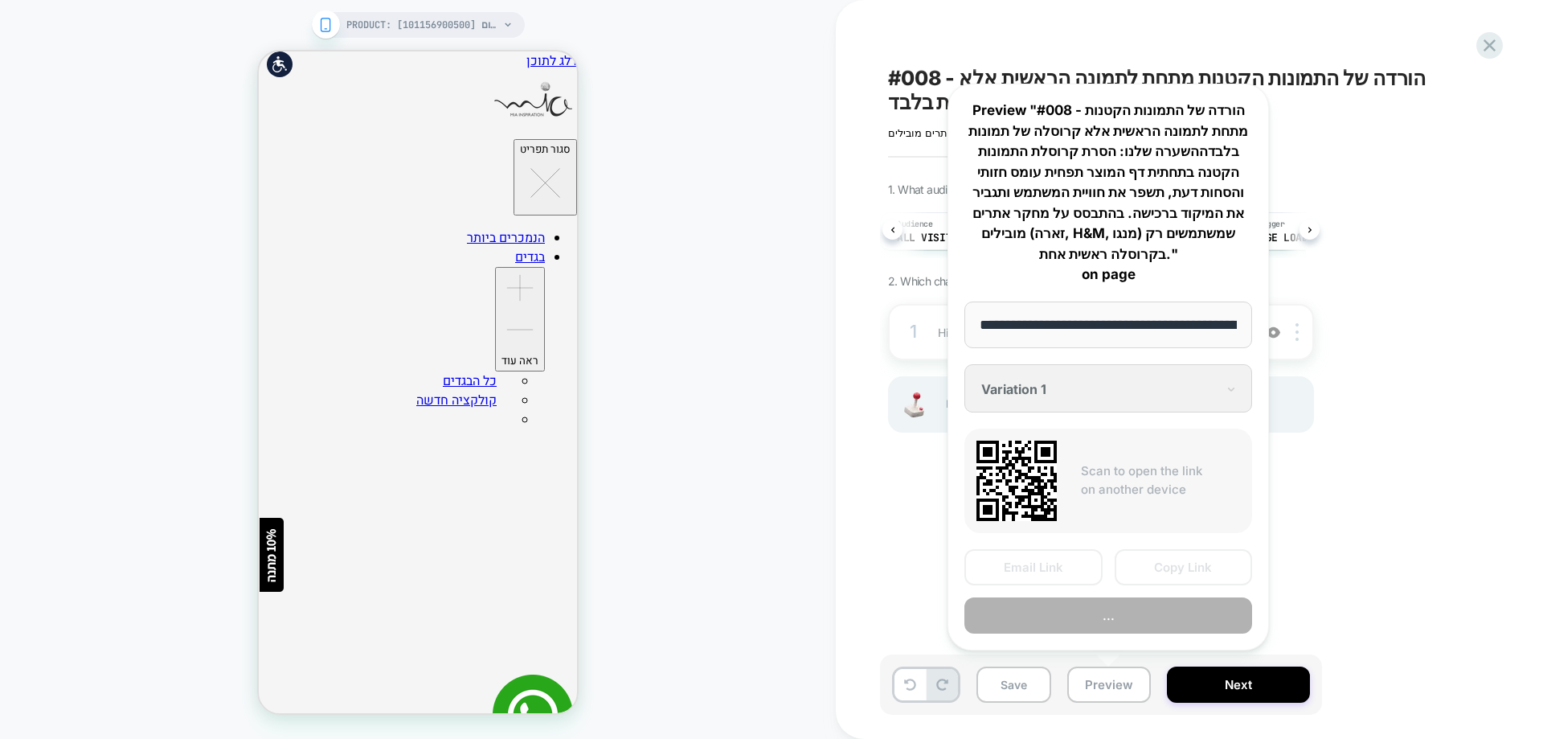
scroll to position [0, 233]
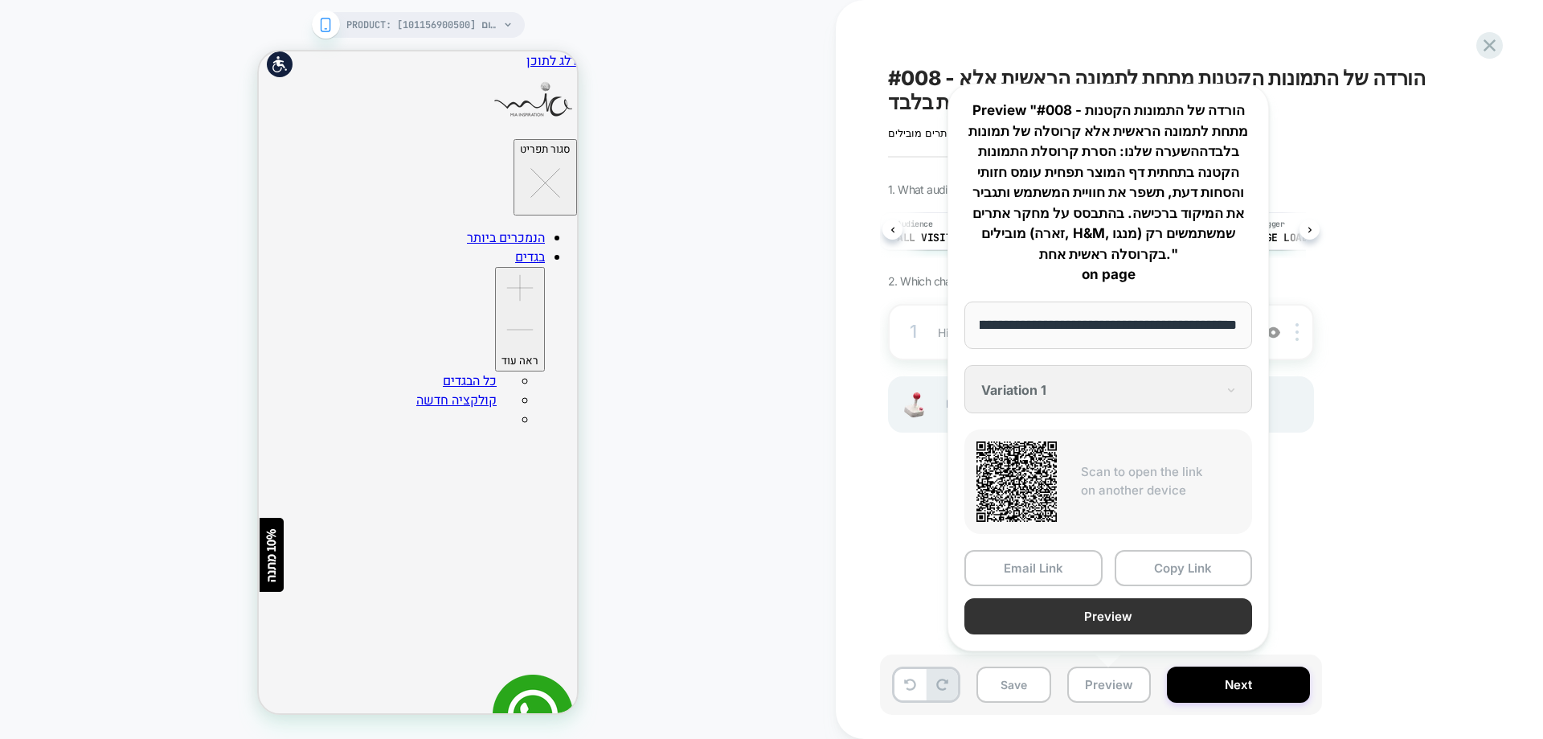
click at [1064, 615] on button "Preview" at bounding box center [1108, 616] width 288 height 36
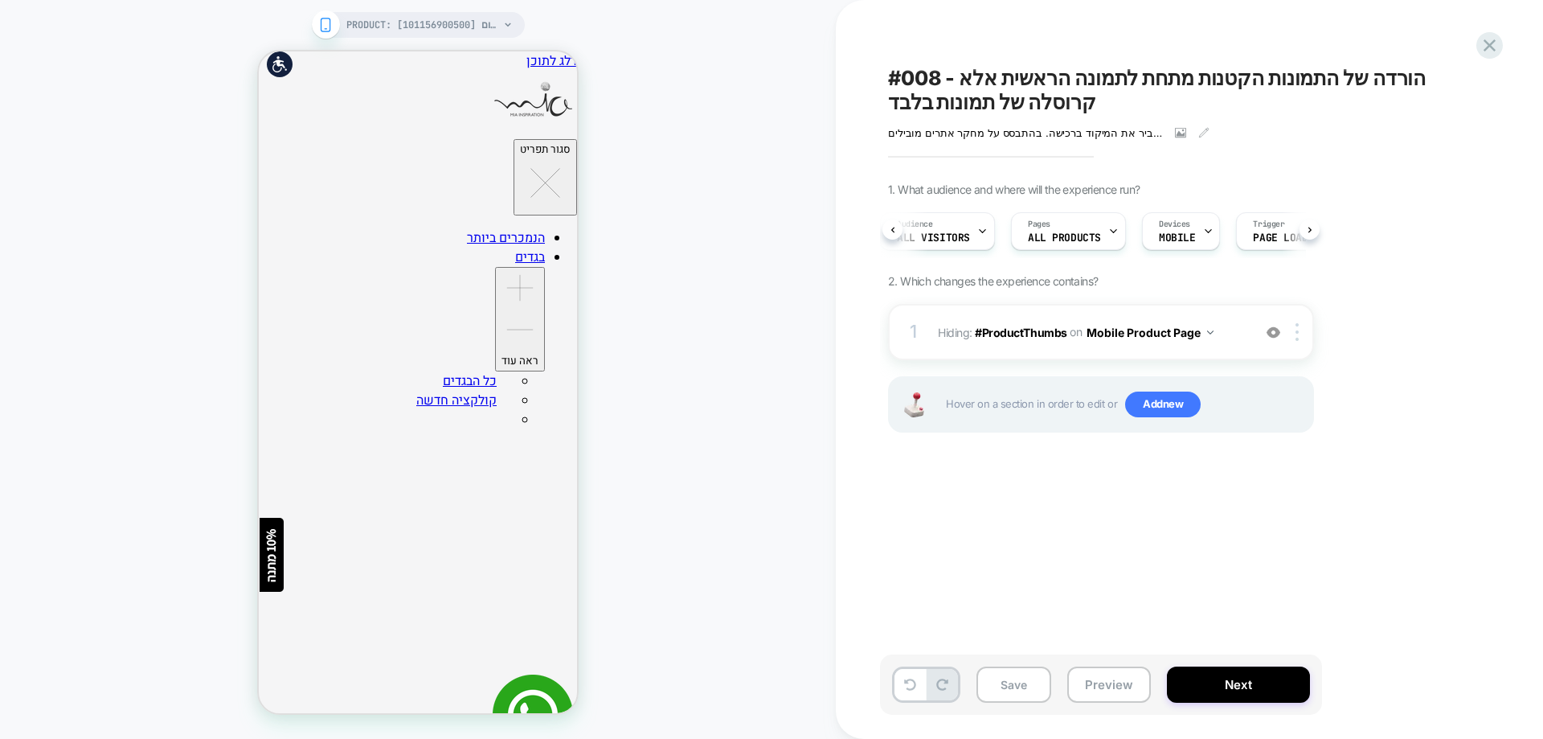
click at [697, 380] on div "PRODUCT: אוברול ללא שרוול רוכסן באמצע חום [101156900500] PRODUCT: אוברול ללא שר…" at bounding box center [418, 369] width 836 height 706
click at [1485, 41] on icon at bounding box center [1490, 45] width 12 height 12
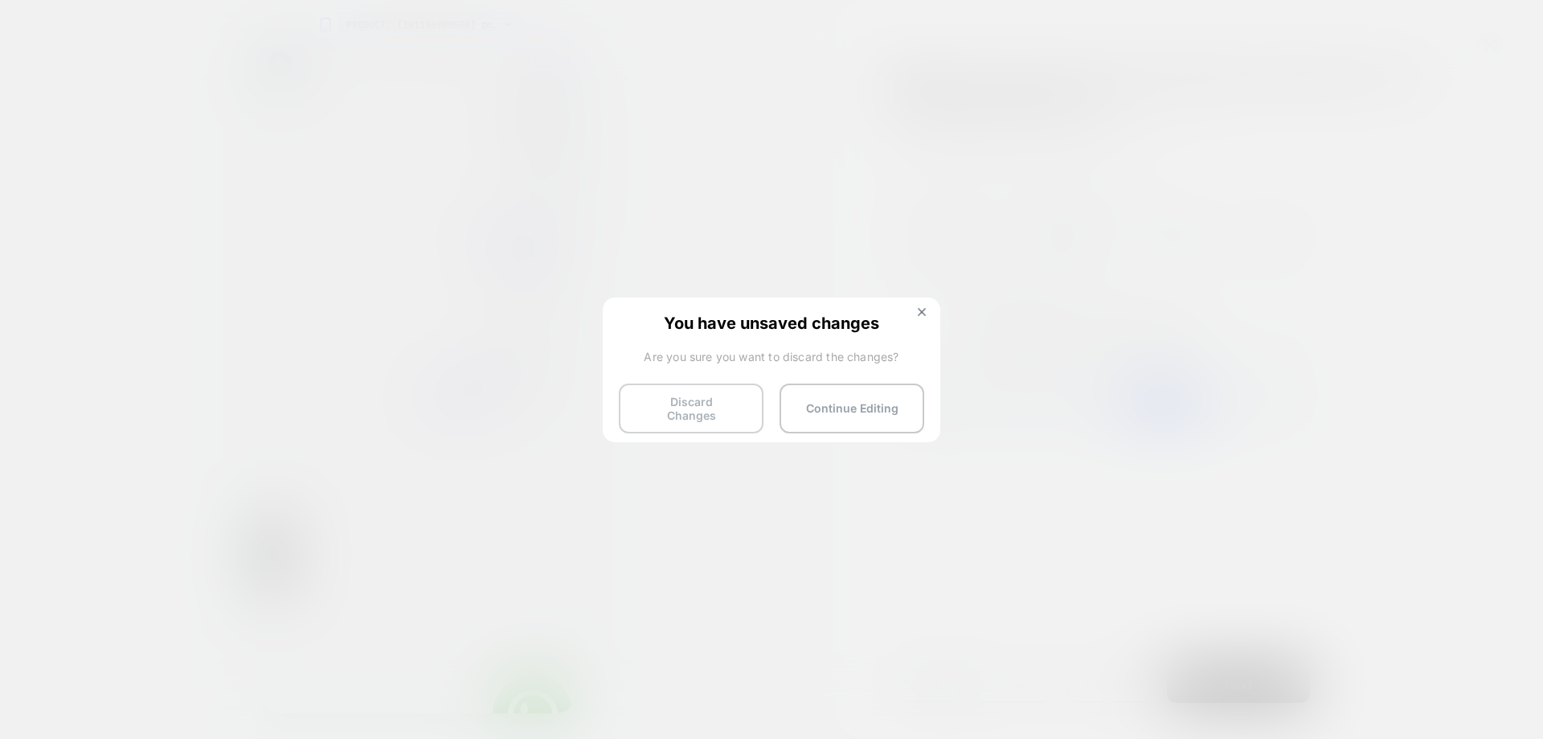
click at [722, 403] on button "Discard Changes" at bounding box center [691, 408] width 145 height 50
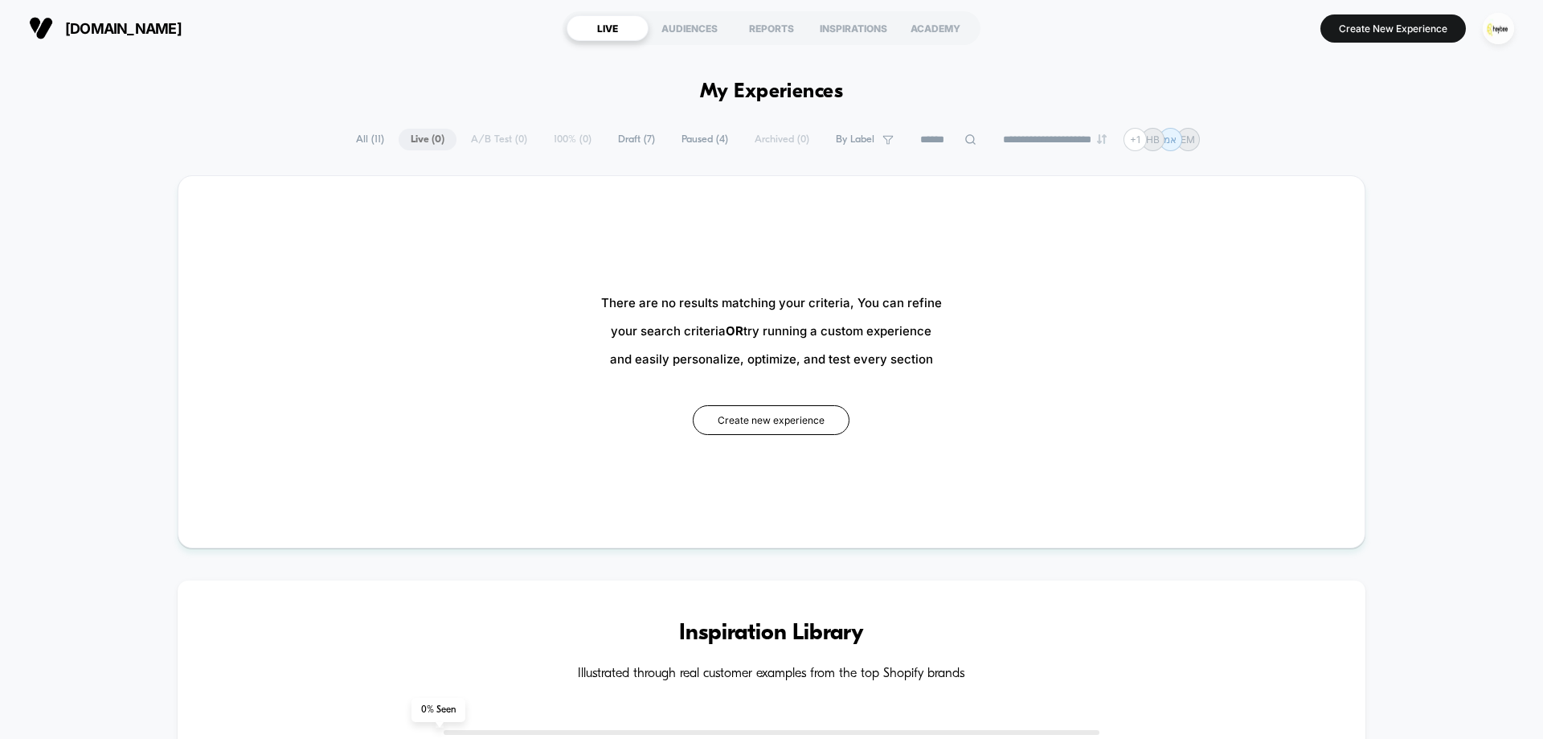
click at [360, 139] on span "All ( 11 )" at bounding box center [370, 140] width 52 height 22
click at [355, 141] on span "All ( 11 )" at bounding box center [370, 140] width 52 height 22
click at [368, 137] on span "All ( 11 )" at bounding box center [370, 140] width 52 height 22
click at [367, 143] on span "All ( 11 )" at bounding box center [370, 140] width 52 height 22
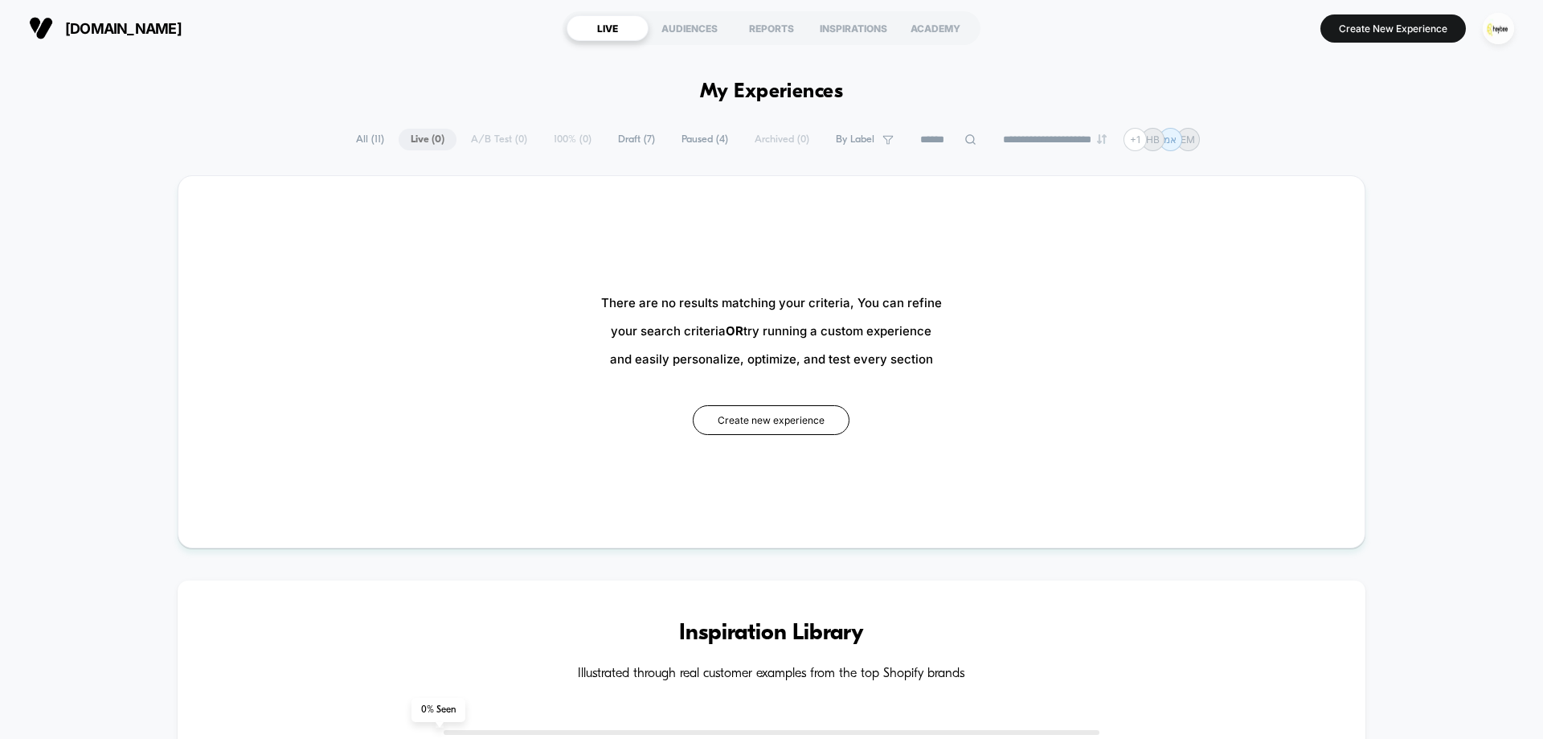
click at [362, 137] on span "All ( 11 )" at bounding box center [370, 140] width 52 height 22
click at [678, 135] on span "Paused ( 4 )" at bounding box center [704, 140] width 71 height 22
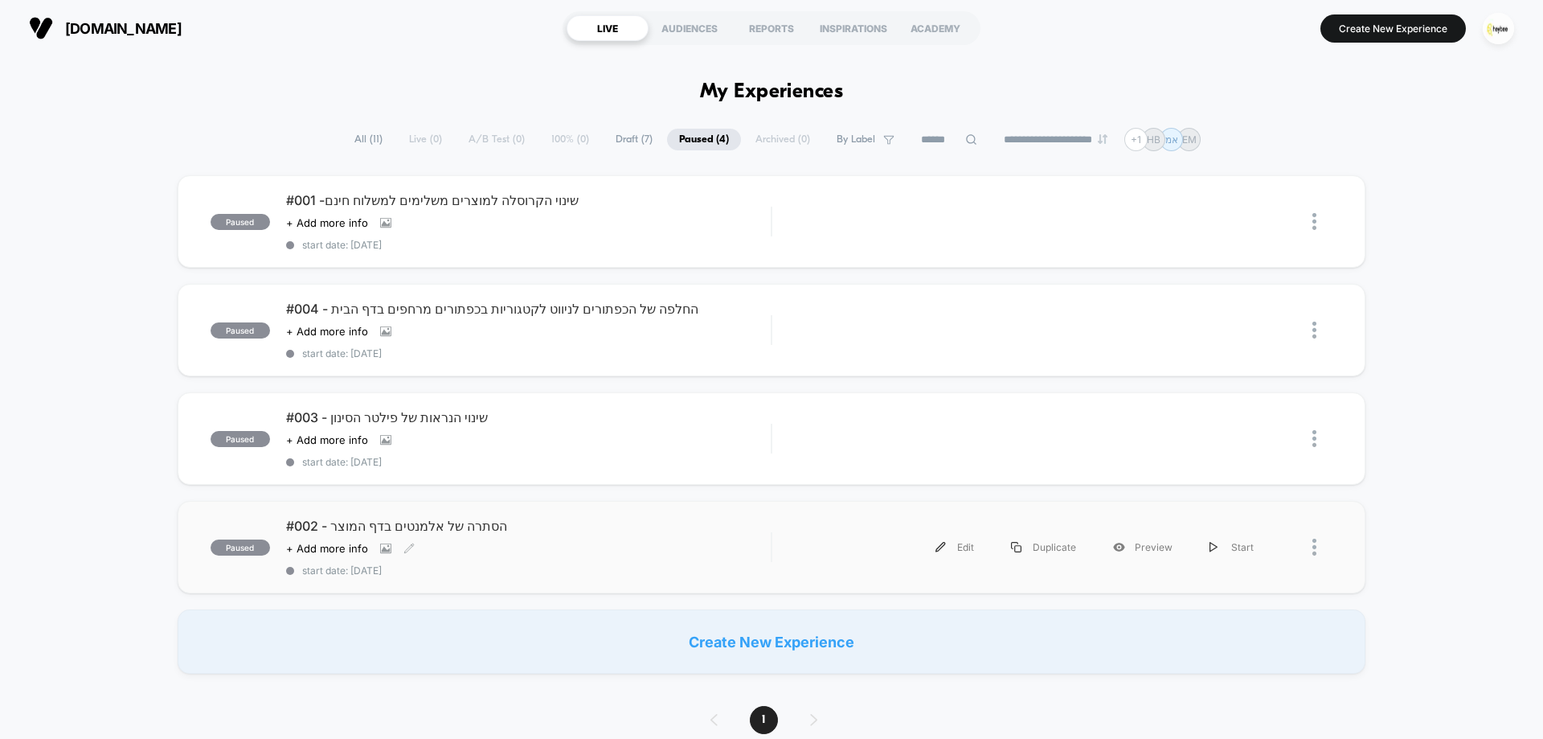
click at [461, 530] on span "#002 - הסתרה של אלמנטים בדף המוצר" at bounding box center [528, 526] width 485 height 16
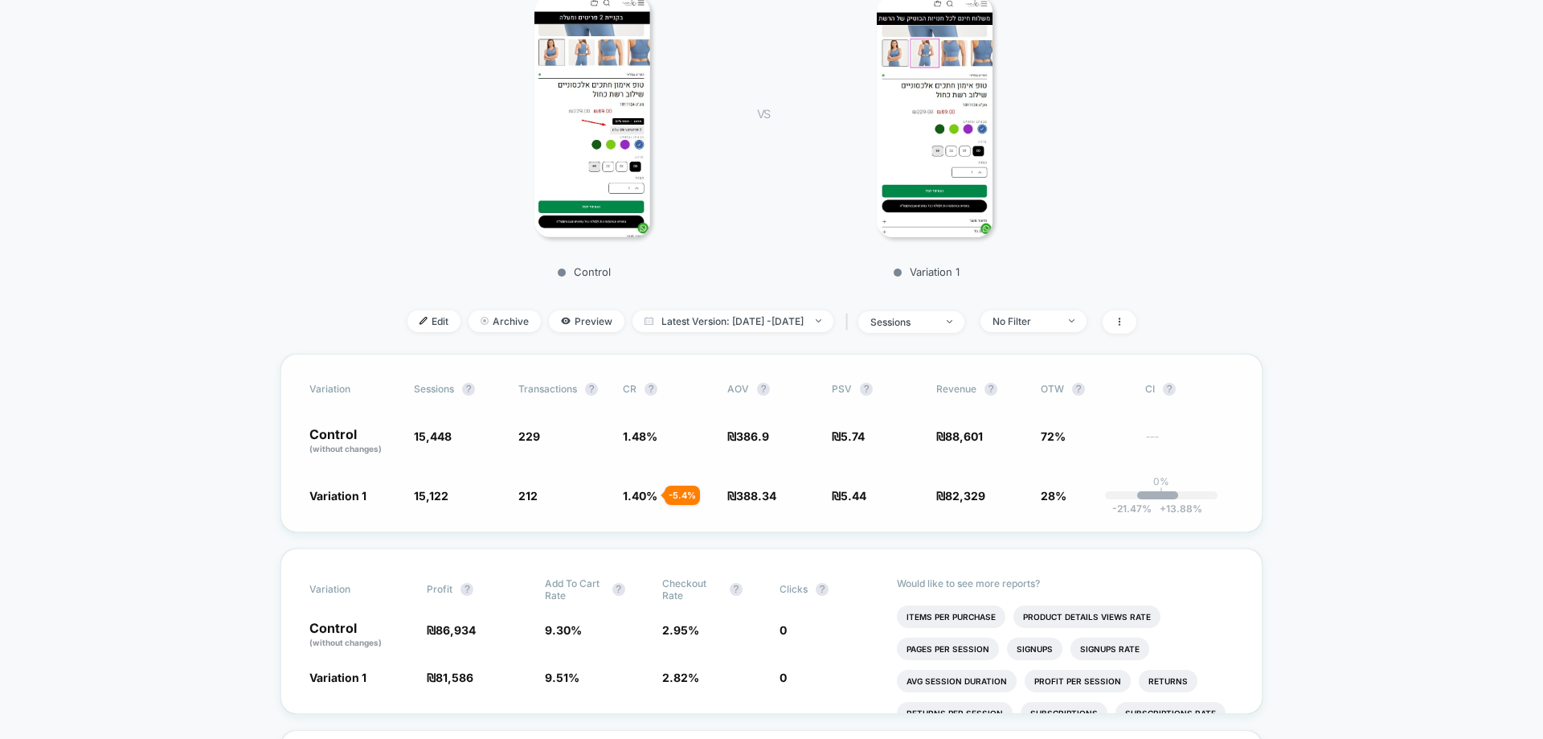
scroll to position [321, 0]
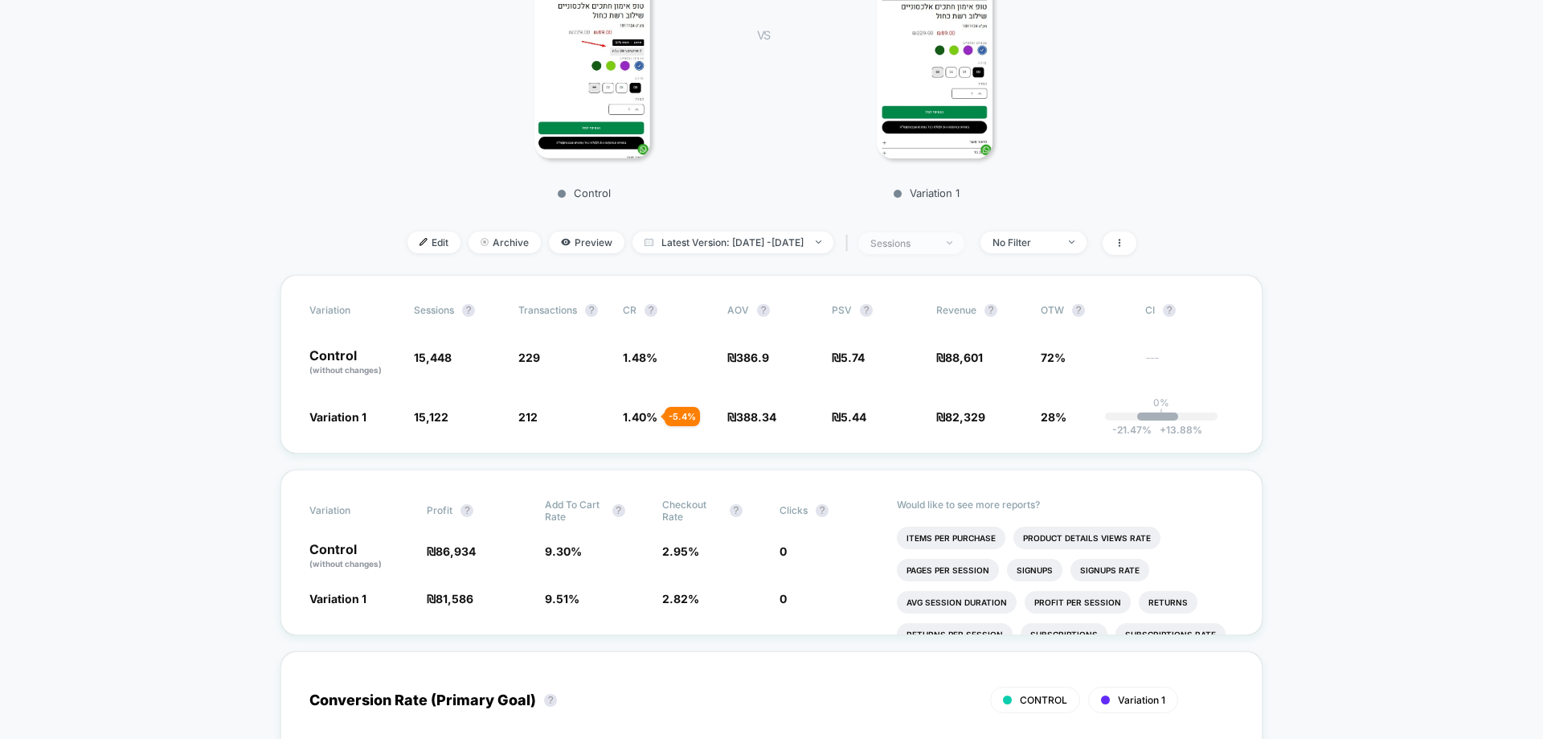
click at [935, 245] on div "sessions" at bounding box center [902, 243] width 64 height 12
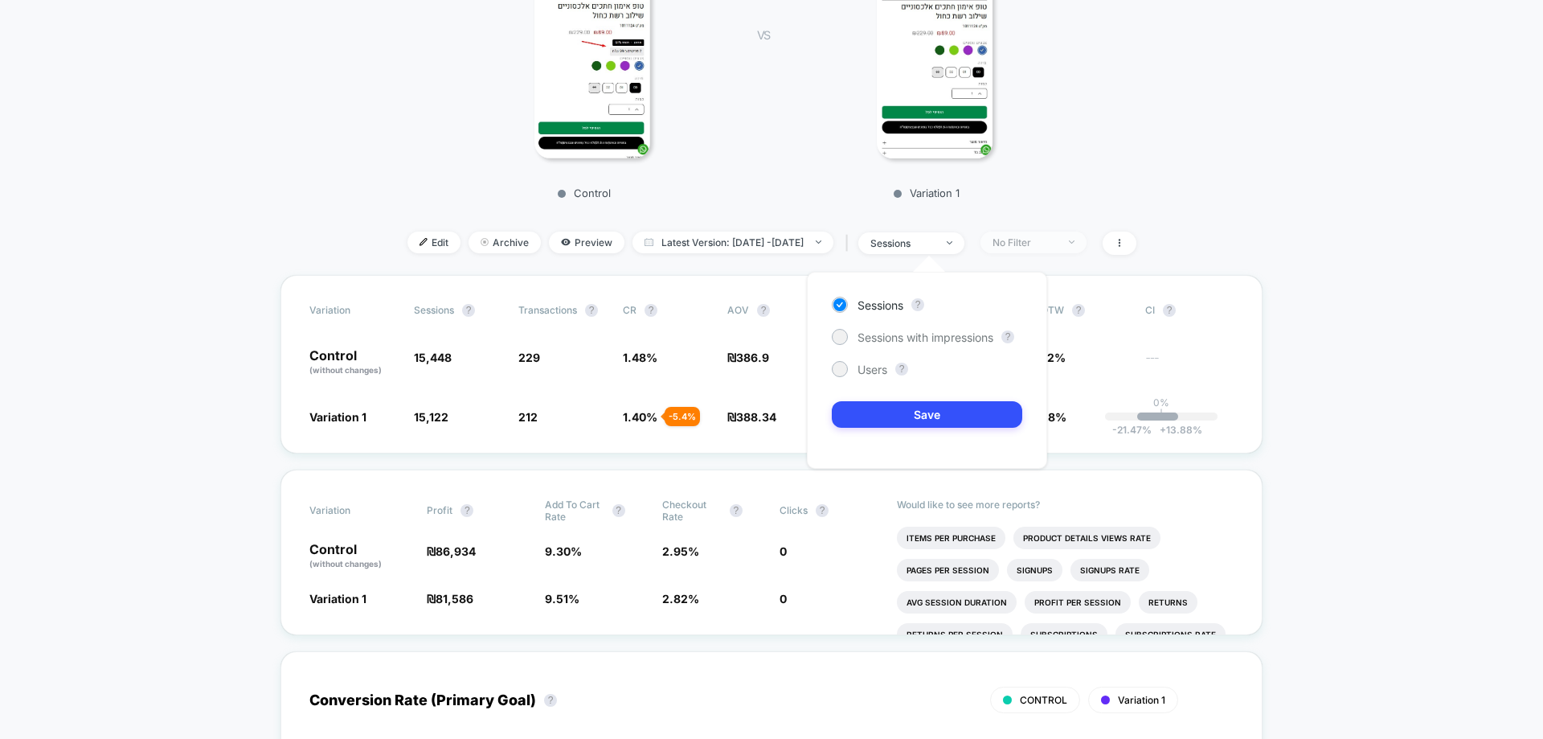
click at [1057, 244] on div "No Filter" at bounding box center [1024, 242] width 64 height 12
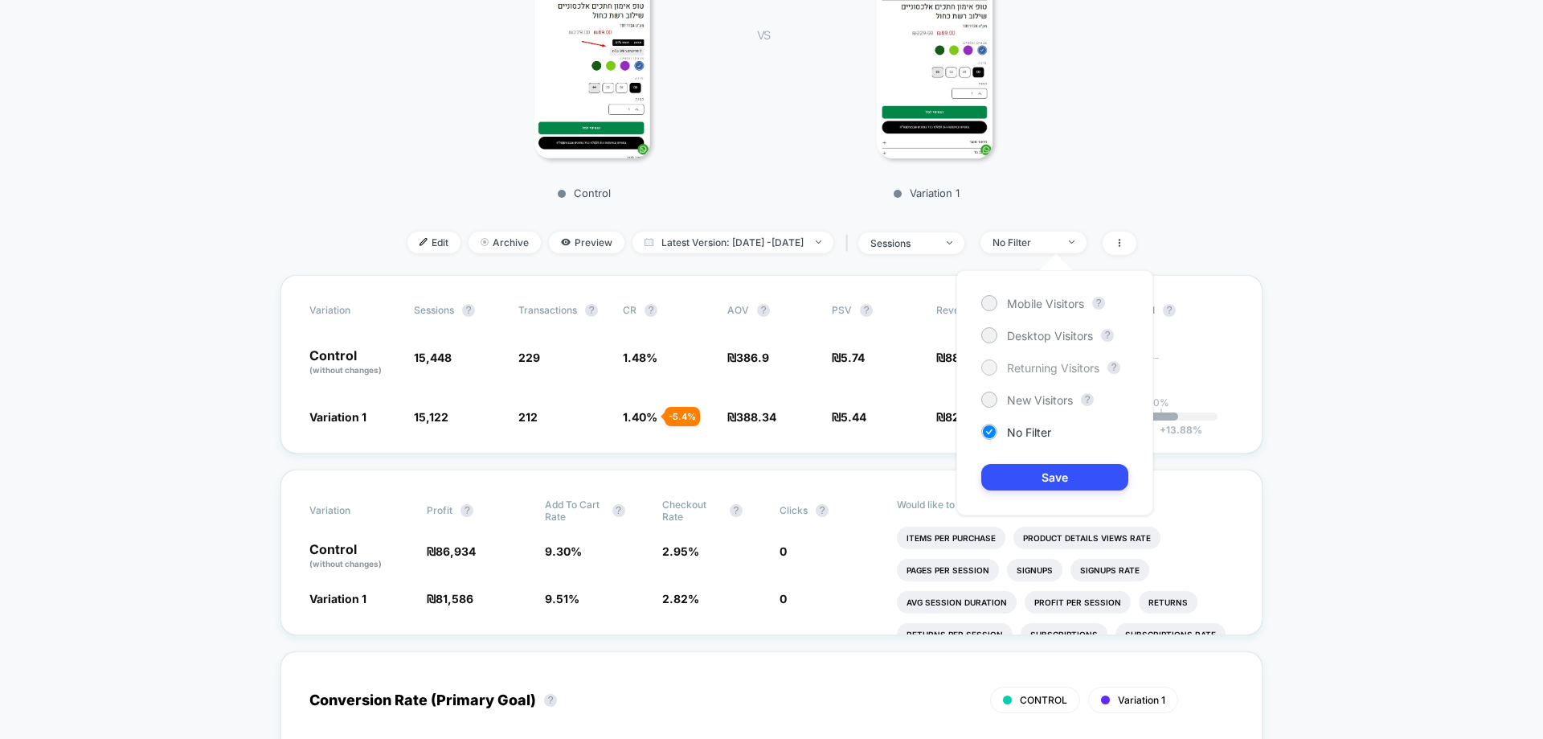
click at [1038, 369] on span "Returning Visitors" at bounding box center [1053, 368] width 92 height 14
click at [1031, 397] on span "New Visitors" at bounding box center [1040, 400] width 66 height 14
click at [1059, 487] on button "Save" at bounding box center [1054, 477] width 147 height 27
